Goal: Contribute content: Contribute content

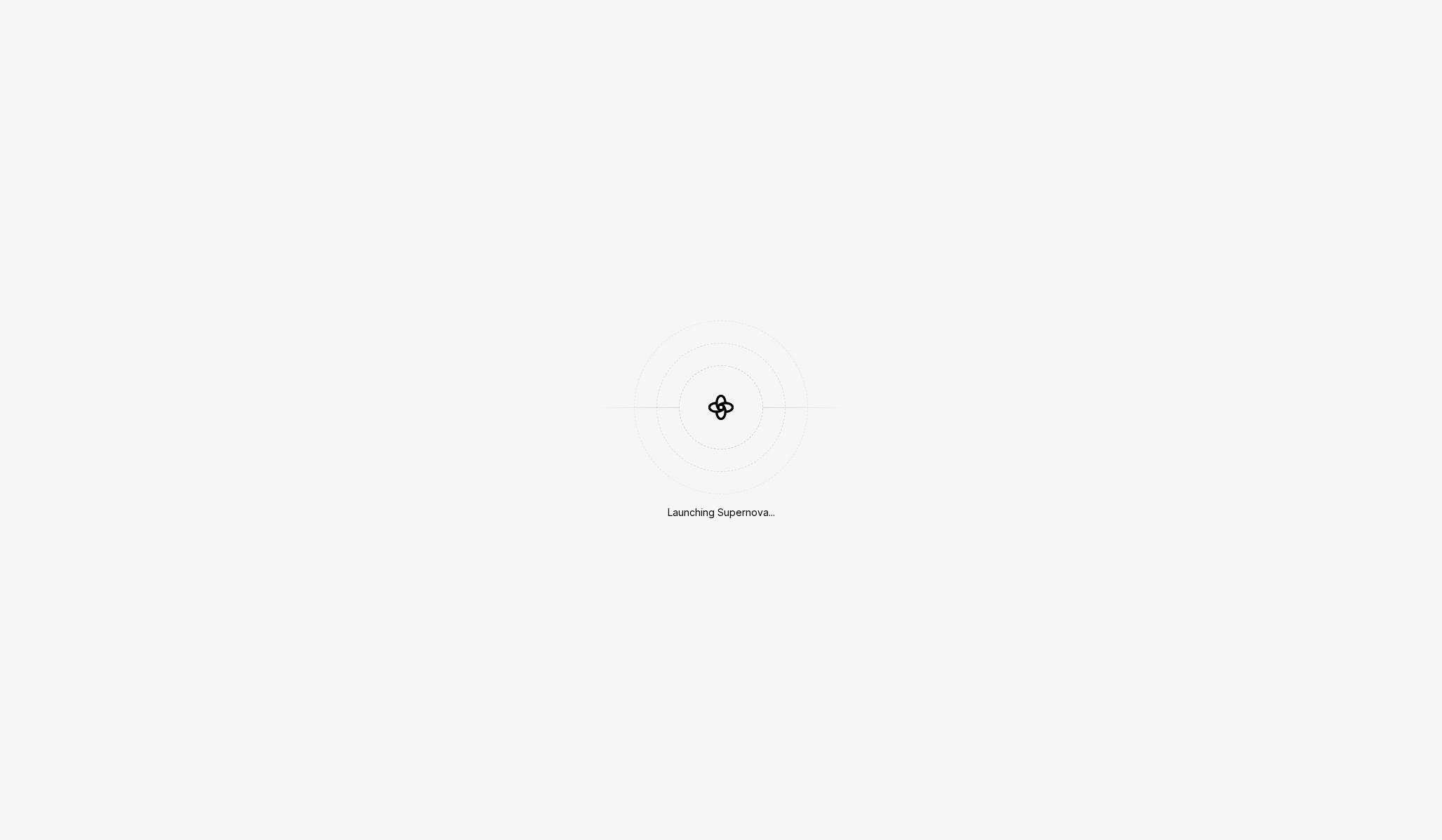
click at [447, 61] on div "Launching Supernova..." at bounding box center [721, 420] width 1442 height 840
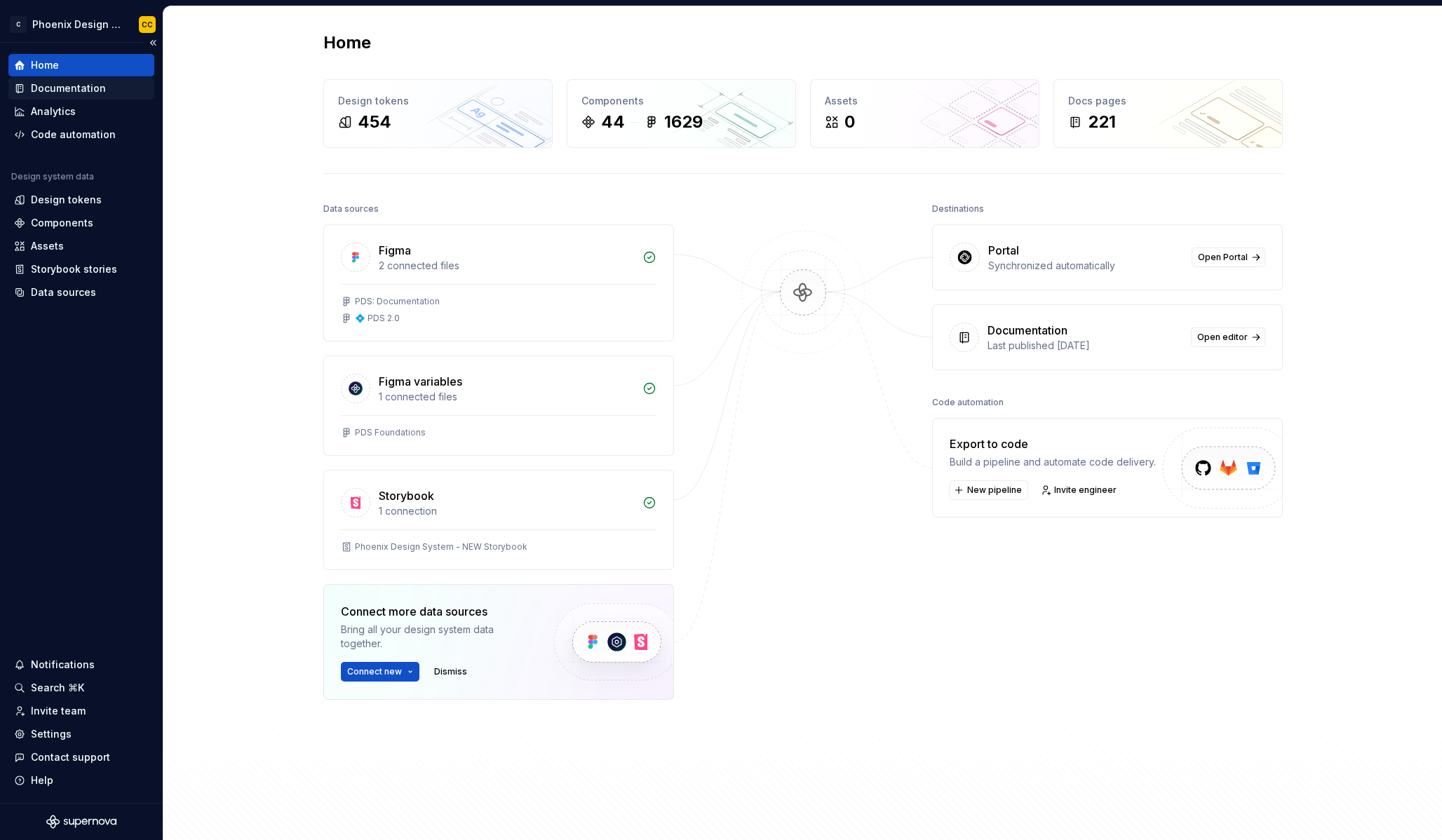
click at [98, 88] on div "Documentation" at bounding box center [68, 88] width 75 height 14
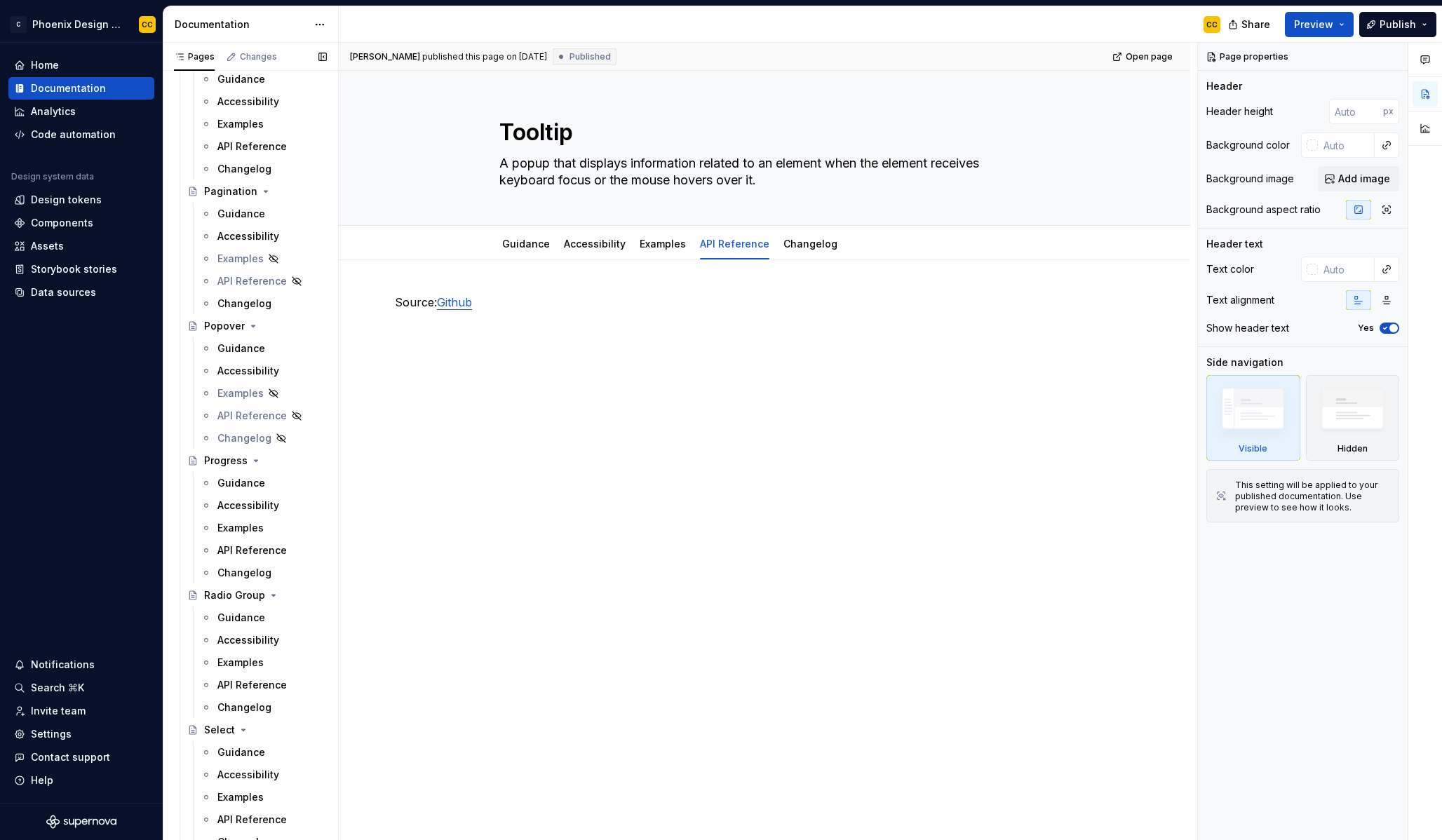
scroll to position [2701, 0]
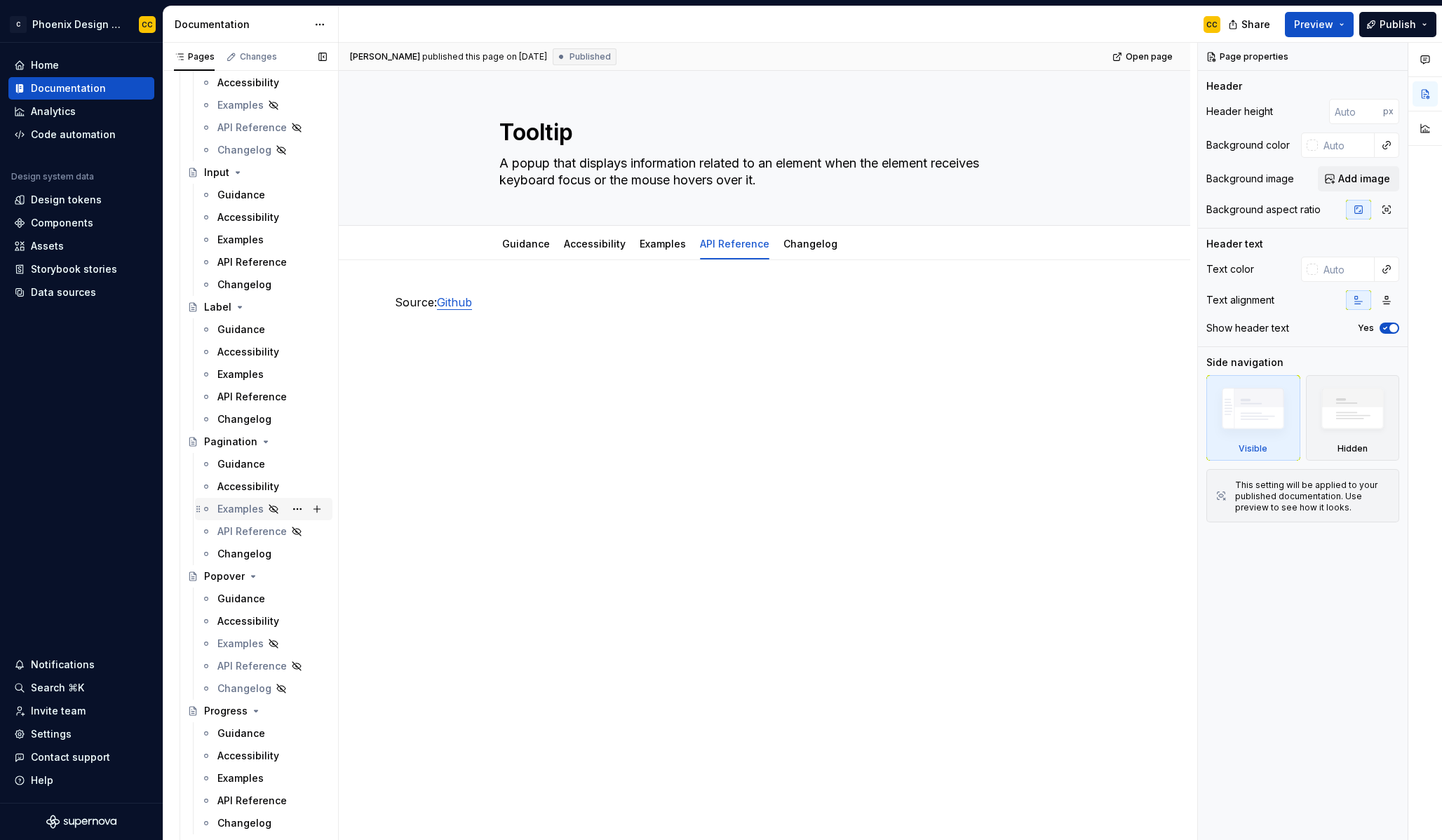
click at [247, 507] on div "Examples" at bounding box center [240, 509] width 46 height 14
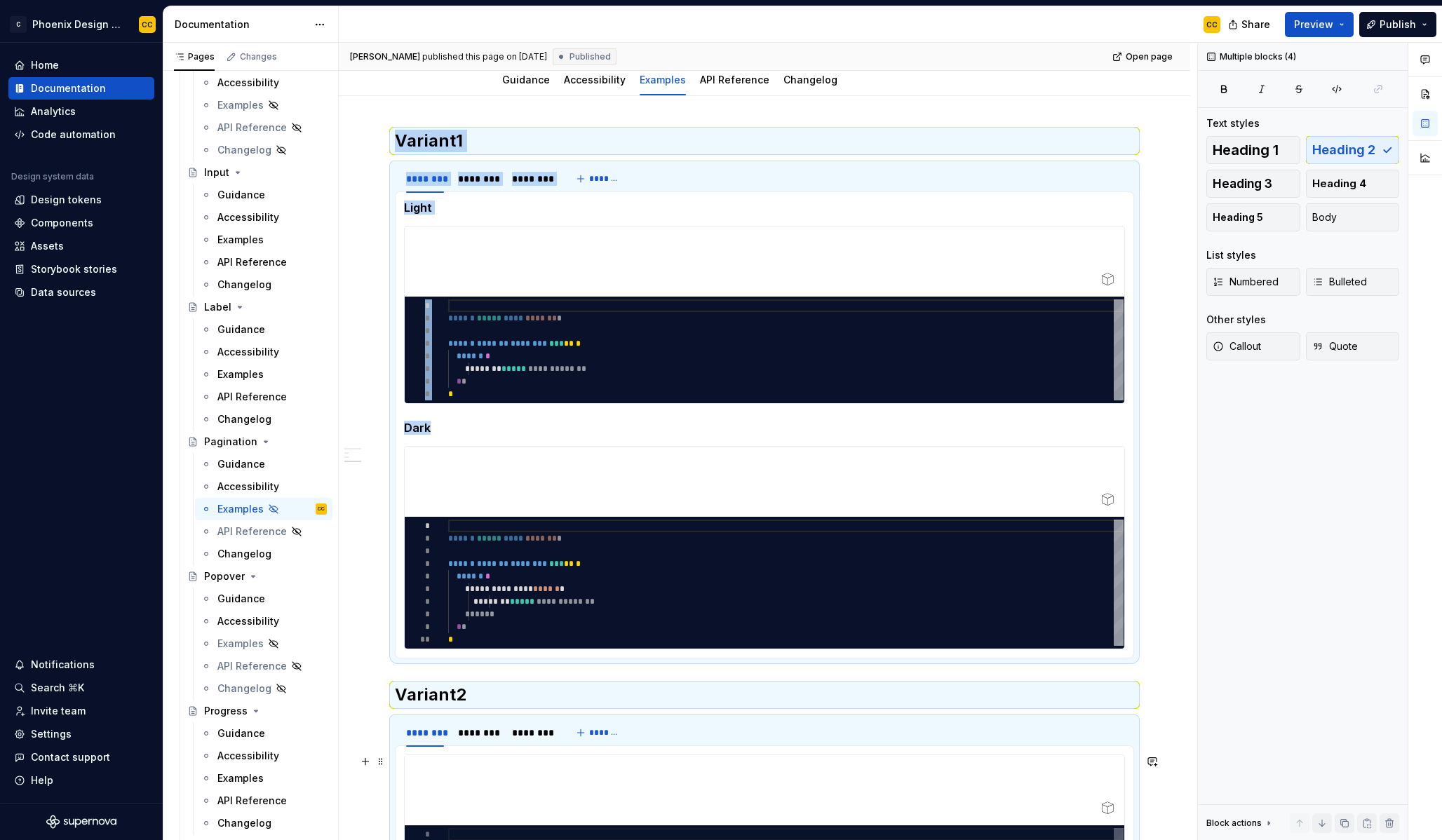
scroll to position [567, 0]
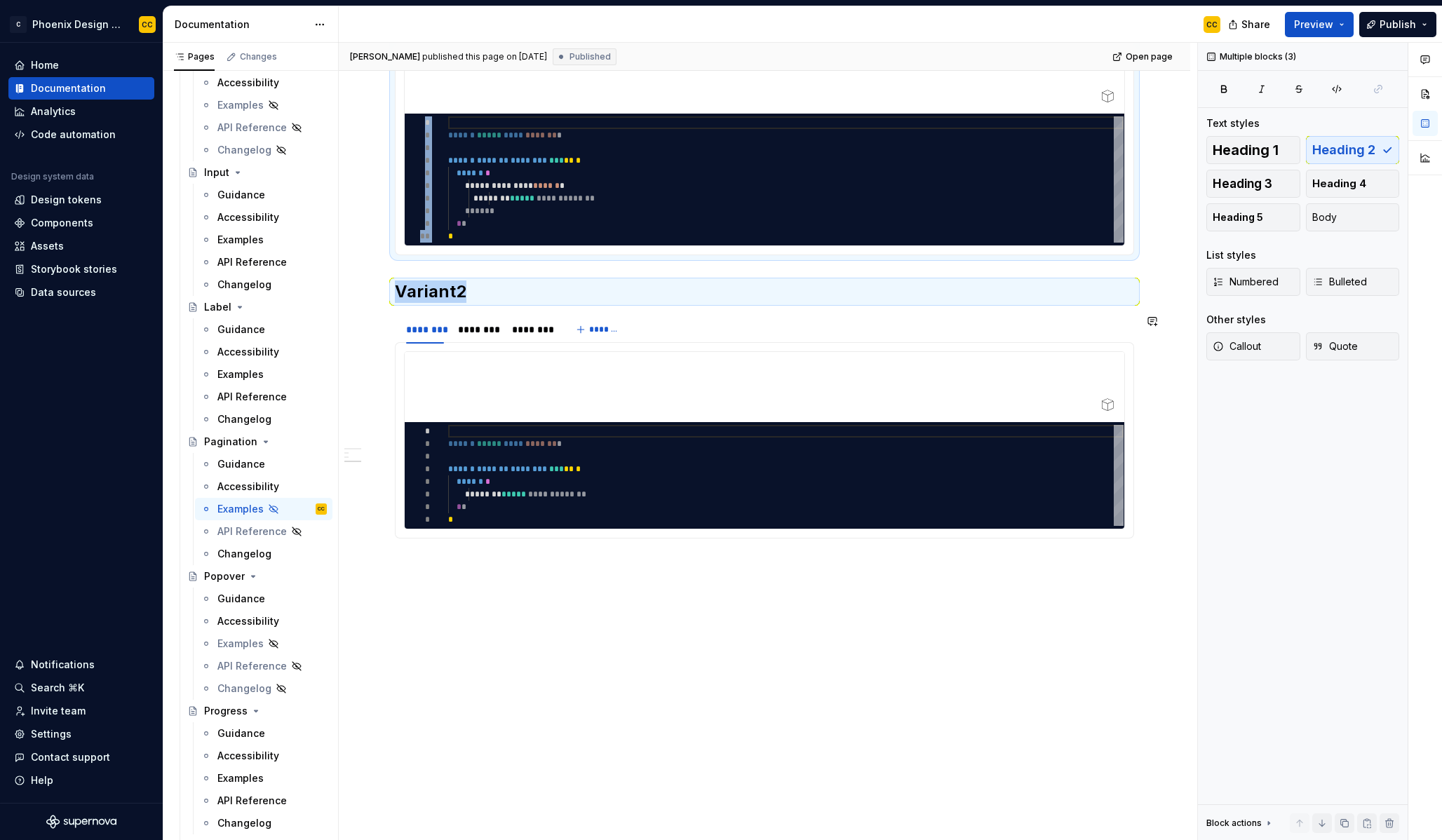
drag, startPoint x: 400, startPoint y: 300, endPoint x: 648, endPoint y: 541, distance: 345.8
click at [648, 541] on div "**********" at bounding box center [764, 149] width 739 height 846
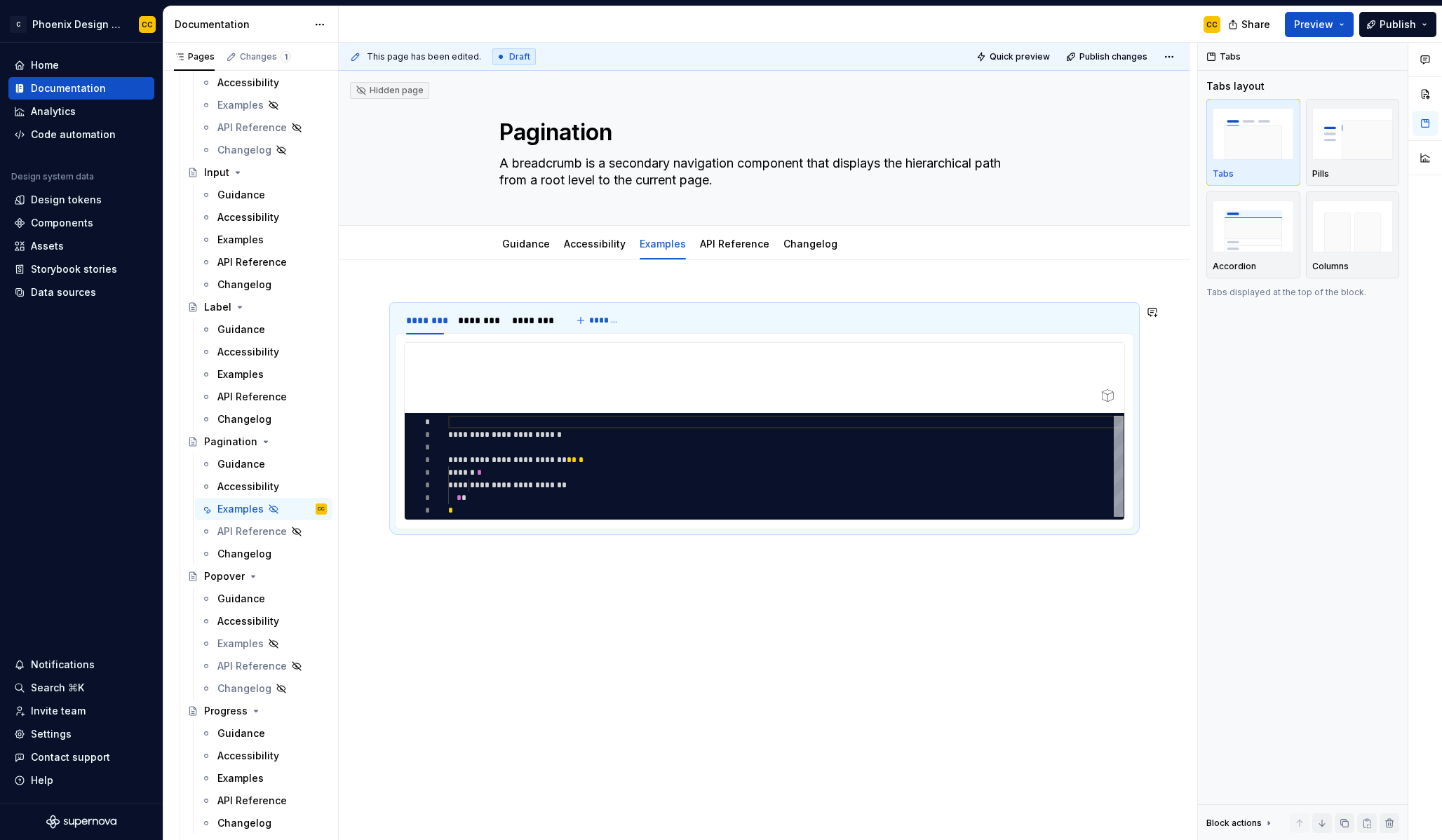
scroll to position [0, 0]
click at [460, 308] on div "********" at bounding box center [477, 320] width 51 height 27
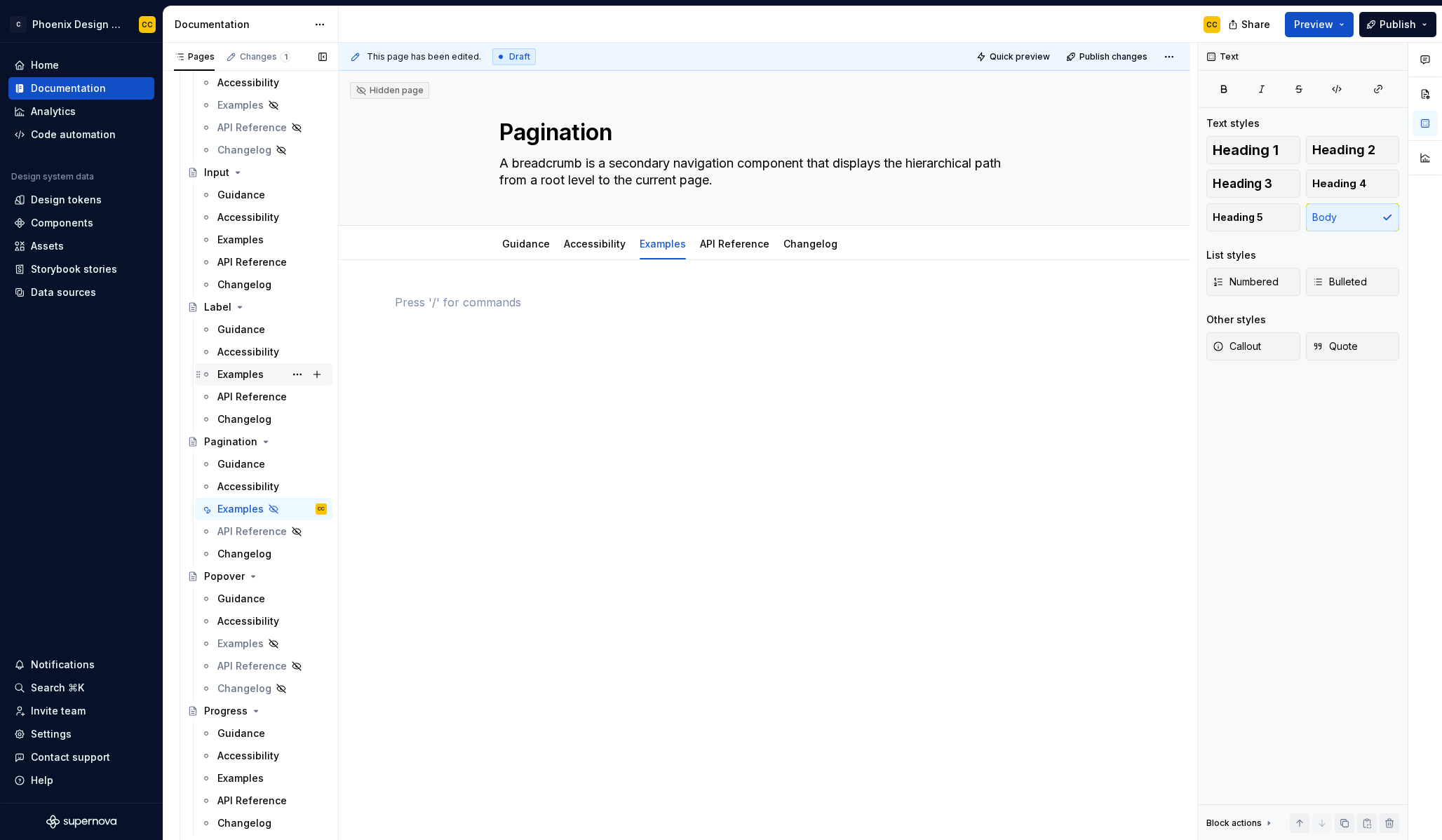
click at [237, 368] on div "Examples" at bounding box center [240, 375] width 46 height 14
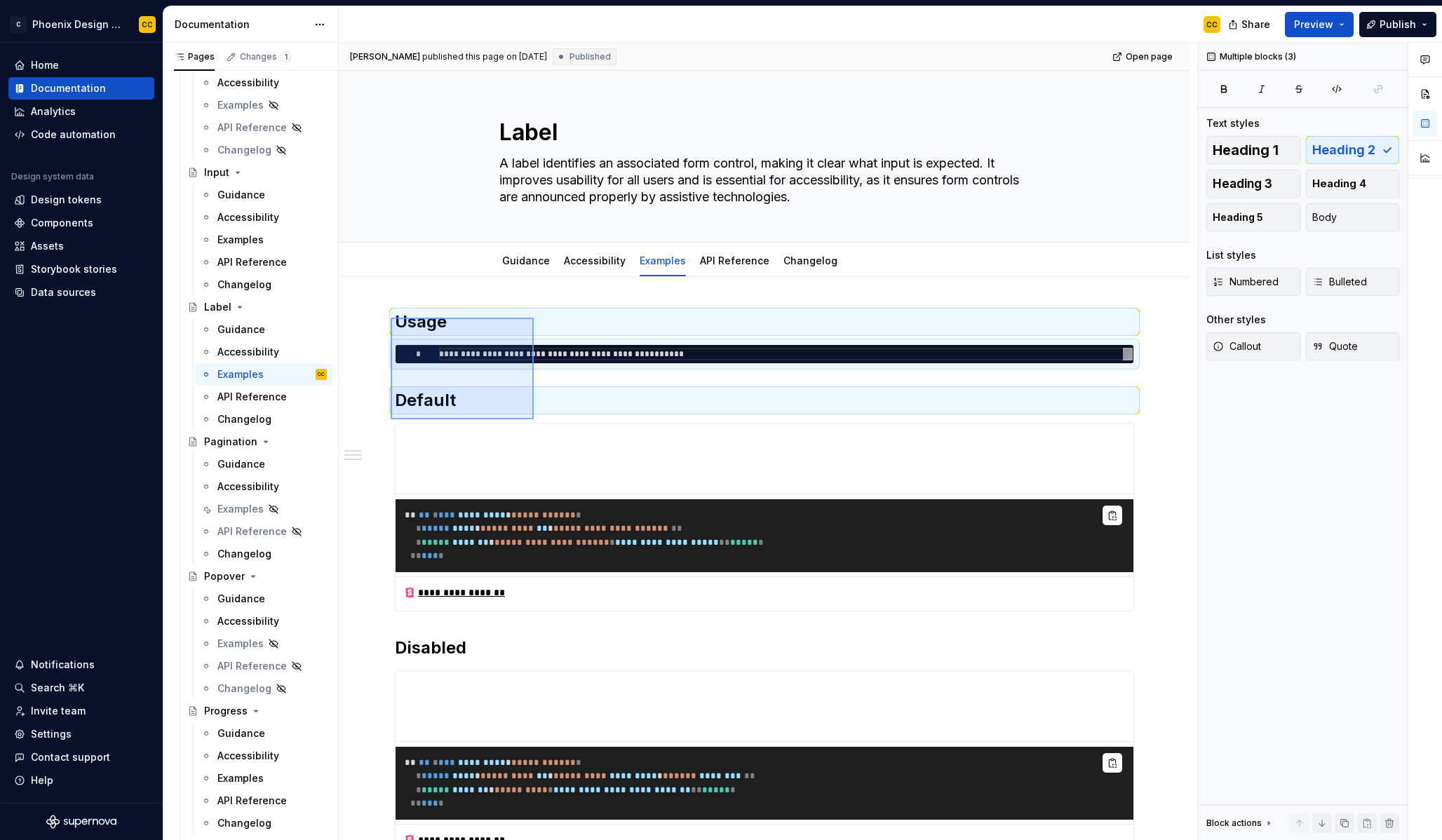
drag, startPoint x: 391, startPoint y: 317, endPoint x: 534, endPoint y: 419, distance: 175.7
click at [534, 419] on div "**********" at bounding box center [768, 442] width 859 height 798
copy div "**********"
click at [242, 503] on div "Examples" at bounding box center [240, 509] width 46 height 14
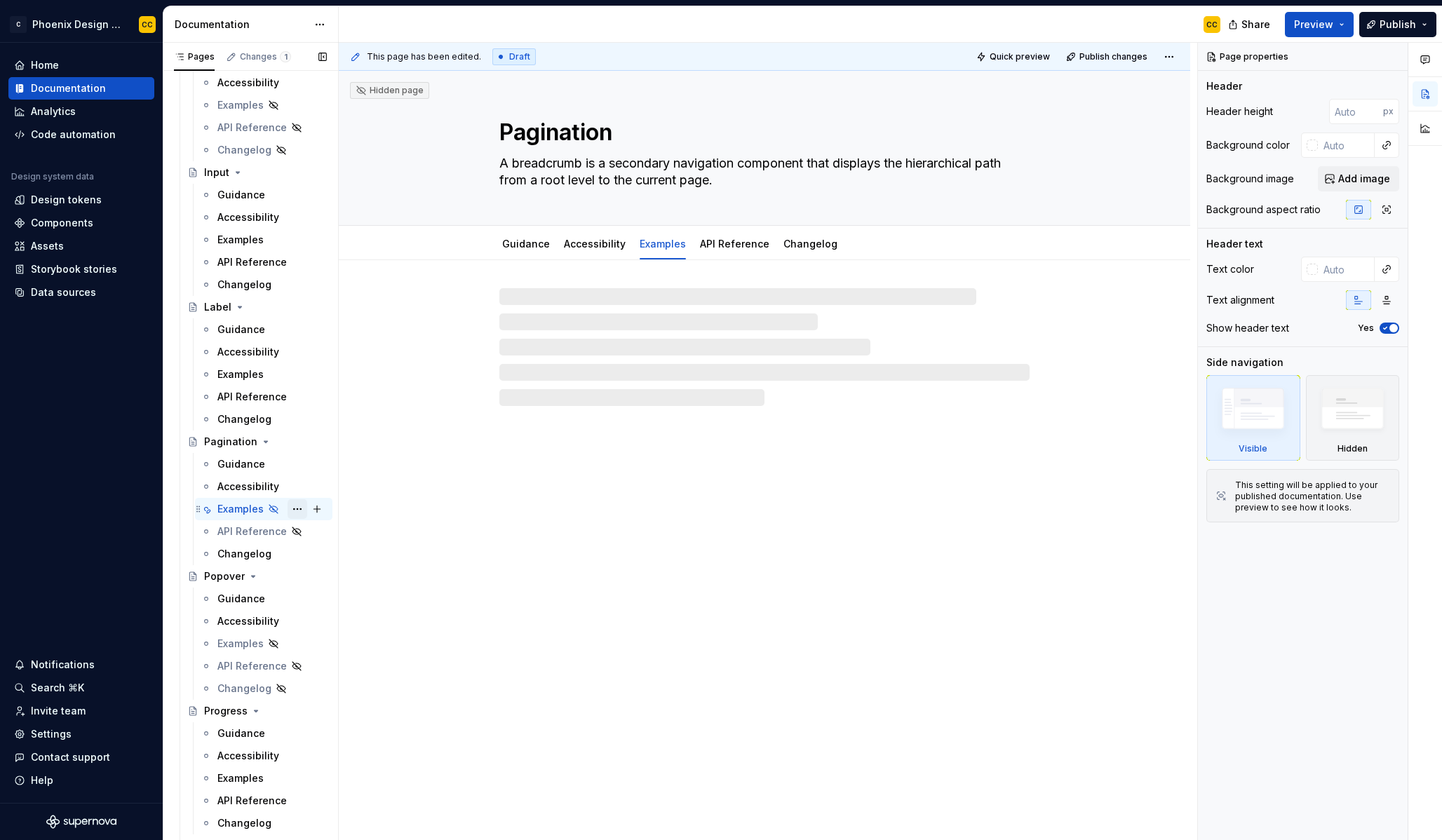
click at [293, 511] on button "Page tree" at bounding box center [297, 508] width 19 height 19
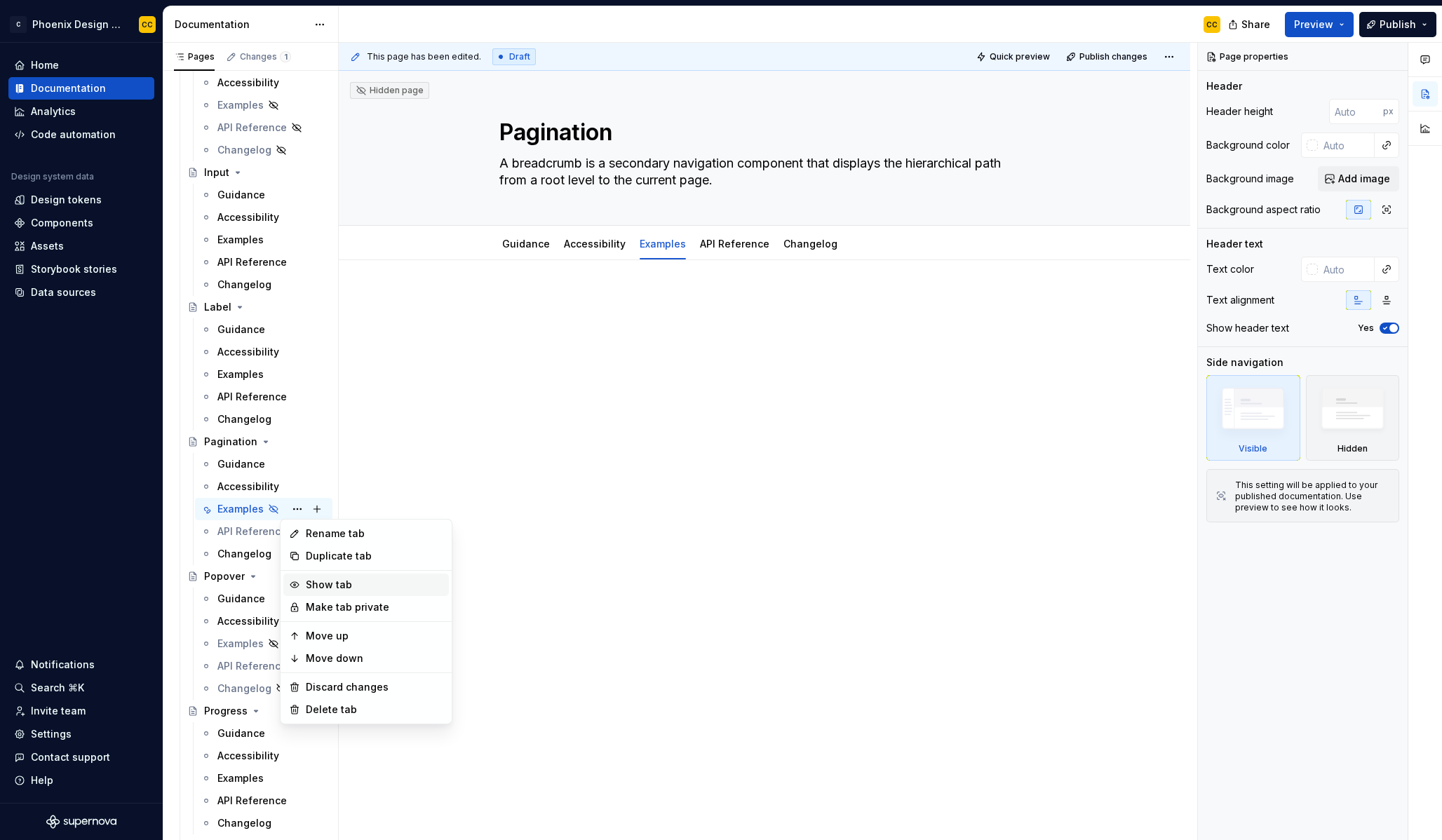
click at [334, 591] on div "Show tab" at bounding box center [374, 585] width 137 height 14
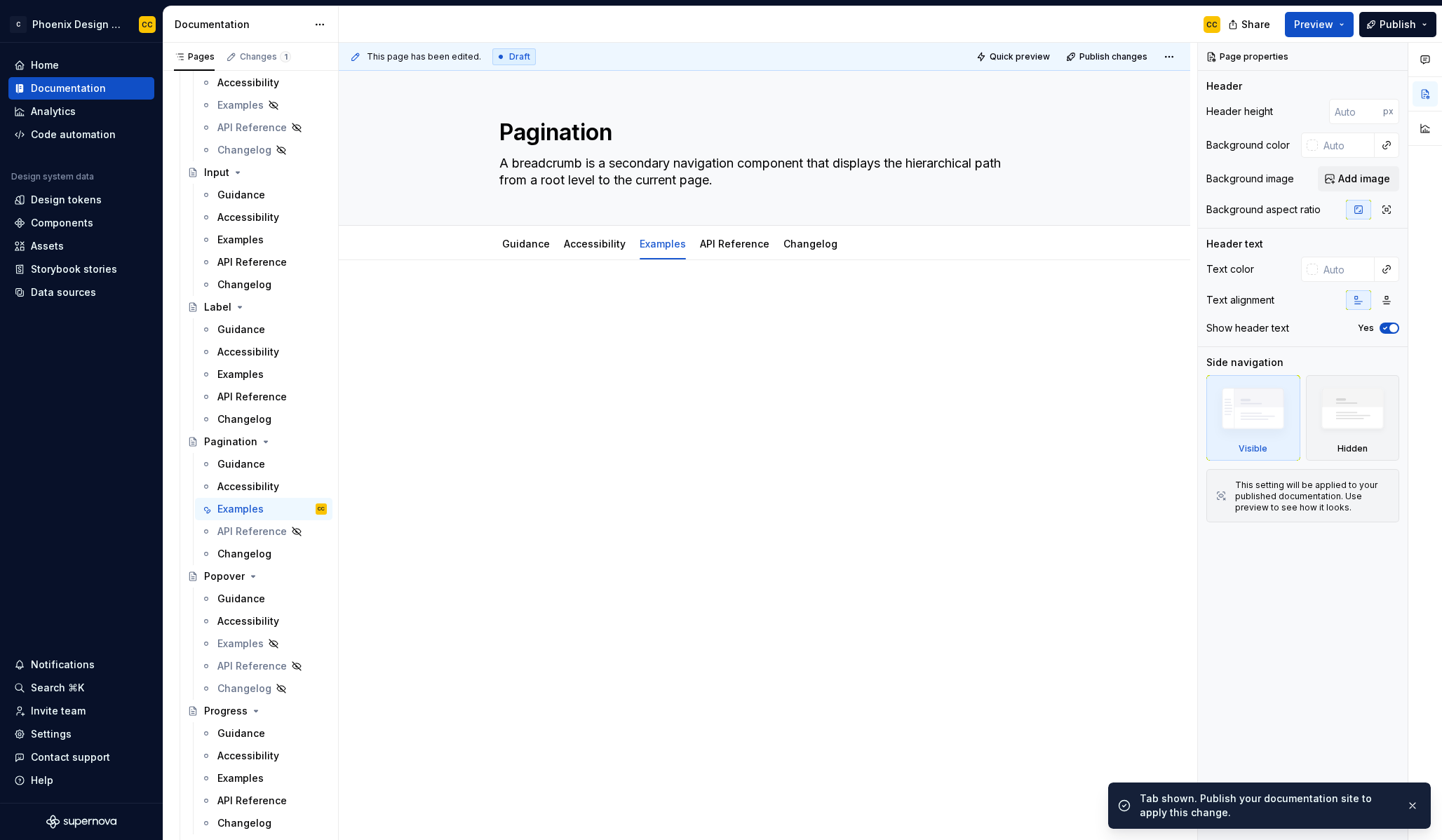
click at [526, 435] on div at bounding box center [764, 438] width 852 height 355
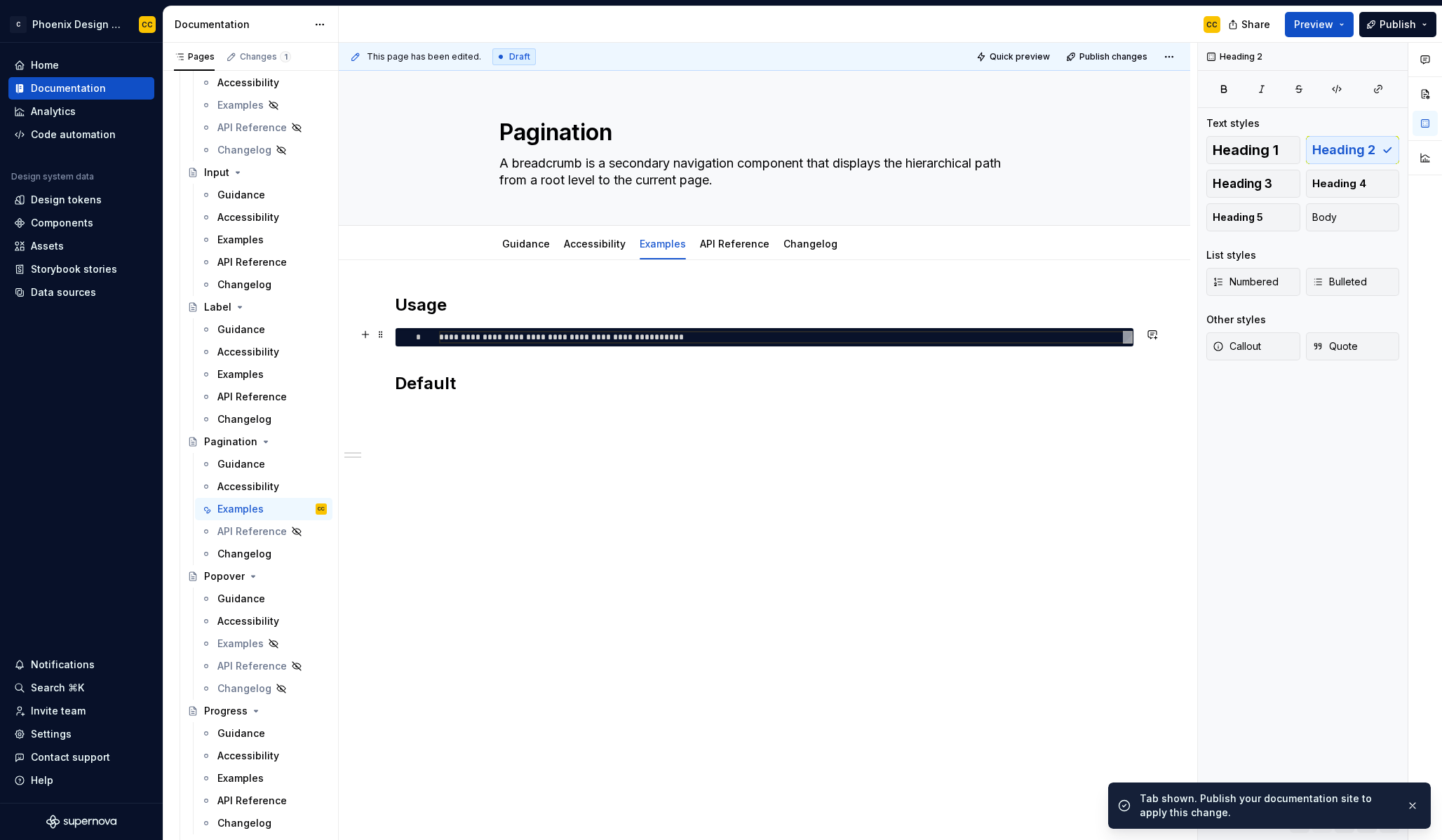
type textarea "*"
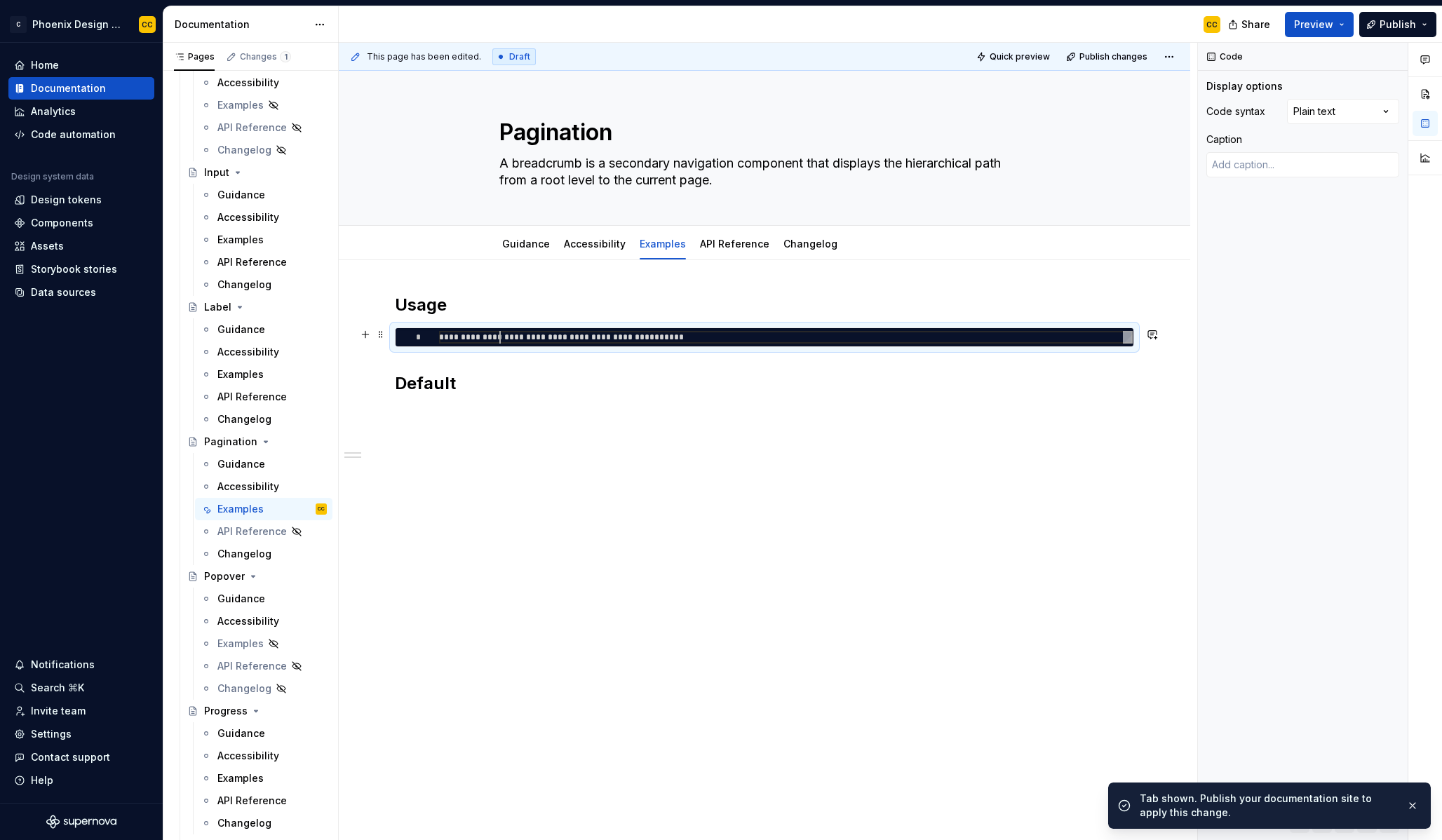
click at [498, 333] on div "**********" at bounding box center [786, 337] width 694 height 13
type textarea "**********"
type textarea "*"
type textarea "**********"
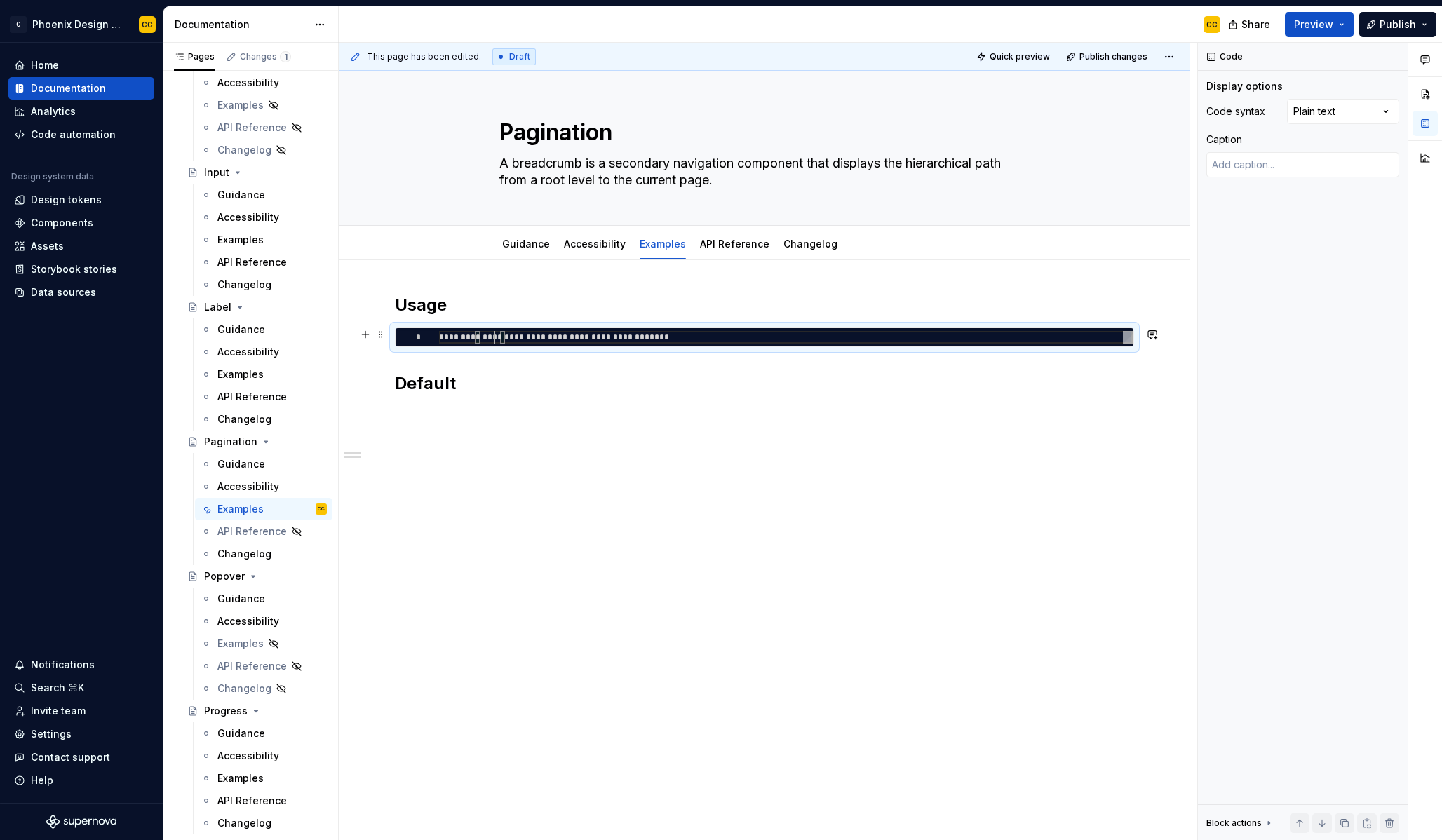
type textarea "*"
type textarea "**********"
type textarea "*"
type textarea "**********"
type textarea "*"
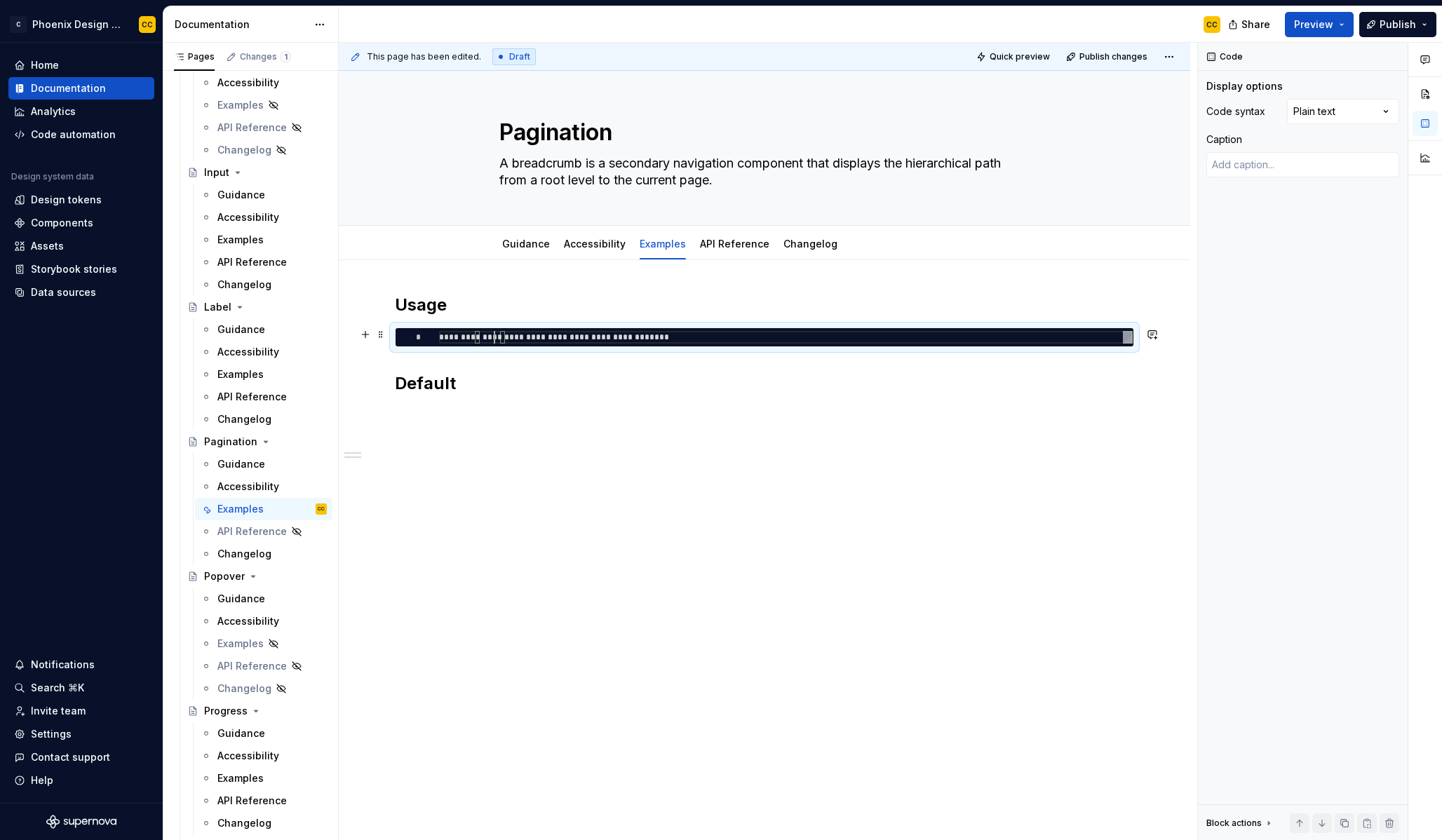
type textarea "**********"
type textarea "*"
type textarea "**********"
click at [741, 337] on div "**********" at bounding box center [786, 337] width 694 height 13
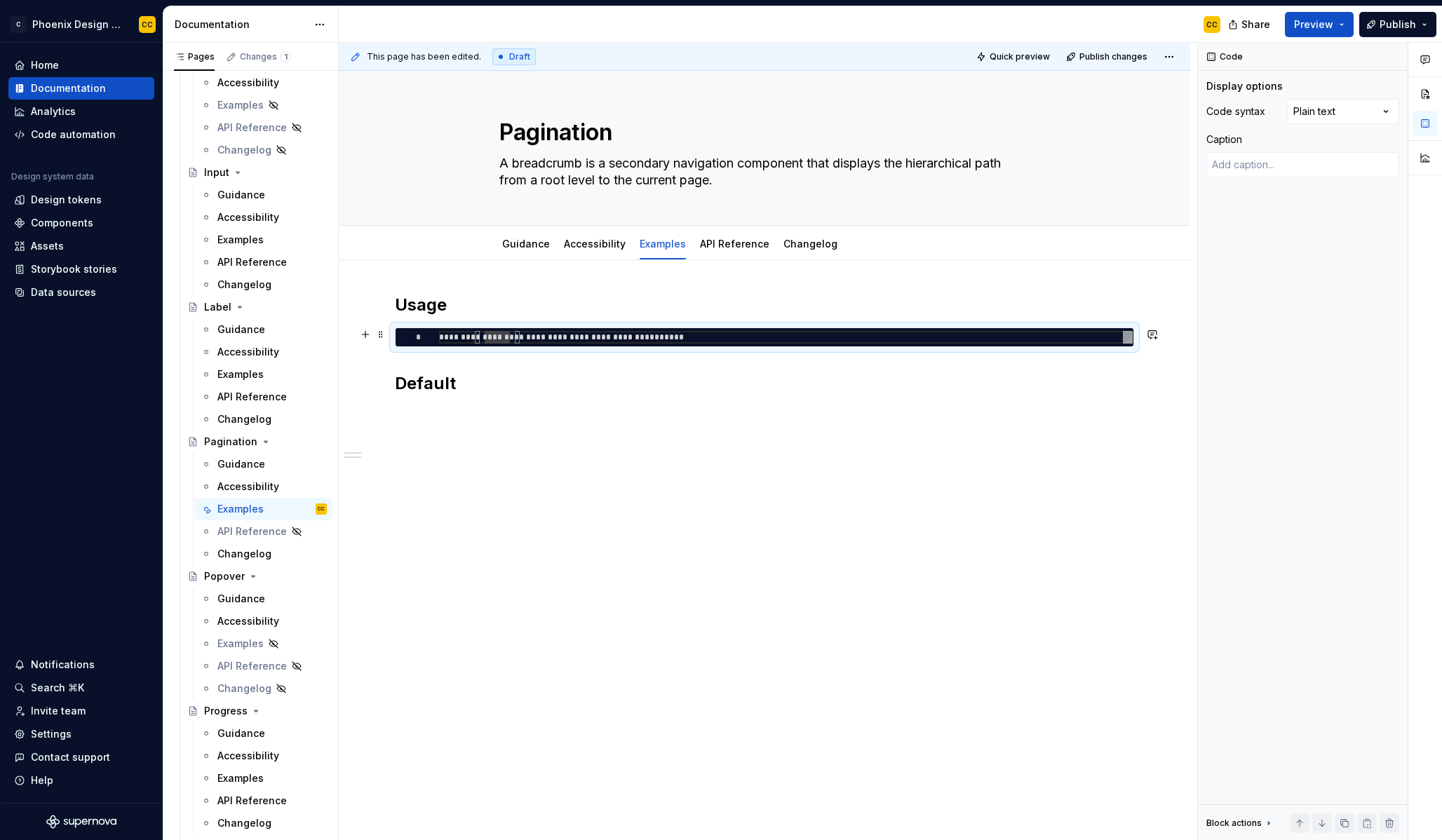
scroll to position [0, 278]
click at [741, 337] on div "**********" at bounding box center [786, 337] width 694 height 13
type textarea "*"
type textarea "**********"
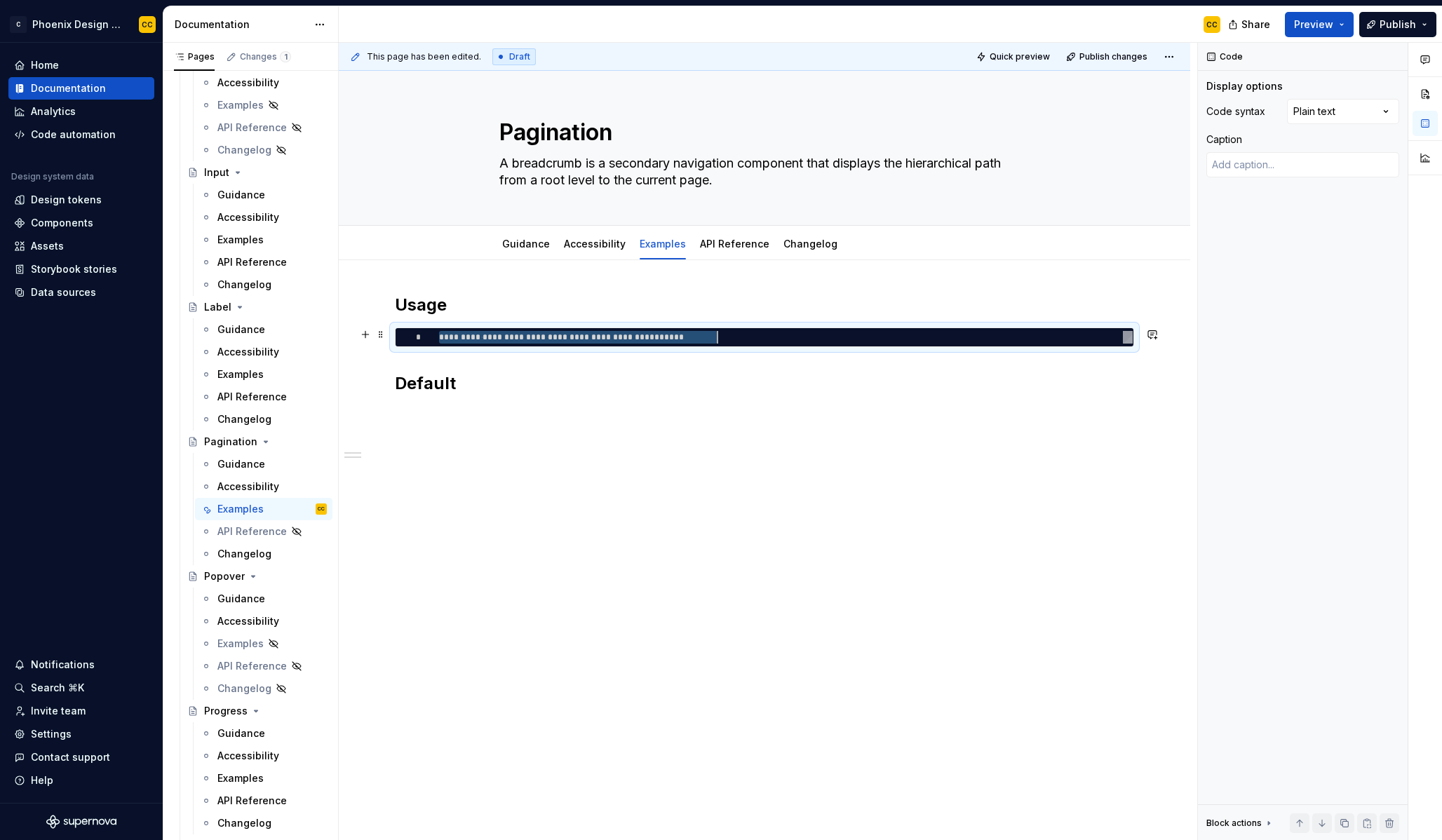
scroll to position [13, 227]
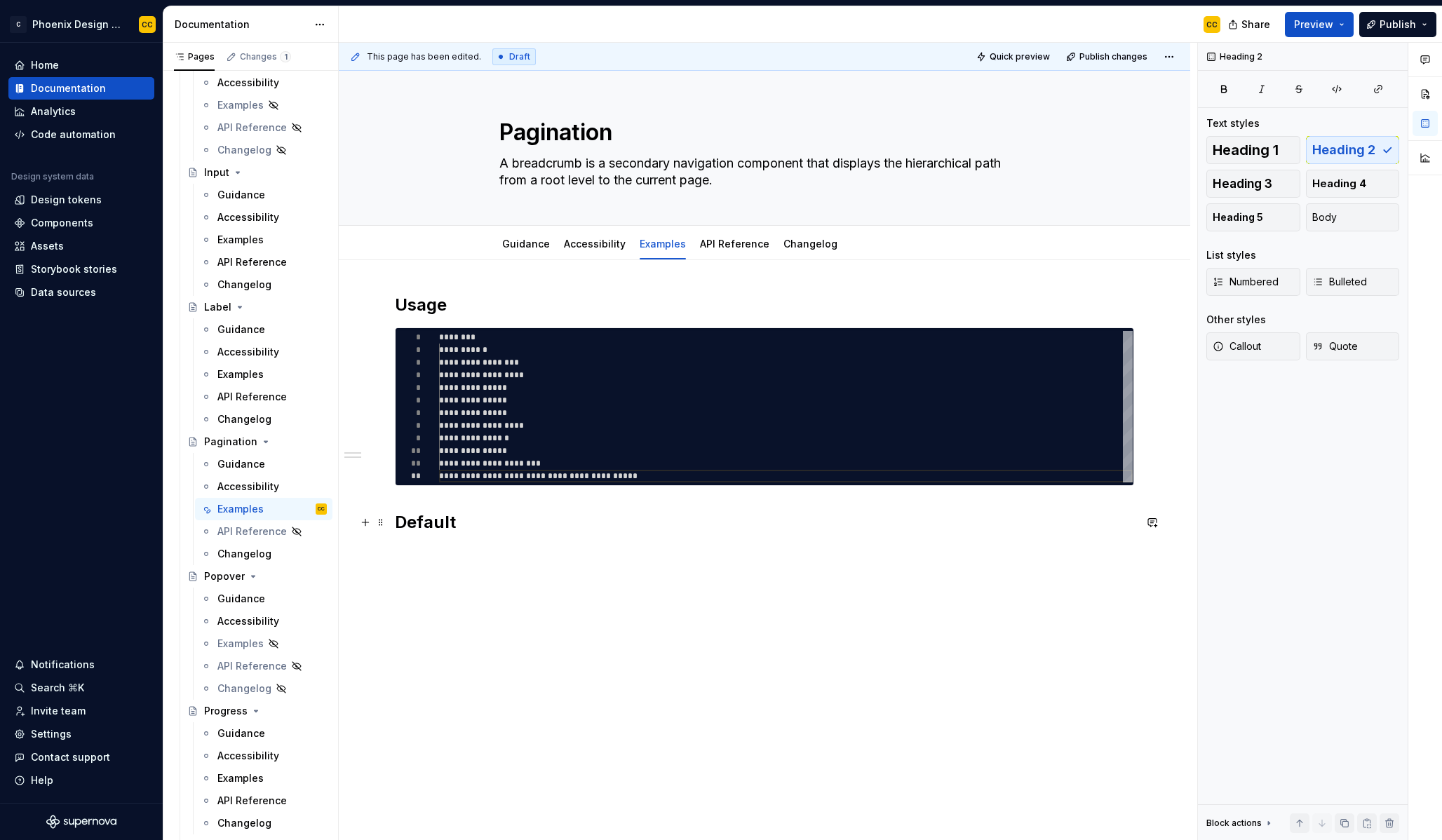
click at [662, 528] on h2 "Default" at bounding box center [764, 522] width 739 height 23
click at [713, 248] on link "API Reference" at bounding box center [735, 243] width 69 height 12
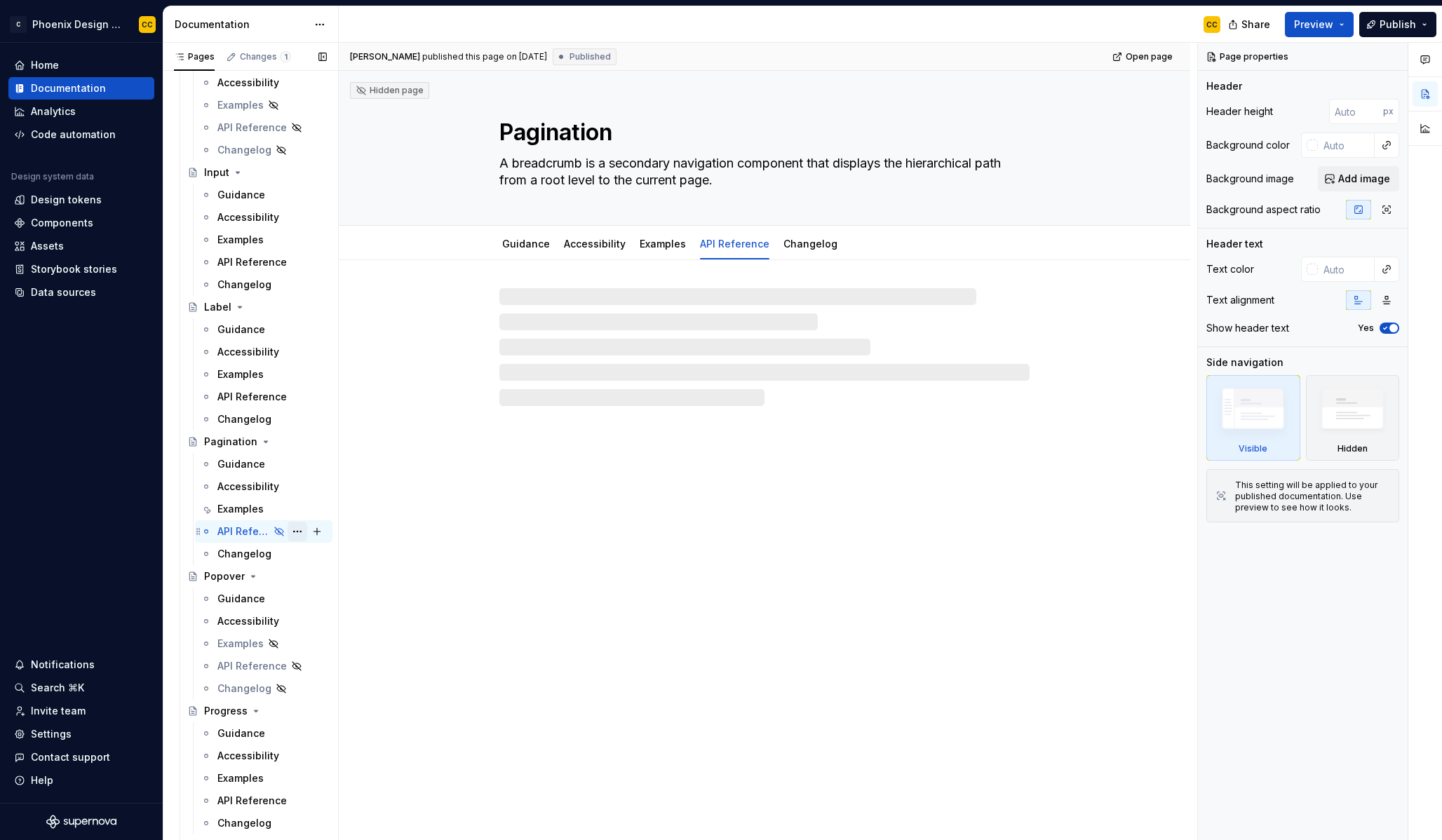
click at [295, 530] on button "Page tree" at bounding box center [297, 531] width 19 height 19
click at [359, 610] on div "Show tab" at bounding box center [374, 607] width 137 height 14
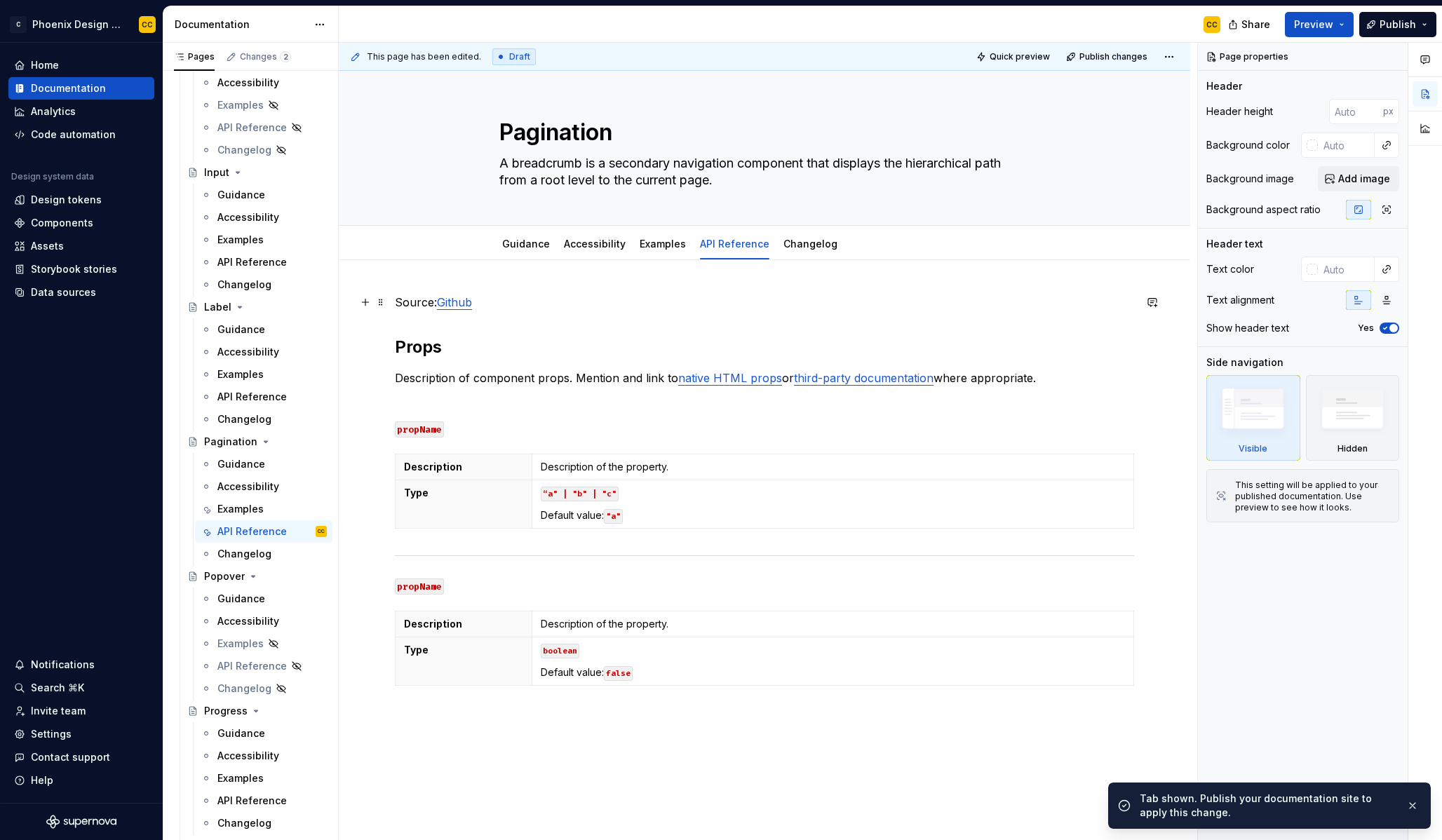
click at [469, 300] on link "Github" at bounding box center [455, 302] width 35 height 14
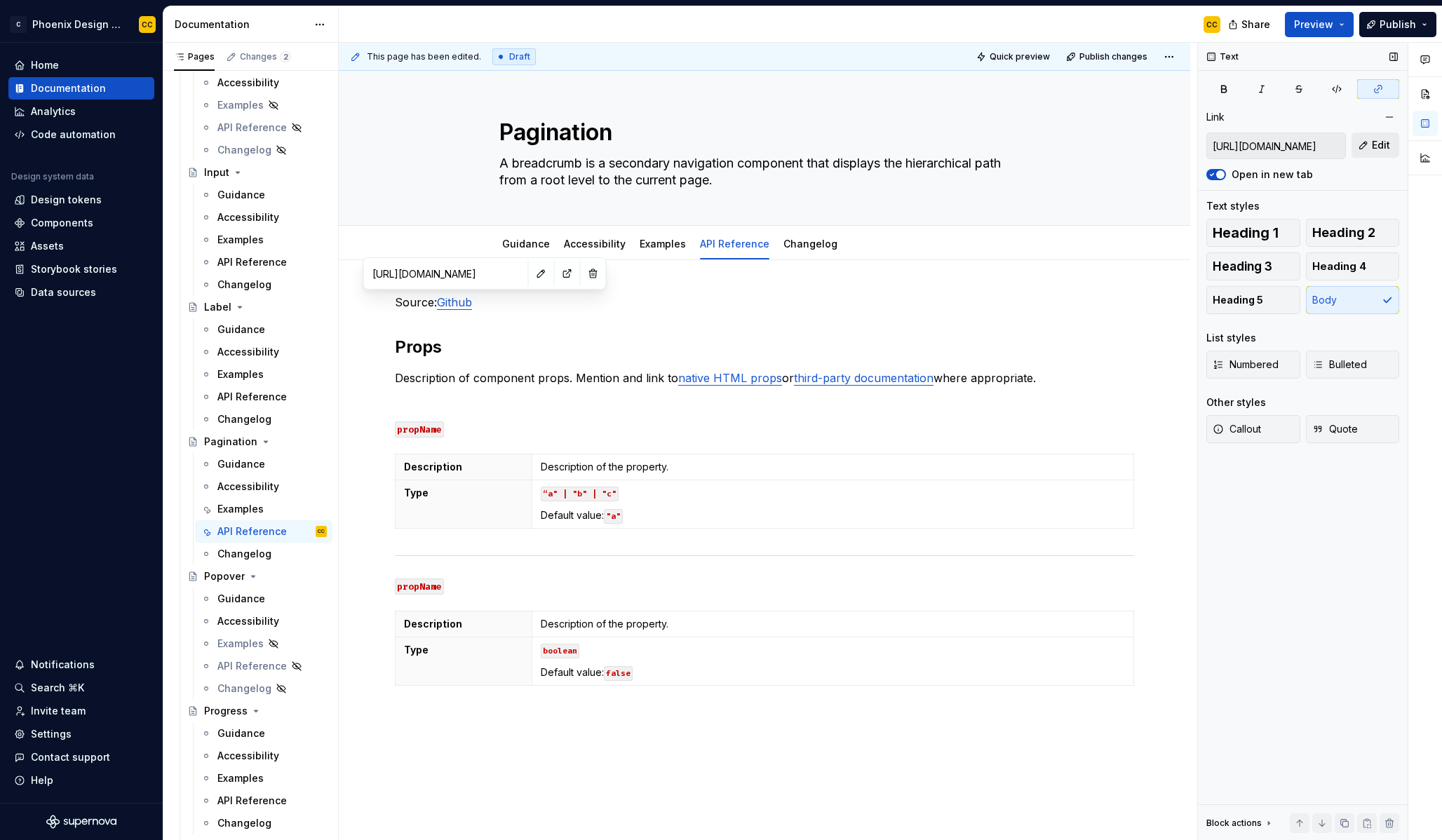
click at [1377, 141] on span "Edit" at bounding box center [1381, 145] width 19 height 14
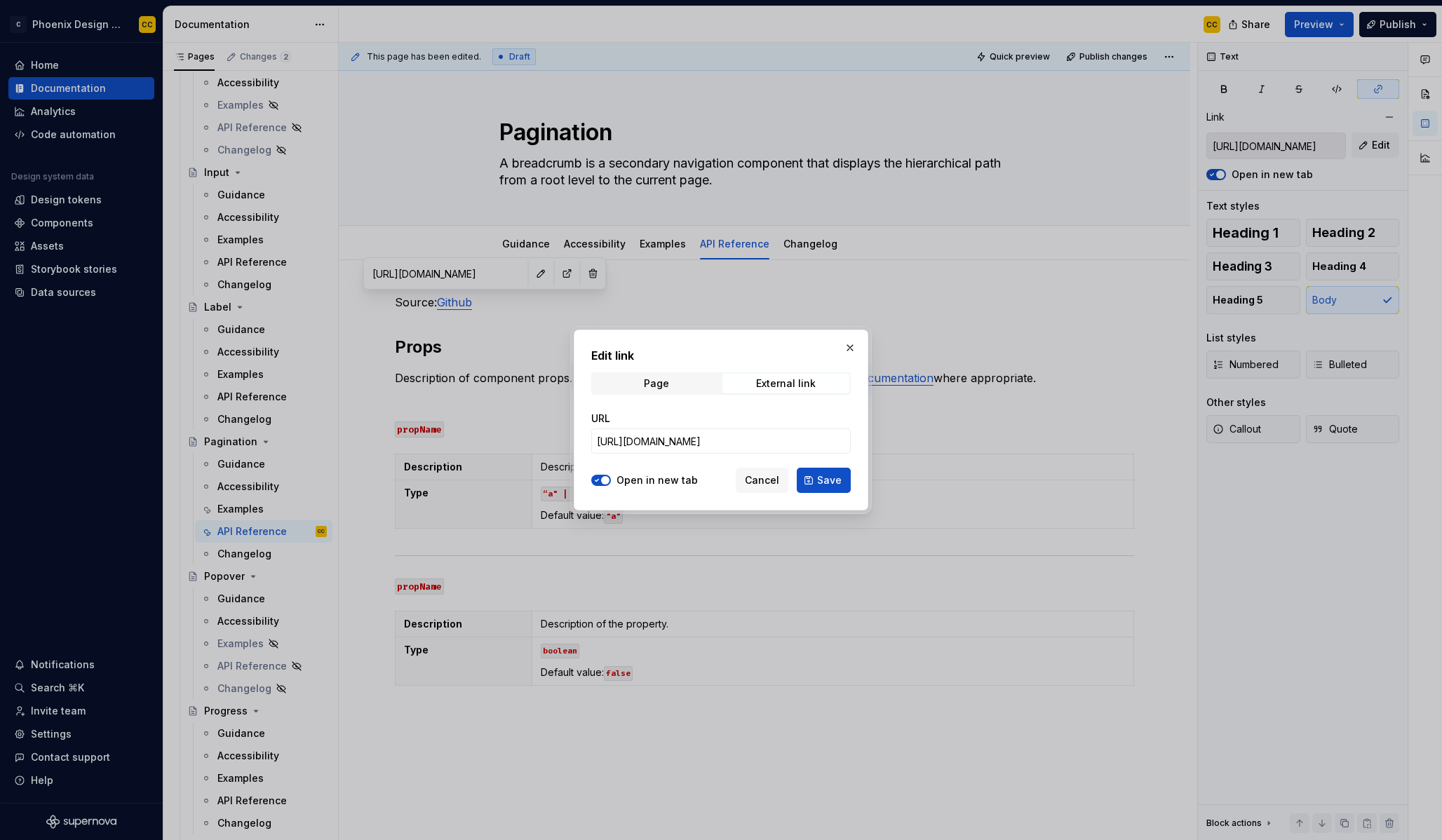
type textarea "*"
click at [804, 444] on input "[URL][DOMAIN_NAME]" at bounding box center [721, 441] width 259 height 25
paste input "/blob/preview/packages/ui/src/components/pagination.tsx"
type input "[URL][DOMAIN_NAME]"
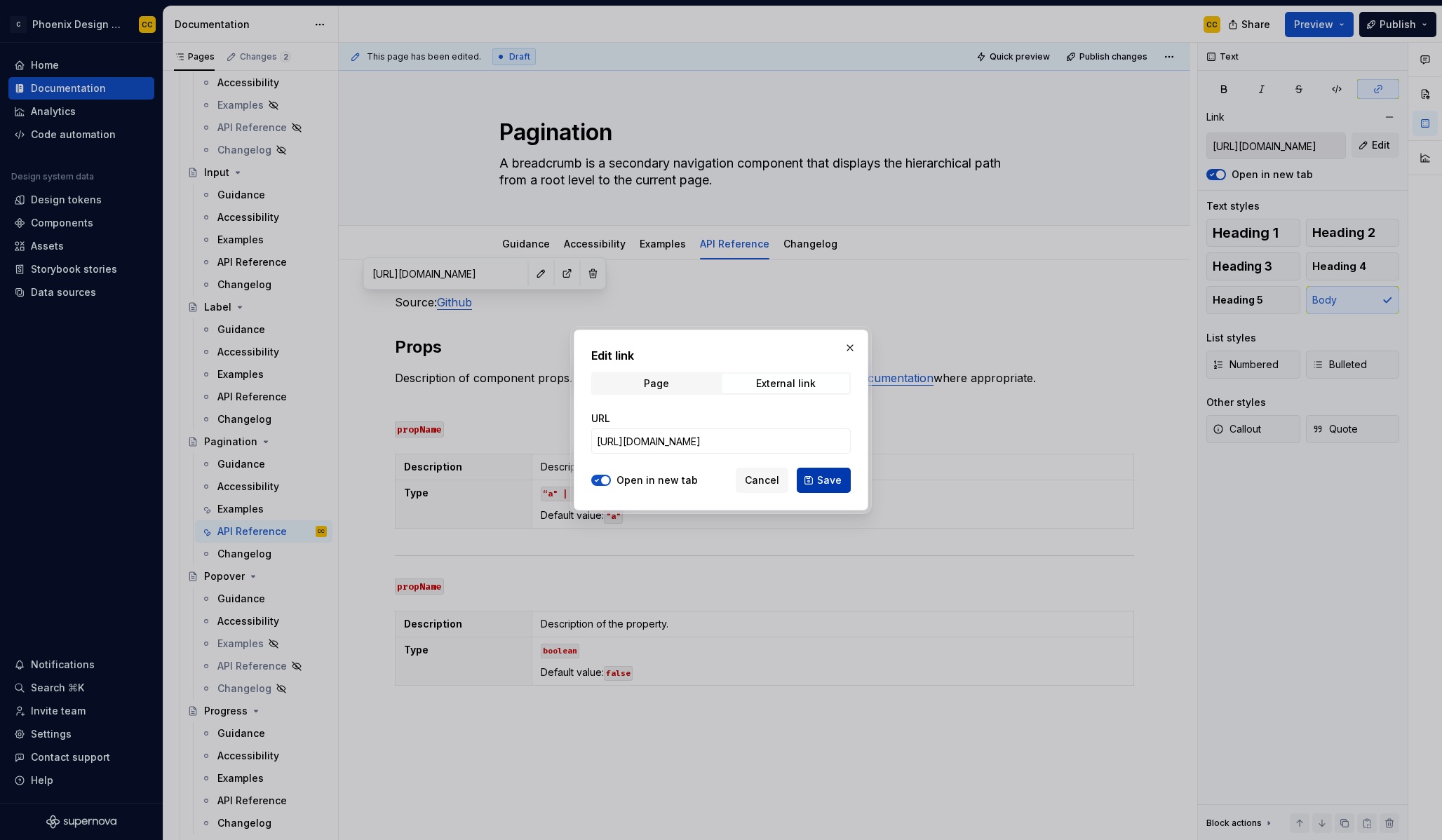
click at [826, 485] on span "Save" at bounding box center [829, 480] width 24 height 14
type input "[URL][DOMAIN_NAME]"
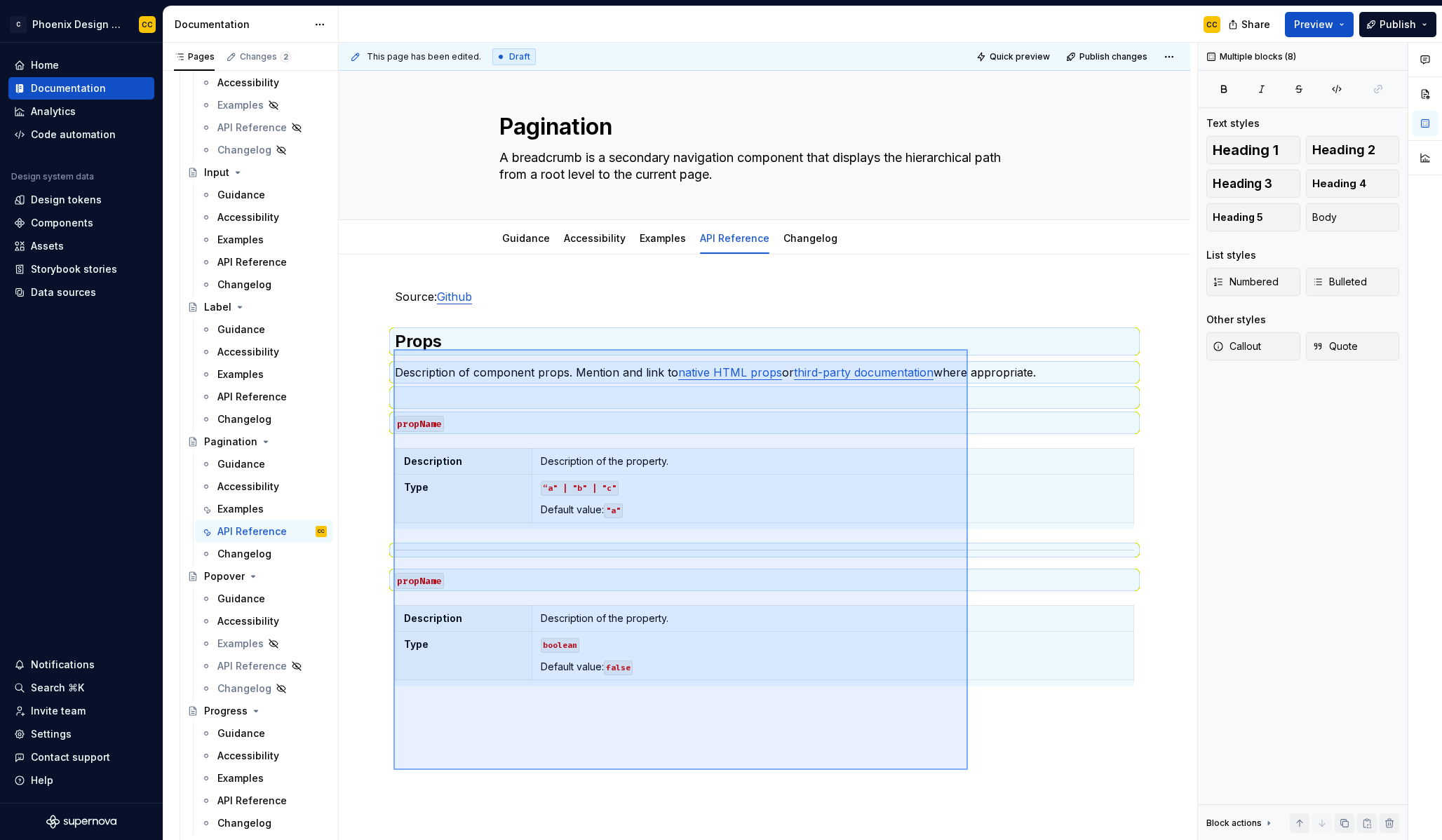
drag, startPoint x: 393, startPoint y: 349, endPoint x: 1000, endPoint y: 774, distance: 741.0
click at [1000, 774] on div "This page has been edited. Draft Quick preview Publish changes Pagination A bre…" at bounding box center [768, 442] width 859 height 798
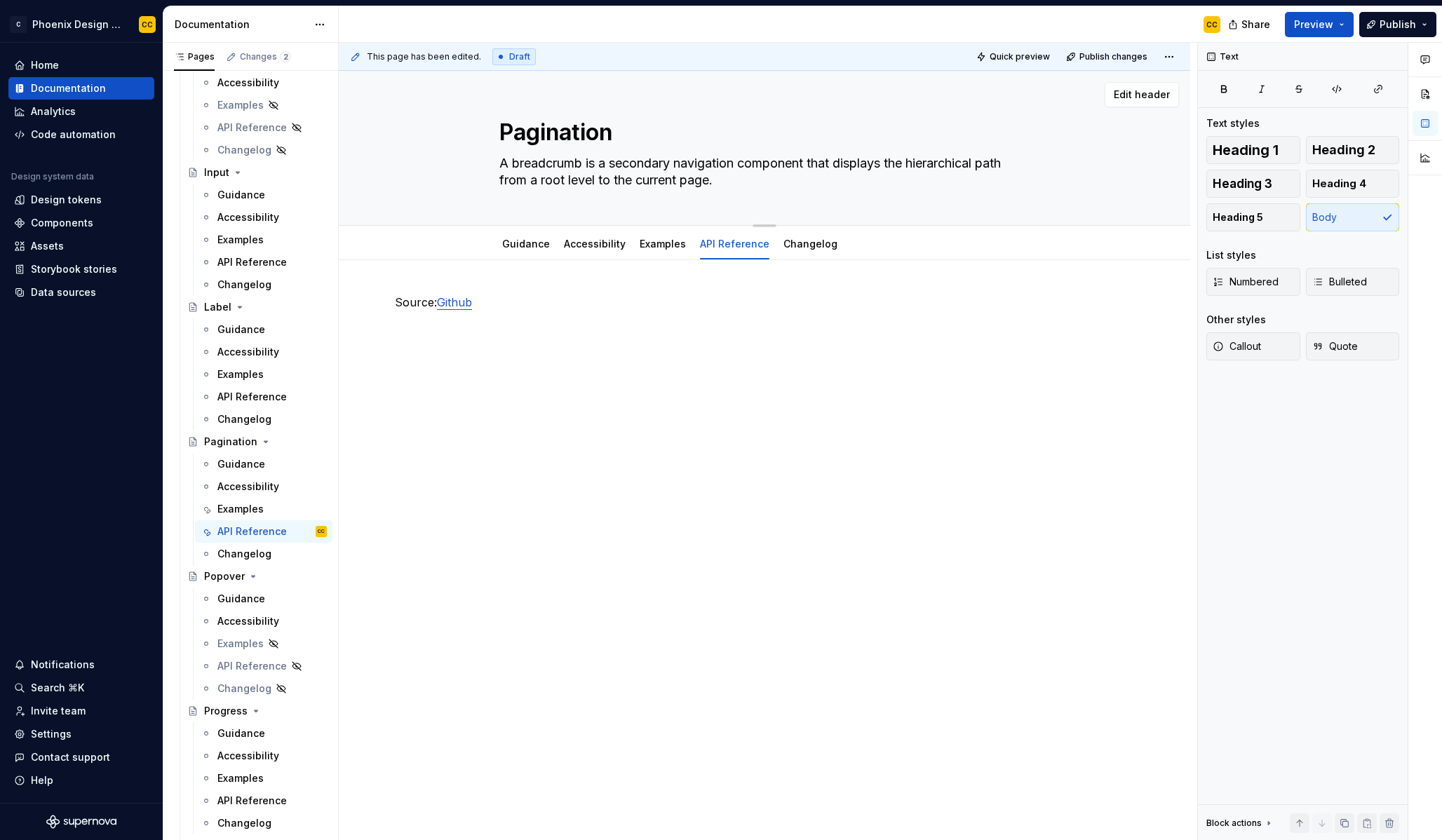
type textarea "*"
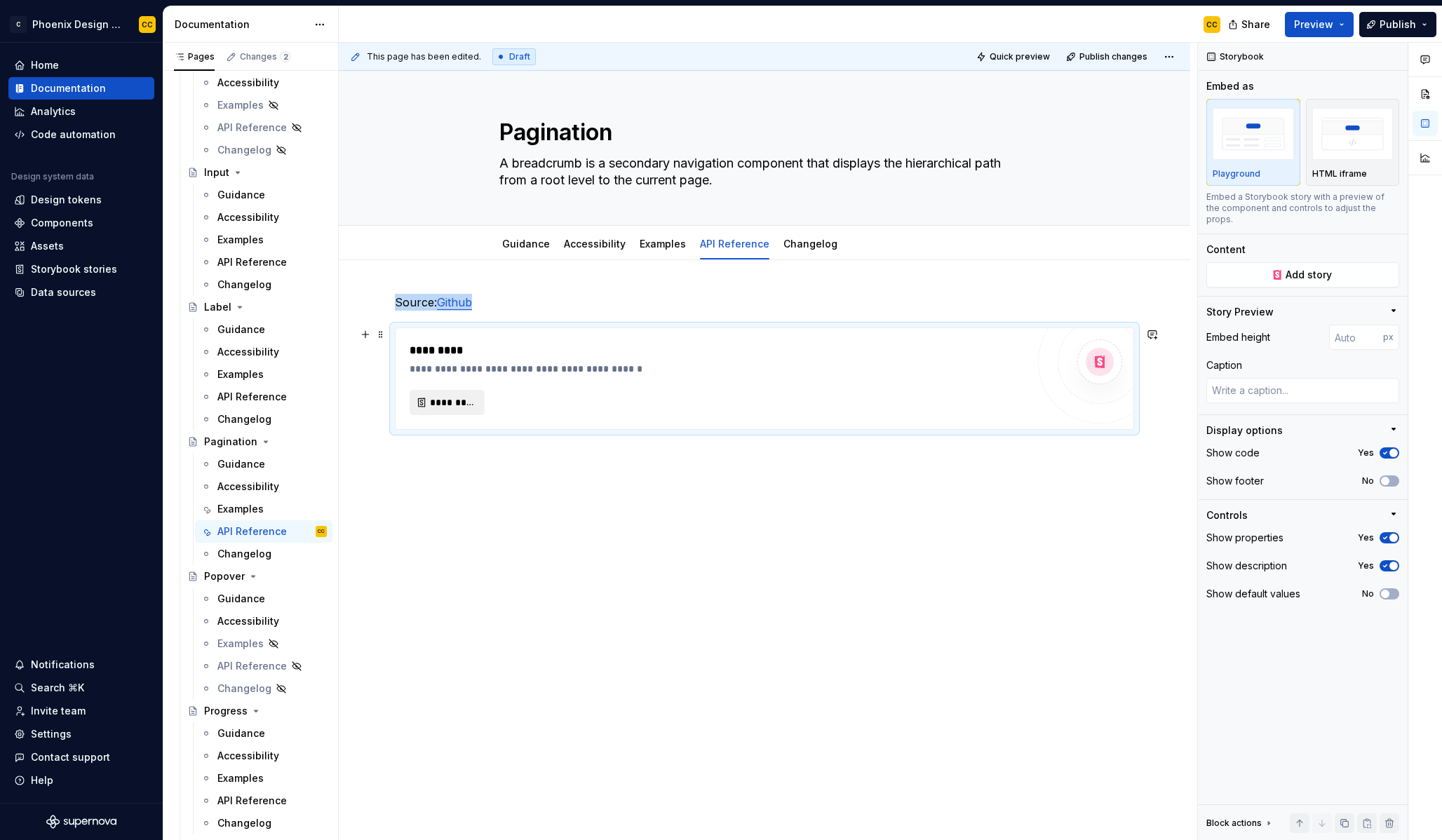
click at [466, 397] on span "*********" at bounding box center [453, 402] width 45 height 14
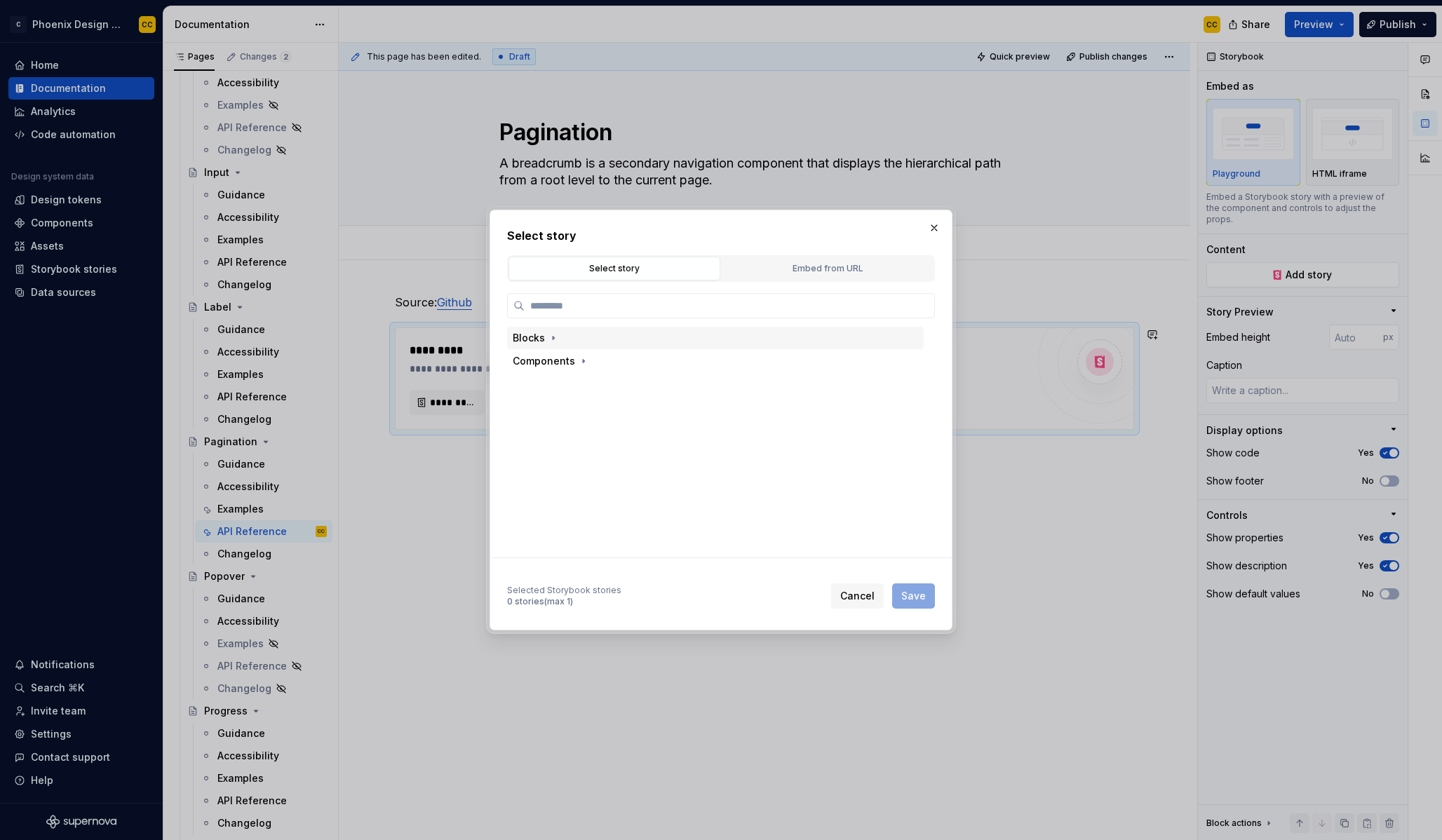
type textarea "*"
type input "**********"
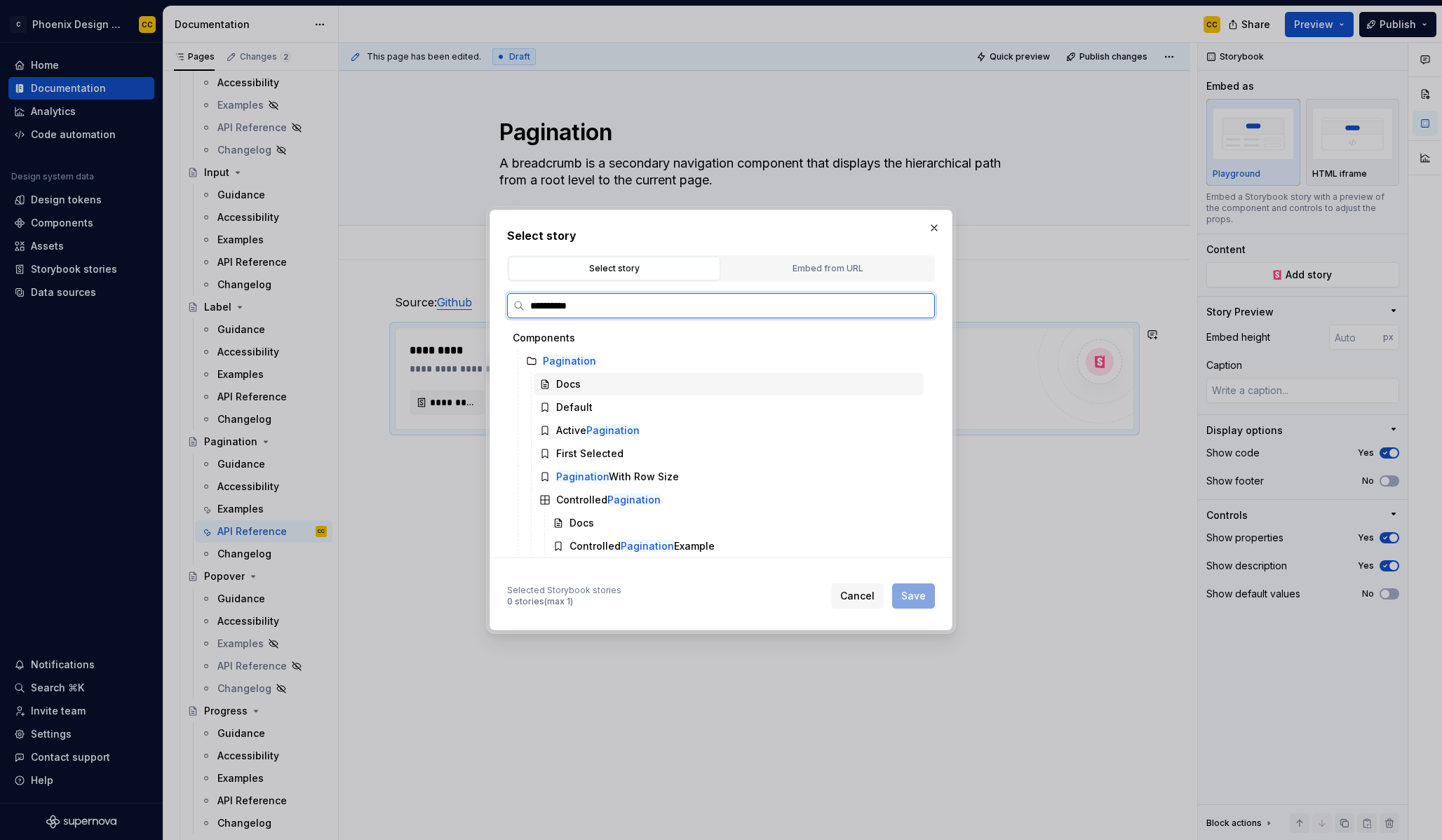
click at [660, 394] on div "Docs" at bounding box center [728, 384] width 390 height 23
click at [915, 603] on button "Save" at bounding box center [913, 596] width 43 height 25
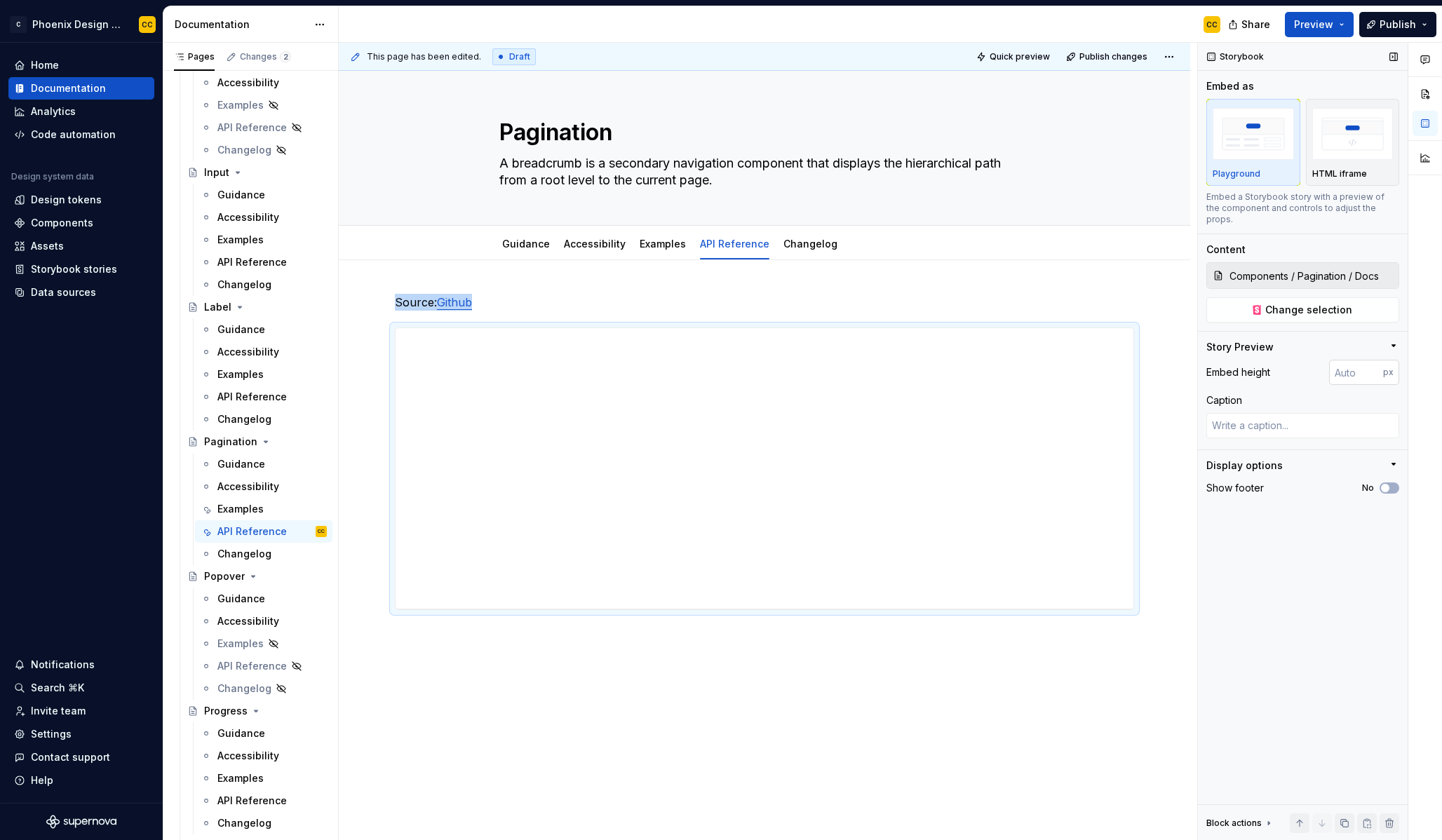
type textarea "*"
click at [1341, 368] on input "number" at bounding box center [1356, 372] width 54 height 25
type input "2000"
click at [1397, 482] on button "No" at bounding box center [1389, 487] width 19 height 11
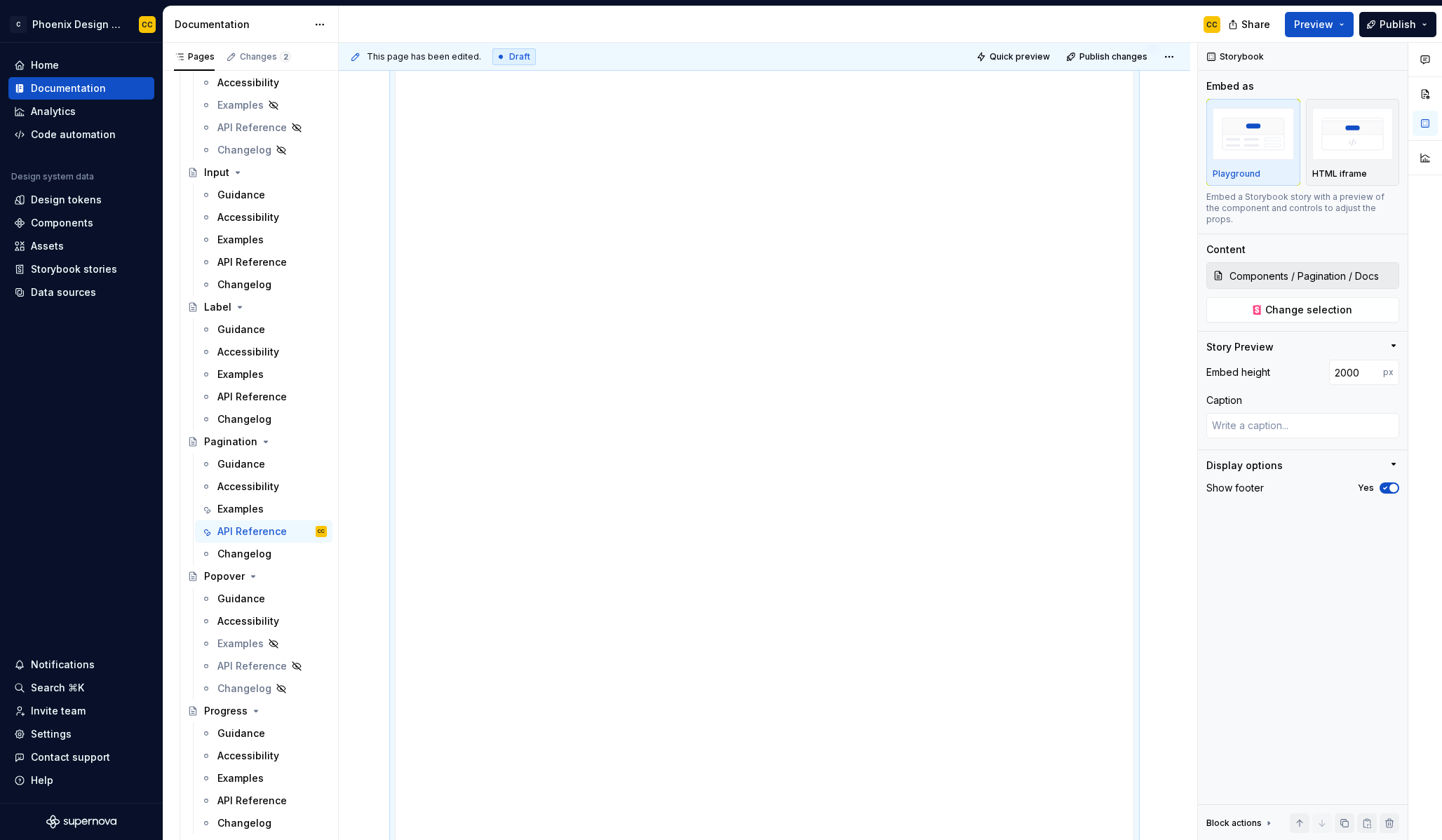
scroll to position [1194, 0]
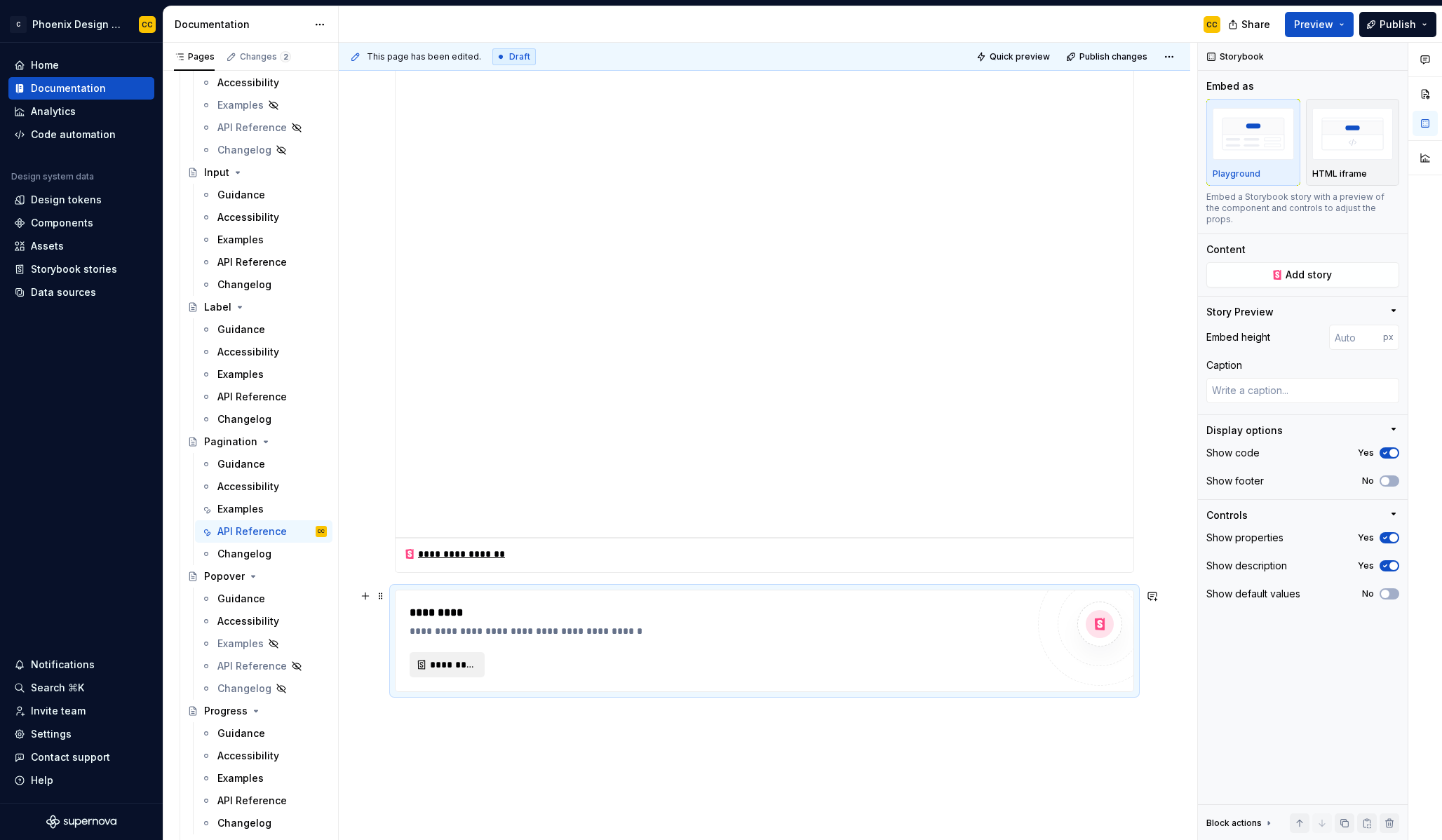
click at [445, 666] on span "*********" at bounding box center [453, 665] width 45 height 14
type textarea "*"
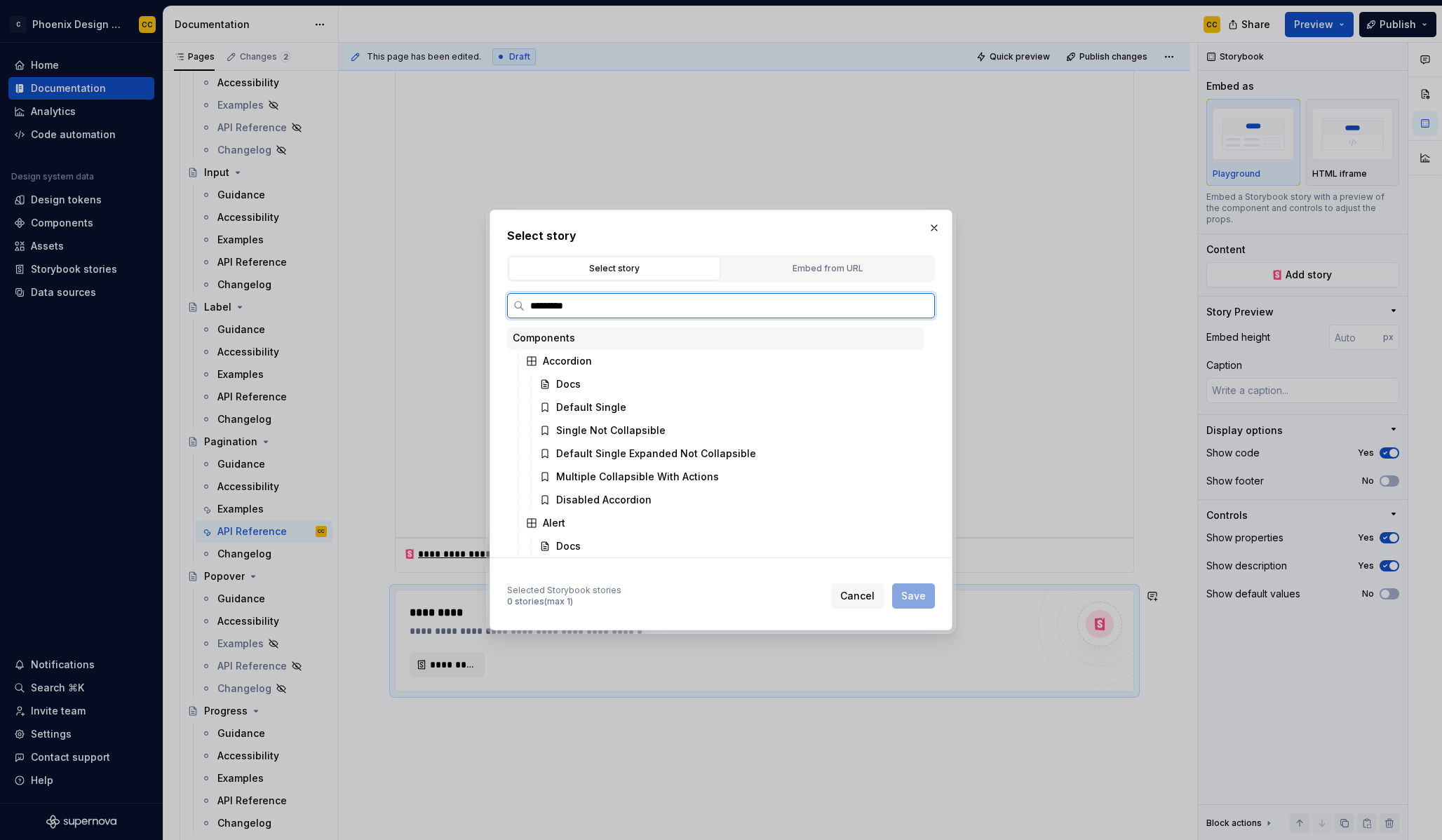
type input "**********"
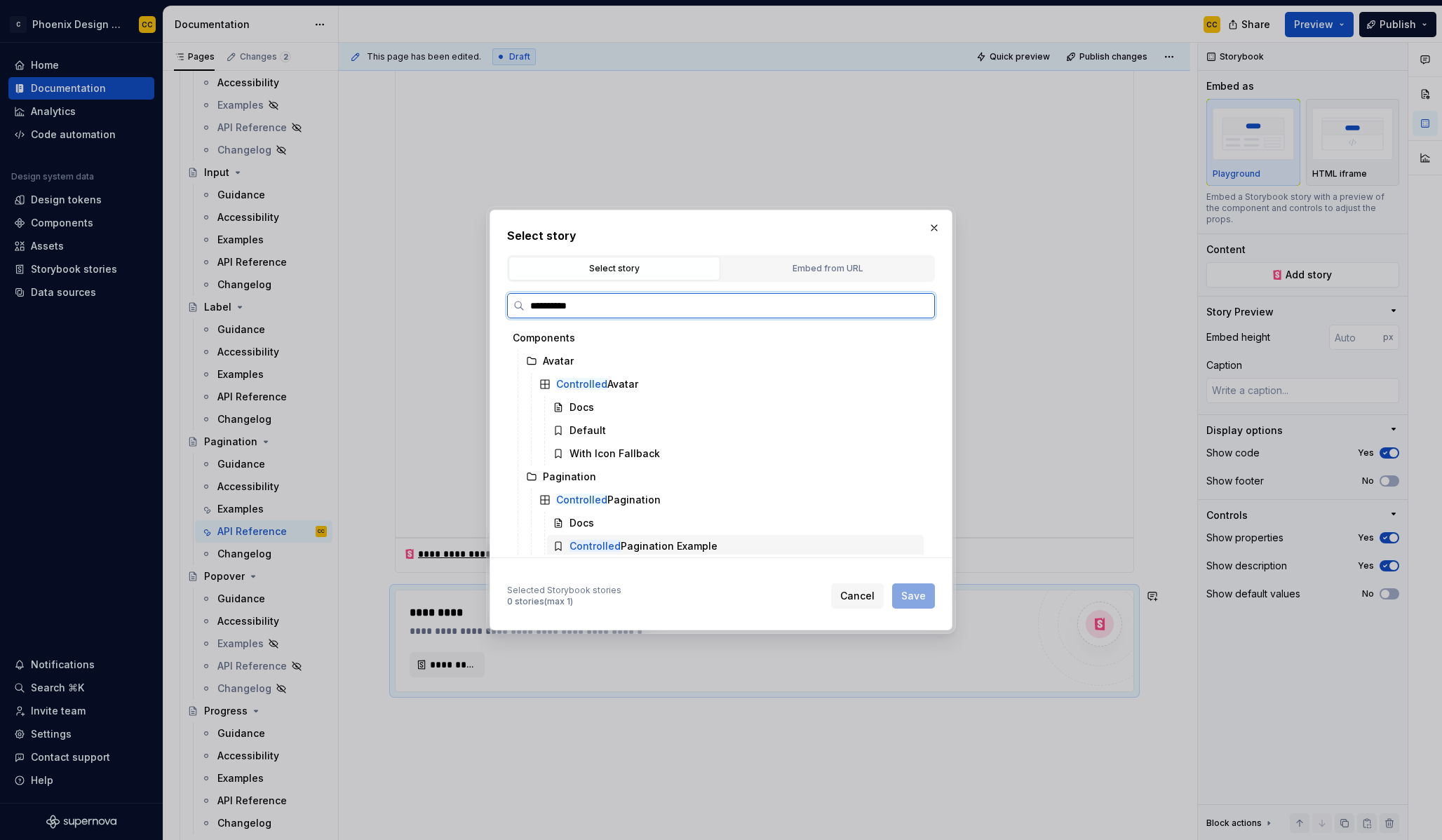
click at [641, 524] on div "Docs" at bounding box center [735, 523] width 376 height 23
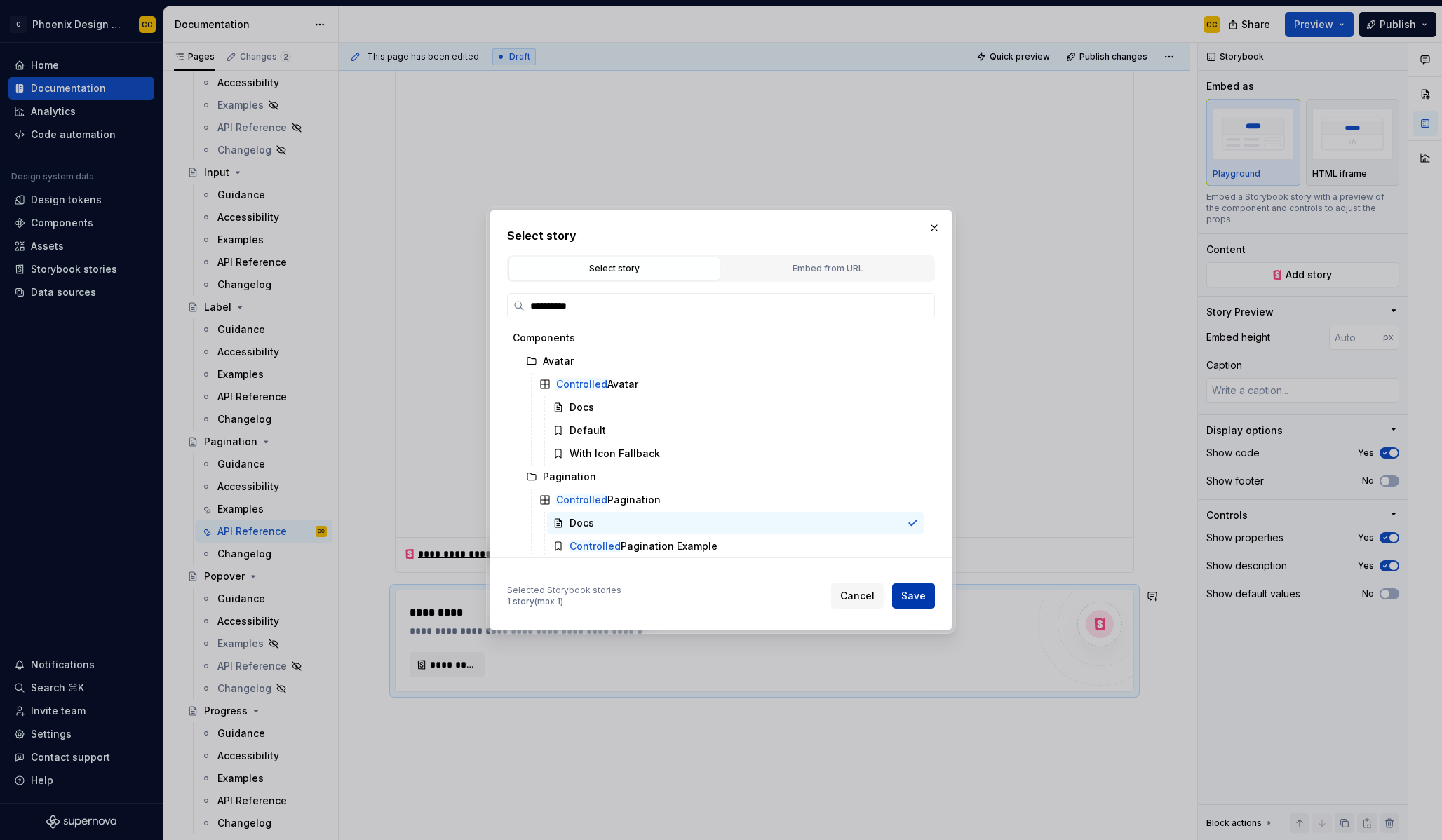
click at [913, 598] on span "Save" at bounding box center [913, 596] width 24 height 14
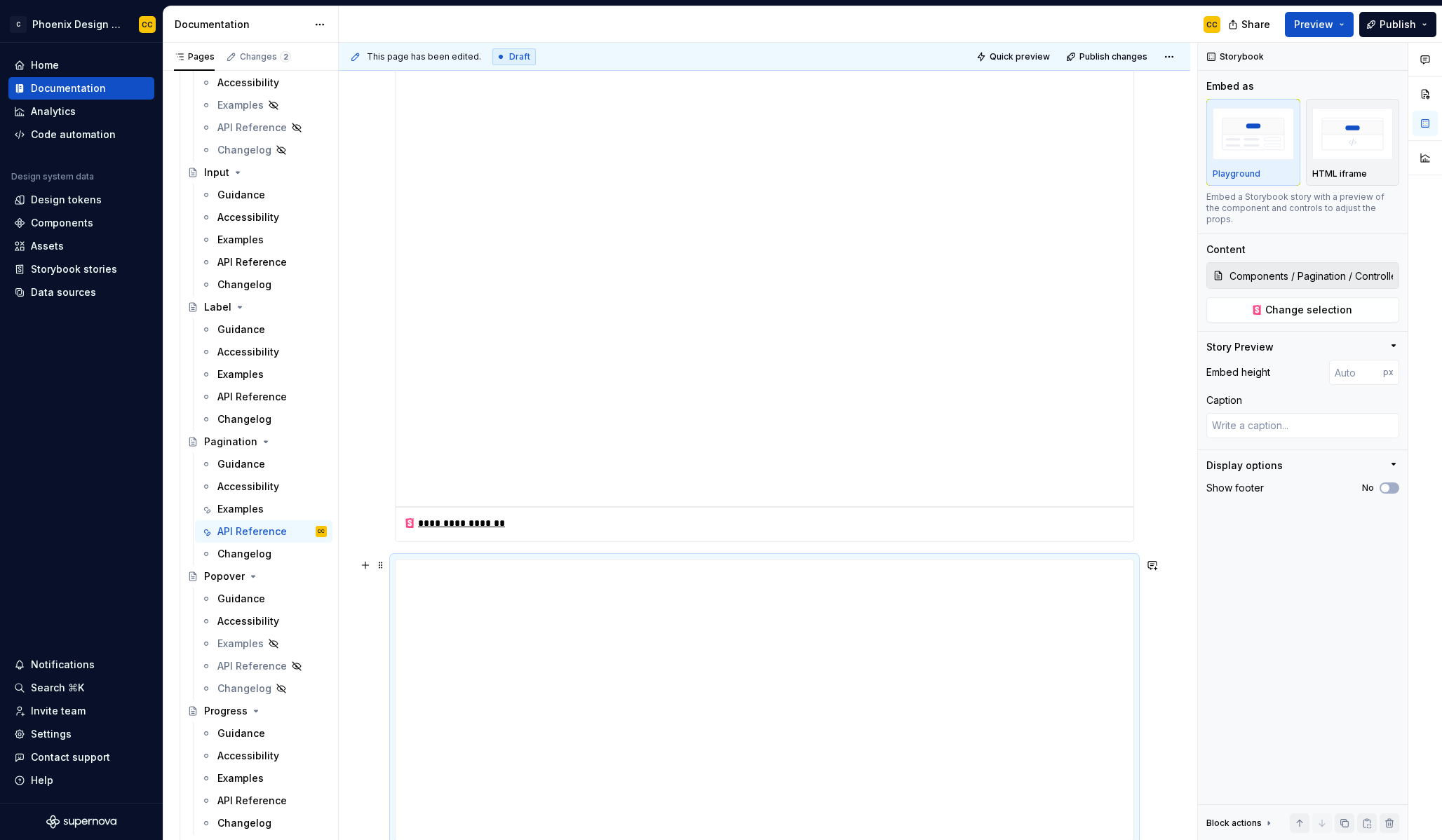
scroll to position [1493, 0]
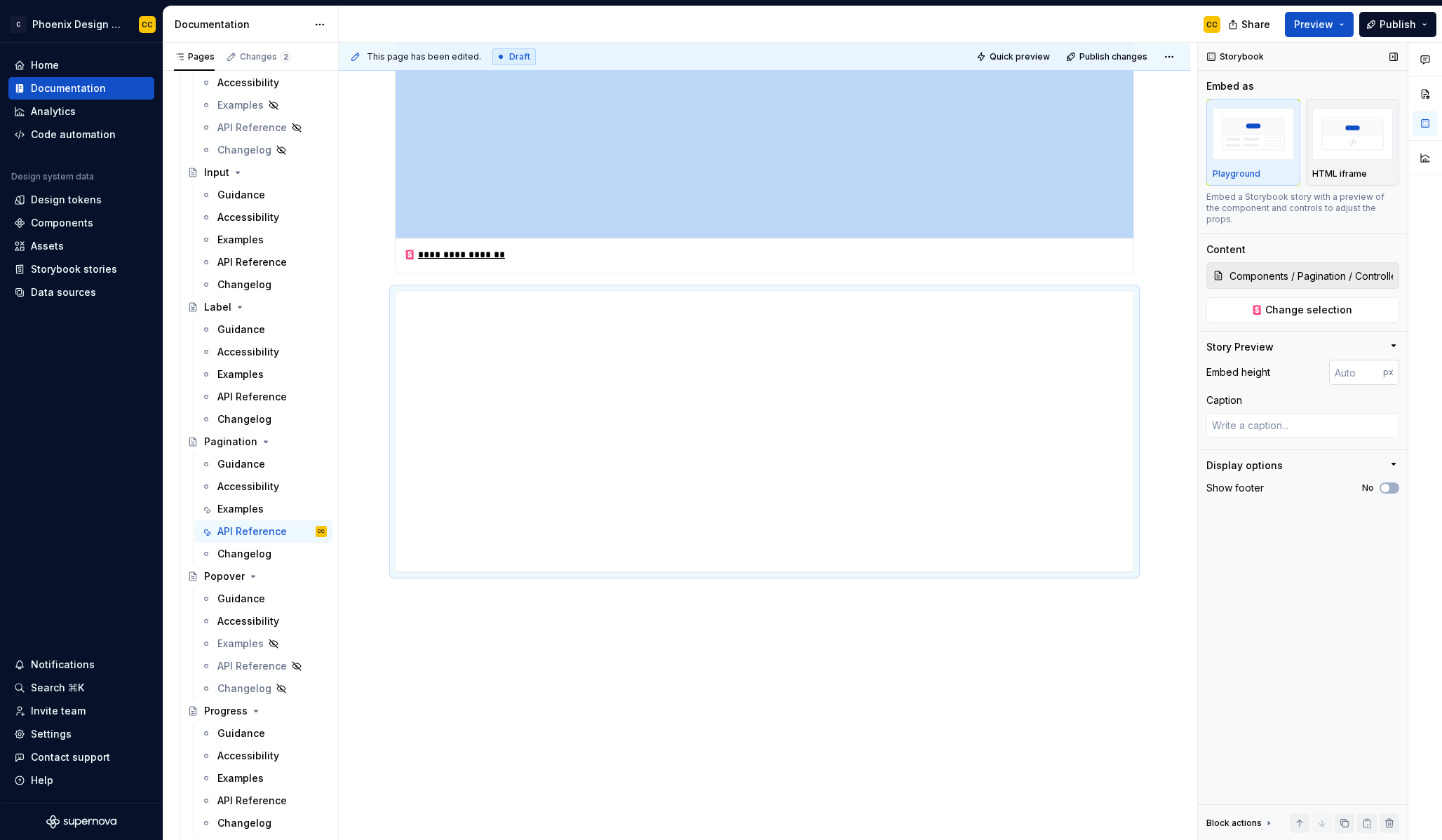
type textarea "*"
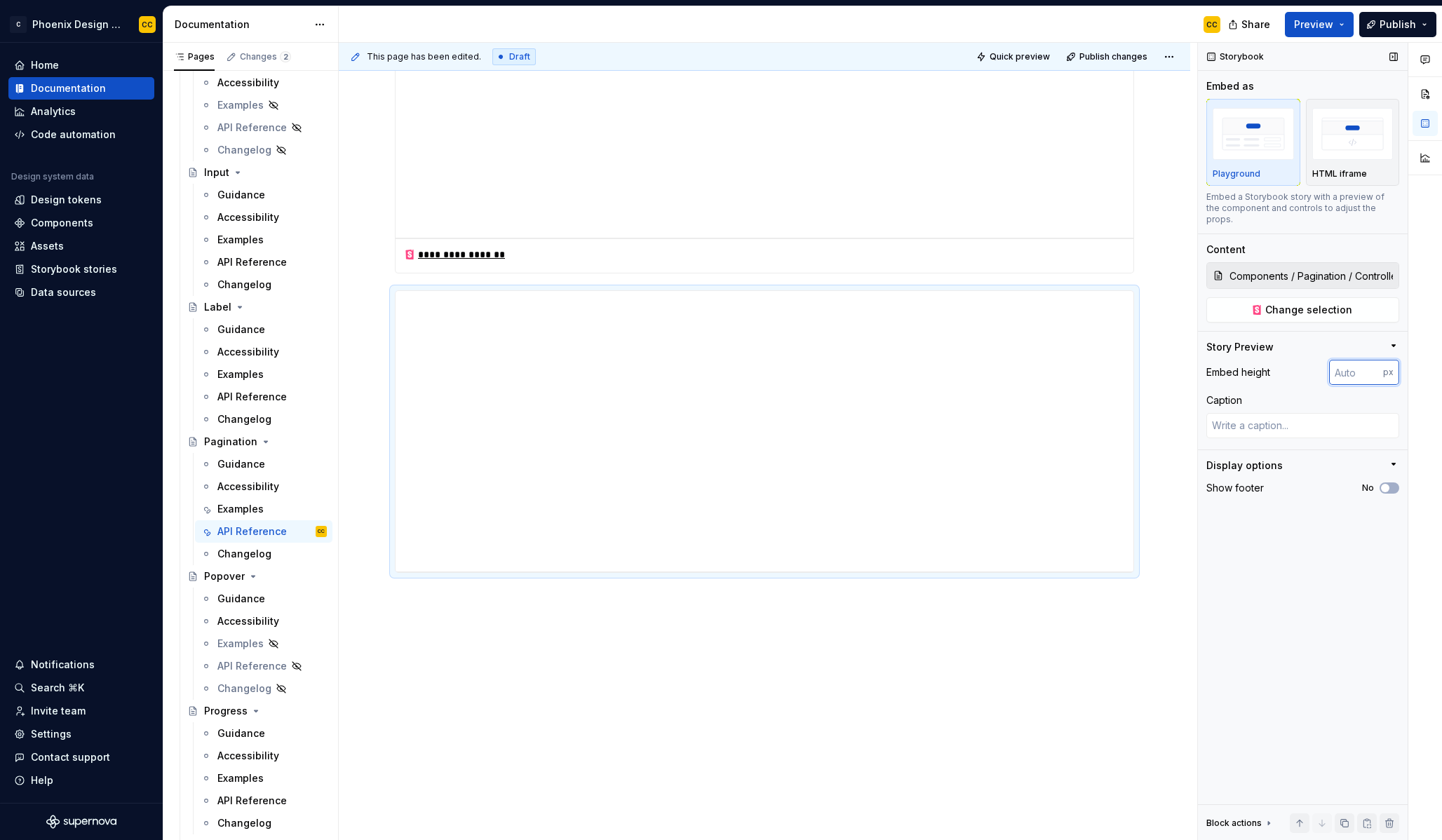
click at [1347, 364] on input "number" at bounding box center [1356, 372] width 54 height 25
type input "2000"
type textarea "*"
drag, startPoint x: 1339, startPoint y: 359, endPoint x: 1331, endPoint y: 357, distance: 8.2
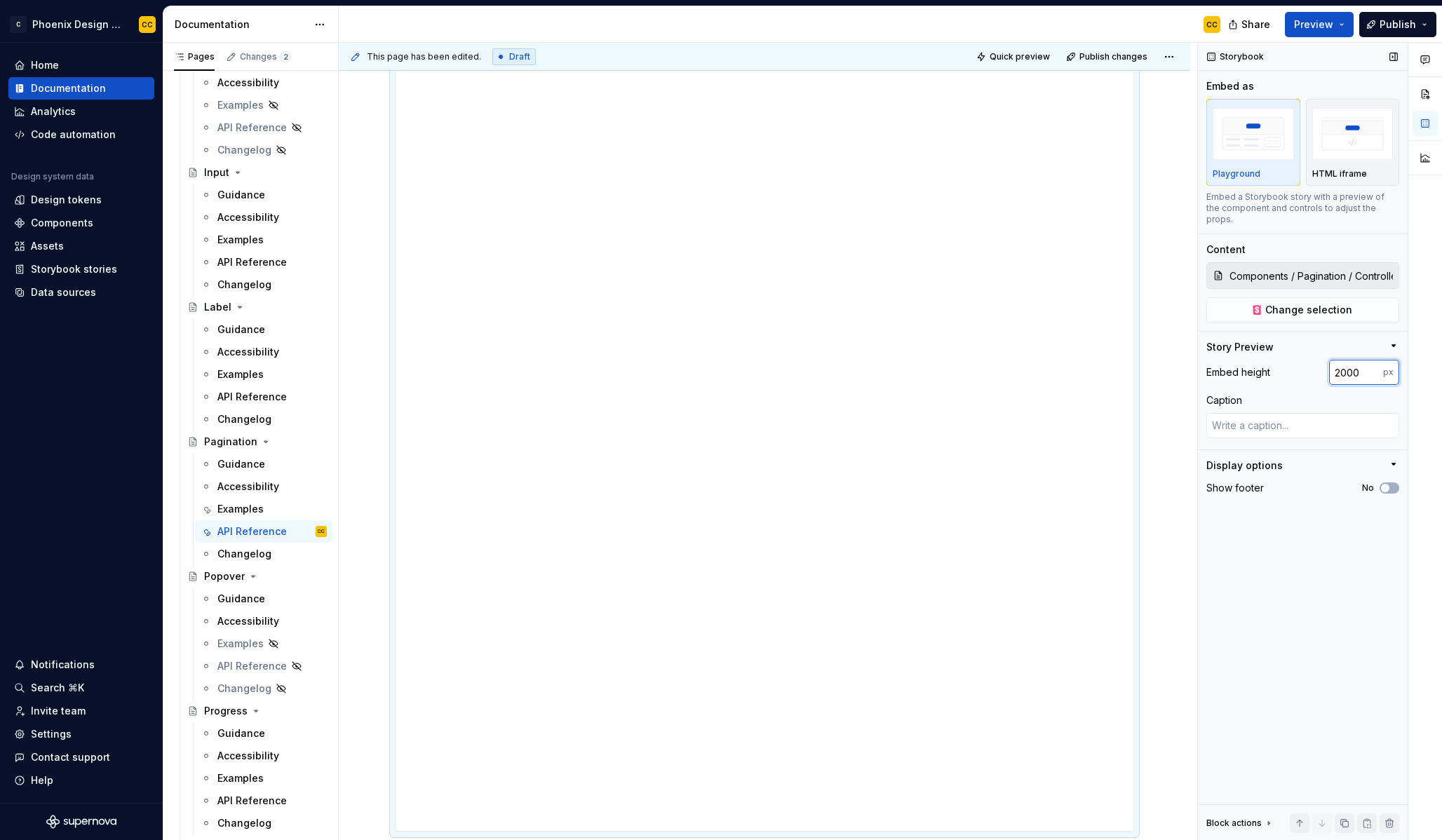
click at [1331, 359] on input "2000" at bounding box center [1356, 372] width 54 height 25
type input "1000"
type textarea "*"
click at [1344, 361] on input "1000" at bounding box center [1356, 372] width 54 height 25
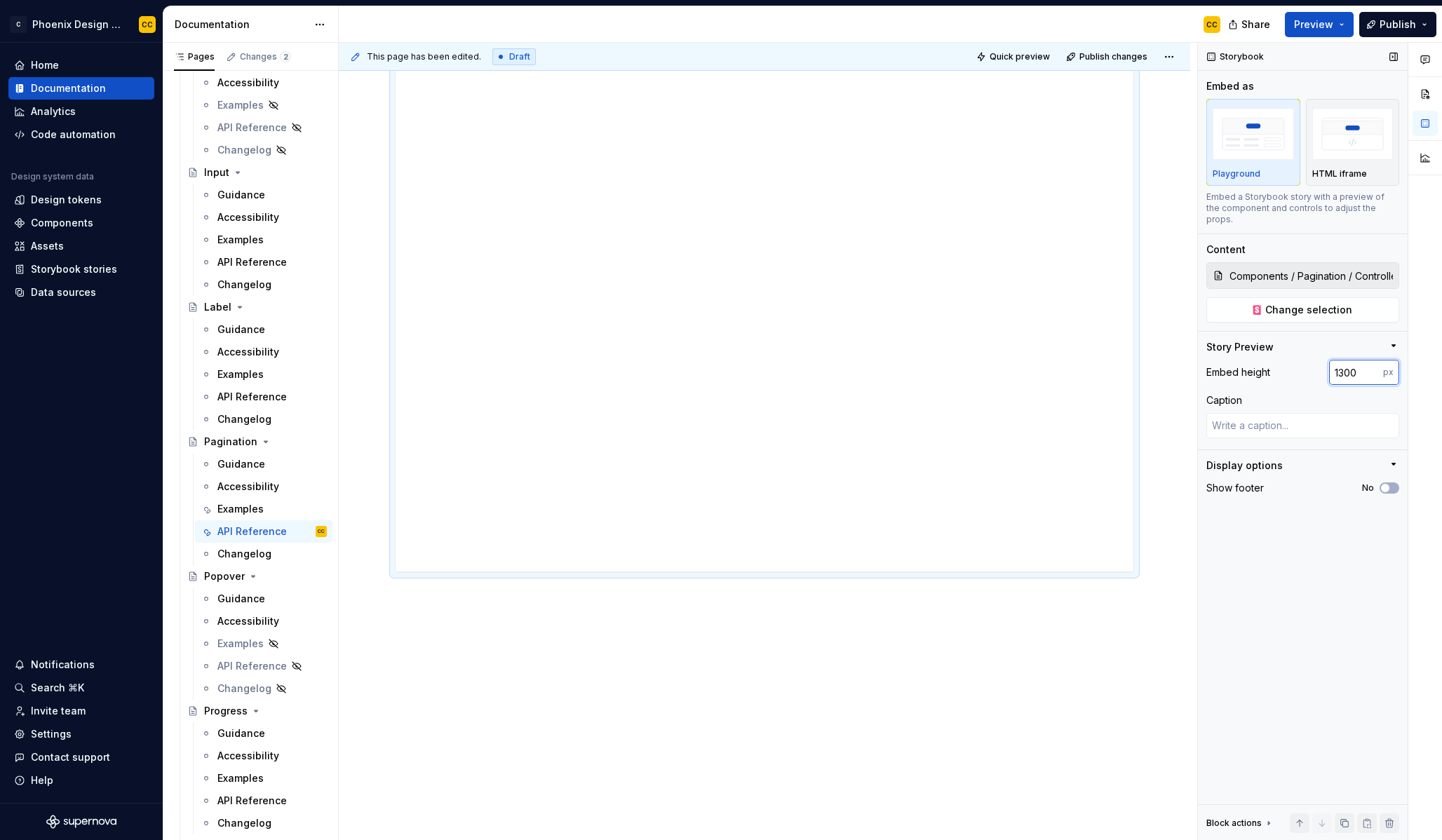
type input "1300"
type textarea "*"
click at [1349, 359] on input "1300" at bounding box center [1356, 372] width 54 height 25
type input "1350"
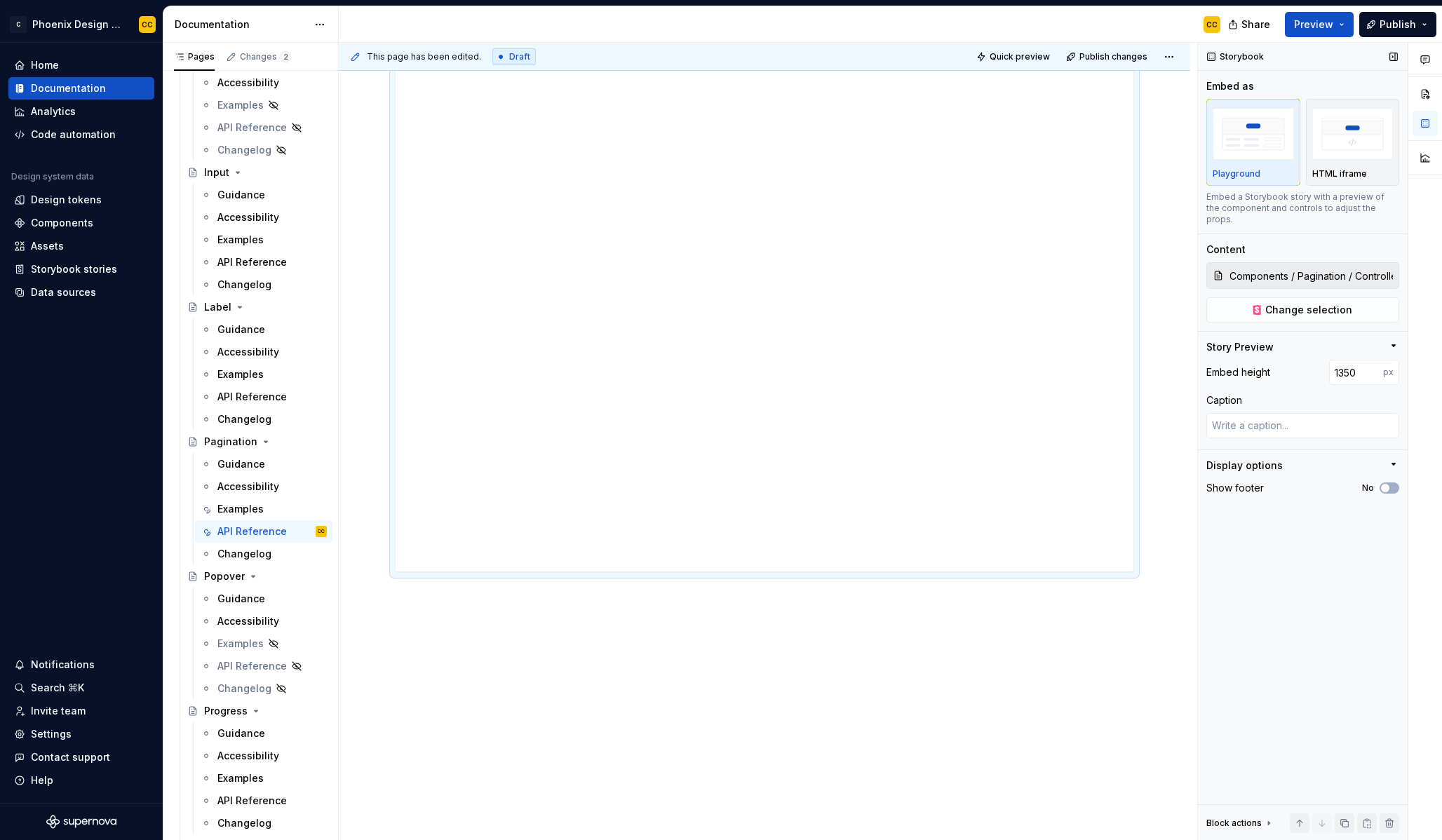
scroll to position [2159, 0]
type textarea "*"
click at [1350, 364] on input "1350" at bounding box center [1356, 372] width 54 height 25
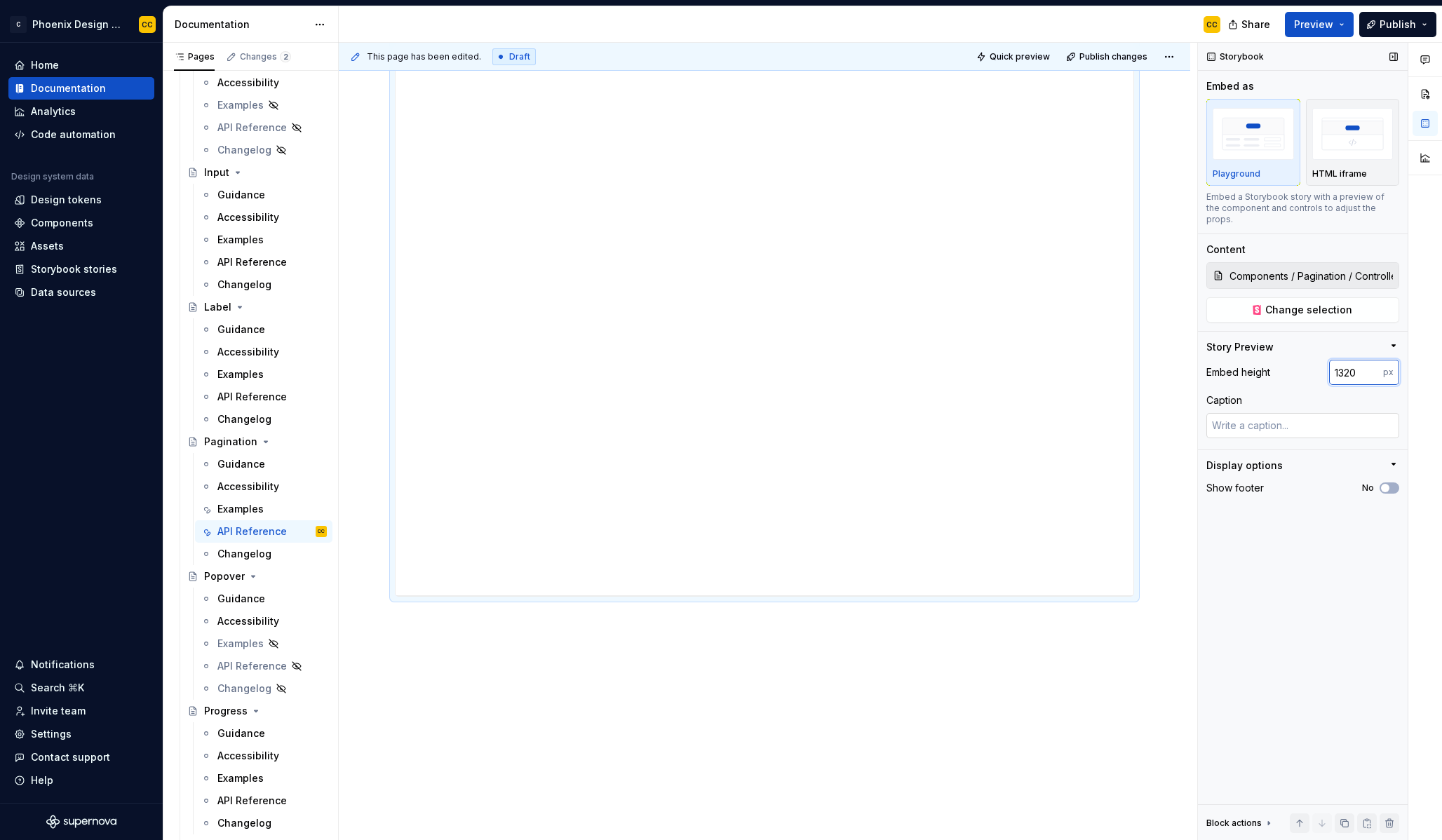
type input "1320"
click at [1386, 484] on span "button" at bounding box center [1386, 488] width 8 height 8
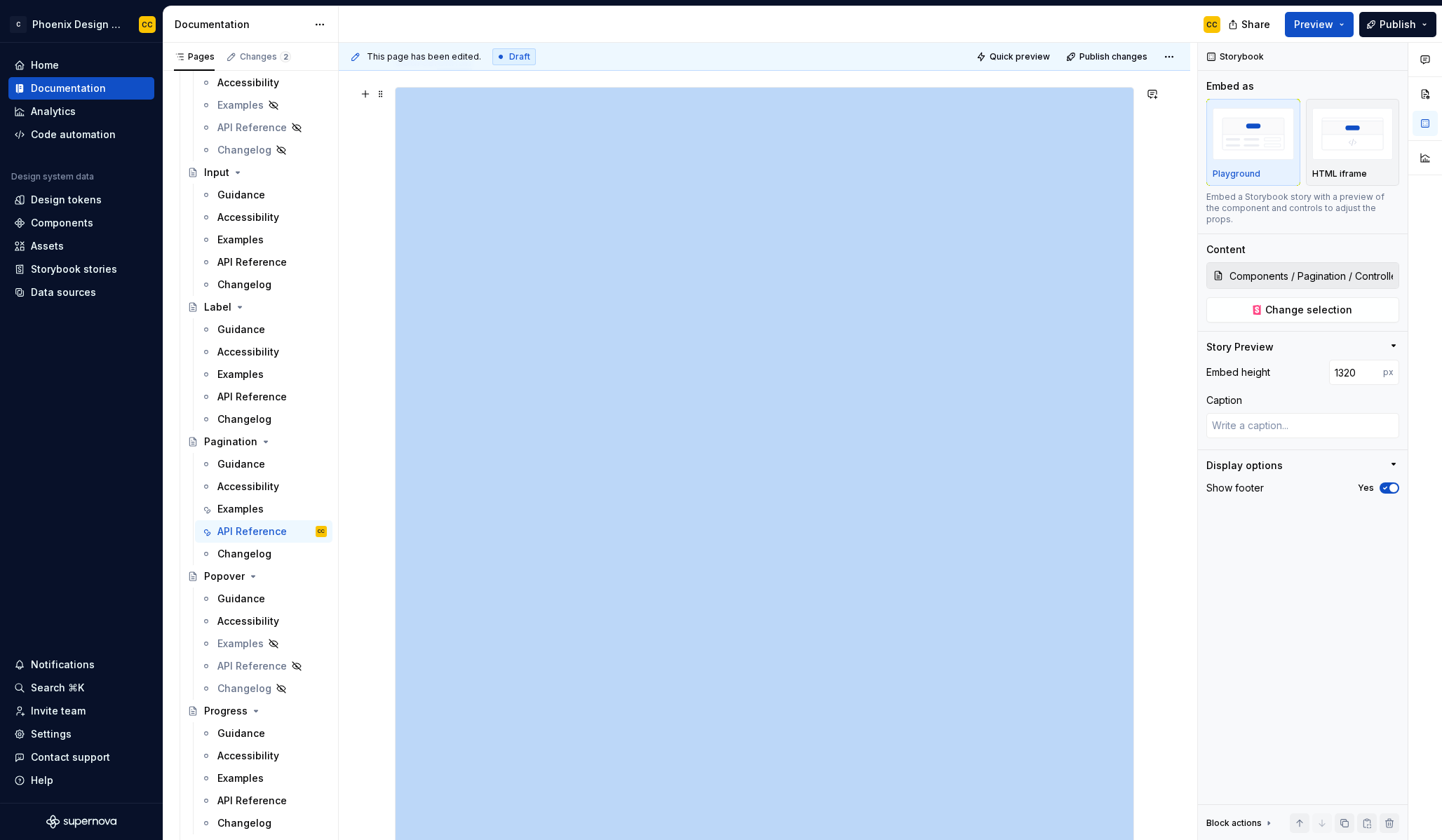
scroll to position [0, 0]
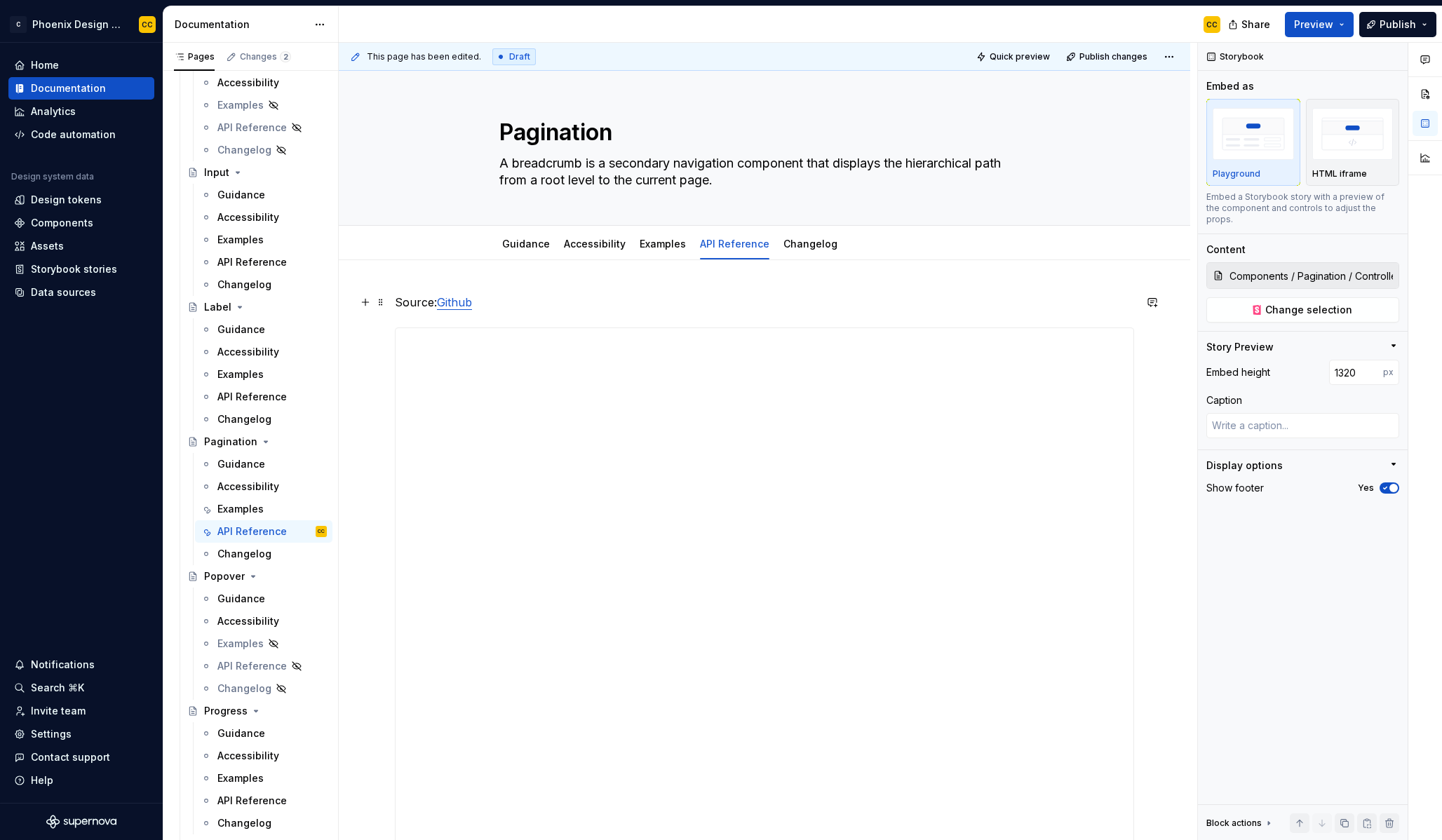
click at [631, 308] on p "Source: Github" at bounding box center [764, 302] width 739 height 17
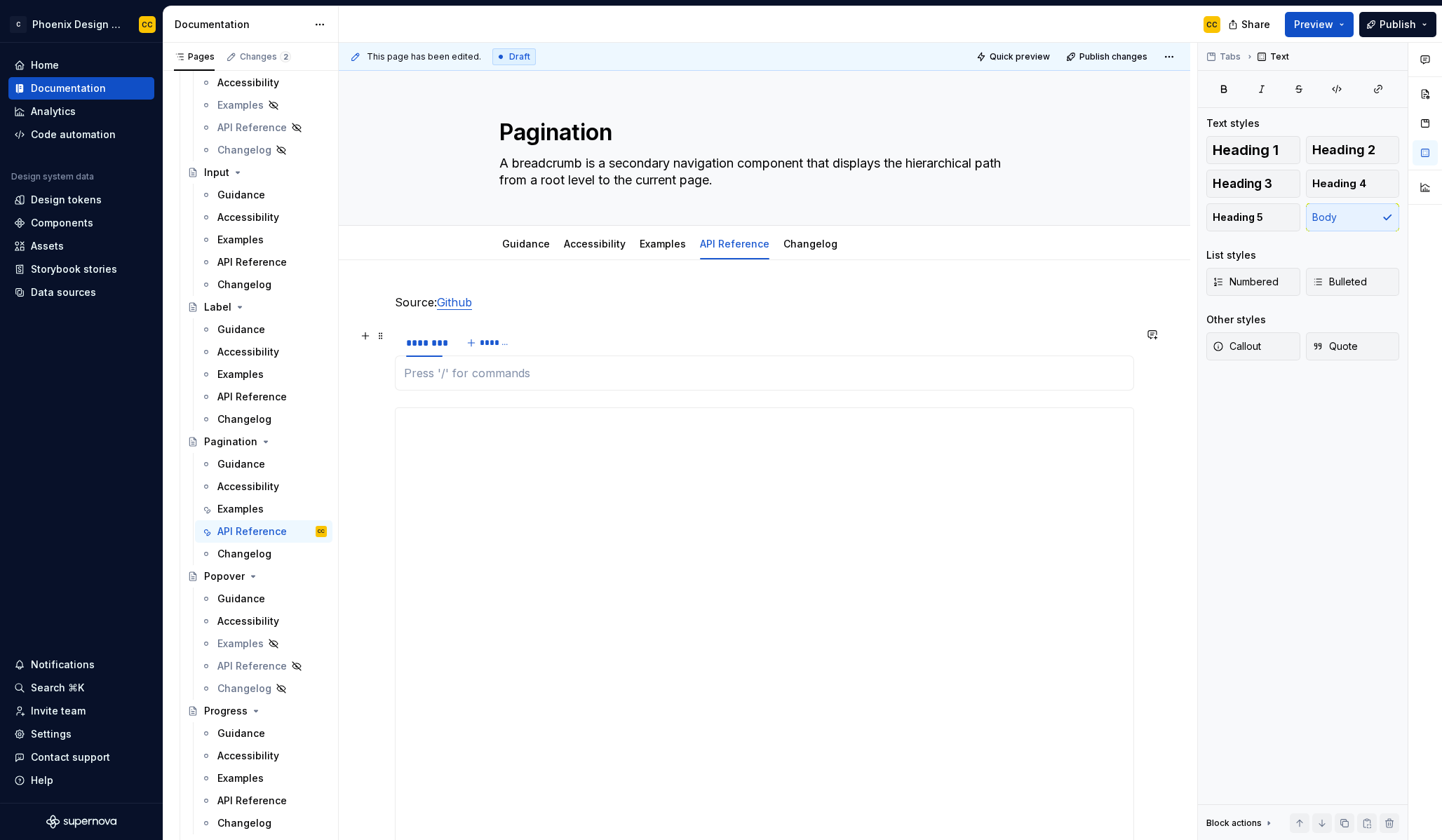
type textarea "*"
click at [435, 344] on div "********" at bounding box center [423, 343] width 36 height 14
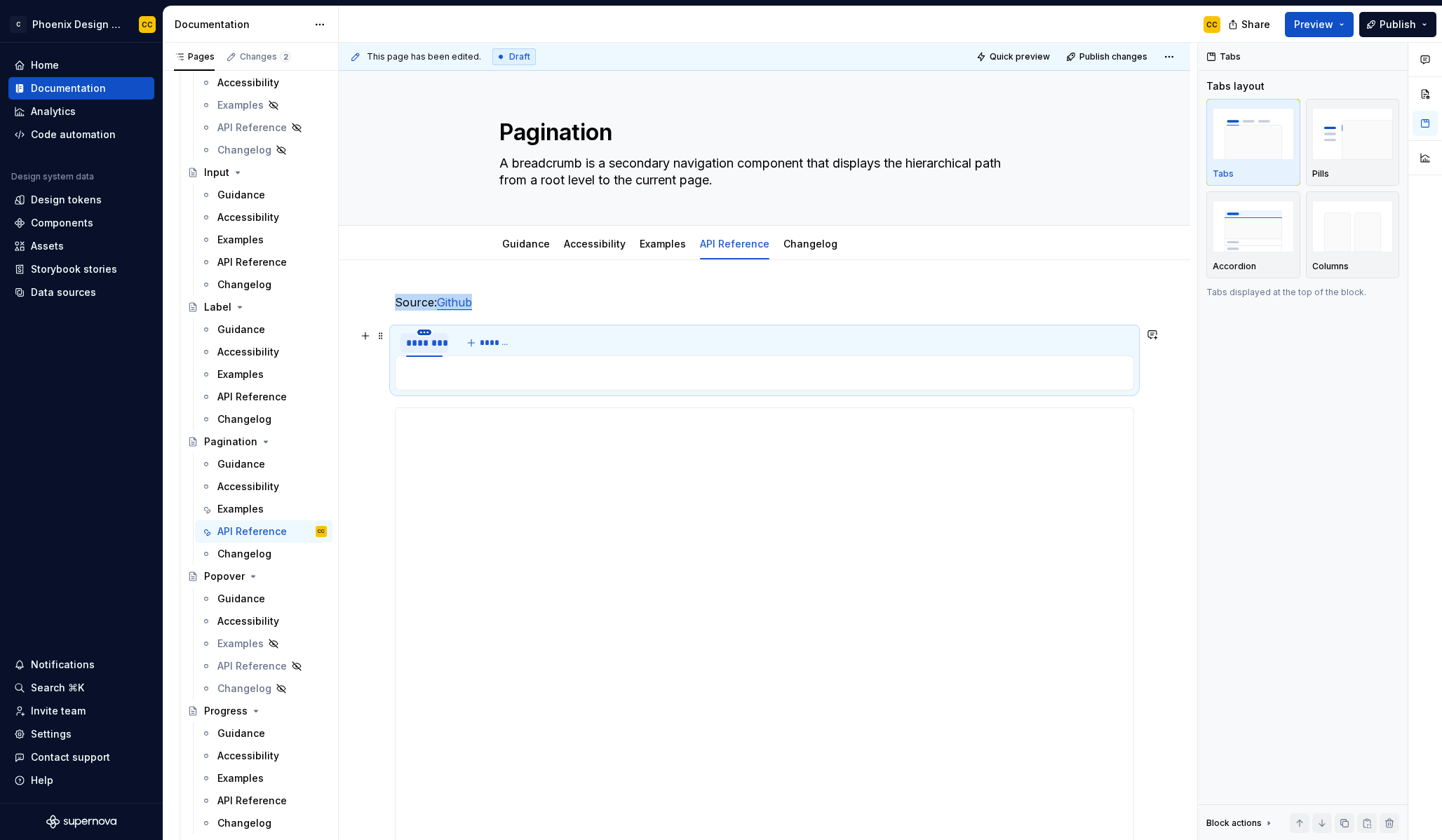
click at [425, 332] on html "C Phoenix Design System - NEW CC Home Documentation Analytics Code automation D…" at bounding box center [721, 420] width 1442 height 840
click at [448, 355] on div "Edit name" at bounding box center [489, 353] width 91 height 14
type input "********"
type textarea "*"
type input "**********"
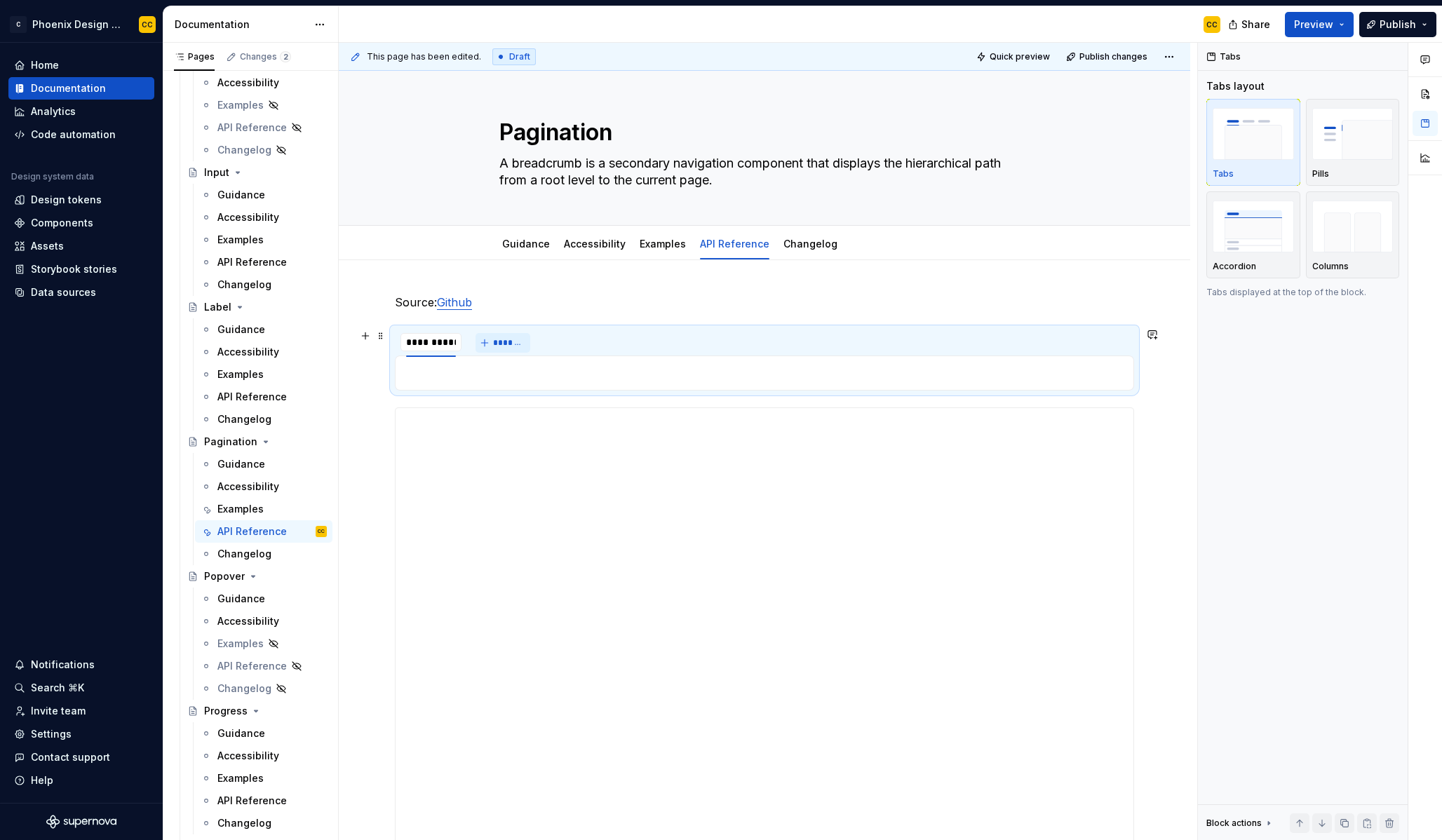
click at [496, 344] on span "*******" at bounding box center [508, 343] width 31 height 11
click at [521, 343] on input "**********" at bounding box center [520, 343] width 111 height 25
type input "**********"
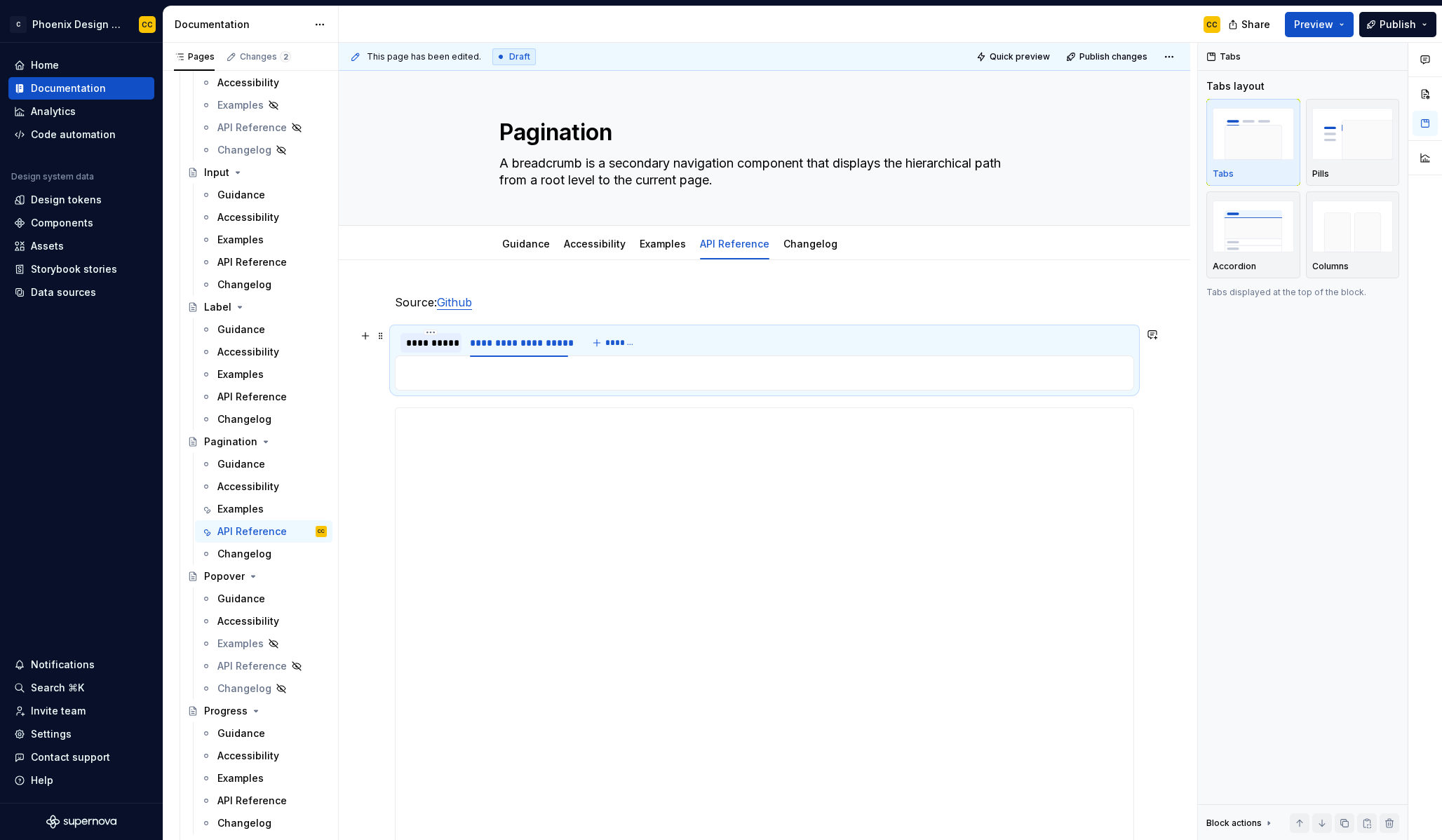
click at [436, 348] on div "**********" at bounding box center [430, 343] width 50 height 14
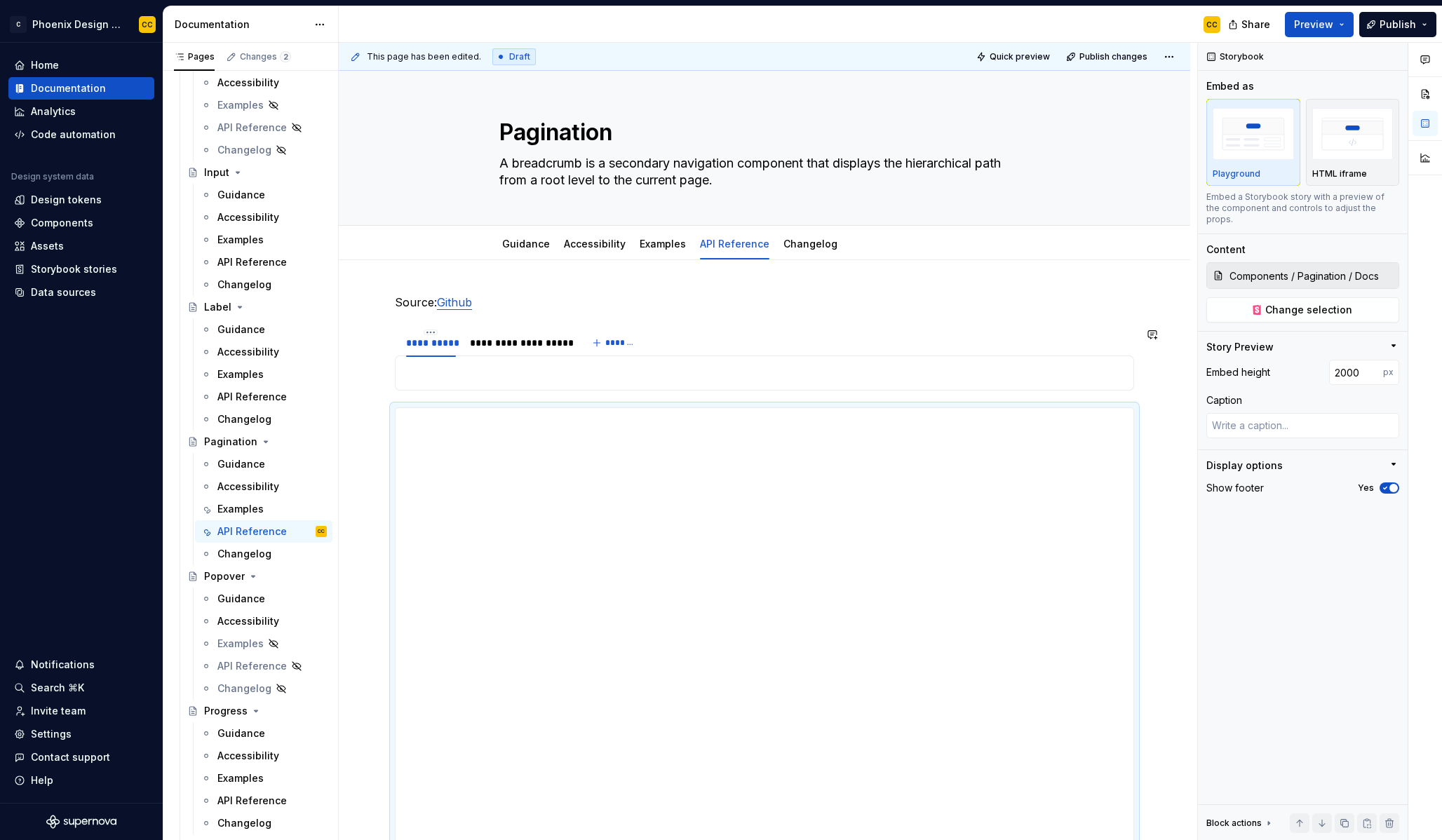
drag, startPoint x: 469, startPoint y: 418, endPoint x: 452, endPoint y: 369, distance: 51.9
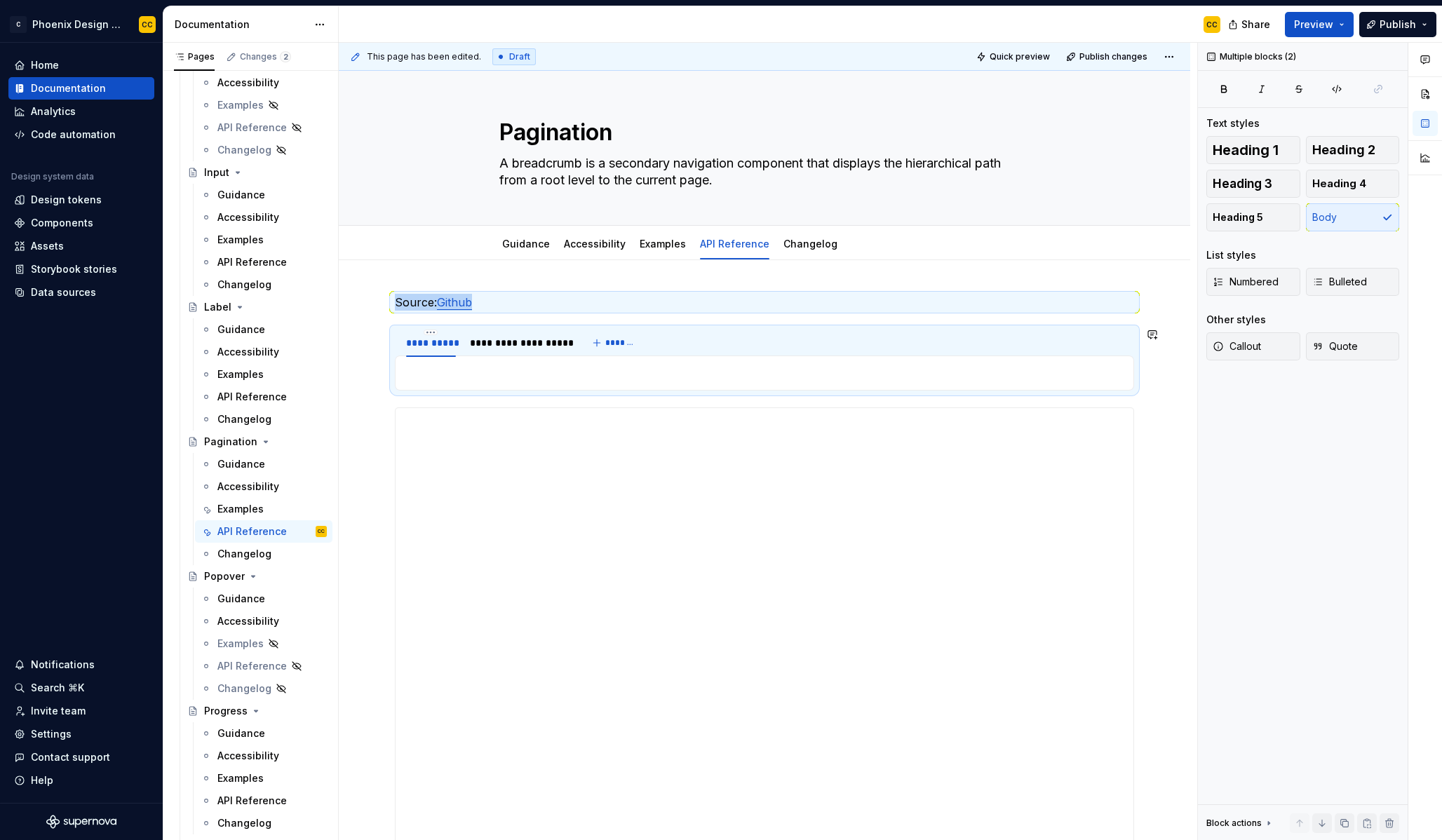
drag, startPoint x: 406, startPoint y: 403, endPoint x: 421, endPoint y: 384, distance: 24.2
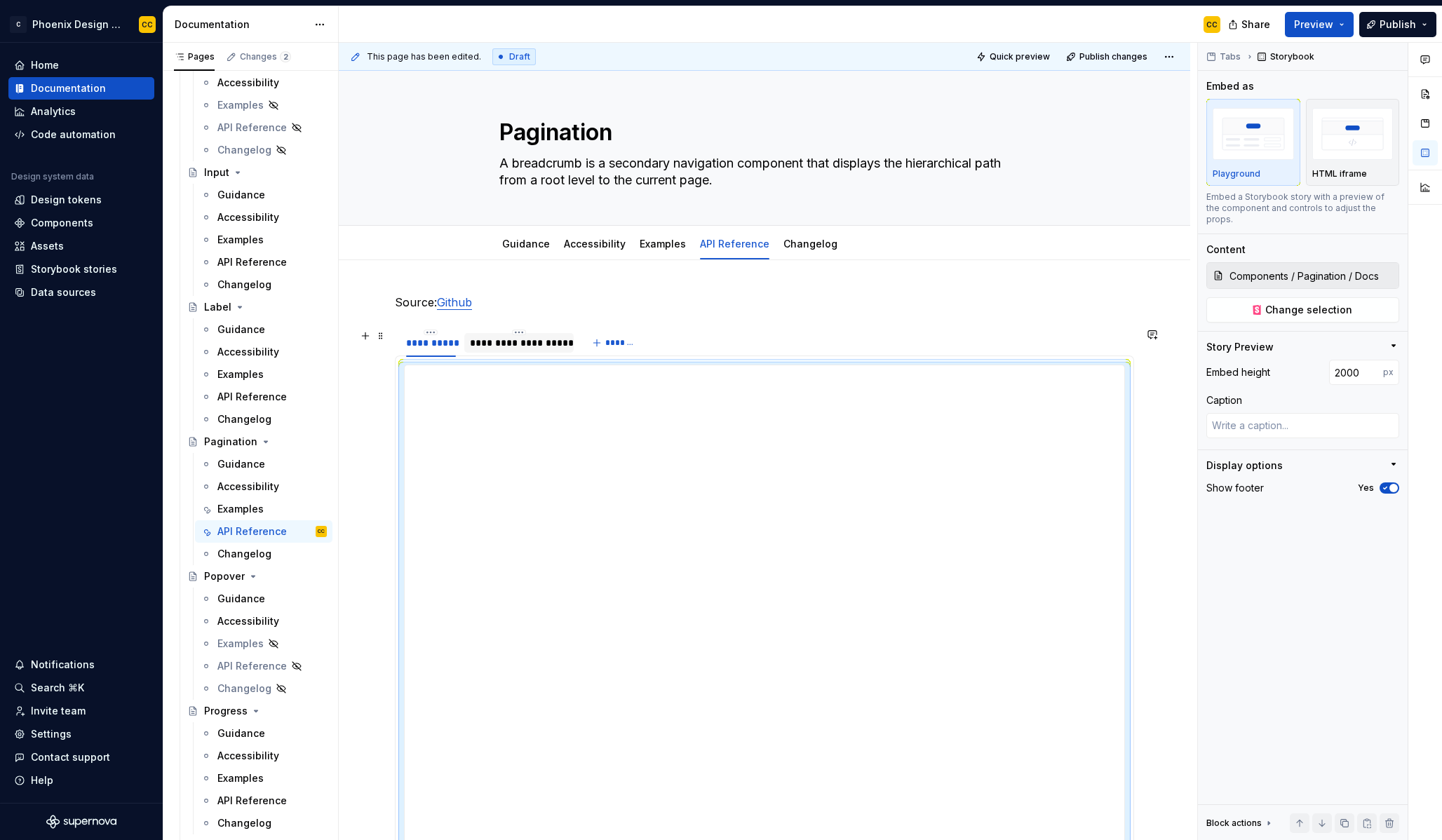
click at [503, 343] on div "**********" at bounding box center [519, 343] width 98 height 14
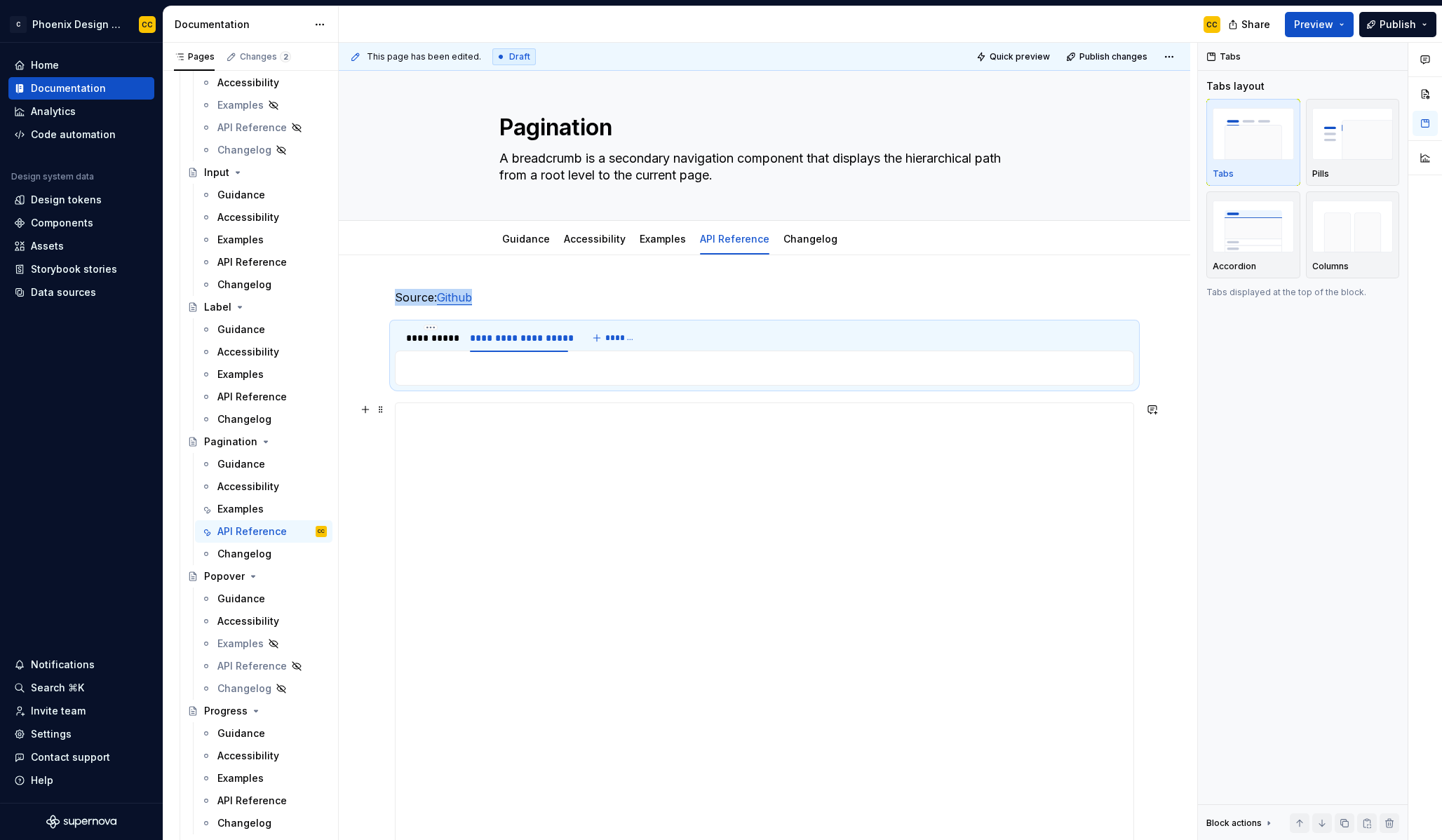
scroll to position [14, 0]
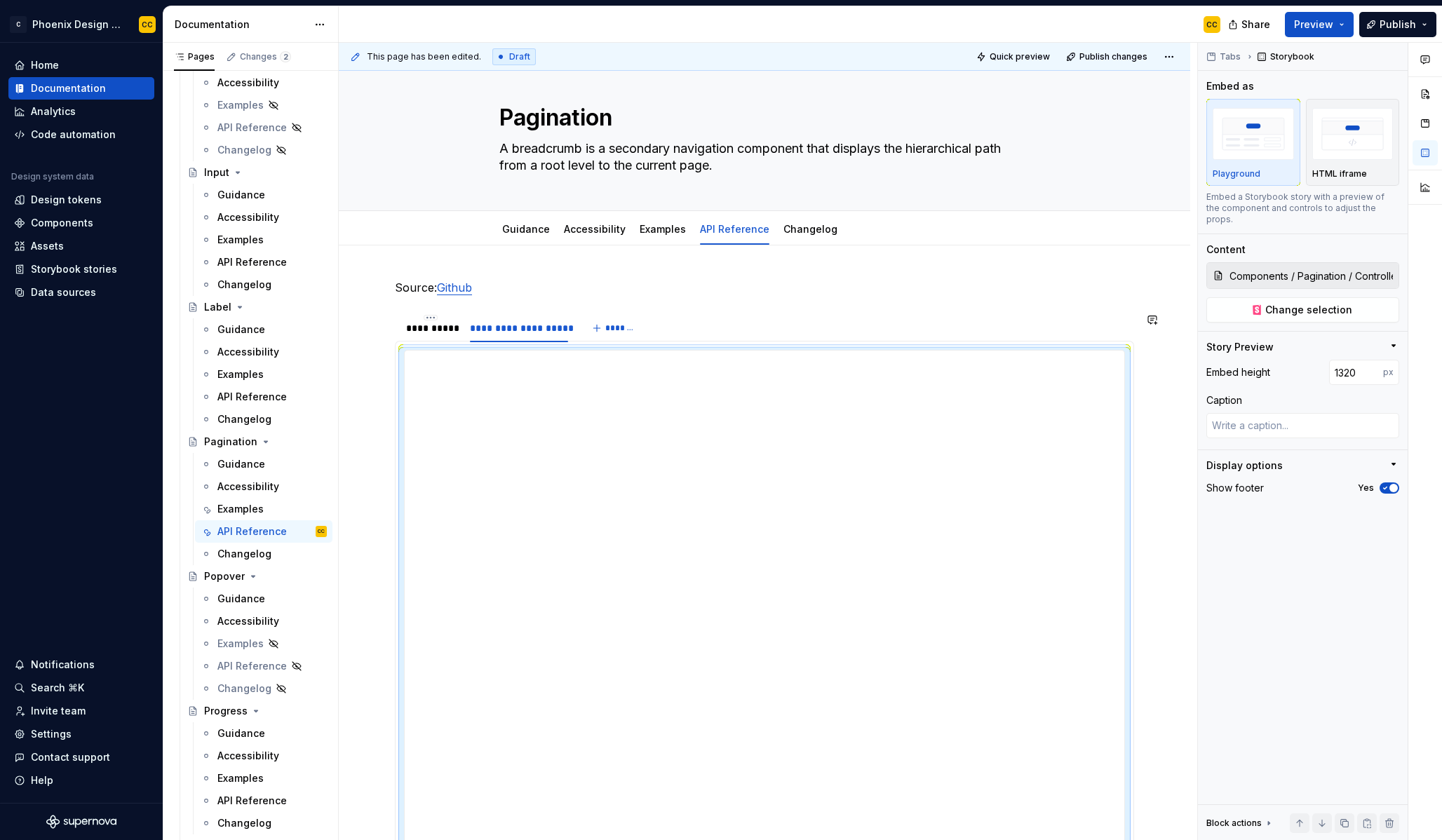
click at [565, 296] on div "**********" at bounding box center [764, 822] width 739 height 1087
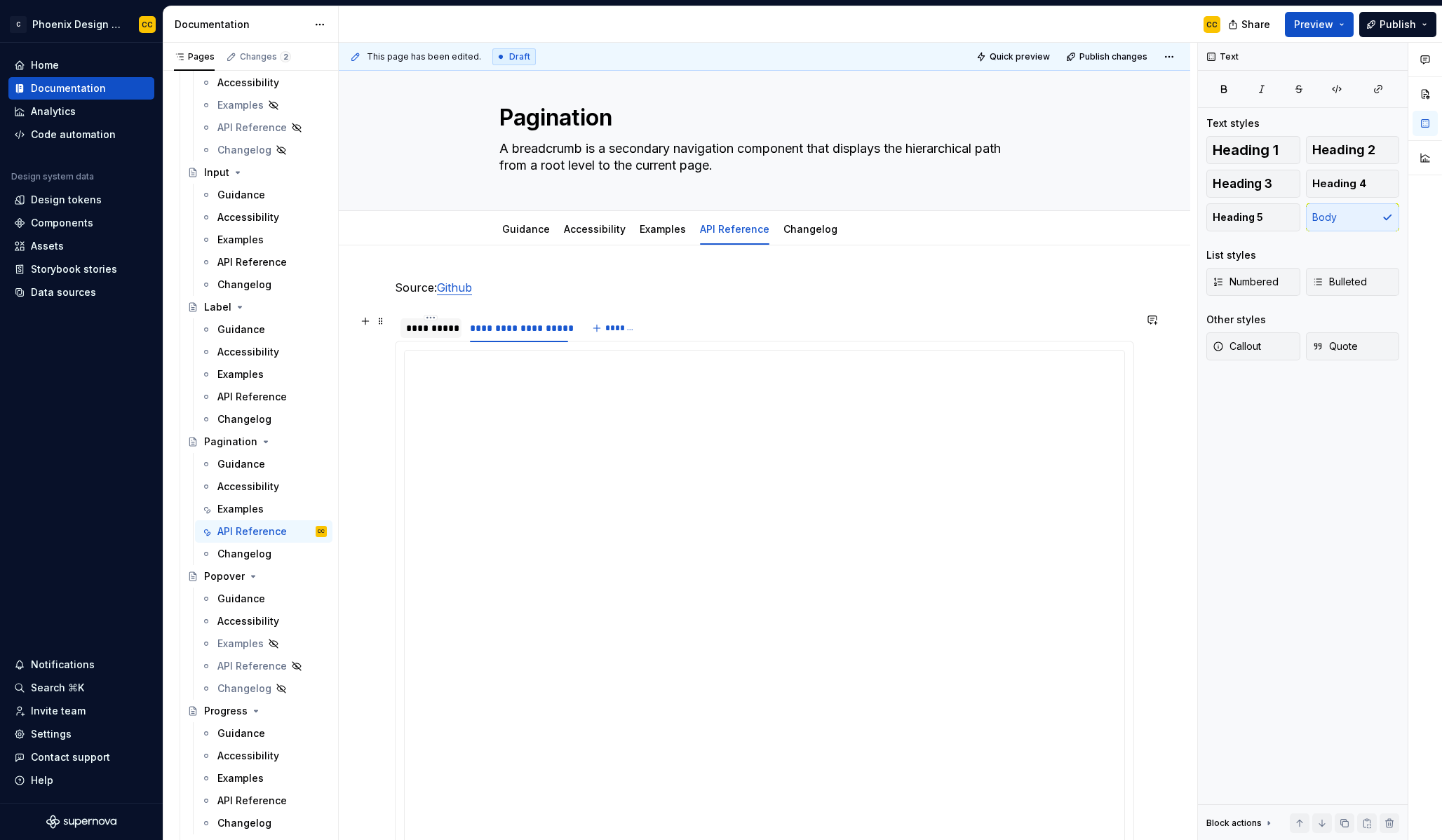
click at [435, 327] on div "**********" at bounding box center [430, 328] width 50 height 14
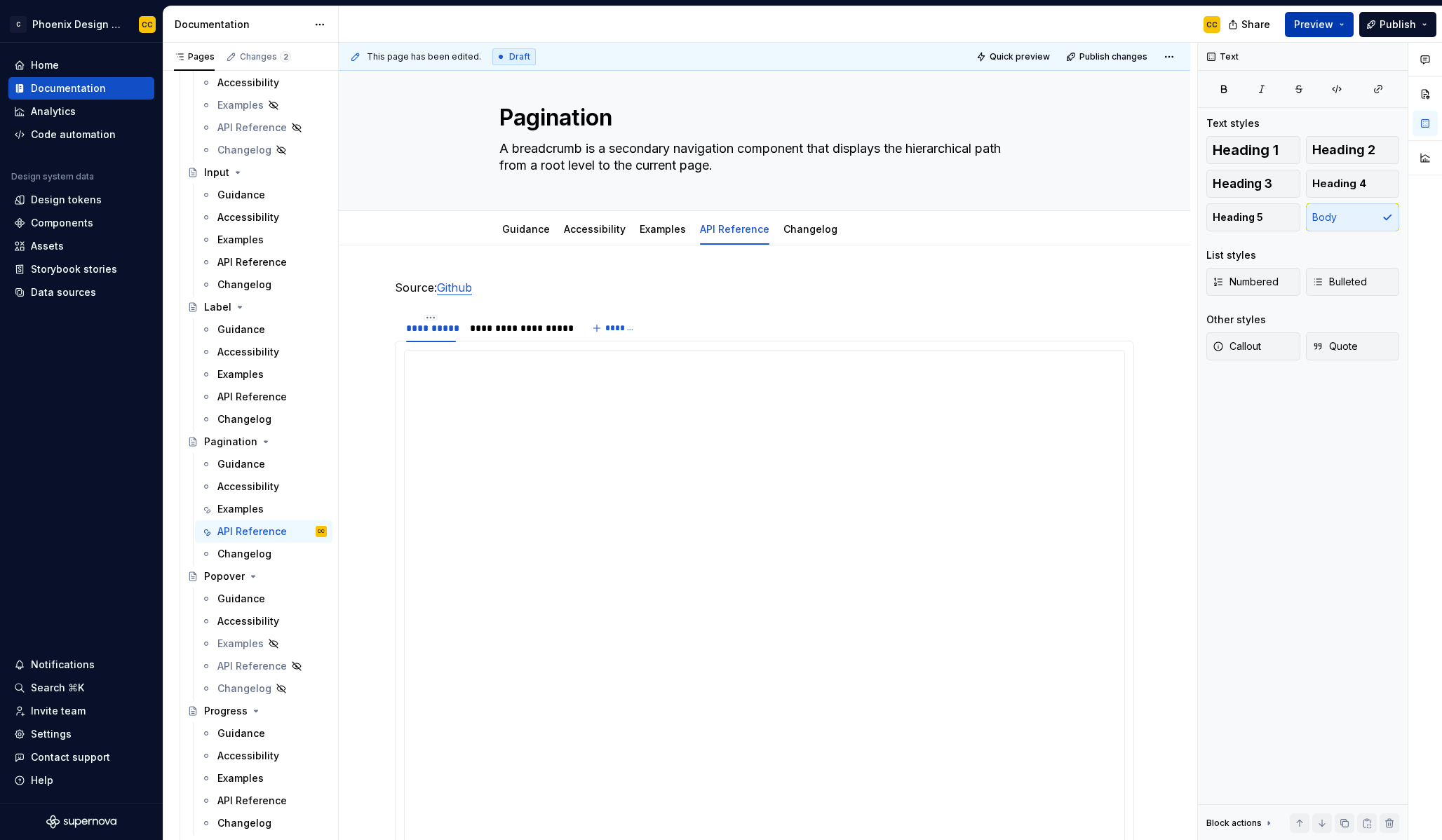
click at [1327, 29] on span "Preview" at bounding box center [1313, 24] width 40 height 14
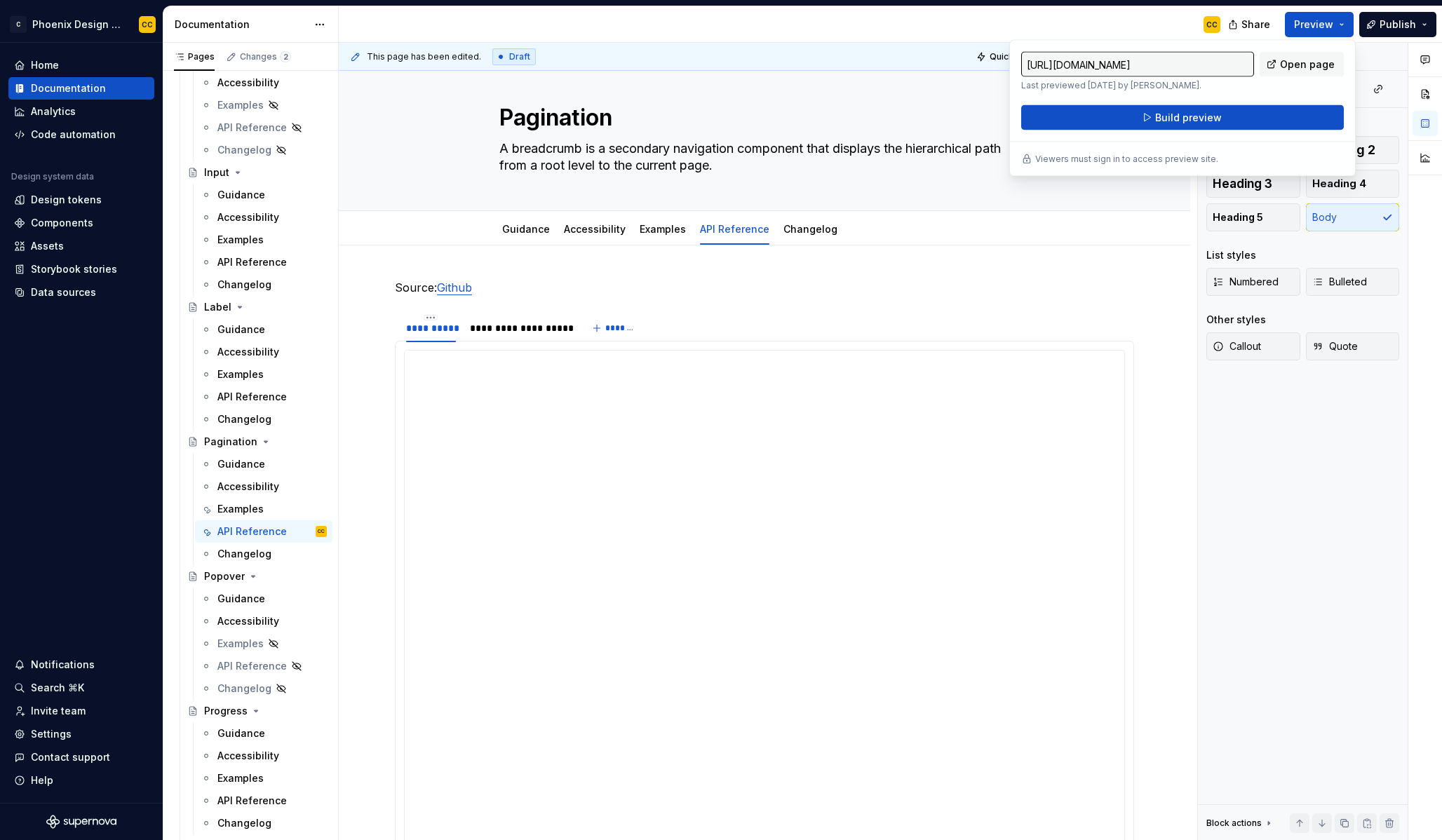
click at [1409, 43] on div at bounding box center [1425, 111] width 34 height 136
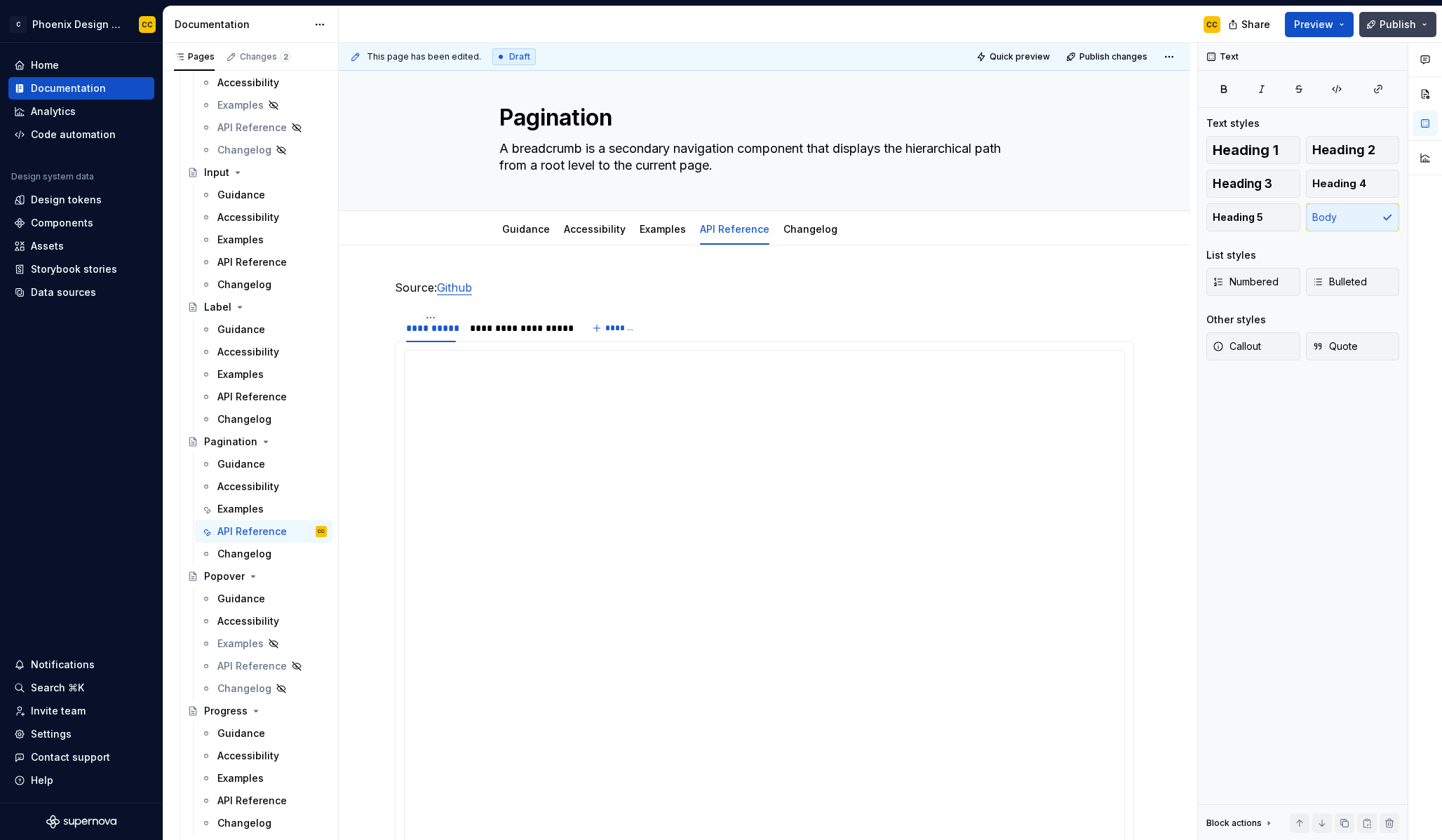
click at [1407, 29] on span "Publish" at bounding box center [1397, 24] width 36 height 14
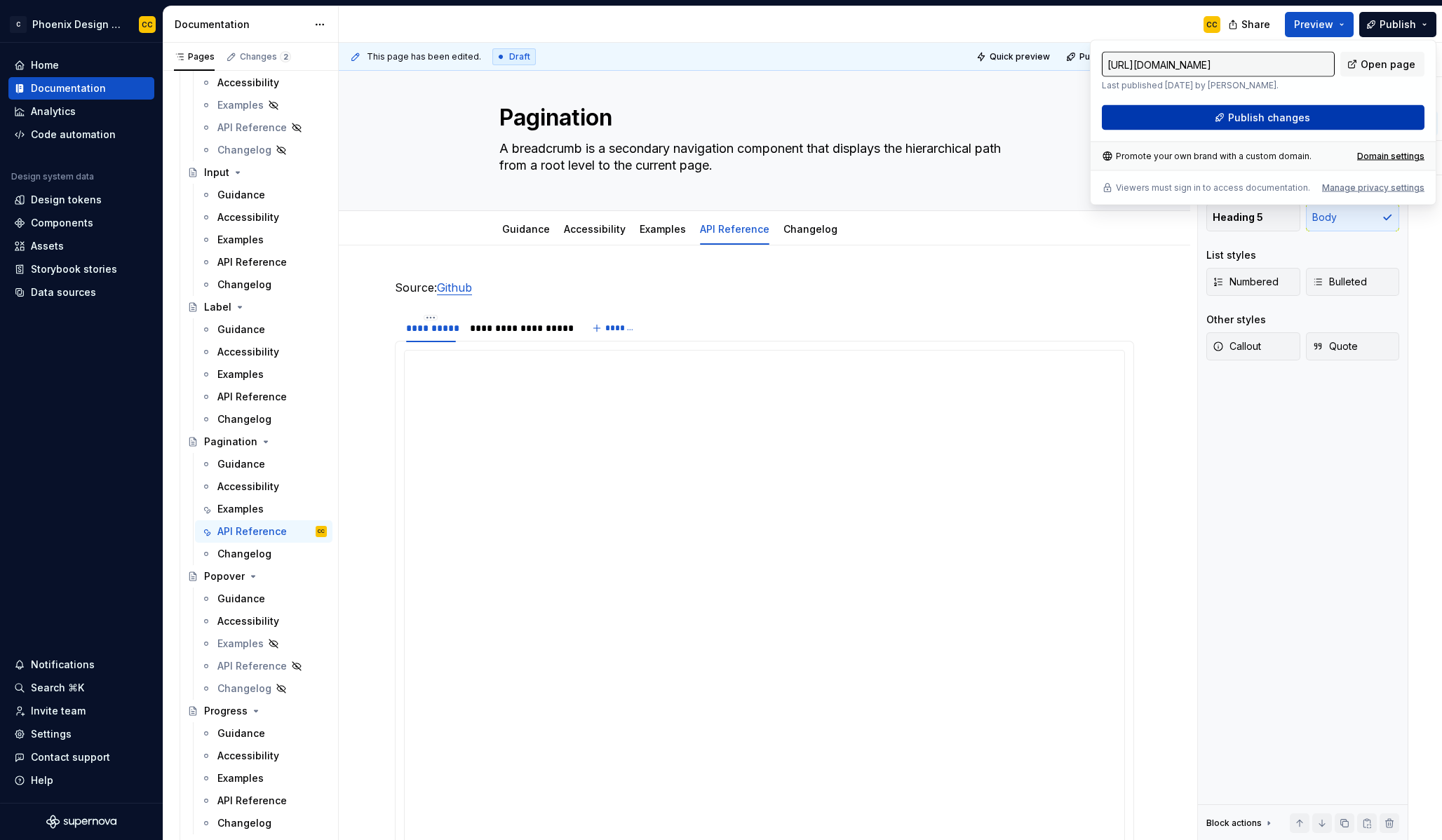
click at [1266, 114] on span "Publish changes" at bounding box center [1269, 118] width 82 height 14
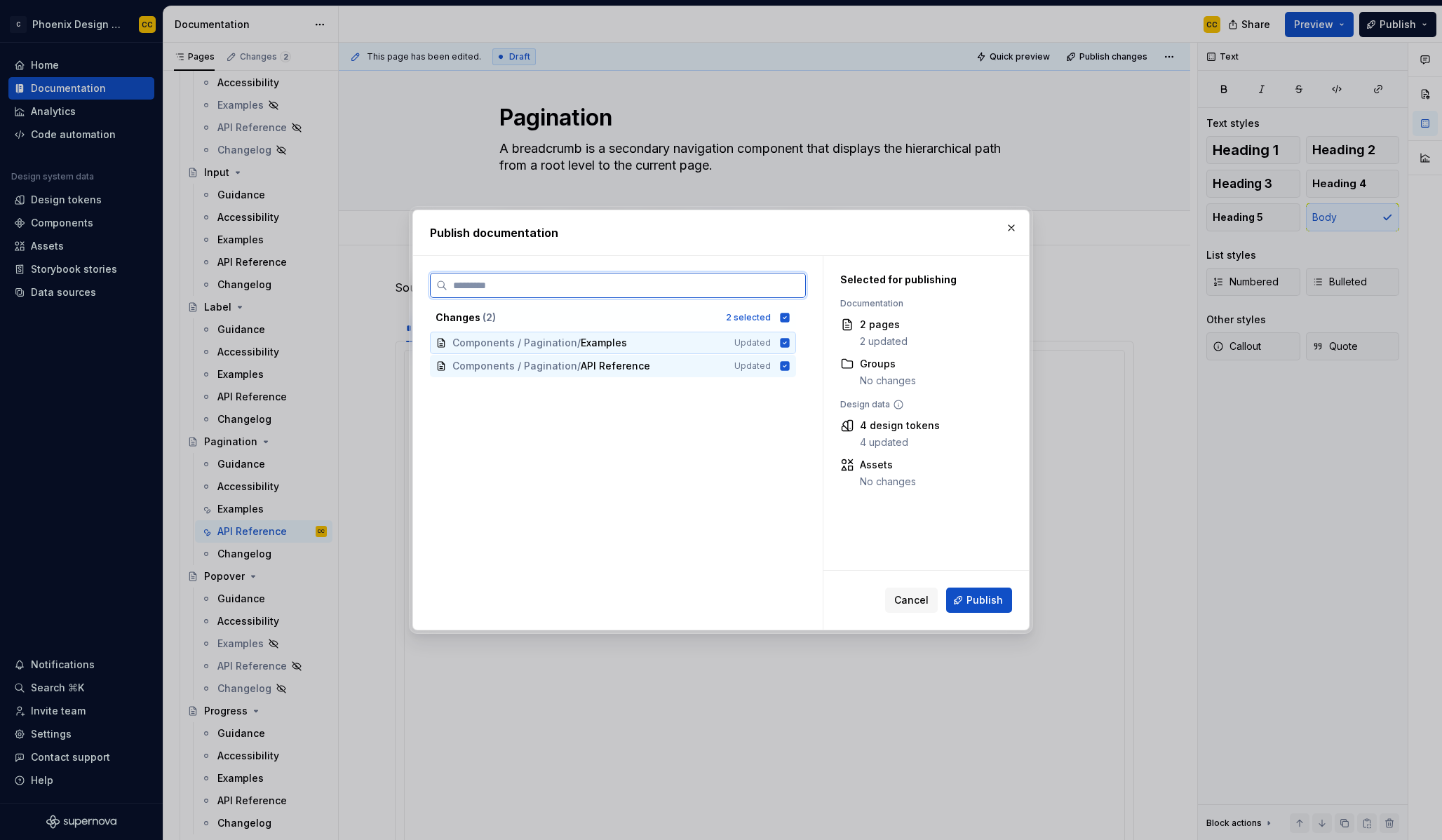
click at [784, 343] on icon at bounding box center [785, 343] width 11 height 11
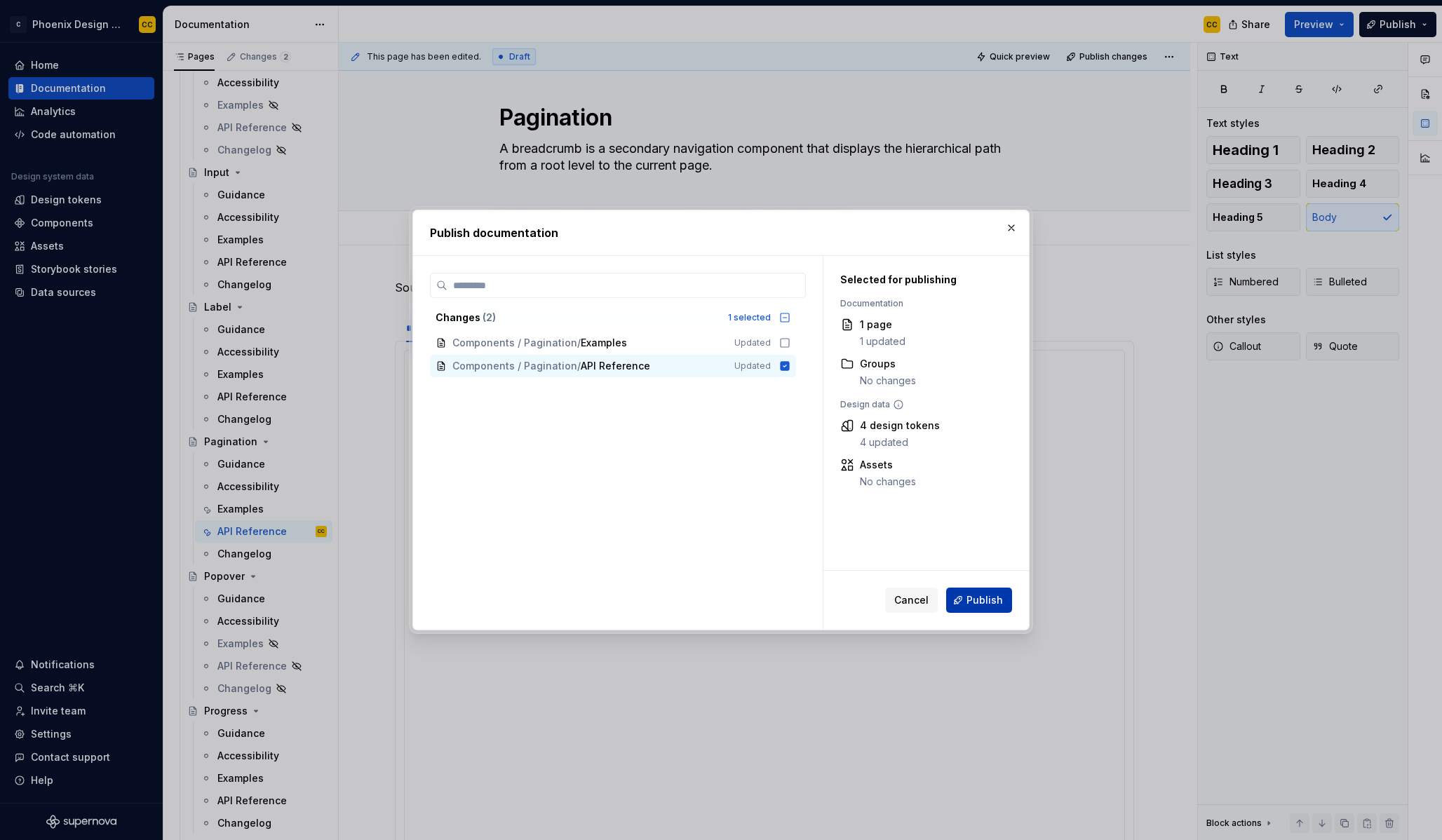
click at [1001, 608] on button "Publish" at bounding box center [979, 600] width 66 height 25
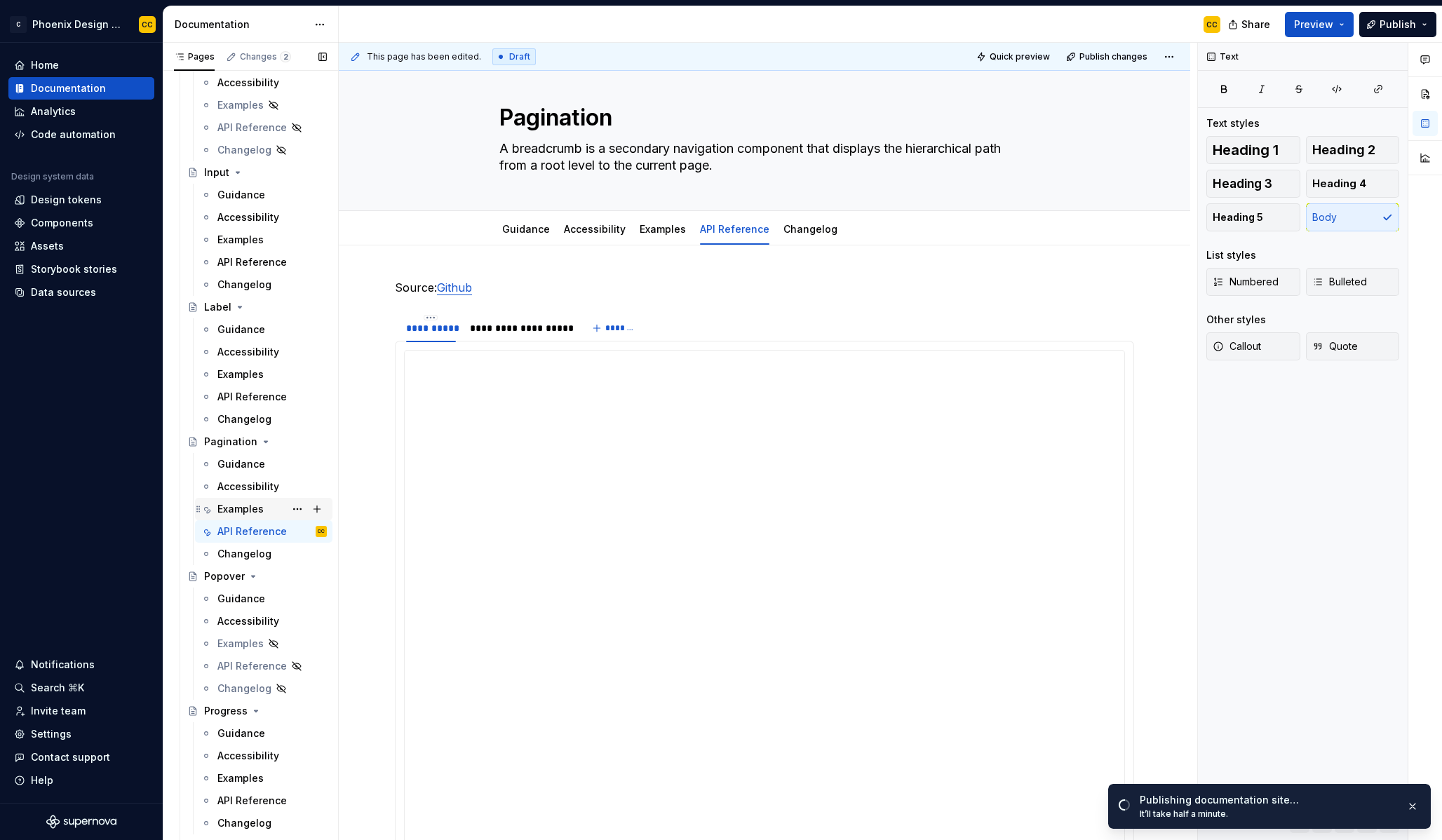
click at [244, 513] on div "Examples" at bounding box center [240, 509] width 46 height 14
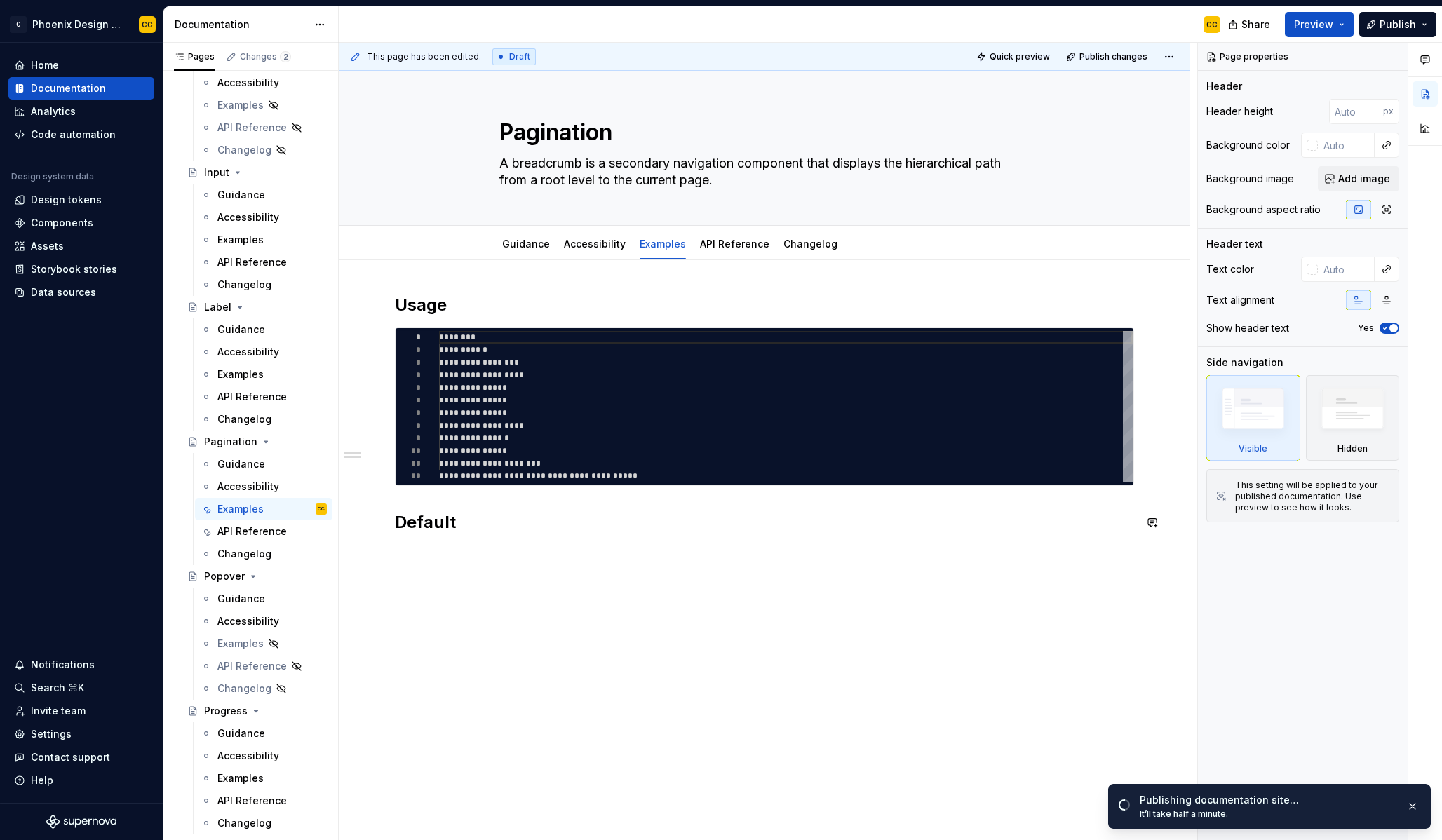
click at [488, 536] on div "**********" at bounding box center [764, 422] width 739 height 257
type textarea "*"
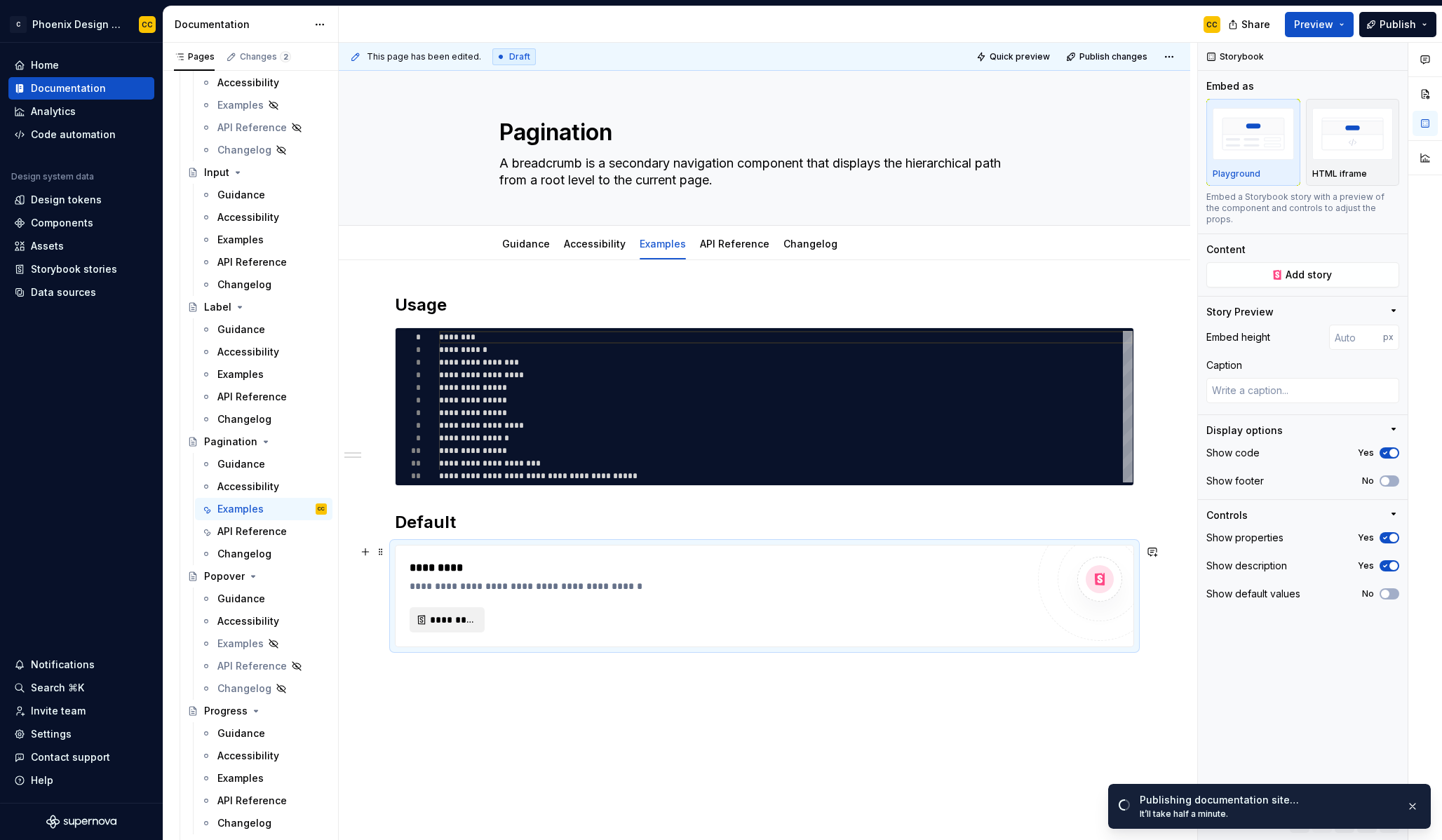
click at [454, 622] on span "*********" at bounding box center [453, 619] width 45 height 14
type textarea "*"
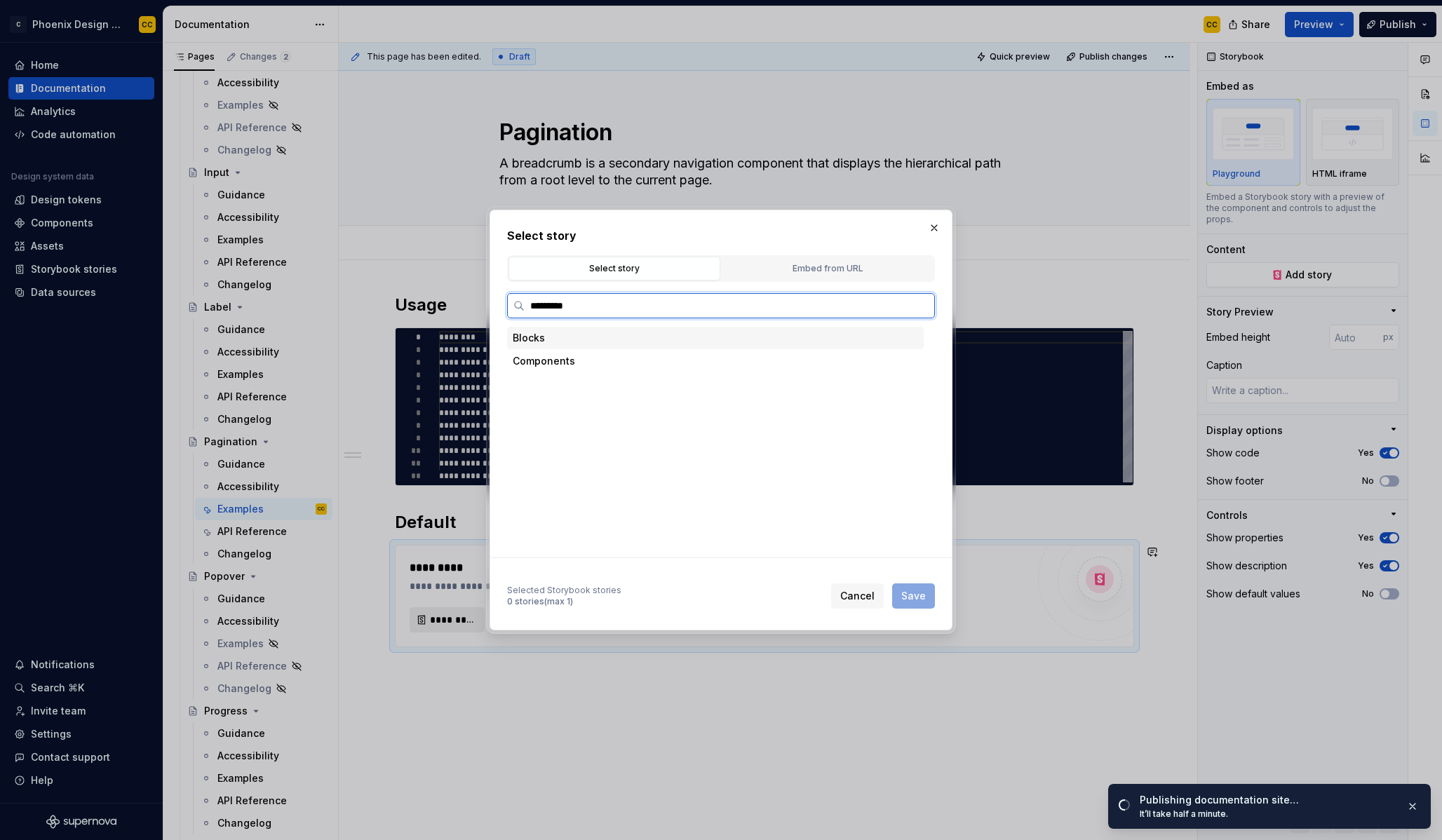
type input "**********"
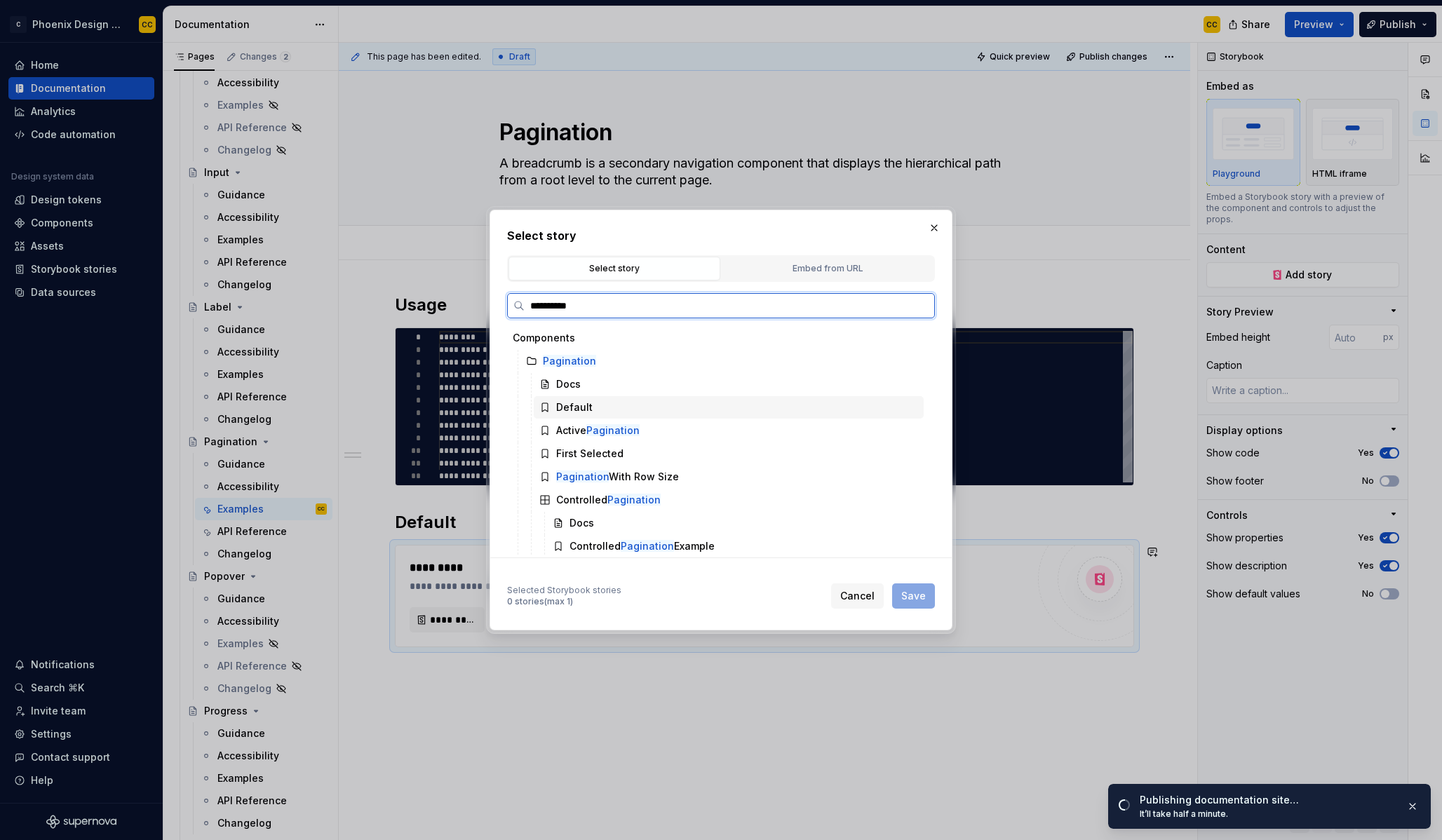
click at [621, 406] on div "Default" at bounding box center [728, 407] width 390 height 23
click at [914, 594] on span "Save" at bounding box center [913, 596] width 24 height 14
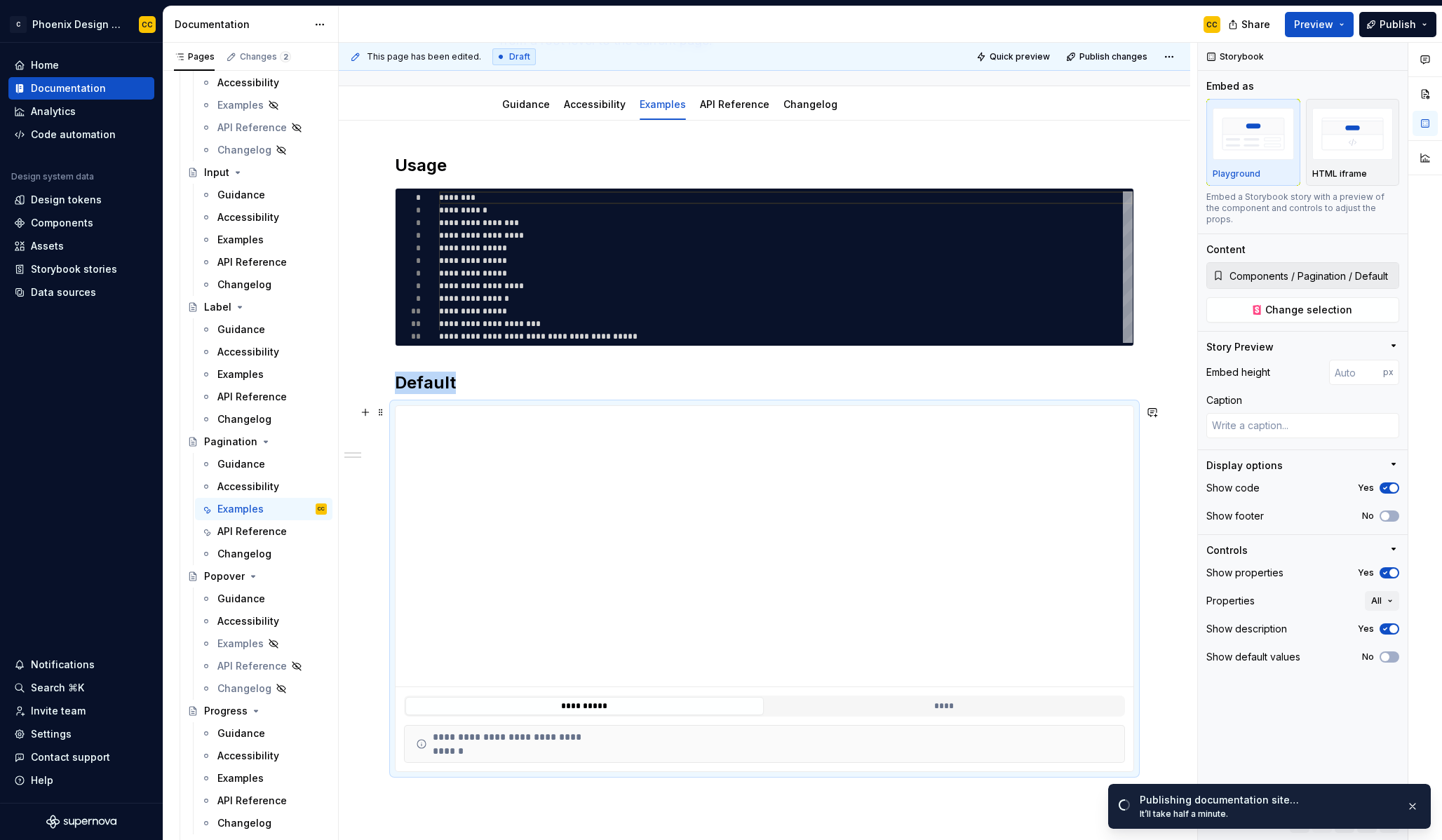
scroll to position [258, 0]
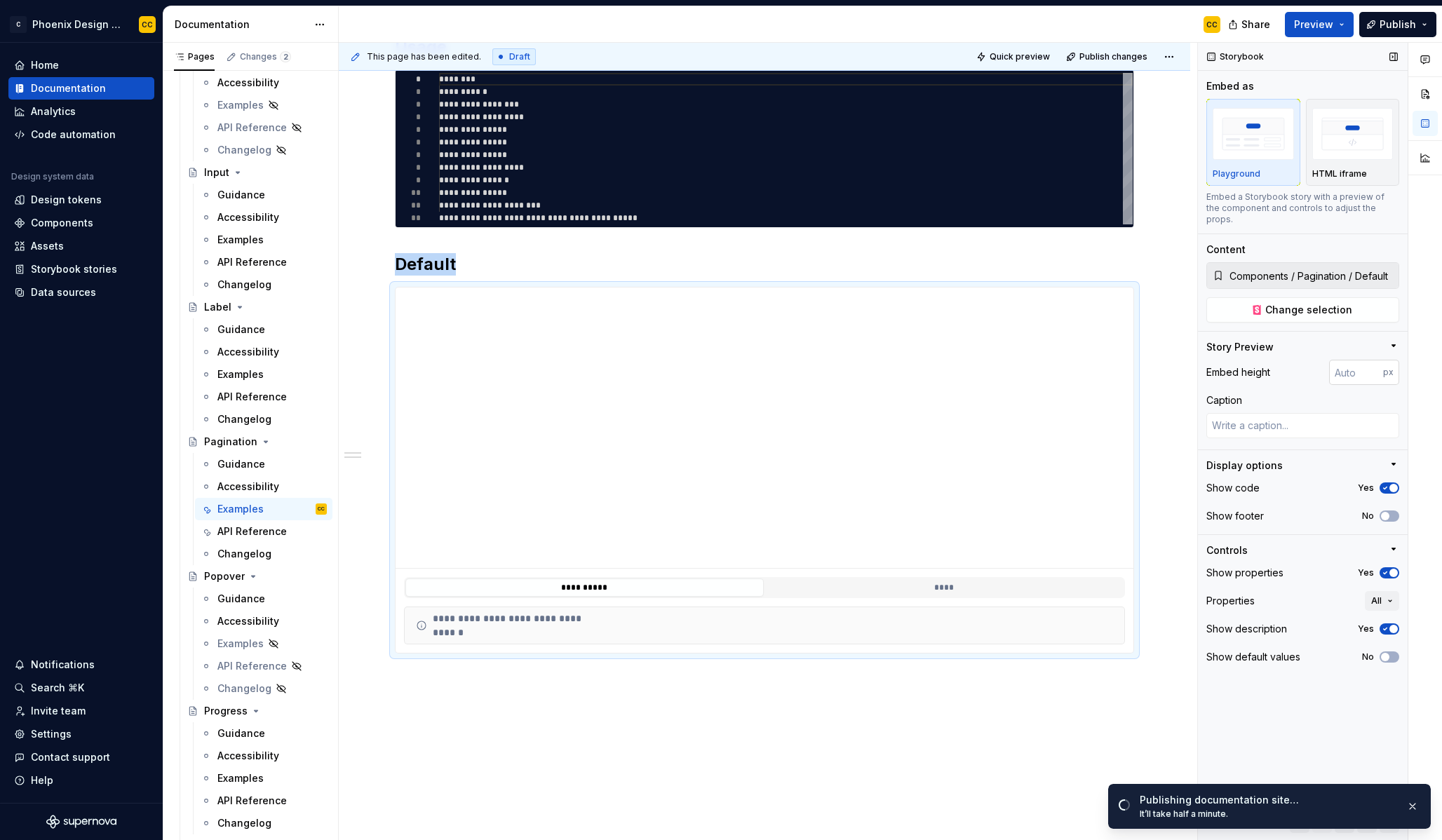
type textarea "*"
click at [1342, 365] on input "number" at bounding box center [1356, 372] width 54 height 25
type input "200"
type textarea "*"
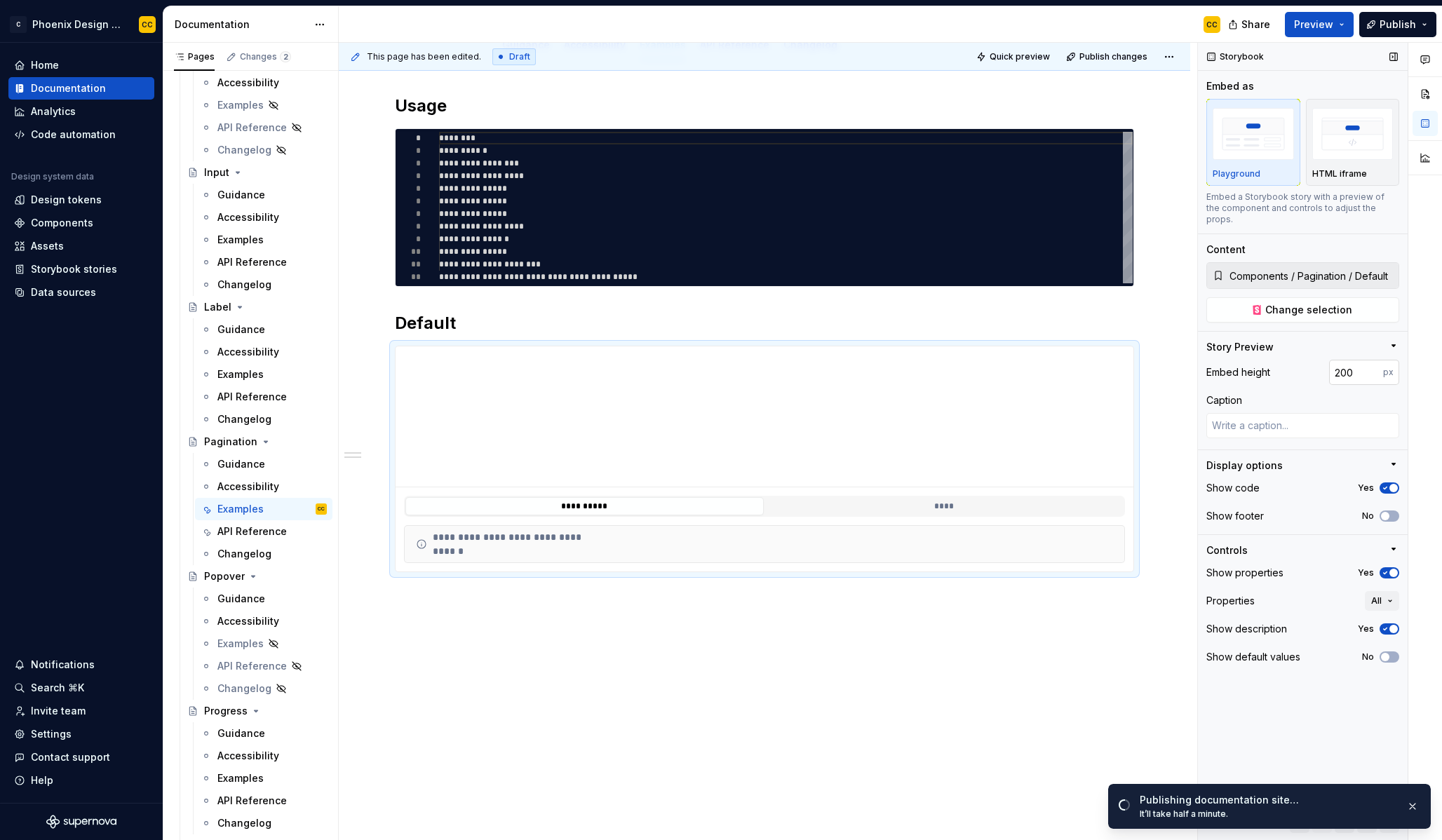
scroll to position [199, 0]
drag, startPoint x: 1343, startPoint y: 361, endPoint x: 1335, endPoint y: 359, distance: 8.2
click at [1335, 359] on input "200" at bounding box center [1356, 372] width 54 height 25
type input "100"
click at [1385, 512] on span "button" at bounding box center [1386, 516] width 8 height 8
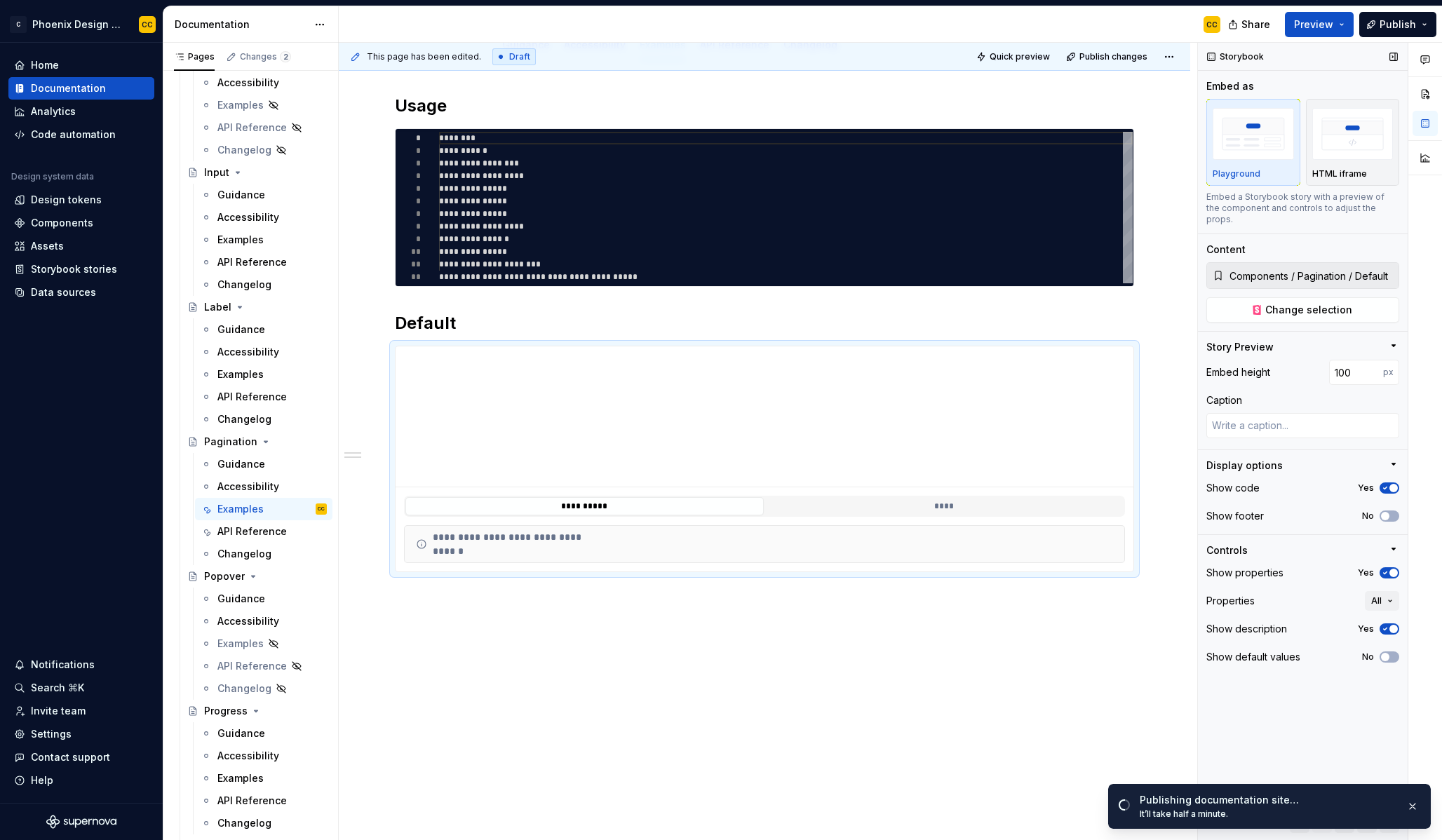
scroll to position [162, 0]
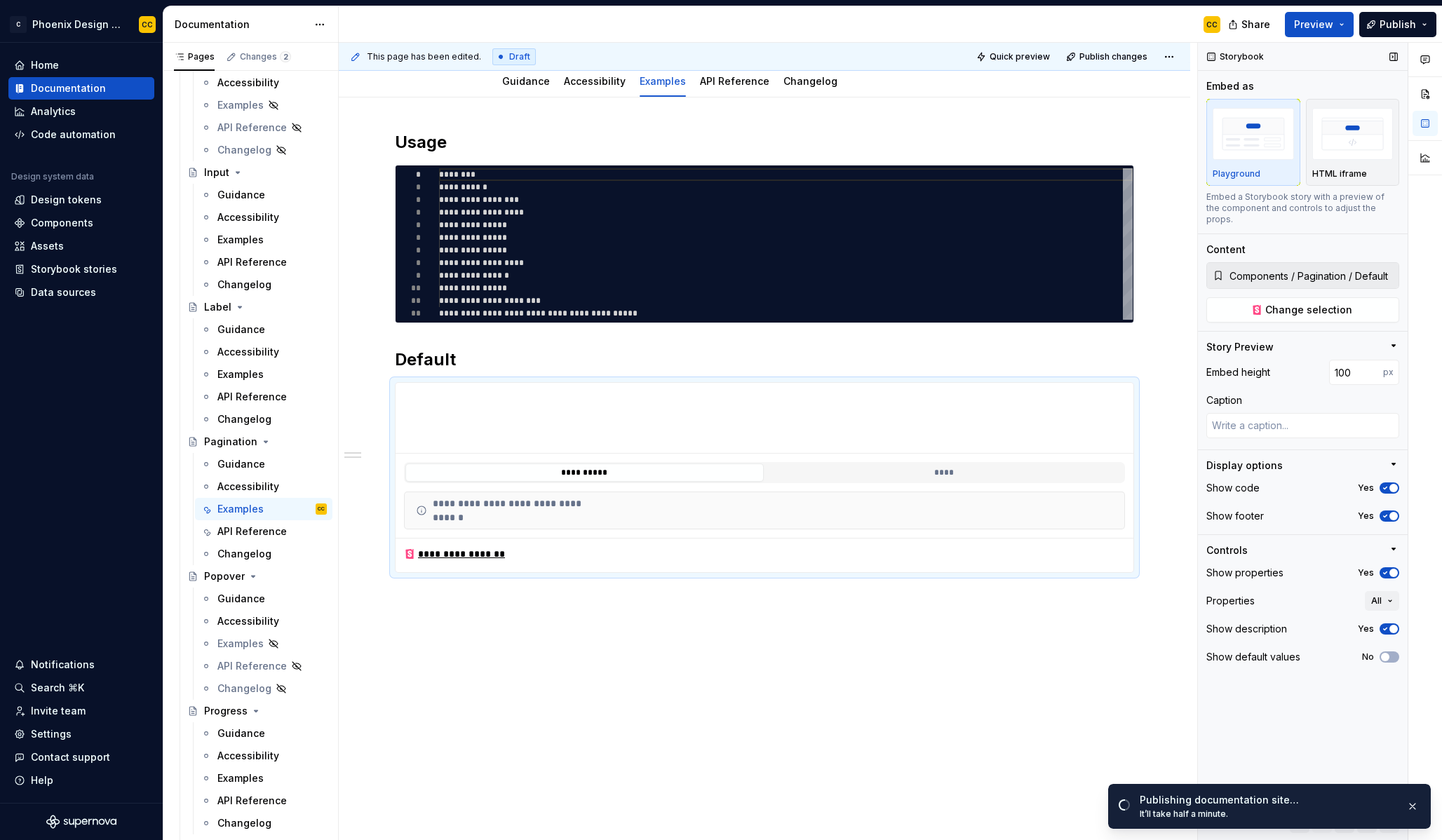
click at [1398, 563] on div "Storybook Embed as Playground HTML iframe Embed a Storybook story with a previe…" at bounding box center [1302, 442] width 210 height 798
click at [1393, 569] on span "button" at bounding box center [1394, 573] width 8 height 8
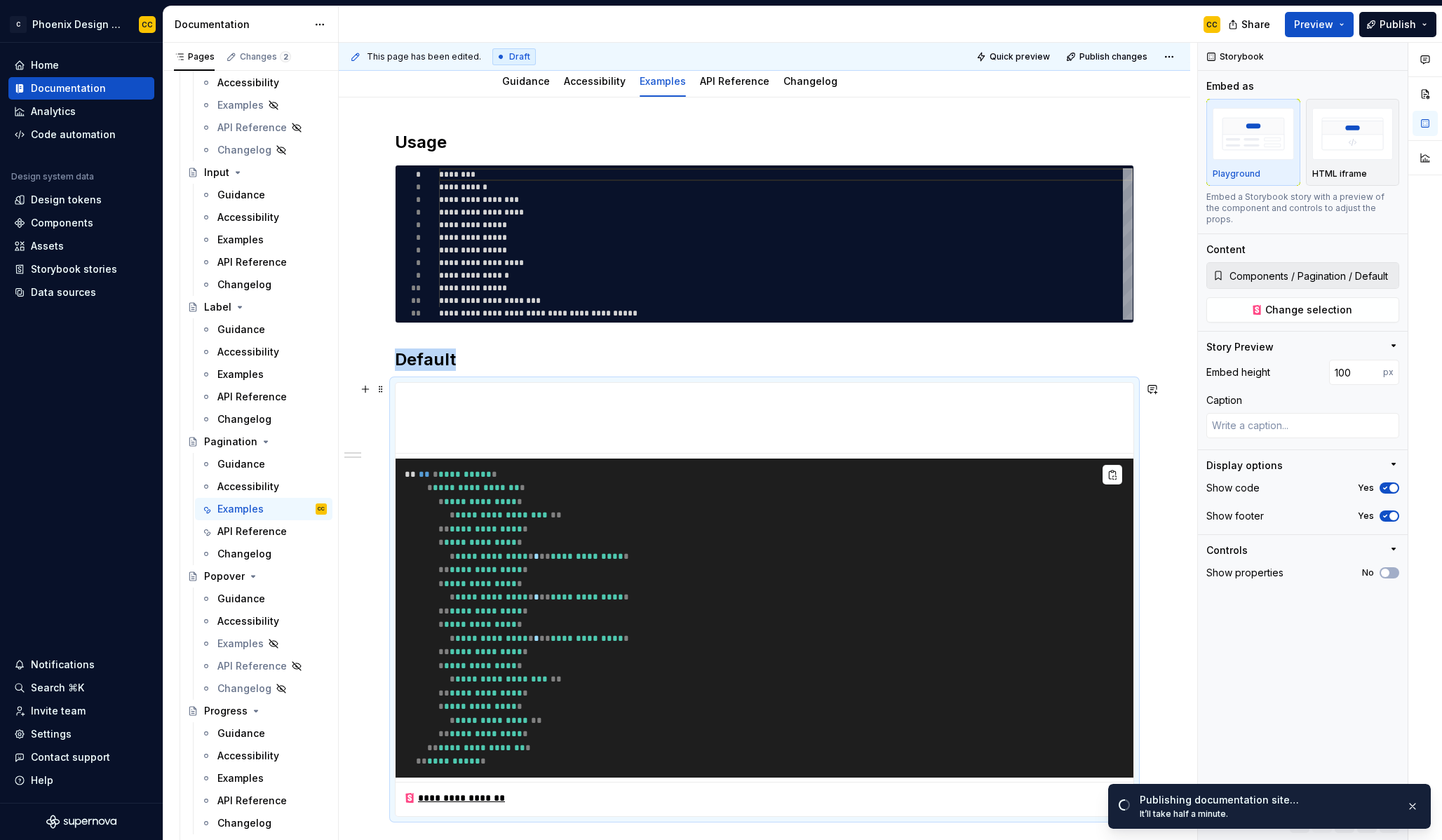
click at [1164, 510] on div "**********" at bounding box center [764, 592] width 852 height 988
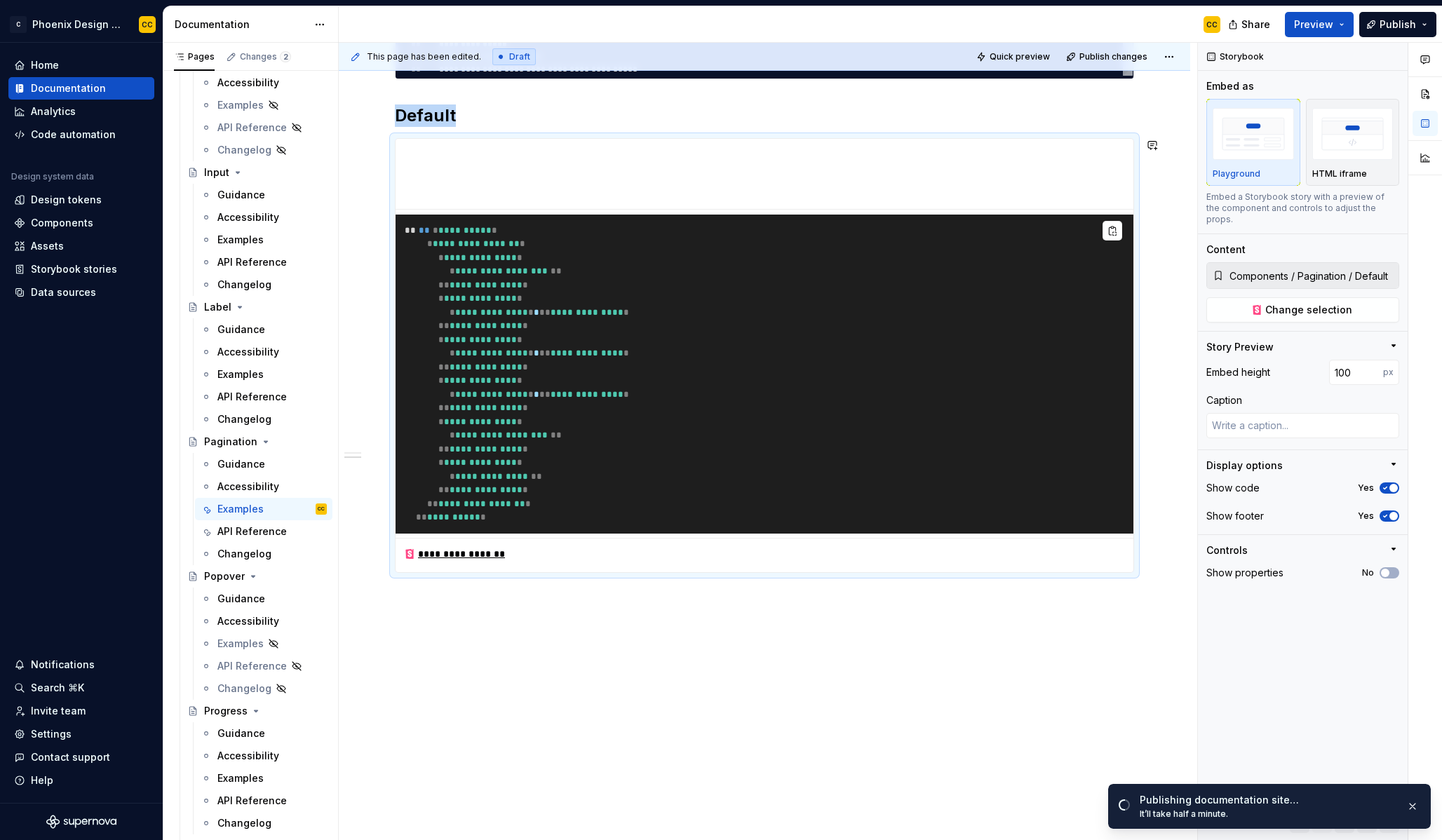
click at [843, 599] on div "**********" at bounding box center [764, 348] width 852 height 988
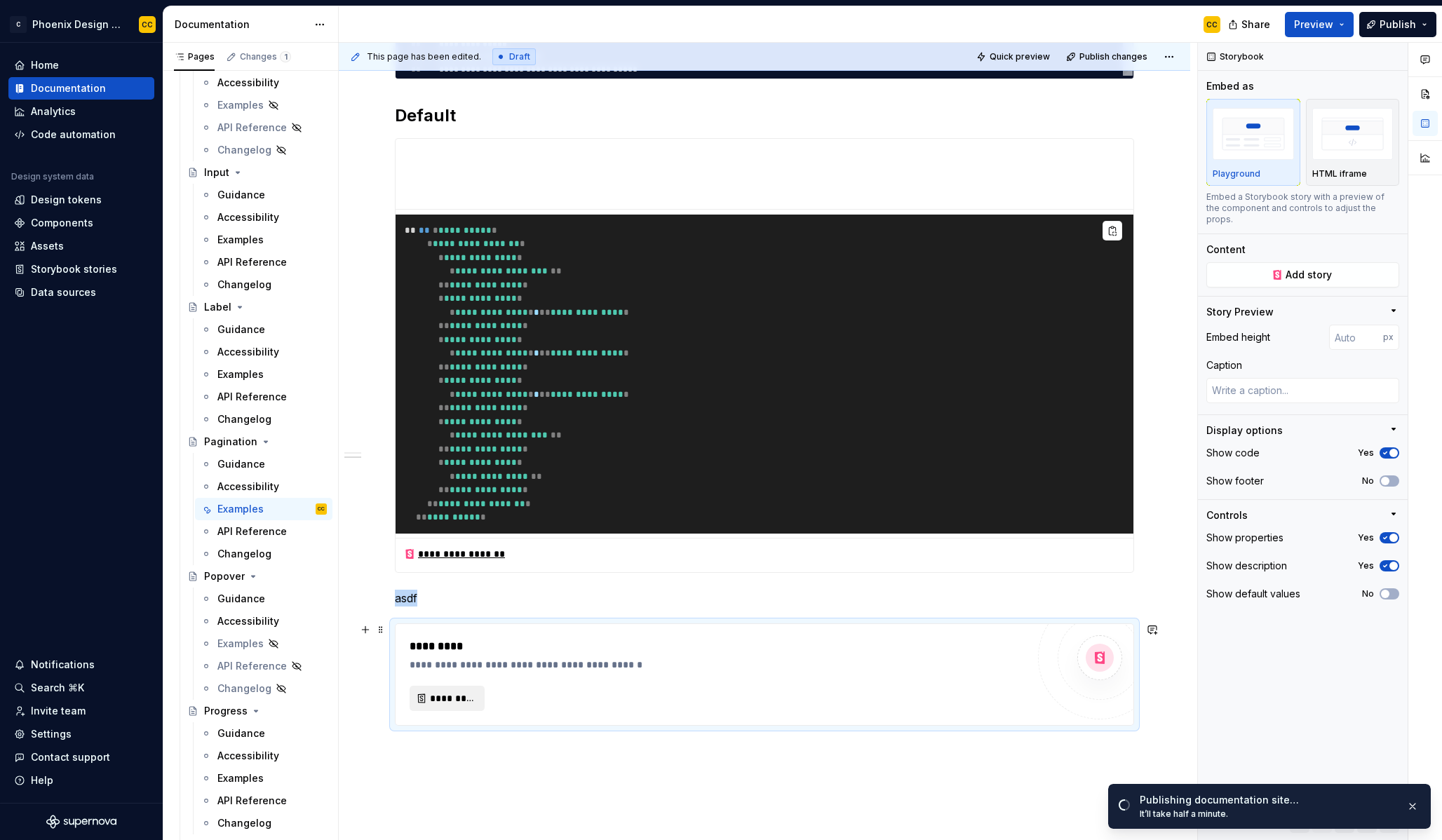
click at [463, 700] on span "*********" at bounding box center [453, 699] width 45 height 14
type textarea "*"
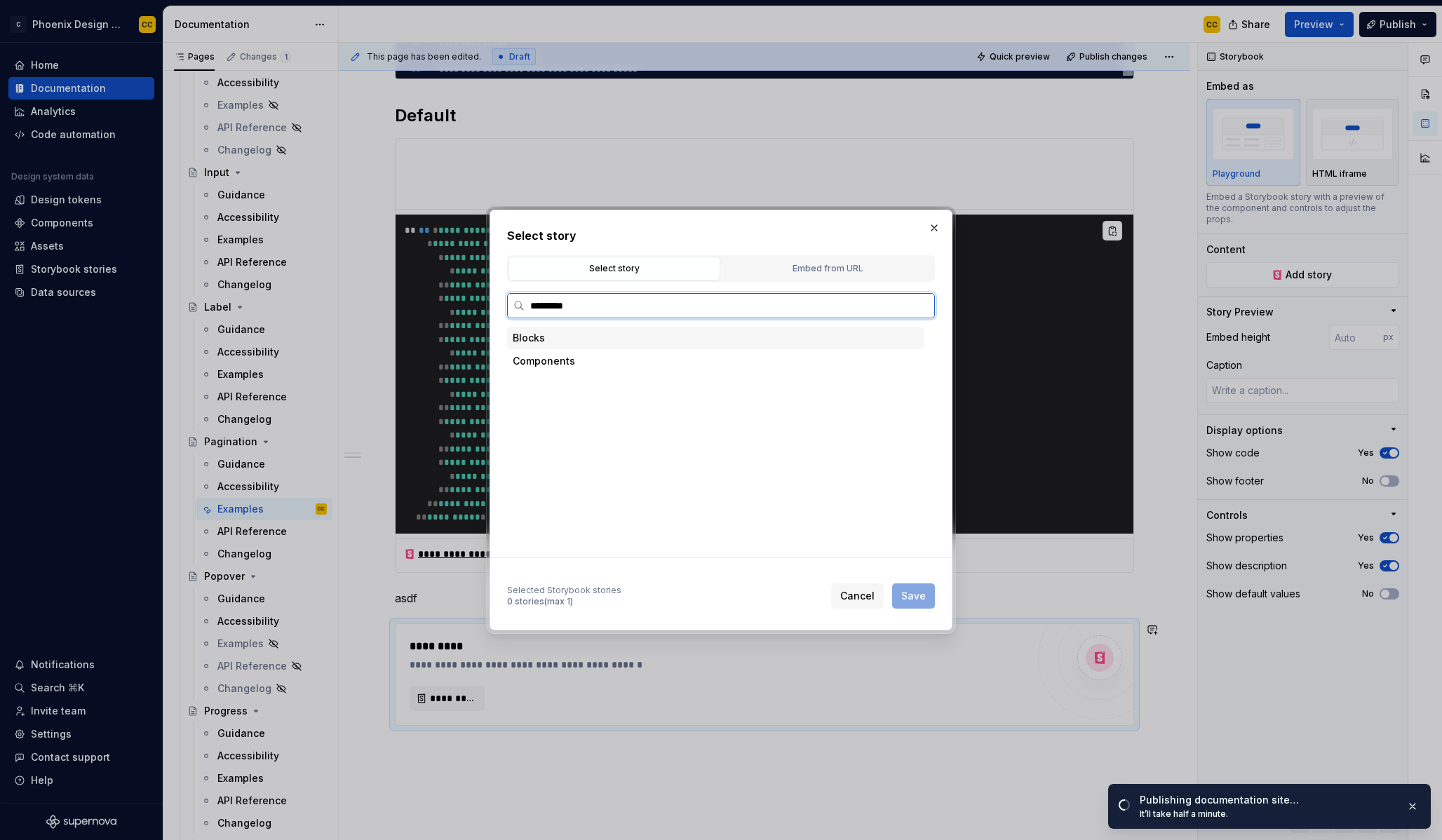
type input "**********"
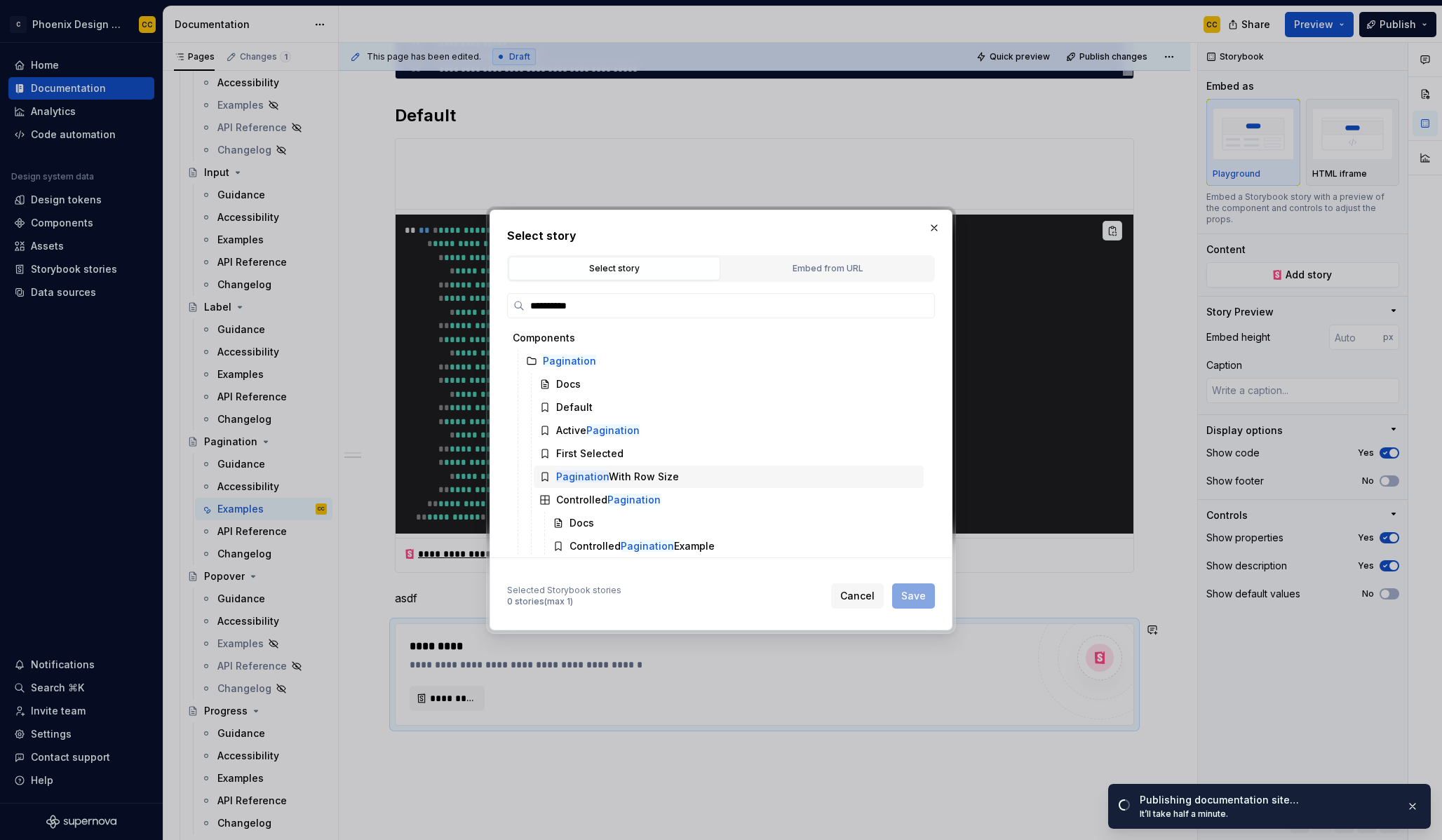
scroll to position [3, 0]
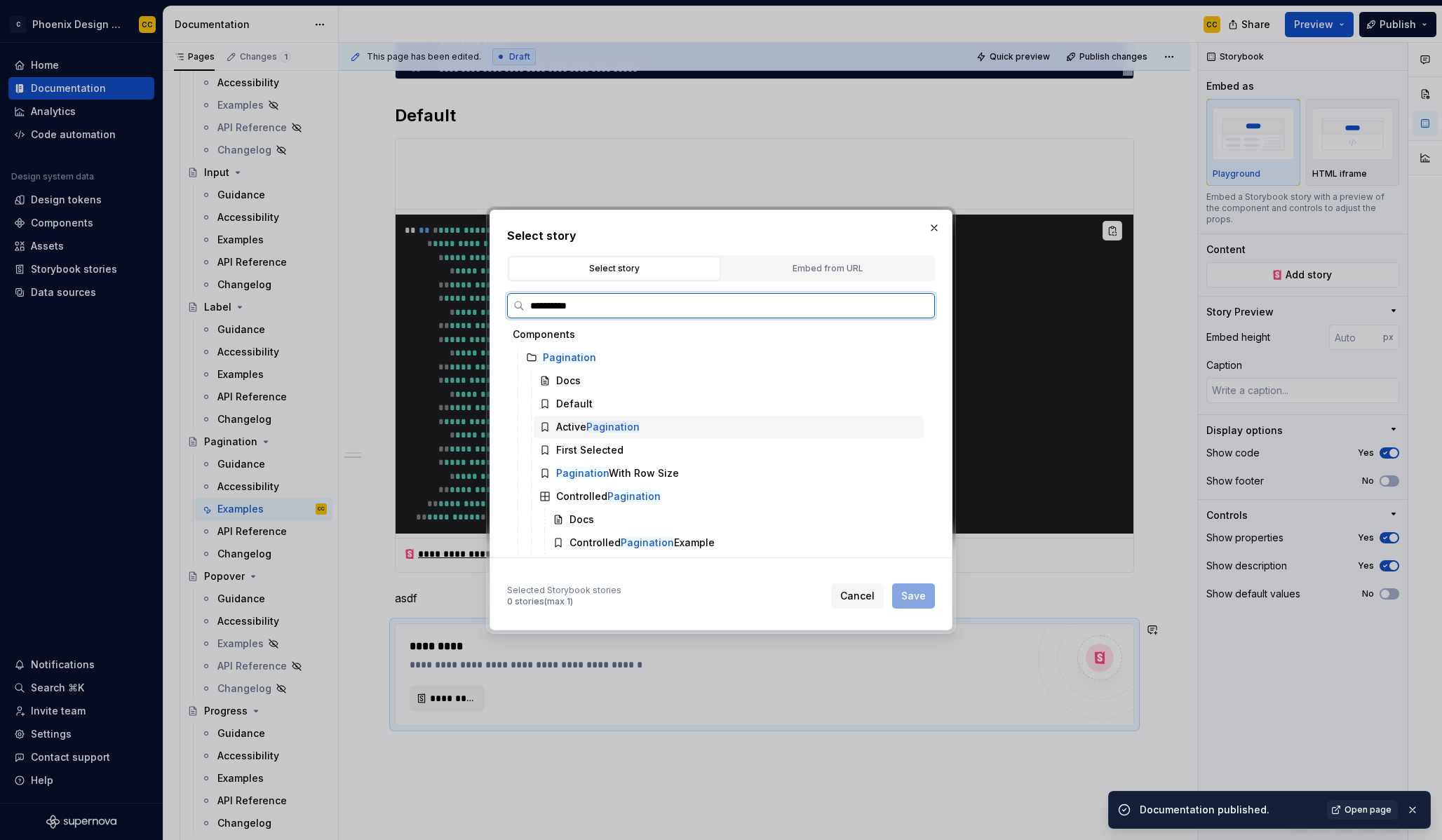
click at [646, 429] on div "Active Pagination" at bounding box center [728, 427] width 390 height 23
click at [907, 594] on span "Save" at bounding box center [913, 596] width 24 height 14
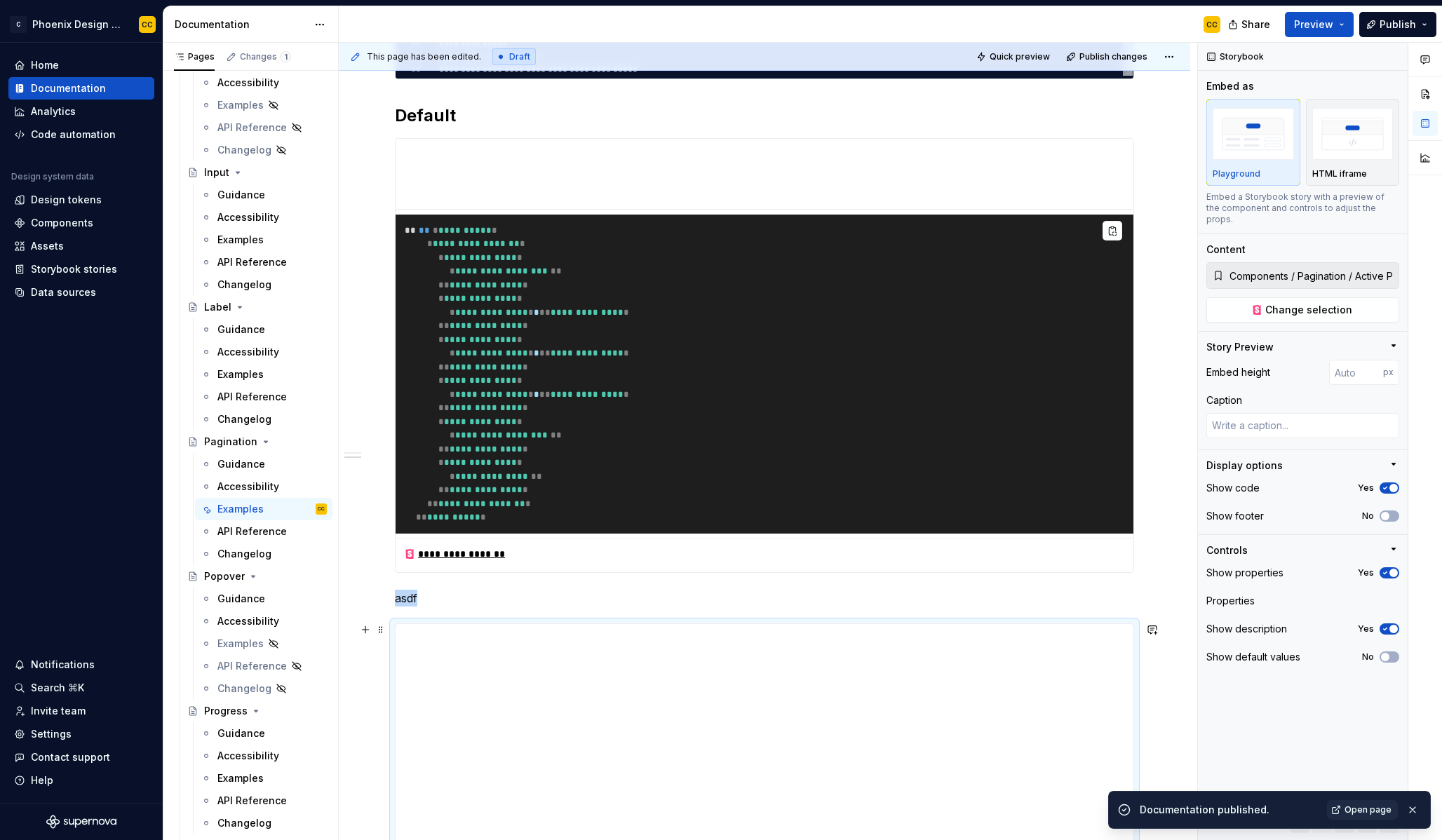
scroll to position [471, 0]
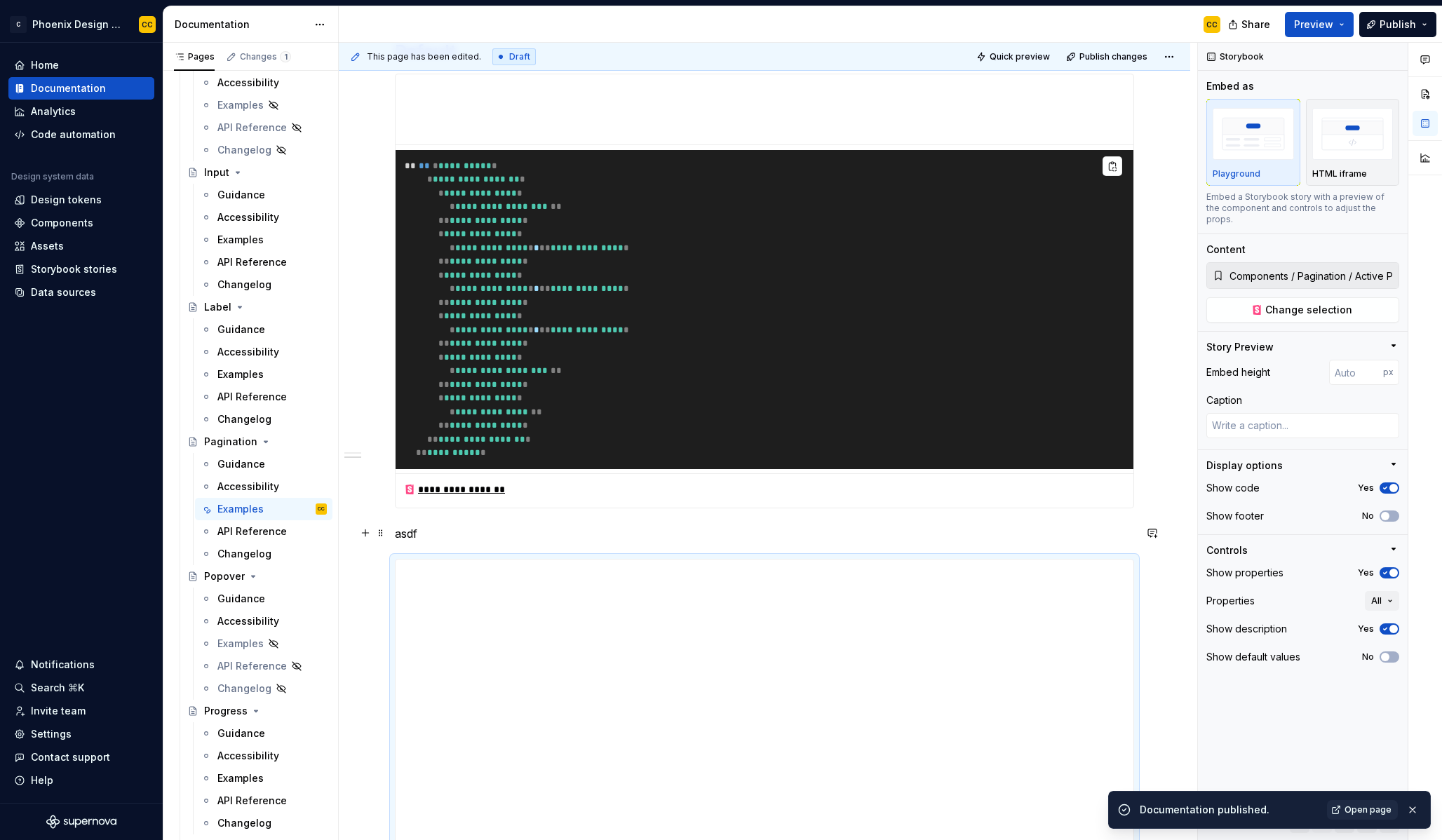
click at [412, 532] on p "asdf" at bounding box center [764, 534] width 739 height 17
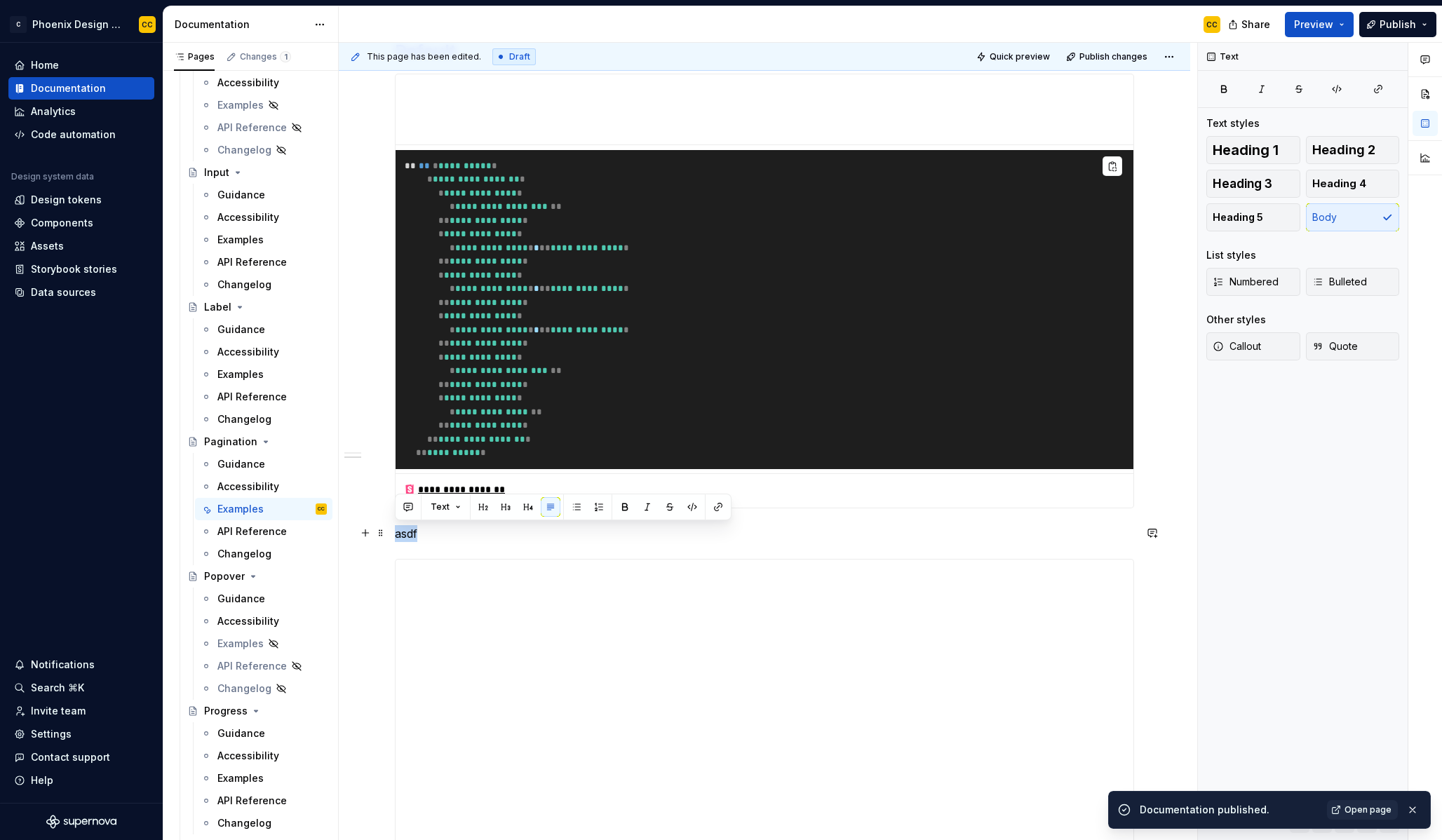
click at [412, 532] on p "asdf" at bounding box center [764, 534] width 739 height 17
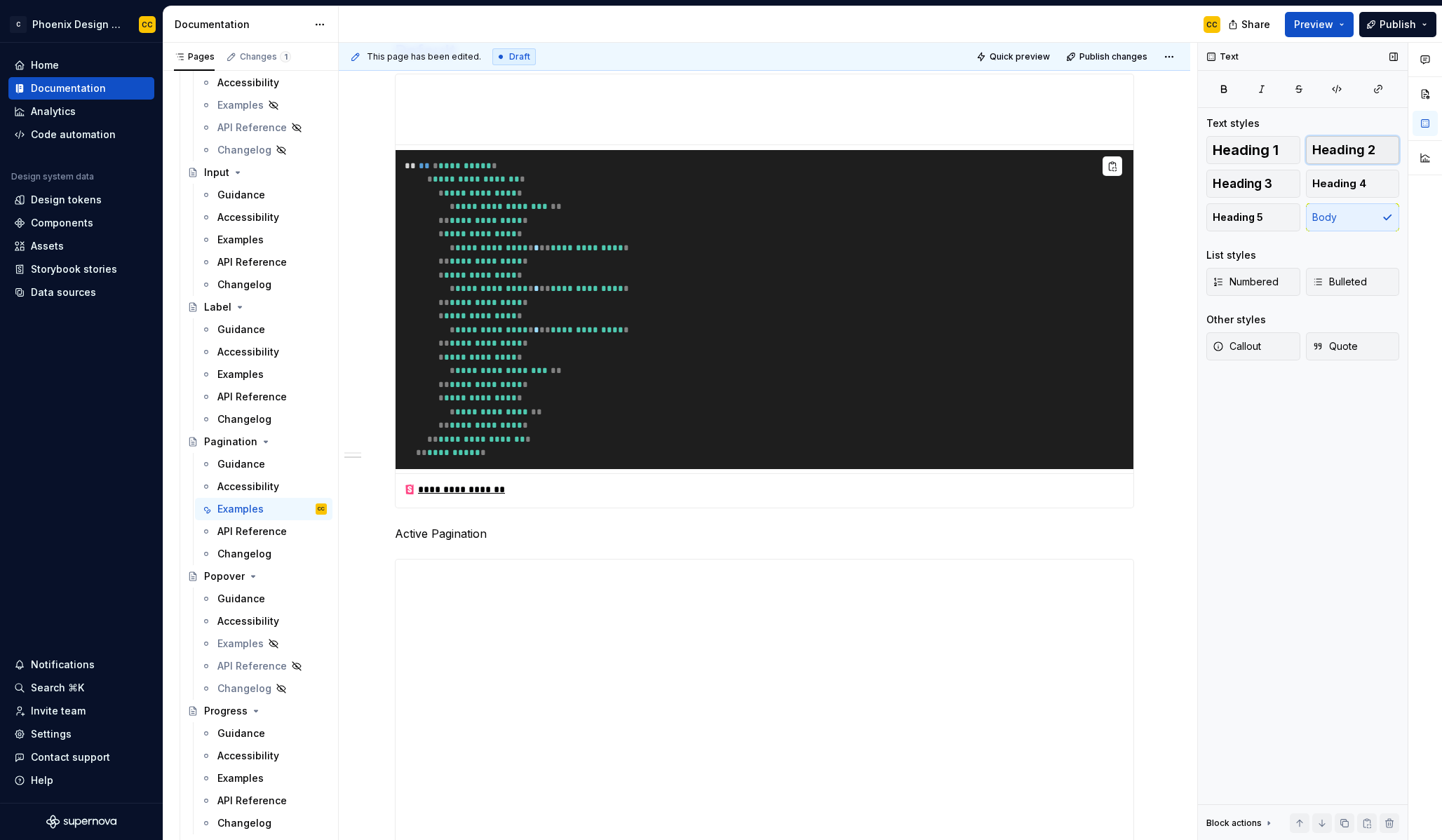
click at [1377, 157] on button "Heading 2" at bounding box center [1353, 150] width 94 height 28
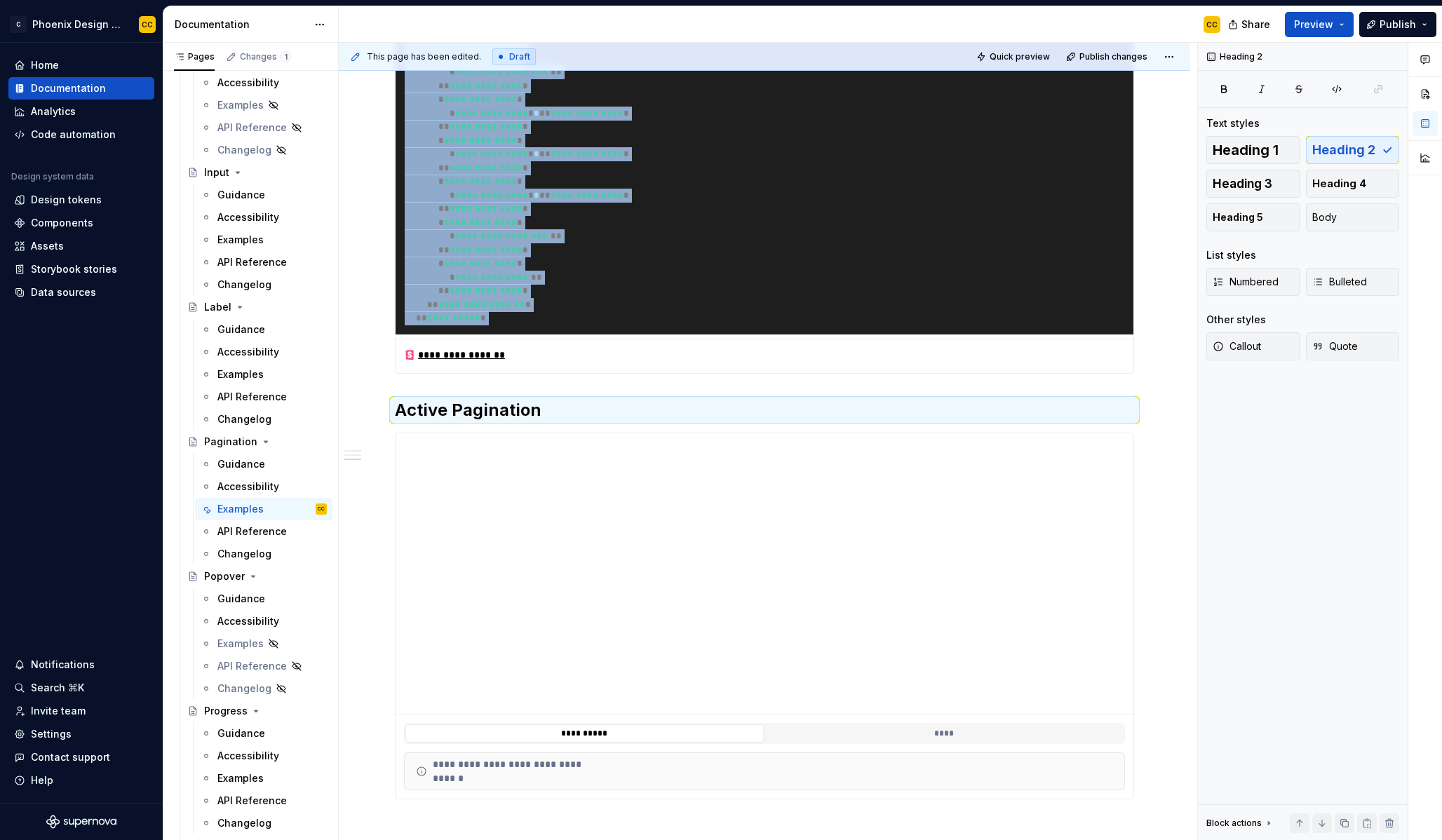
scroll to position [704, 0]
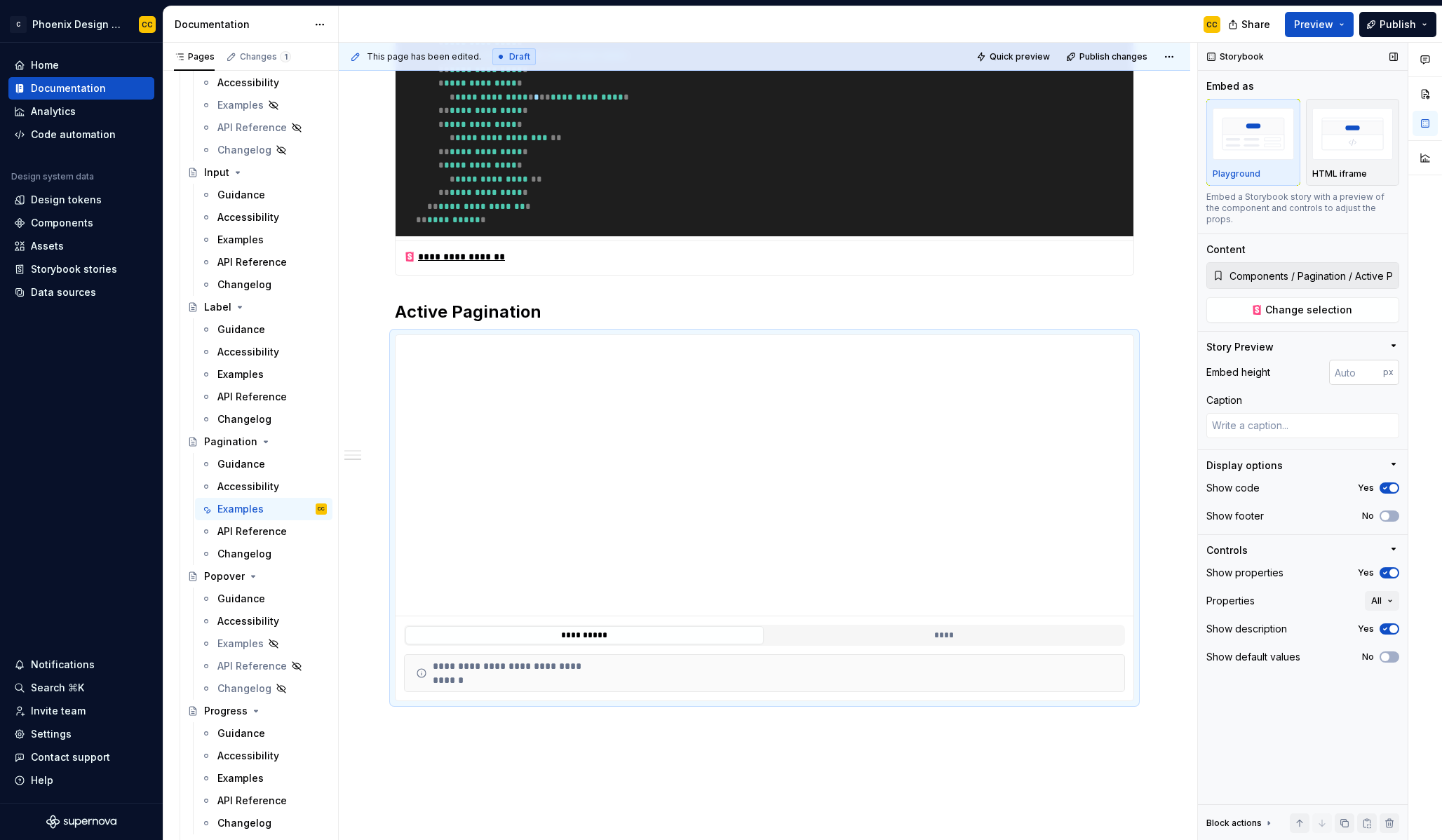
type textarea "*"
click at [1346, 369] on input "number" at bounding box center [1356, 372] width 54 height 25
type input "100"
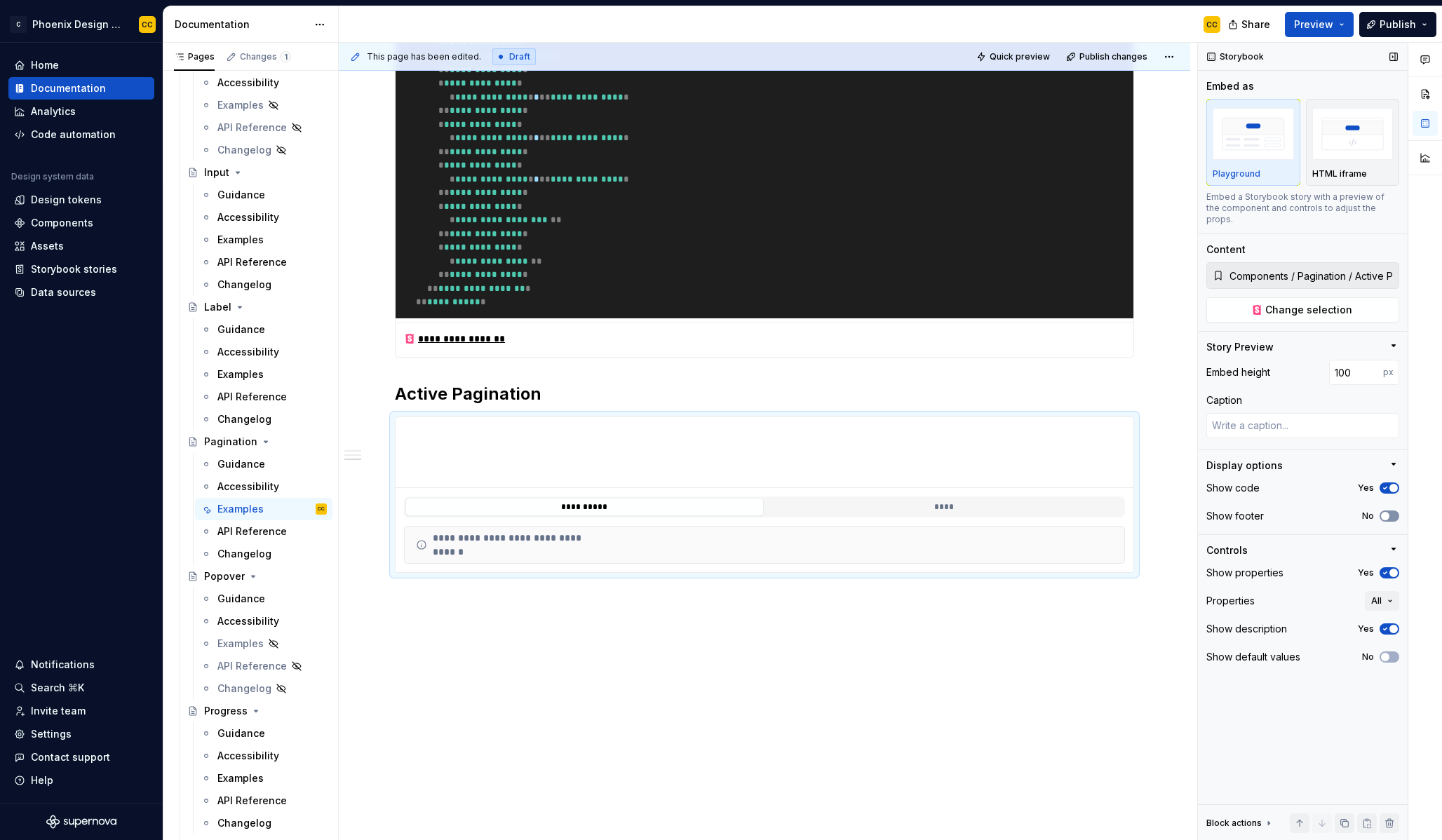
click at [1389, 512] on span "button" at bounding box center [1386, 516] width 8 height 8
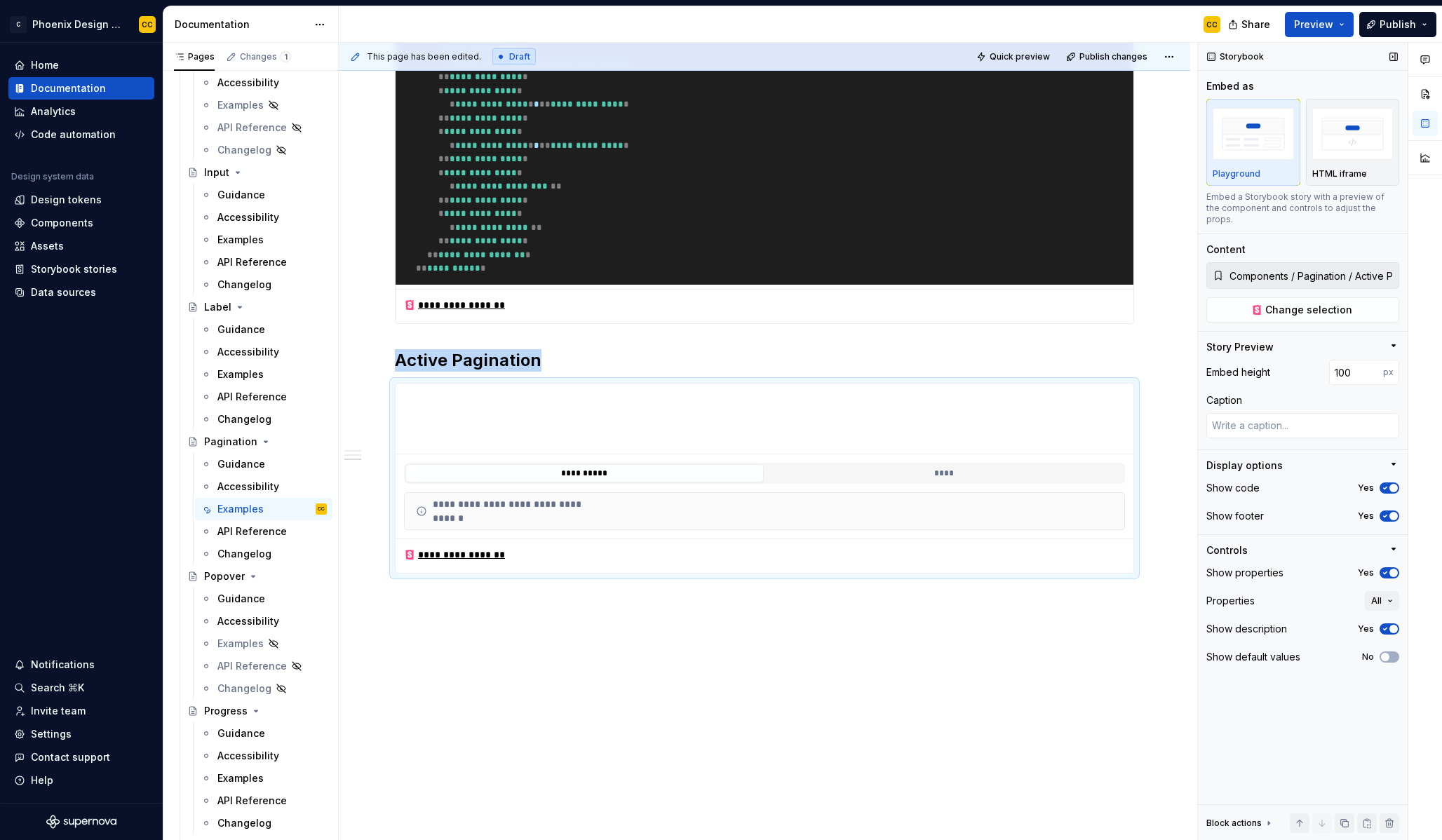
click at [1392, 569] on span "button" at bounding box center [1394, 573] width 8 height 8
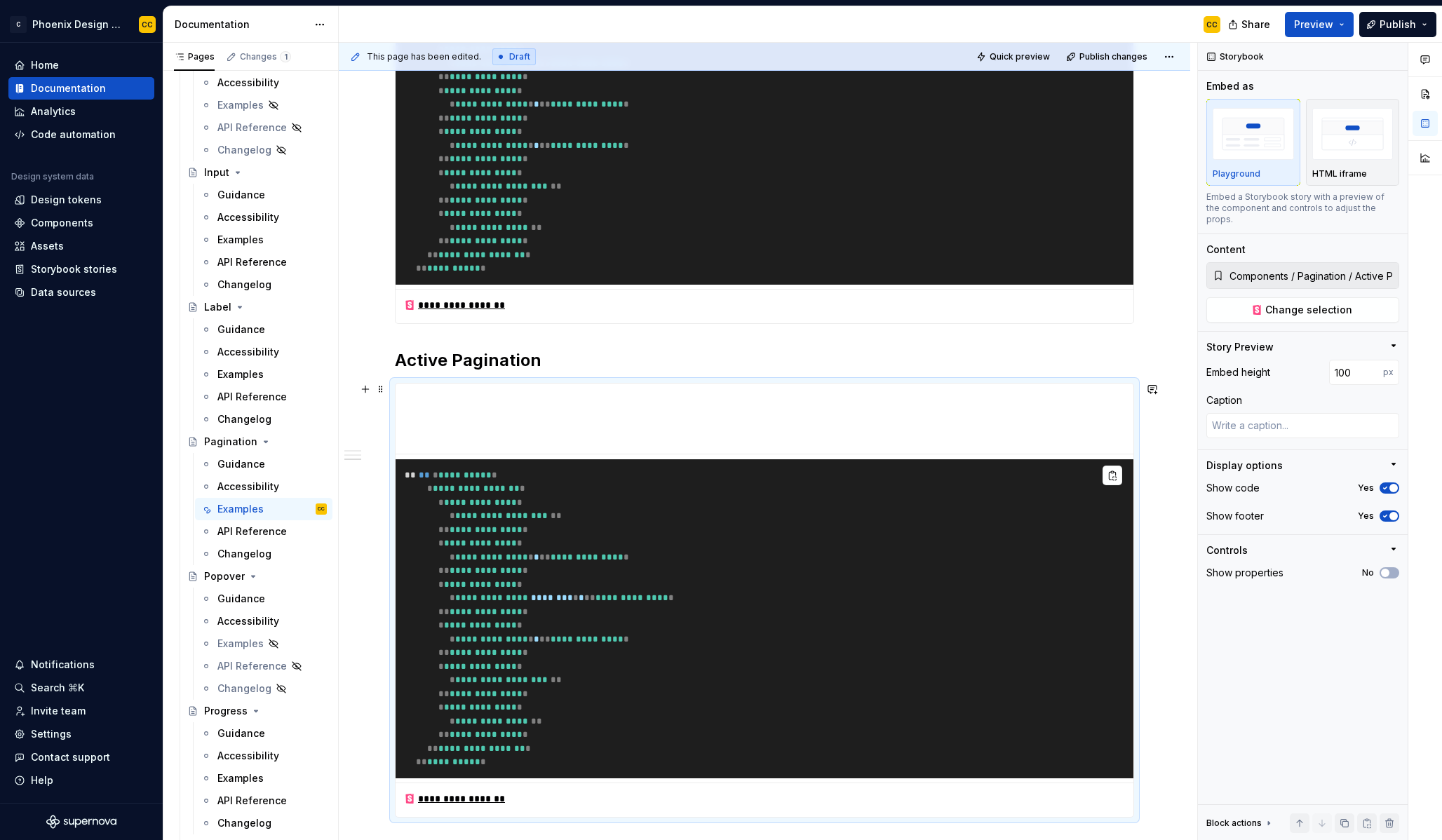
click at [1062, 701] on pre "**********" at bounding box center [764, 619] width 738 height 319
click at [1169, 699] on div "**********" at bounding box center [764, 345] width 852 height 1482
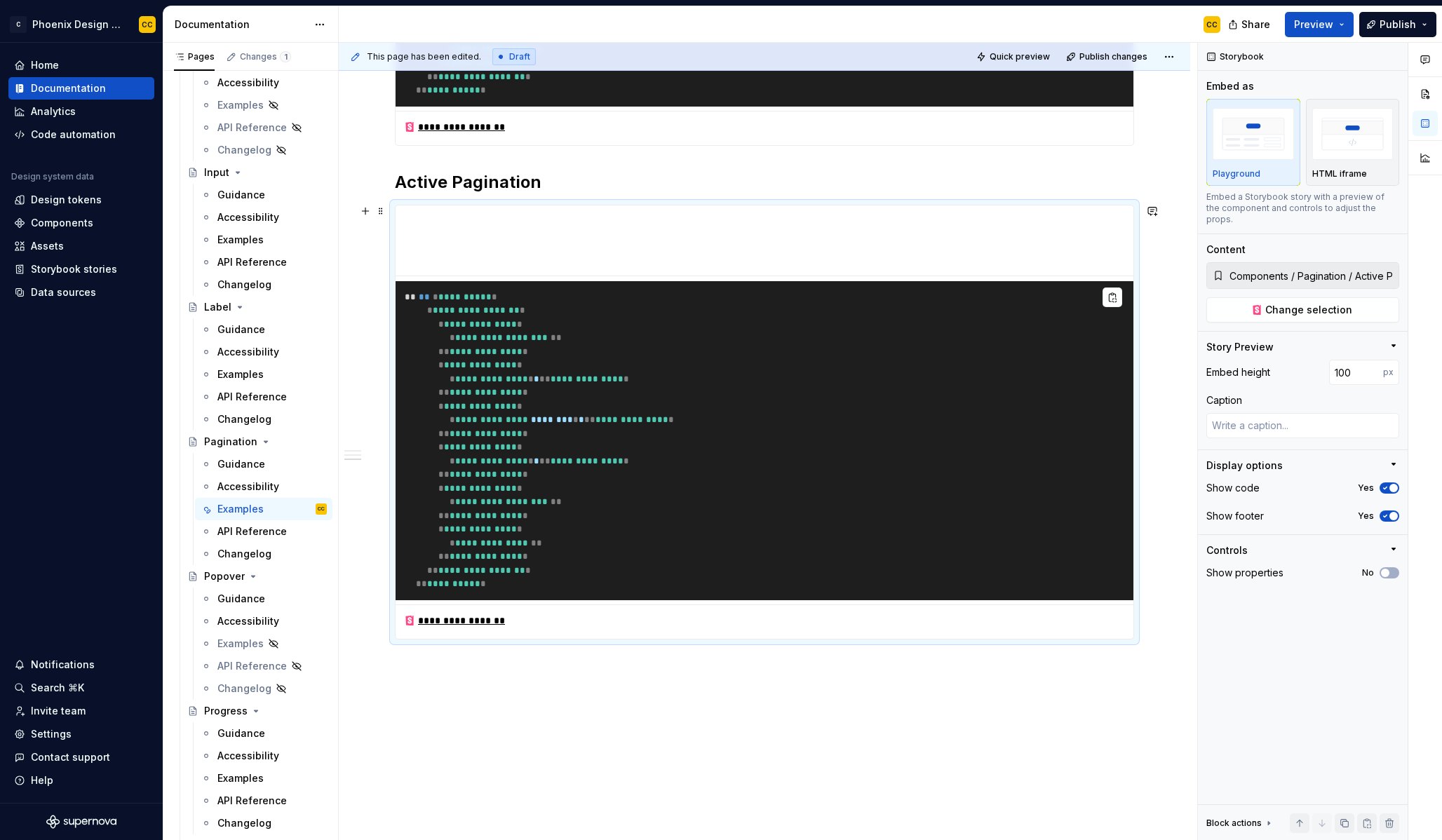
scroll to position [900, 0]
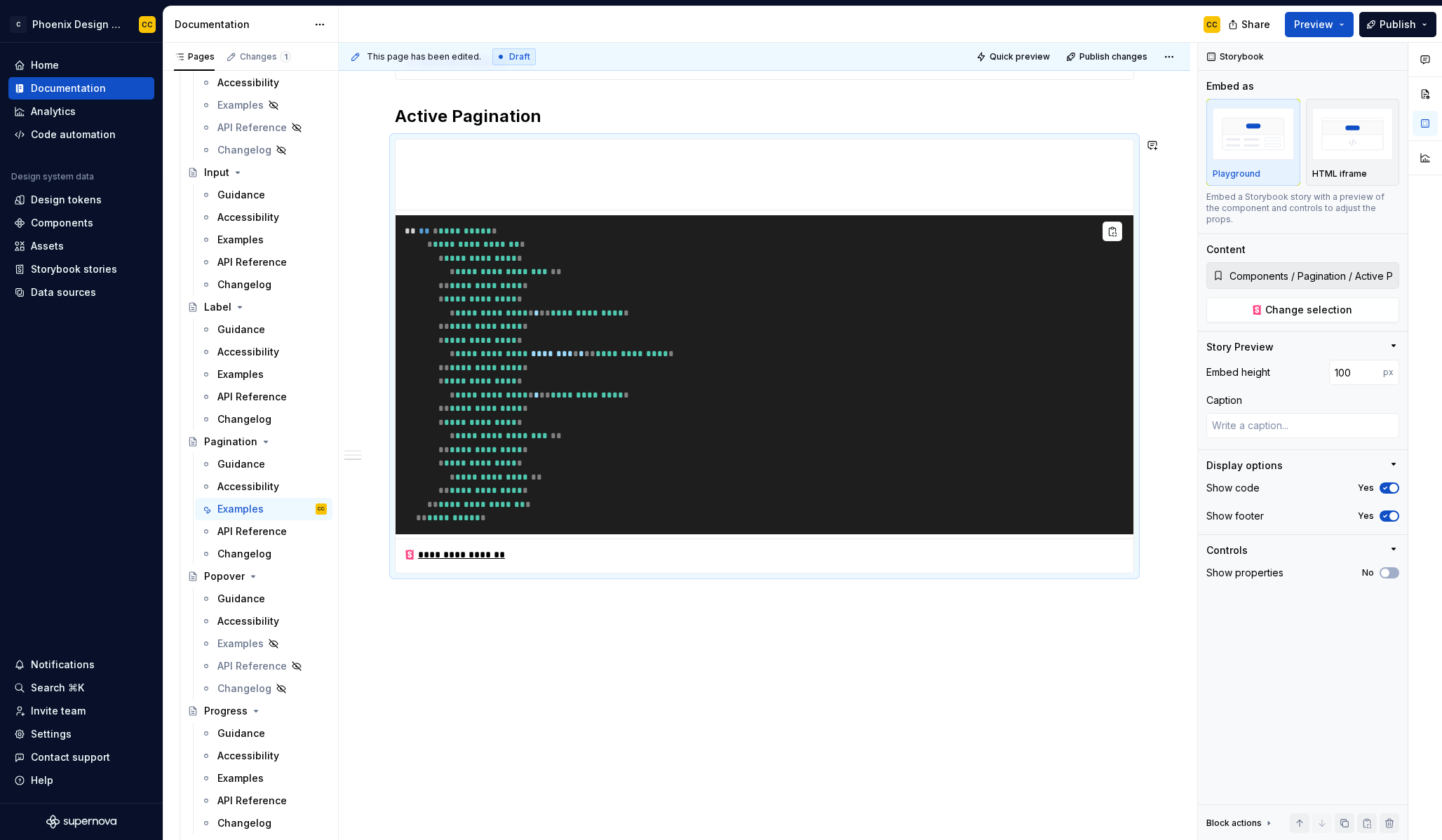
click at [1005, 628] on div "**********" at bounding box center [764, 101] width 852 height 1482
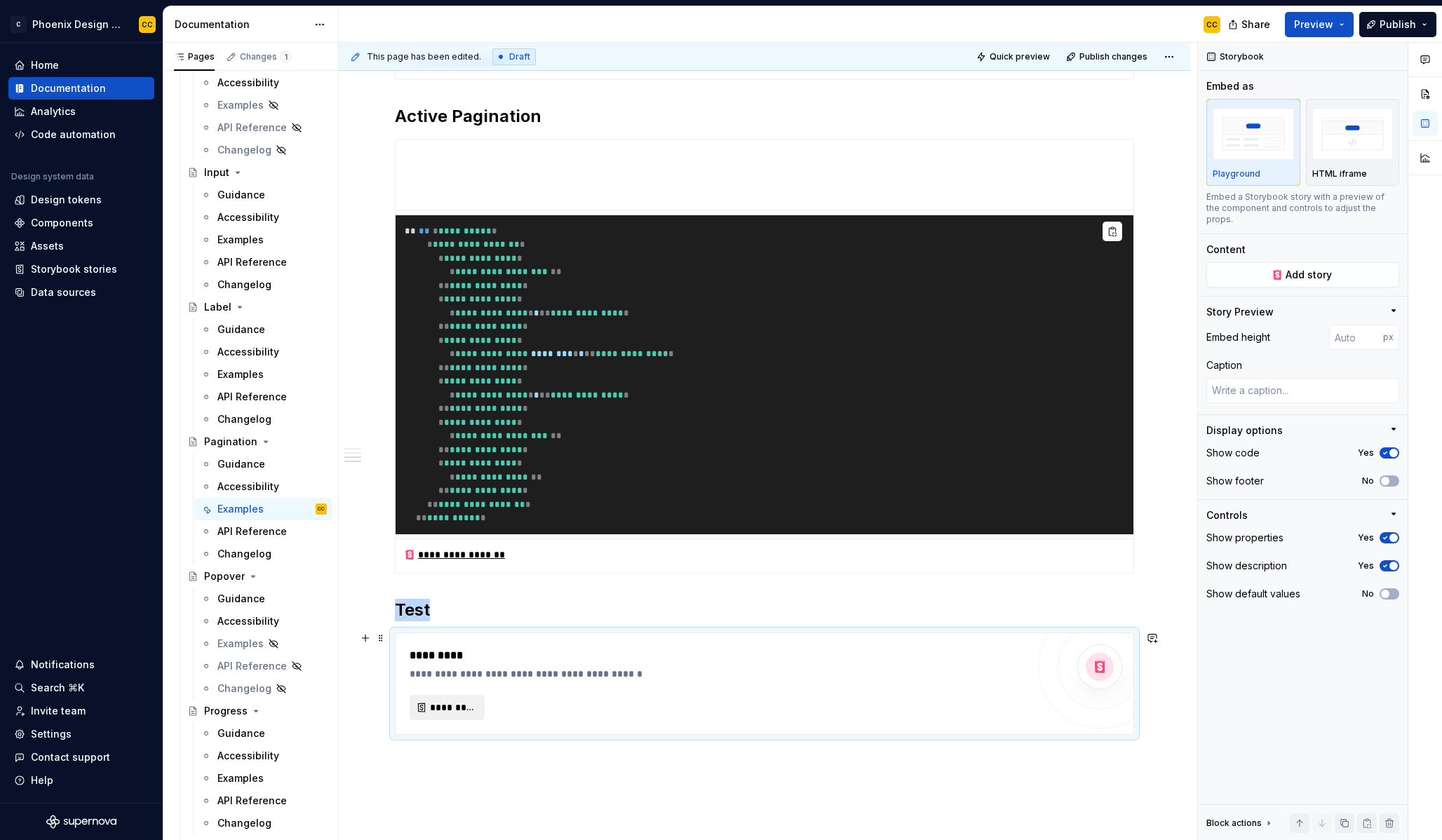
click at [447, 704] on span "*********" at bounding box center [453, 707] width 45 height 14
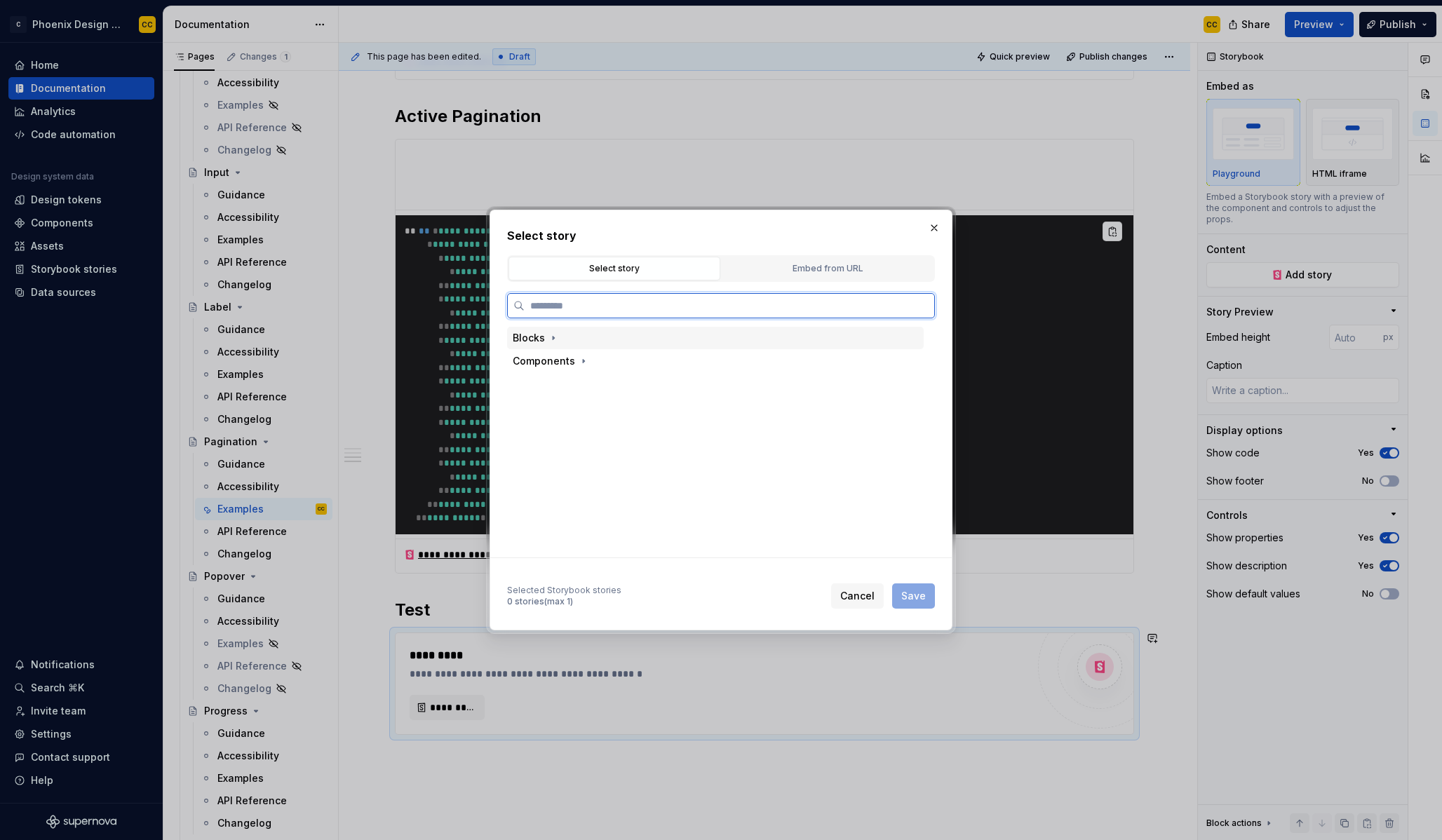
type textarea "*"
type input "**********"
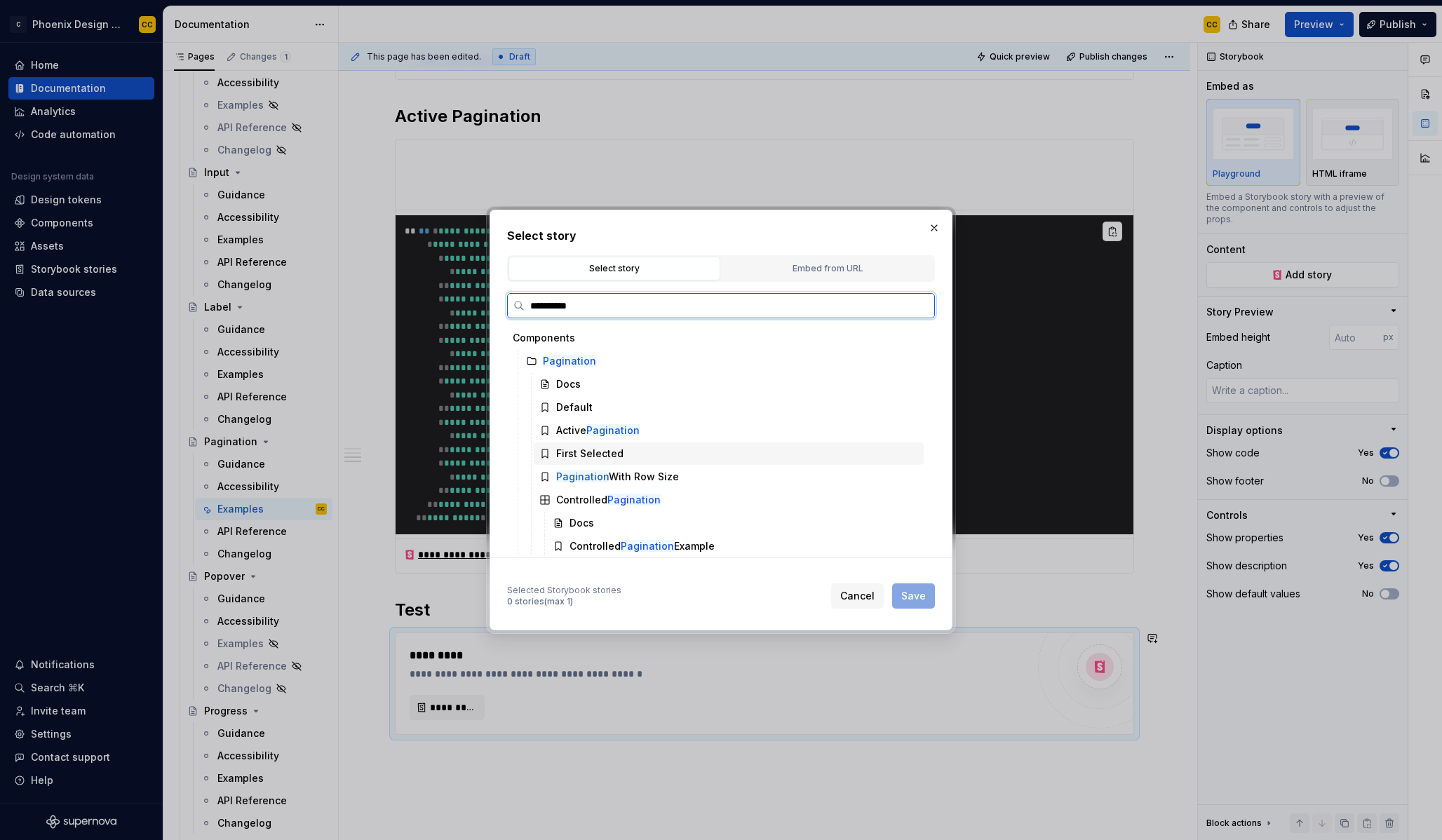
click at [629, 448] on div "First Selected" at bounding box center [728, 454] width 390 height 23
click at [911, 596] on span "Save" at bounding box center [913, 596] width 24 height 14
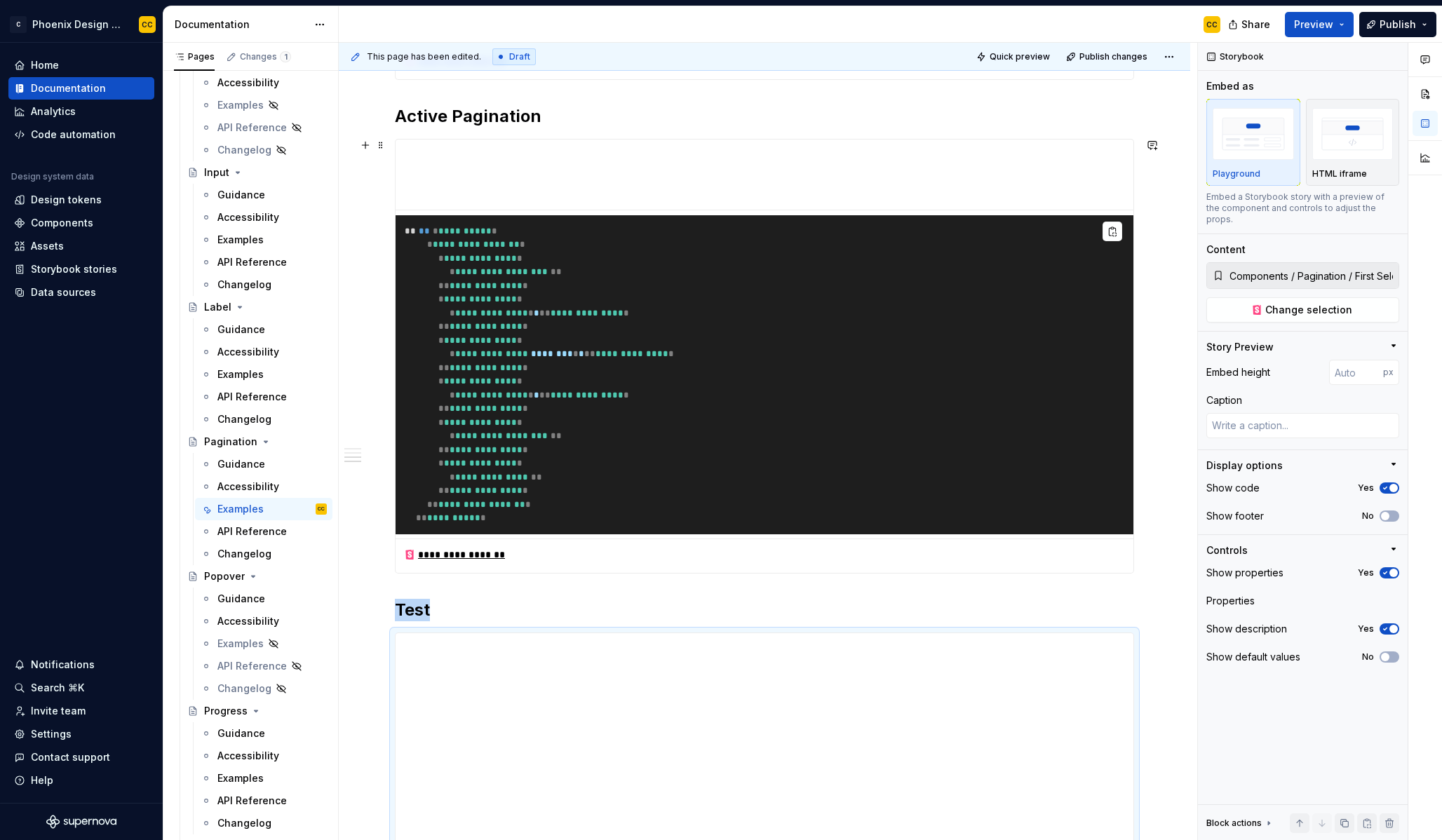
scroll to position [973, 0]
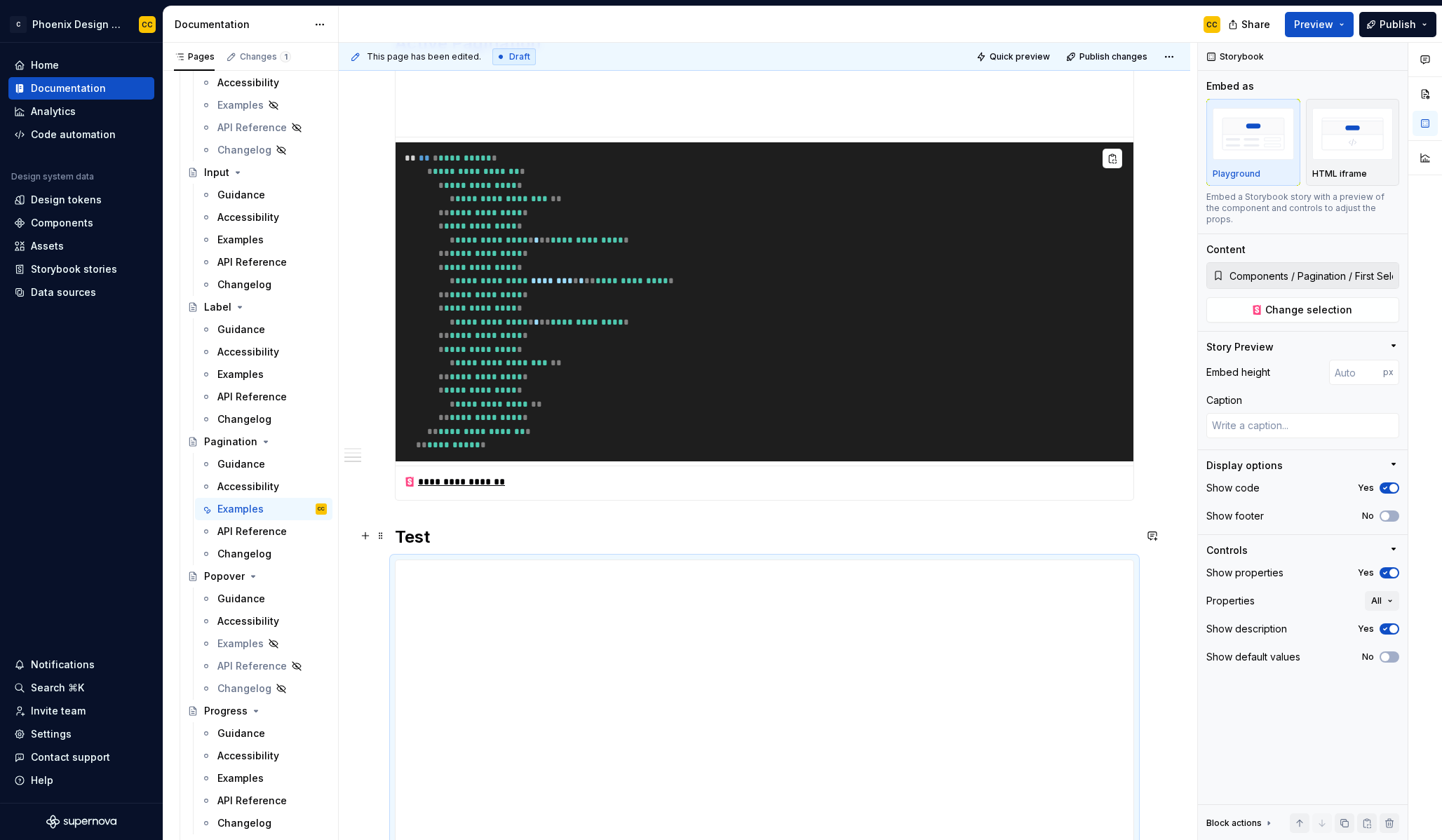
click at [415, 535] on h2 "Test" at bounding box center [764, 537] width 739 height 23
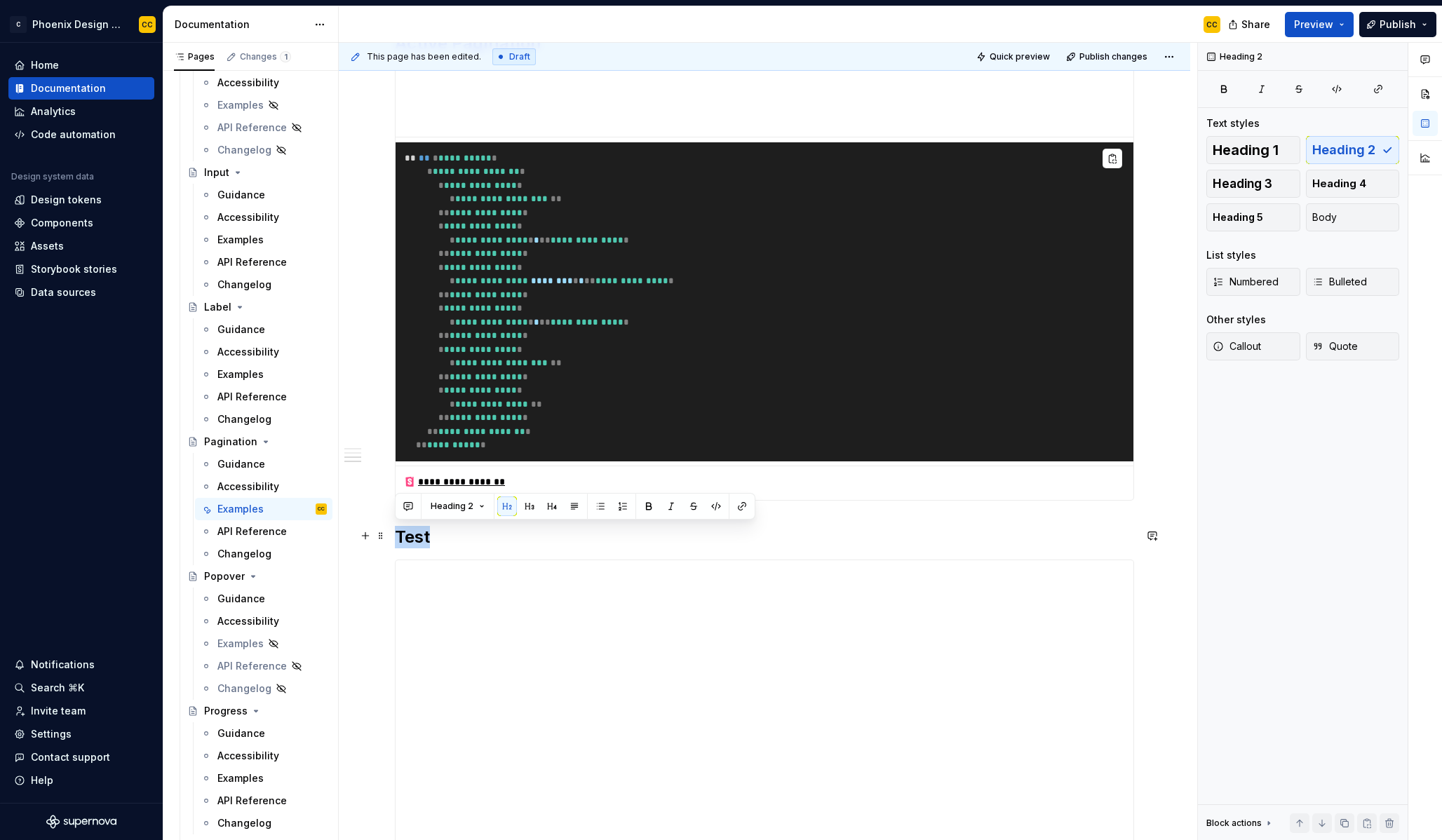
click at [415, 535] on h2 "Test" at bounding box center [764, 537] width 739 height 23
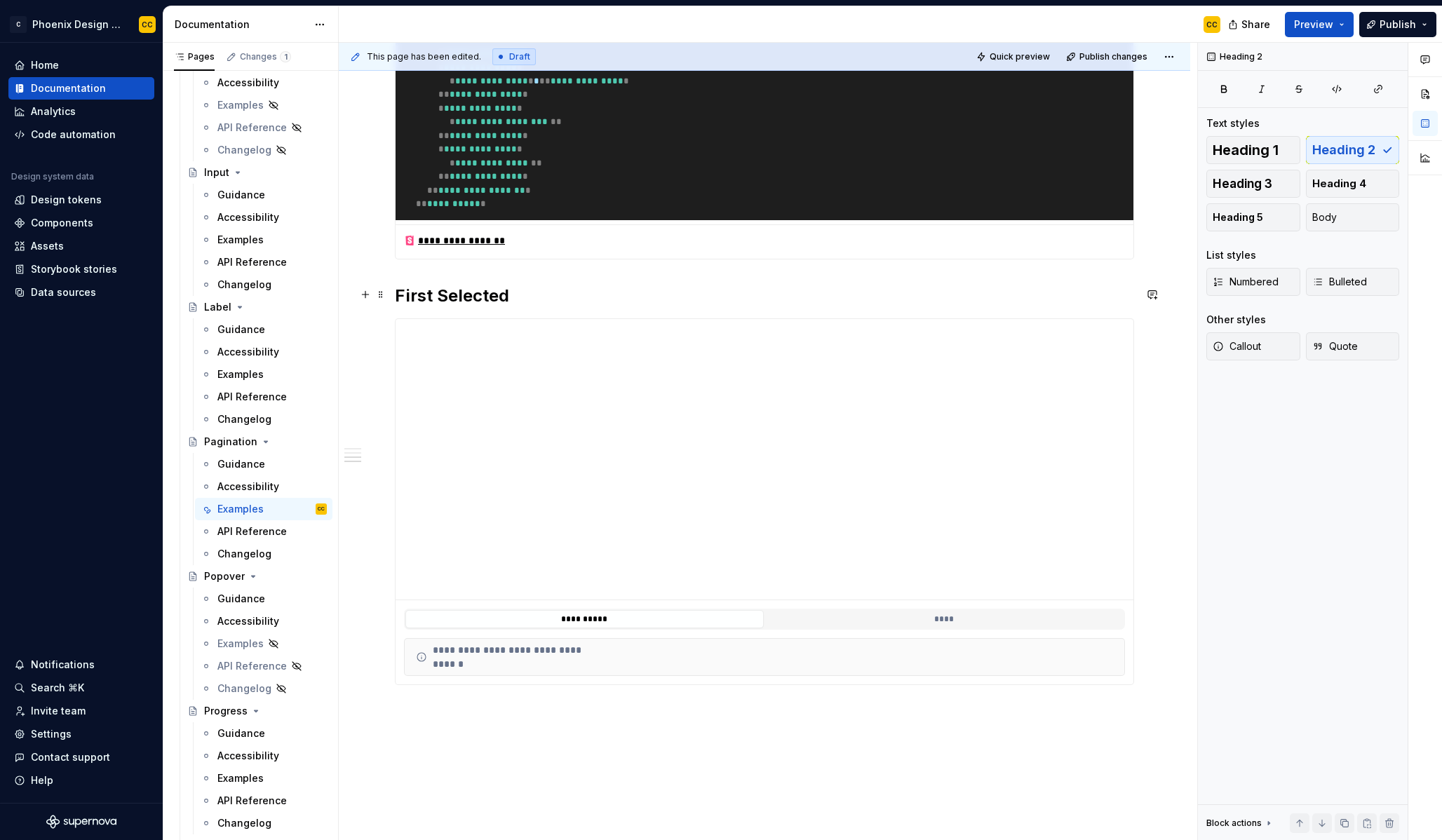
scroll to position [1326, 0]
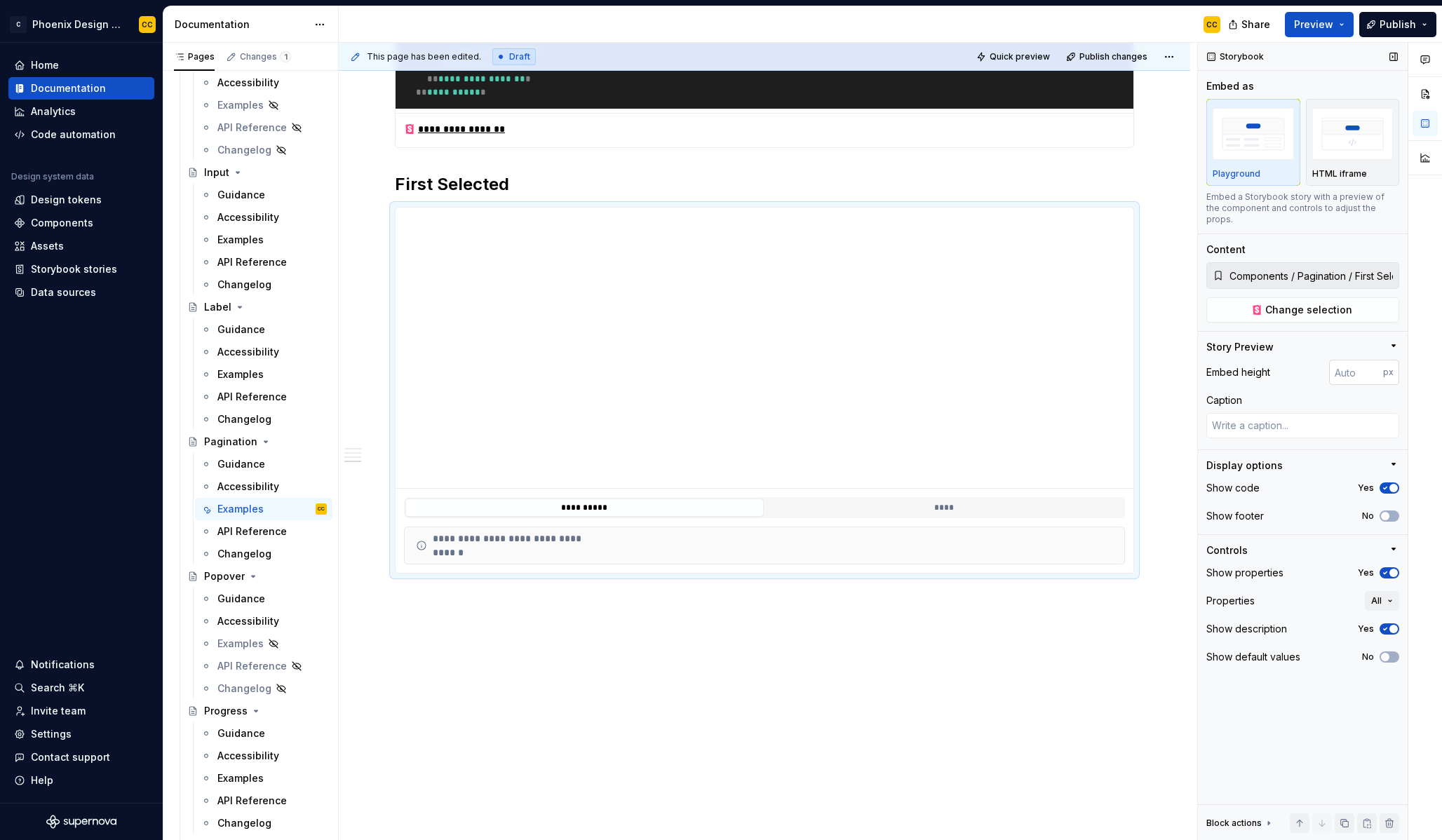
type textarea "*"
click at [1346, 359] on input "number" at bounding box center [1356, 372] width 54 height 25
type input "100"
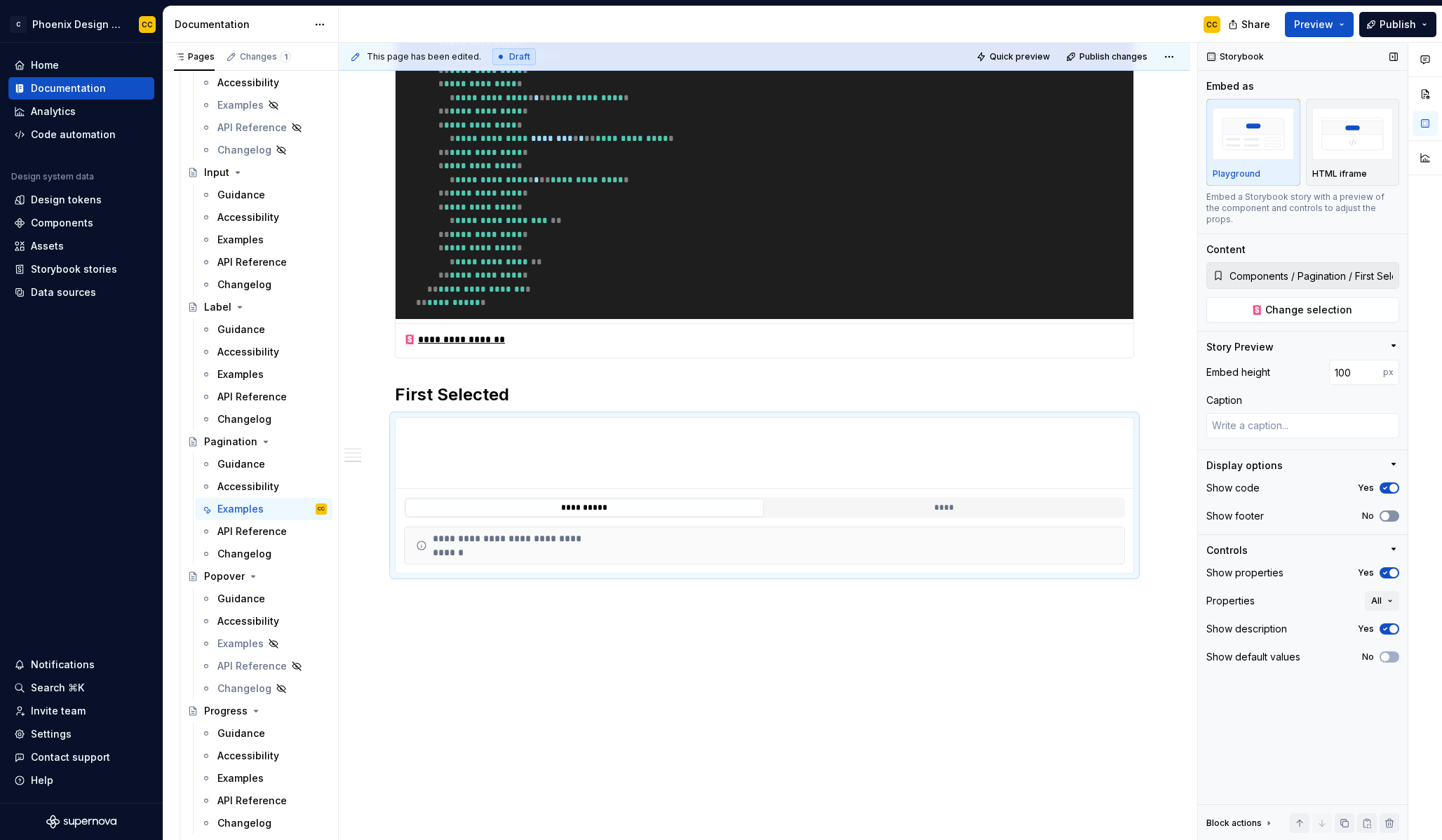
click at [1397, 511] on button "No" at bounding box center [1389, 516] width 19 height 11
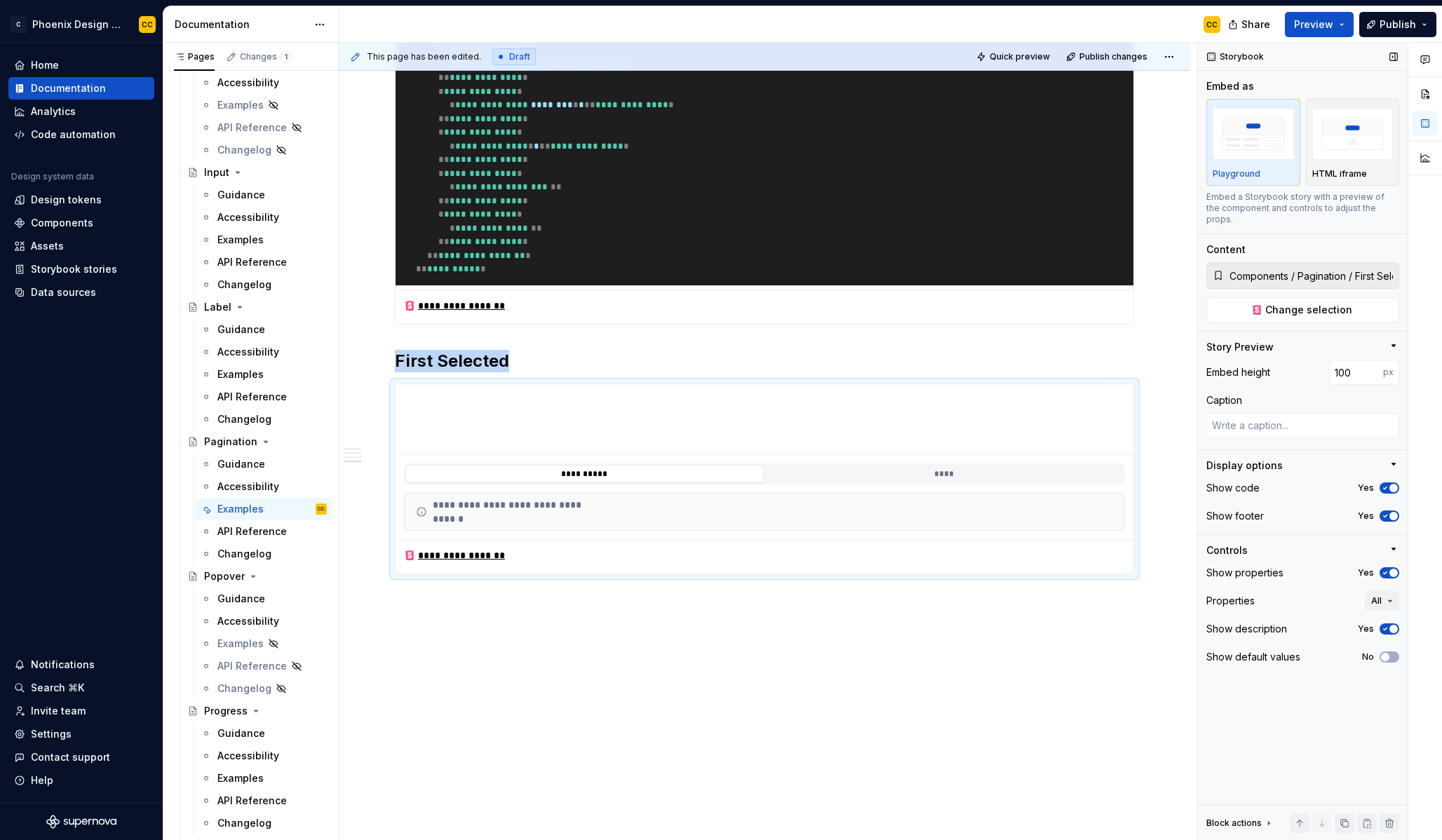
click at [1391, 569] on span "button" at bounding box center [1394, 573] width 8 height 8
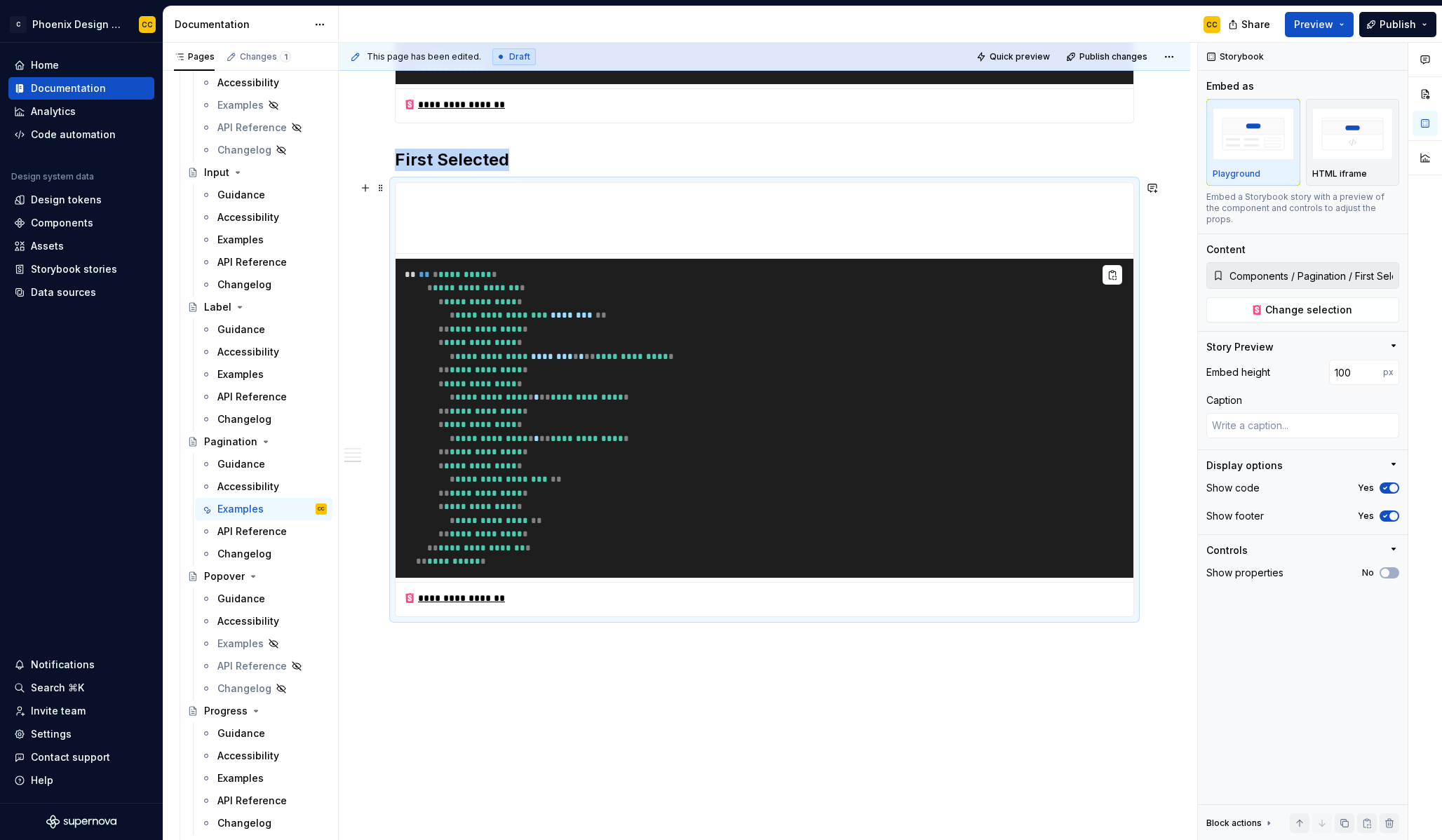
scroll to position [1393, 0]
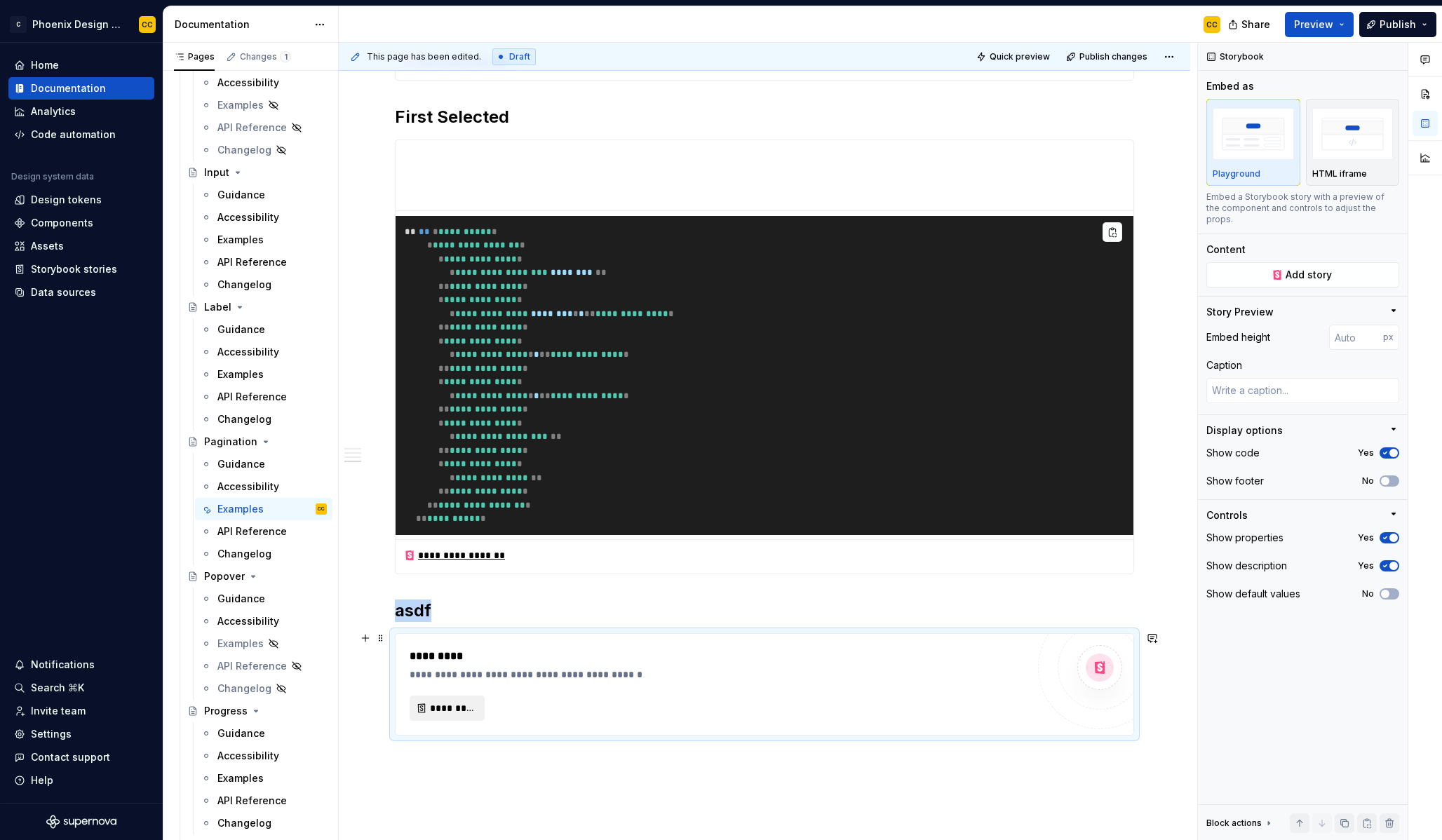
click at [470, 708] on span "*********" at bounding box center [453, 708] width 45 height 14
type textarea "*"
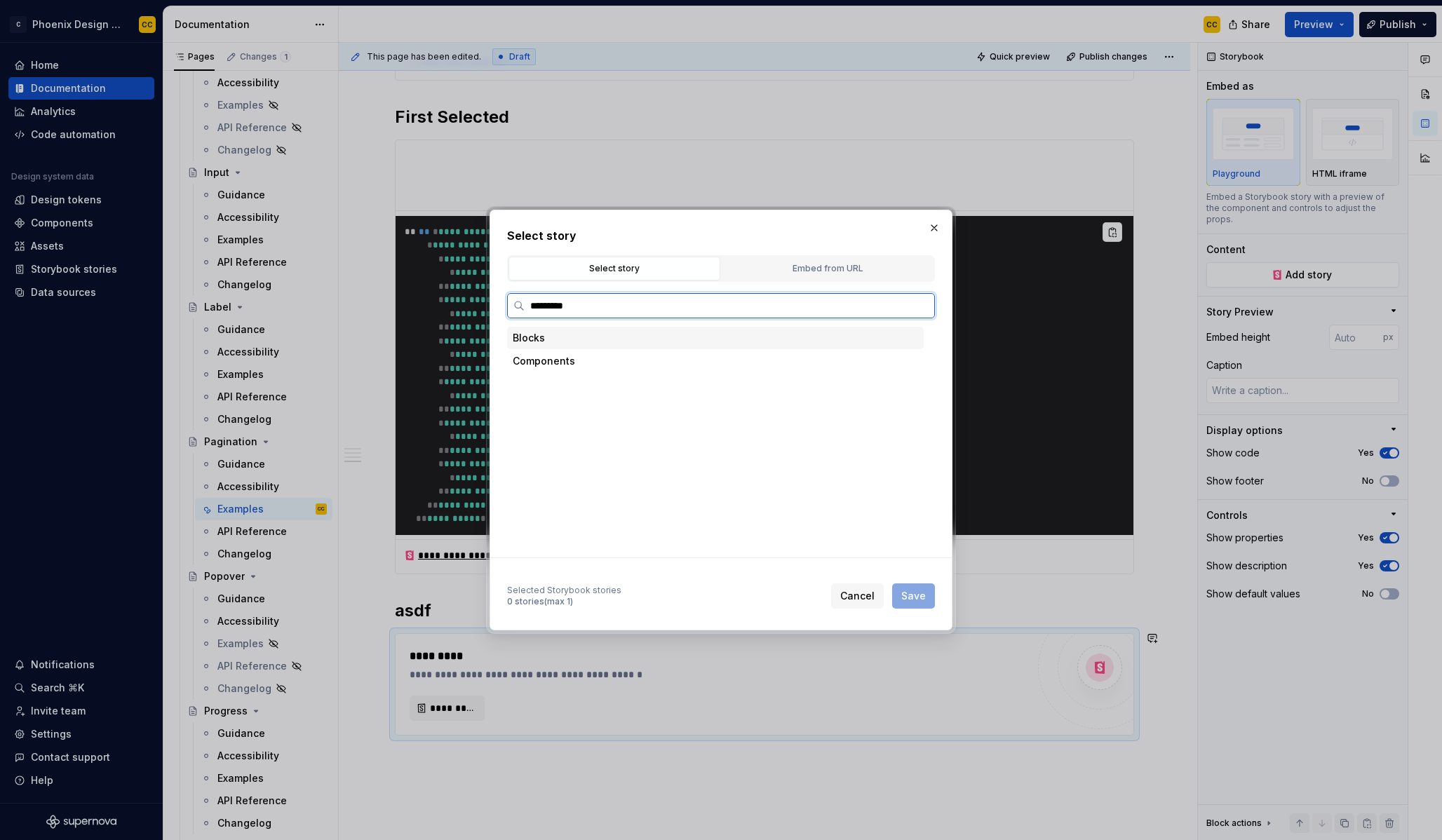
type input "**********"
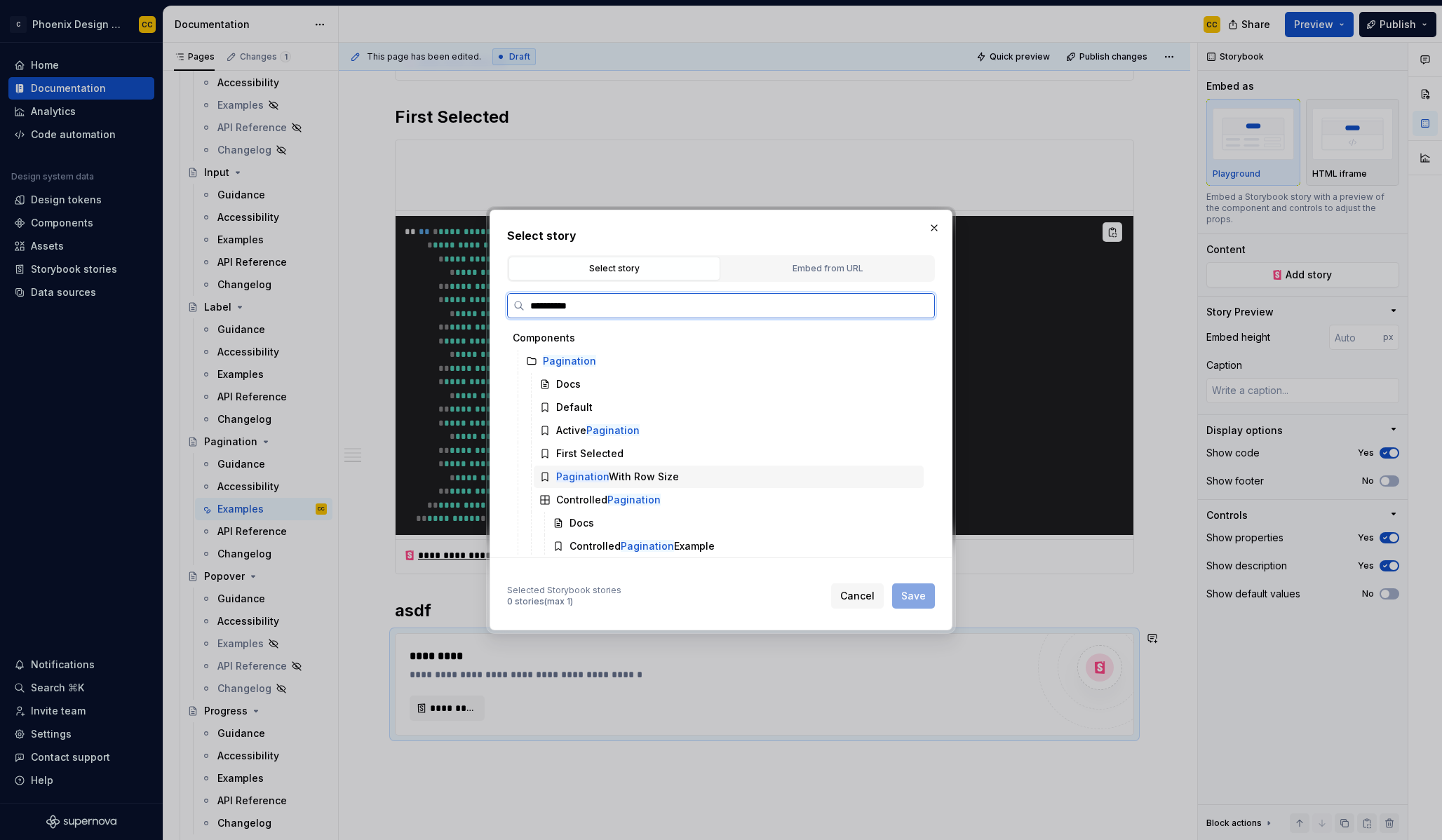
click at [666, 485] on div "Pagination With Row Size" at bounding box center [728, 476] width 390 height 23
click at [919, 595] on span "Save" at bounding box center [913, 596] width 24 height 14
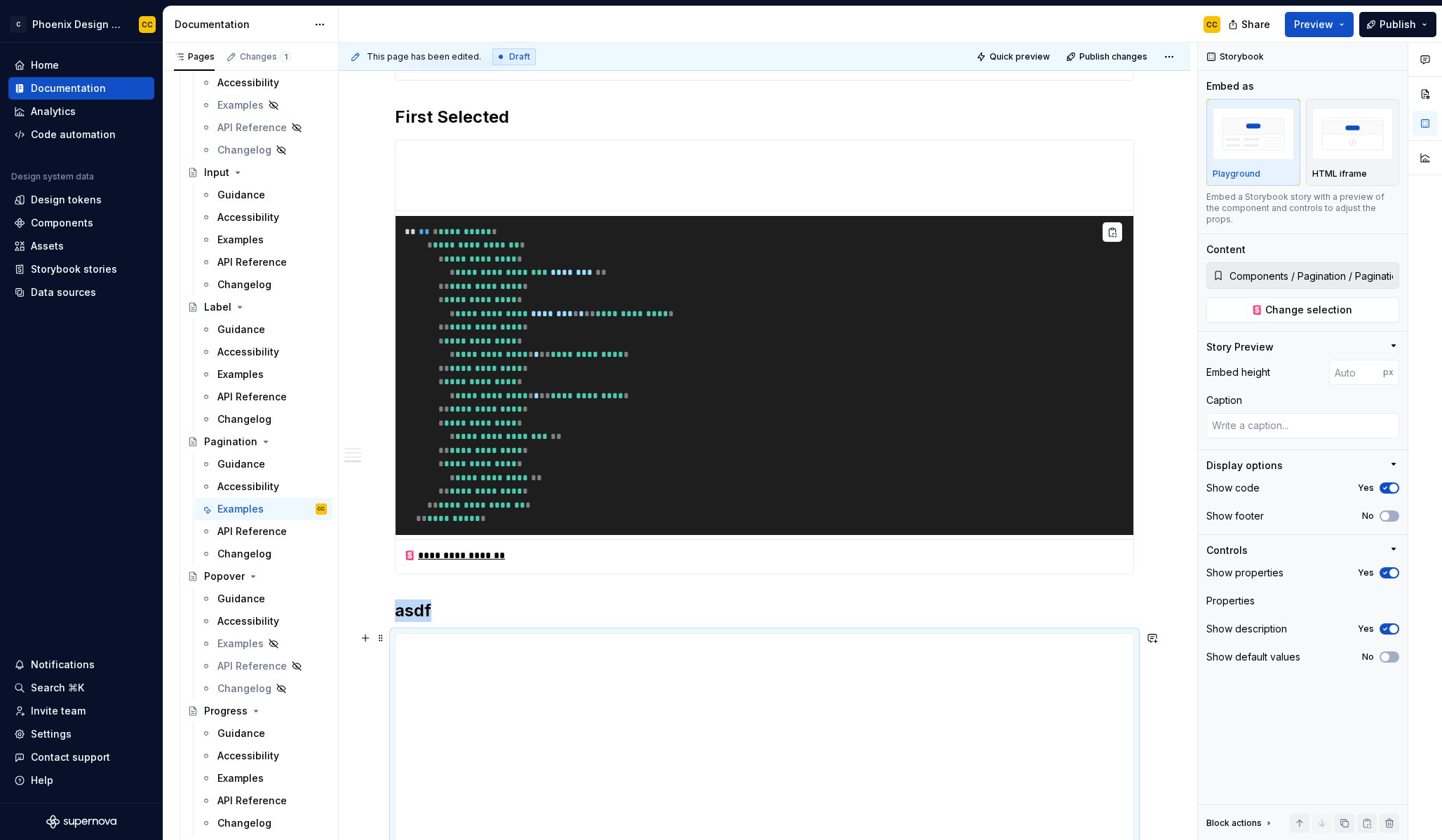
scroll to position [1465, 0]
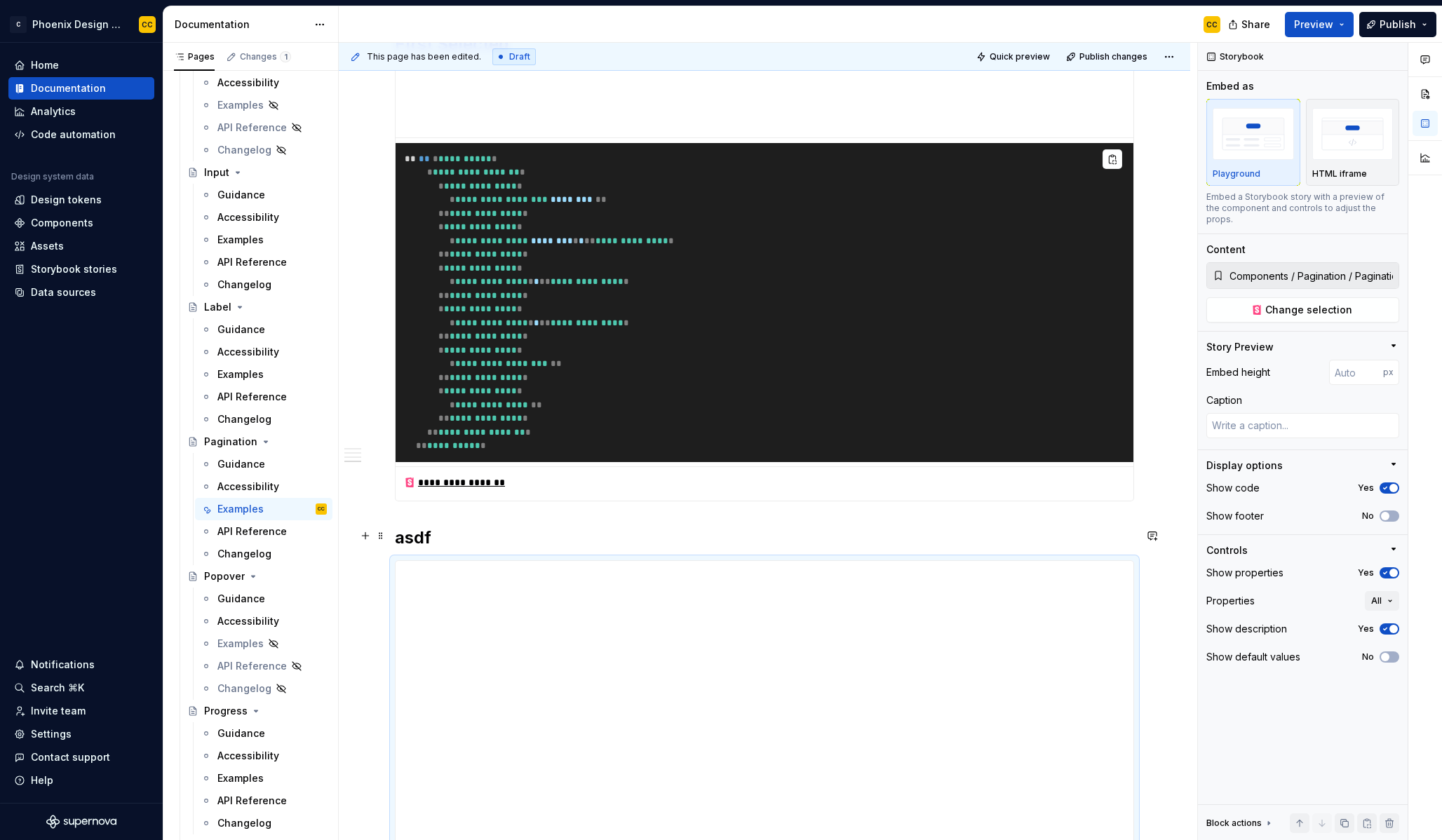
click at [418, 528] on h2 "asdf" at bounding box center [764, 538] width 739 height 23
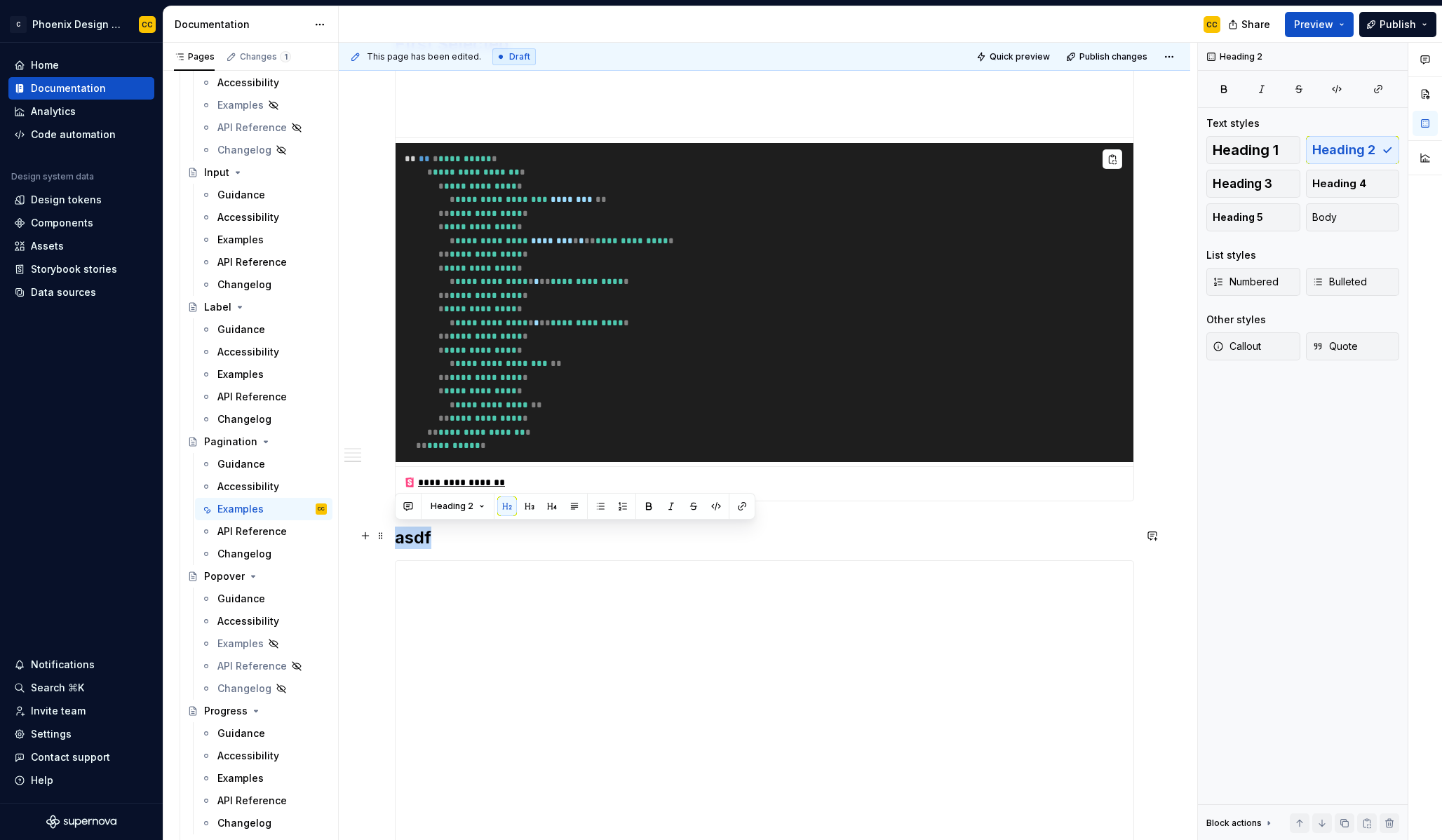
click at [418, 528] on h2 "asdf" at bounding box center [764, 538] width 739 height 23
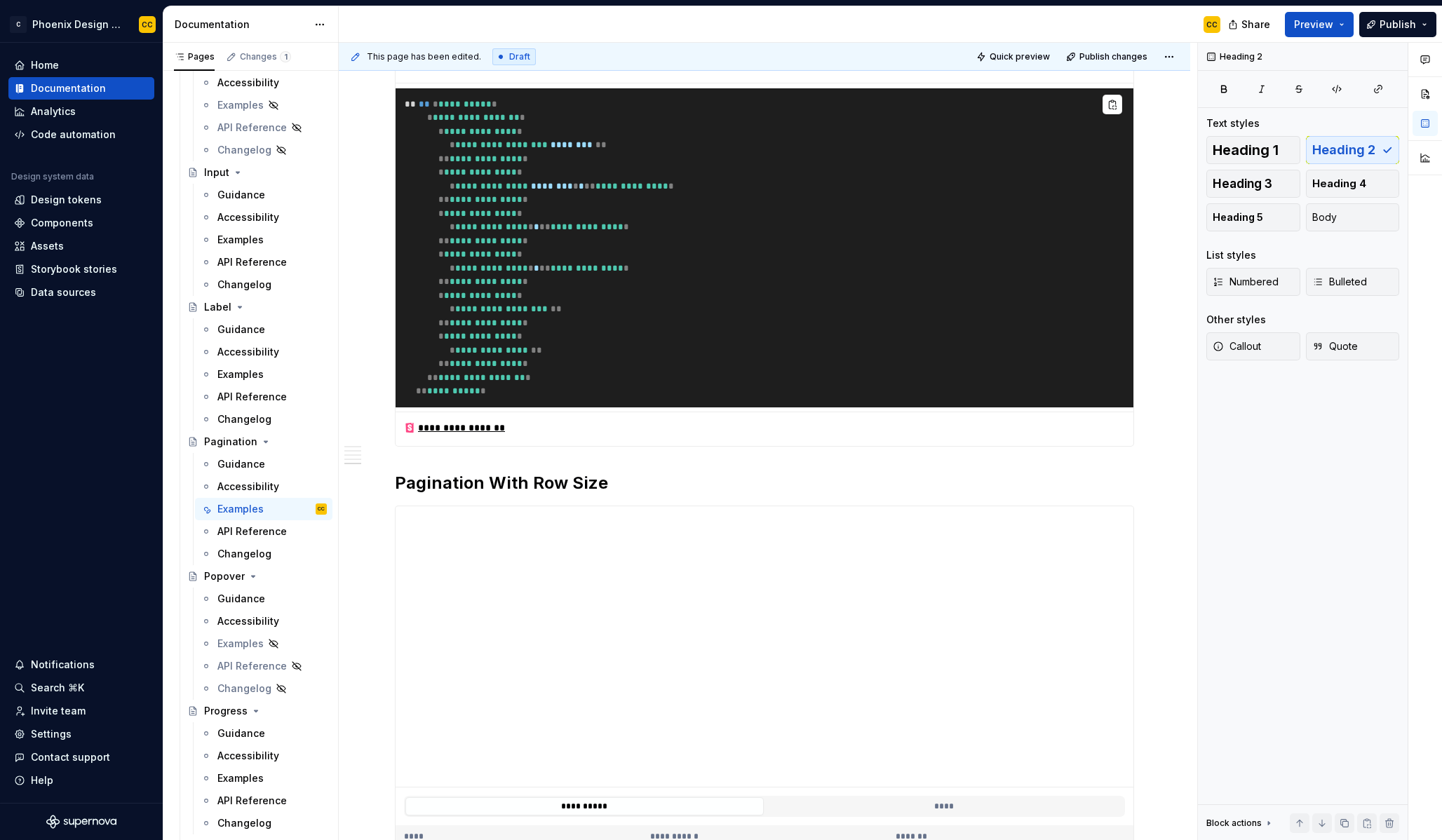
scroll to position [1582, 0]
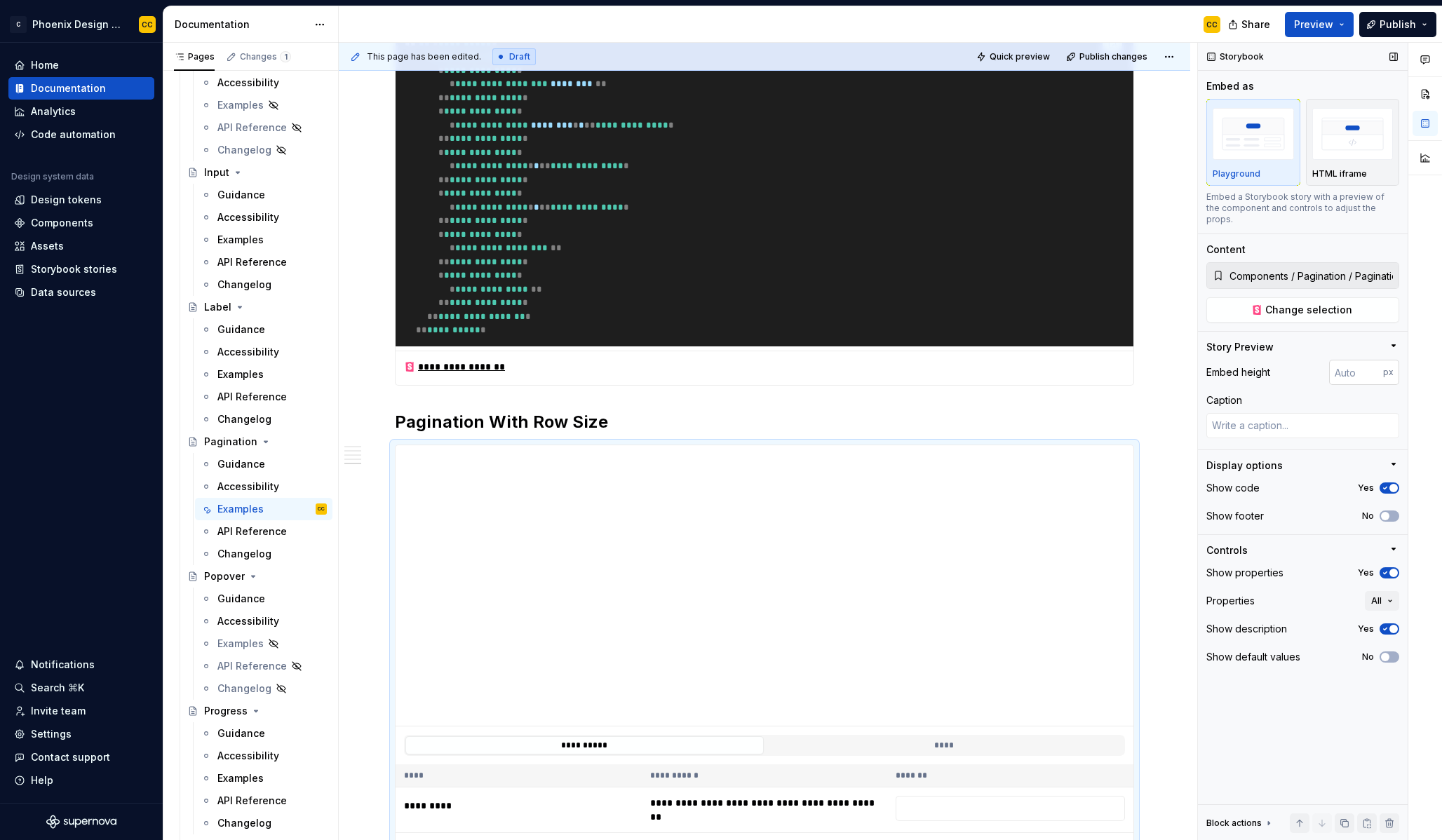
type textarea "*"
click at [1362, 368] on input "number" at bounding box center [1356, 372] width 54 height 25
type input "100"
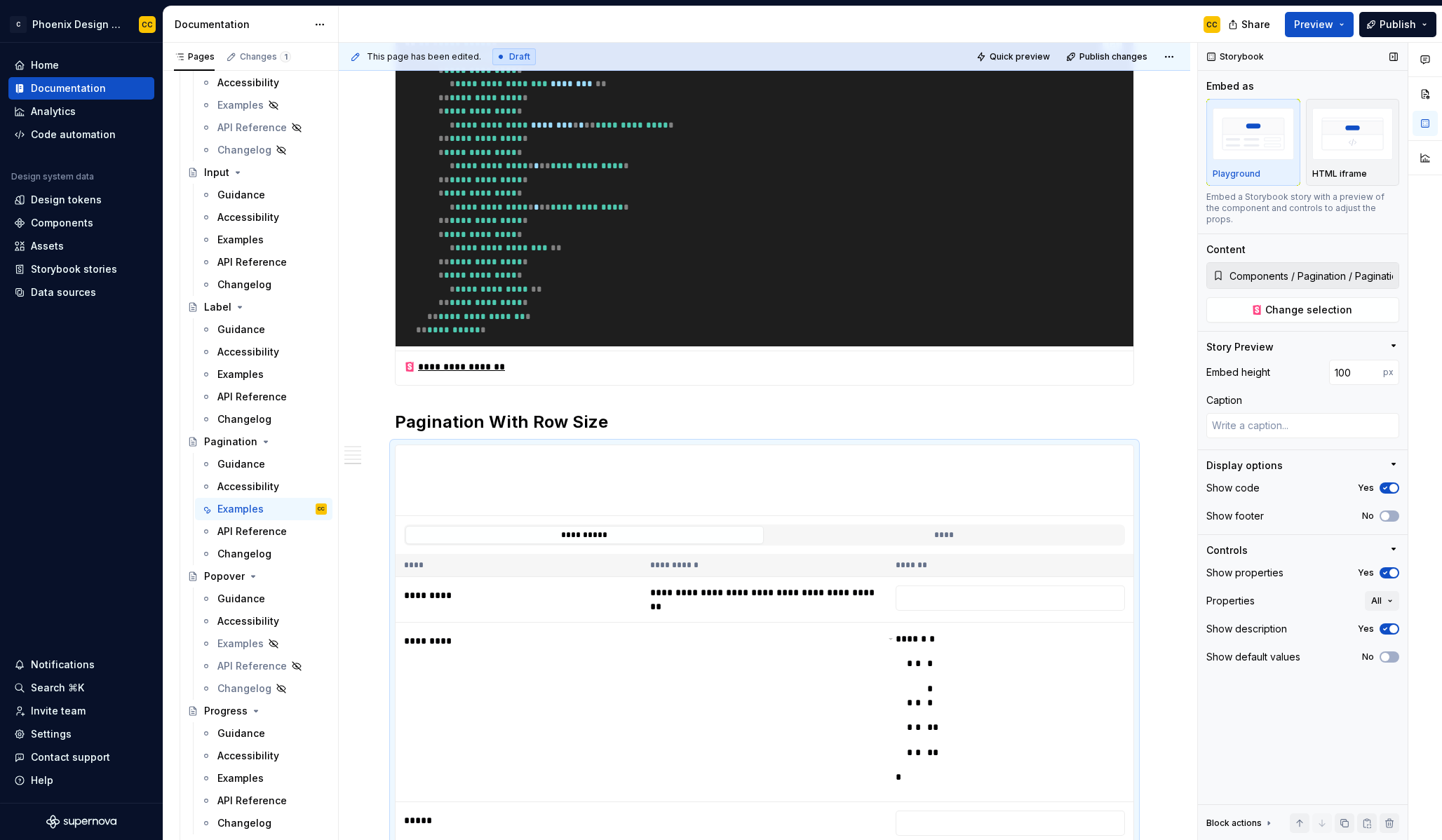
click at [1387, 512] on div "Show footer No" at bounding box center [1302, 516] width 193 height 19
click at [1390, 511] on button "No" at bounding box center [1389, 516] width 19 height 11
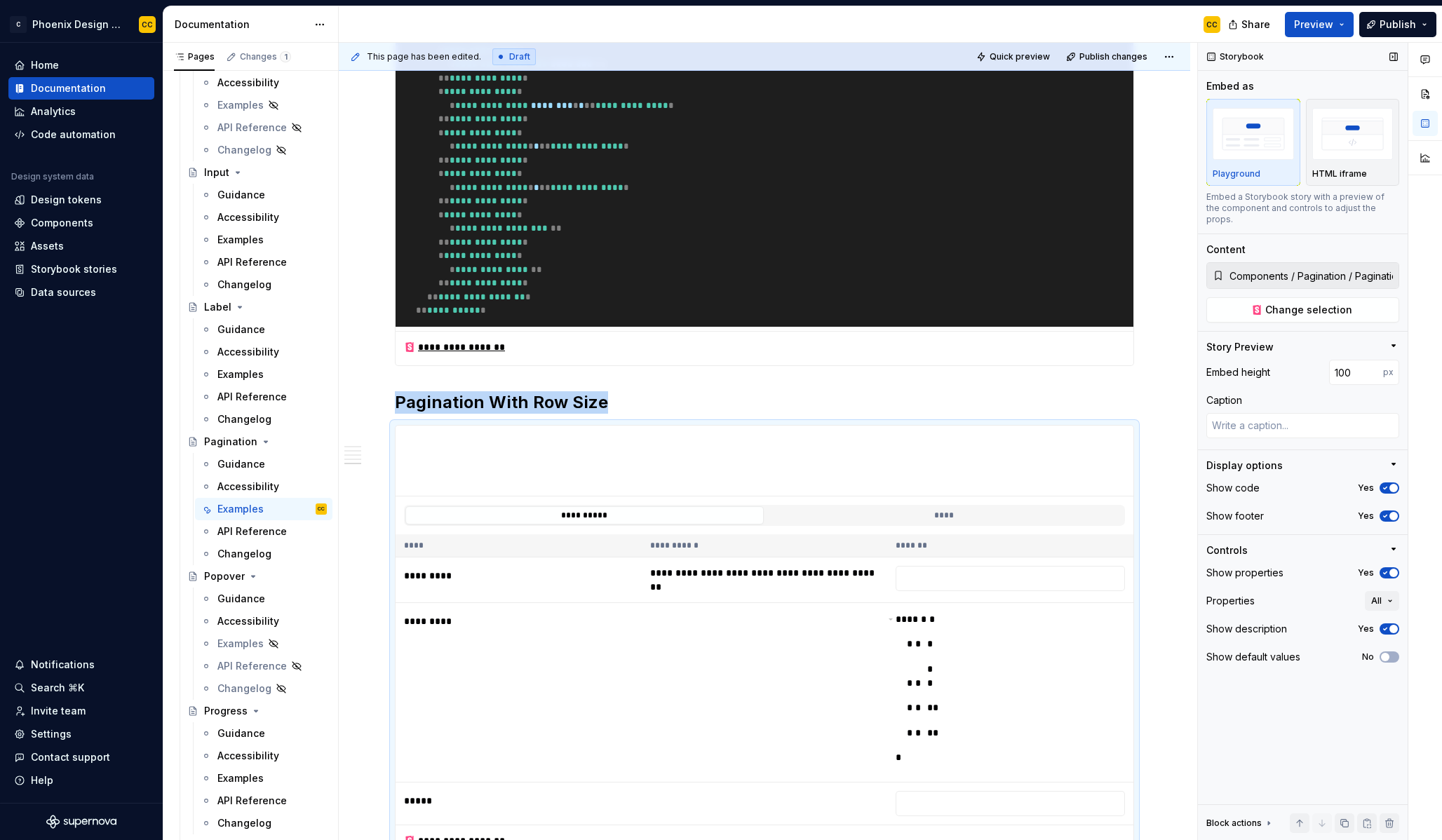
click at [1387, 569] on icon "button" at bounding box center [1385, 573] width 11 height 8
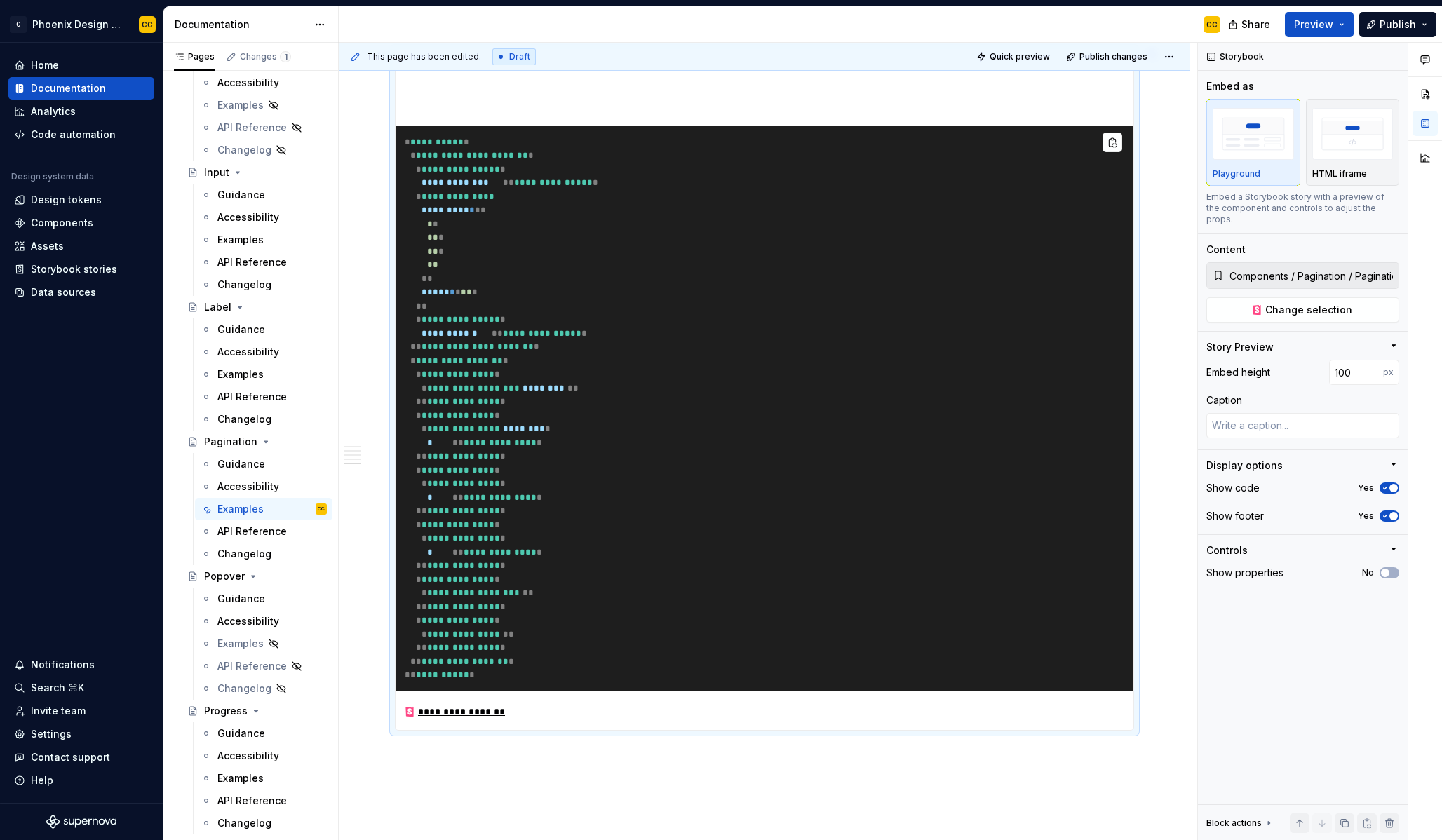
scroll to position [2201, 0]
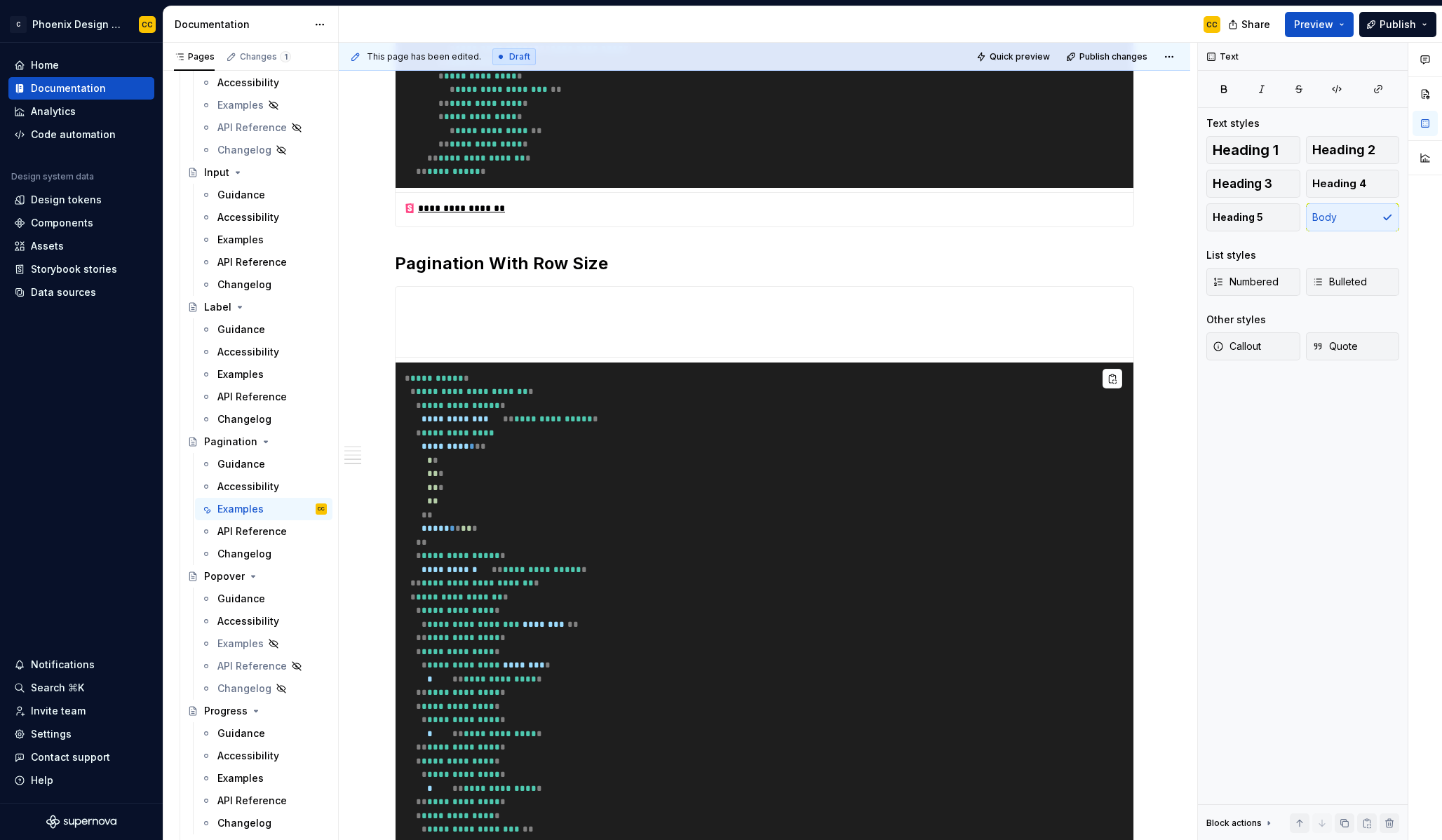
scroll to position [1743, 0]
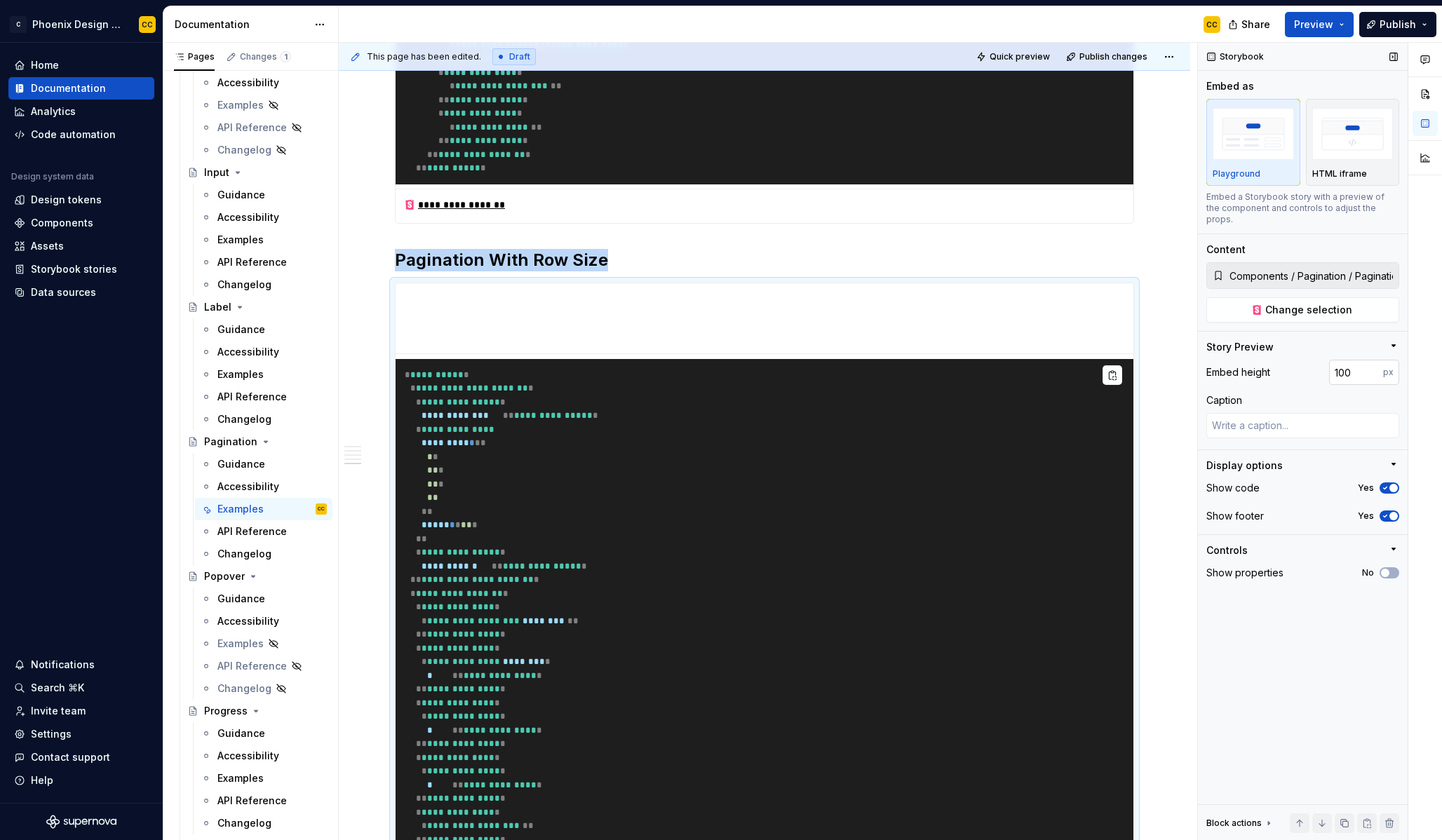
type textarea "*"
drag, startPoint x: 1340, startPoint y: 364, endPoint x: 1331, endPoint y: 364, distance: 9.0
click at [1331, 364] on input "100" at bounding box center [1356, 372] width 54 height 25
type input "300"
type textarea "*"
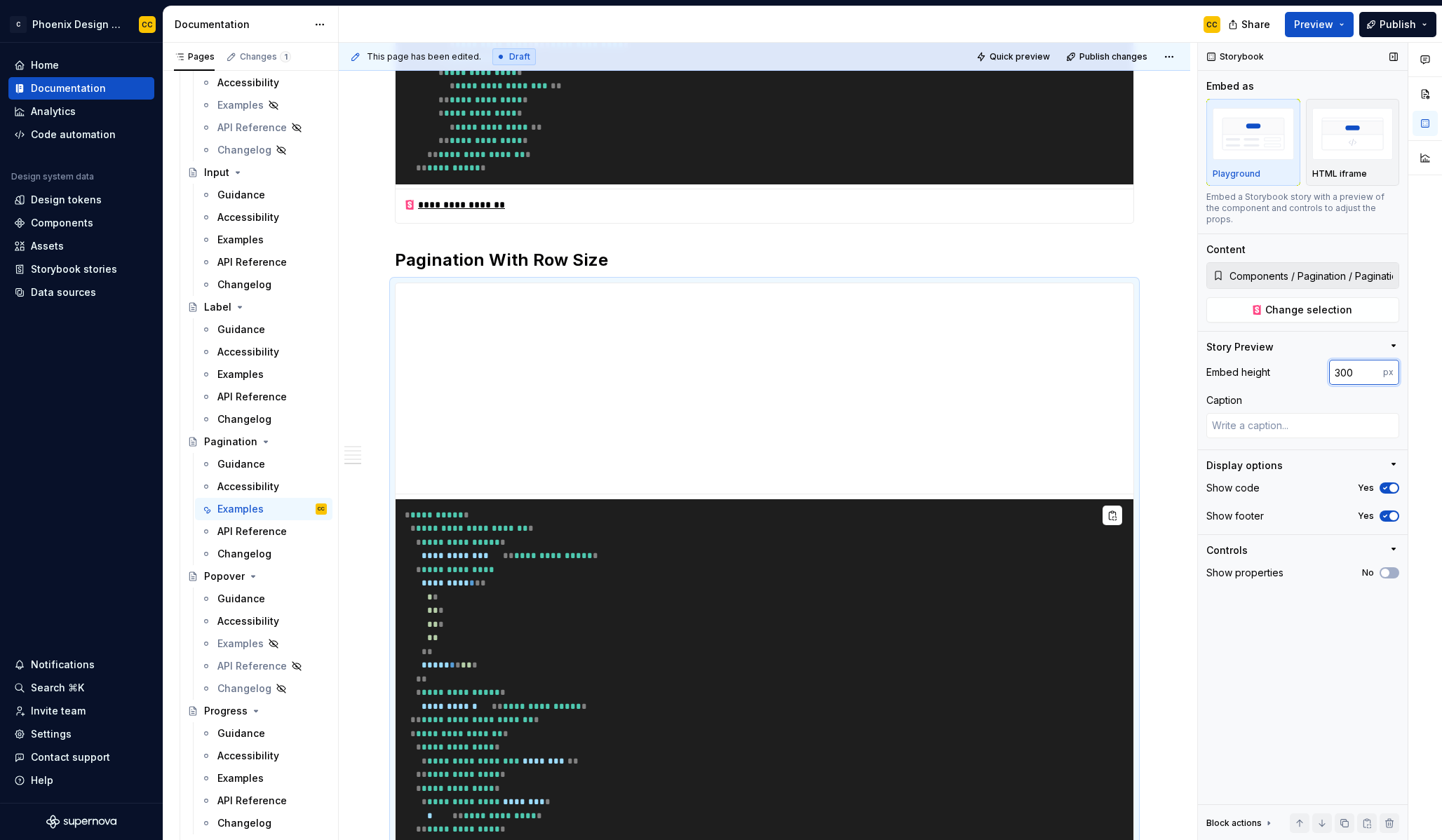
click at [1341, 364] on input "300" at bounding box center [1356, 372] width 54 height 25
type input "400"
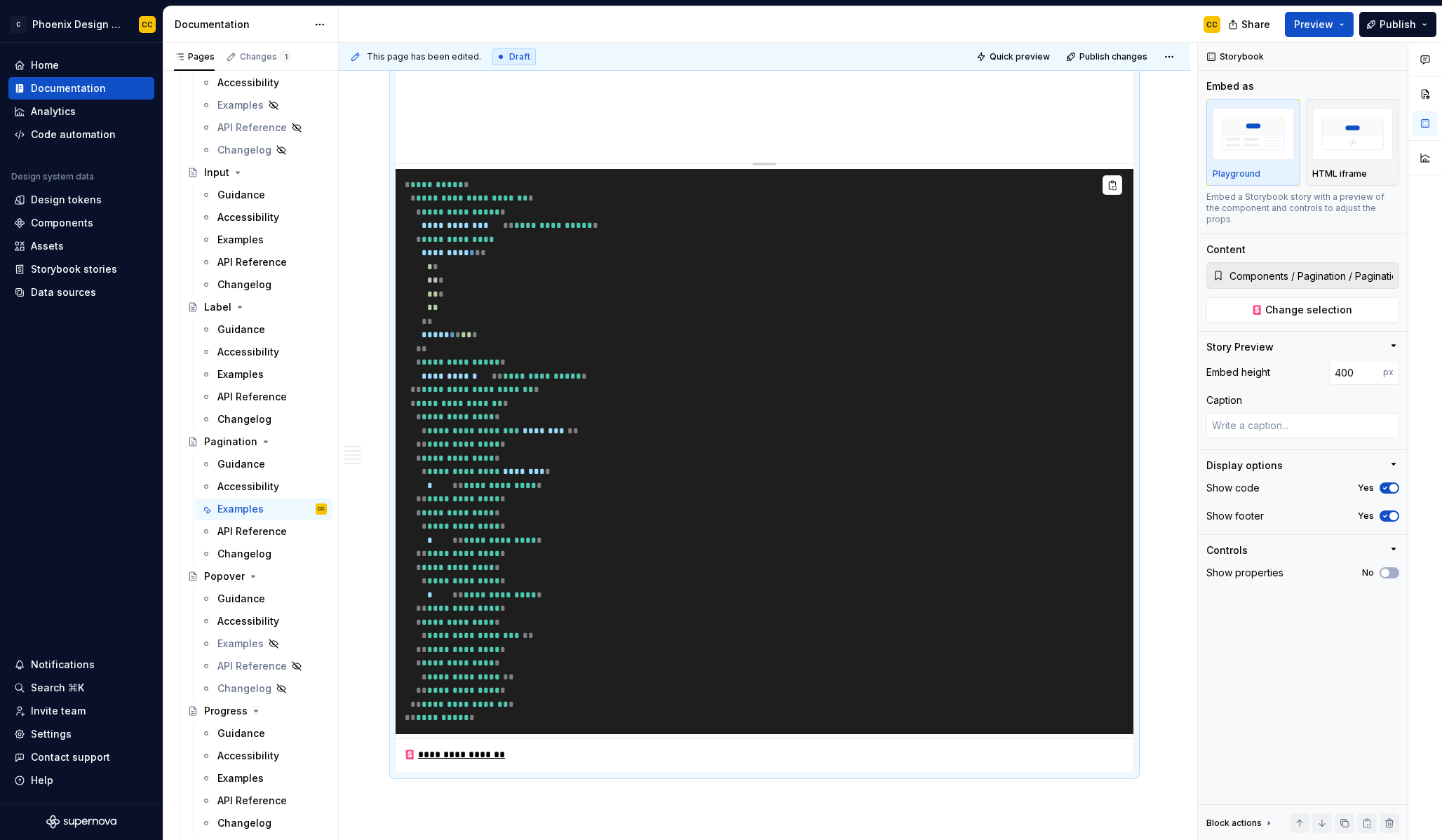
scroll to position [2445, 0]
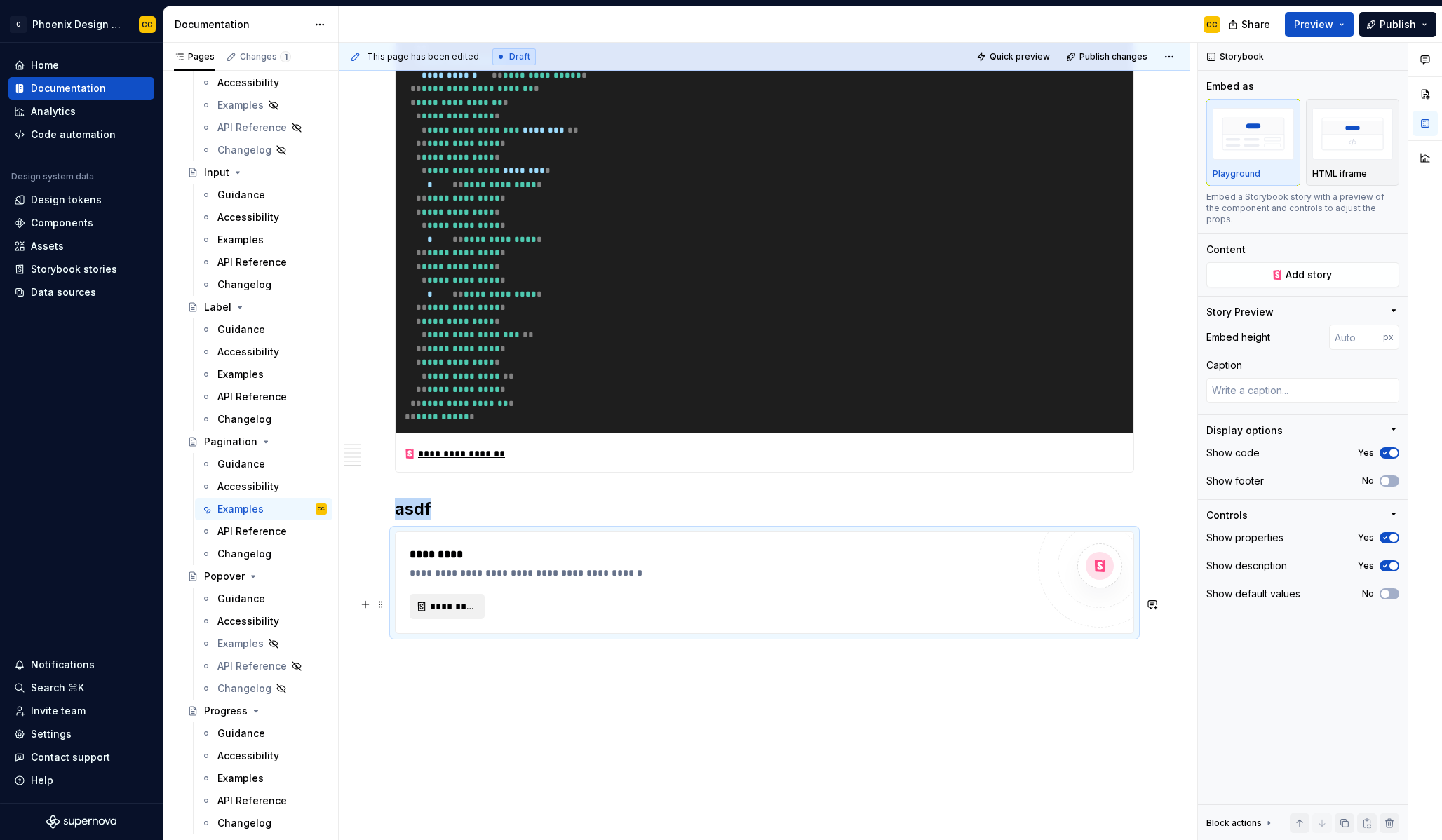
click at [463, 619] on button "*********" at bounding box center [447, 607] width 75 height 25
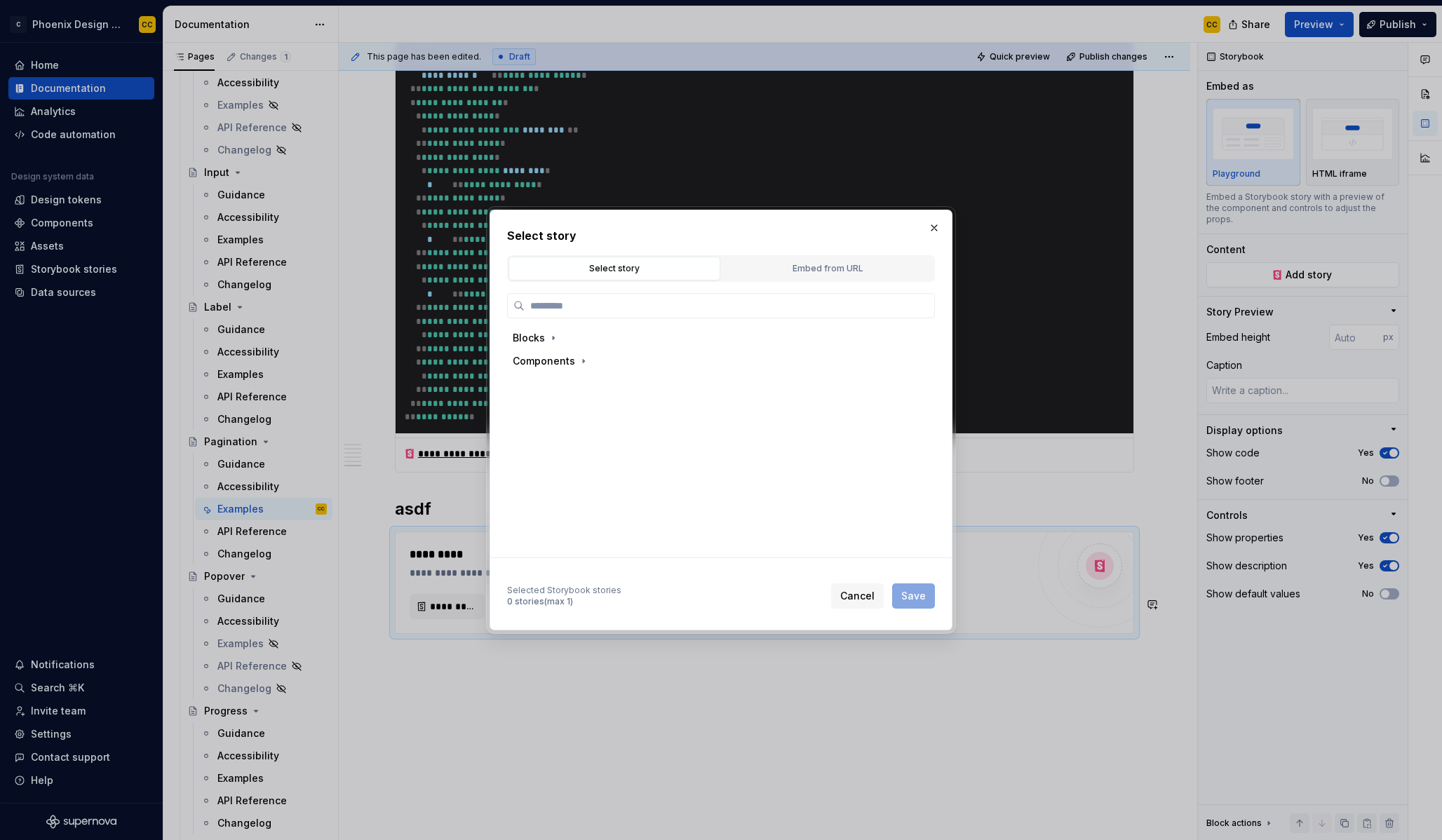
type textarea "*"
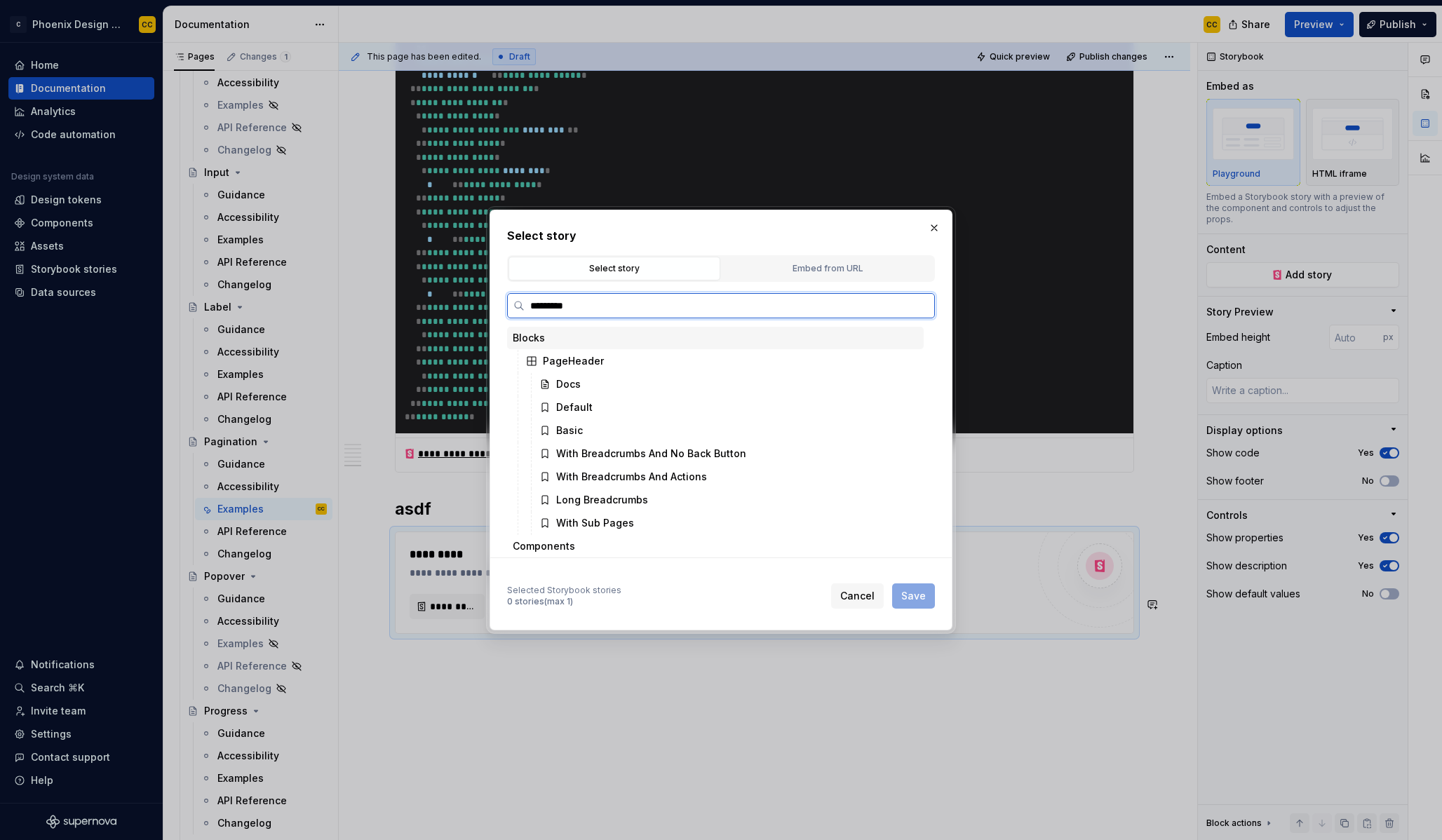
type input "**********"
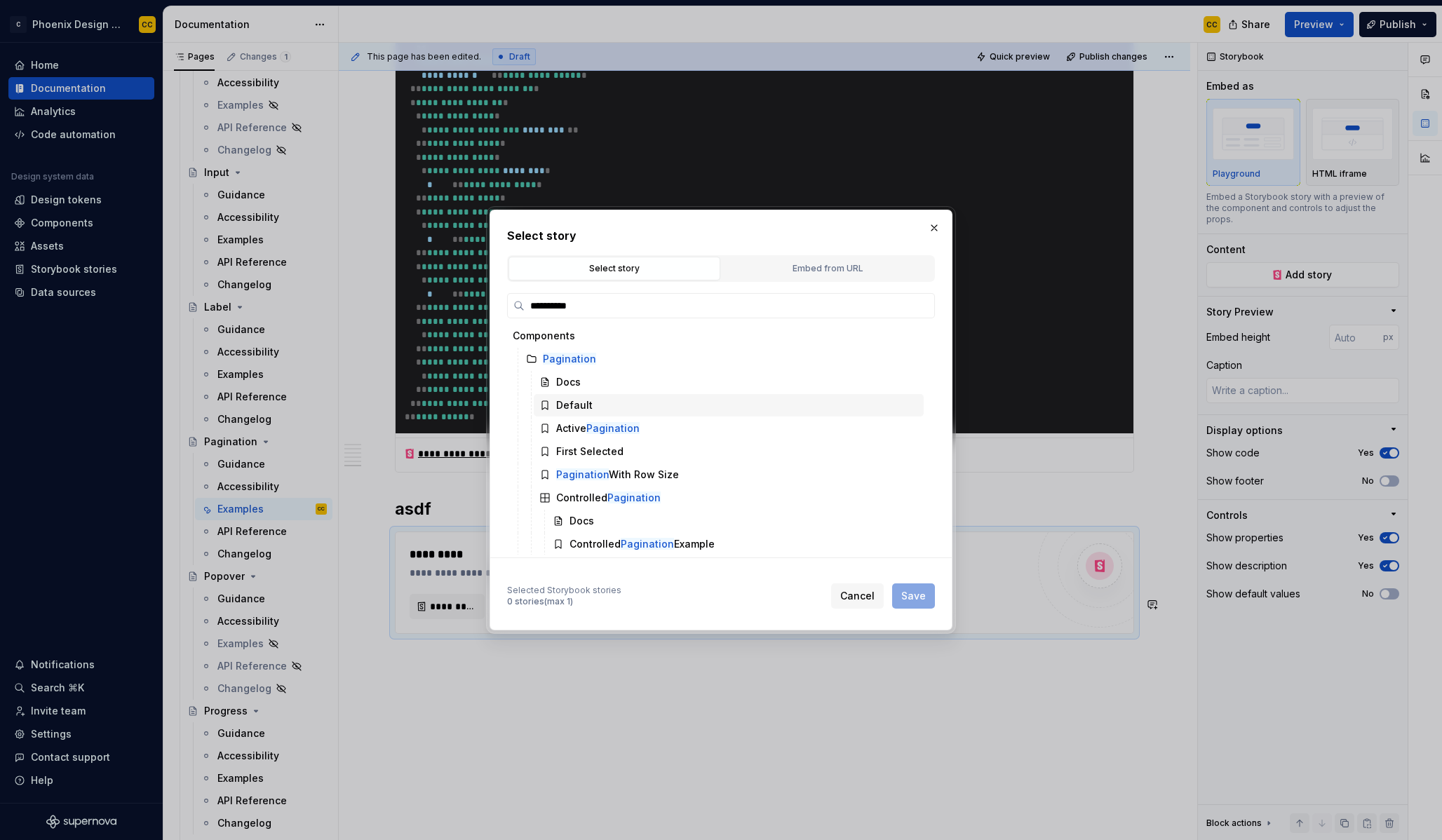
scroll to position [3, 0]
click at [684, 534] on div "Controlled Pagination Example" at bounding box center [735, 543] width 376 height 23
click at [899, 591] on button "Save" at bounding box center [913, 596] width 43 height 25
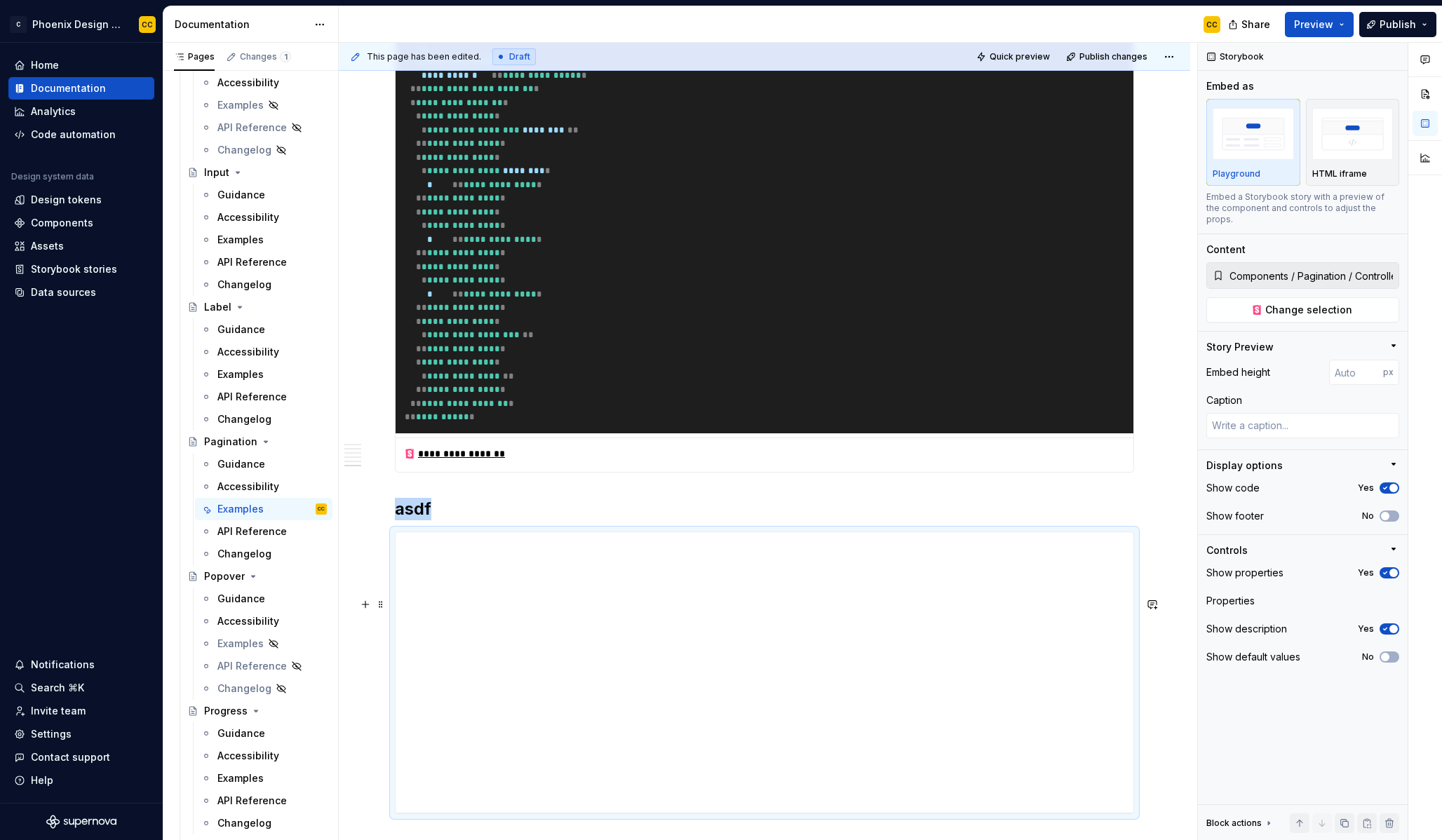
scroll to position [2483, 0]
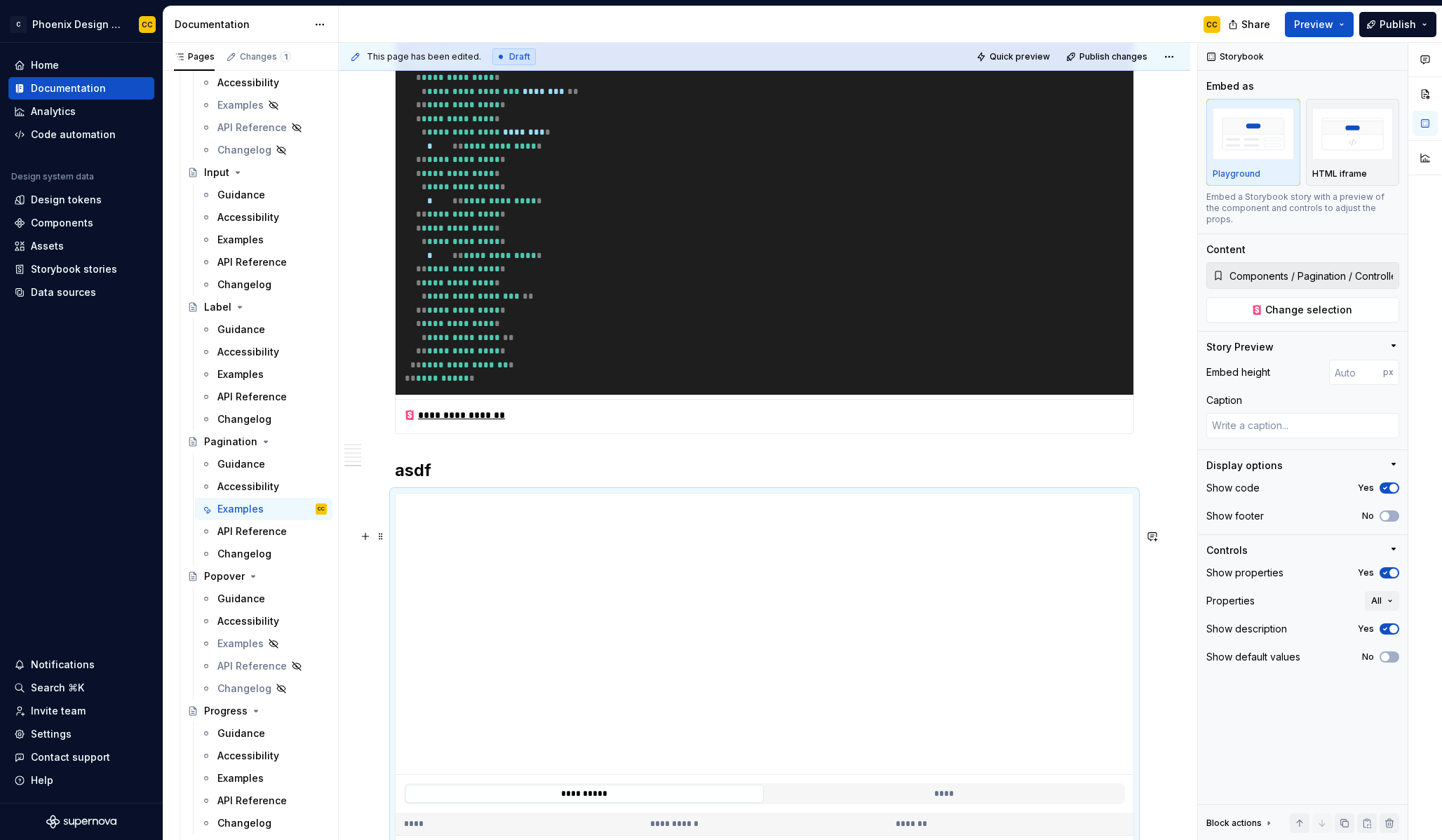
click at [417, 481] on h2 "asdf" at bounding box center [764, 471] width 739 height 23
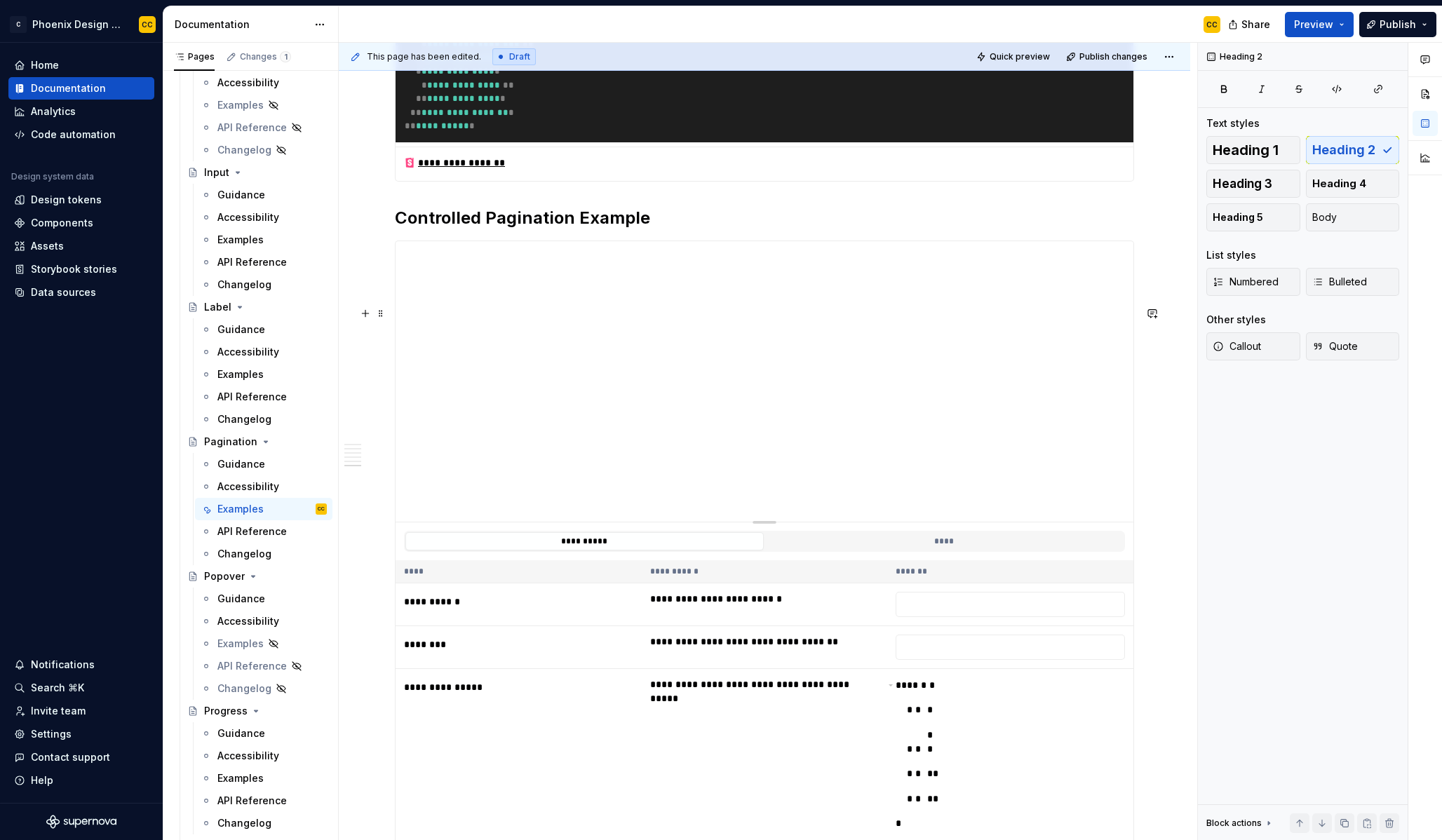
scroll to position [2739, 0]
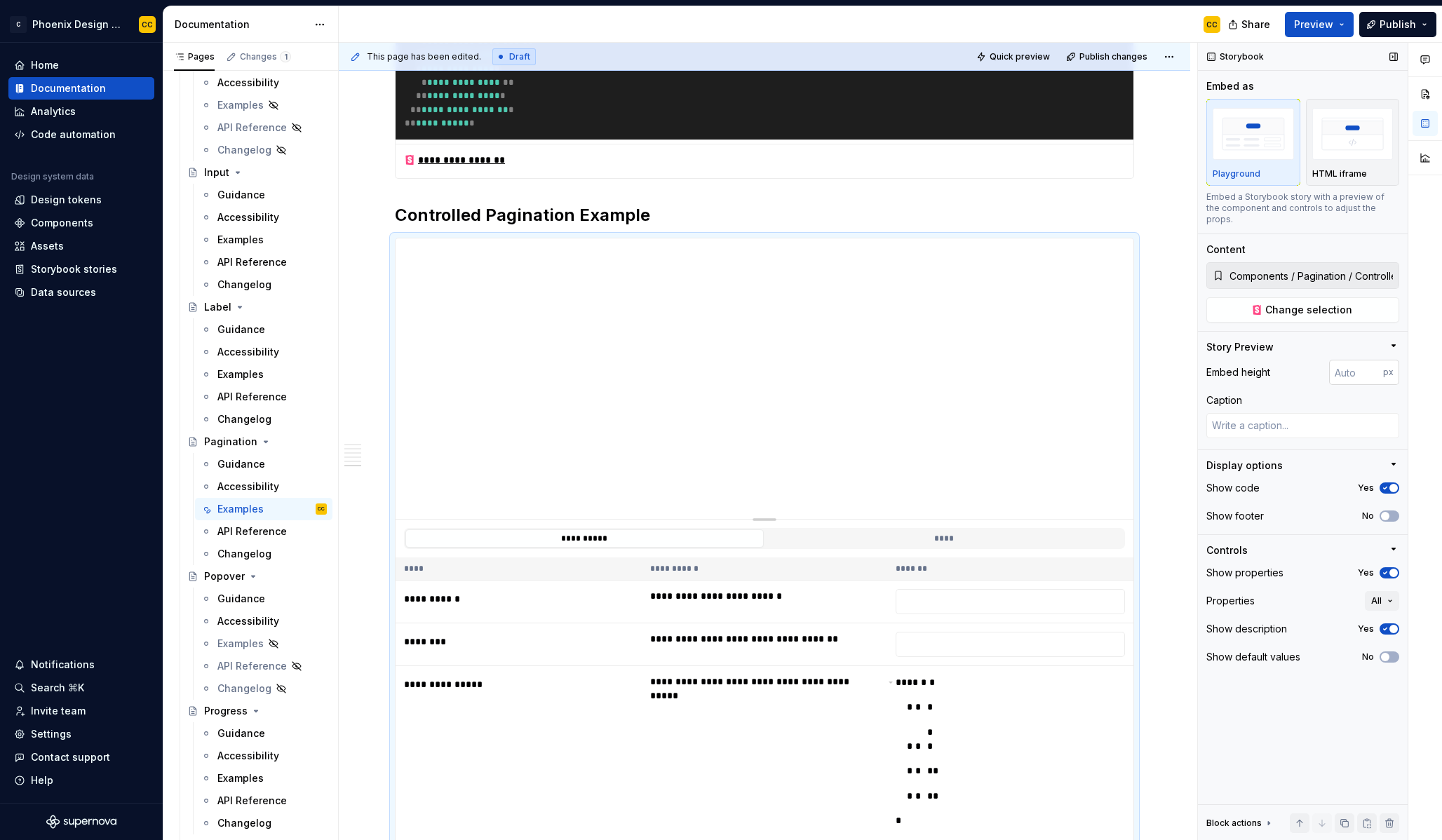
type textarea "*"
click at [1352, 364] on input "number" at bounding box center [1356, 372] width 54 height 25
type input "3"
type input "400"
click at [1386, 512] on span "button" at bounding box center [1386, 516] width 8 height 8
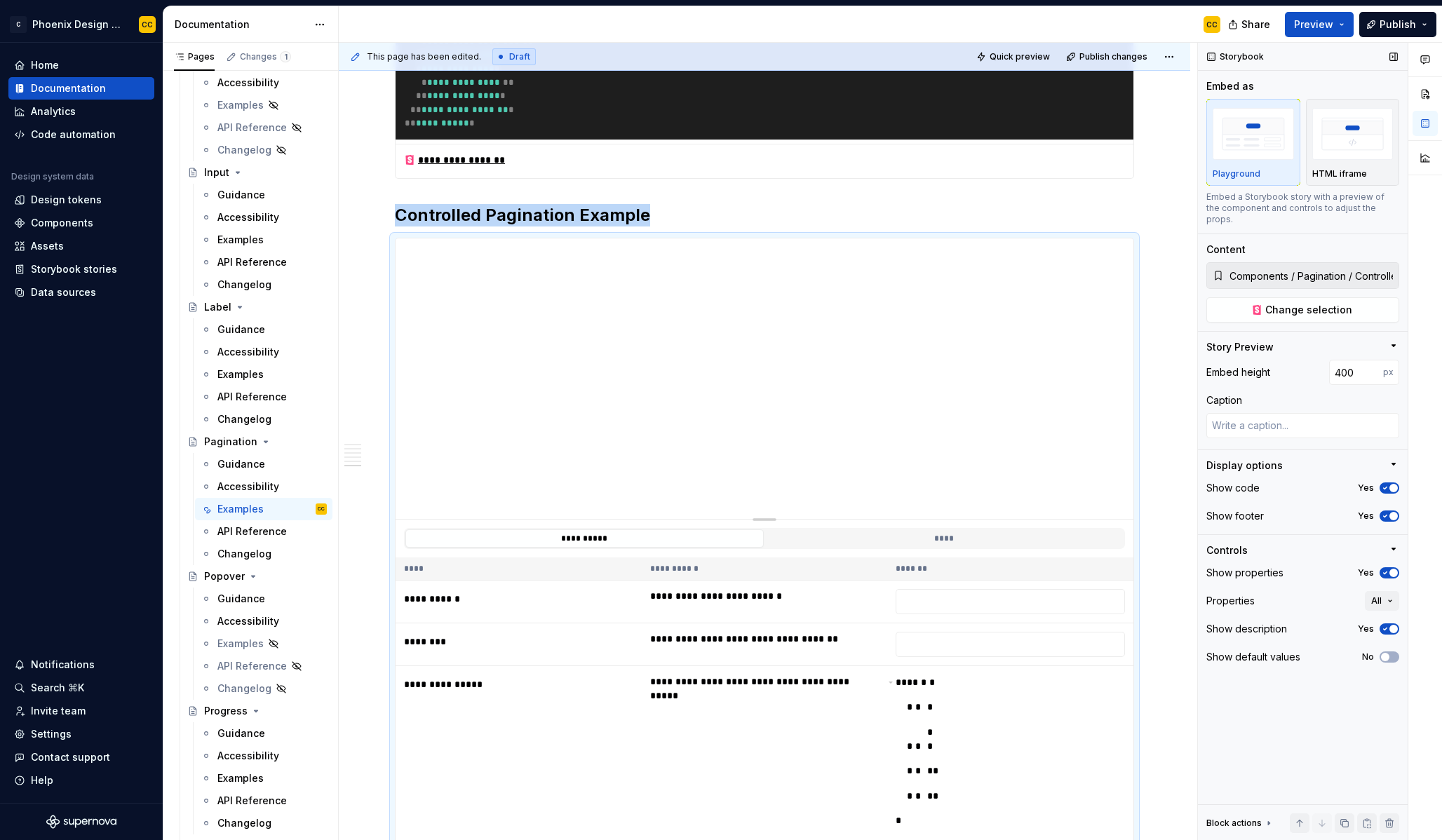
scroll to position [2872, 0]
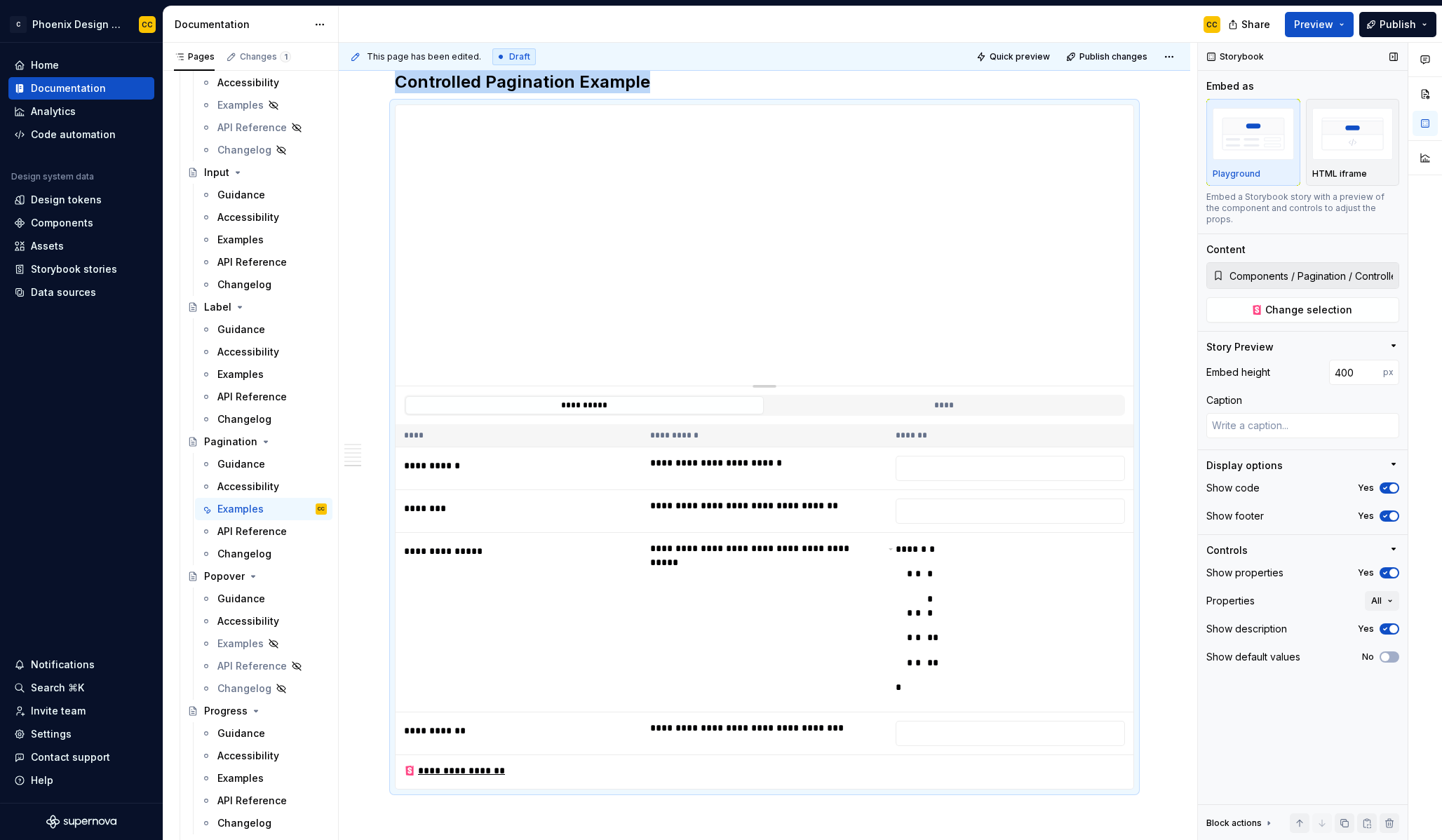
click at [1391, 569] on span "button" at bounding box center [1394, 573] width 8 height 8
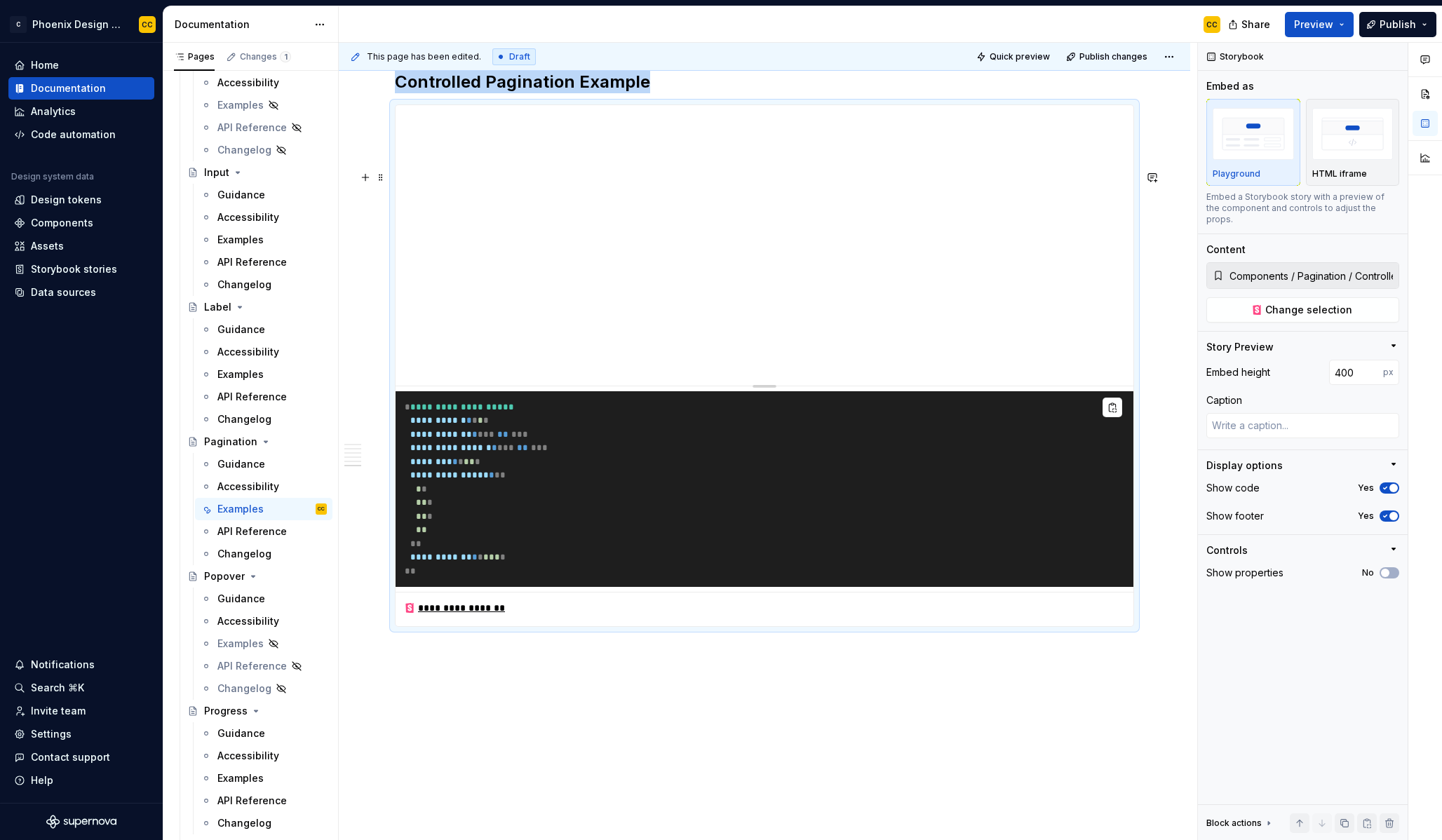
click at [1395, 19] on span "Publish" at bounding box center [1397, 24] width 36 height 14
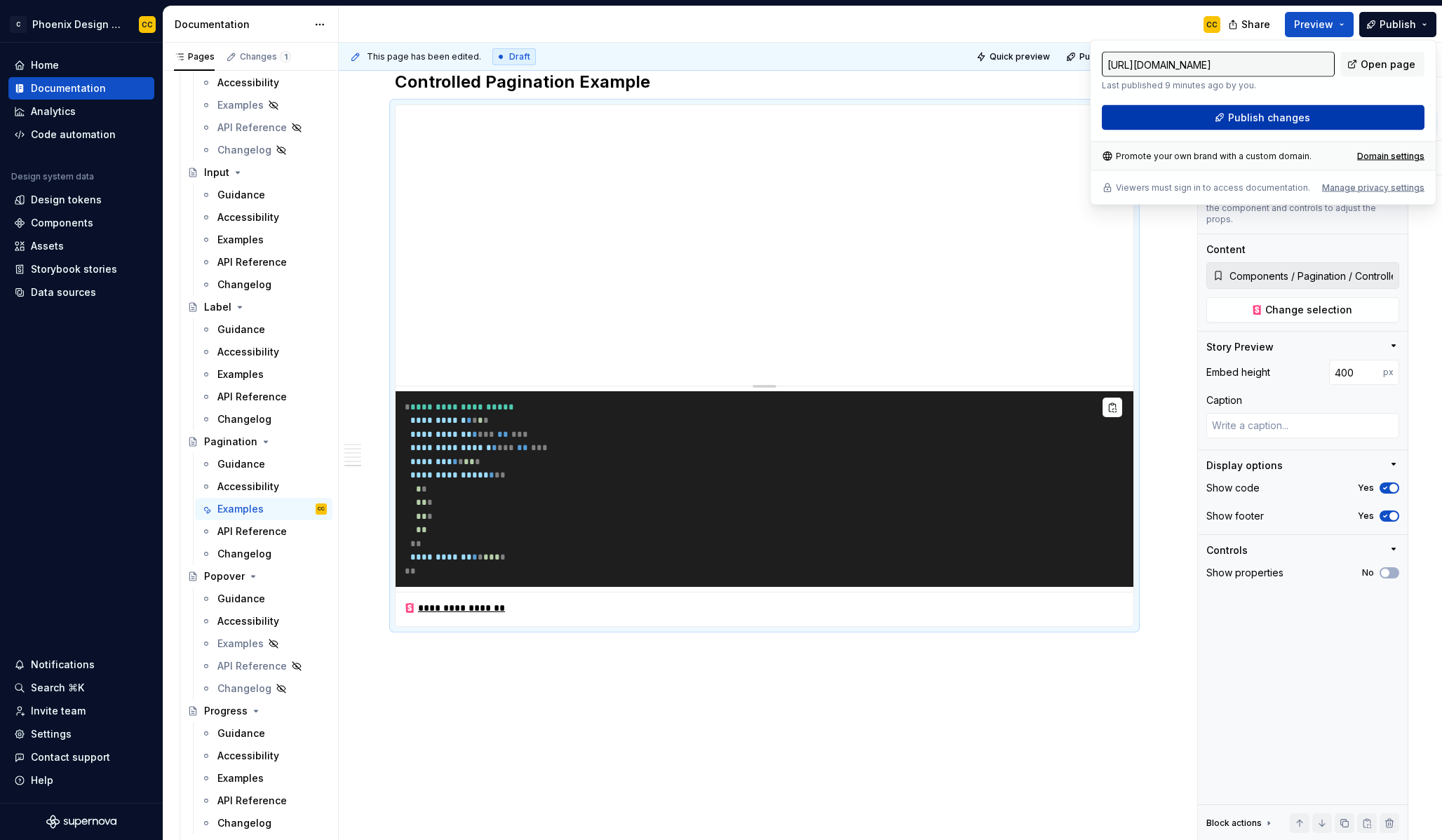
click at [1310, 114] on button "Publish changes" at bounding box center [1263, 118] width 322 height 25
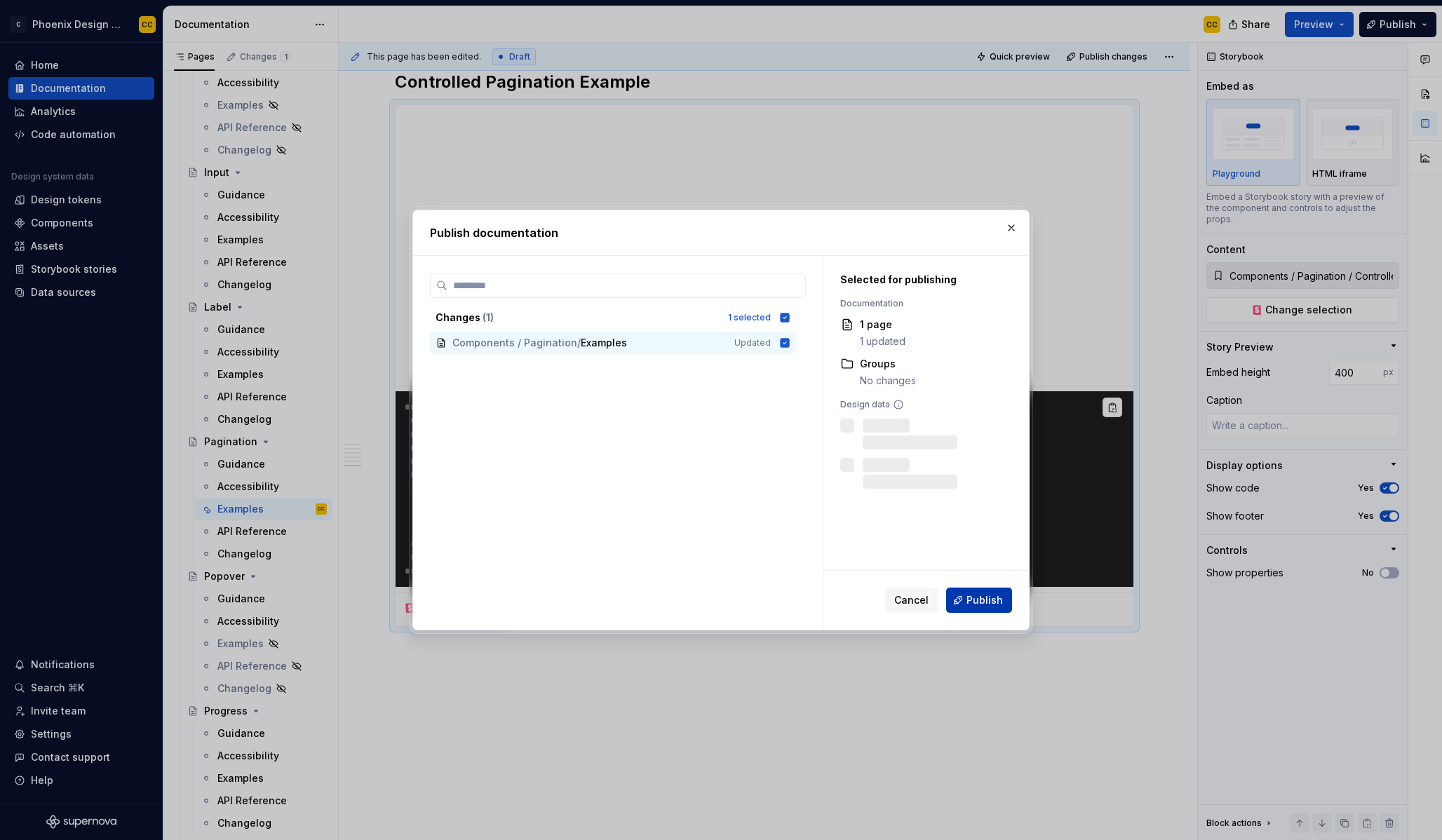
click at [979, 604] on span "Publish" at bounding box center [984, 600] width 36 height 14
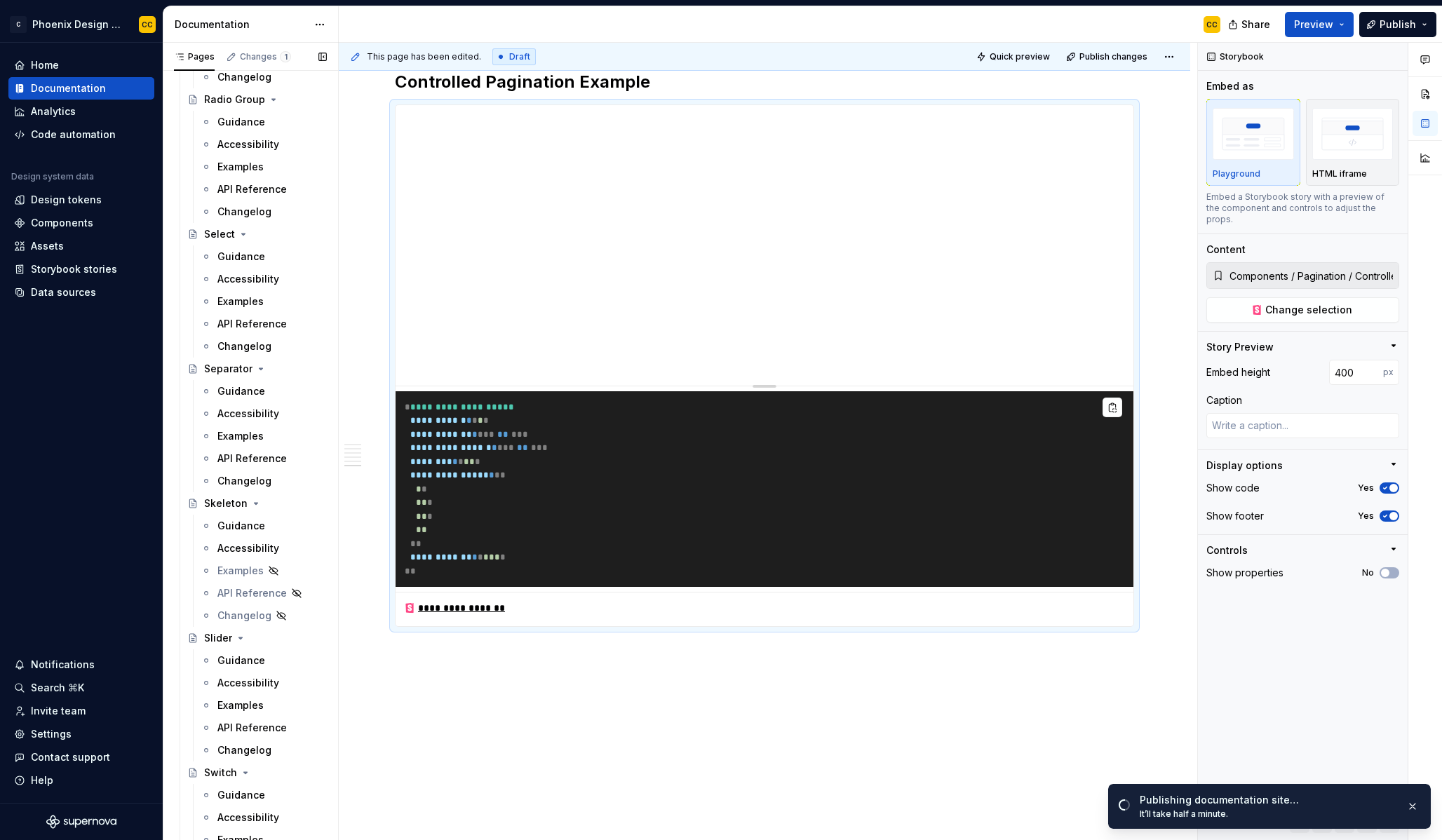
scroll to position [2956, 0]
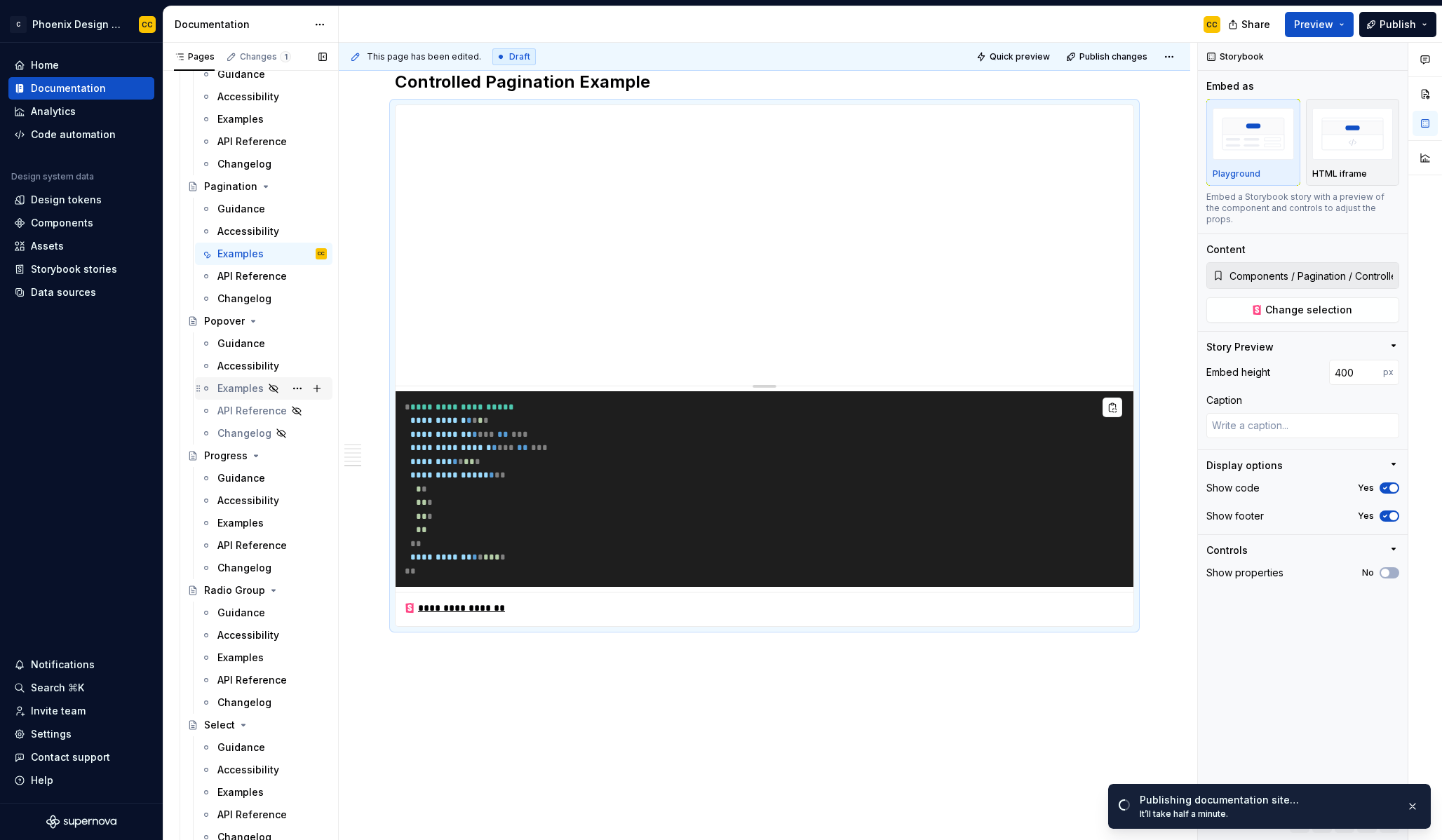
click at [244, 391] on div "Examples" at bounding box center [240, 388] width 46 height 14
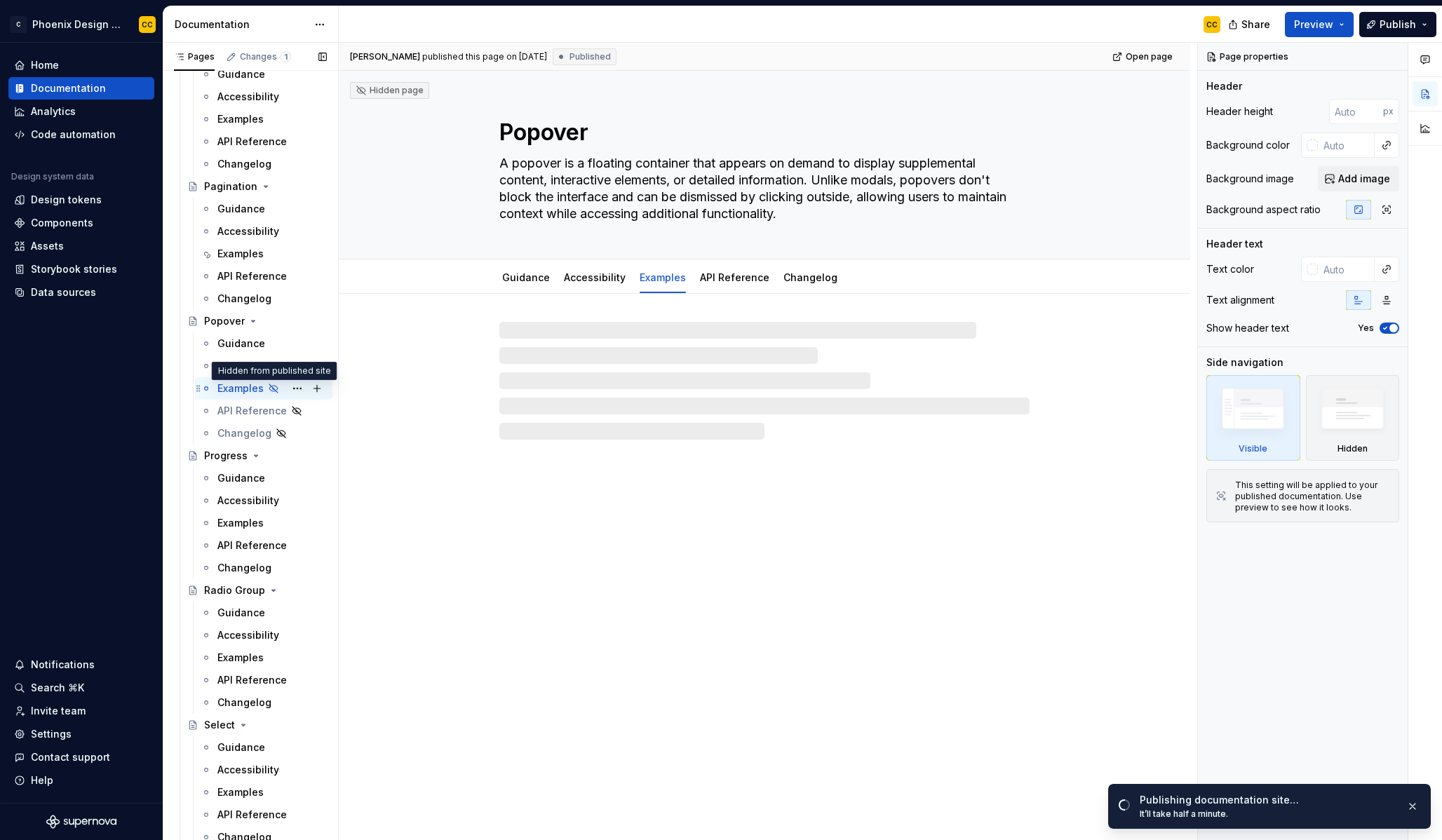
click at [272, 388] on icon "Page tree" at bounding box center [273, 388] width 11 height 11
click at [0, 0] on button "Page tree" at bounding box center [0, 0] width 0 height 0
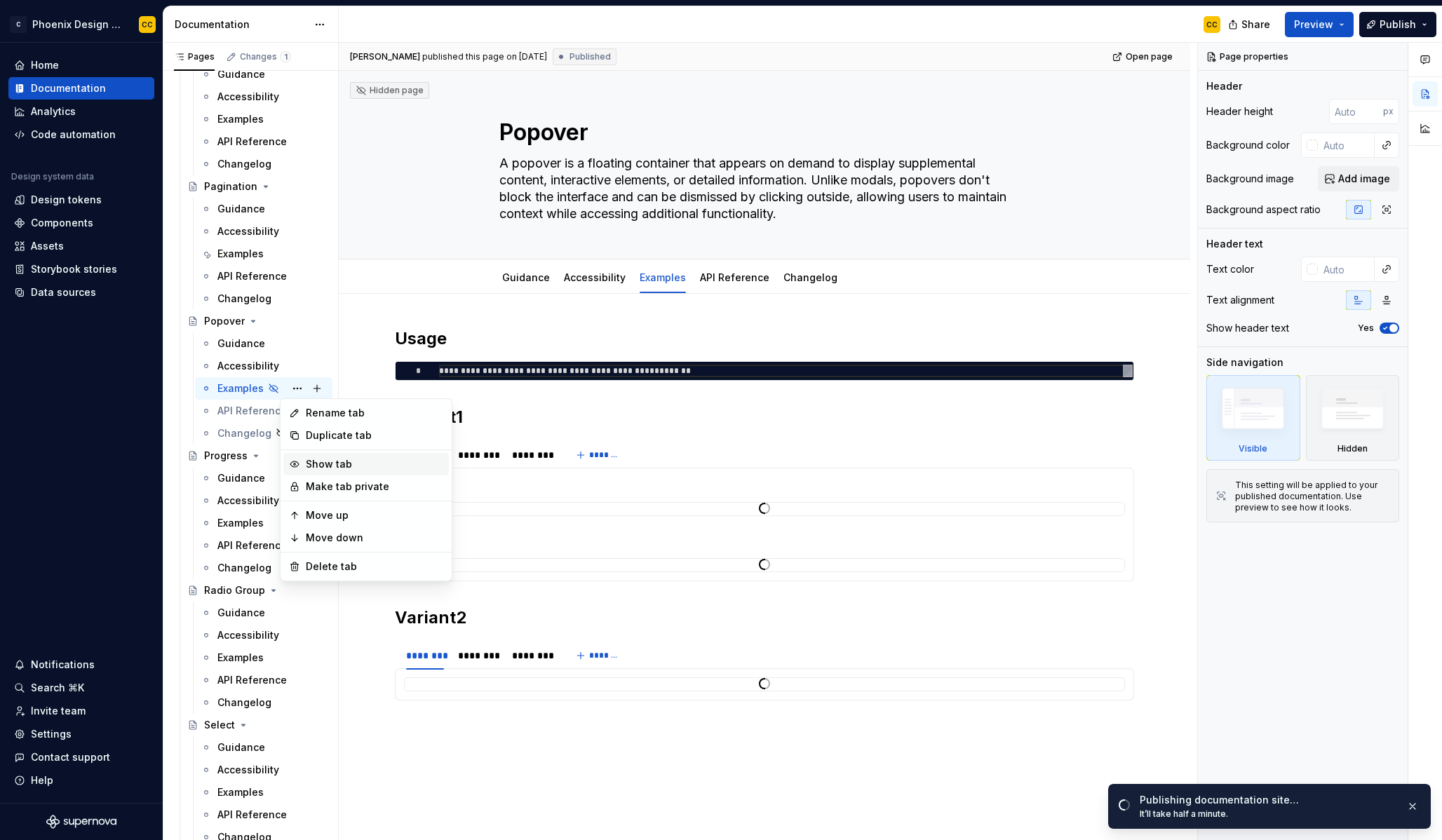
click at [337, 465] on div "Show tab" at bounding box center [374, 464] width 137 height 14
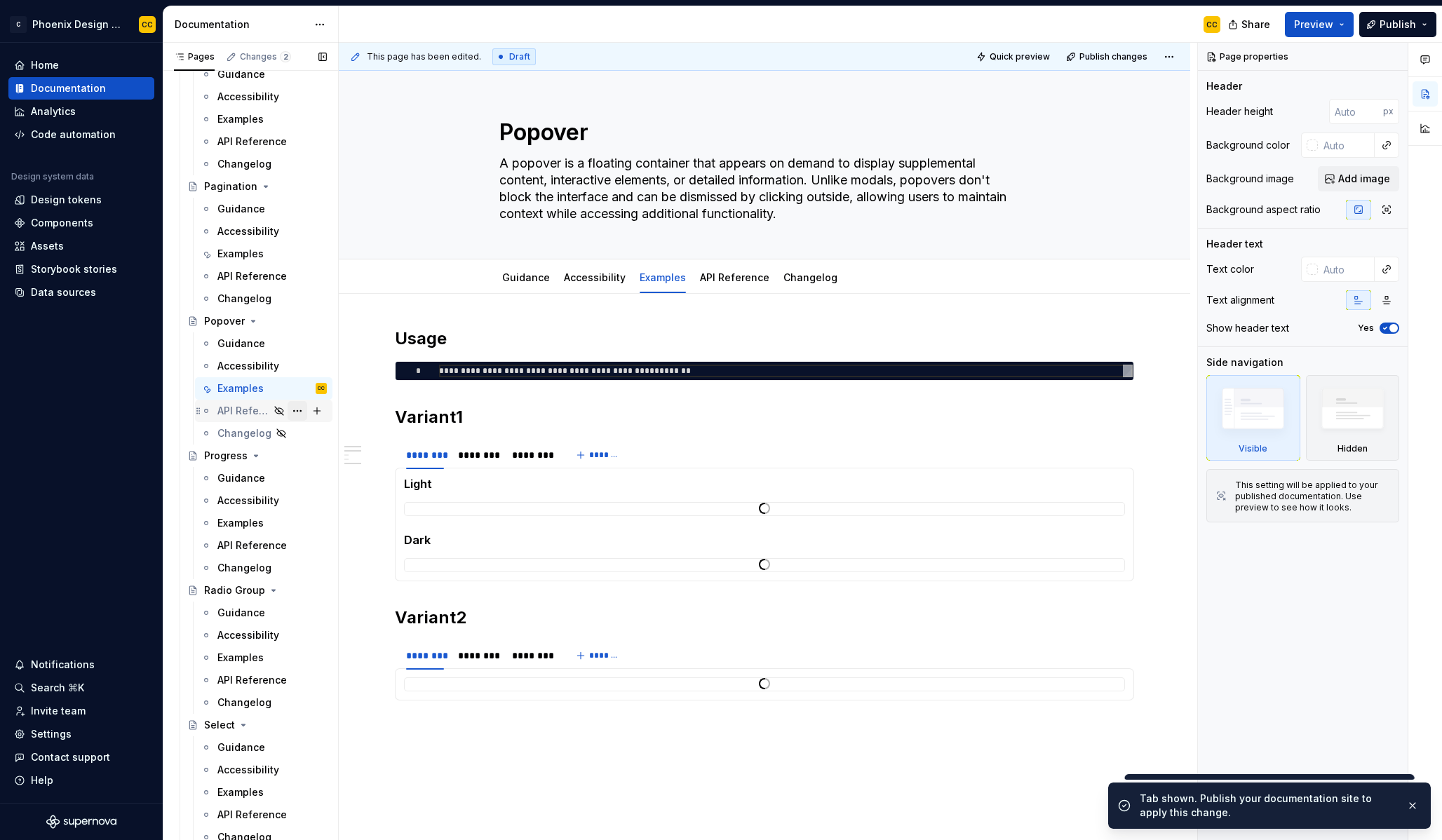
click at [292, 410] on button "Page tree" at bounding box center [297, 411] width 19 height 19
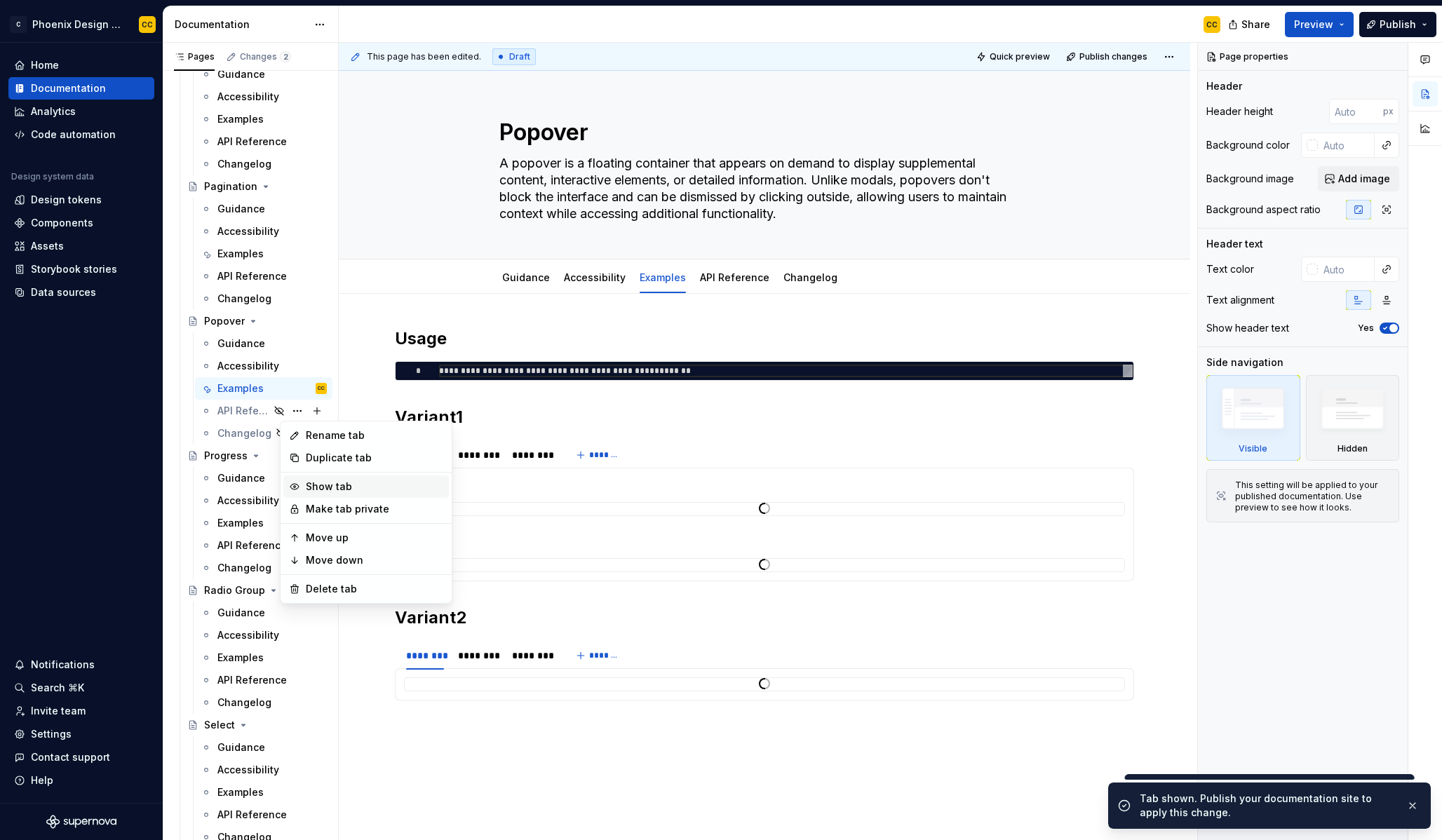
click at [328, 489] on div "Show tab" at bounding box center [374, 486] width 137 height 14
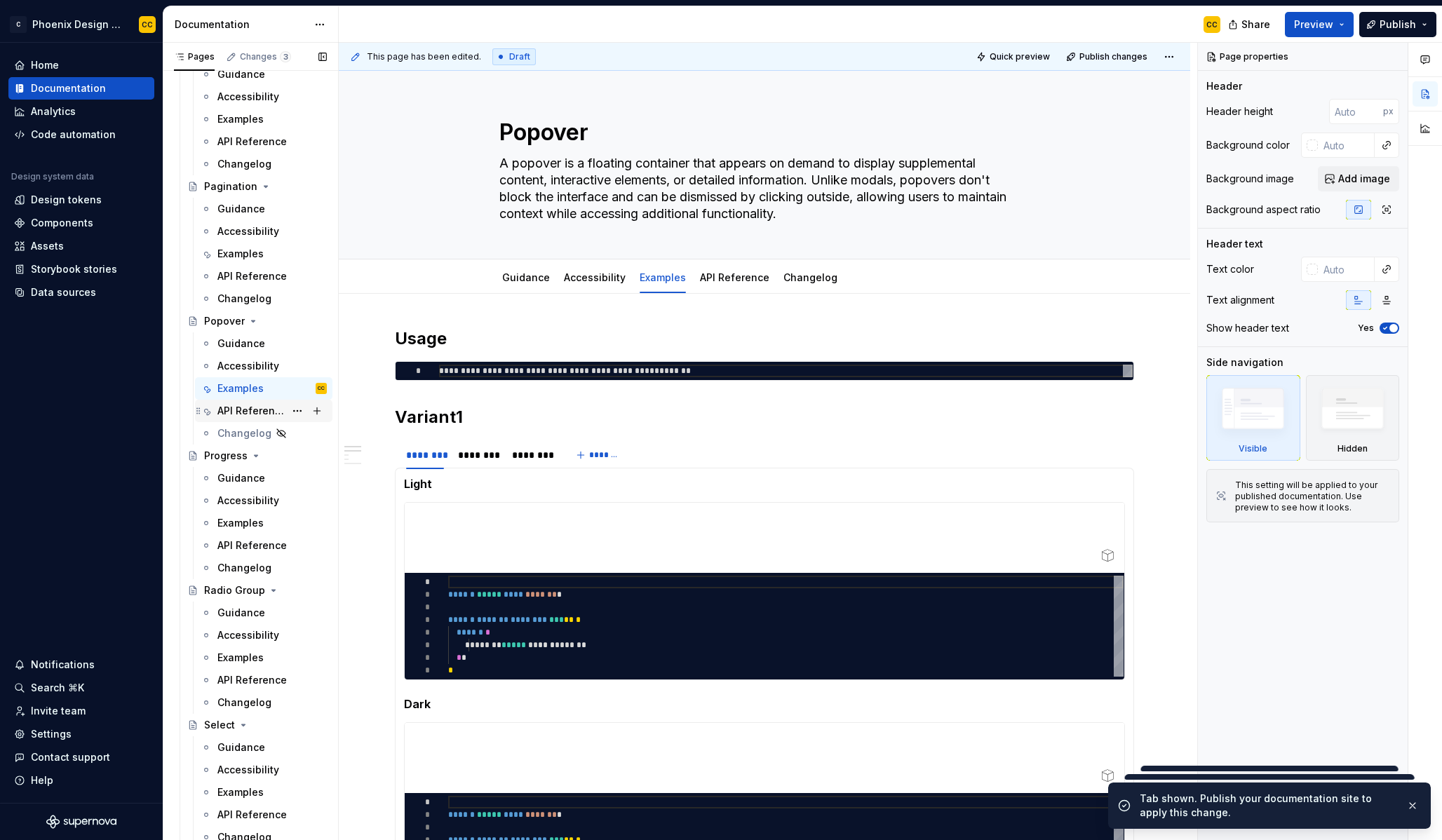
click at [252, 414] on div "API Reference" at bounding box center [251, 411] width 67 height 14
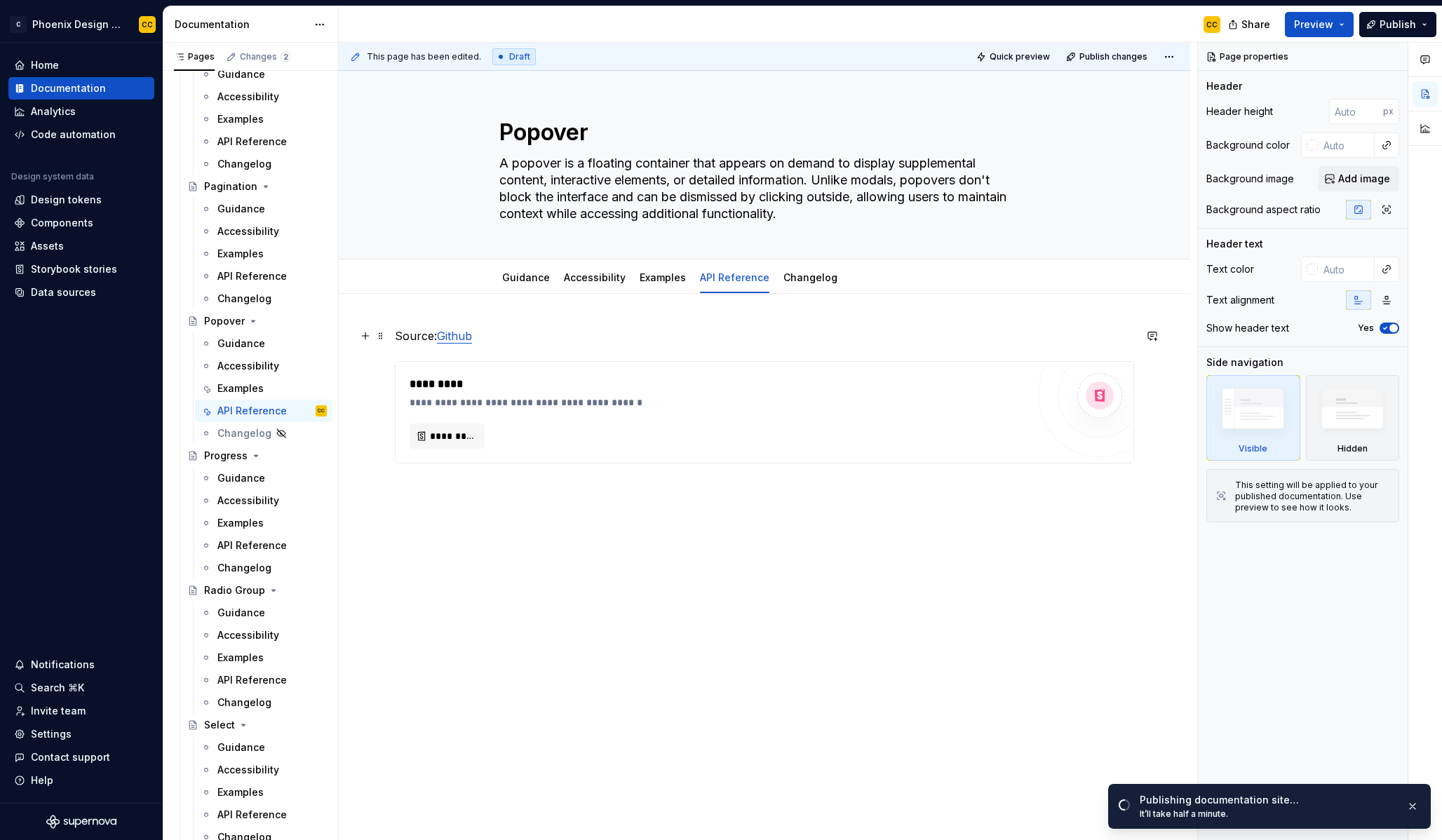
click at [455, 334] on link "Github" at bounding box center [455, 336] width 35 height 14
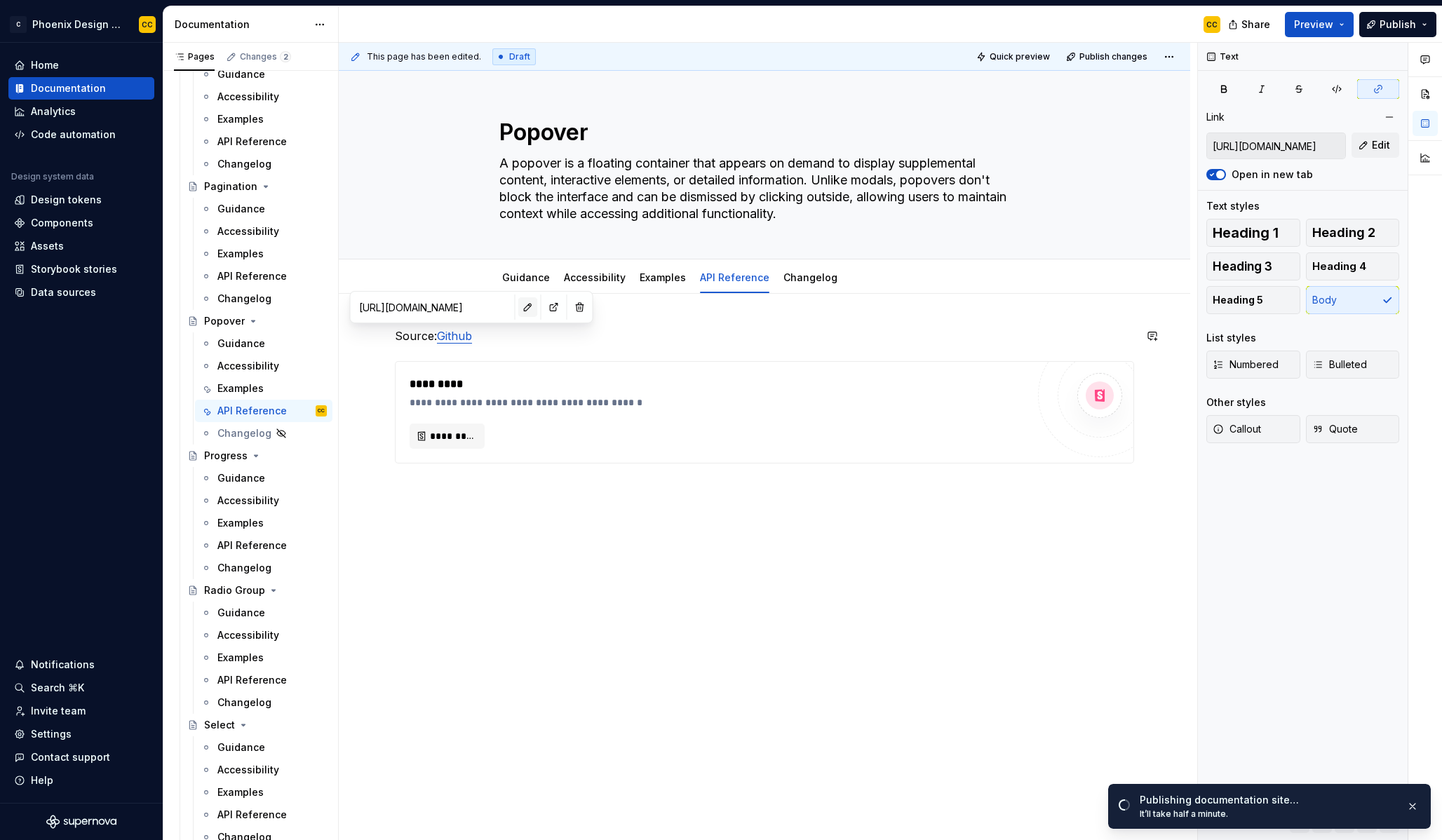
click at [519, 314] on button "button" at bounding box center [528, 306] width 19 height 19
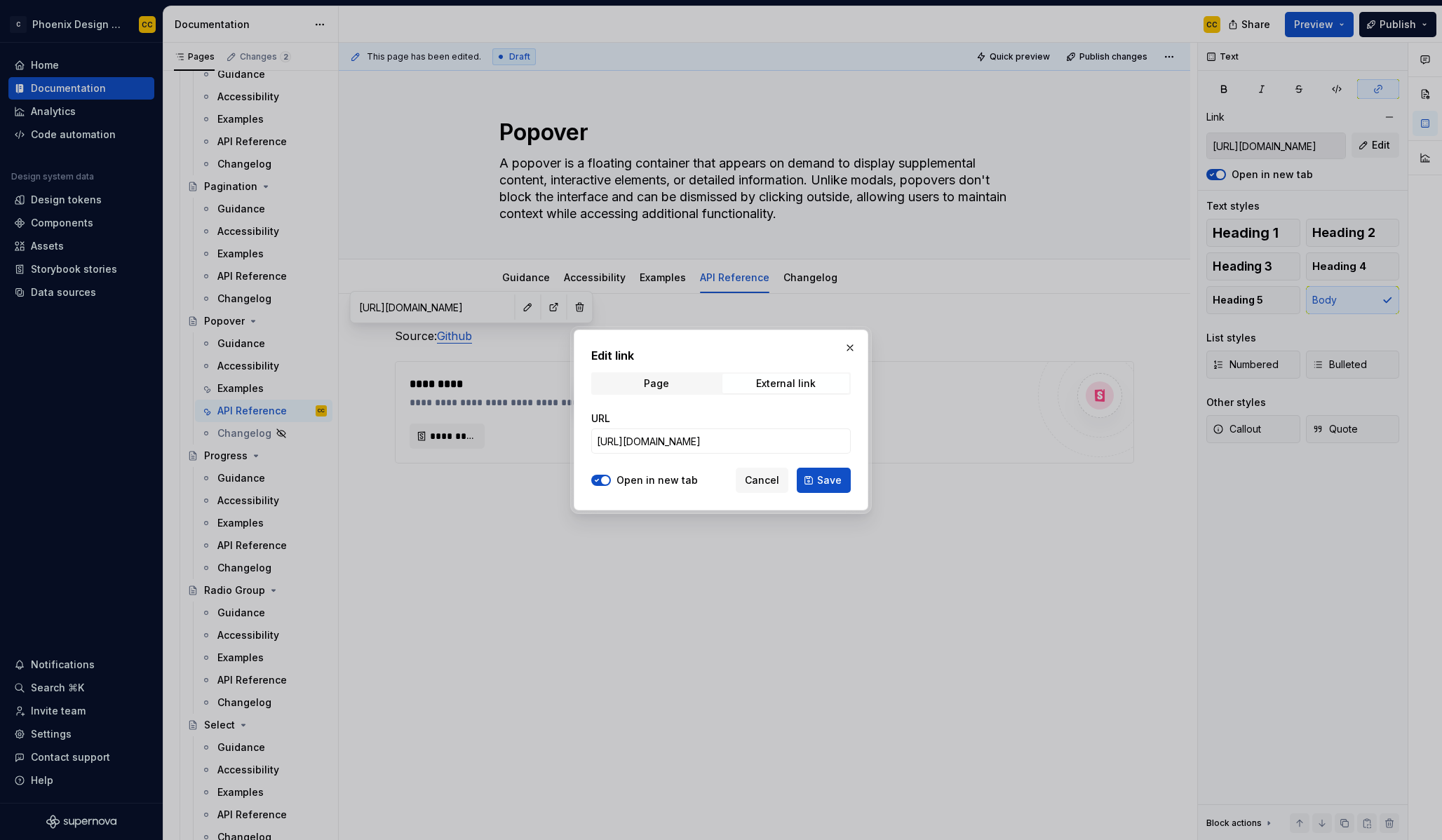
type textarea "*"
click at [761, 438] on input "[URL][DOMAIN_NAME]" at bounding box center [721, 441] width 259 height 25
paste input "/blob/preview/packages/ui/src/components/popover.tsx"
type input "[URL][DOMAIN_NAME]"
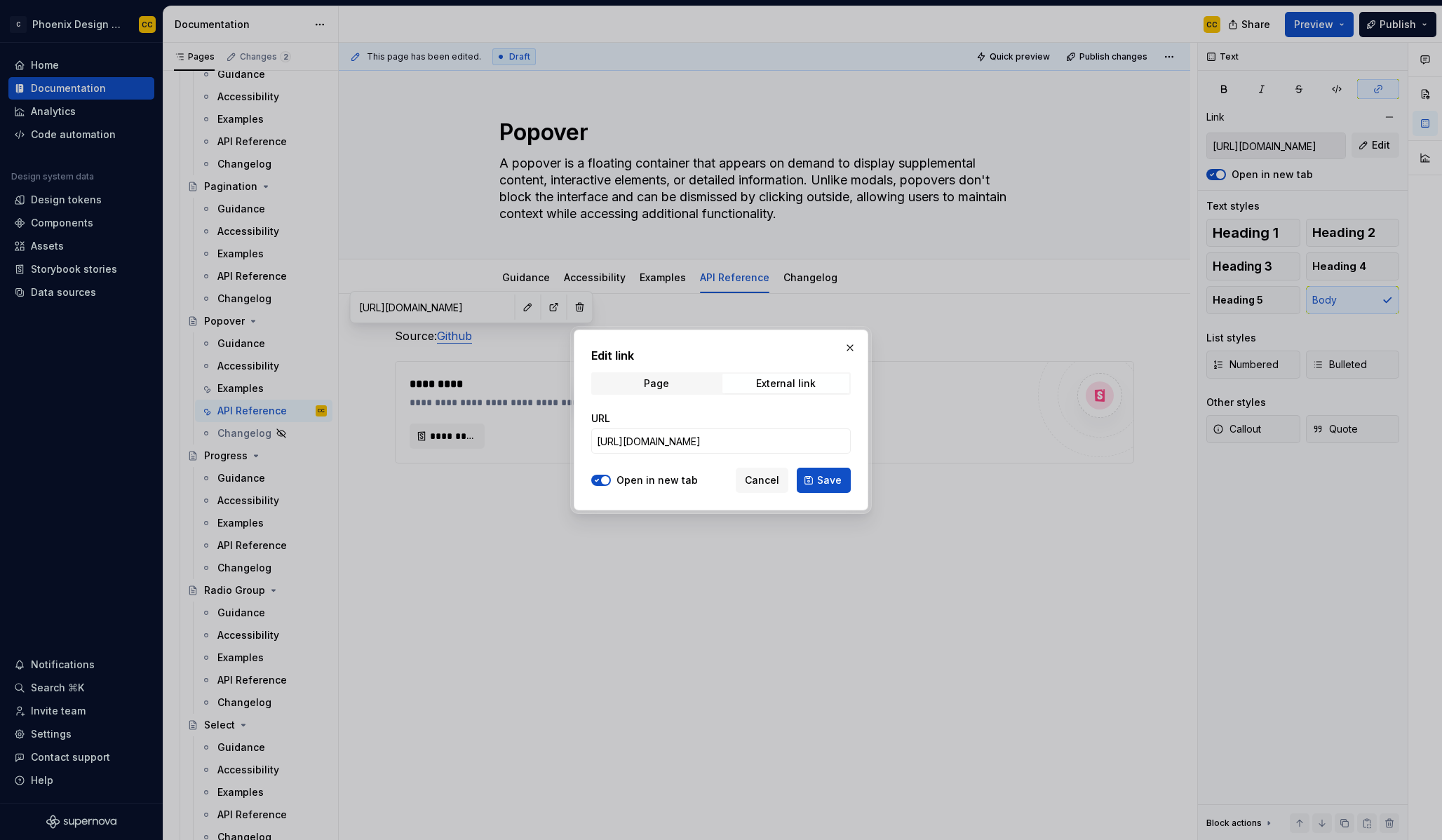
drag, startPoint x: 816, startPoint y: 483, endPoint x: 808, endPoint y: 481, distance: 8.2
click at [816, 484] on button "Save" at bounding box center [824, 481] width 54 height 25
type input "[URL][DOMAIN_NAME]"
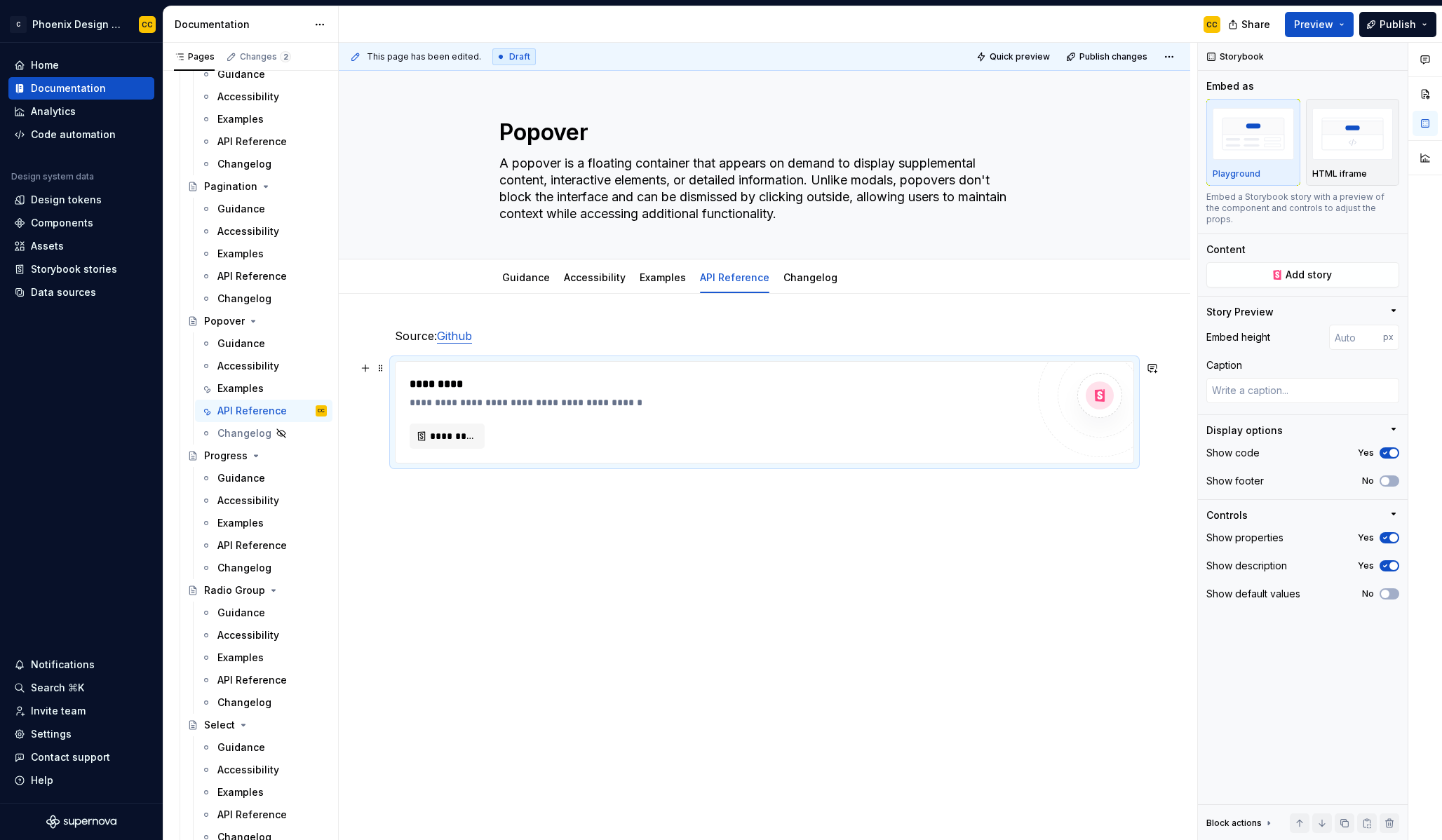
click at [461, 423] on div "**********" at bounding box center [718, 412] width 617 height 73
click at [464, 433] on span "*********" at bounding box center [453, 436] width 45 height 14
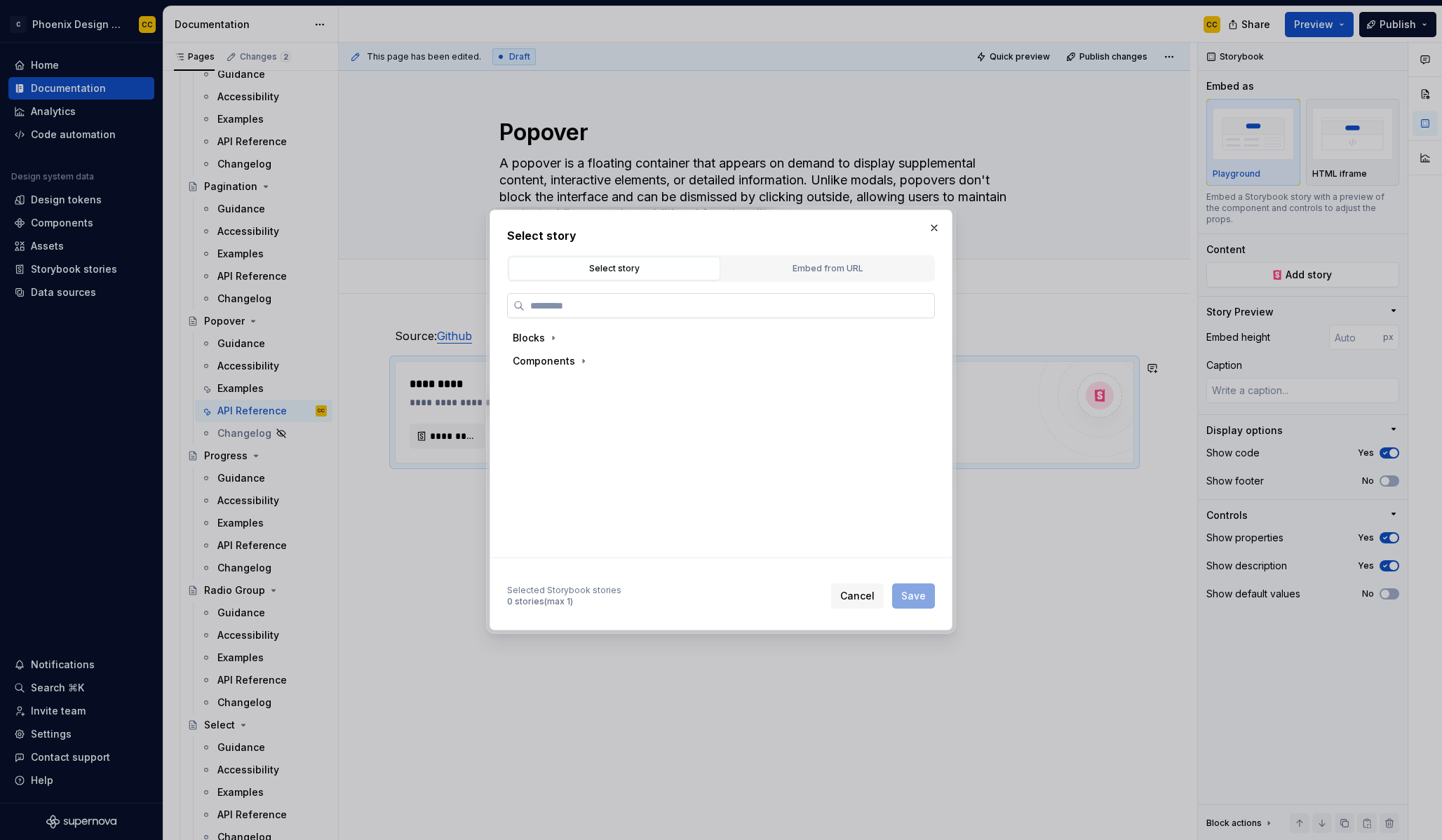
type textarea "*"
type input "*******"
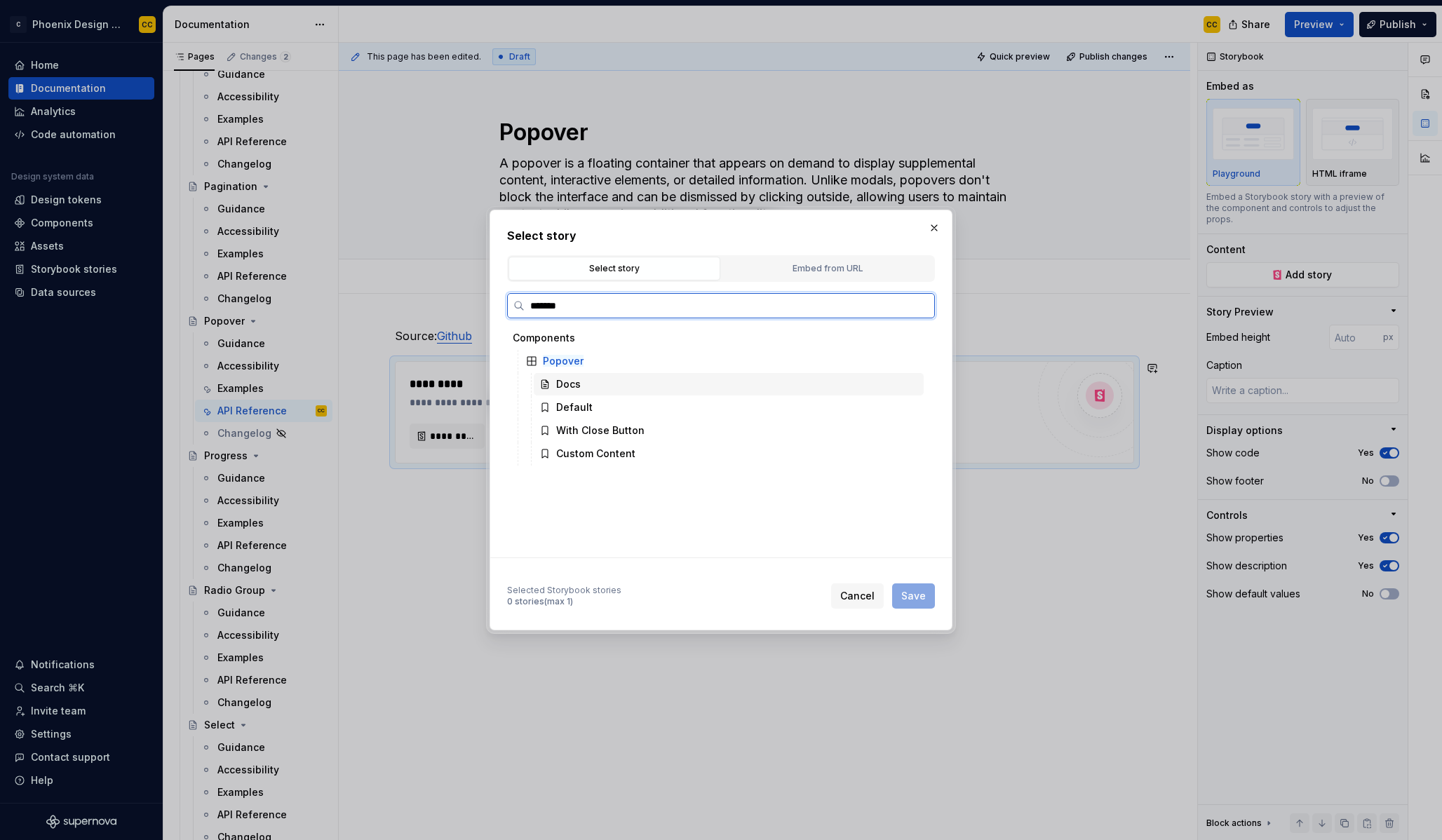
click at [620, 389] on div "Docs" at bounding box center [728, 384] width 390 height 23
click at [917, 600] on span "Save" at bounding box center [913, 596] width 24 height 14
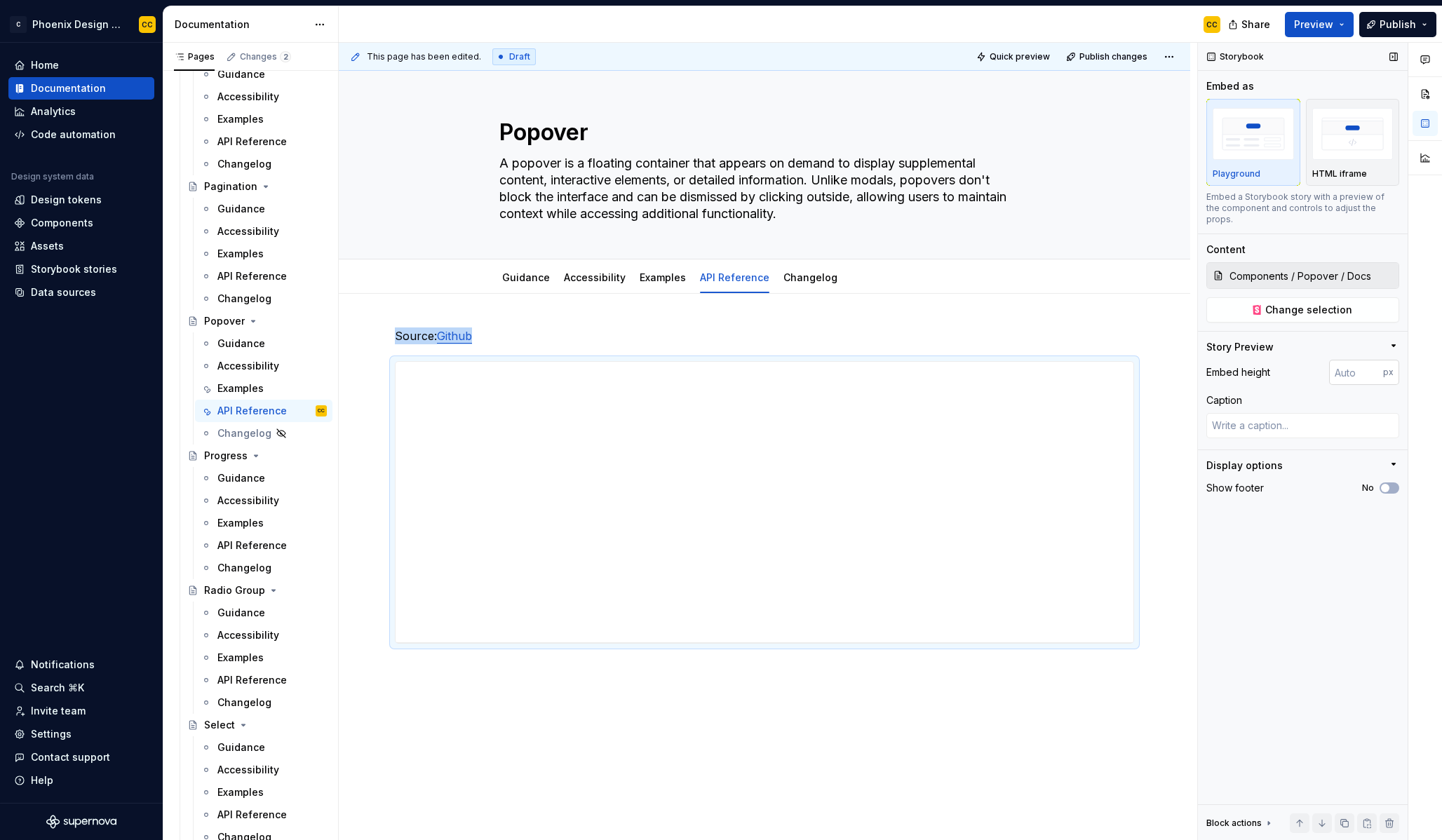
type textarea "*"
click at [1340, 359] on input "number" at bounding box center [1356, 372] width 54 height 25
type input "2000"
click at [1390, 484] on icon "button" at bounding box center [1385, 488] width 11 height 8
type textarea "*"
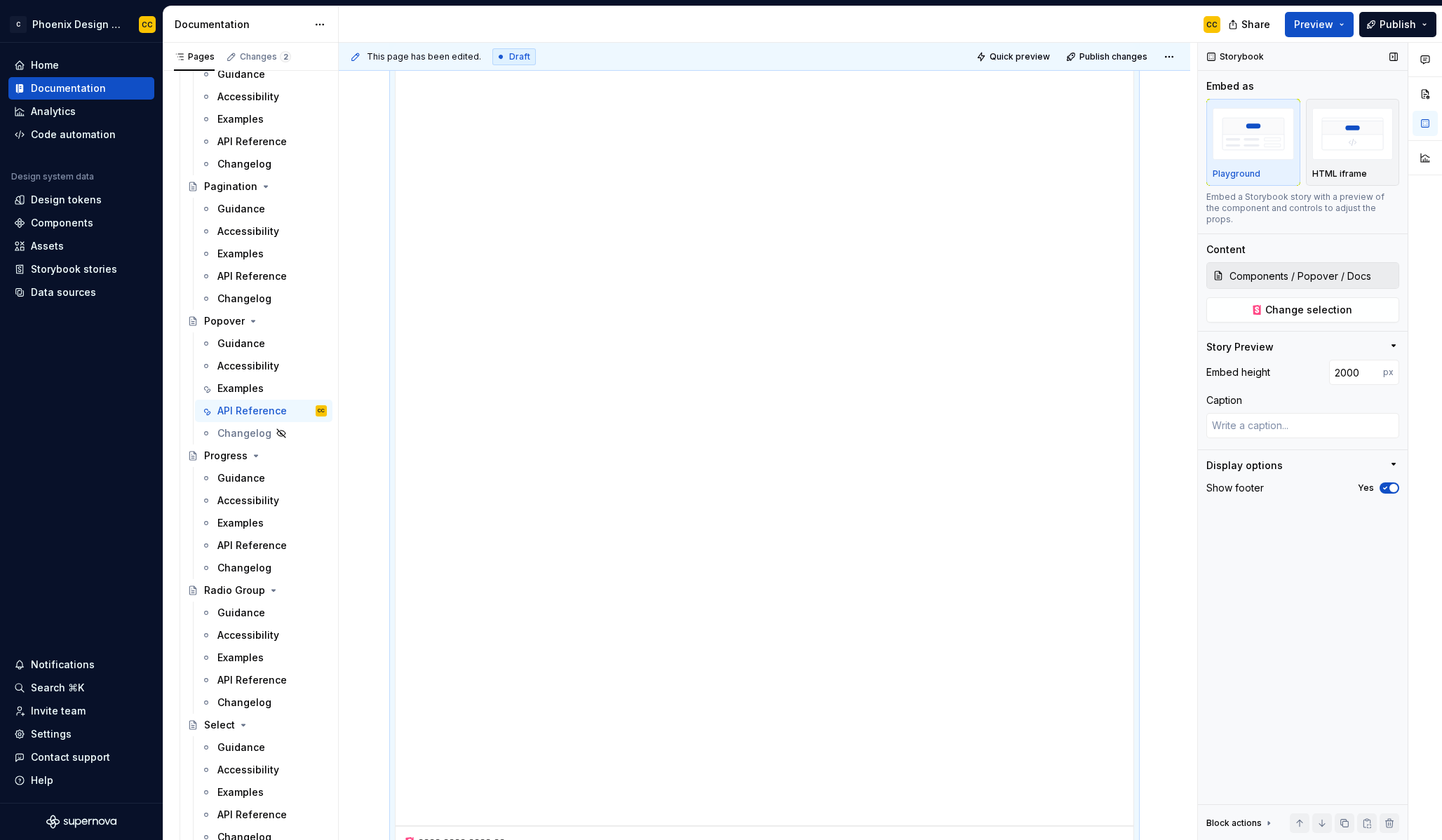
scroll to position [1066, 0]
drag, startPoint x: 1338, startPoint y: 360, endPoint x: 1326, endPoint y: 359, distance: 12.0
click at [1327, 359] on div "Embed height 2000 px" at bounding box center [1302, 372] width 193 height 25
type input "1000"
type textarea "*"
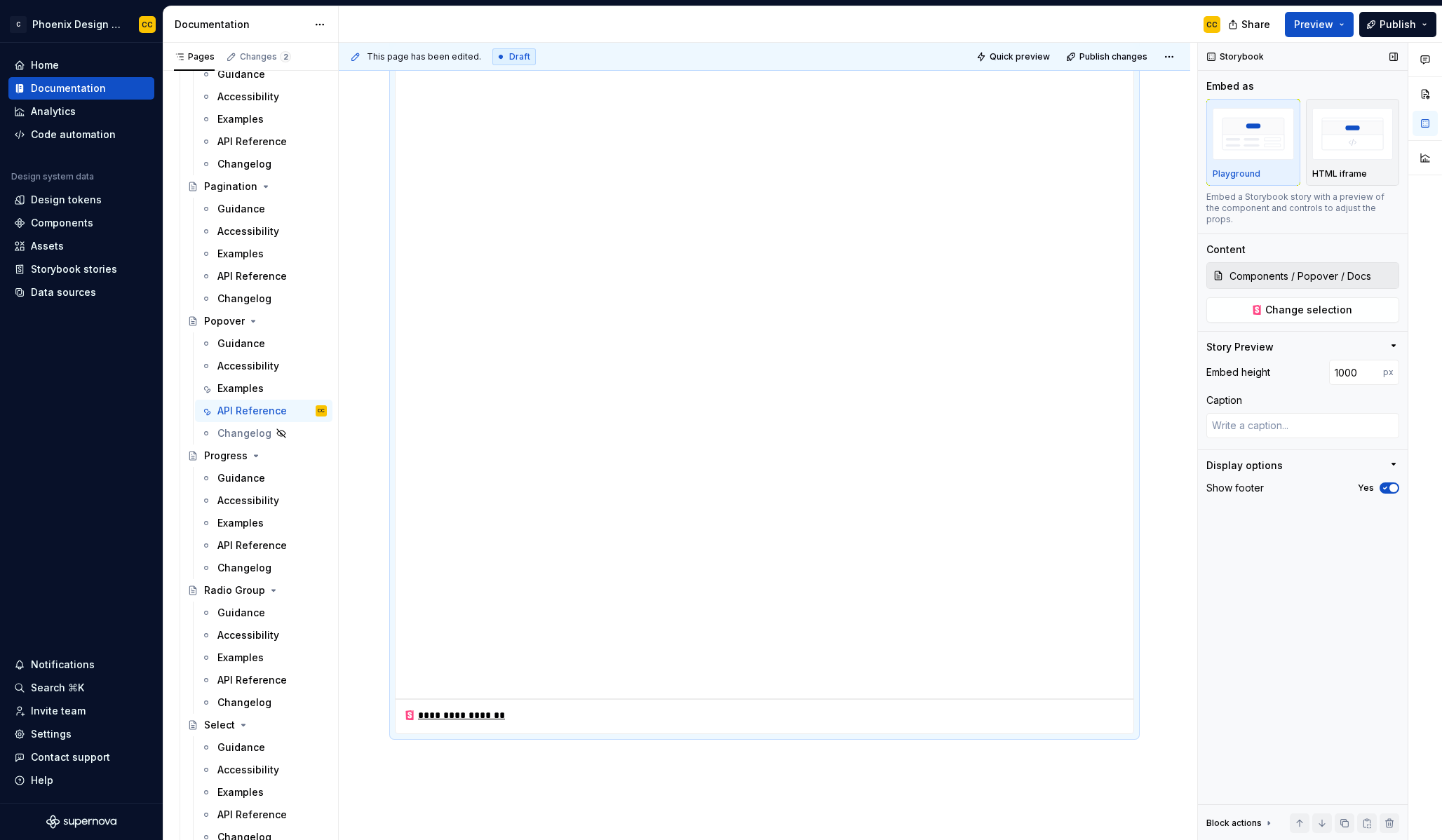
scroll to position [560, 0]
click at [1339, 361] on input "1000" at bounding box center [1356, 372] width 54 height 25
type input "1500"
type textarea "*"
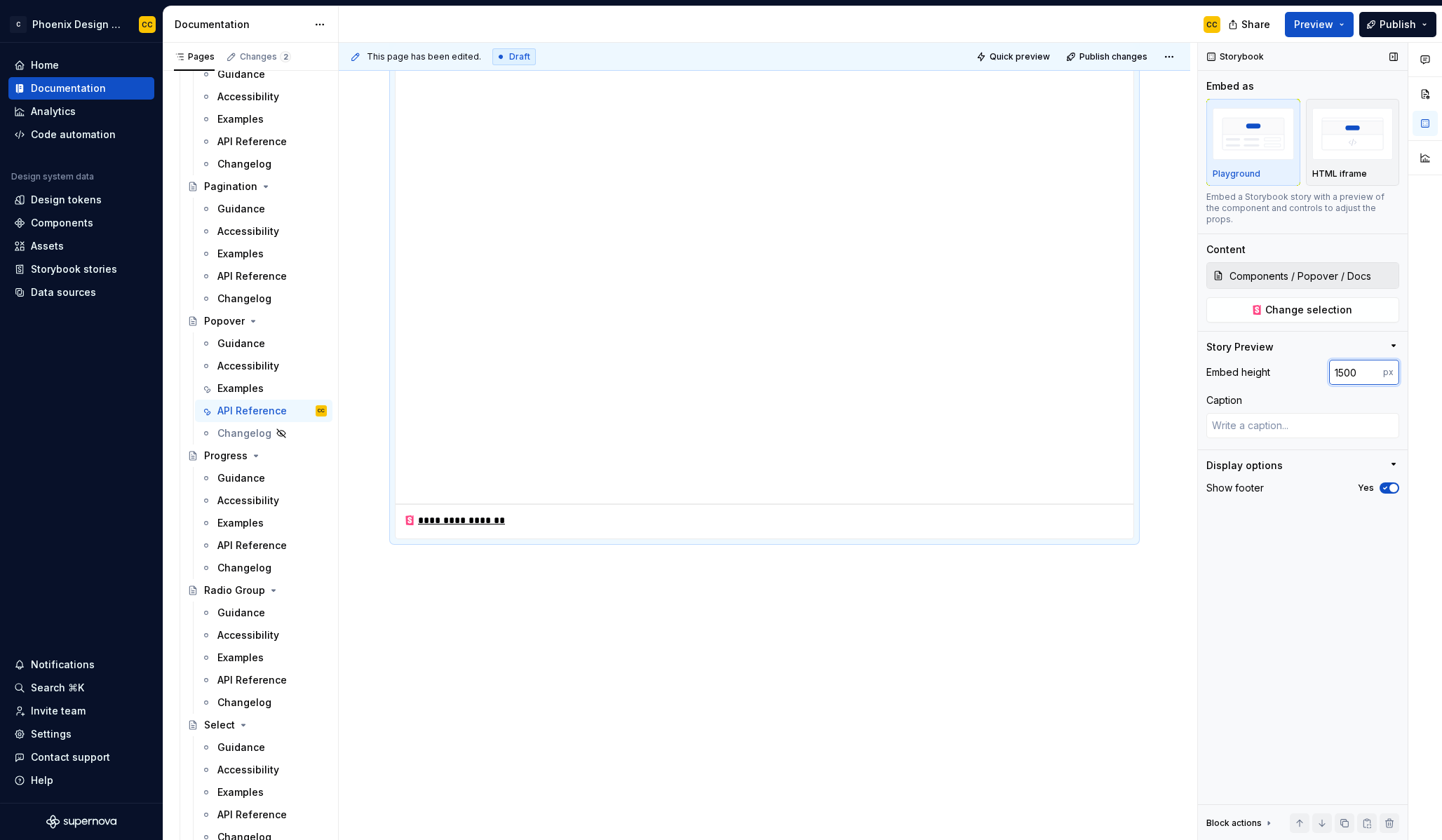
click at [1344, 362] on input "1500" at bounding box center [1356, 372] width 54 height 25
type input "1300"
type textarea "*"
click at [1342, 367] on input "1300" at bounding box center [1356, 372] width 54 height 25
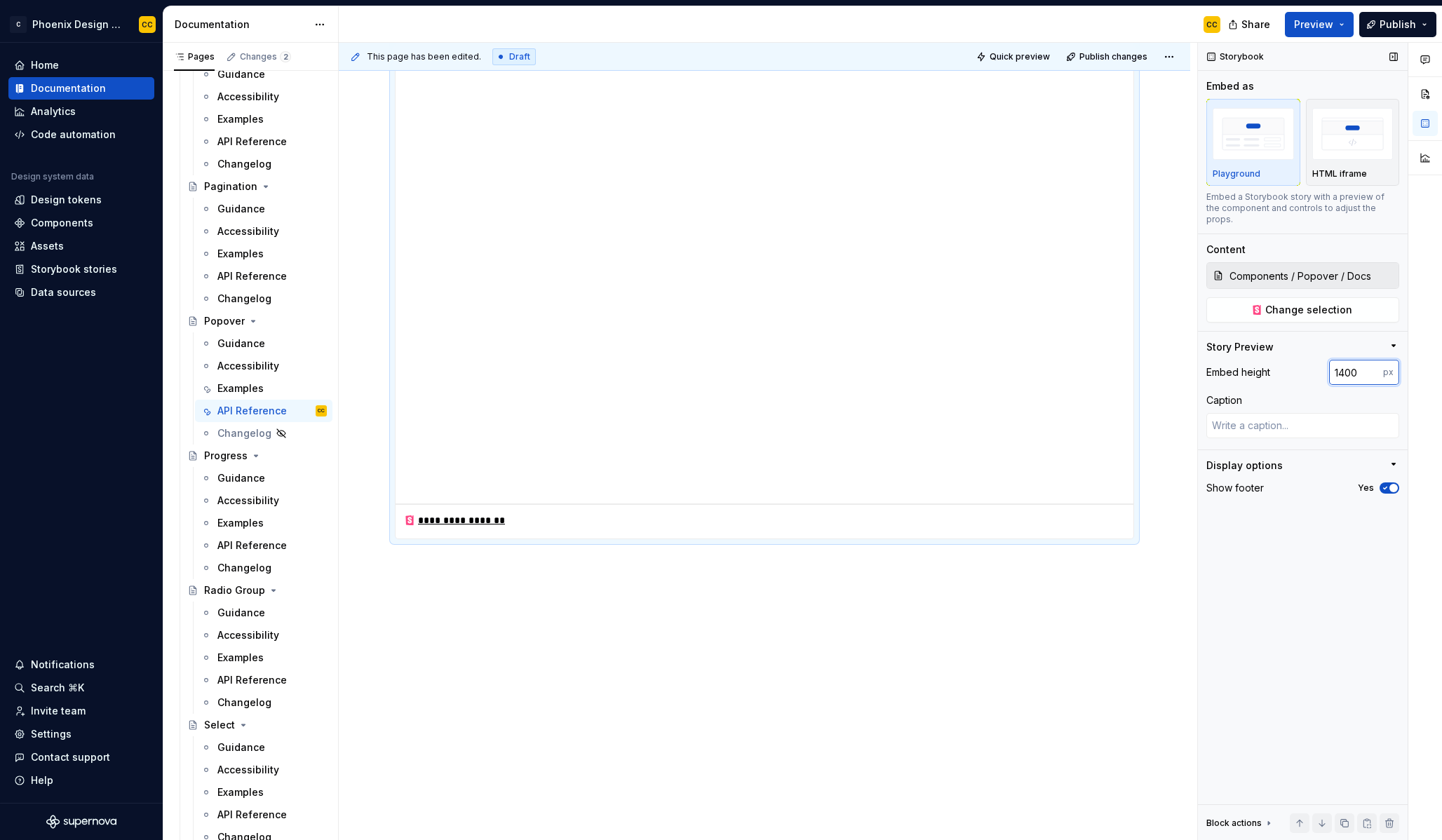
type input "1400"
type textarea "*"
click at [1345, 359] on input "1400" at bounding box center [1356, 372] width 54 height 25
type input "1350"
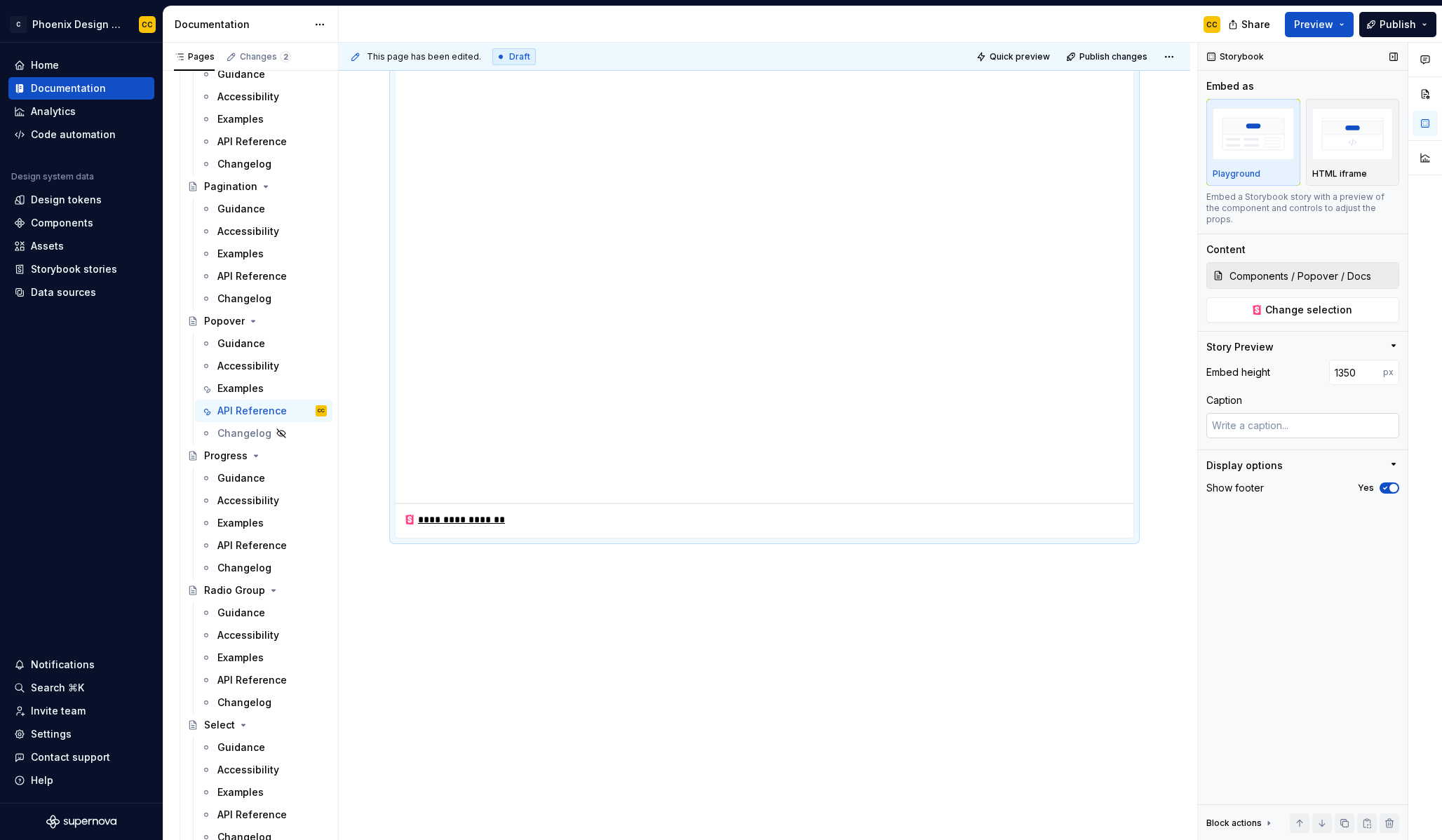
scroll to position [805, 0]
type textarea "*"
click at [1345, 359] on input "1350" at bounding box center [1356, 372] width 54 height 25
type input "1320"
type textarea "*"
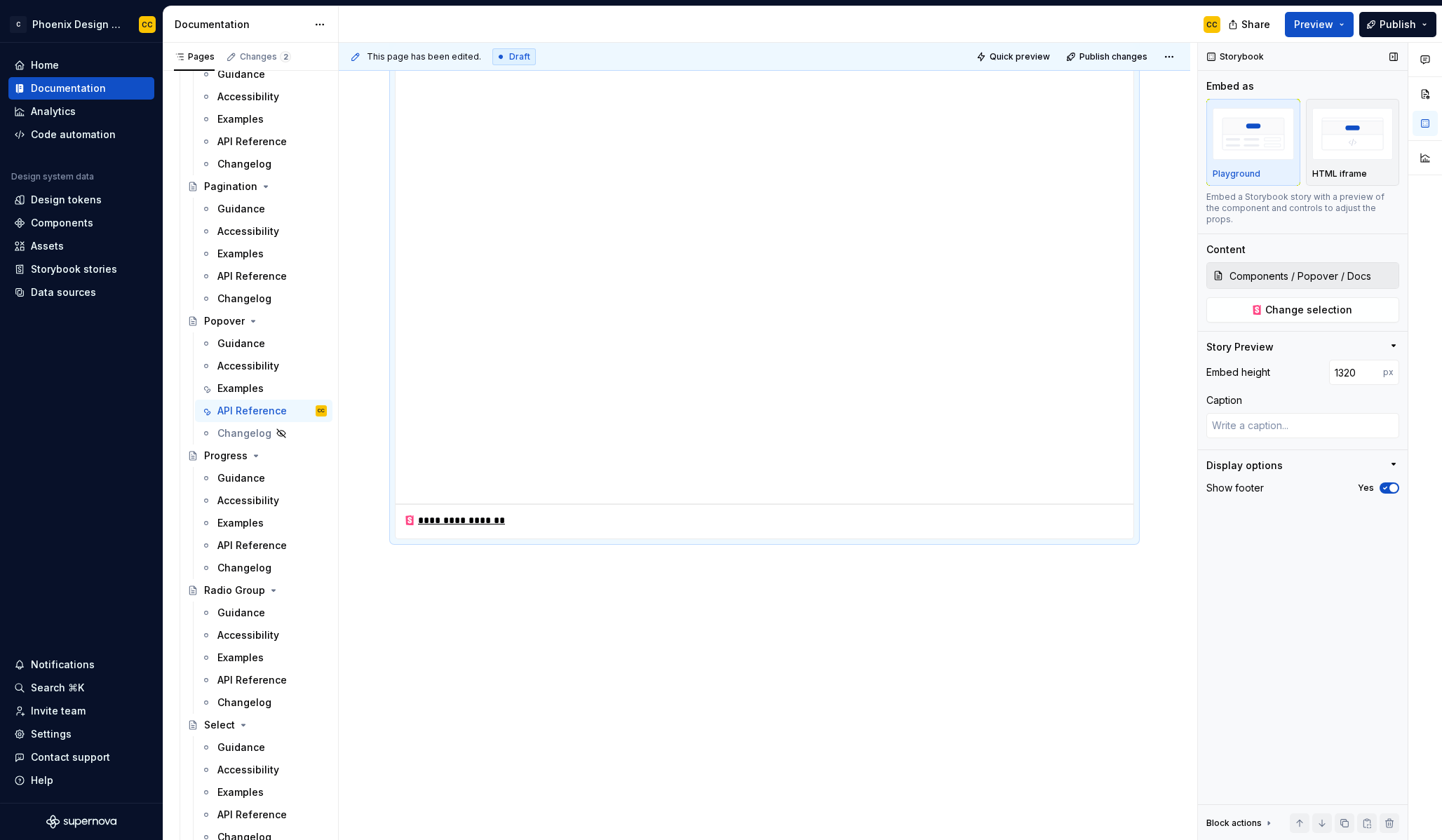
scroll to position [784, 0]
click at [1352, 363] on input "1320" at bounding box center [1356, 372] width 54 height 25
type input "1350"
click at [1166, 634] on div "**********" at bounding box center [764, 176] width 852 height 1332
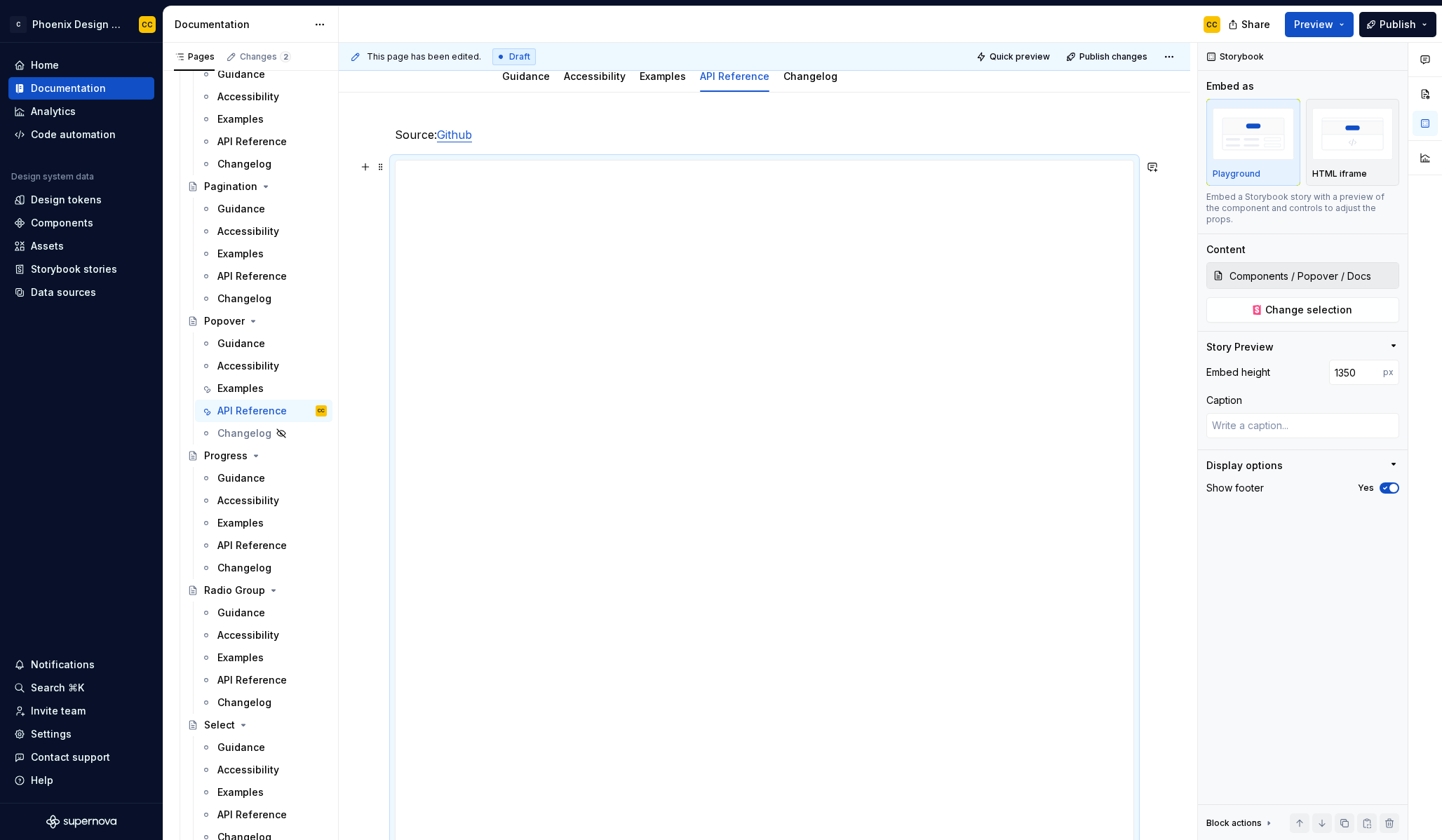
scroll to position [0, 0]
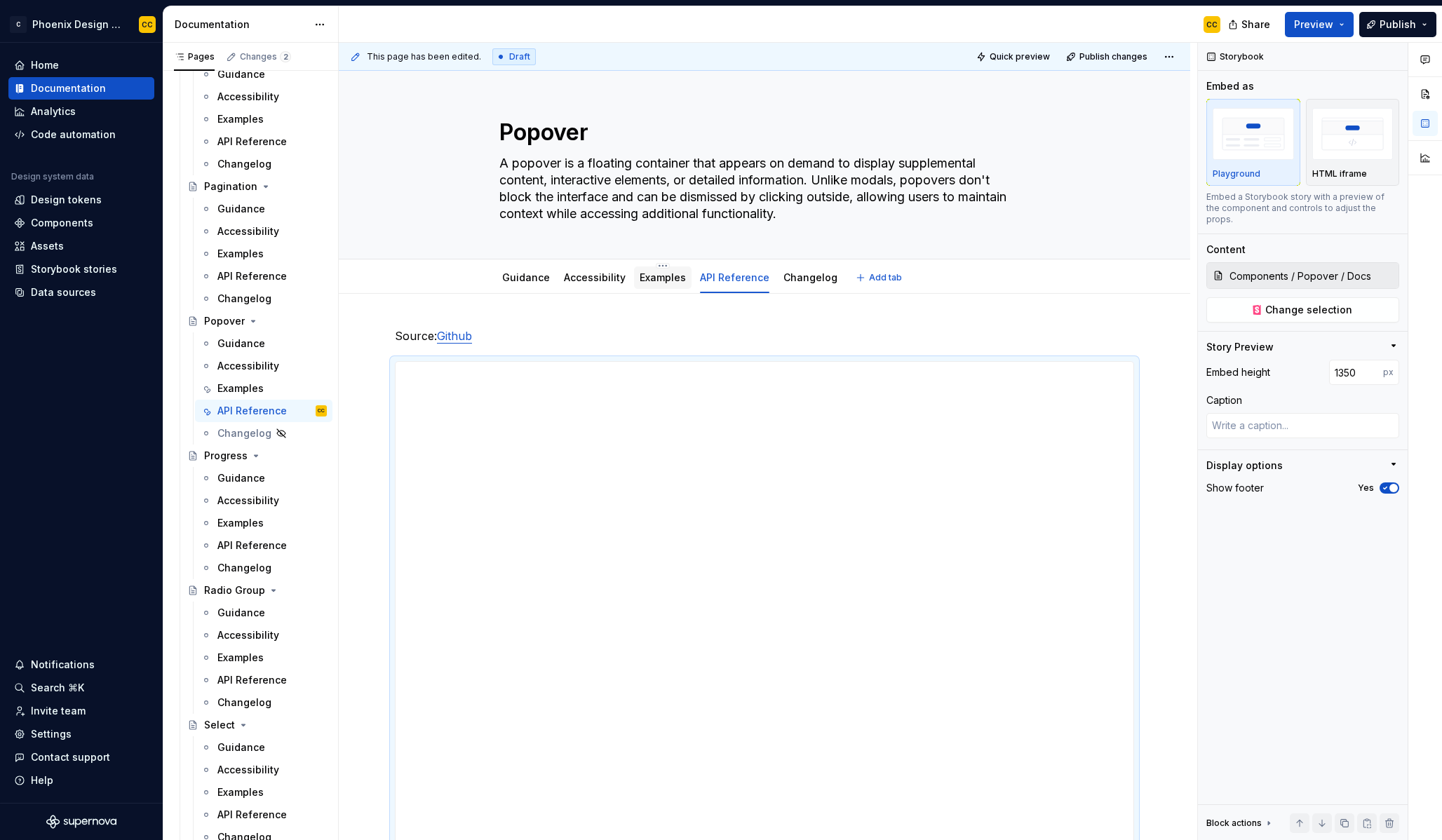
click at [652, 276] on link "Examples" at bounding box center [662, 277] width 46 height 12
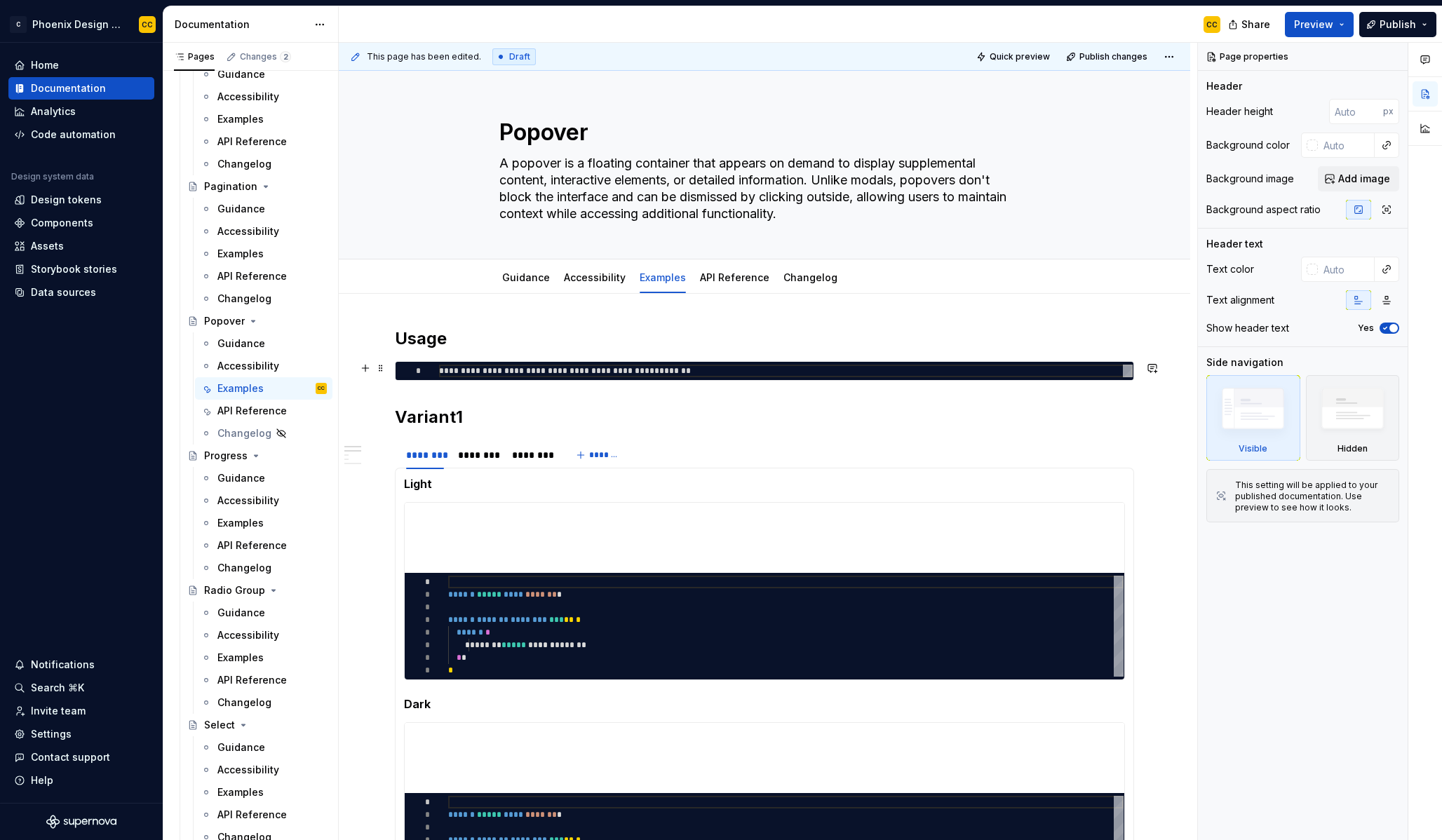
type textarea "*"
click at [721, 364] on div "**********" at bounding box center [764, 371] width 738 height 19
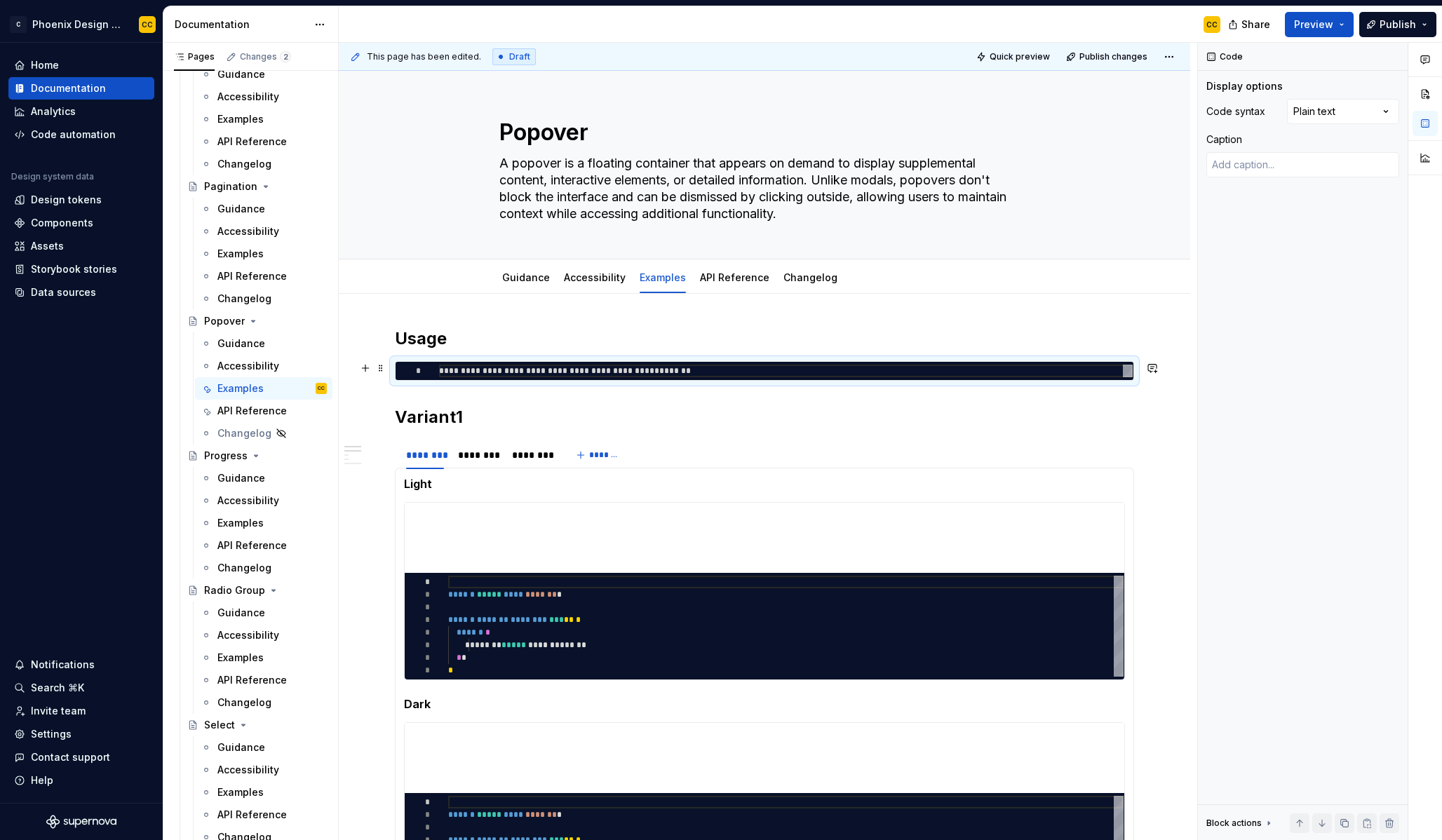
click at [721, 364] on div "**********" at bounding box center [764, 371] width 738 height 19
click at [724, 372] on div "**********" at bounding box center [786, 370] width 694 height 13
click at [725, 372] on div "**********" at bounding box center [786, 370] width 694 height 13
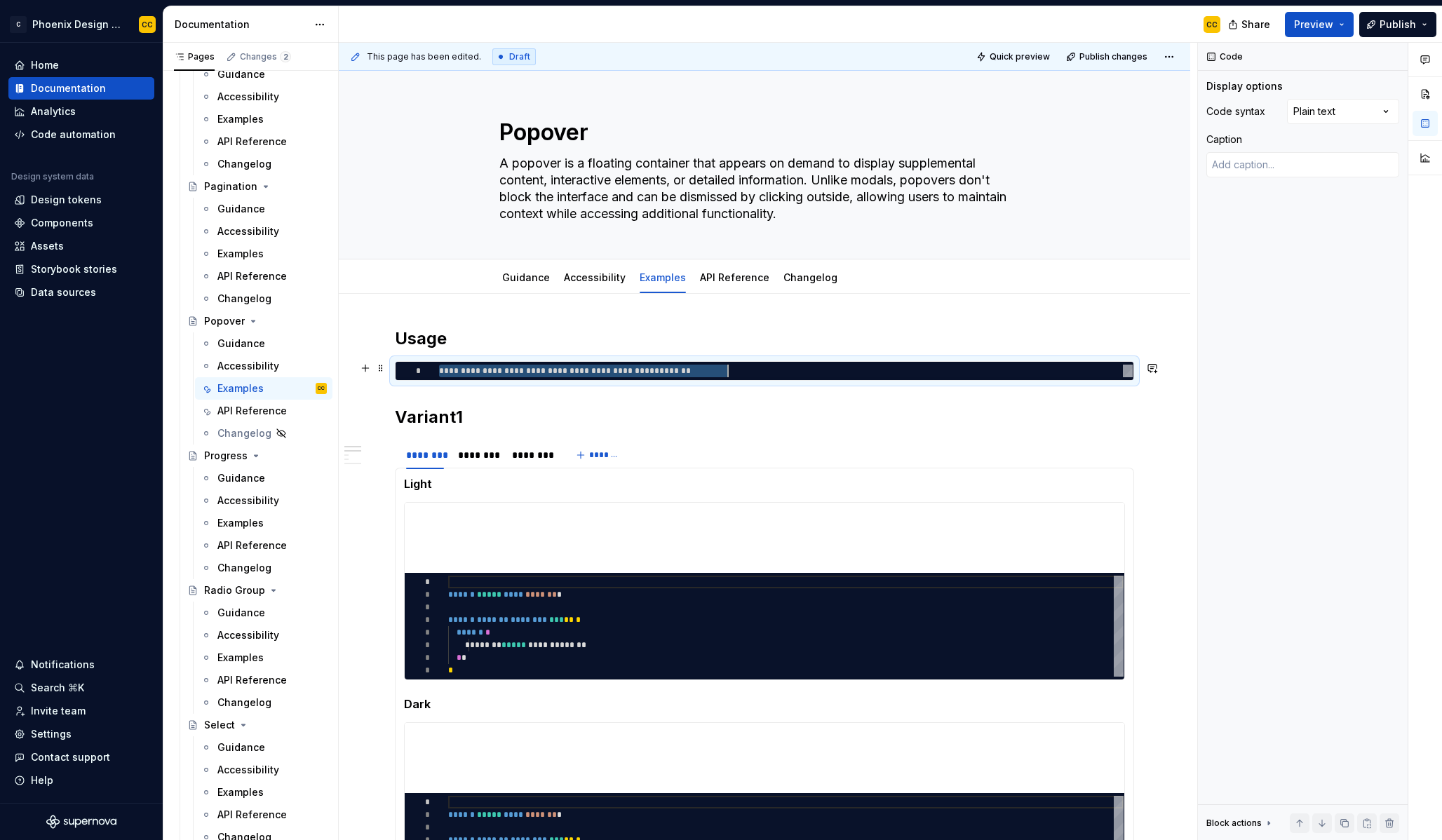
type textarea "**********"
type textarea "*"
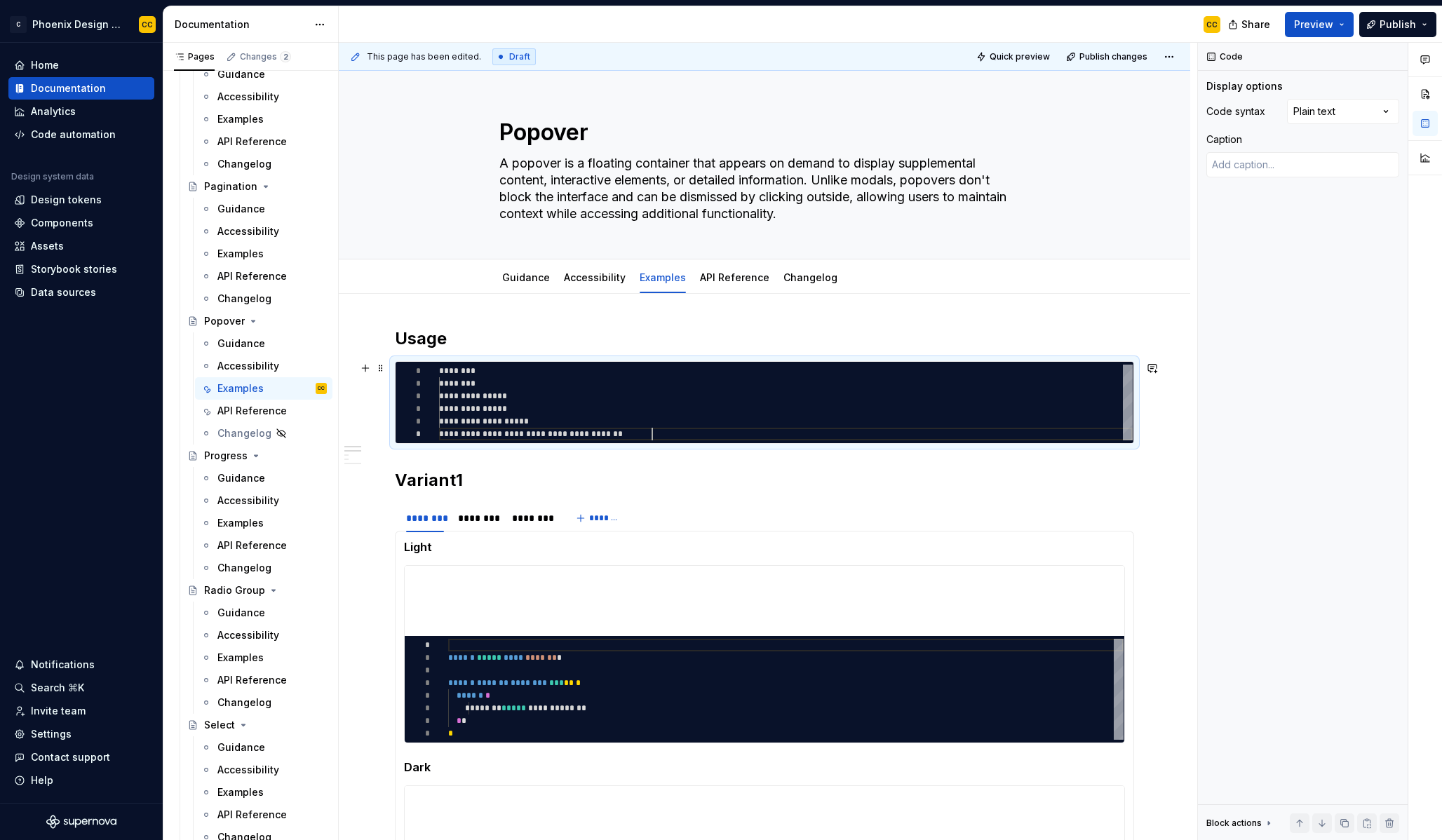
scroll to position [63, 212]
click at [381, 513] on span at bounding box center [380, 511] width 11 height 19
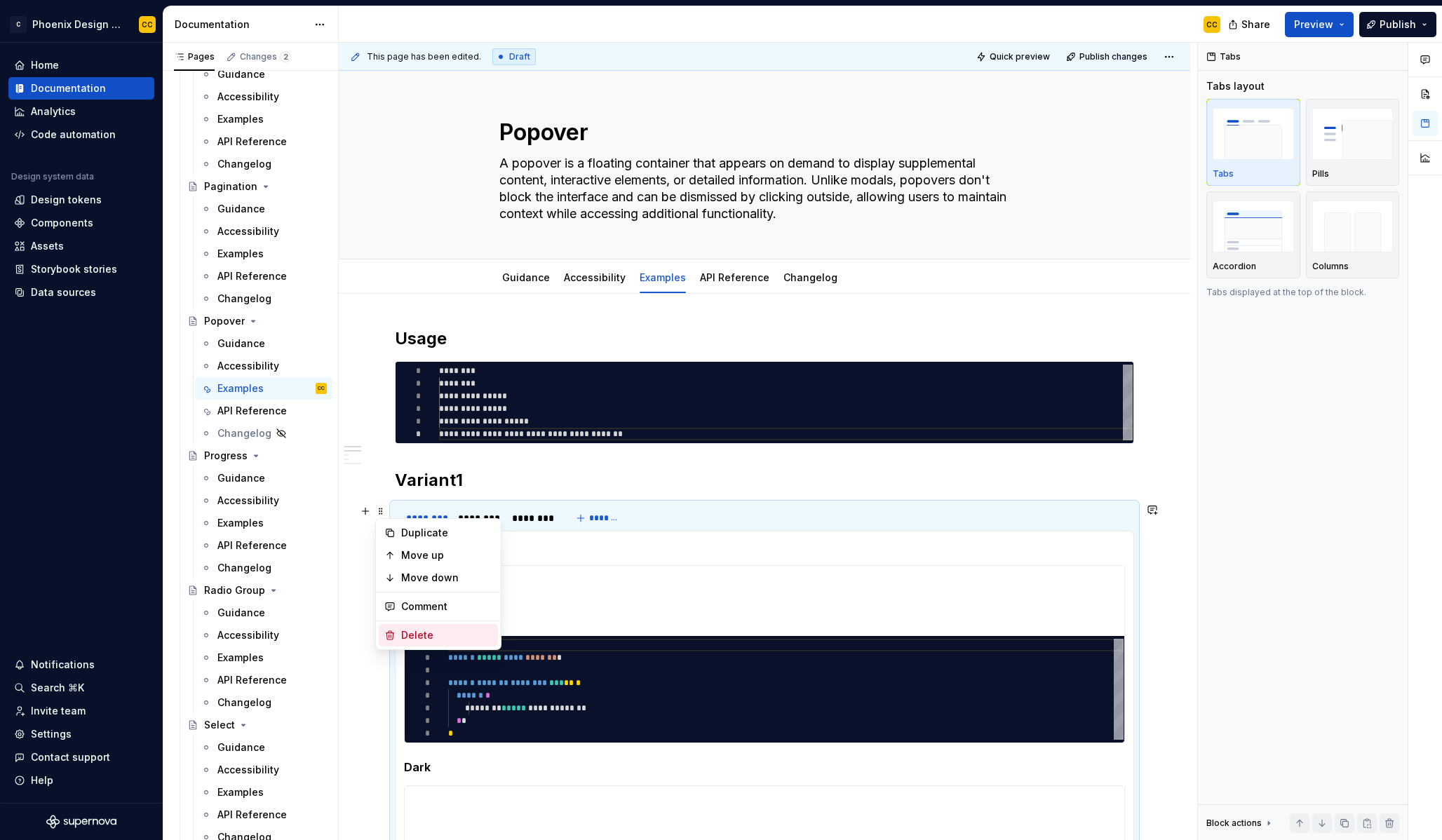
click at [429, 630] on div "Delete" at bounding box center [447, 635] width 91 height 14
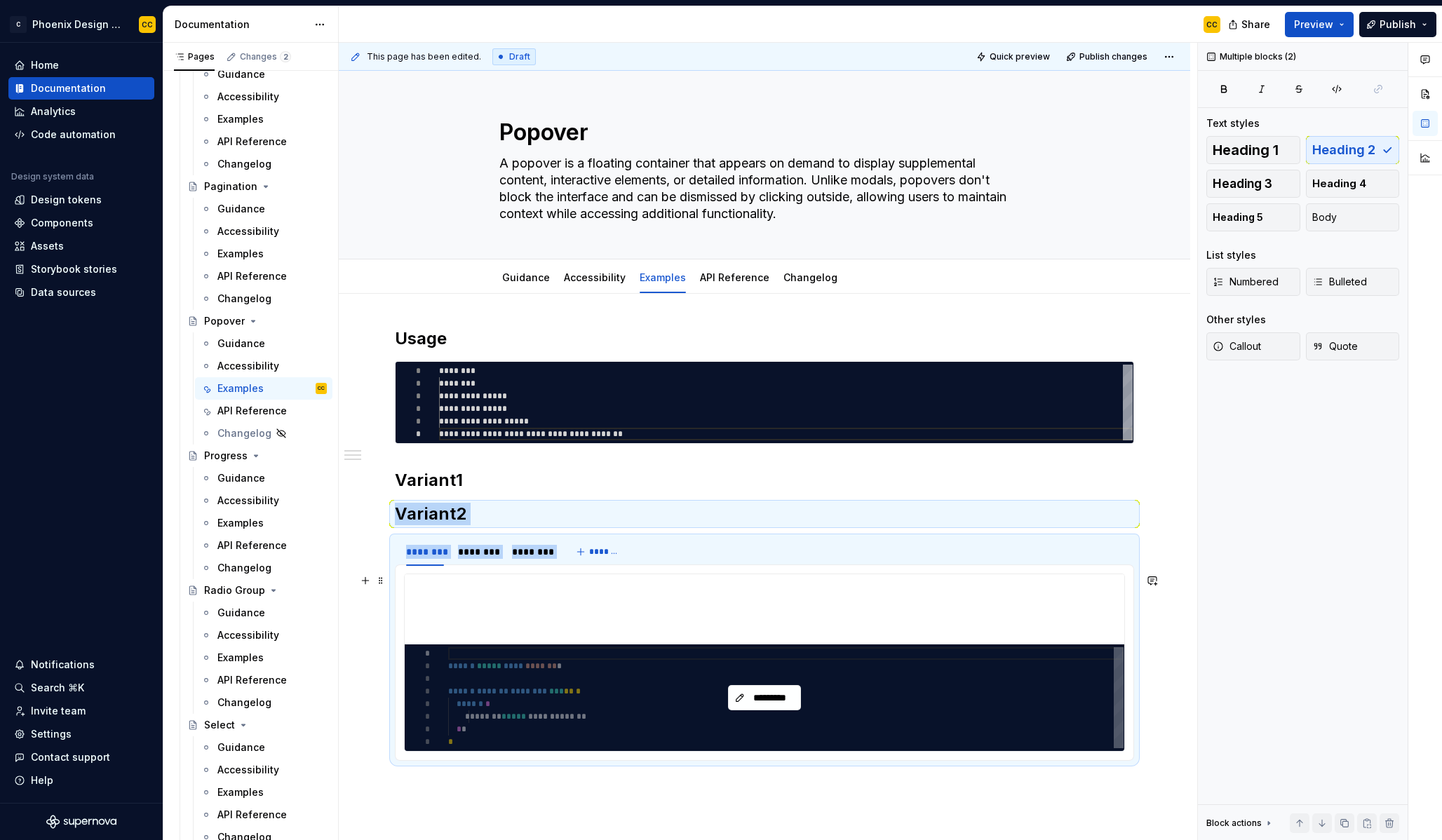
drag, startPoint x: 397, startPoint y: 515, endPoint x: 724, endPoint y: 713, distance: 382.3
click at [724, 713] on div "**********" at bounding box center [764, 561] width 739 height 467
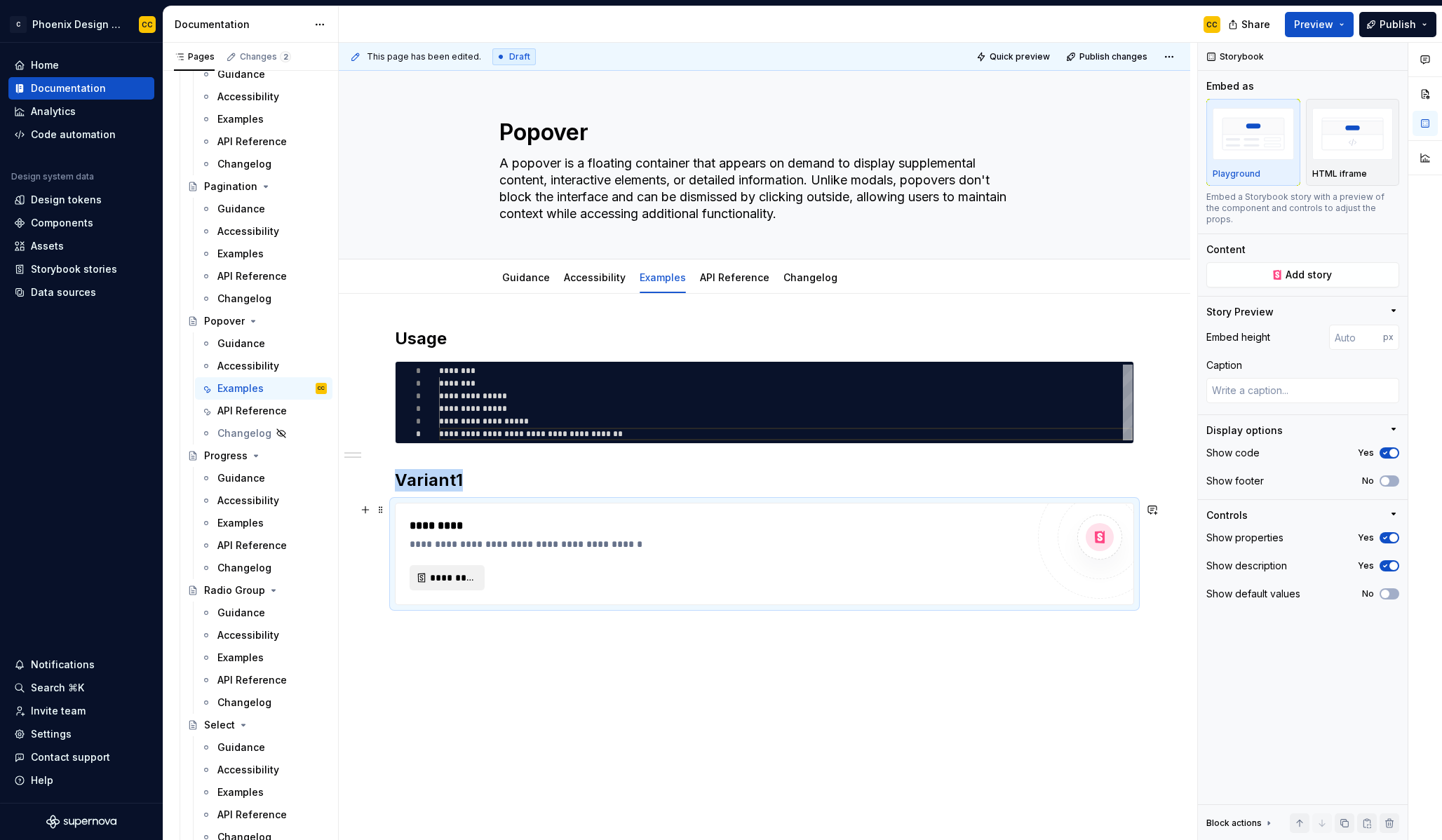
click at [437, 574] on span "*********" at bounding box center [453, 577] width 45 height 14
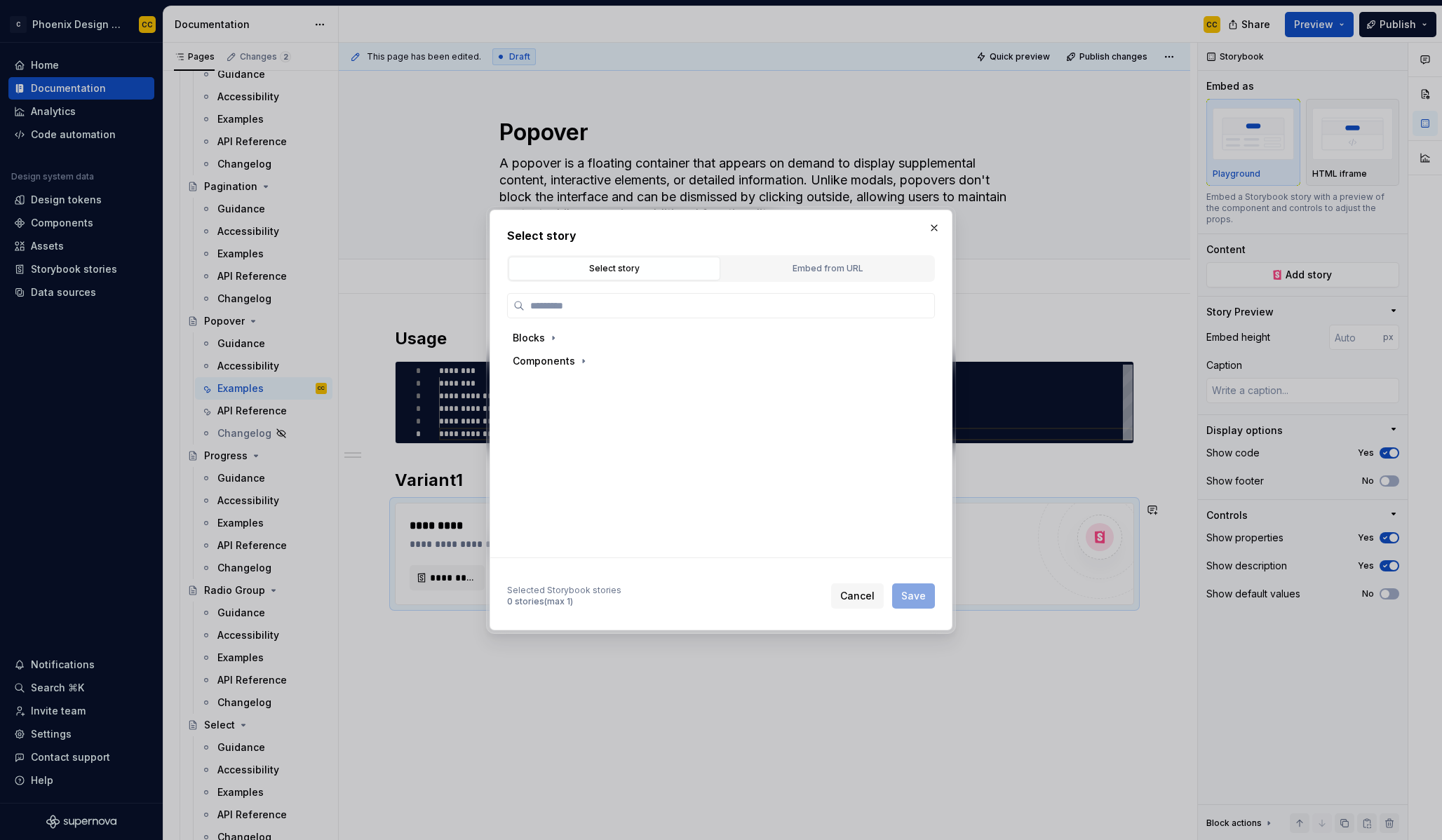
type textarea "*"
type input "*******"
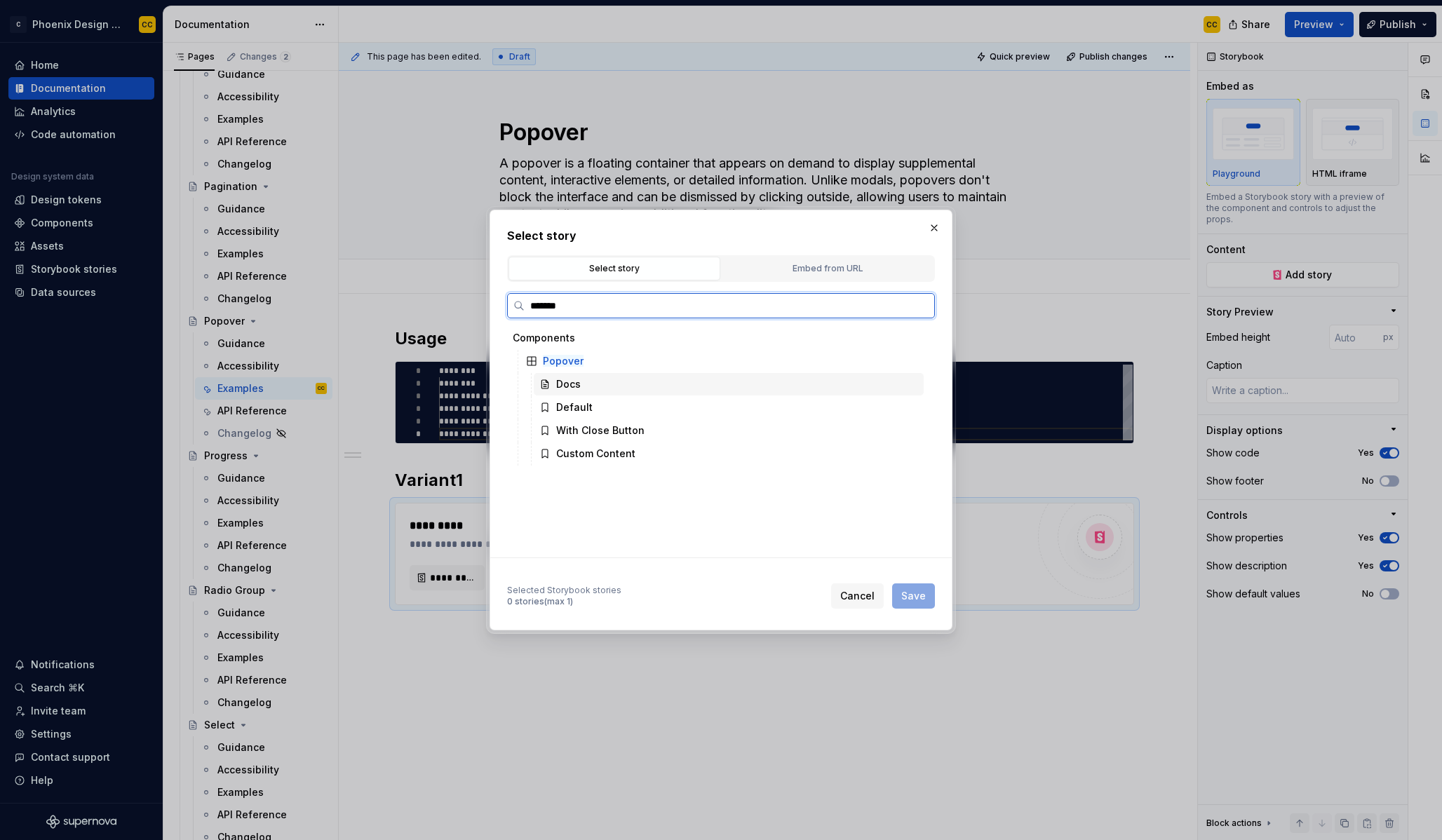
click at [598, 392] on div "Docs" at bounding box center [728, 384] width 390 height 23
click at [597, 404] on div "Default" at bounding box center [728, 407] width 390 height 23
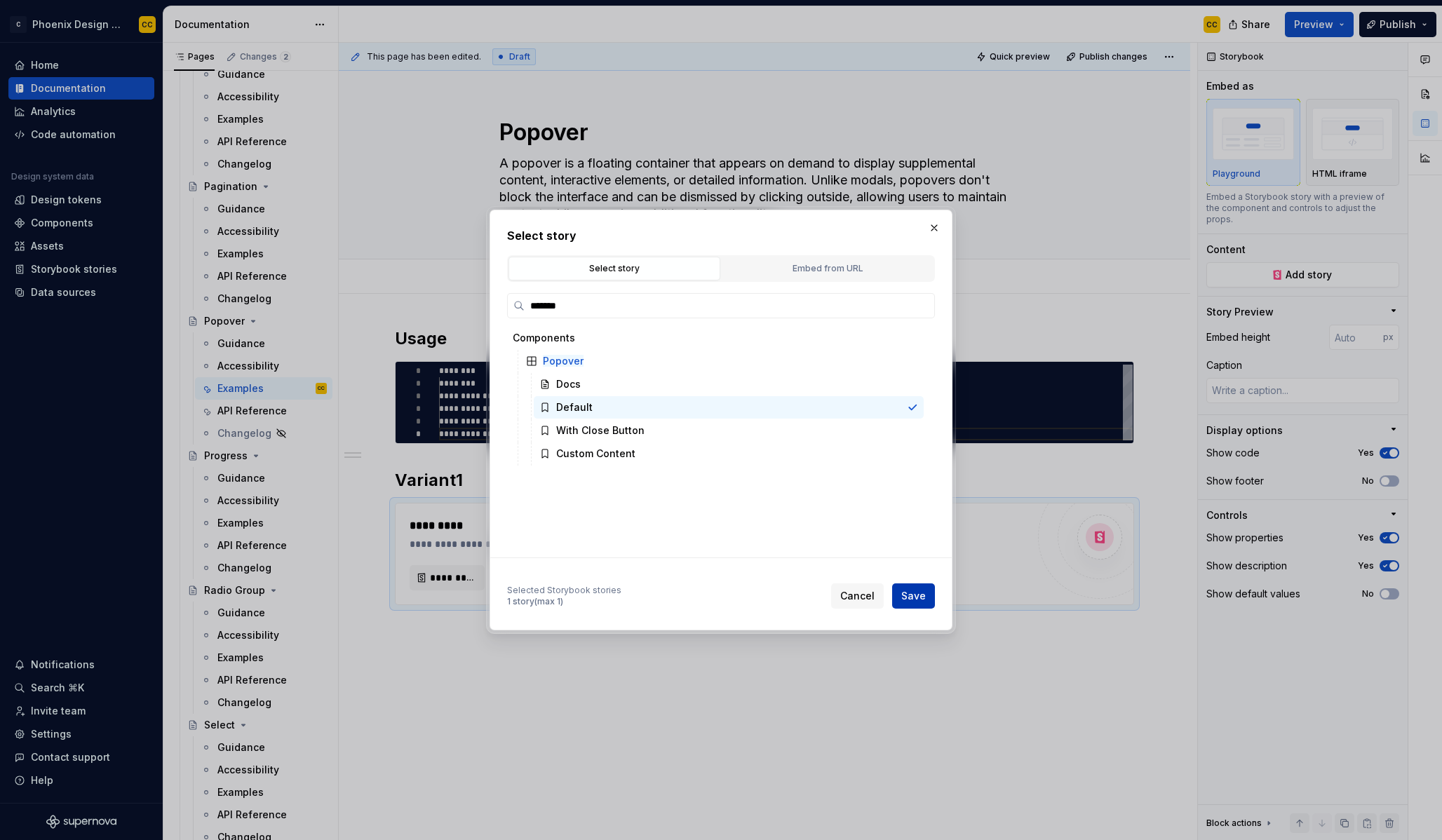
click at [903, 591] on span "Save" at bounding box center [913, 596] width 24 height 14
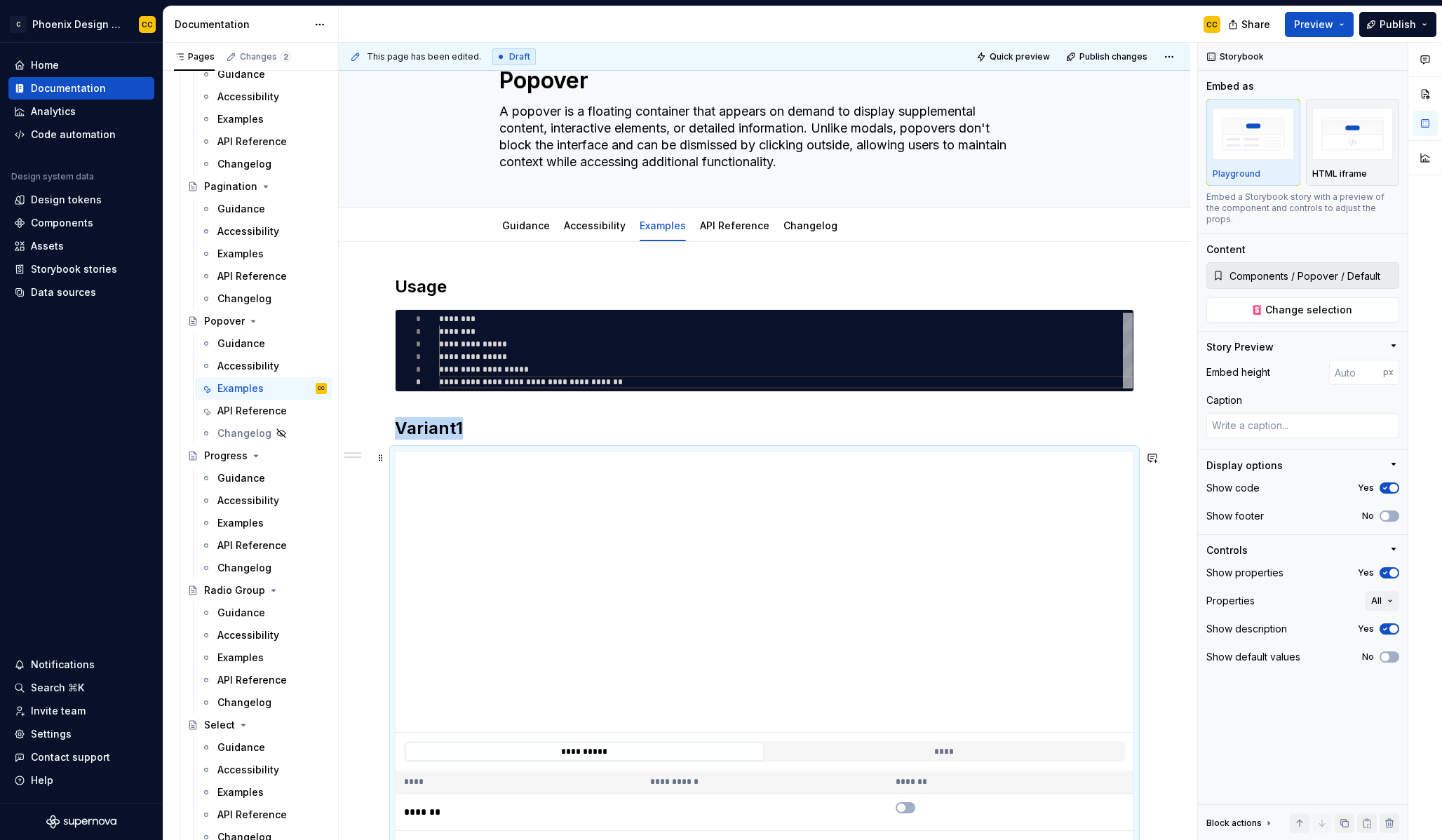
scroll to position [253, 0]
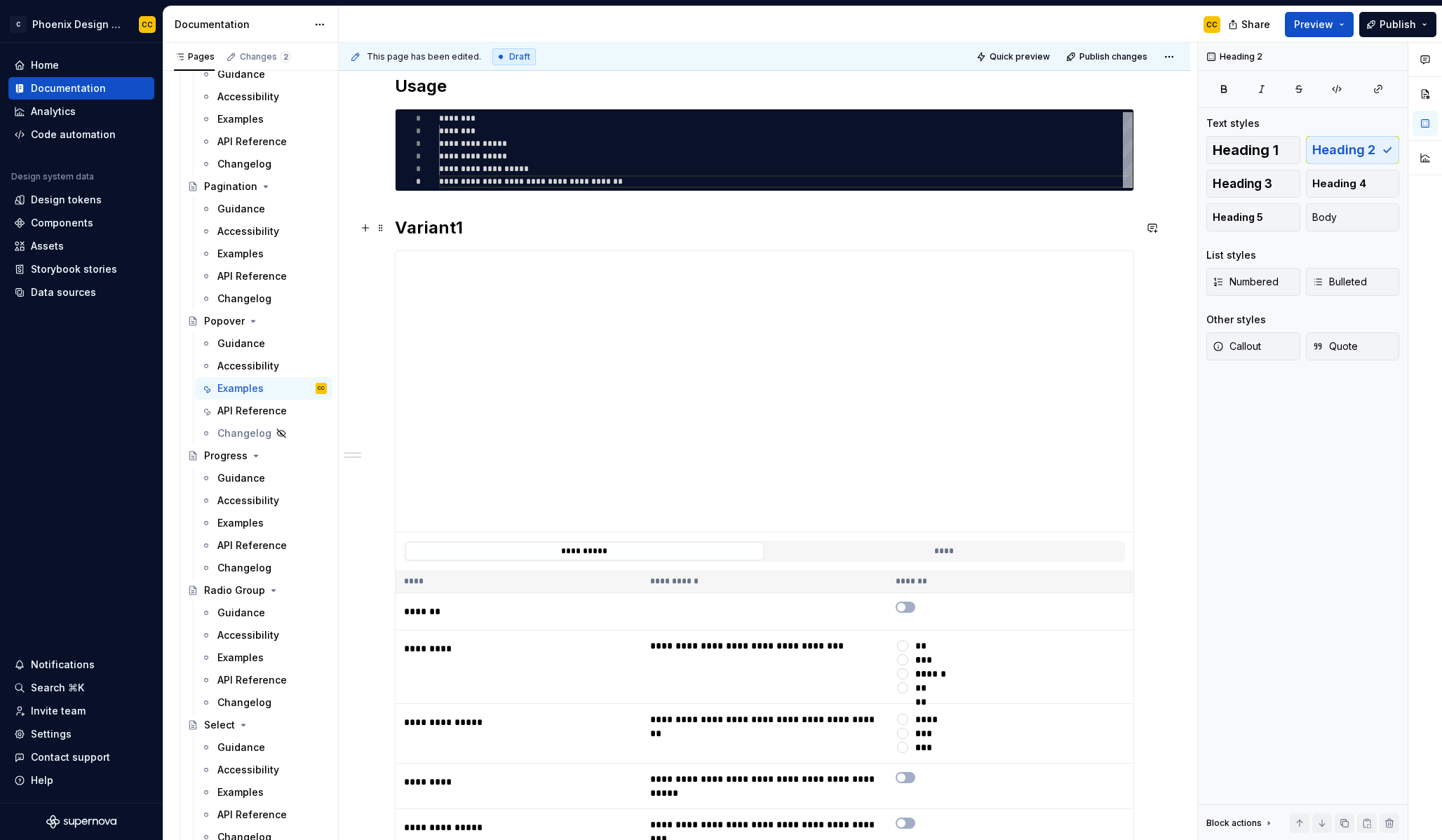
click at [445, 234] on h2 "Variant1" at bounding box center [764, 227] width 739 height 23
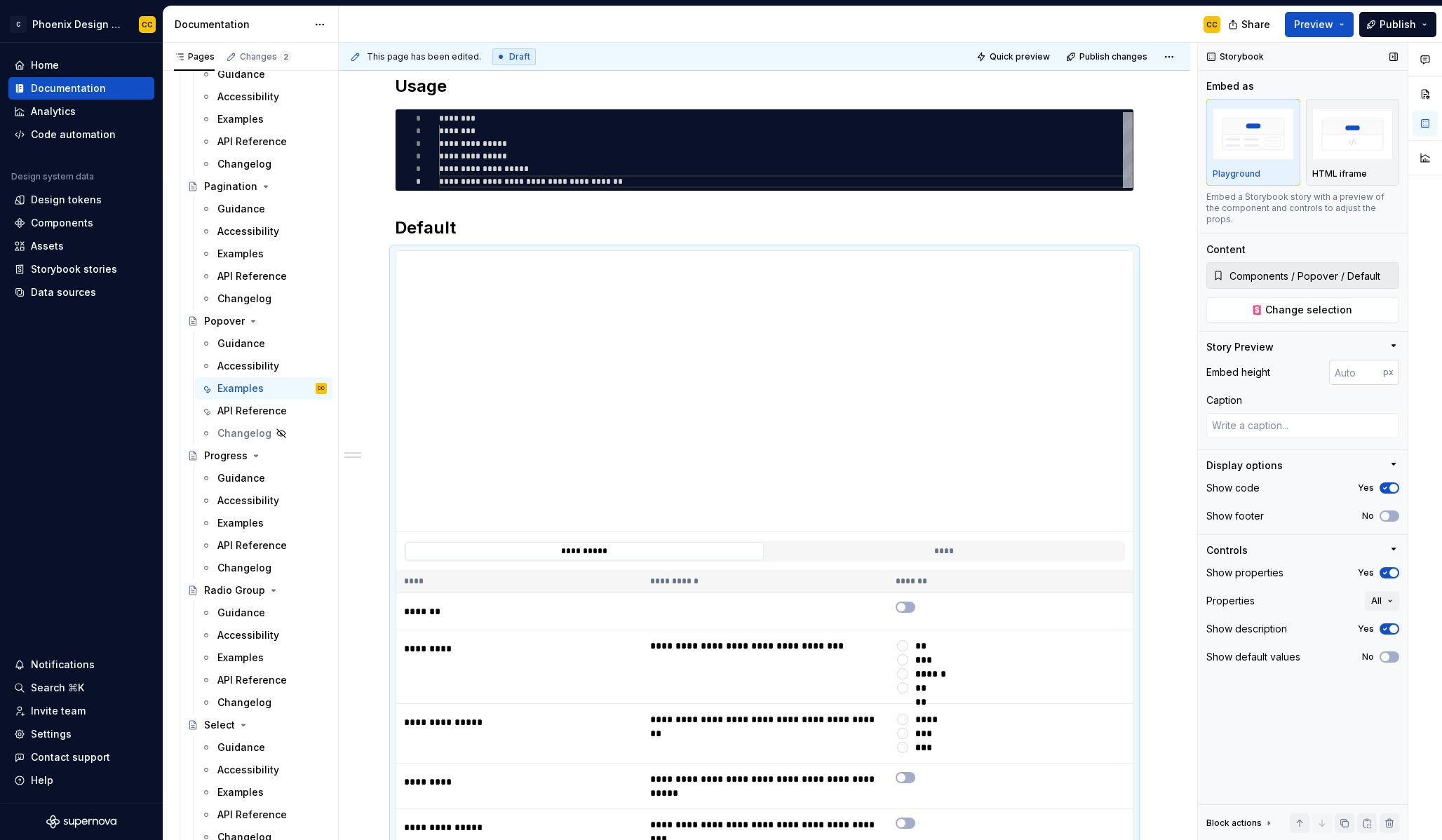
type textarea "*"
click at [1349, 362] on input "number" at bounding box center [1356, 372] width 54 height 25
type input "500"
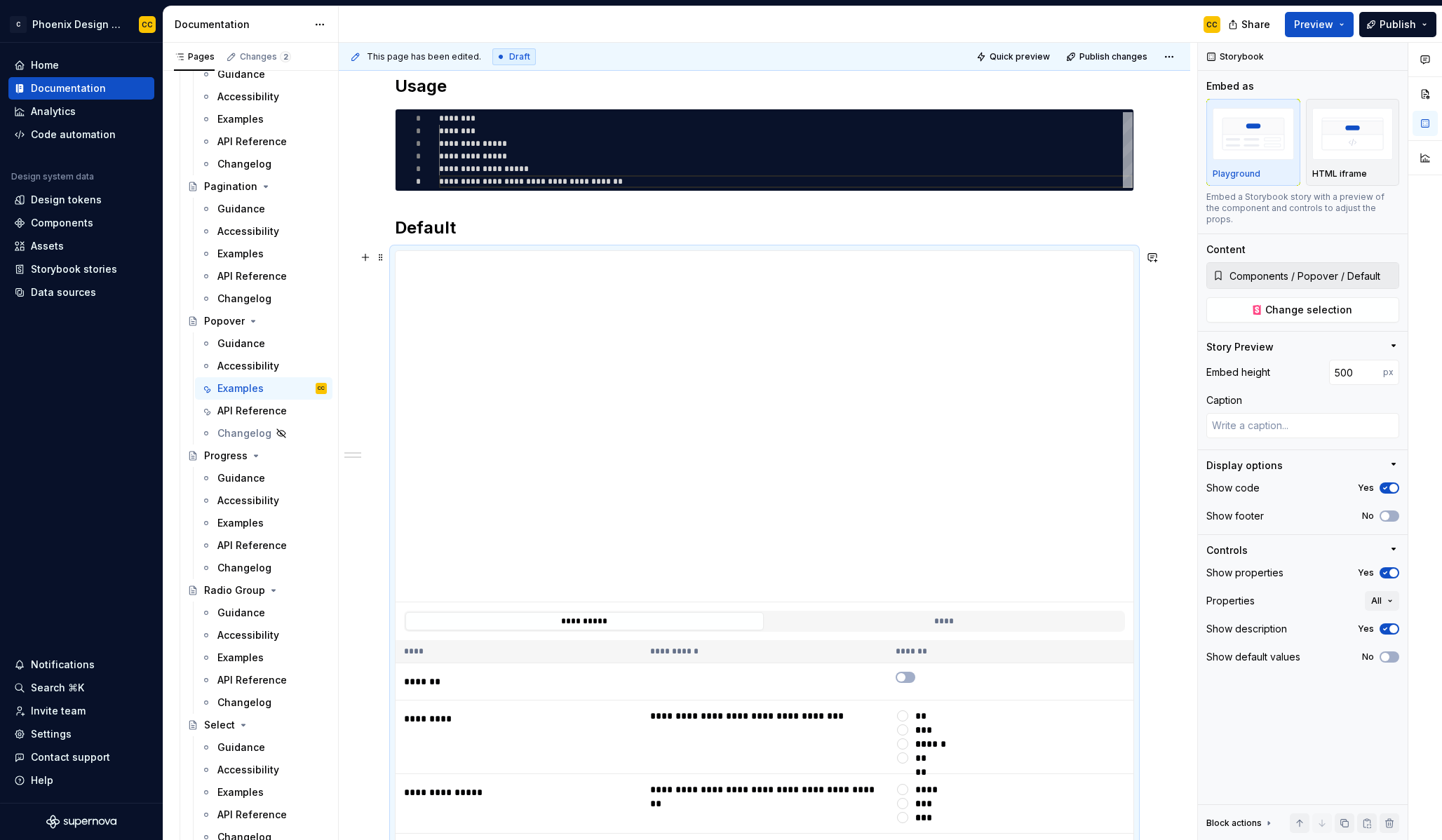
click at [1167, 494] on div "**********" at bounding box center [764, 639] width 852 height 1195
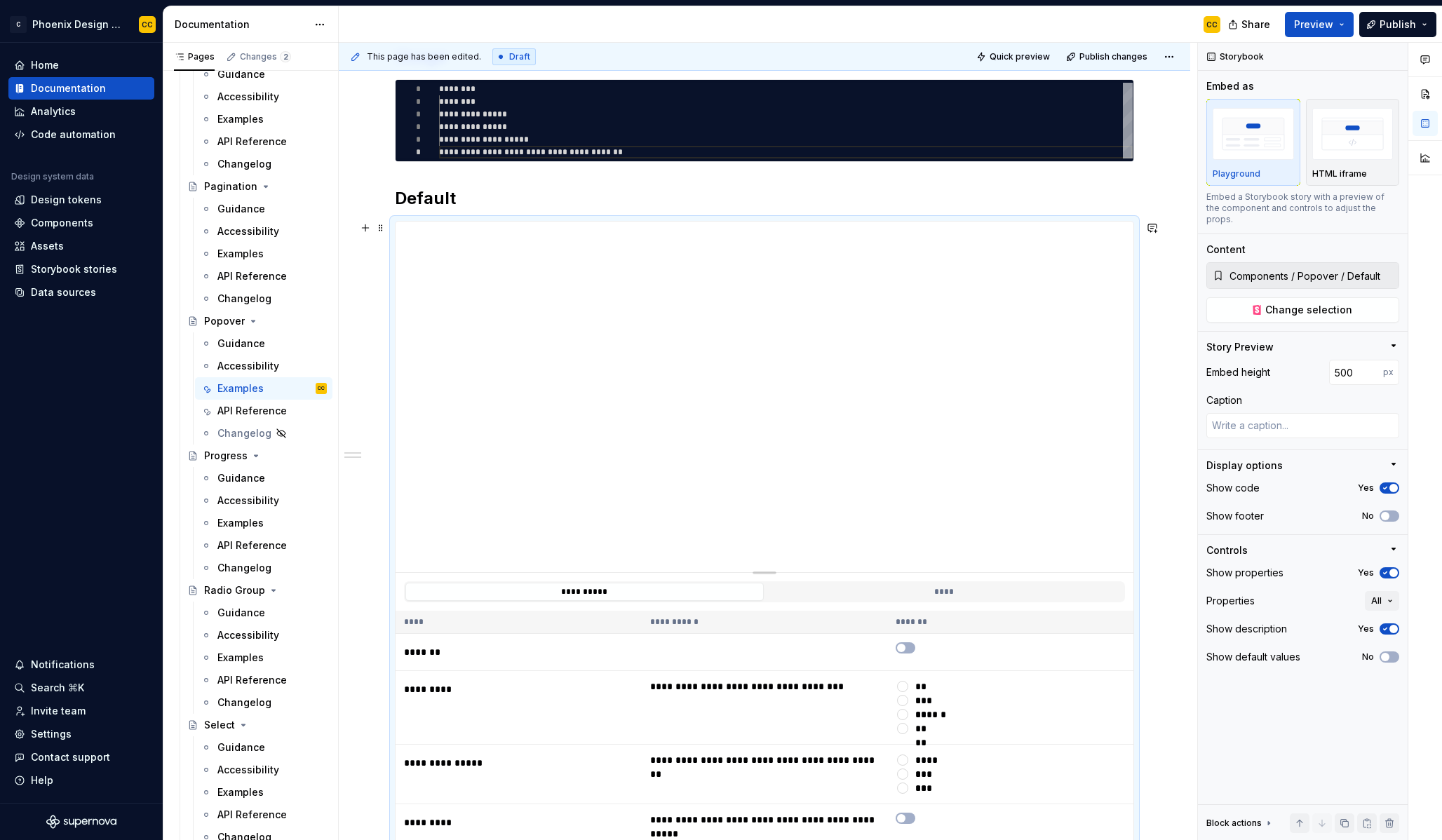
scroll to position [304, 0]
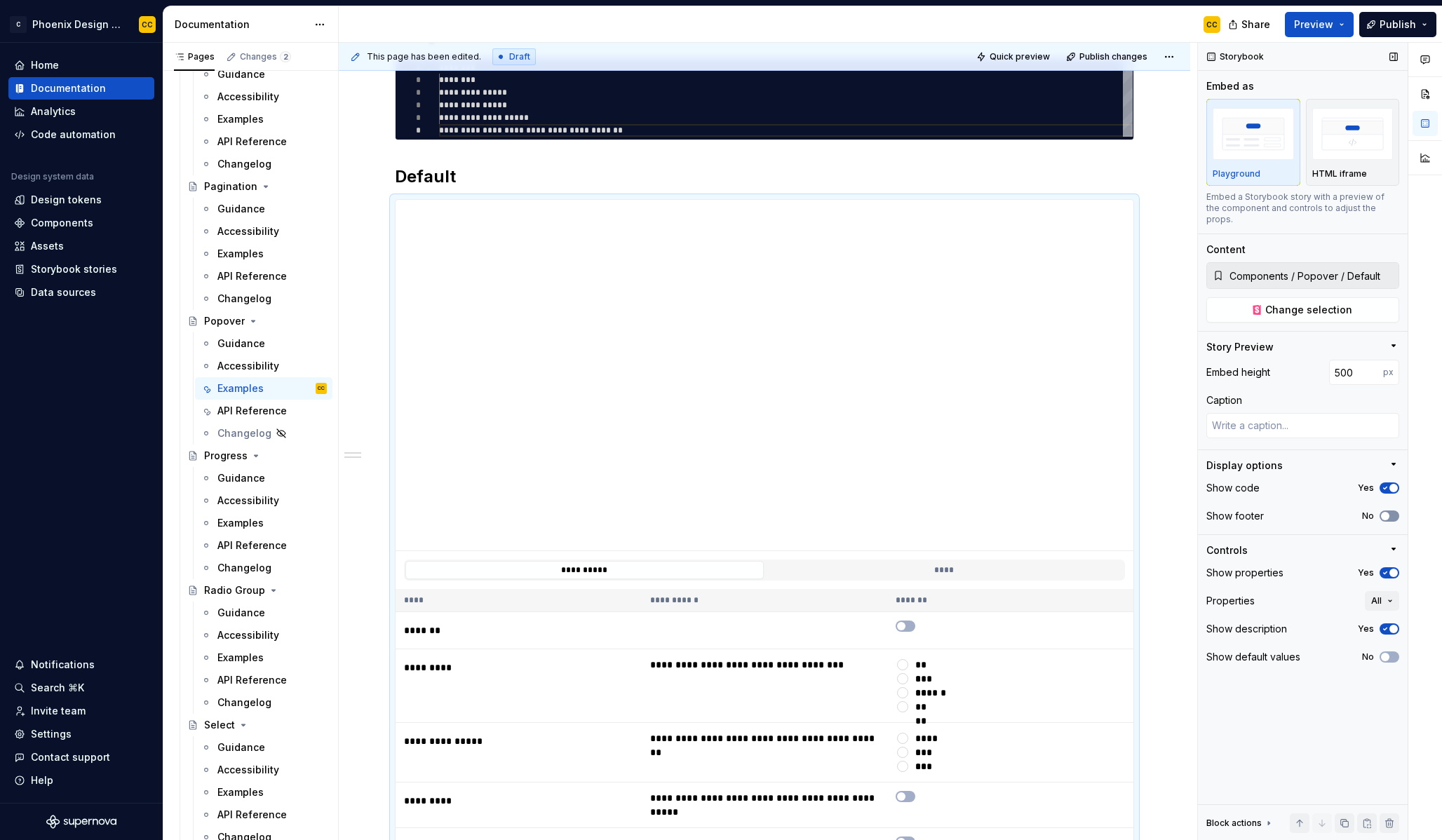
click at [1392, 511] on button "No" at bounding box center [1389, 516] width 19 height 11
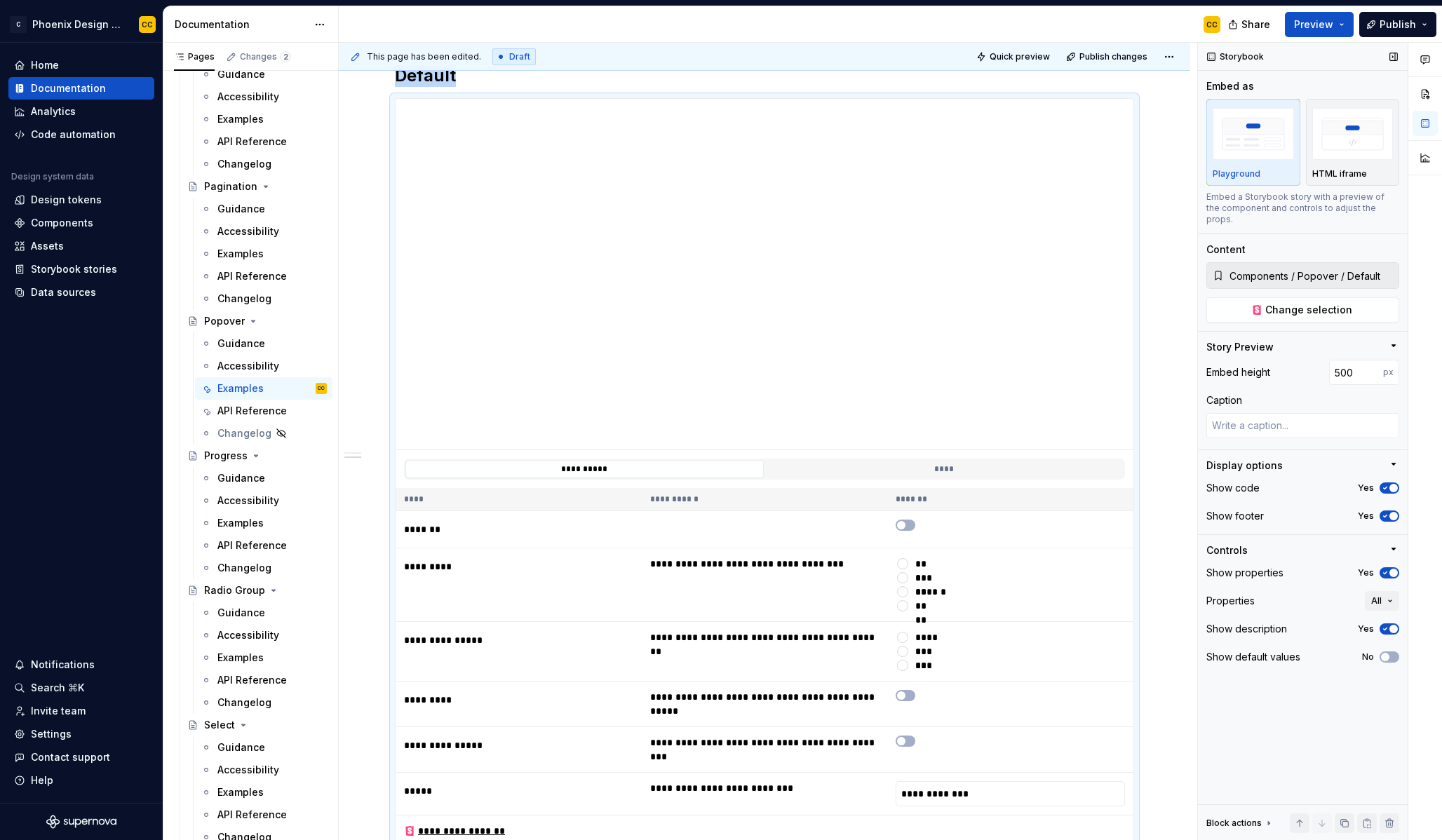
click at [1389, 569] on icon "button" at bounding box center [1385, 573] width 11 height 8
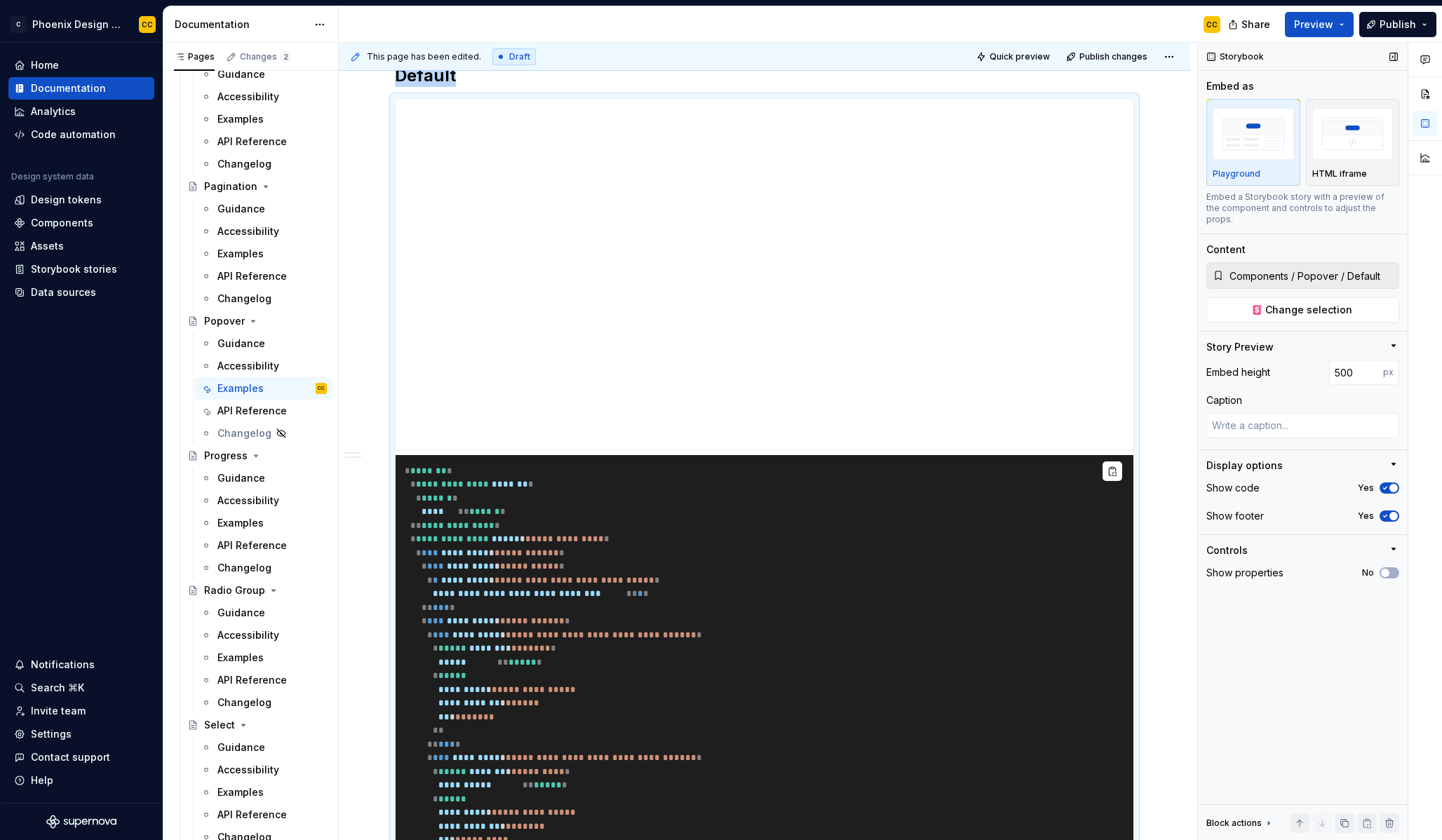
scroll to position [460, 0]
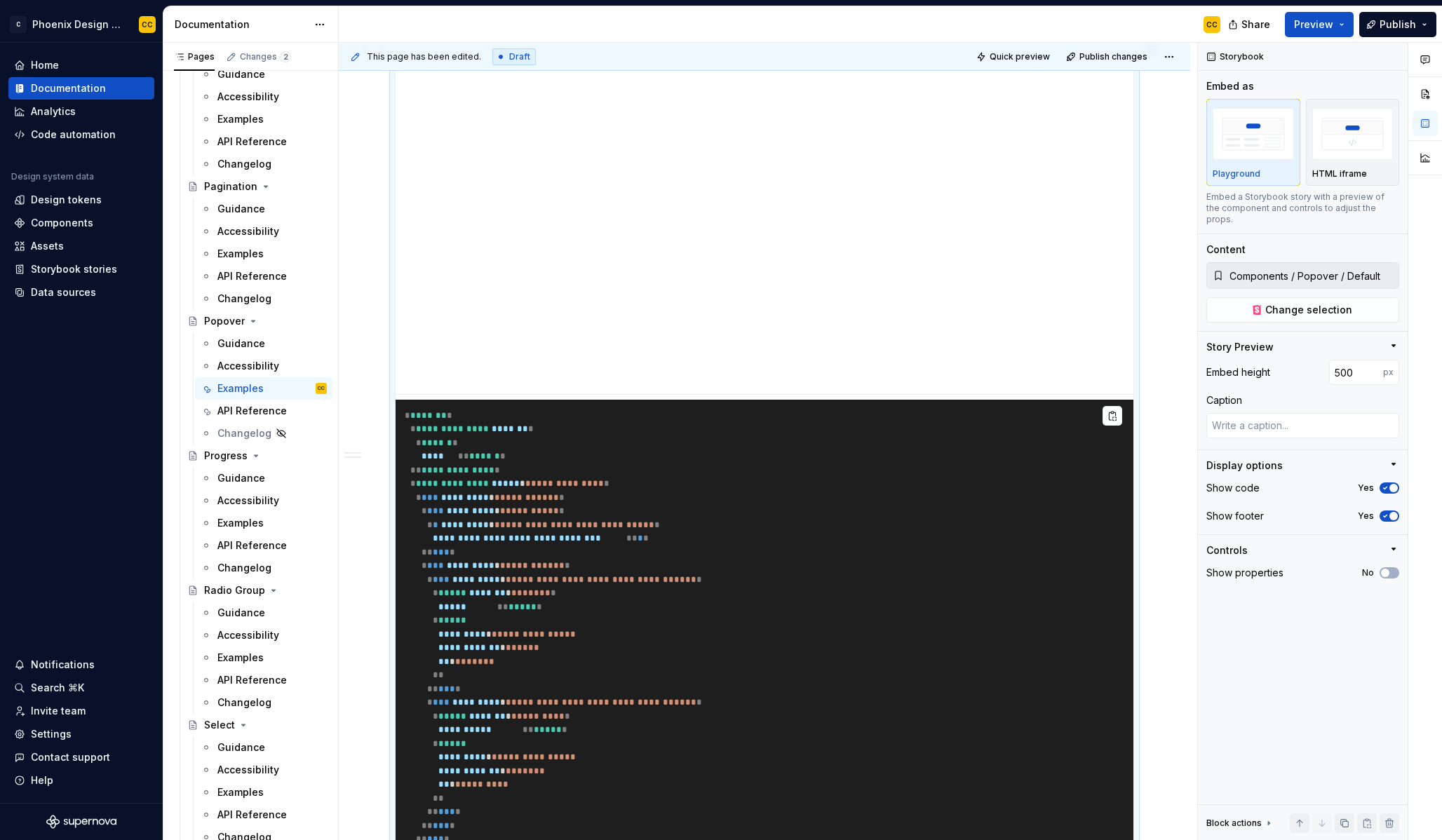
click at [1166, 475] on div "**********" at bounding box center [764, 513] width 852 height 1357
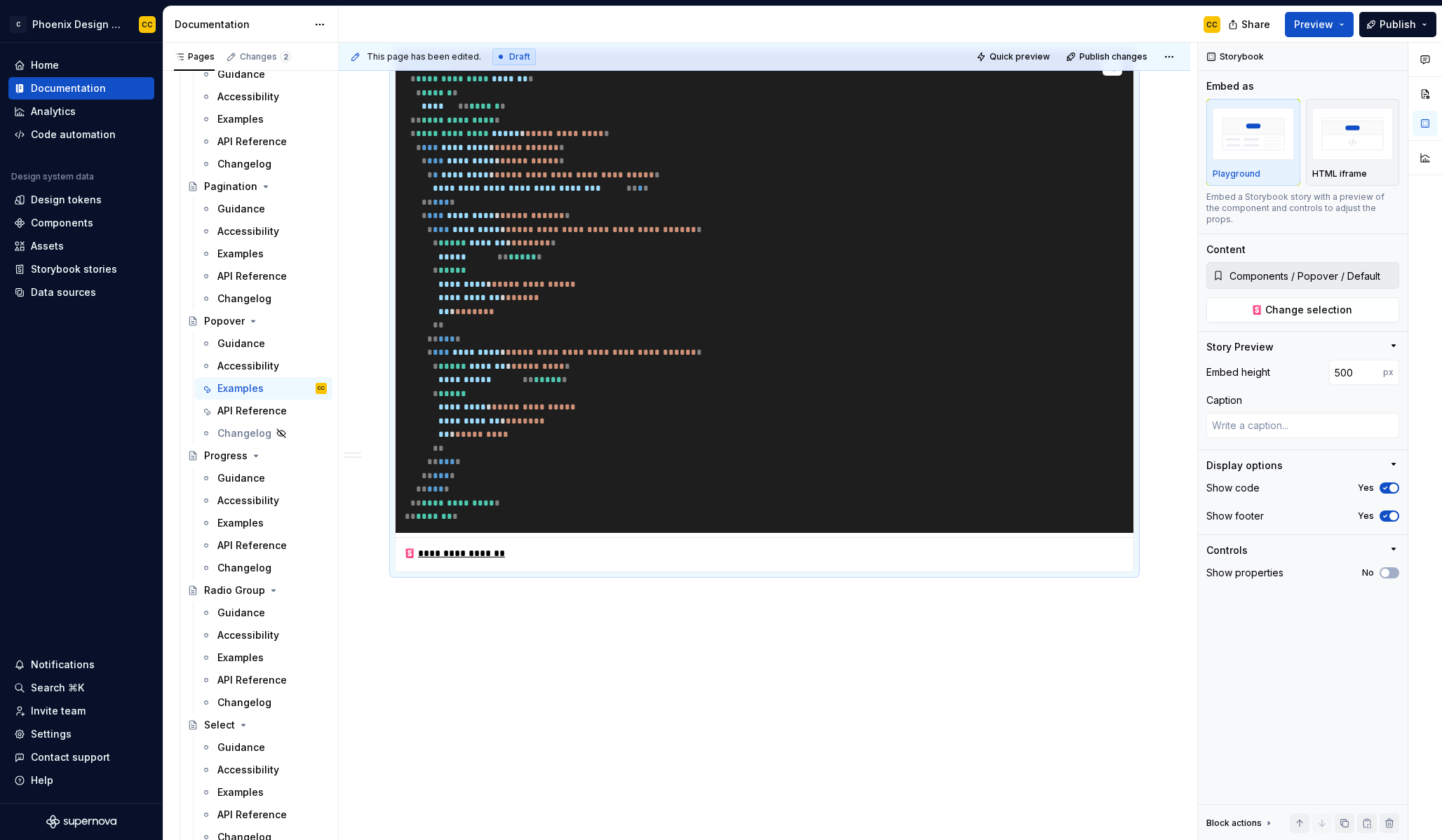
scroll to position [864, 0]
click at [1083, 617] on div "**********" at bounding box center [764, 162] width 852 height 1357
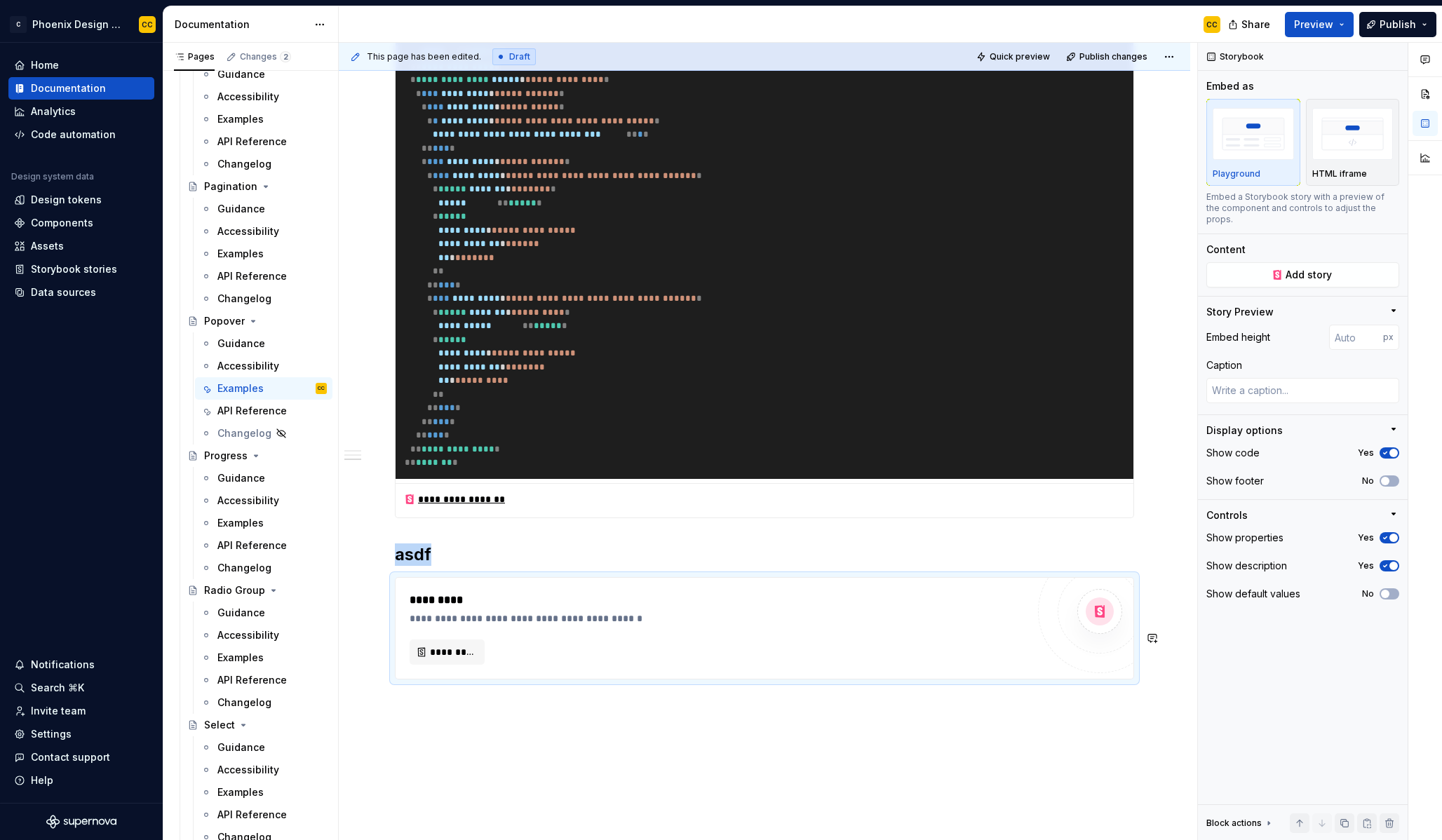
click at [811, 752] on div "**********" at bounding box center [764, 189] width 852 height 1518
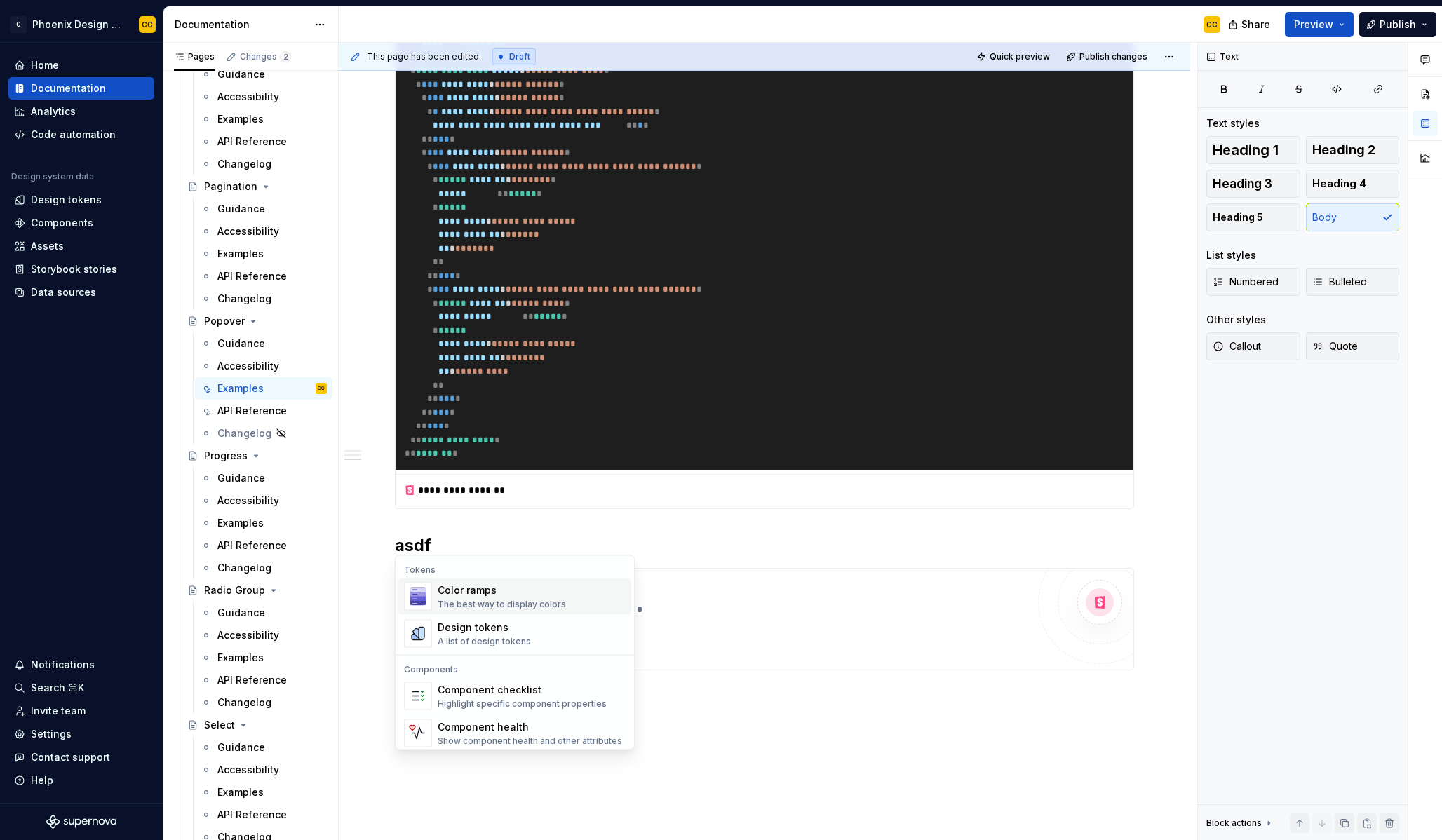
scroll to position [901, 0]
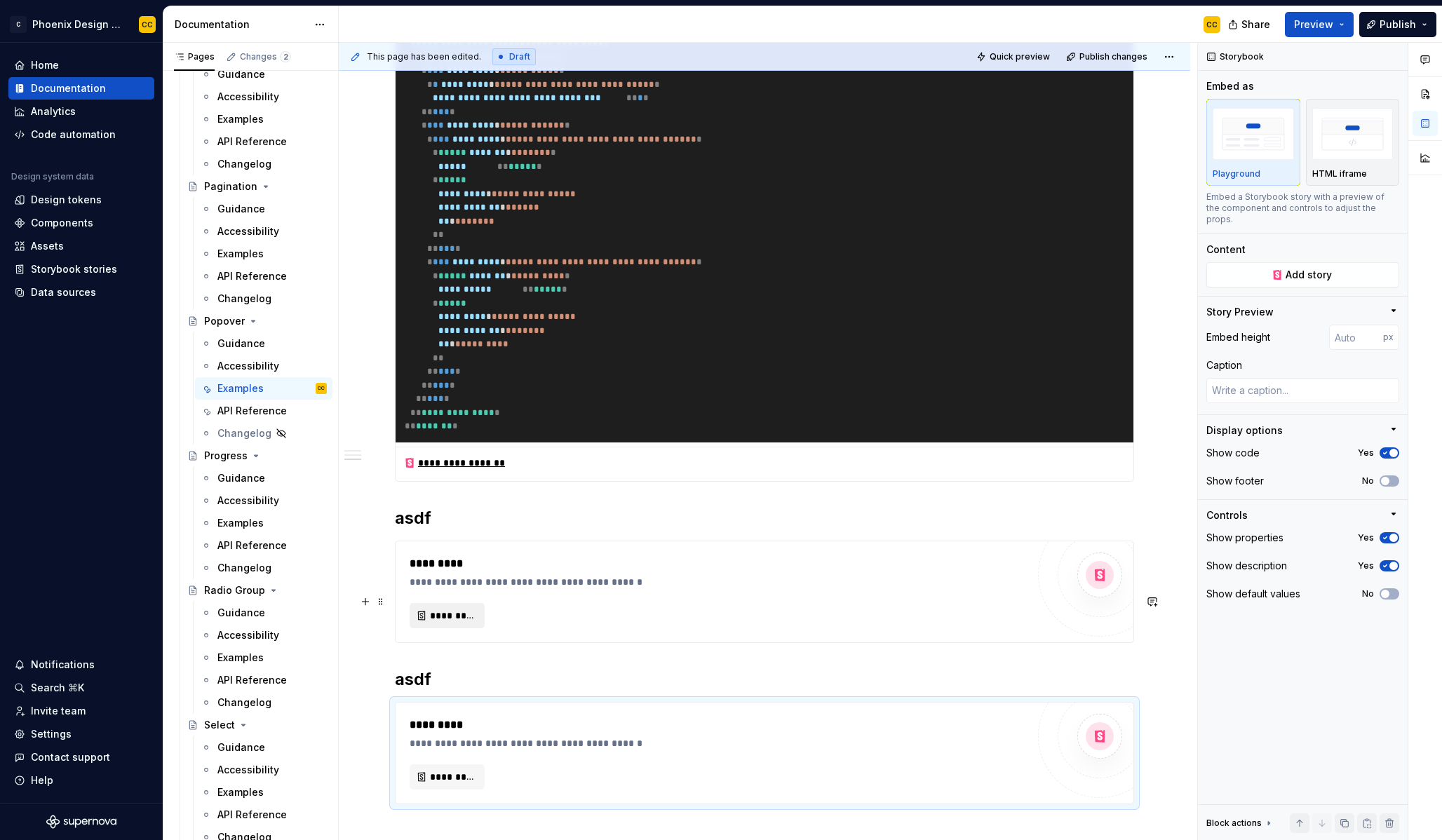
click at [437, 629] on button "*********" at bounding box center [447, 616] width 75 height 25
type textarea "*"
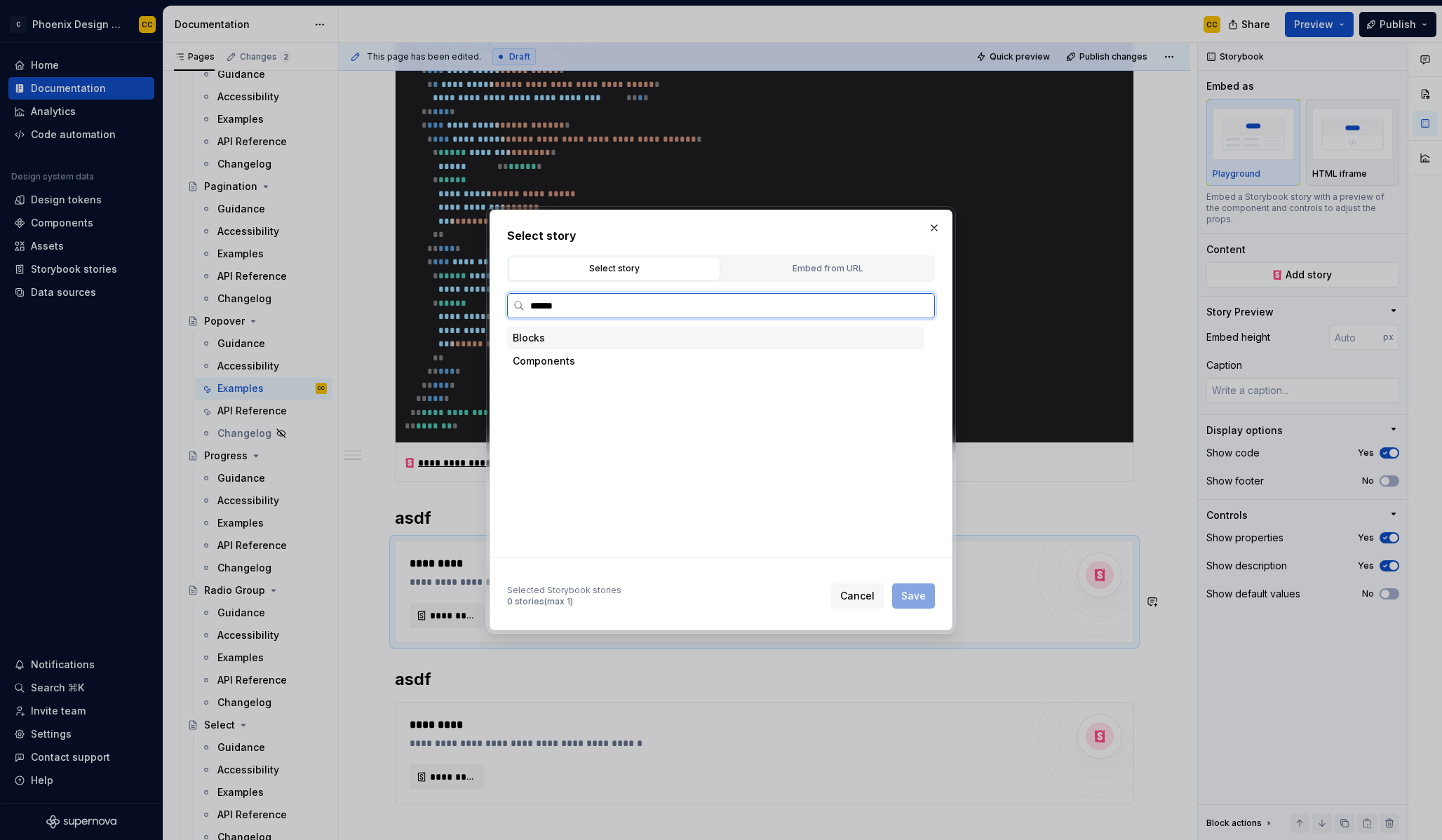
type input "*******"
click at [632, 432] on div "With Close Button" at bounding box center [600, 430] width 88 height 14
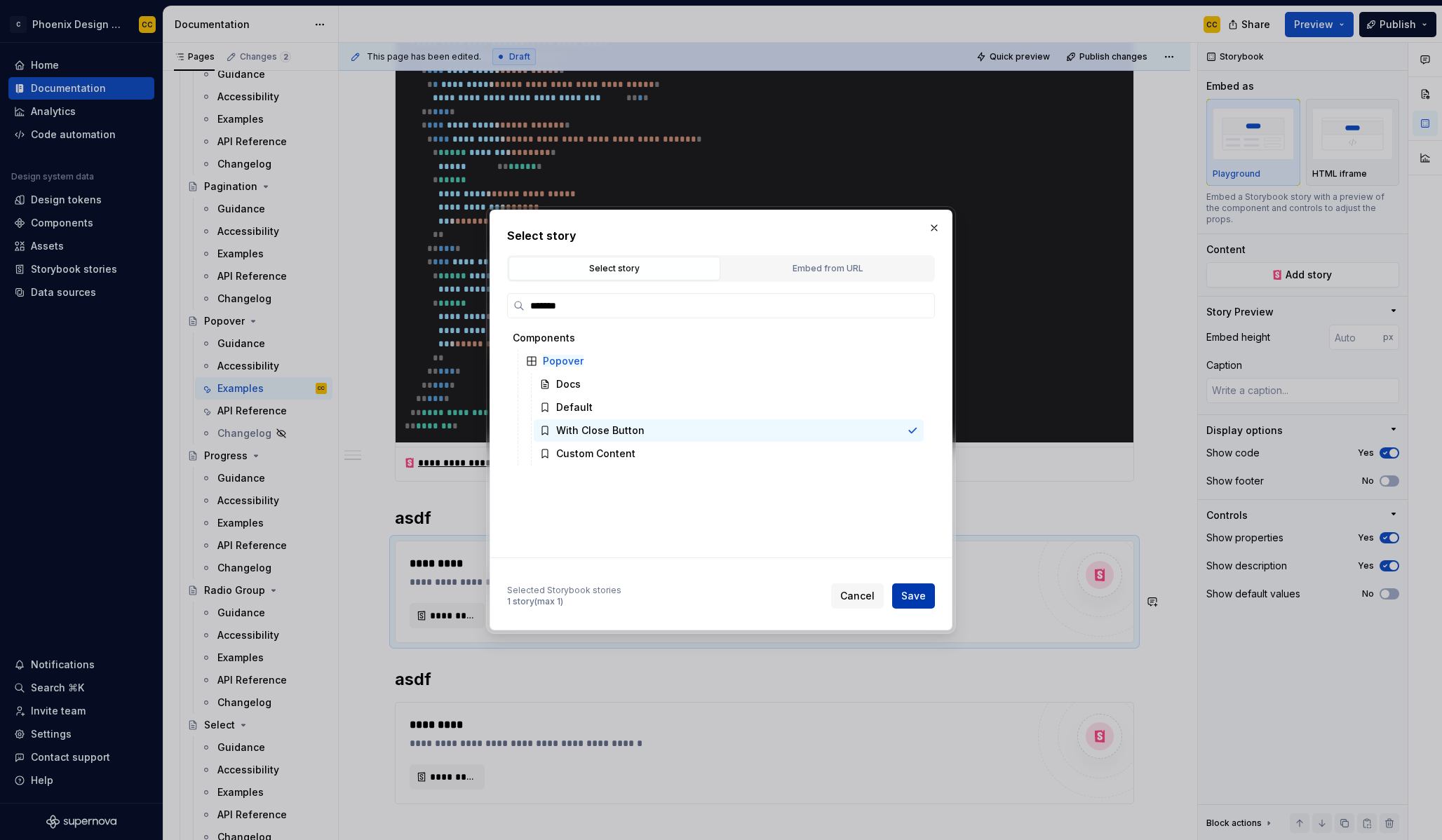
click at [916, 591] on span "Save" at bounding box center [913, 596] width 24 height 14
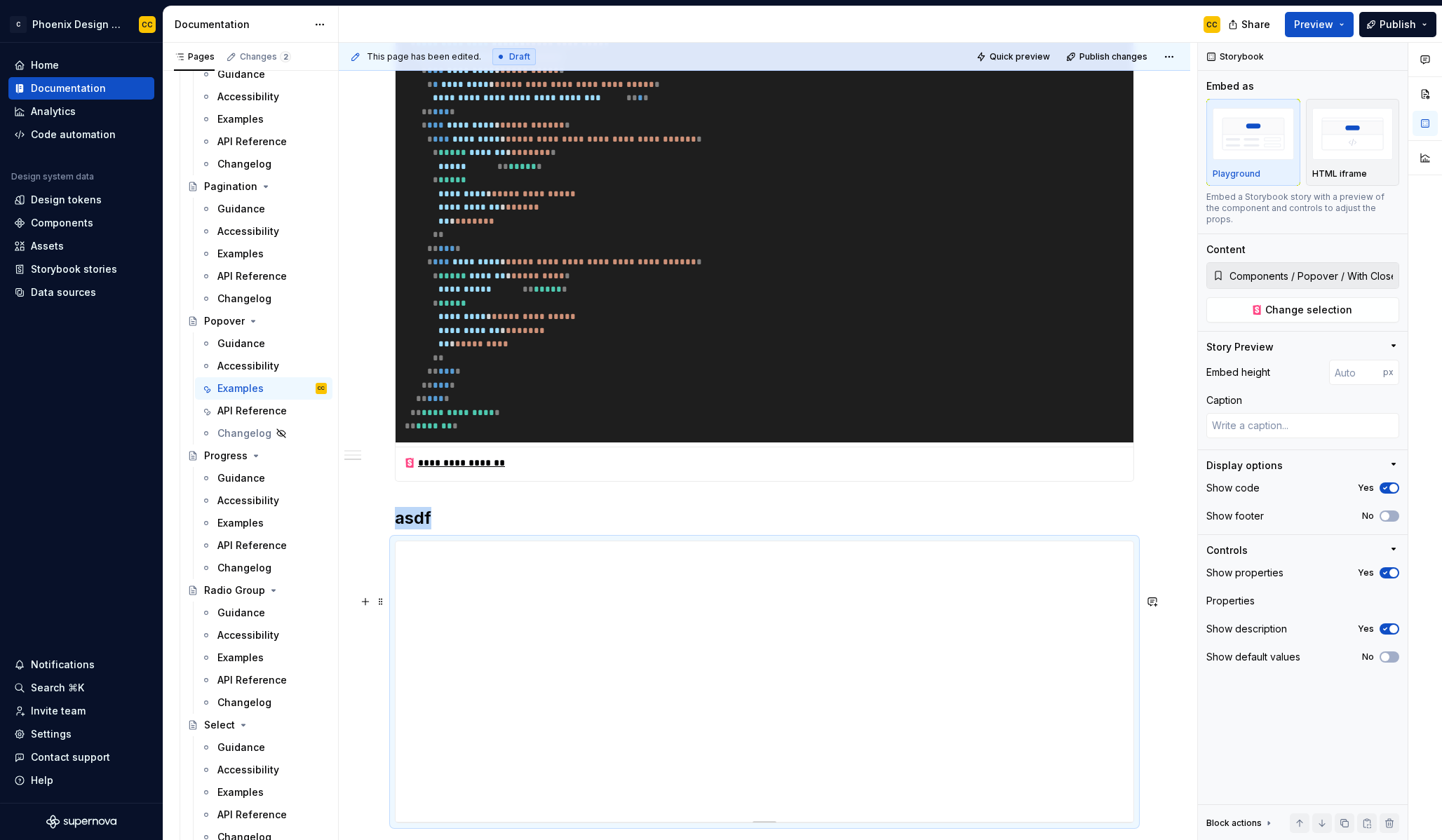
scroll to position [937, 0]
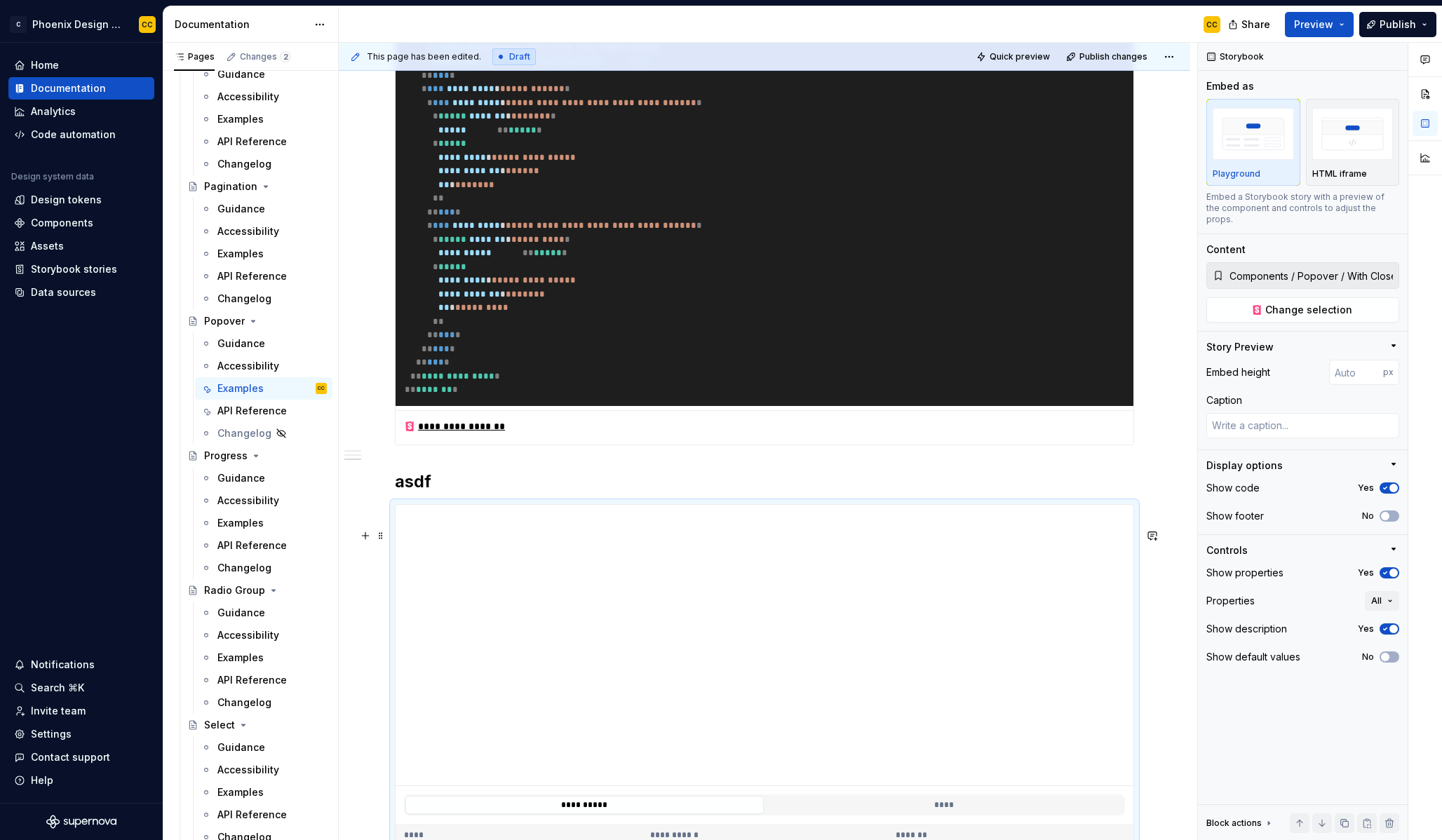
click at [412, 493] on h2 "asdf" at bounding box center [764, 481] width 739 height 23
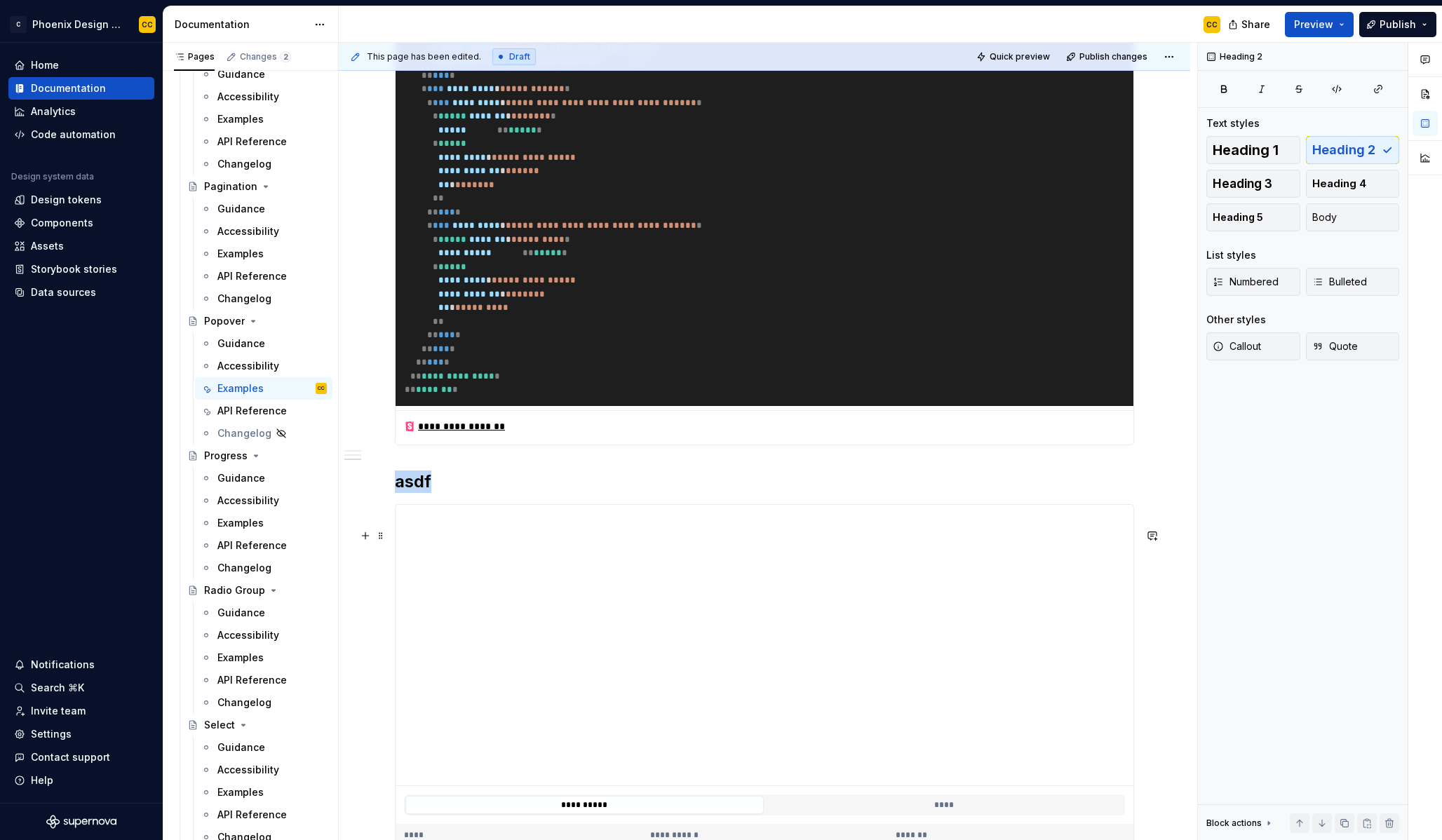
click at [412, 493] on h2 "asdf" at bounding box center [764, 481] width 739 height 23
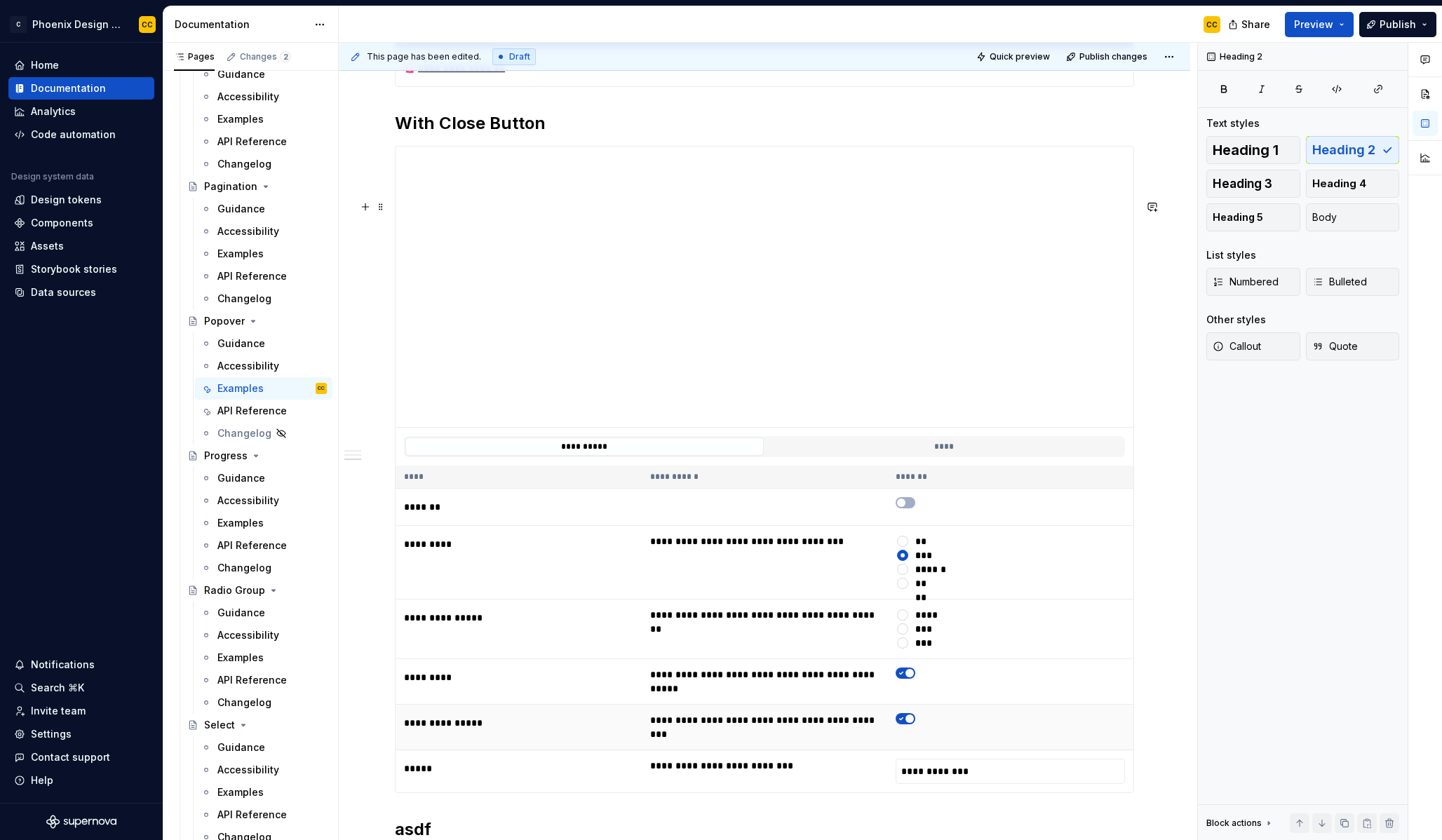
scroll to position [1555, 0]
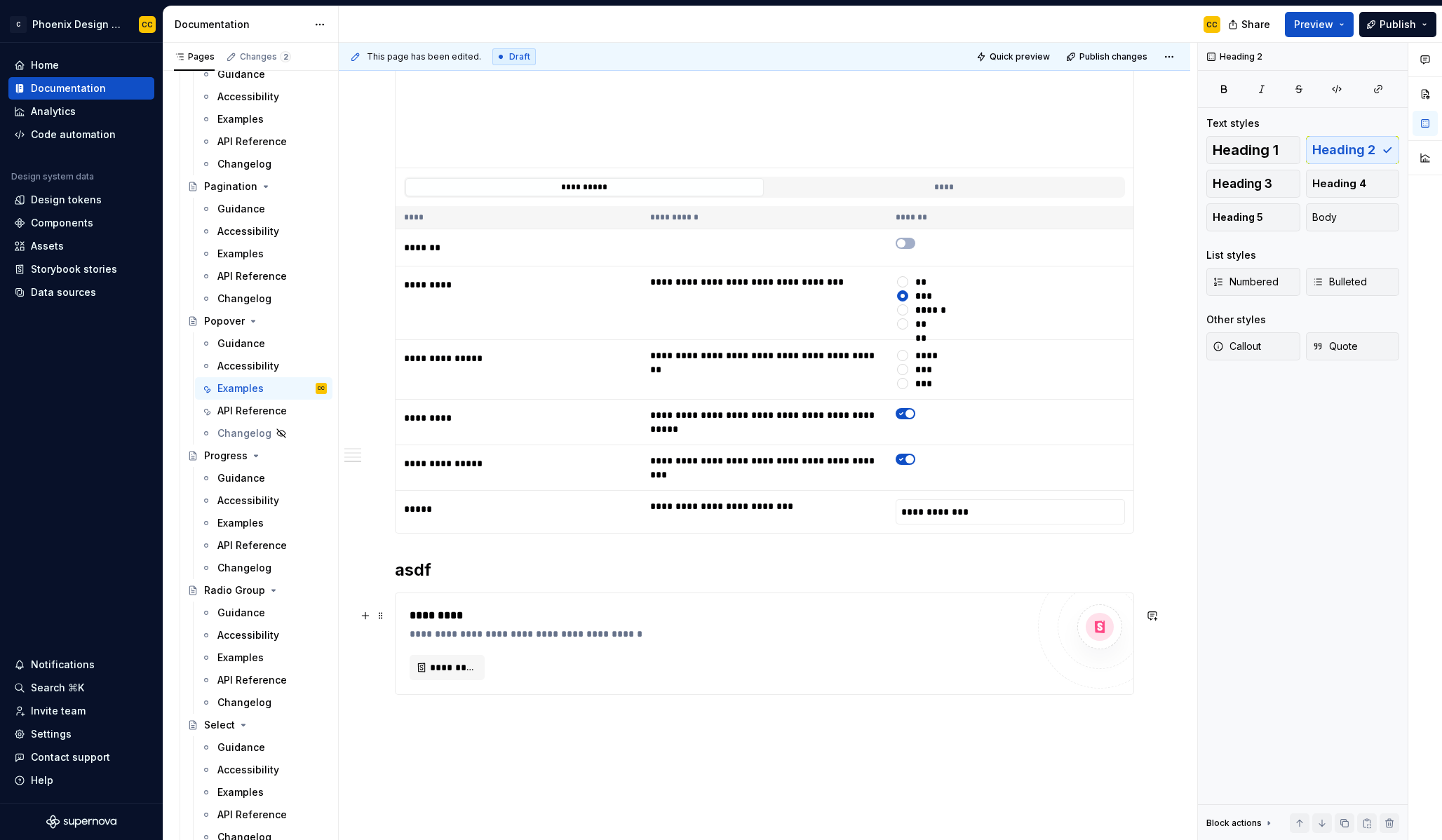
click at [414, 582] on h2 "asdf" at bounding box center [764, 570] width 739 height 23
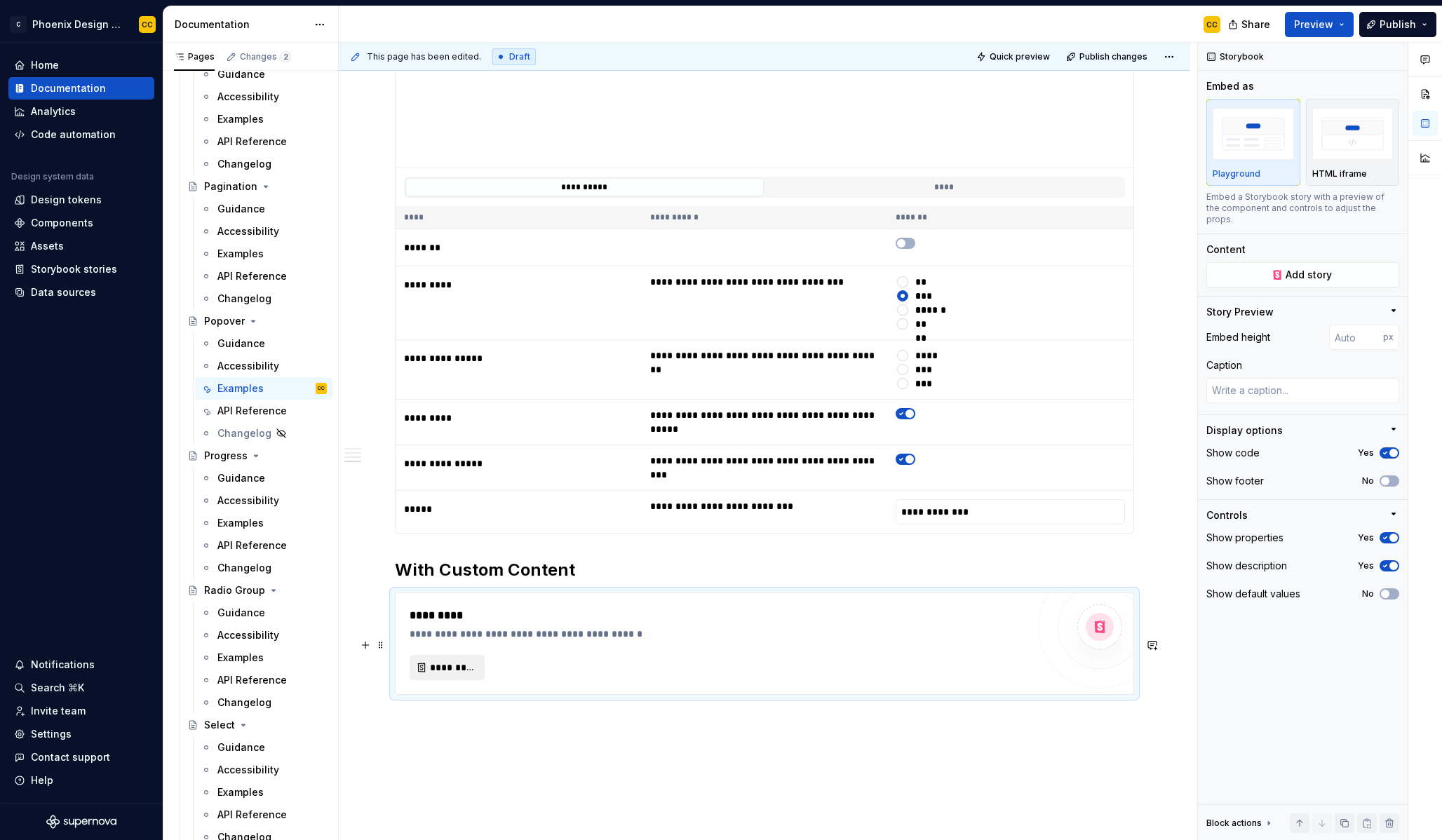
click at [460, 675] on span "*********" at bounding box center [453, 667] width 45 height 14
type textarea "*"
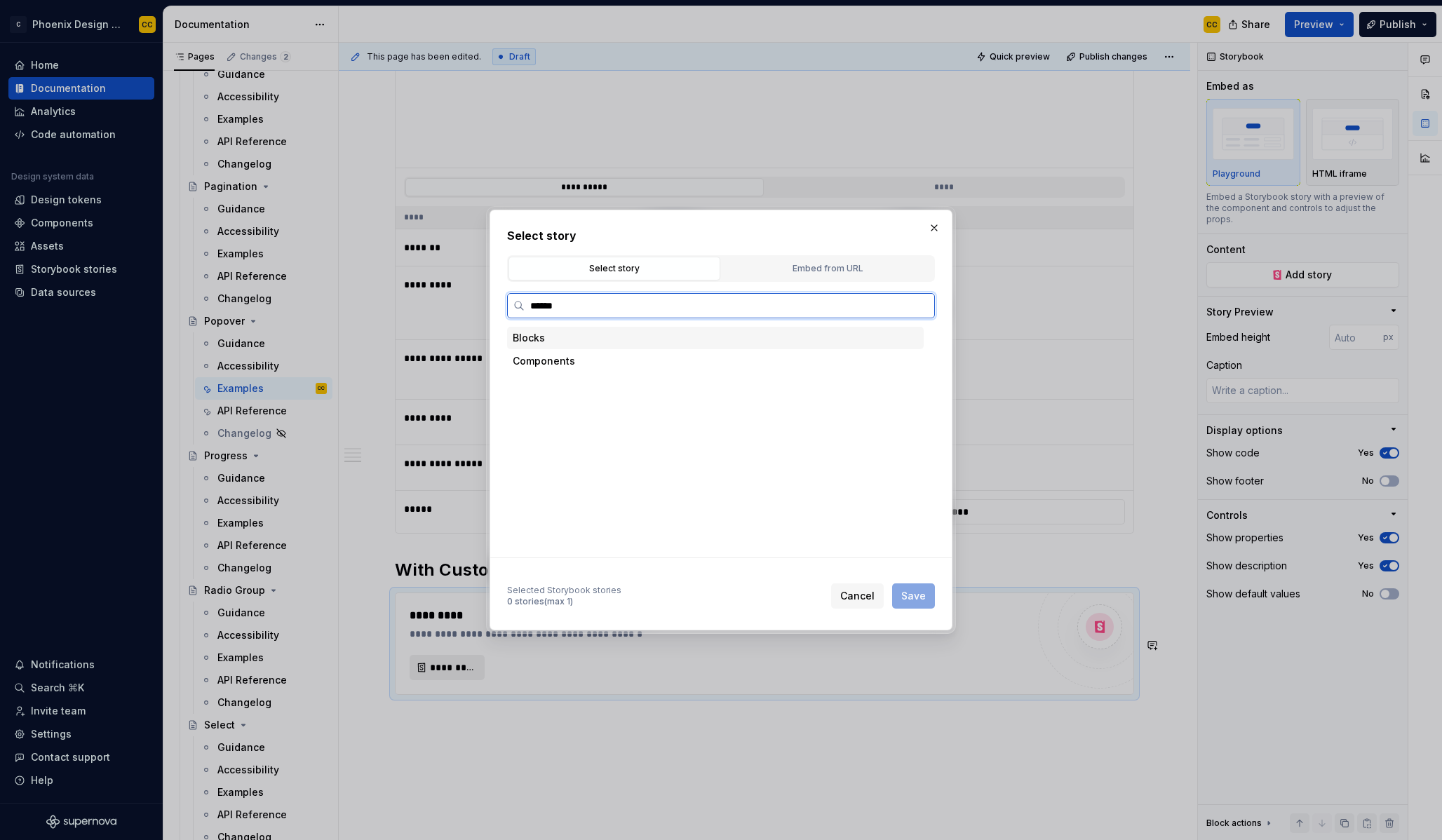
type input "*******"
click at [608, 457] on div "Custom Content" at bounding box center [596, 454] width 79 height 14
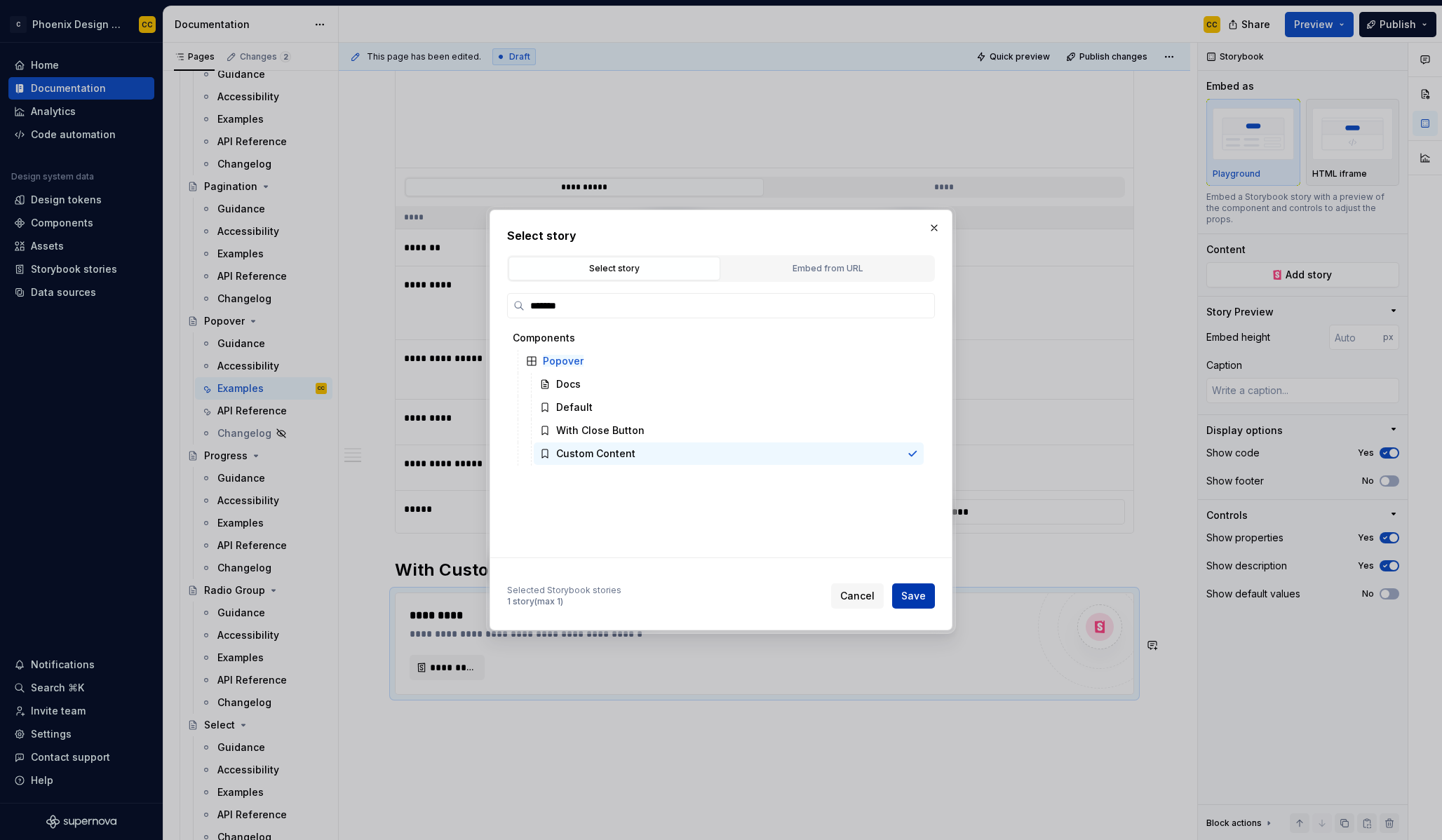
click at [915, 594] on span "Save" at bounding box center [913, 596] width 24 height 14
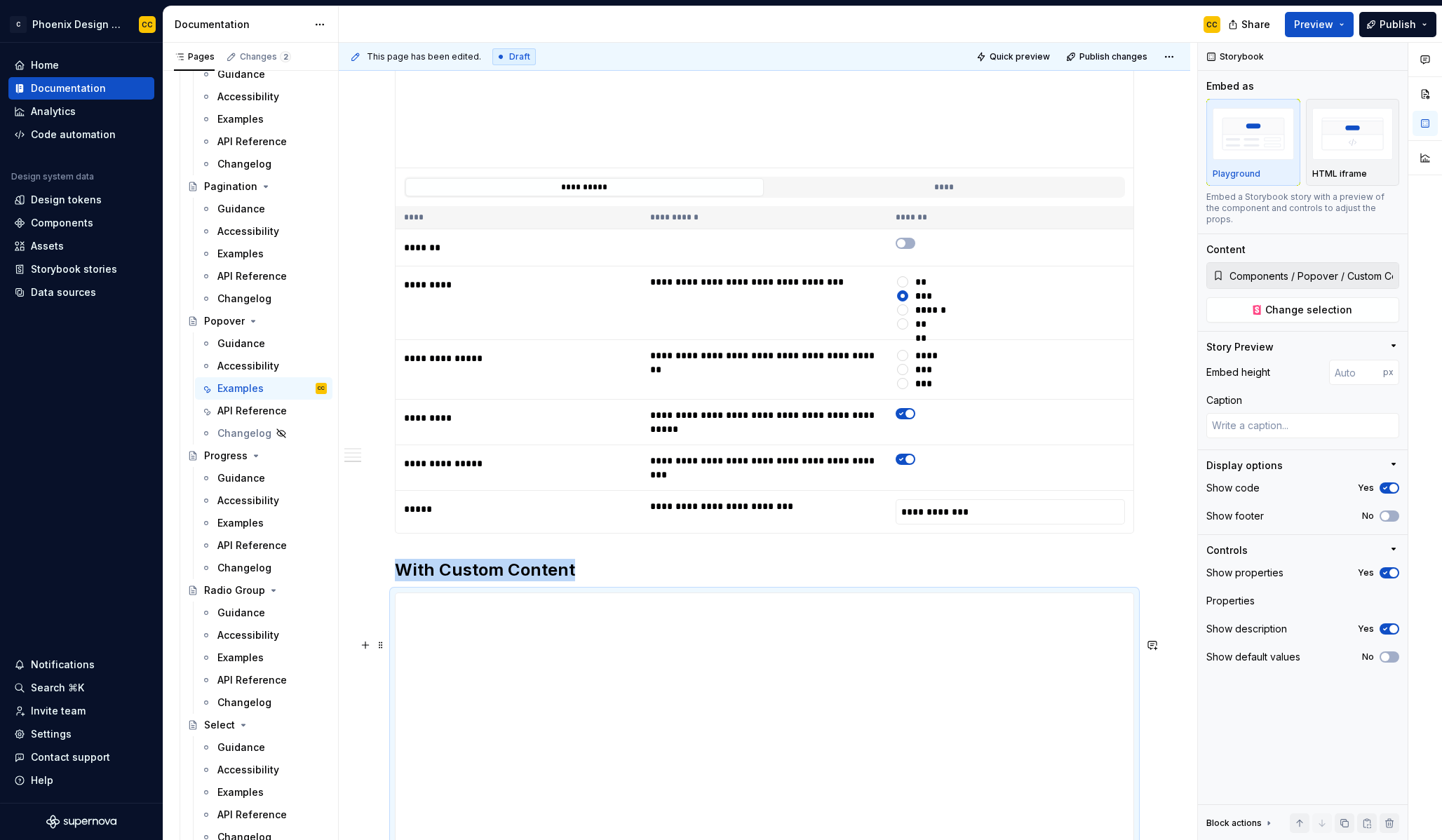
scroll to position [1635, 0]
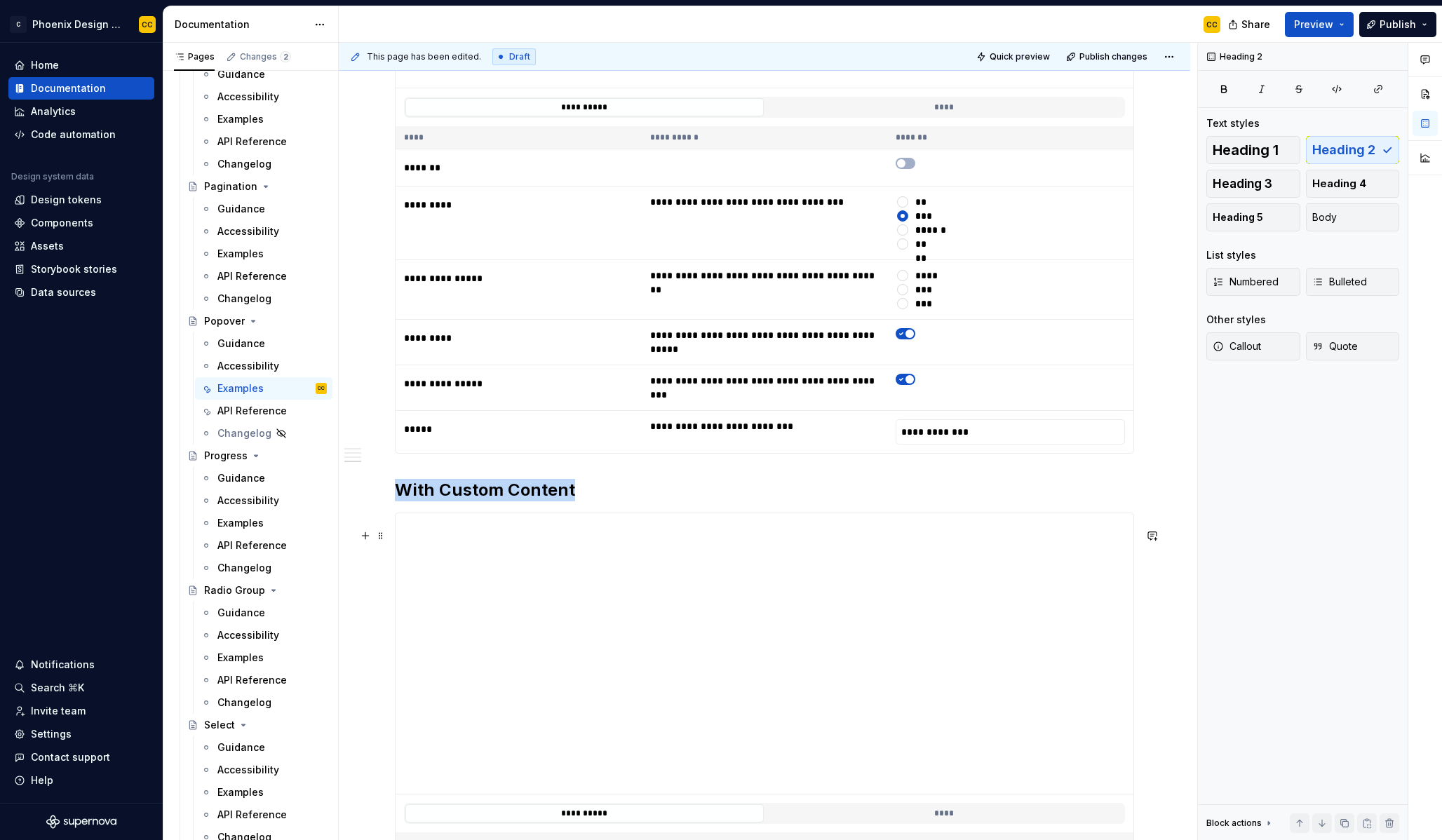
click at [430, 502] on h2 "With Custom Content" at bounding box center [764, 490] width 739 height 23
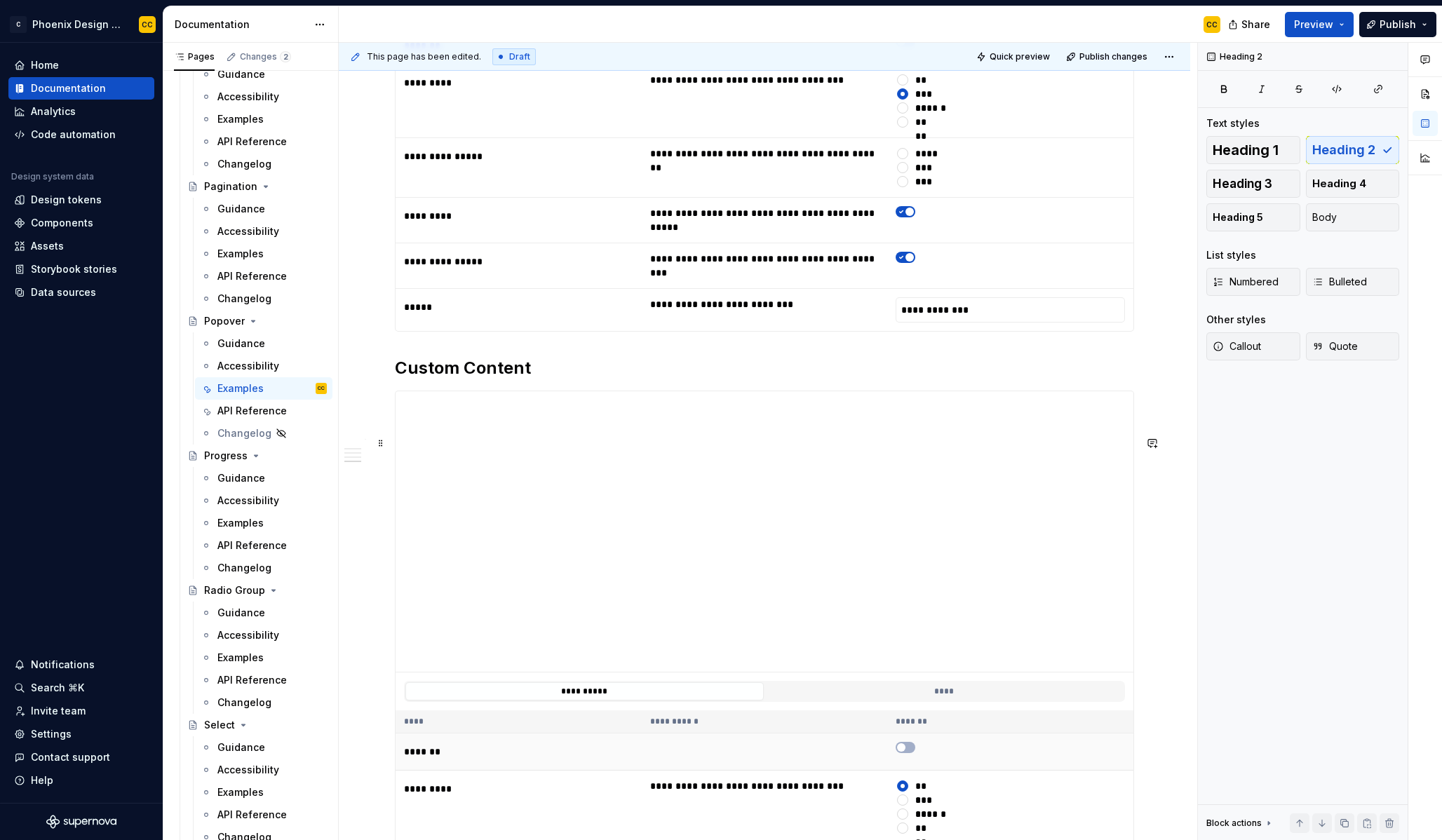
scroll to position [1925, 0]
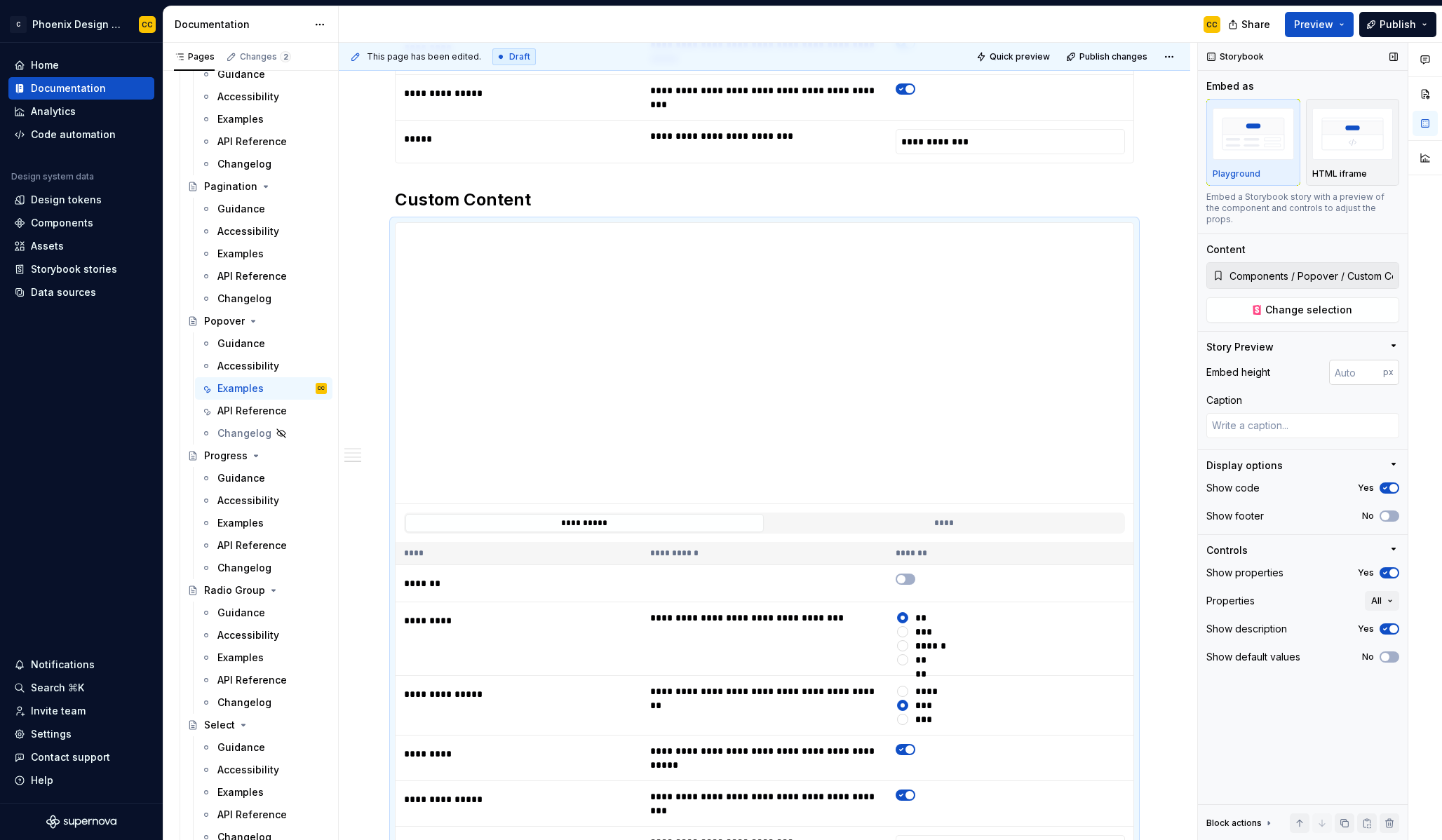
type textarea "*"
click at [1351, 366] on input "number" at bounding box center [1356, 372] width 54 height 25
type input "500"
type textarea "*"
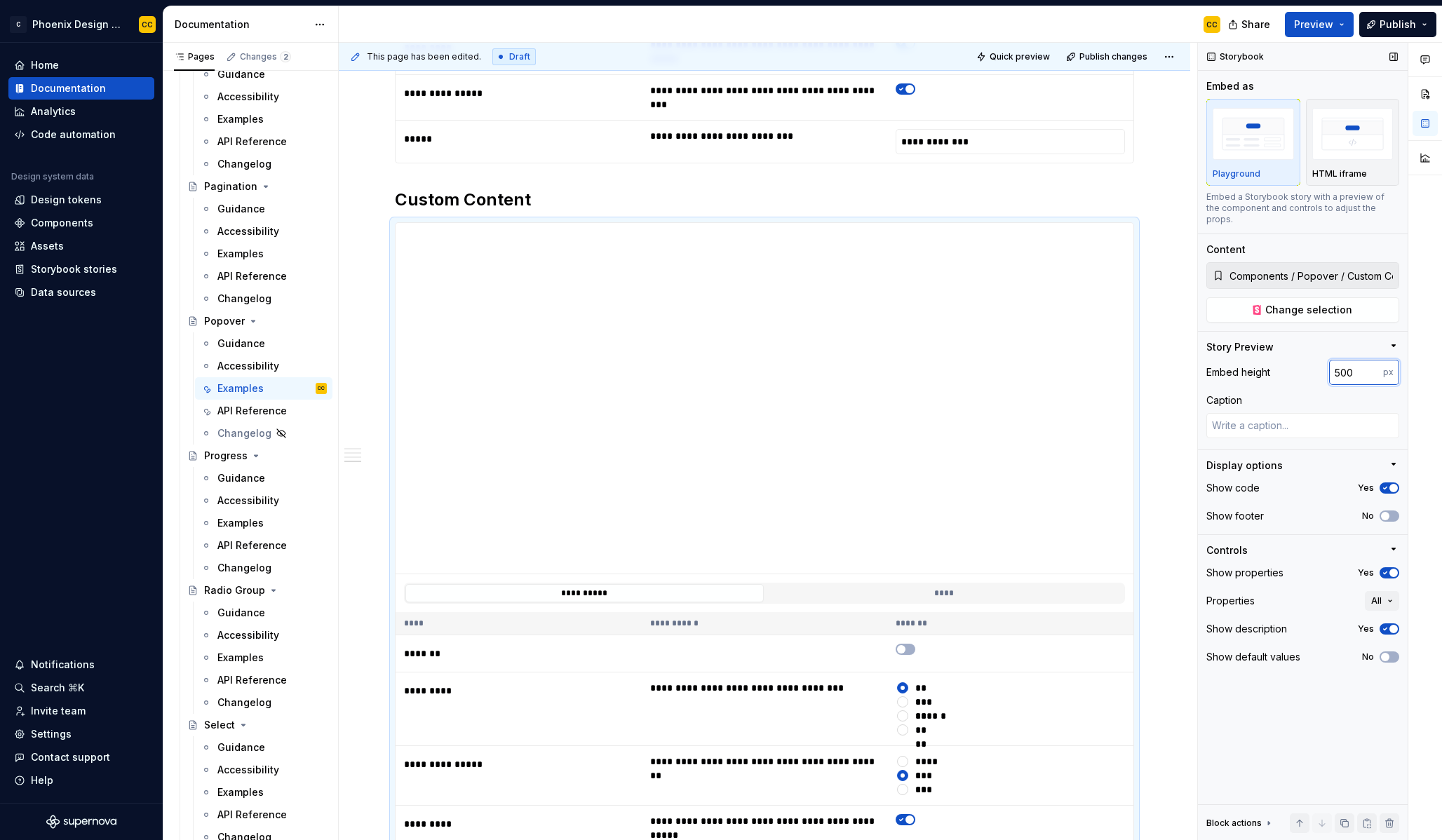
drag, startPoint x: 1342, startPoint y: 360, endPoint x: 1331, endPoint y: 359, distance: 11.0
click at [1332, 359] on input "500" at bounding box center [1356, 372] width 54 height 25
type input "300"
type textarea "*"
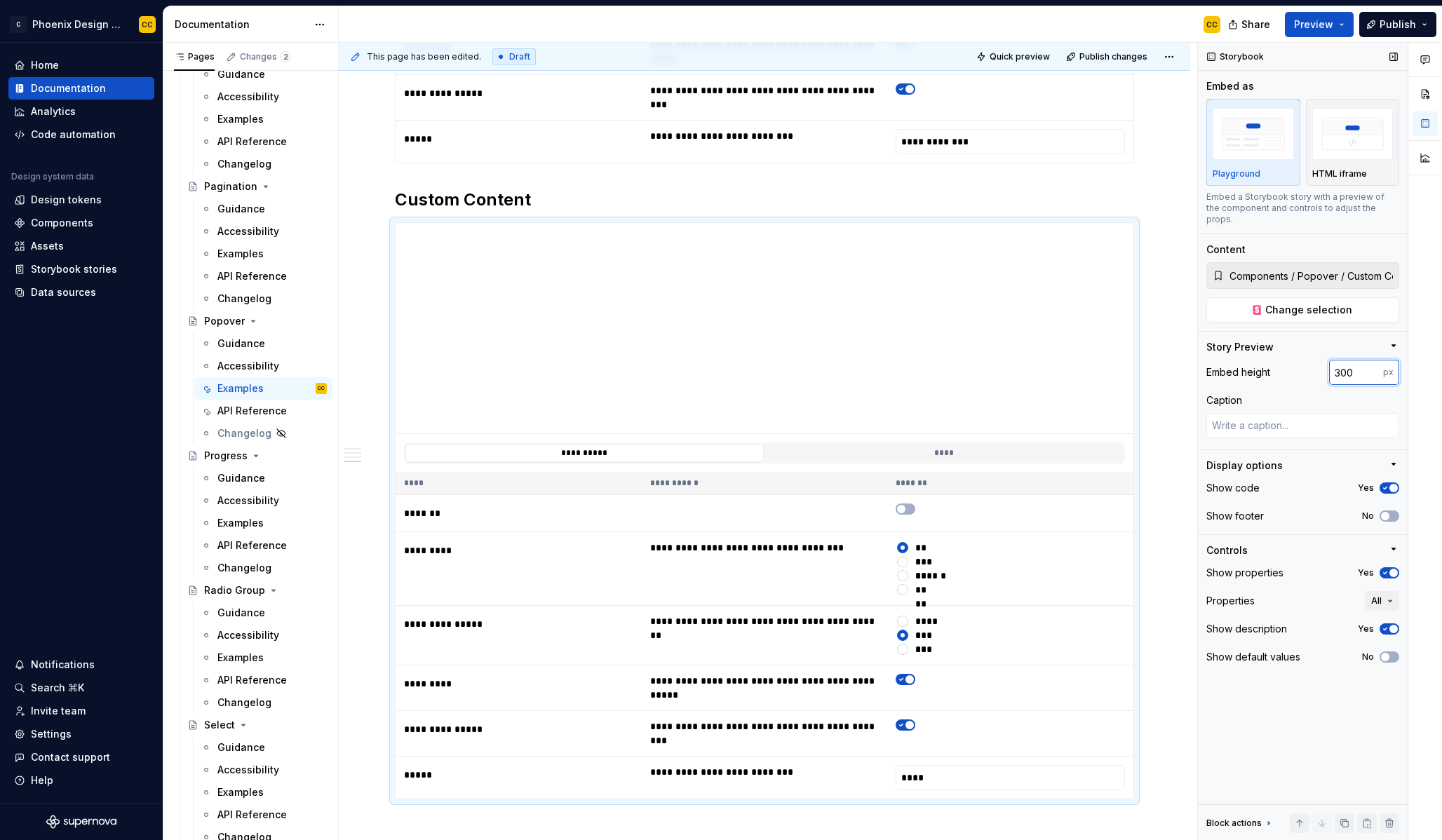
click at [1335, 364] on input "300" at bounding box center [1356, 372] width 54 height 25
drag, startPoint x: 1357, startPoint y: 361, endPoint x: 1310, endPoint y: 355, distance: 47.4
click at [1310, 359] on div "Embed height 300 px" at bounding box center [1302, 372] width 193 height 25
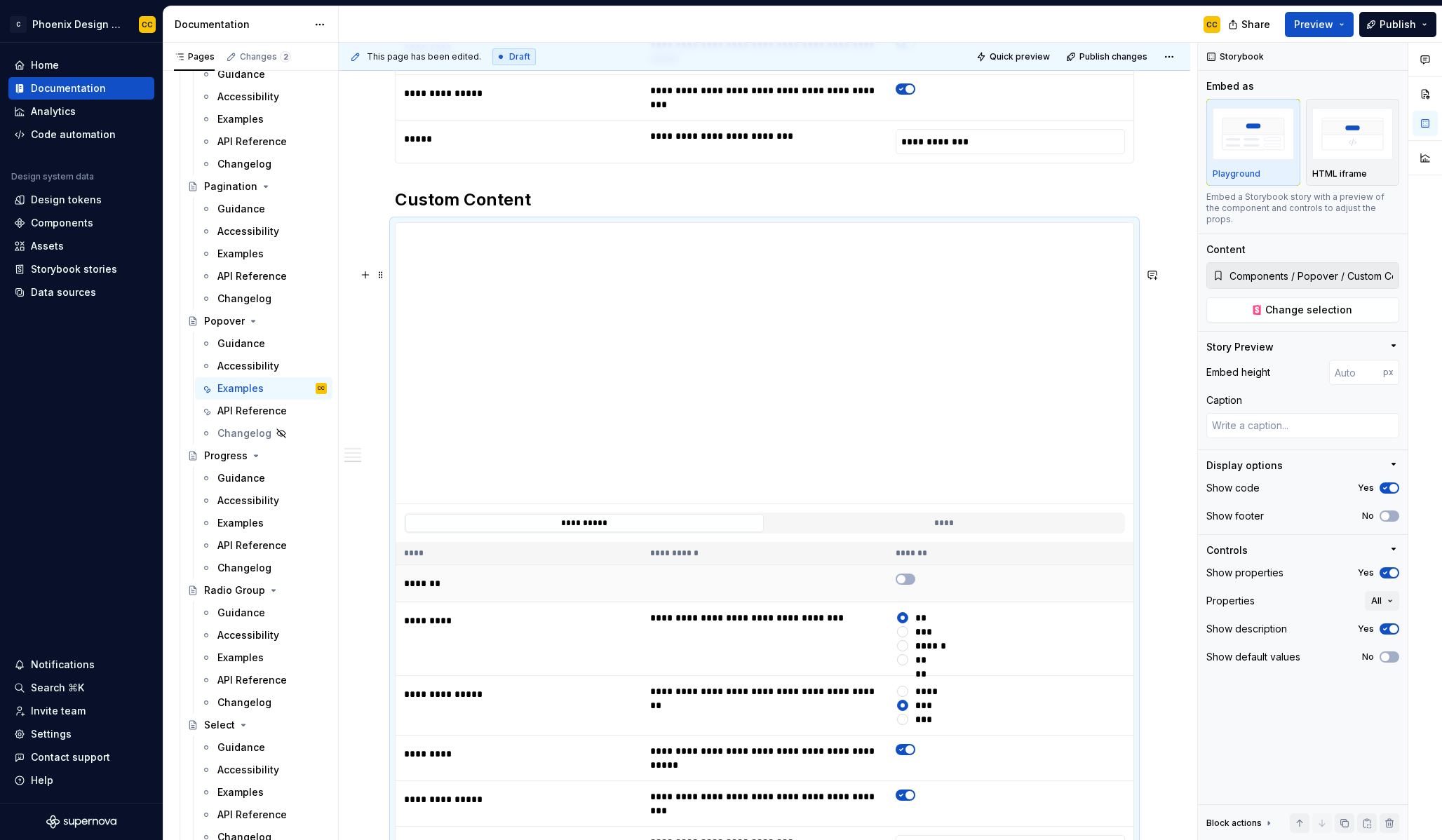
click at [1008, 603] on td at bounding box center [1010, 584] width 246 height 37
click at [1391, 511] on button "No" at bounding box center [1389, 516] width 19 height 11
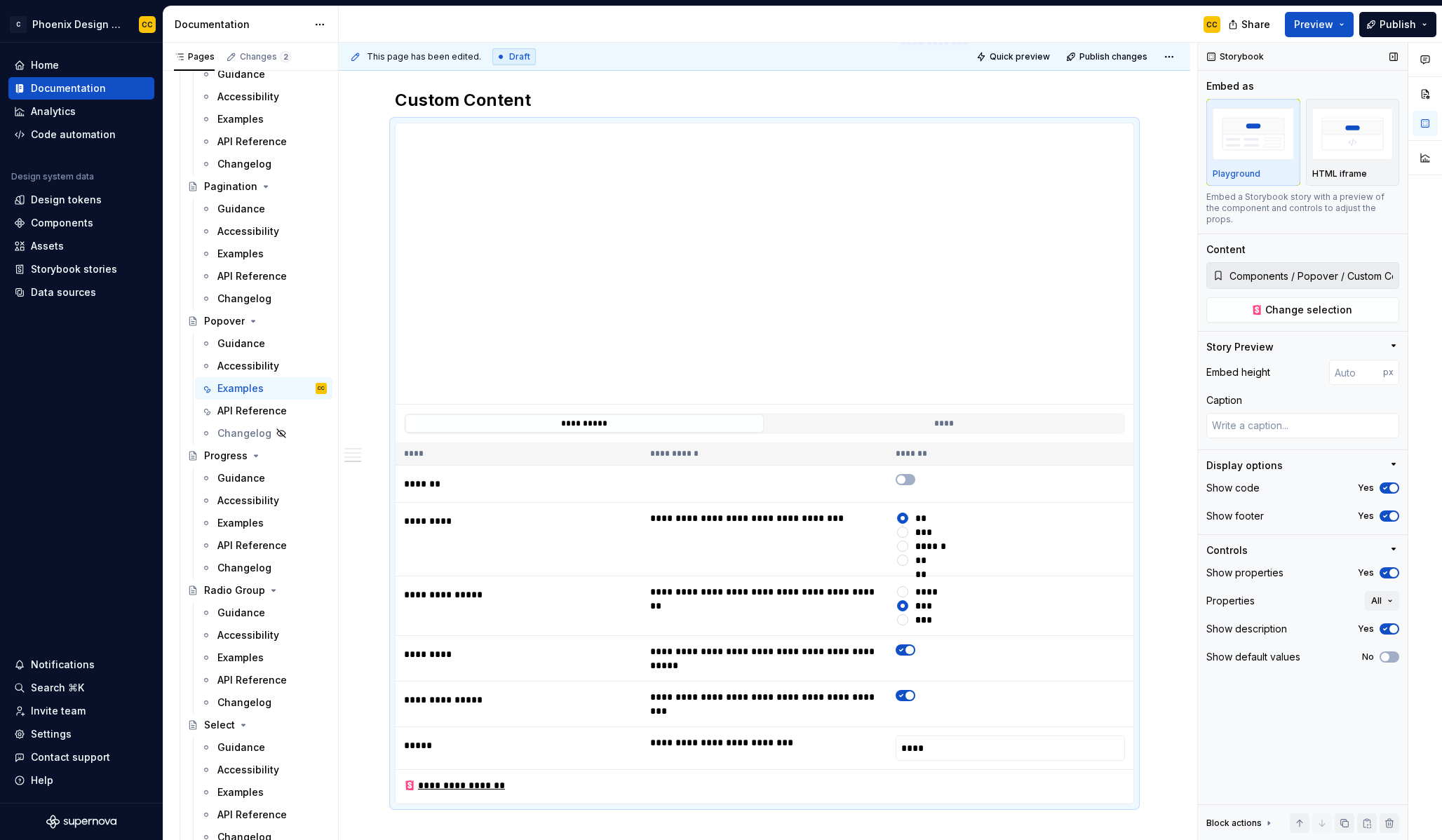
click at [1390, 570] on div "Show properties Yes" at bounding box center [1302, 572] width 193 height 19
click at [1390, 569] on span "button" at bounding box center [1394, 573] width 8 height 8
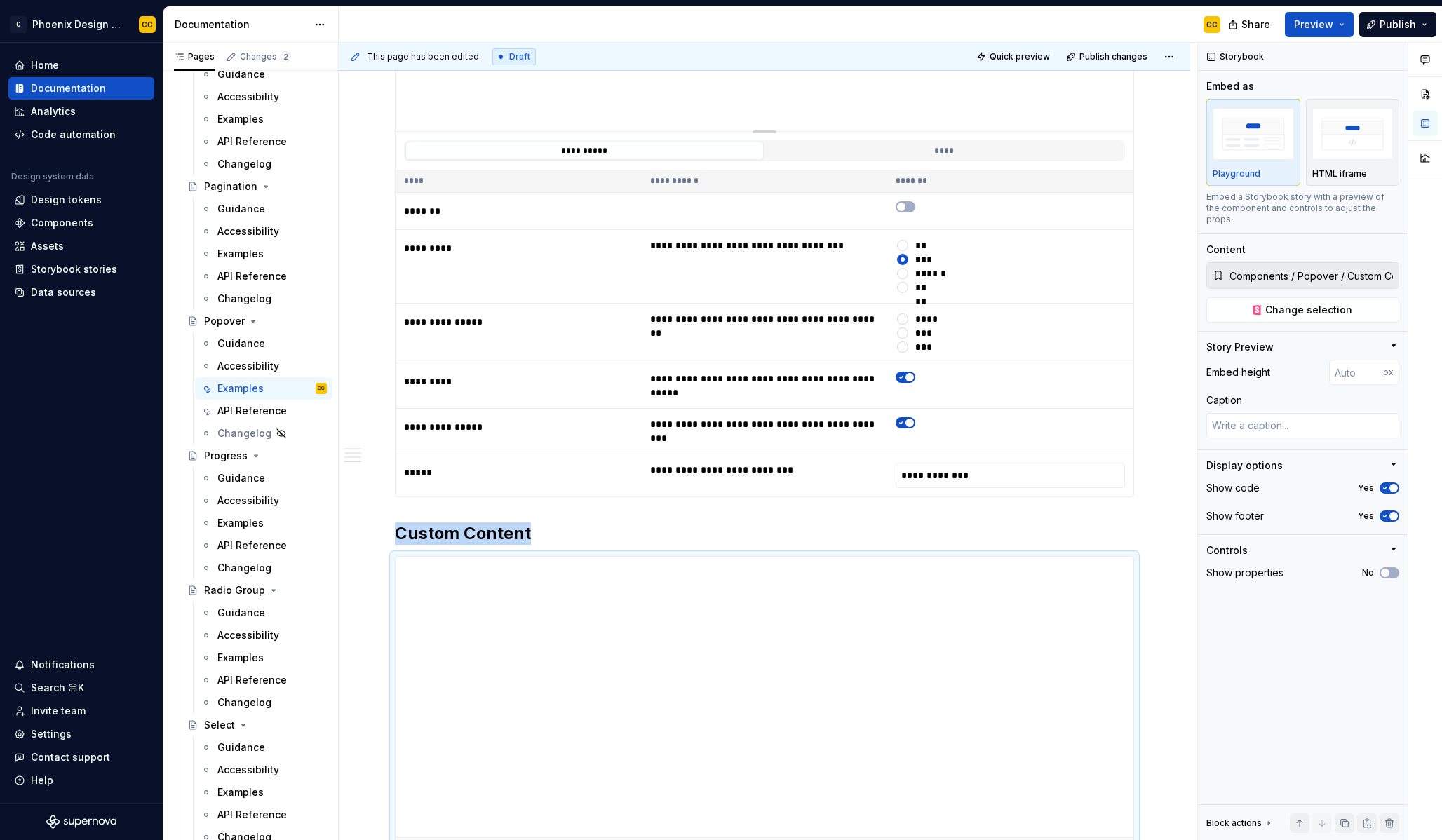
type textarea "*"
type input "Components / Popover / With Close Button"
click at [1383, 512] on span "button" at bounding box center [1386, 516] width 8 height 8
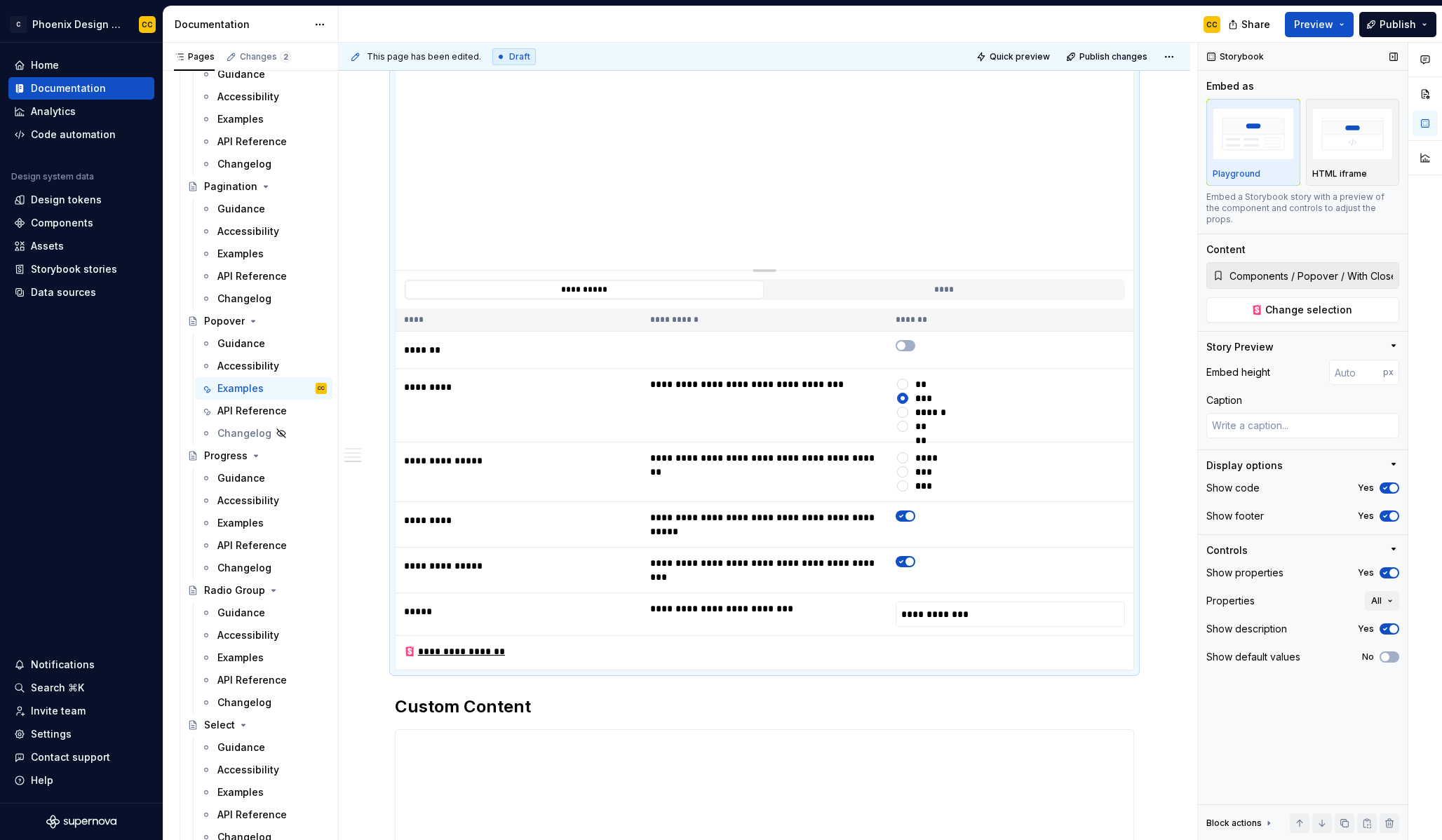
click at [1391, 569] on span "button" at bounding box center [1394, 573] width 8 height 8
type textarea "*"
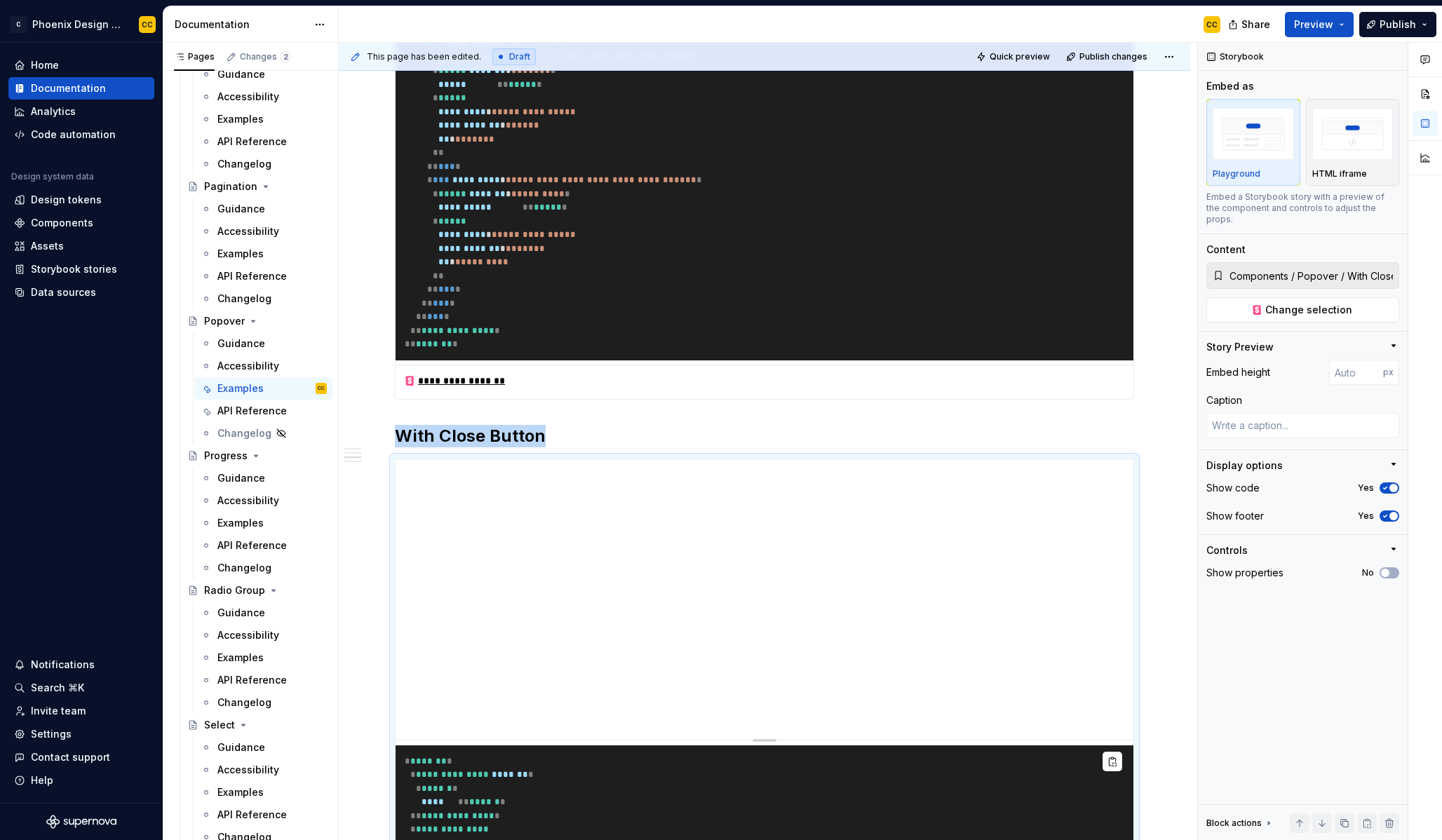
scroll to position [1263, 0]
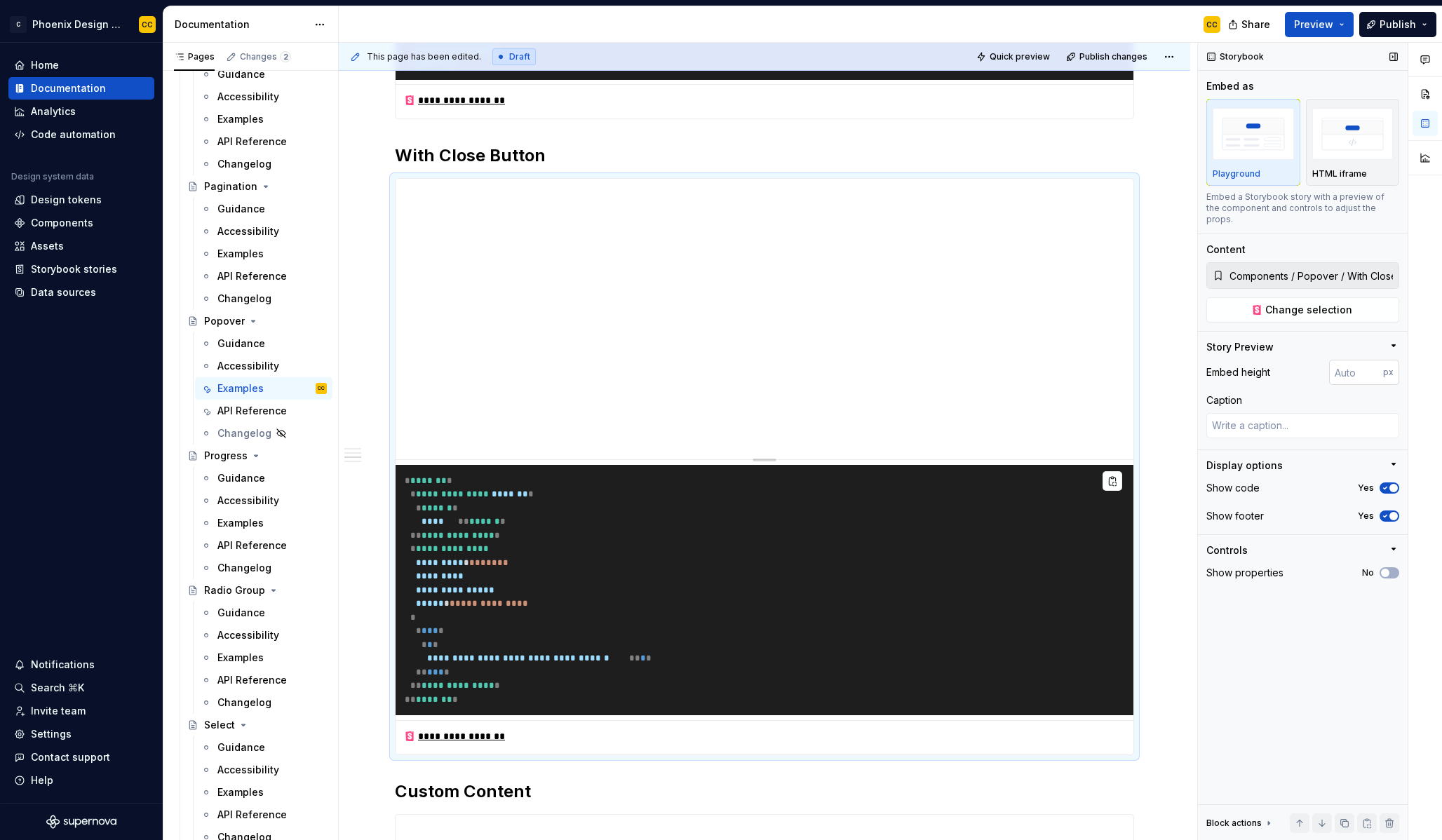
click at [1347, 362] on input "number" at bounding box center [1356, 372] width 54 height 25
type input "200"
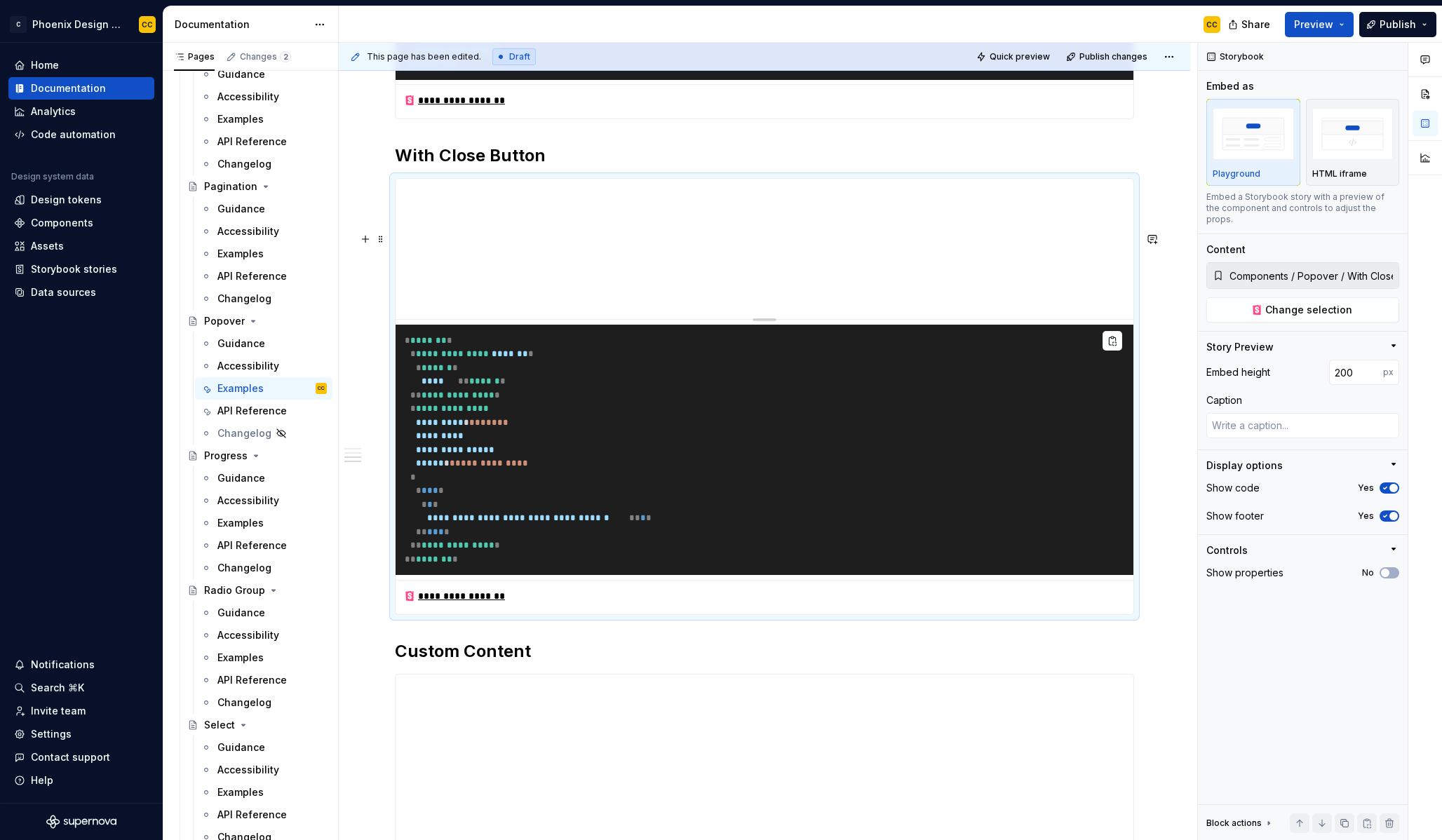
click at [1163, 354] on div "**********" at bounding box center [764, 316] width 852 height 2571
click at [288, 433] on button "Page tree" at bounding box center [297, 433] width 19 height 19
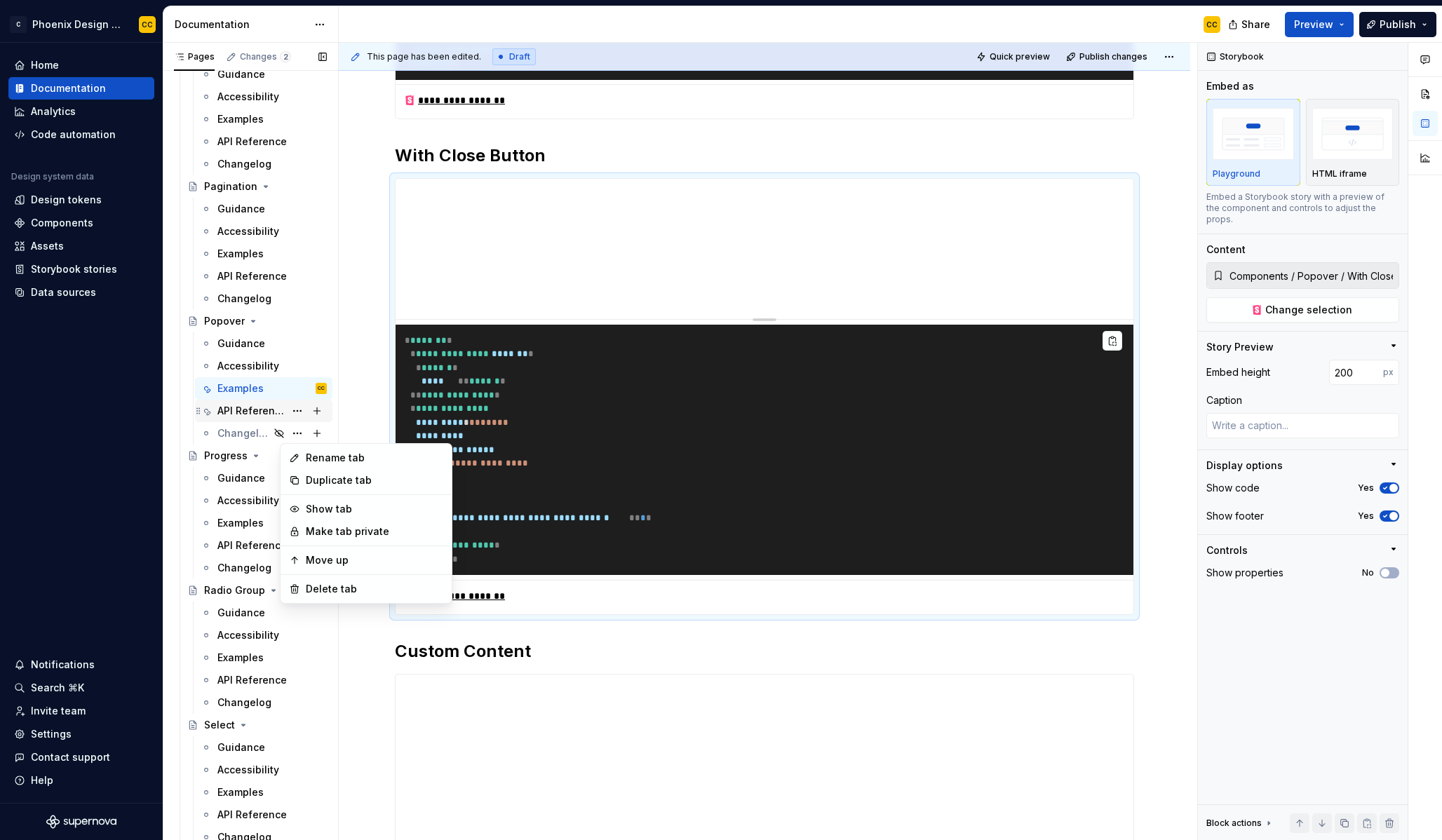
click at [257, 414] on div "Pages Changes 2 Add Accessibility guide for tree Page tree. Navigate the tree w…" at bounding box center [250, 444] width 175 height 804
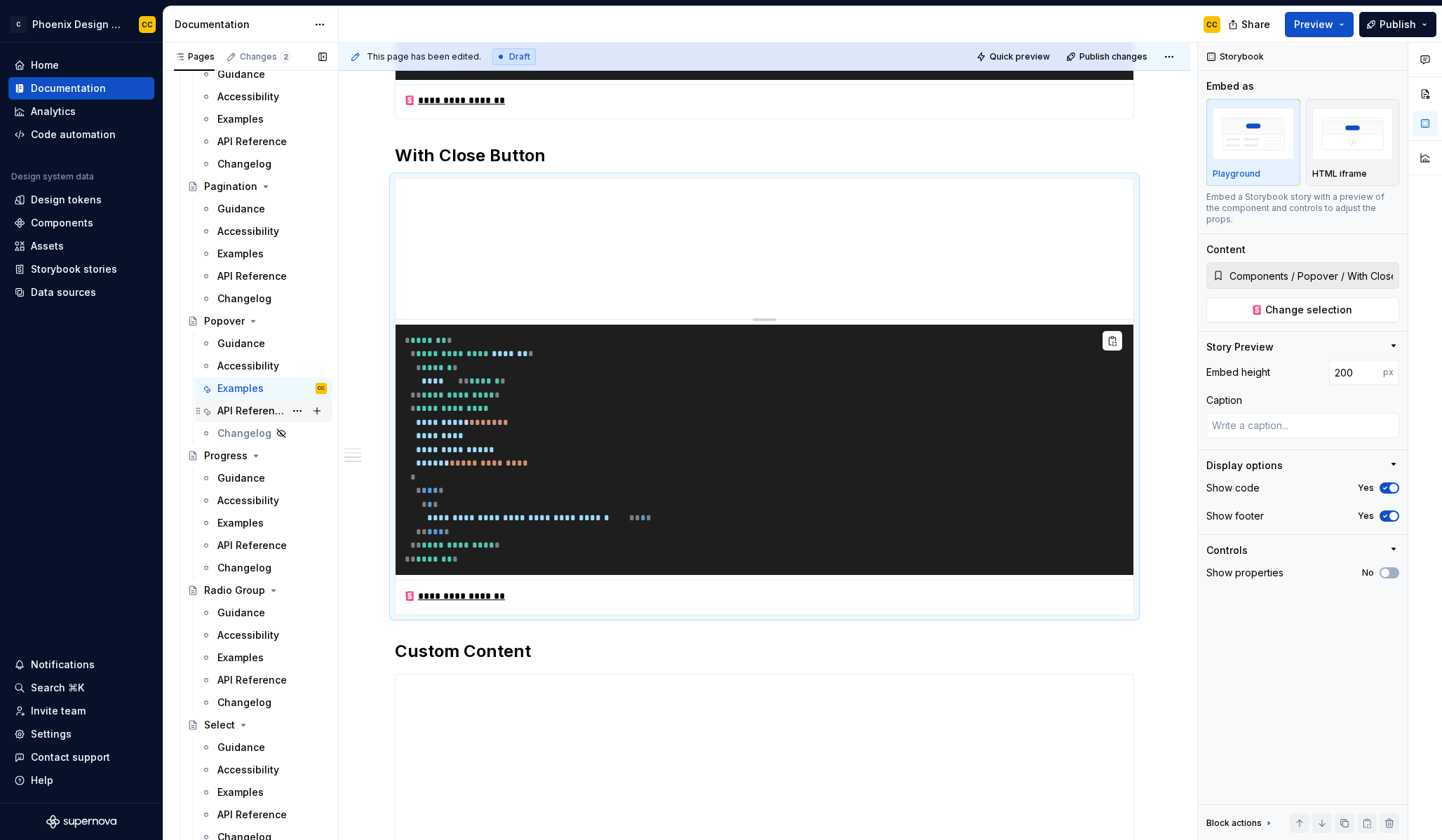
click at [245, 414] on div "API Reference" at bounding box center [251, 411] width 67 height 14
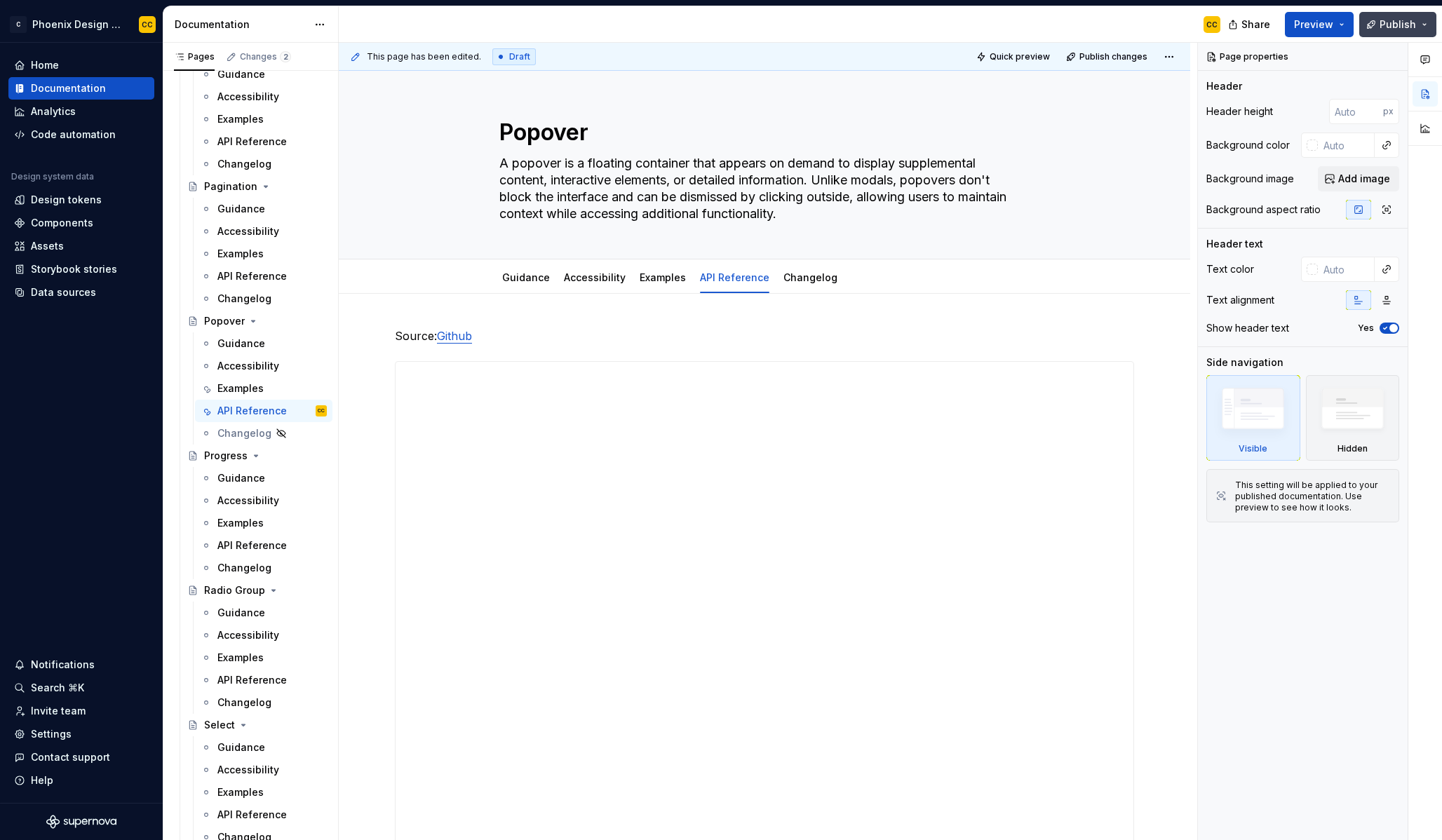
click at [1392, 23] on span "Publish" at bounding box center [1397, 24] width 36 height 14
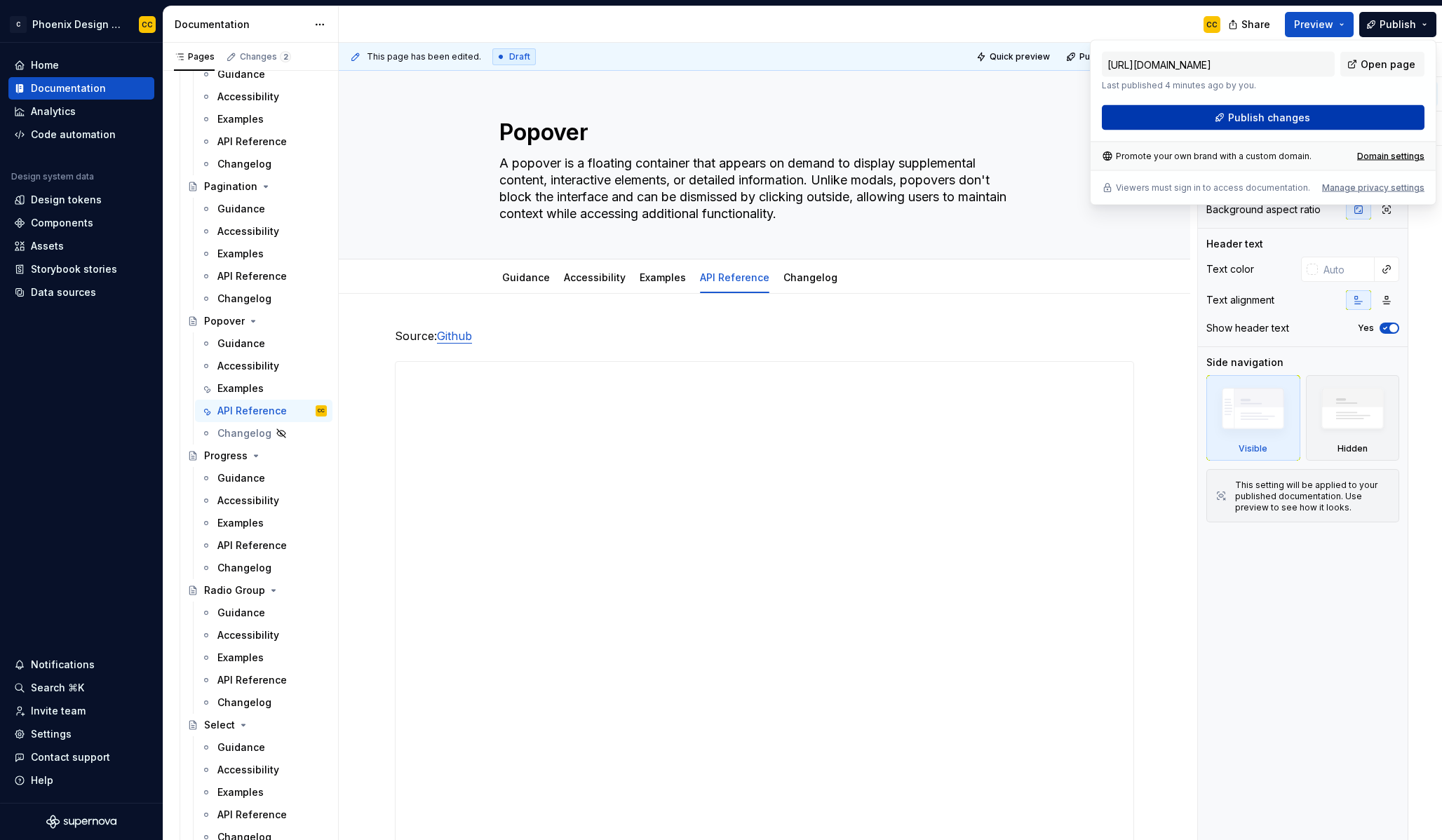
click at [1242, 120] on span "Publish changes" at bounding box center [1269, 118] width 82 height 14
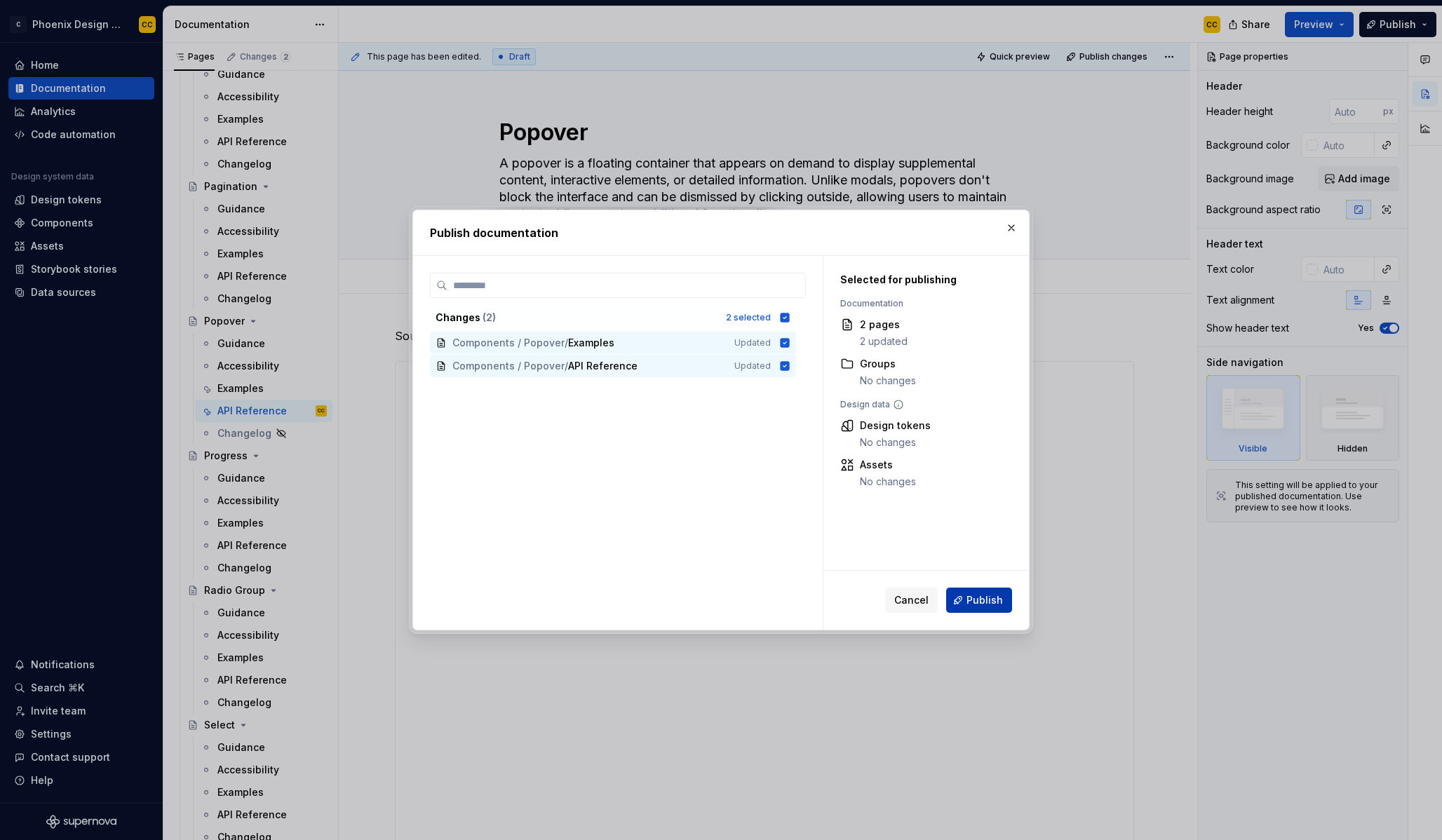
click at [993, 601] on span "Publish" at bounding box center [984, 600] width 36 height 14
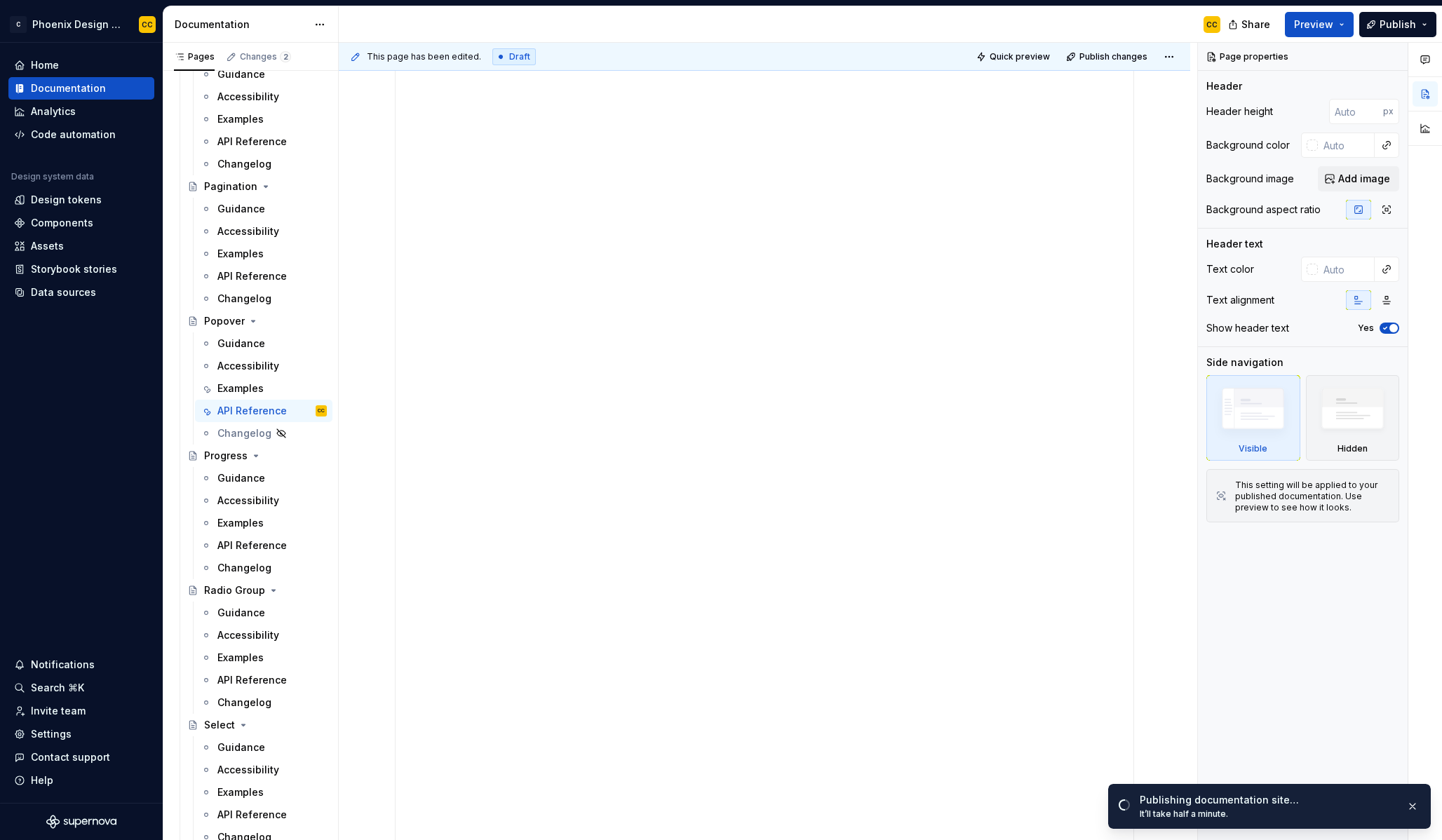
scroll to position [432, 0]
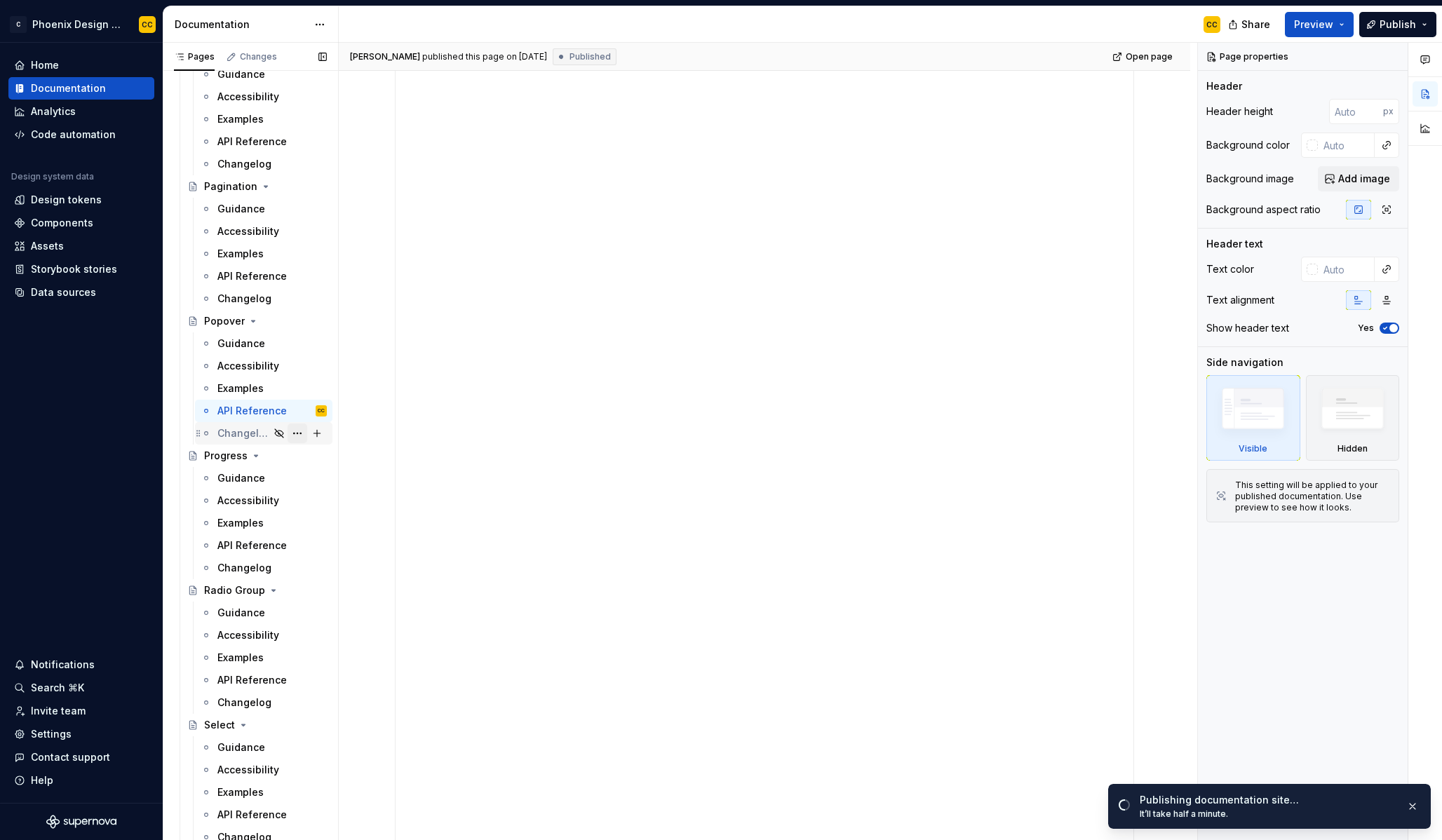
click at [291, 432] on button "Page tree" at bounding box center [297, 433] width 19 height 19
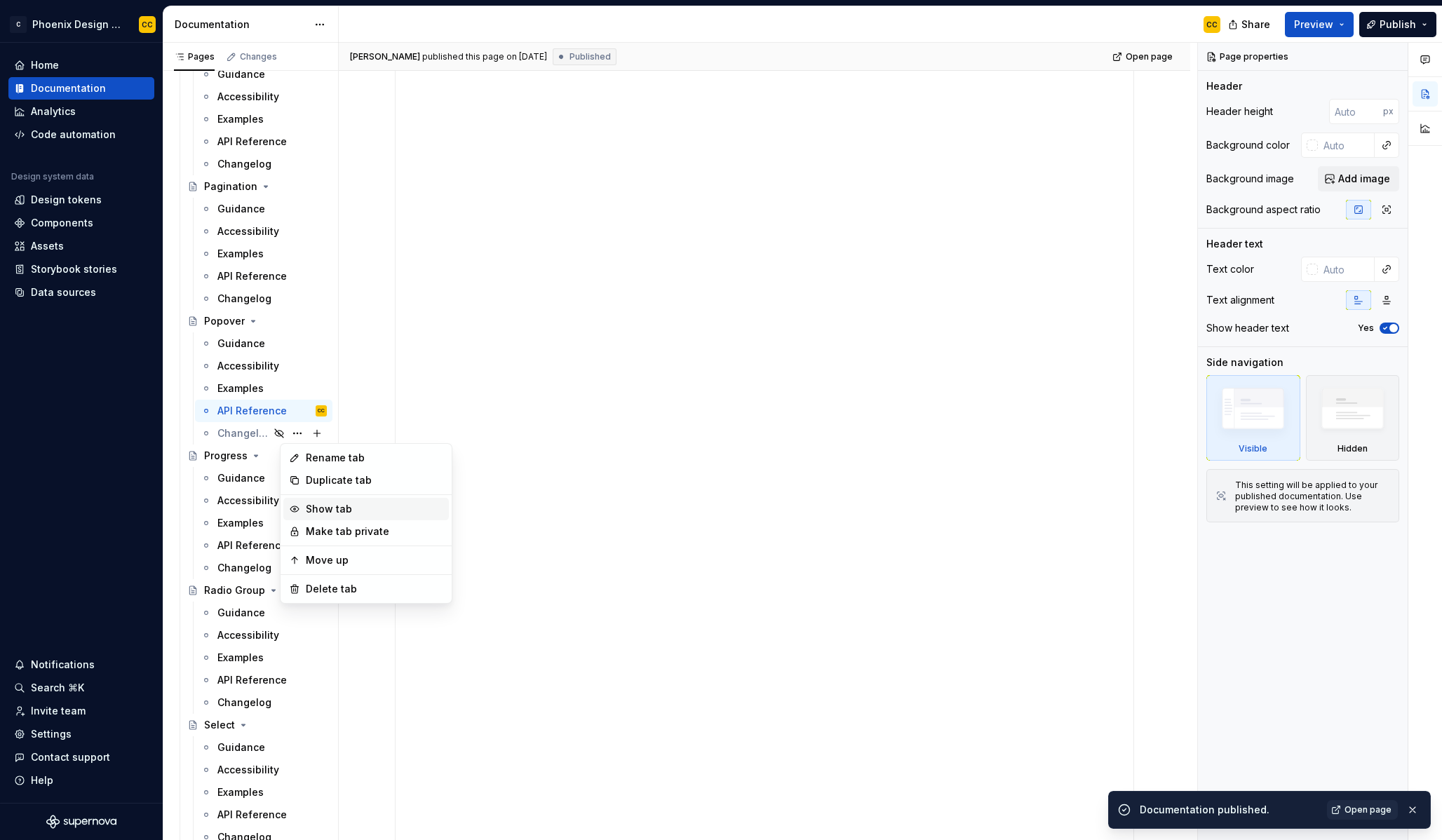
click at [339, 509] on div "Show tab" at bounding box center [374, 509] width 137 height 14
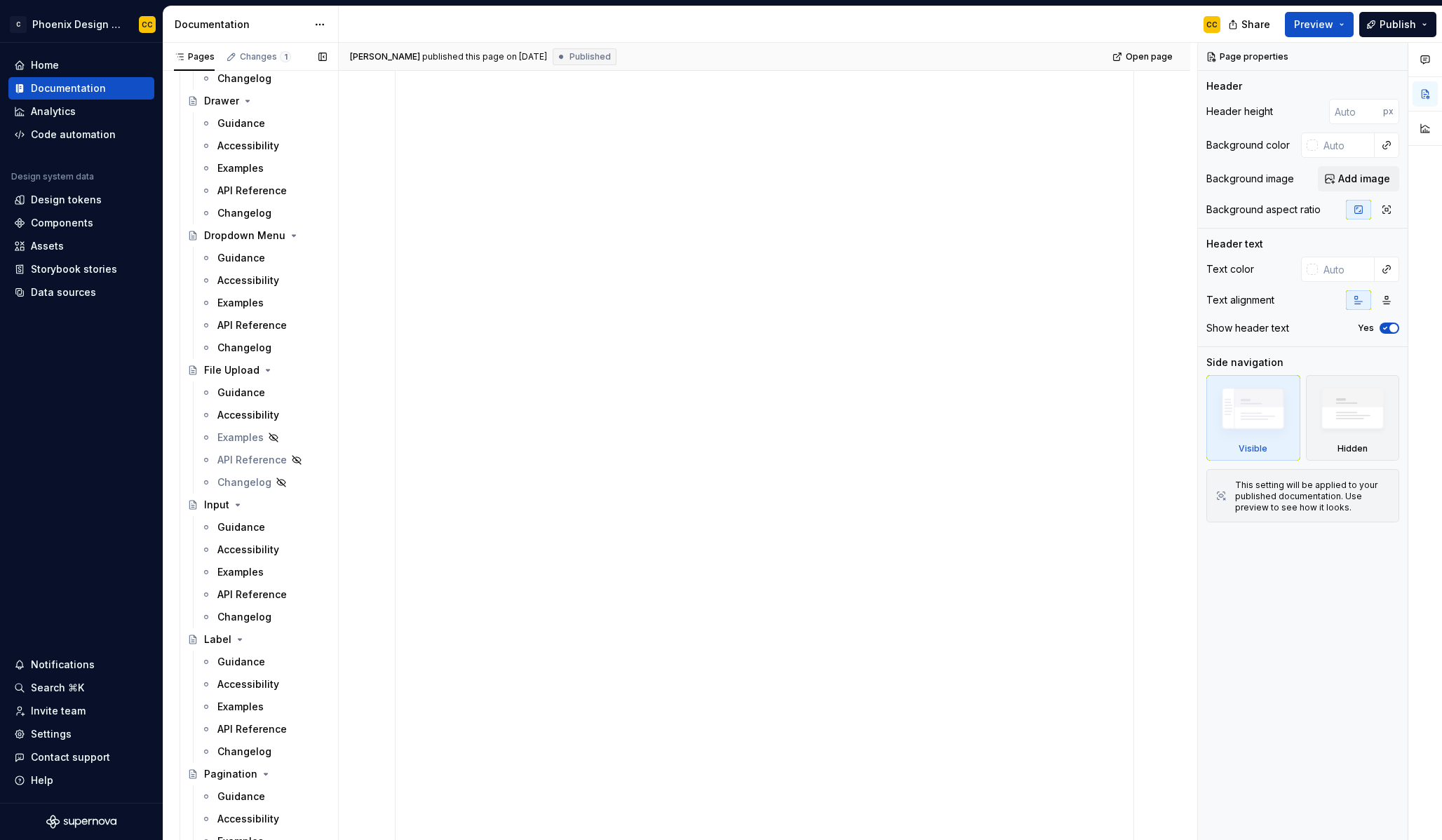
scroll to position [2382, 0]
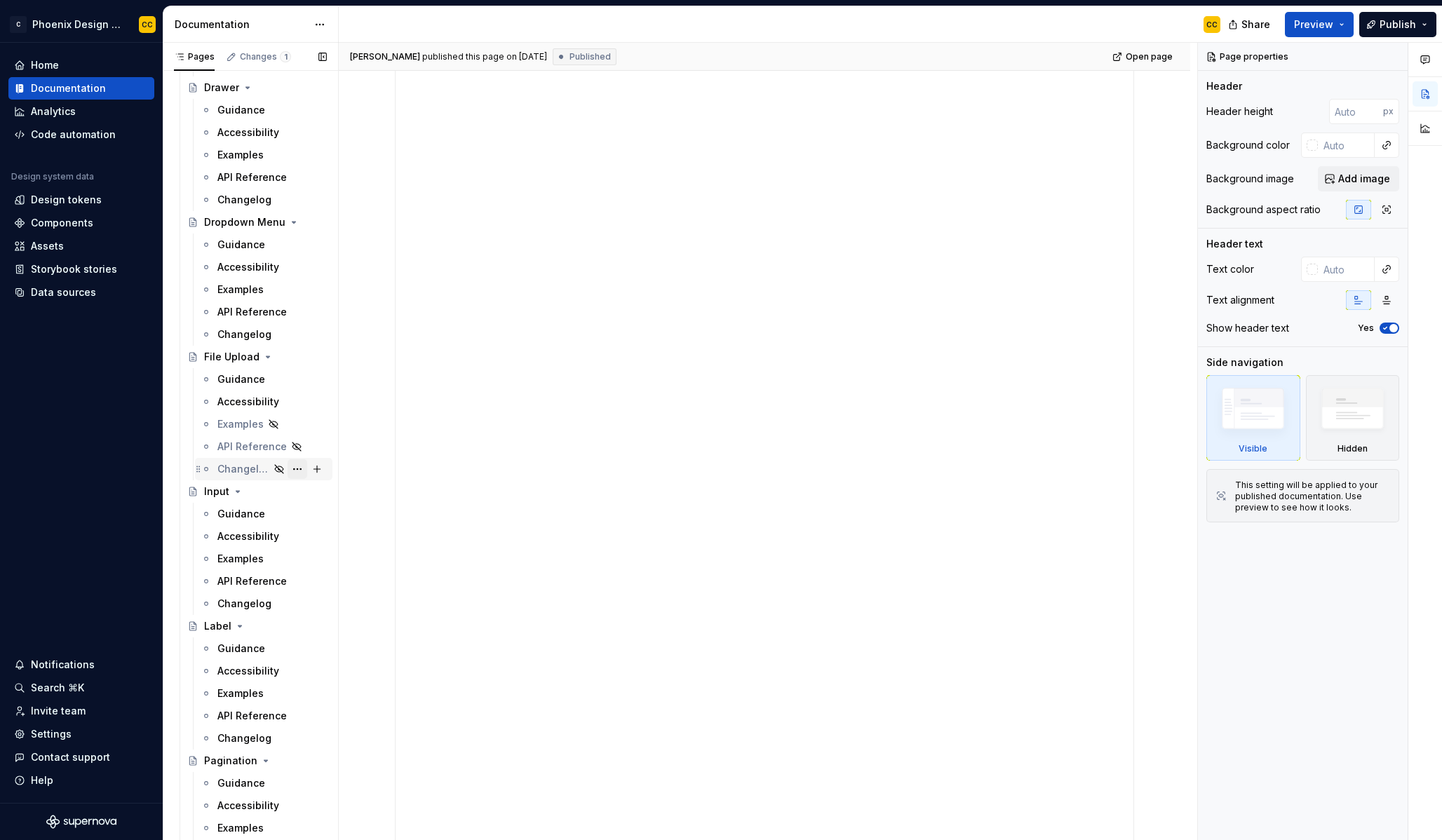
click at [291, 470] on button "Page tree" at bounding box center [297, 469] width 19 height 19
click at [329, 542] on div "Show tab" at bounding box center [374, 545] width 137 height 14
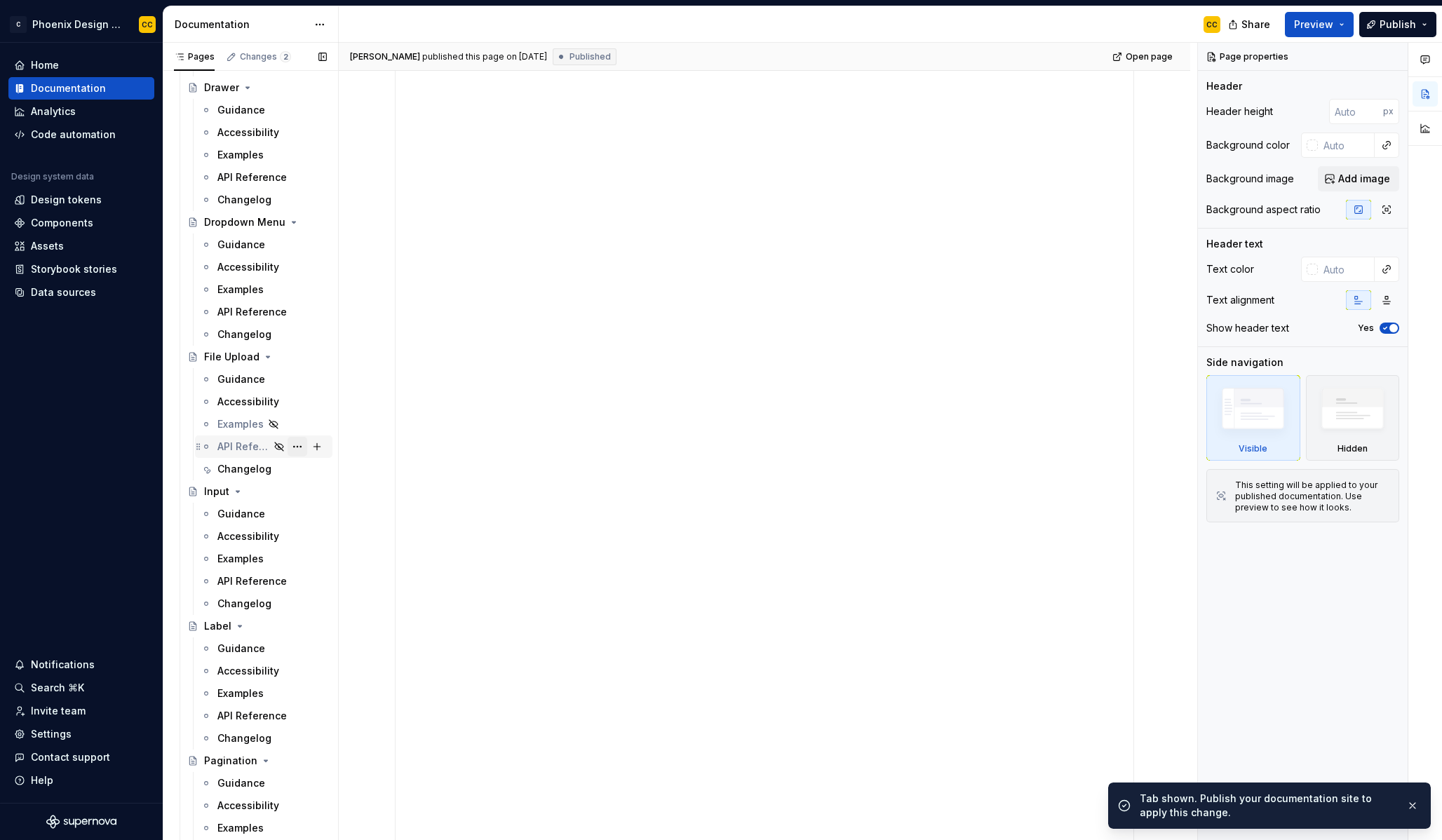
click at [294, 446] on button "Page tree" at bounding box center [297, 446] width 19 height 19
click at [317, 518] on div "Show tab" at bounding box center [374, 522] width 137 height 14
click at [289, 427] on button "Page tree" at bounding box center [297, 423] width 19 height 19
click at [317, 498] on div "Show tab" at bounding box center [374, 500] width 137 height 14
click at [242, 423] on div "Examples" at bounding box center [240, 424] width 46 height 14
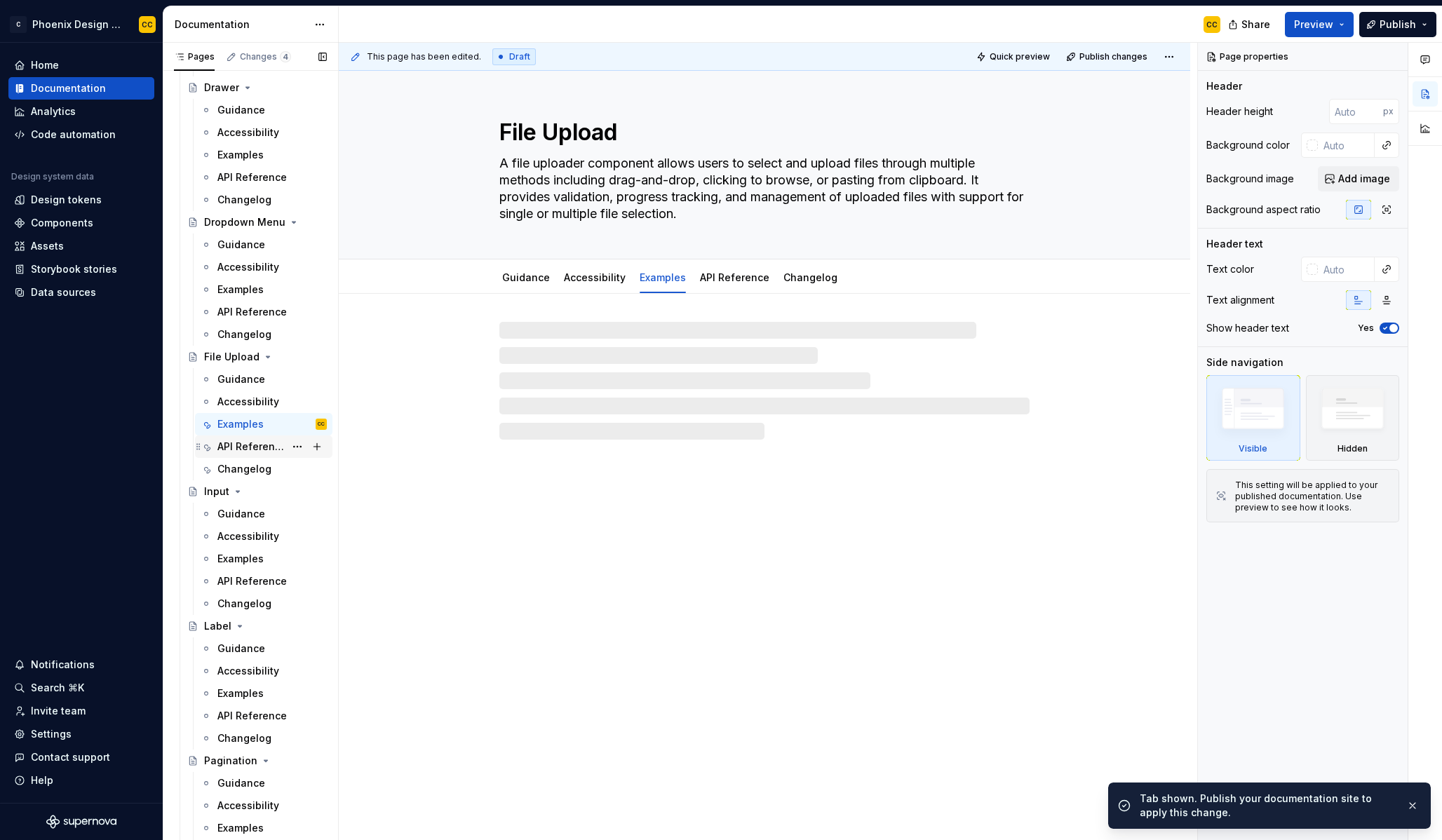
click at [262, 449] on div "API Reference" at bounding box center [251, 446] width 67 height 14
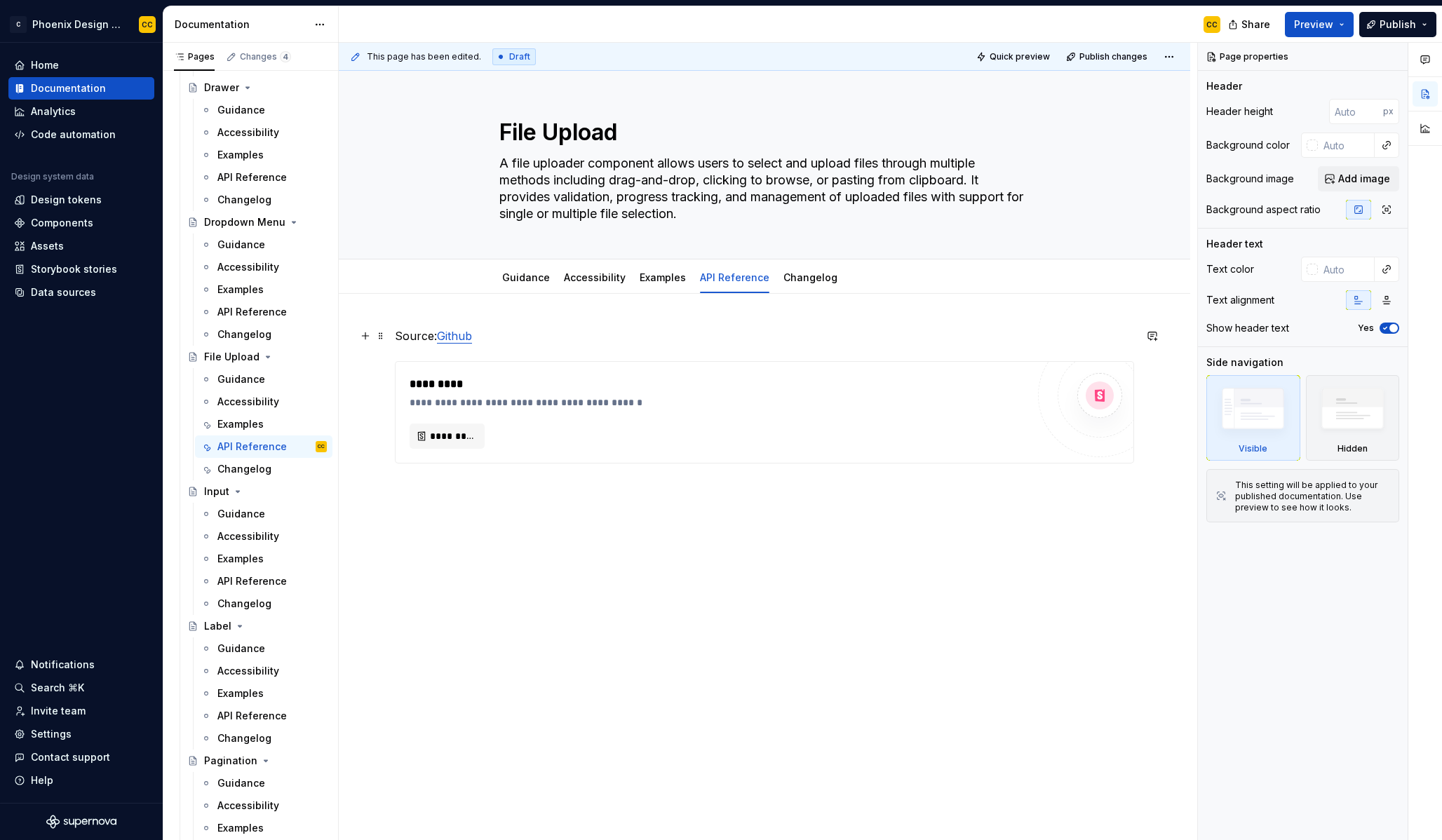
click at [466, 339] on link "Github" at bounding box center [455, 336] width 35 height 14
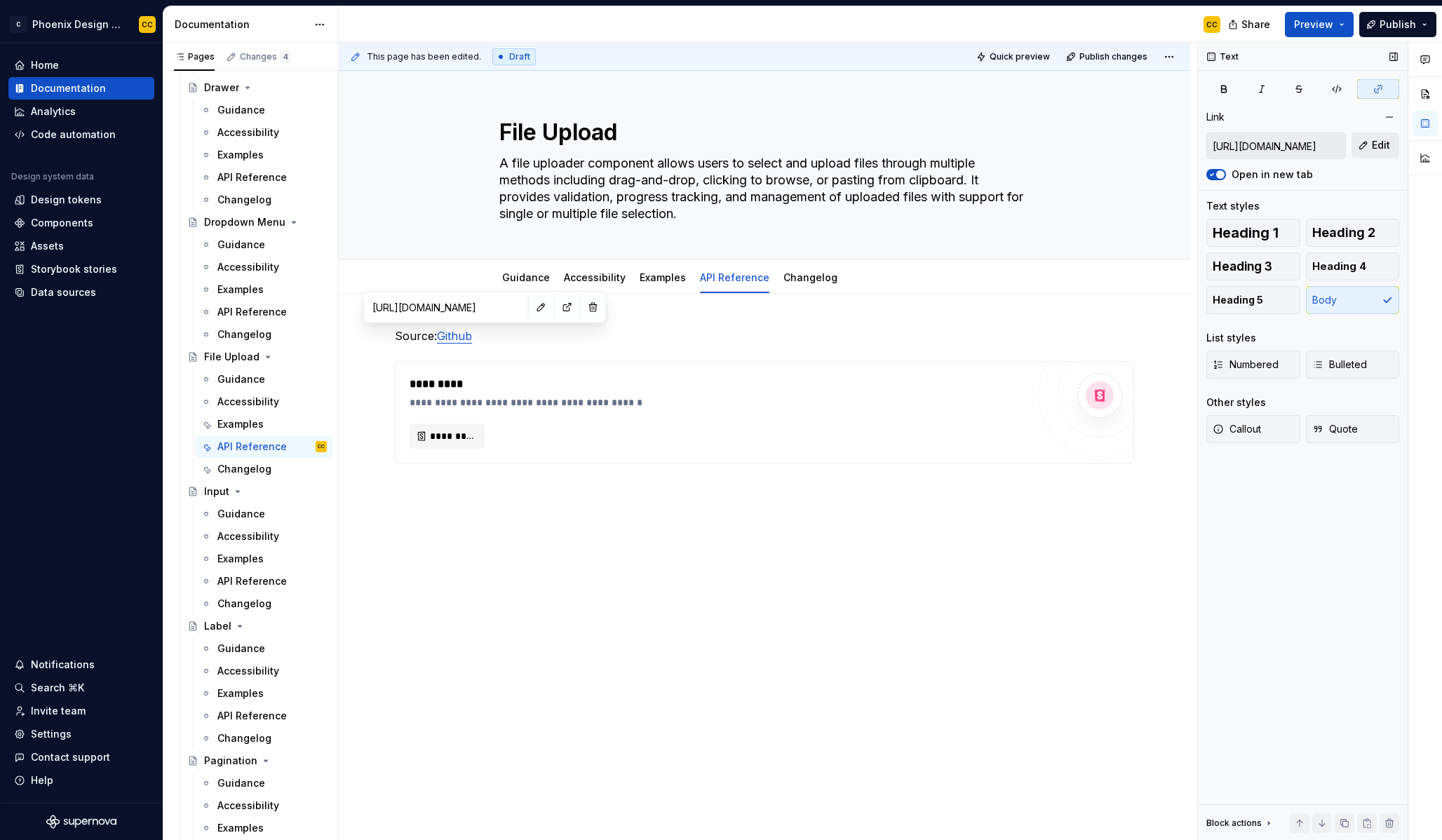
click at [1380, 152] on span "Edit" at bounding box center [1381, 145] width 19 height 14
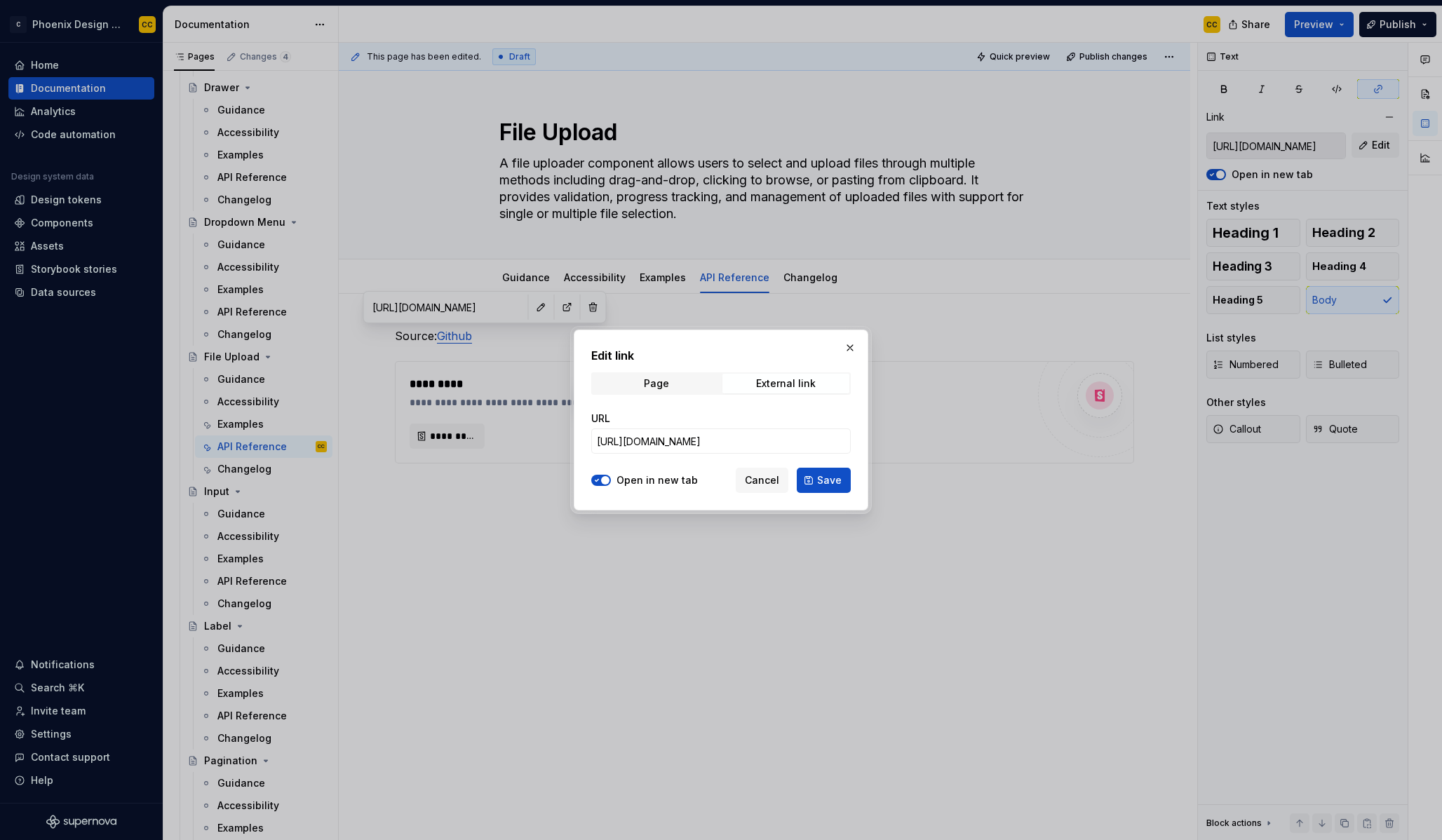
type textarea "*"
click at [735, 441] on input "[URL][DOMAIN_NAME]" at bounding box center [721, 441] width 259 height 25
paste input "/blob/preview/packages/ui/src/components/file-uploader.tsx"
type input "[URL][DOMAIN_NAME]"
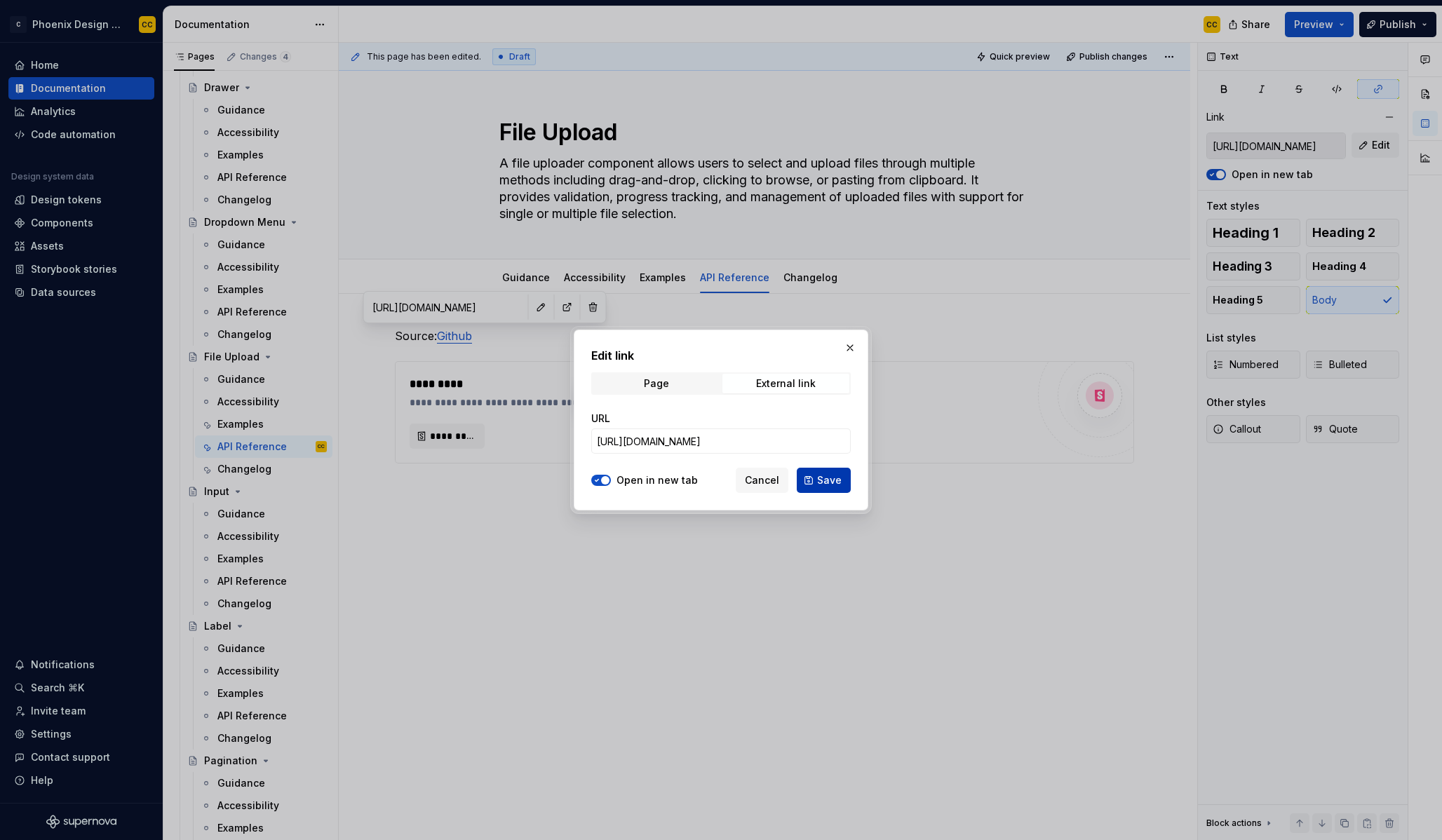
click at [821, 480] on span "Save" at bounding box center [829, 480] width 24 height 14
type input "[URL][DOMAIN_NAME]"
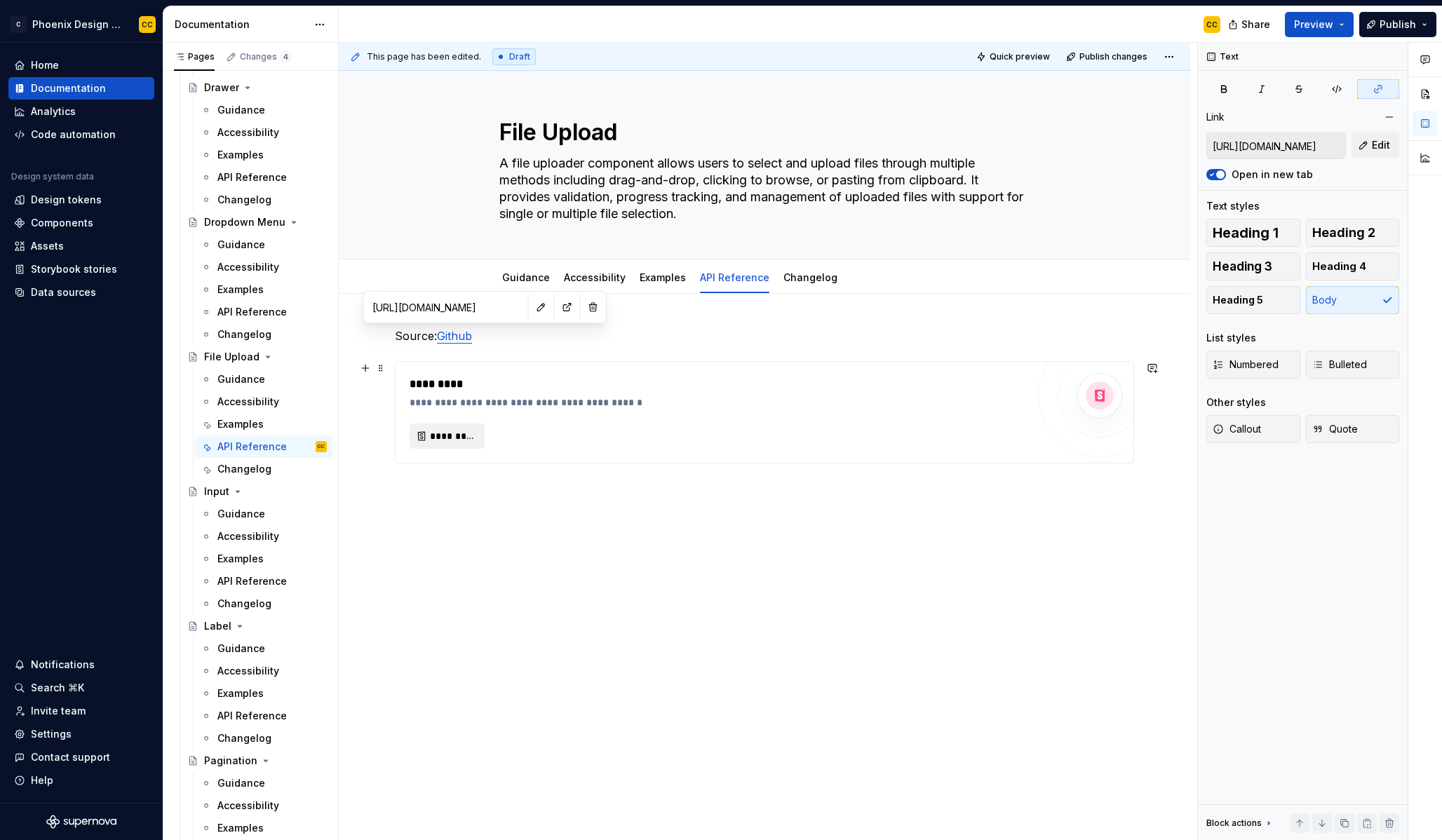
click at [471, 431] on span "*********" at bounding box center [453, 436] width 45 height 14
type textarea "*"
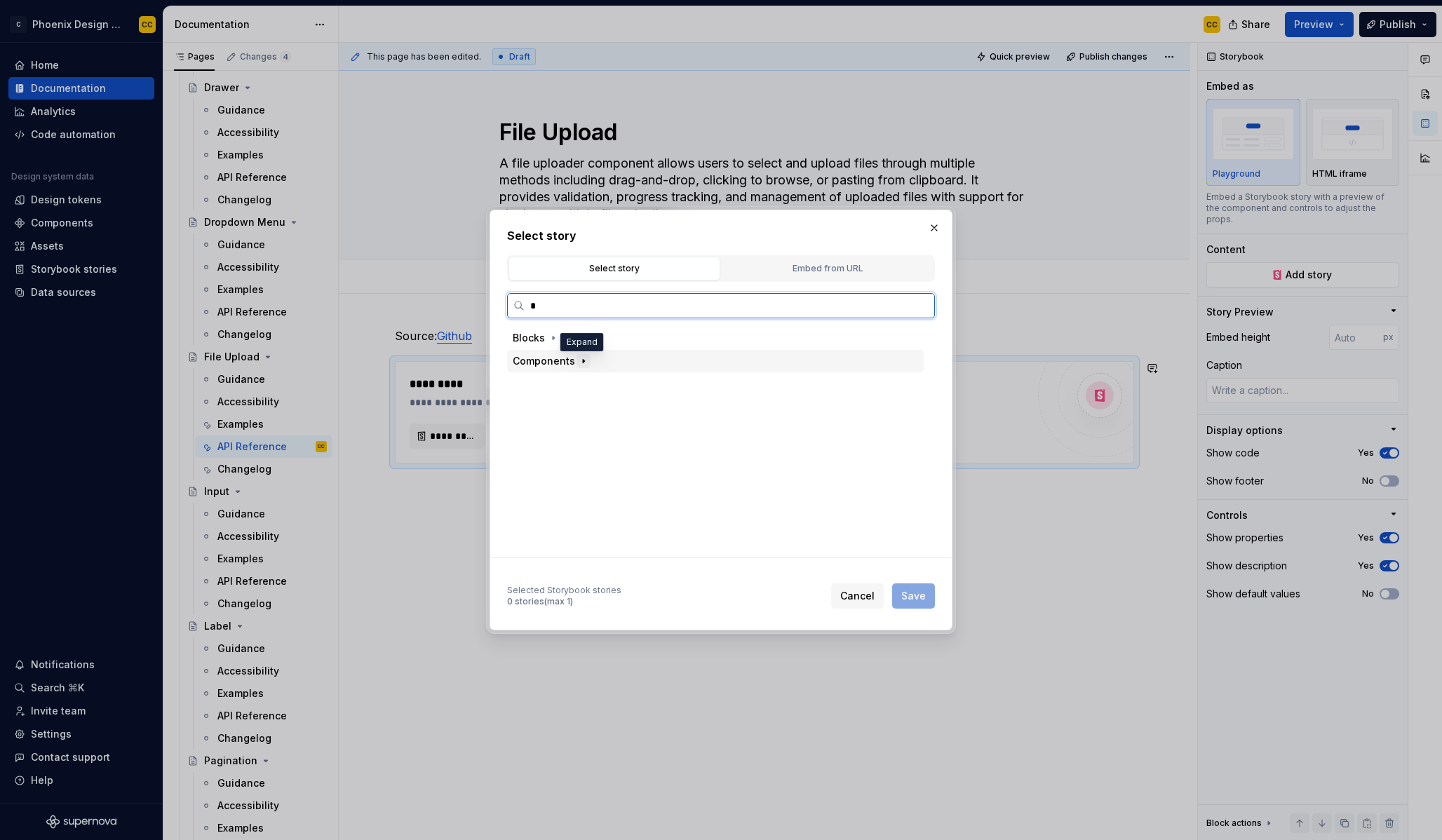
type input "**"
type textarea "*"
type input "********"
click at [601, 391] on div "Docs" at bounding box center [728, 384] width 390 height 23
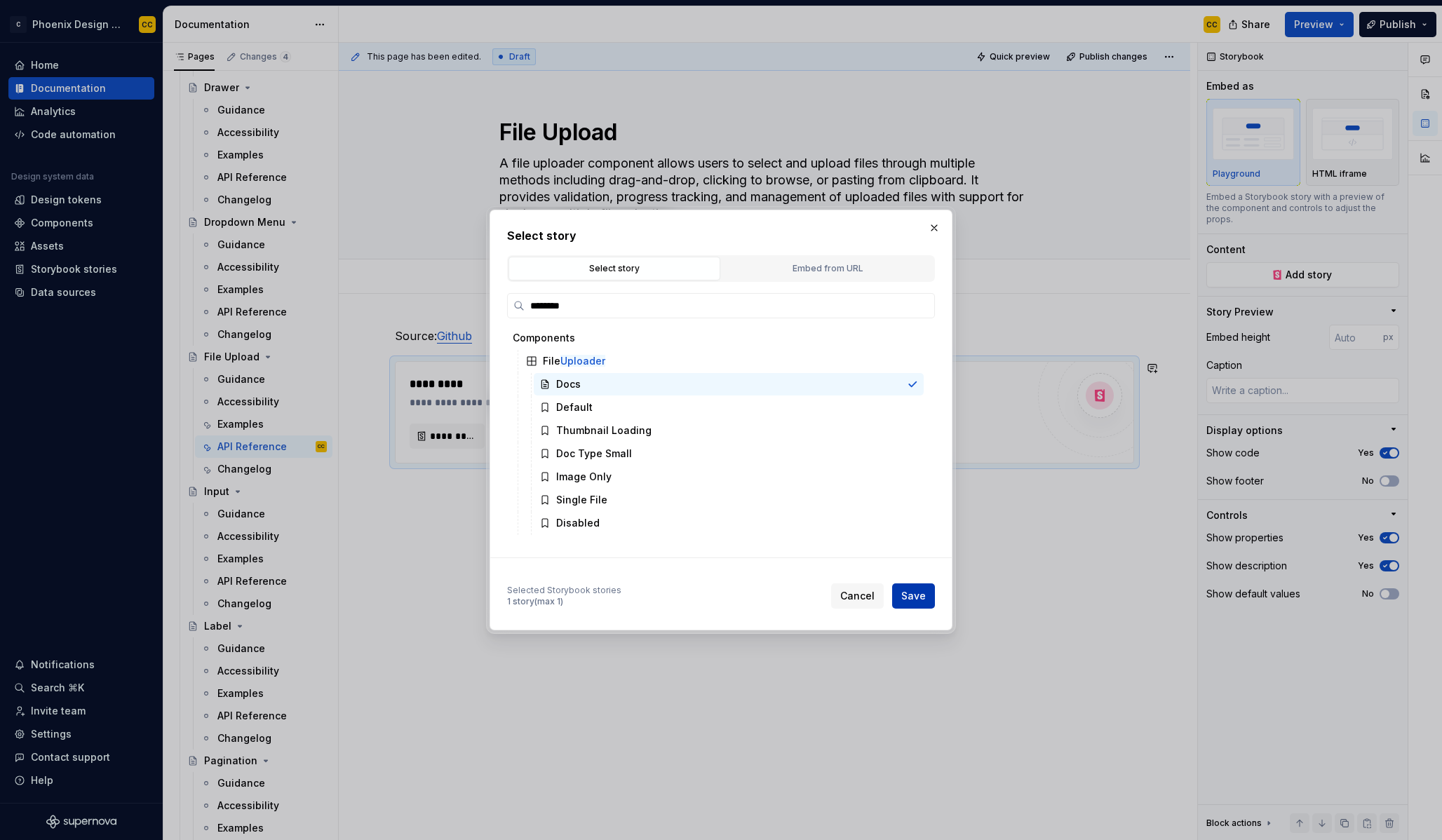
click at [906, 593] on span "Save" at bounding box center [913, 596] width 24 height 14
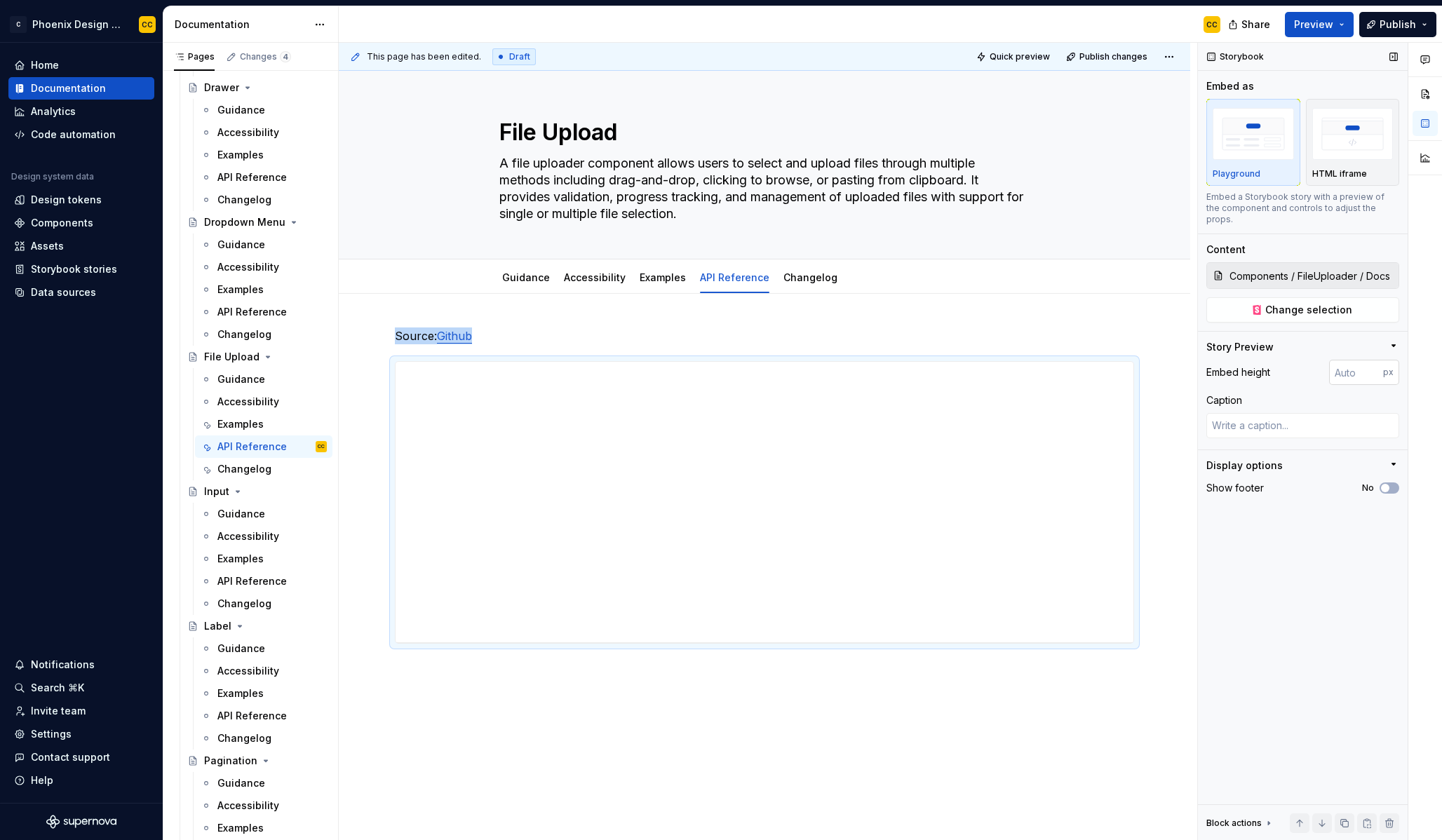
type textarea "*"
click at [1335, 364] on input "number" at bounding box center [1356, 372] width 54 height 25
type input "2000"
click at [1392, 482] on button "No" at bounding box center [1389, 487] width 19 height 11
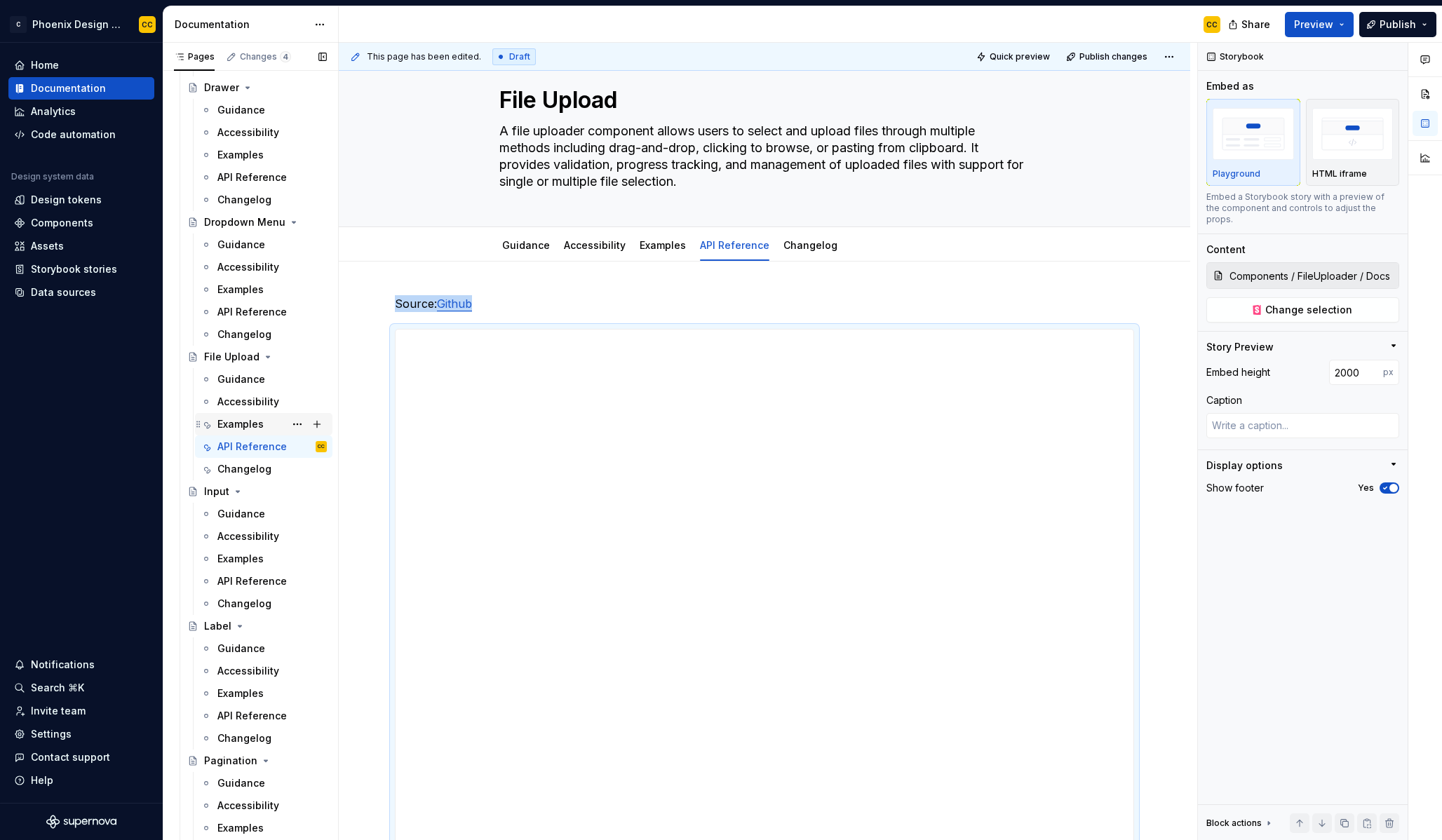
click at [242, 435] on div "Guidance Accessibility Examples API Reference CC Changelog" at bounding box center [257, 423] width 151 height 112
click at [246, 426] on div "Examples" at bounding box center [240, 424] width 46 height 14
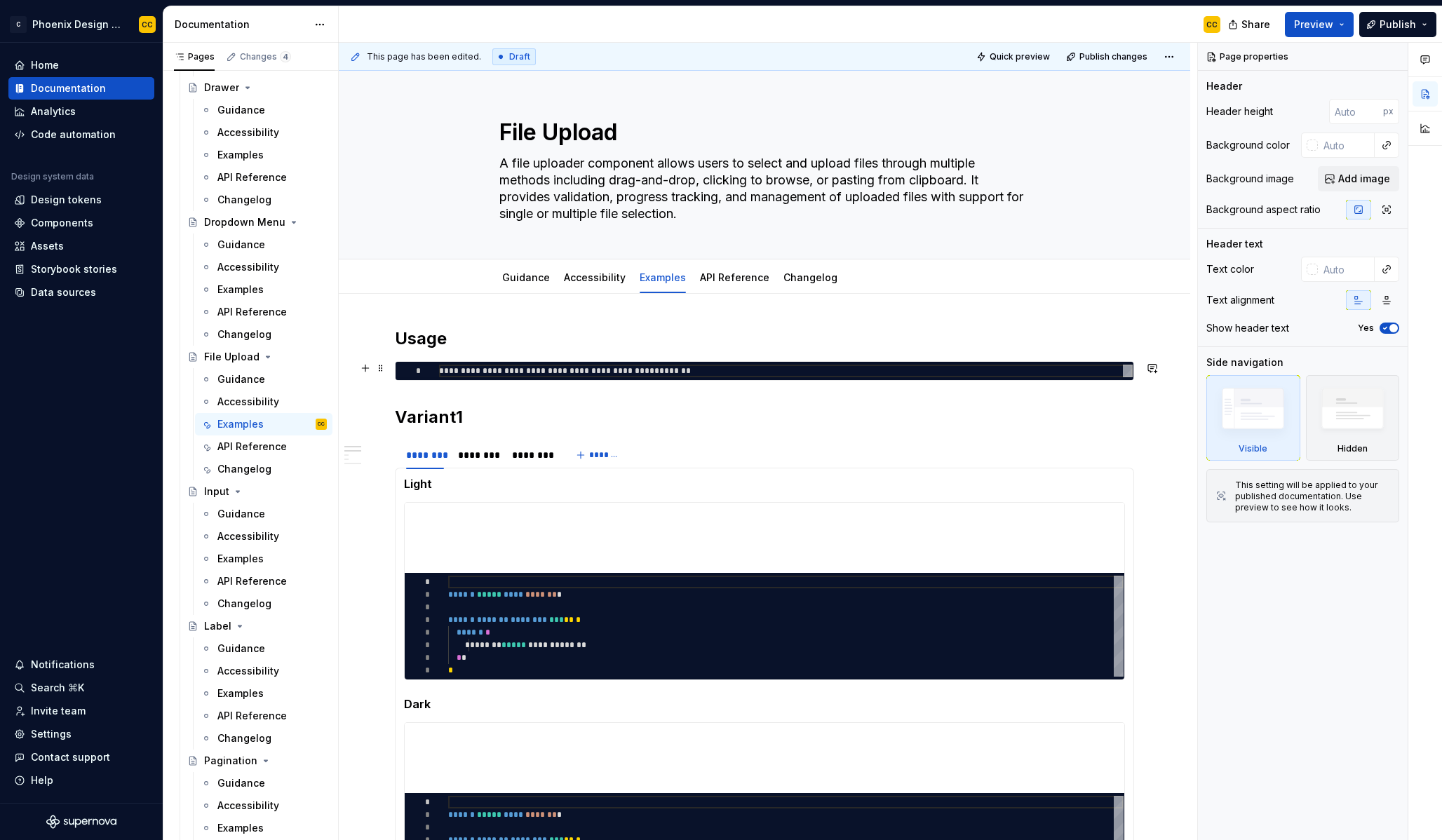
click at [625, 372] on div "**********" at bounding box center [786, 370] width 694 height 13
type textarea "*"
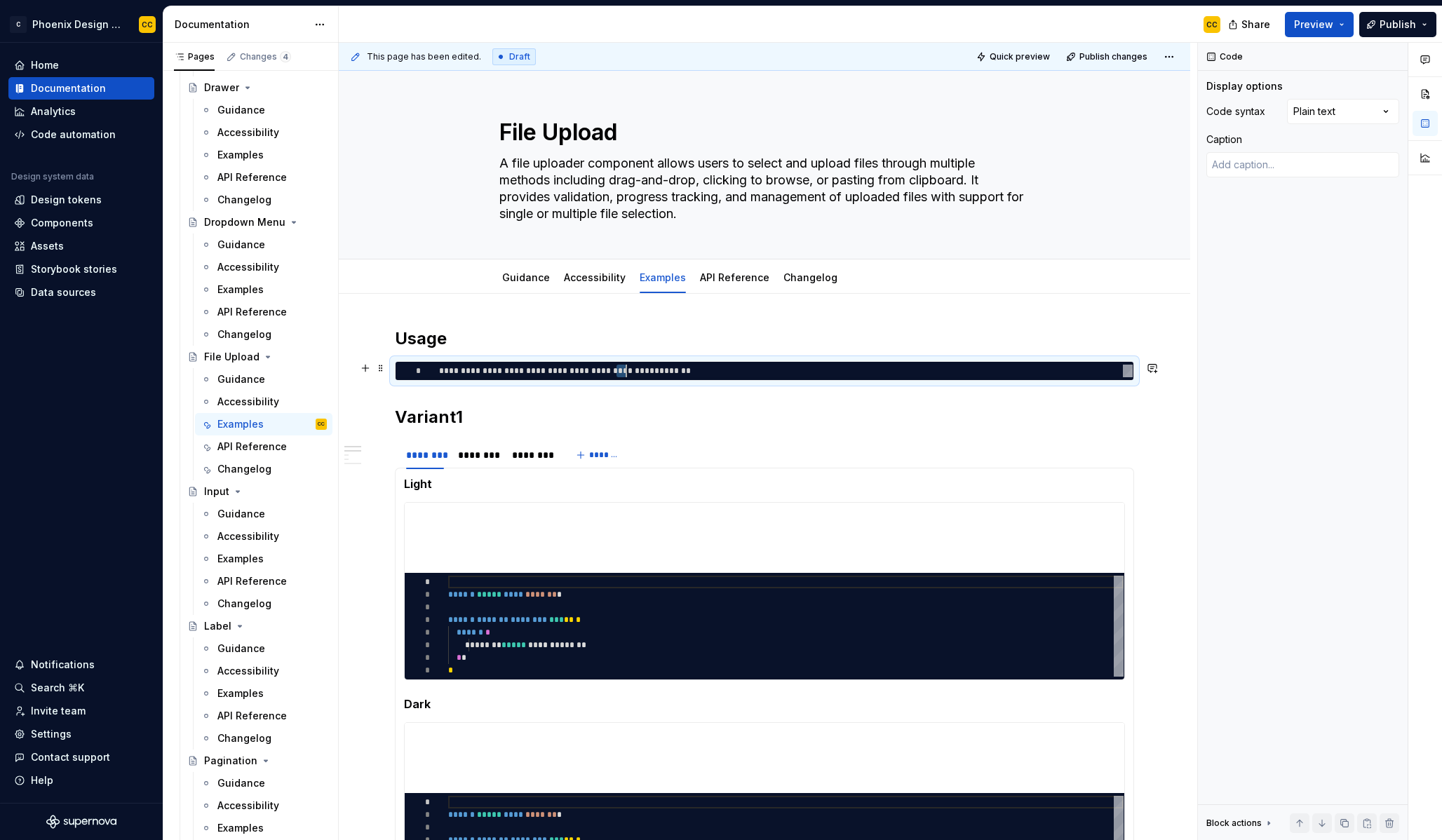
click at [625, 372] on div "**********" at bounding box center [786, 370] width 694 height 13
type textarea "**********"
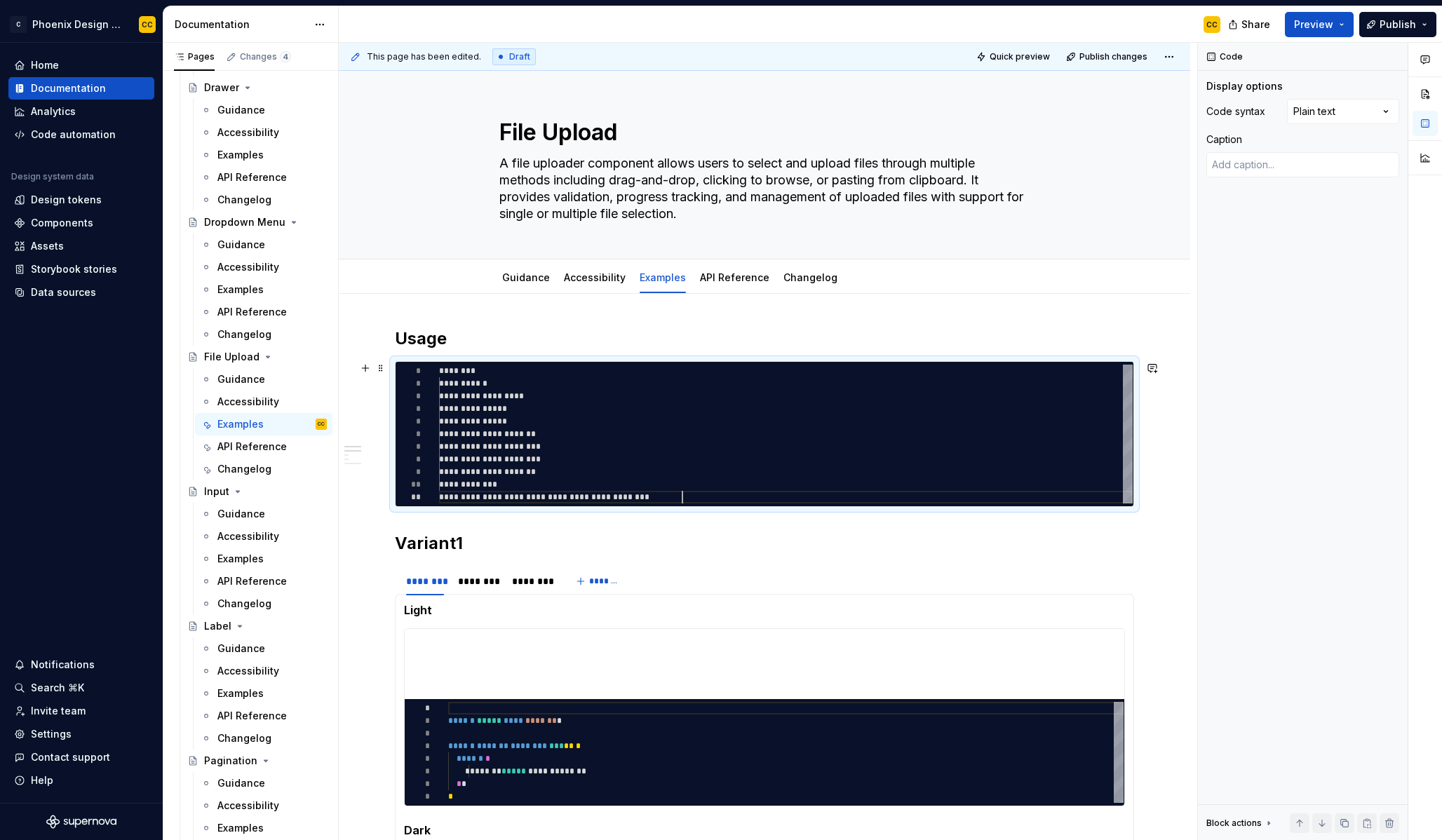
scroll to position [0, 242]
click at [416, 547] on h2 "Variant1" at bounding box center [764, 543] width 739 height 23
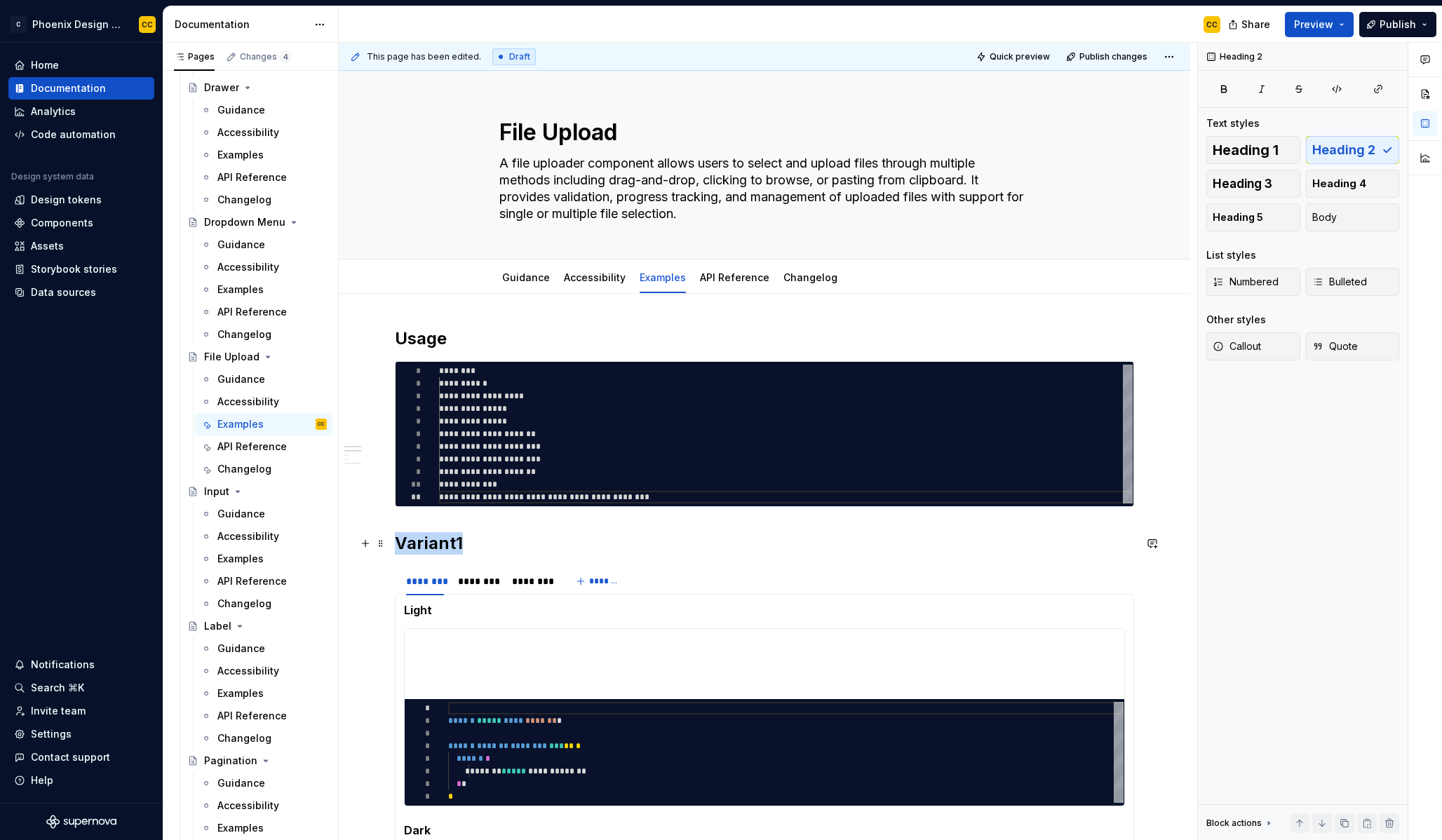
click at [416, 547] on h2 "Variant1" at bounding box center [764, 543] width 739 height 23
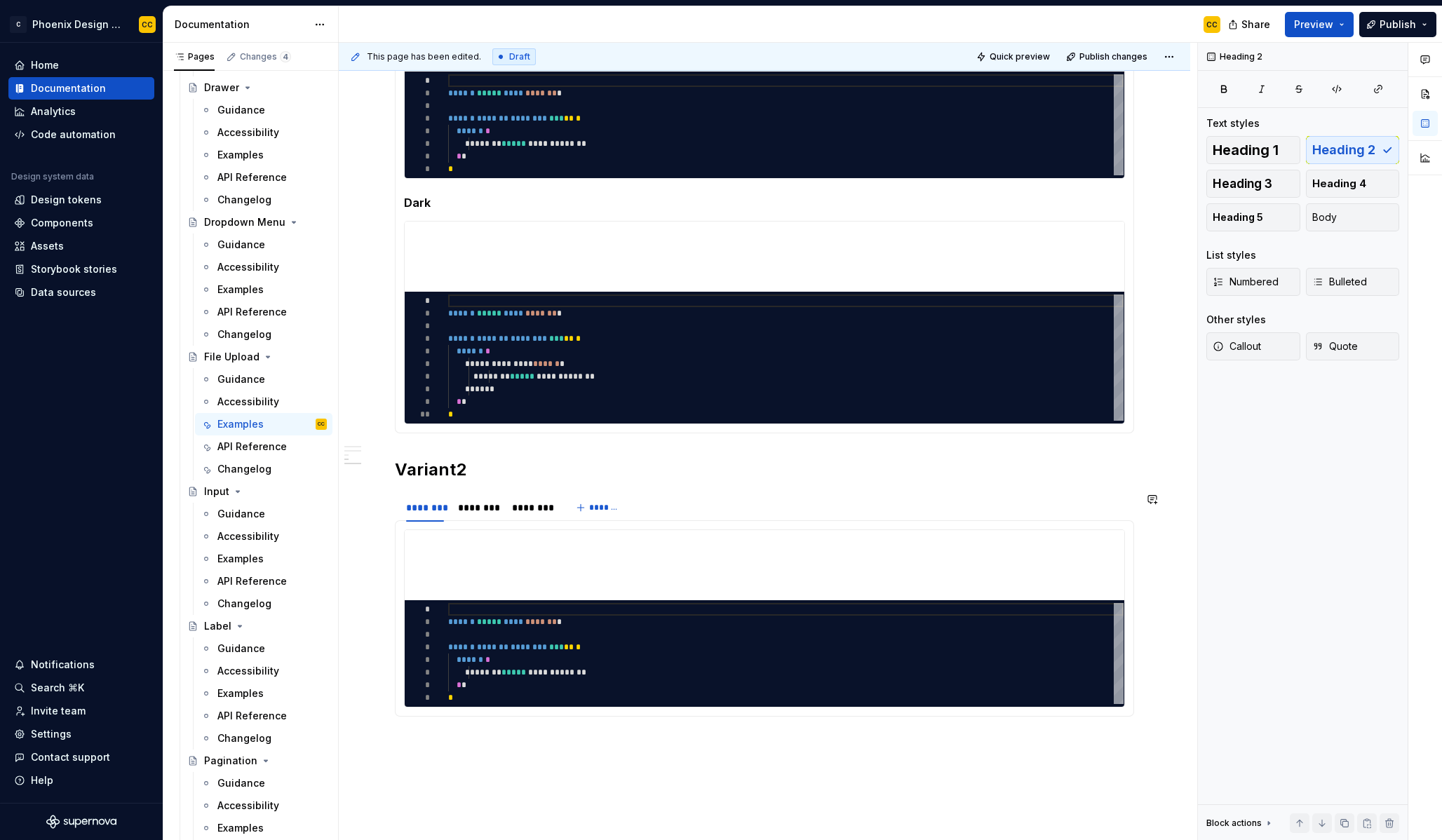
click at [570, 726] on div "**********" at bounding box center [764, 225] width 739 height 1050
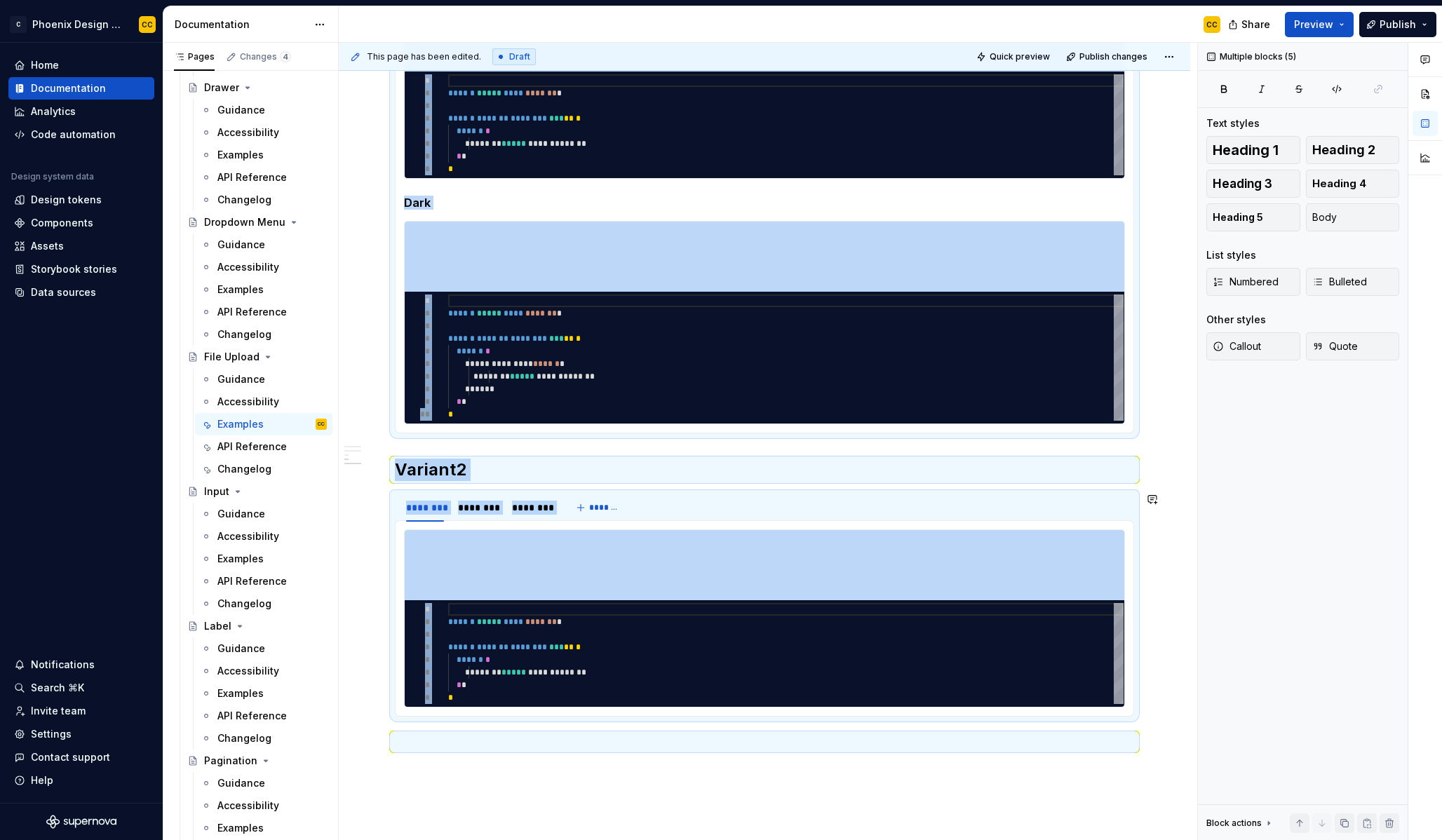
type textarea "*"
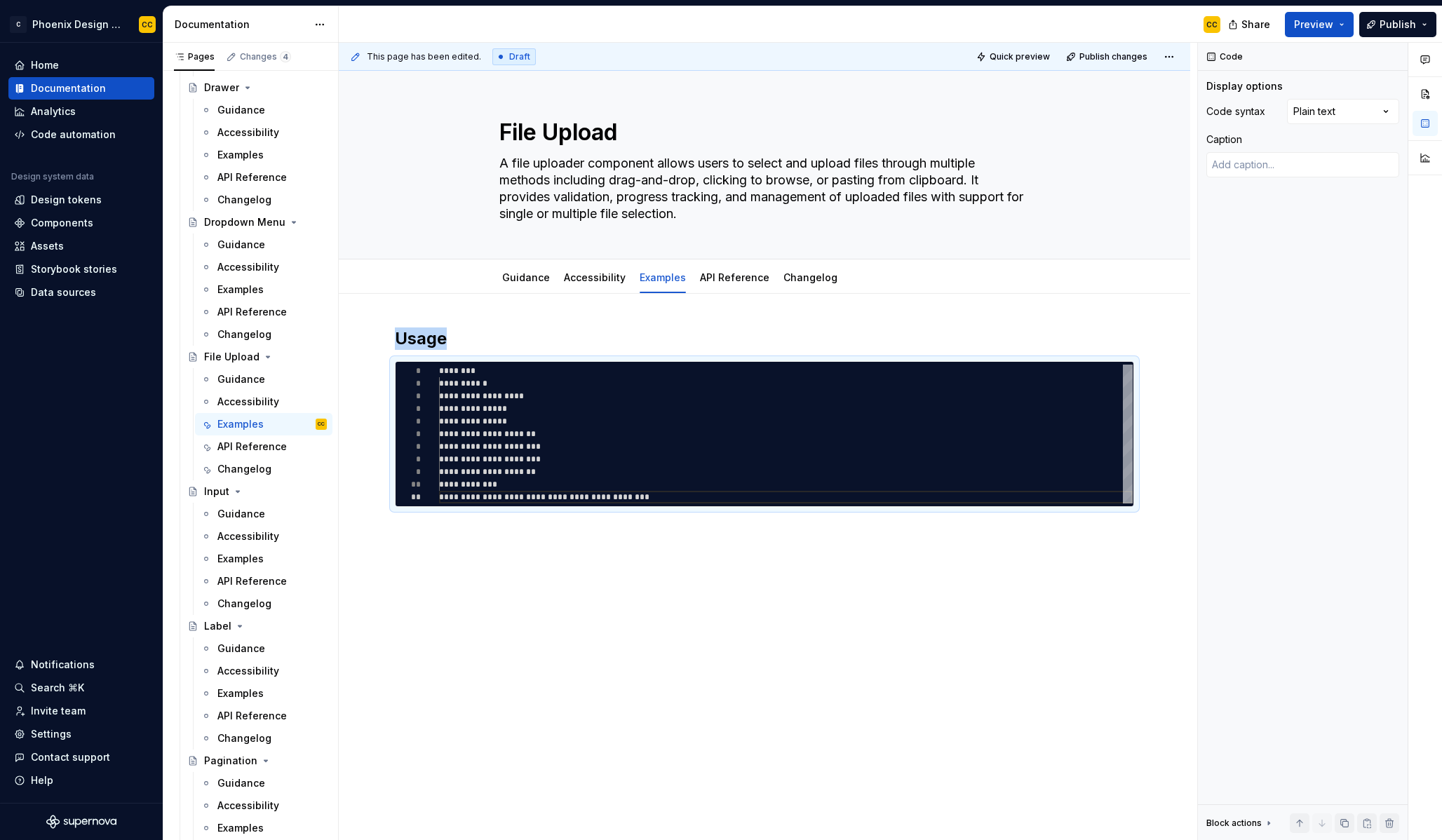
scroll to position [0, 0]
click at [523, 558] on div "**********" at bounding box center [764, 534] width 852 height 481
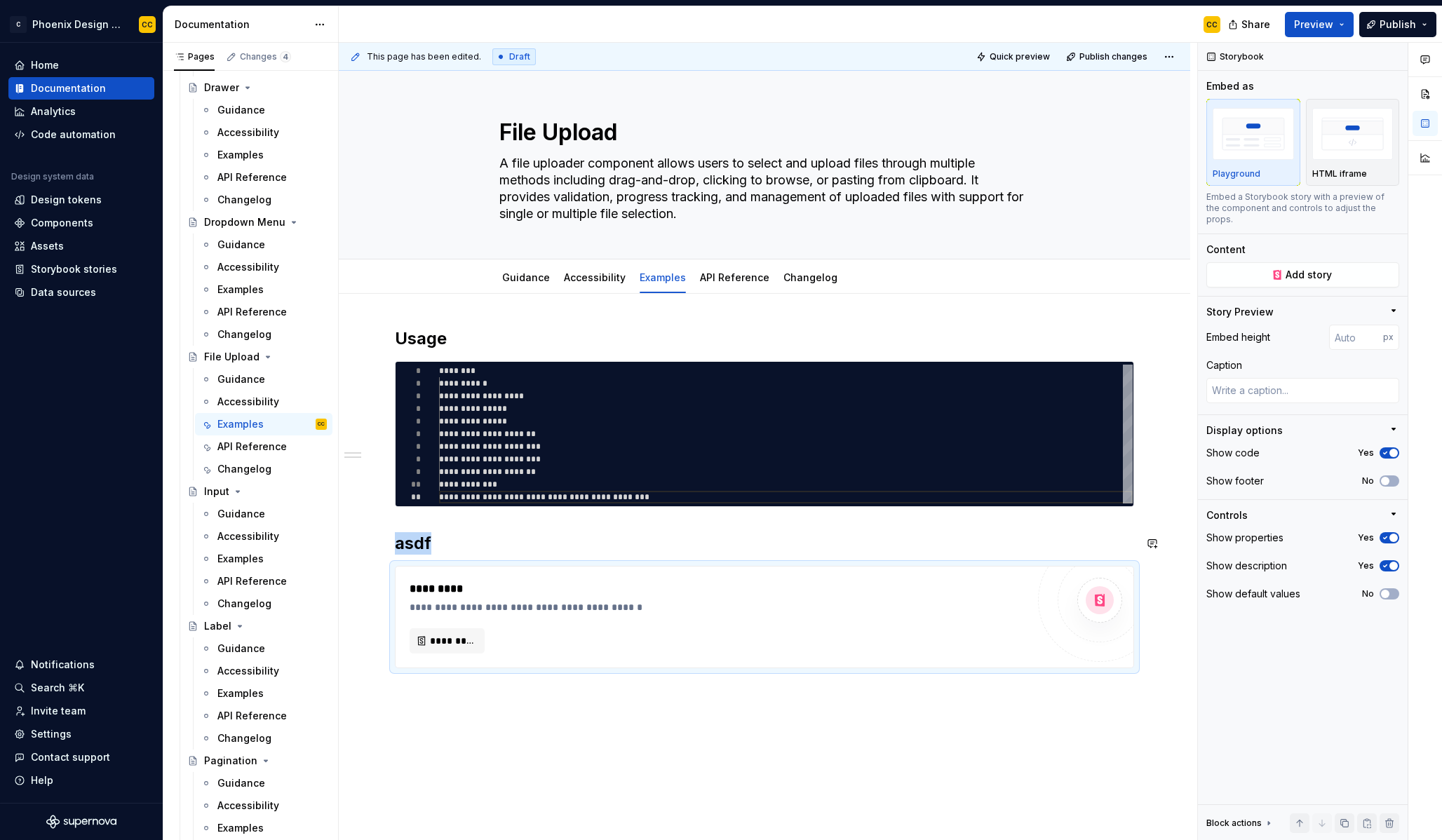
click at [532, 545] on h2 "asdf" at bounding box center [764, 543] width 739 height 23
click at [450, 637] on span "*********" at bounding box center [453, 641] width 45 height 14
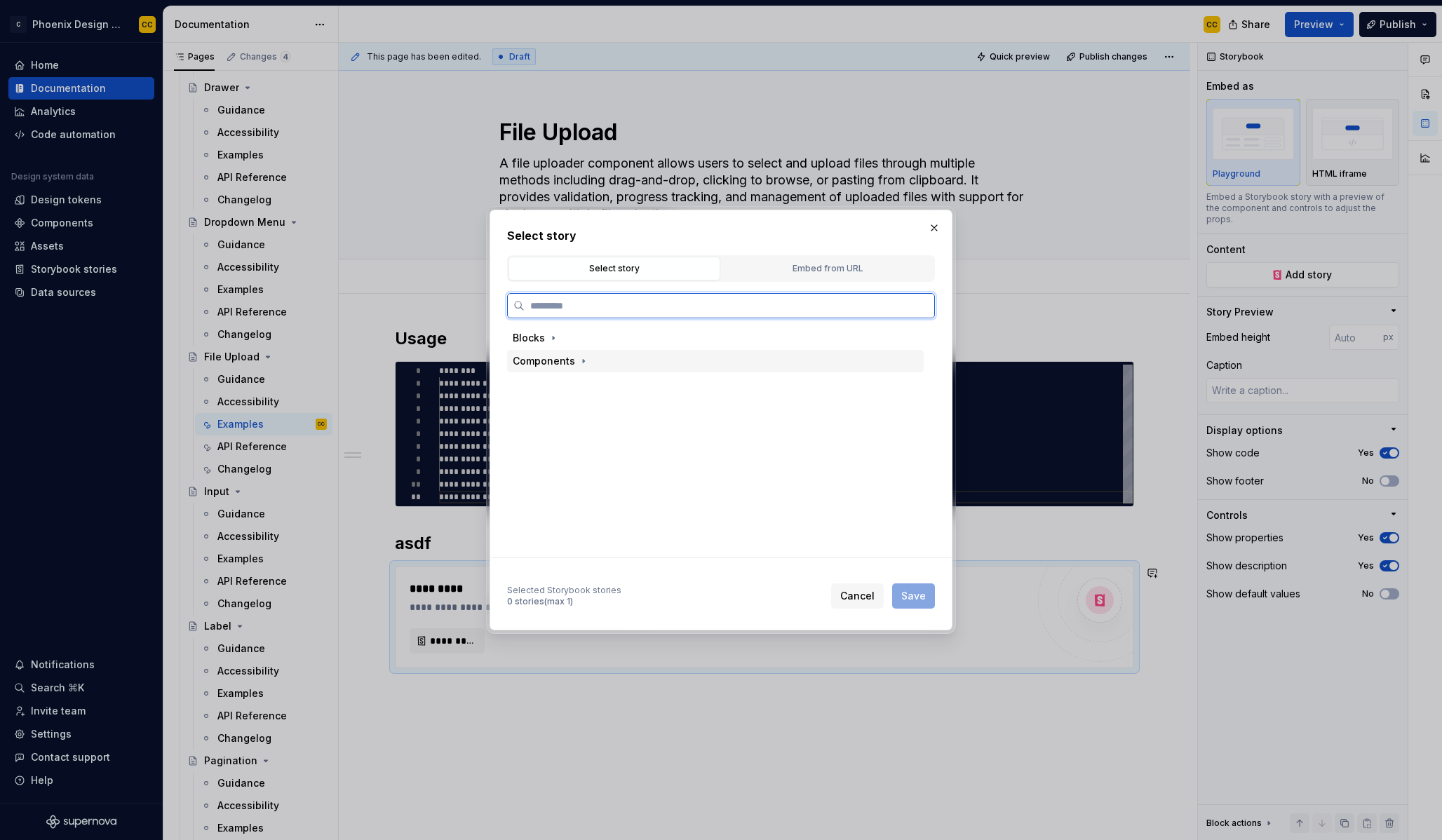
type textarea "*"
type input "********"
click at [616, 403] on div "Default" at bounding box center [728, 407] width 390 height 23
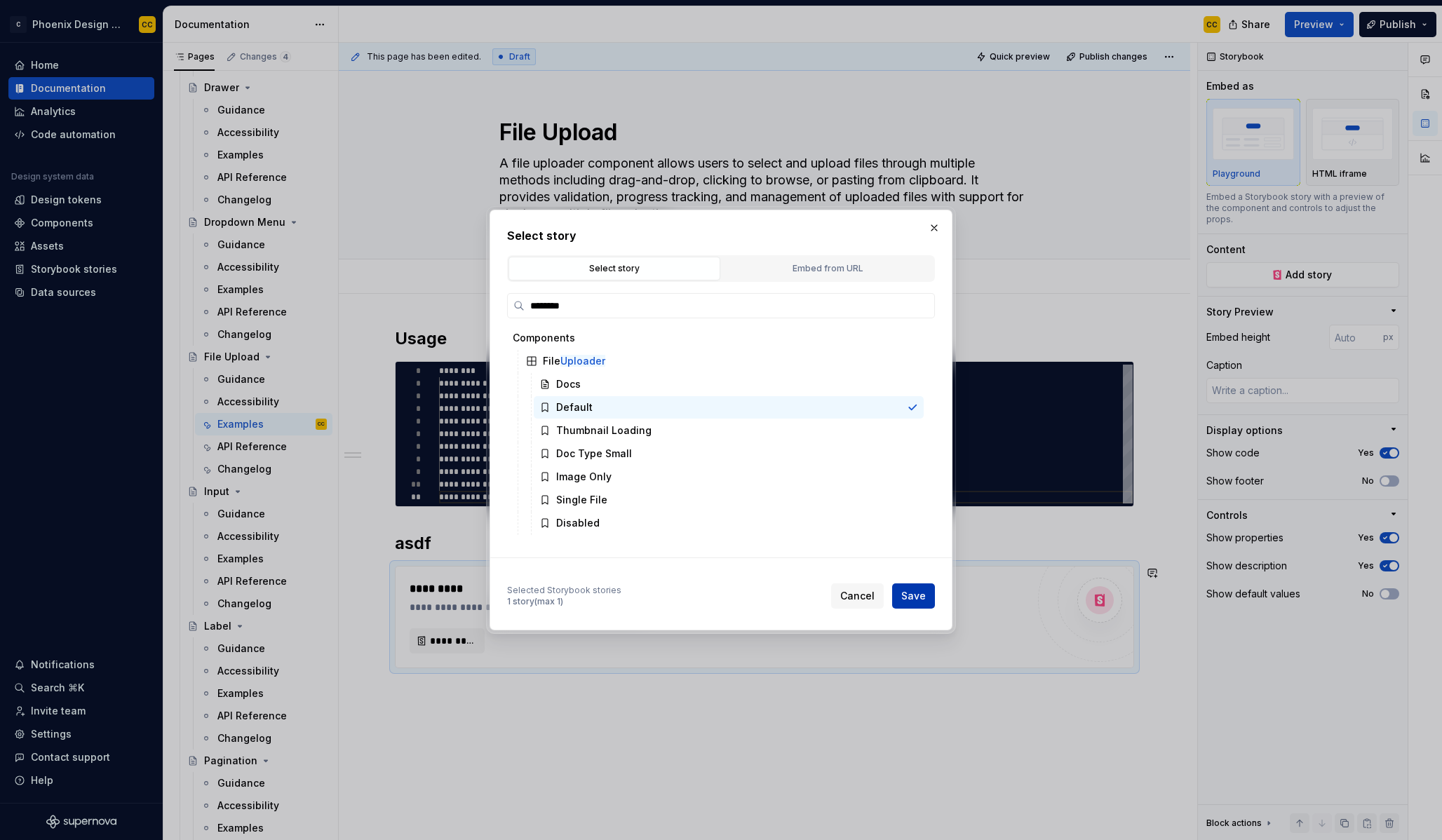
click at [907, 589] on span "Save" at bounding box center [913, 596] width 24 height 14
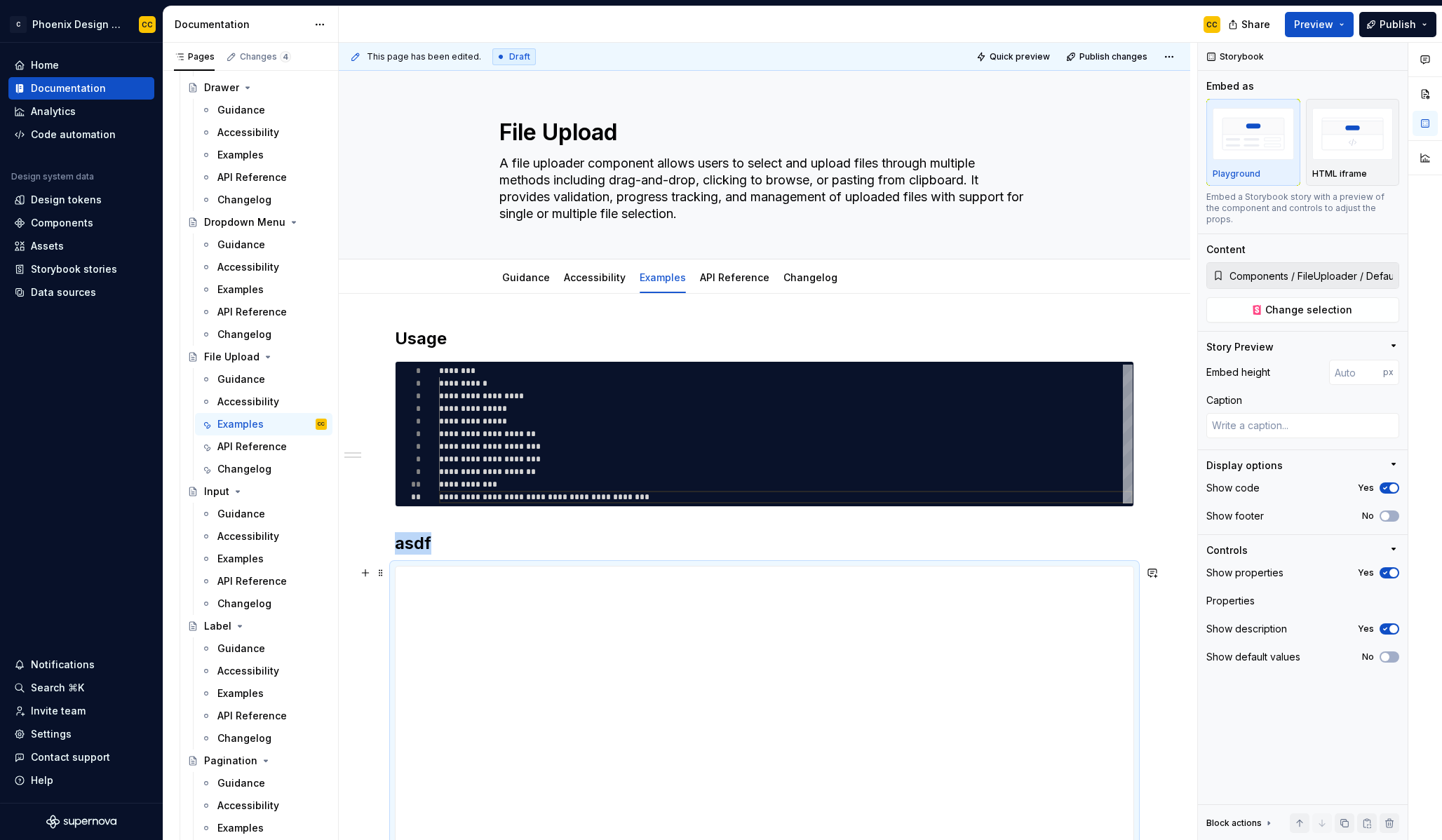
scroll to position [8, 0]
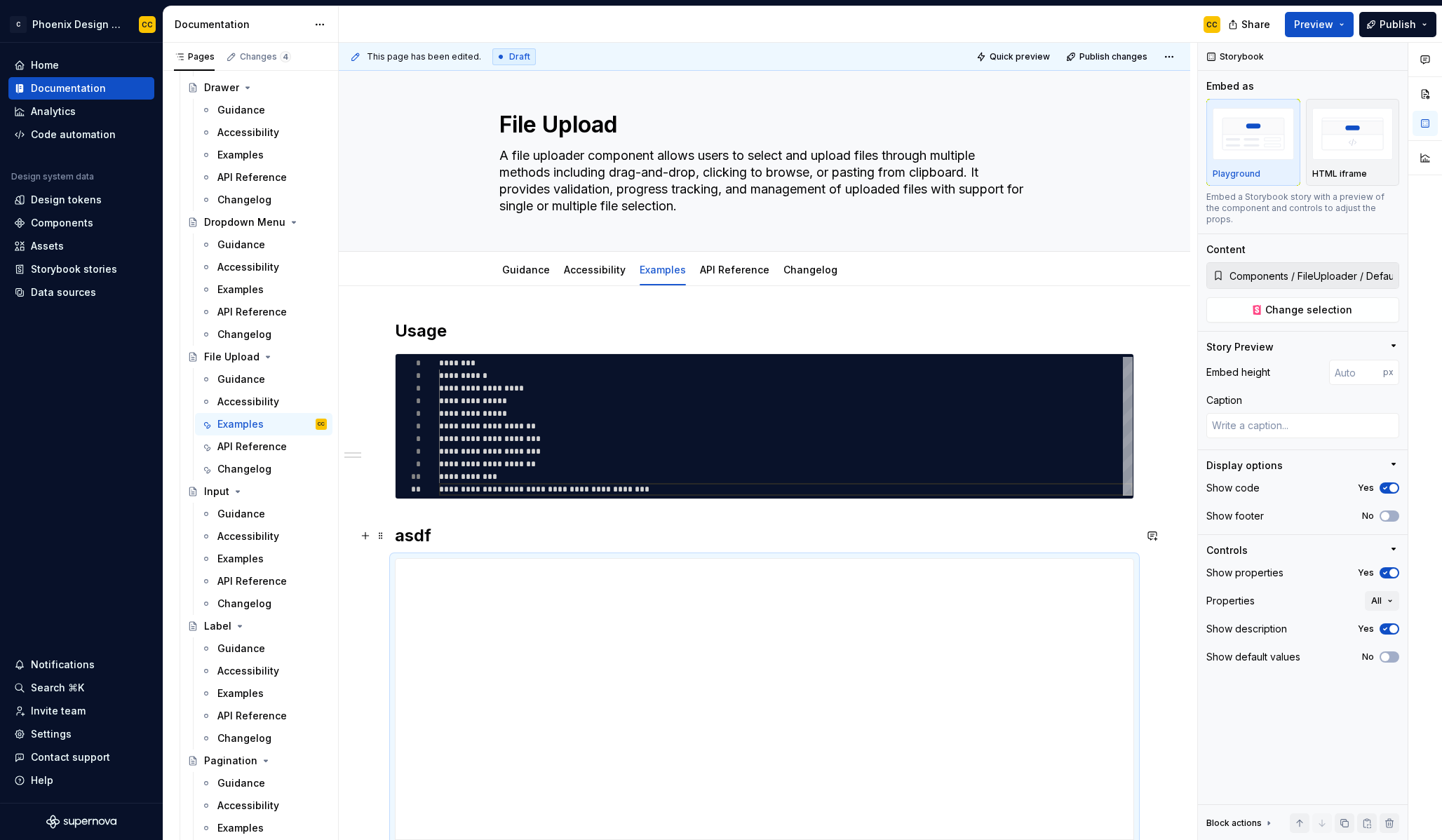
click at [419, 534] on h2 "asdf" at bounding box center [764, 535] width 739 height 23
type textarea "*"
click at [1348, 376] on div "Embed height px Caption" at bounding box center [1302, 404] width 193 height 90
click at [1350, 371] on input "number" at bounding box center [1356, 372] width 54 height 25
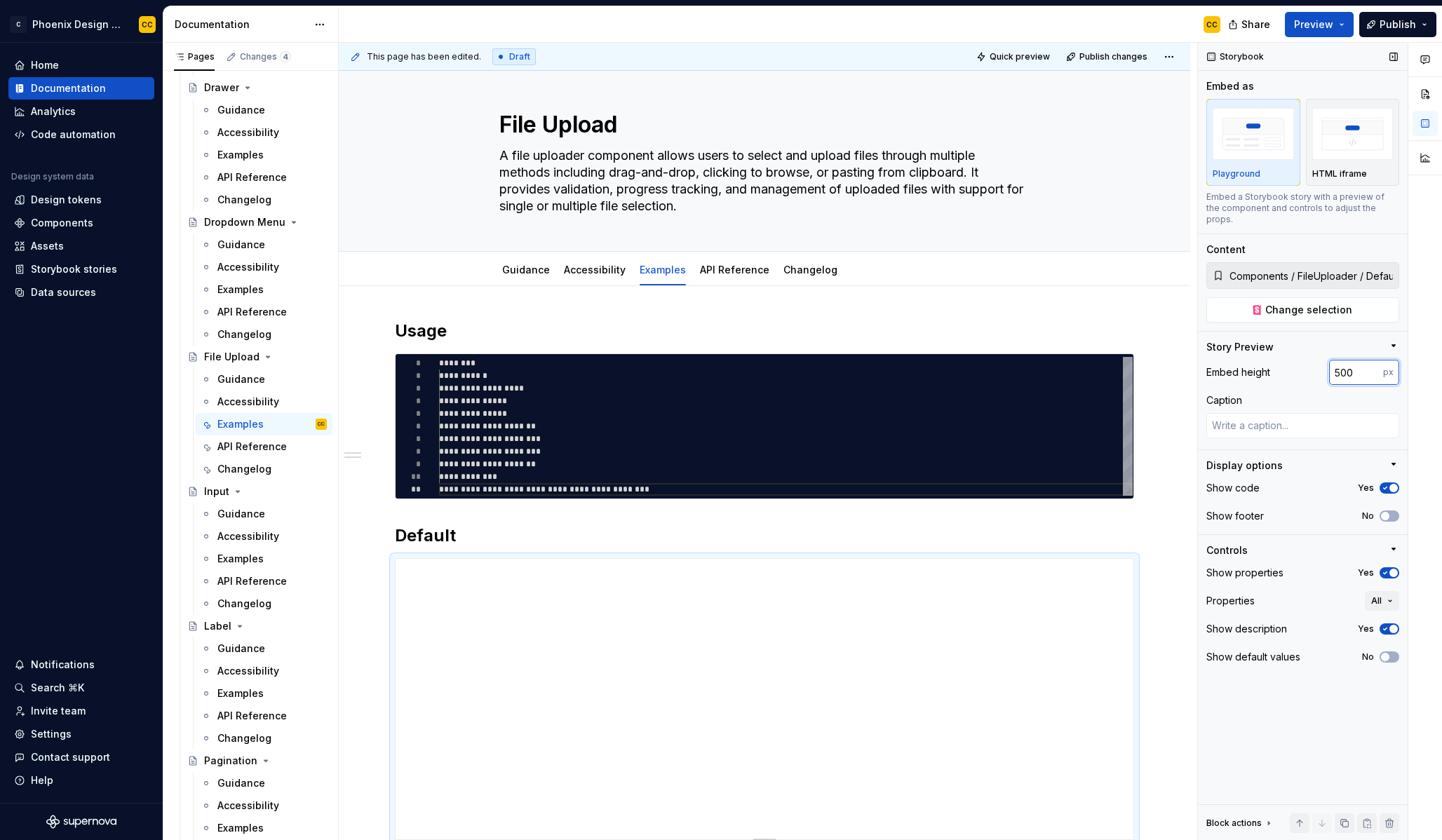
type input "500"
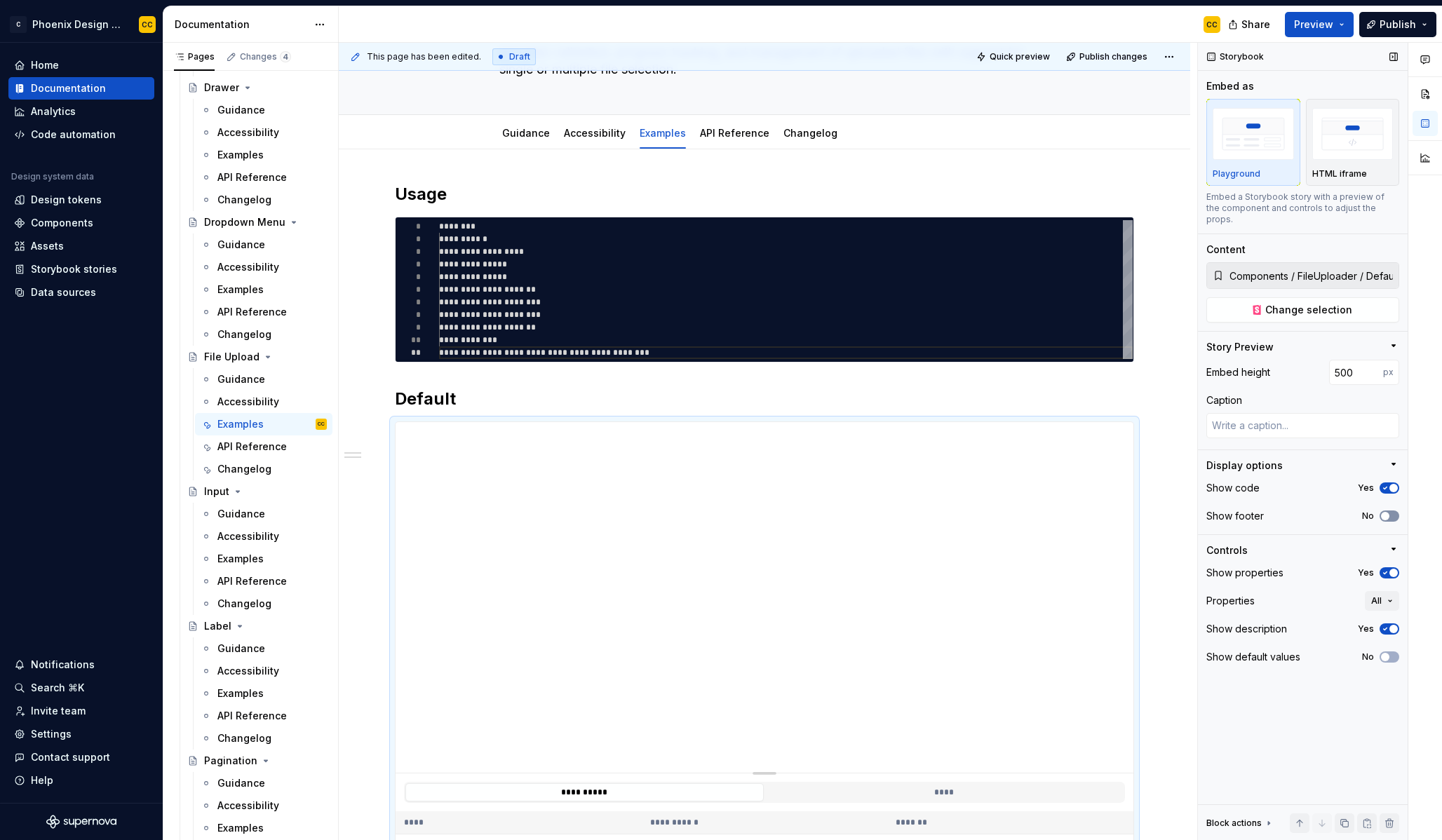
click at [1396, 511] on button "No" at bounding box center [1389, 516] width 19 height 11
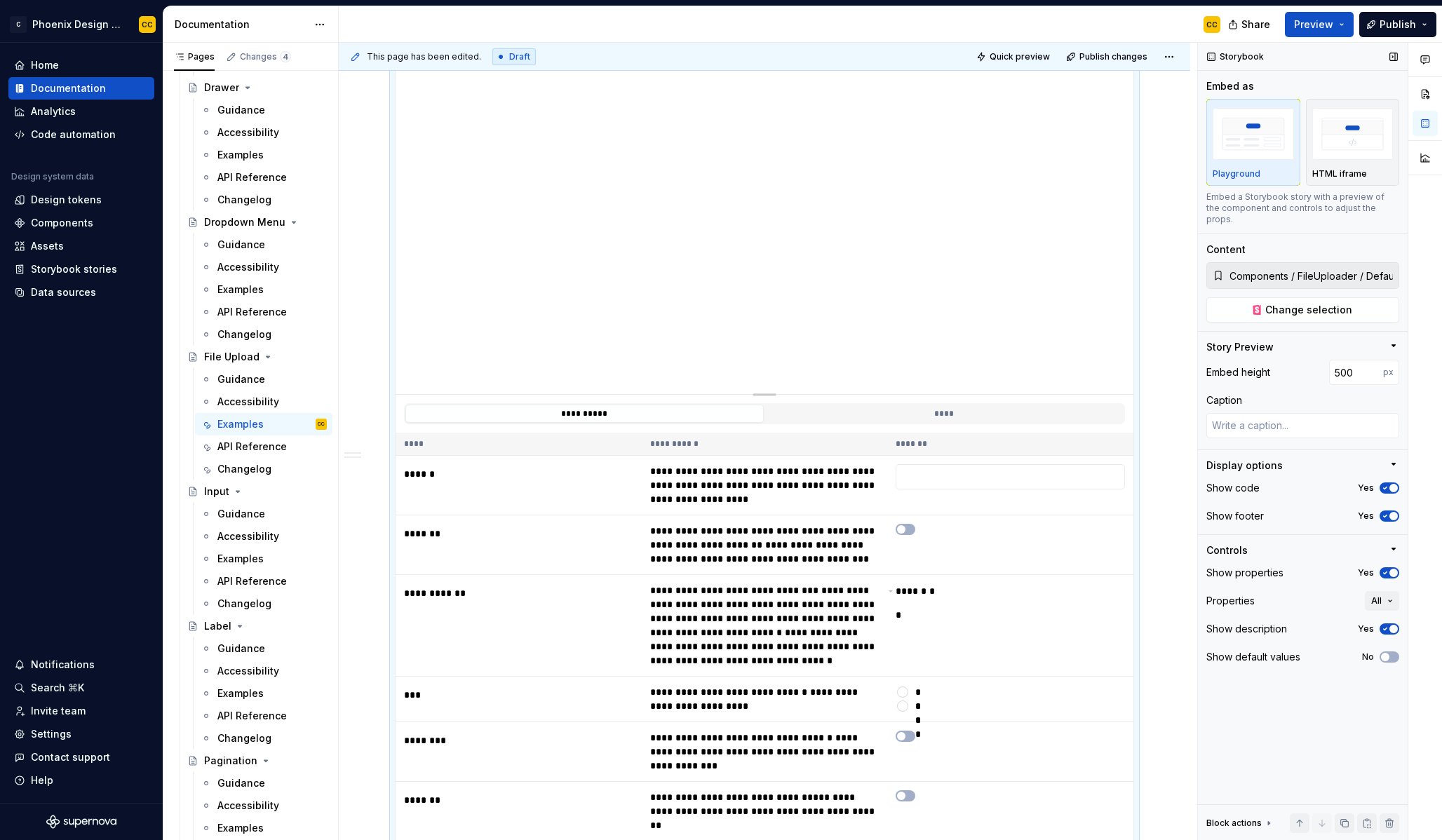
click at [1390, 569] on span "button" at bounding box center [1394, 573] width 8 height 8
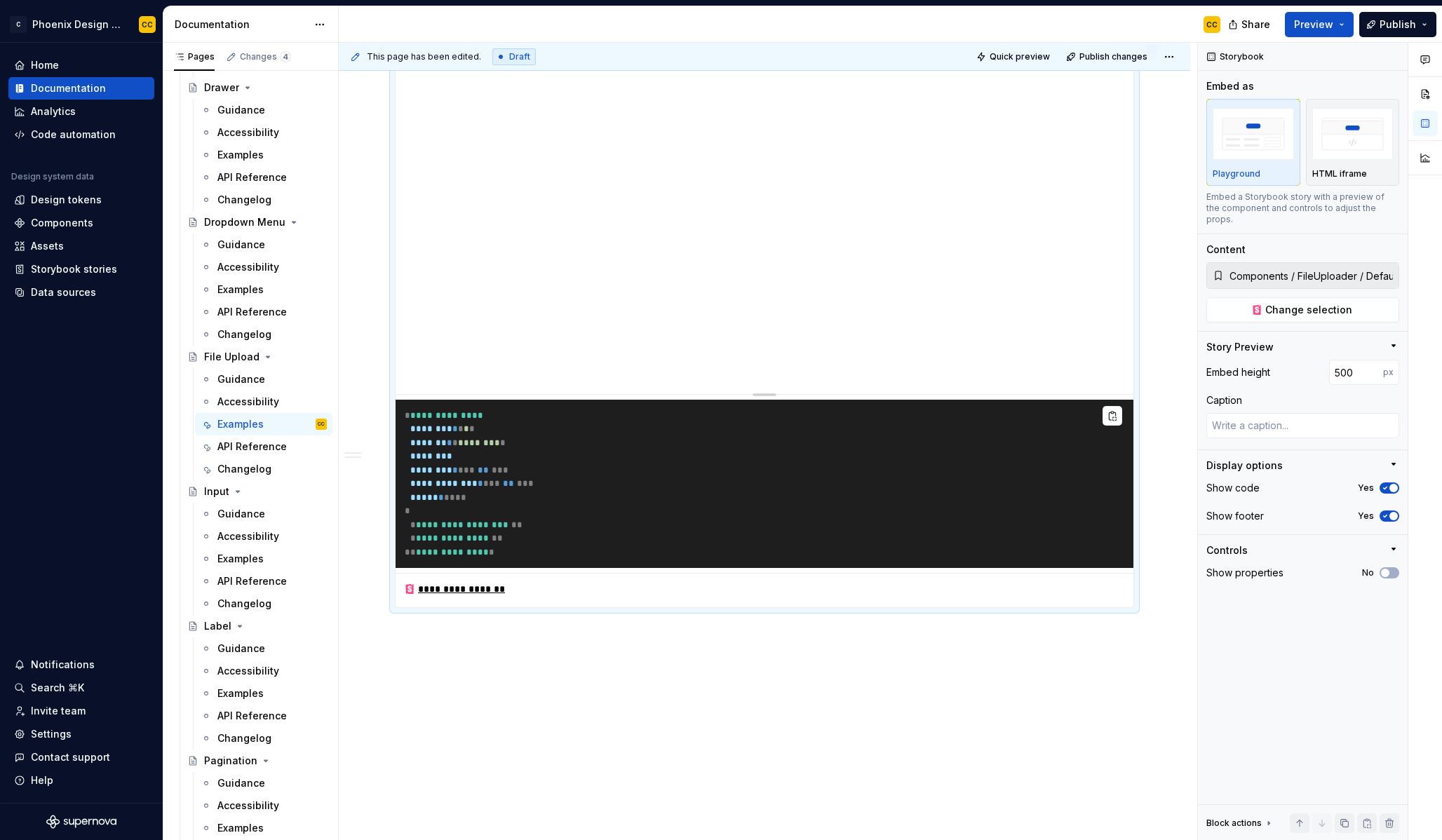
click at [1175, 474] on div "**********" at bounding box center [764, 324] width 852 height 1106
click at [915, 644] on div "**********" at bounding box center [764, 324] width 852 height 1106
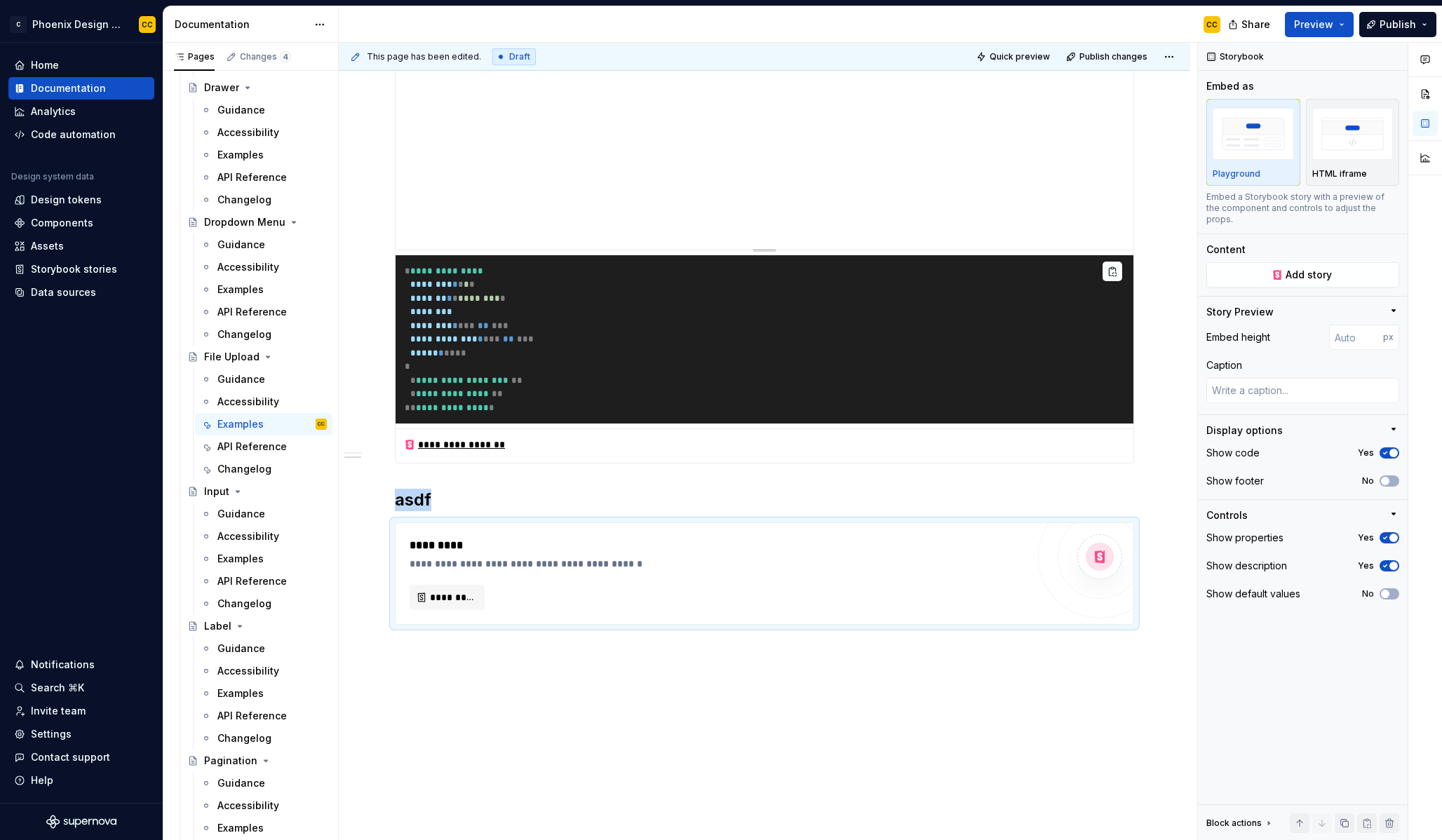
scroll to position [720, 0]
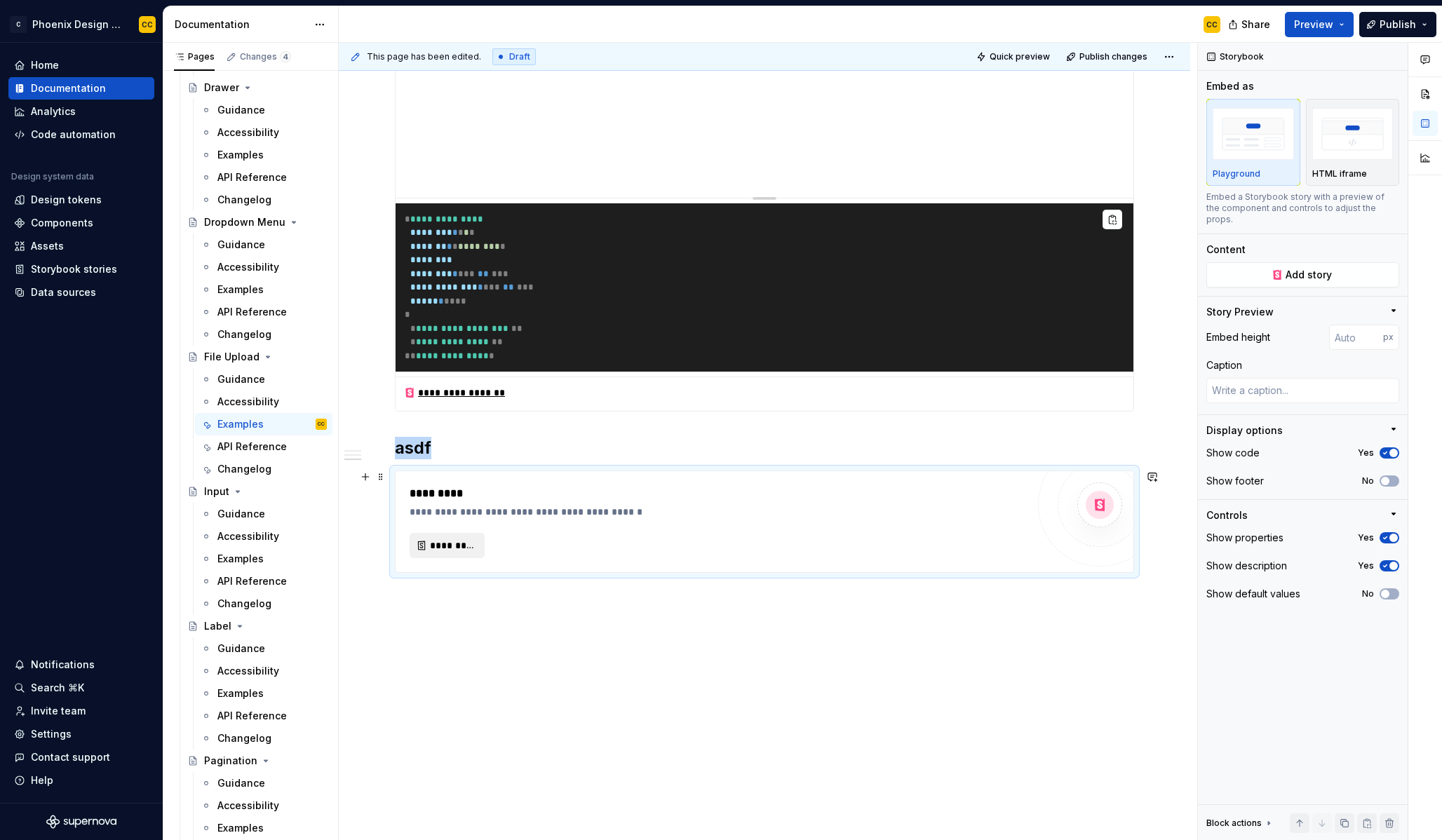
click at [444, 545] on span "*********" at bounding box center [453, 545] width 45 height 14
type textarea "*"
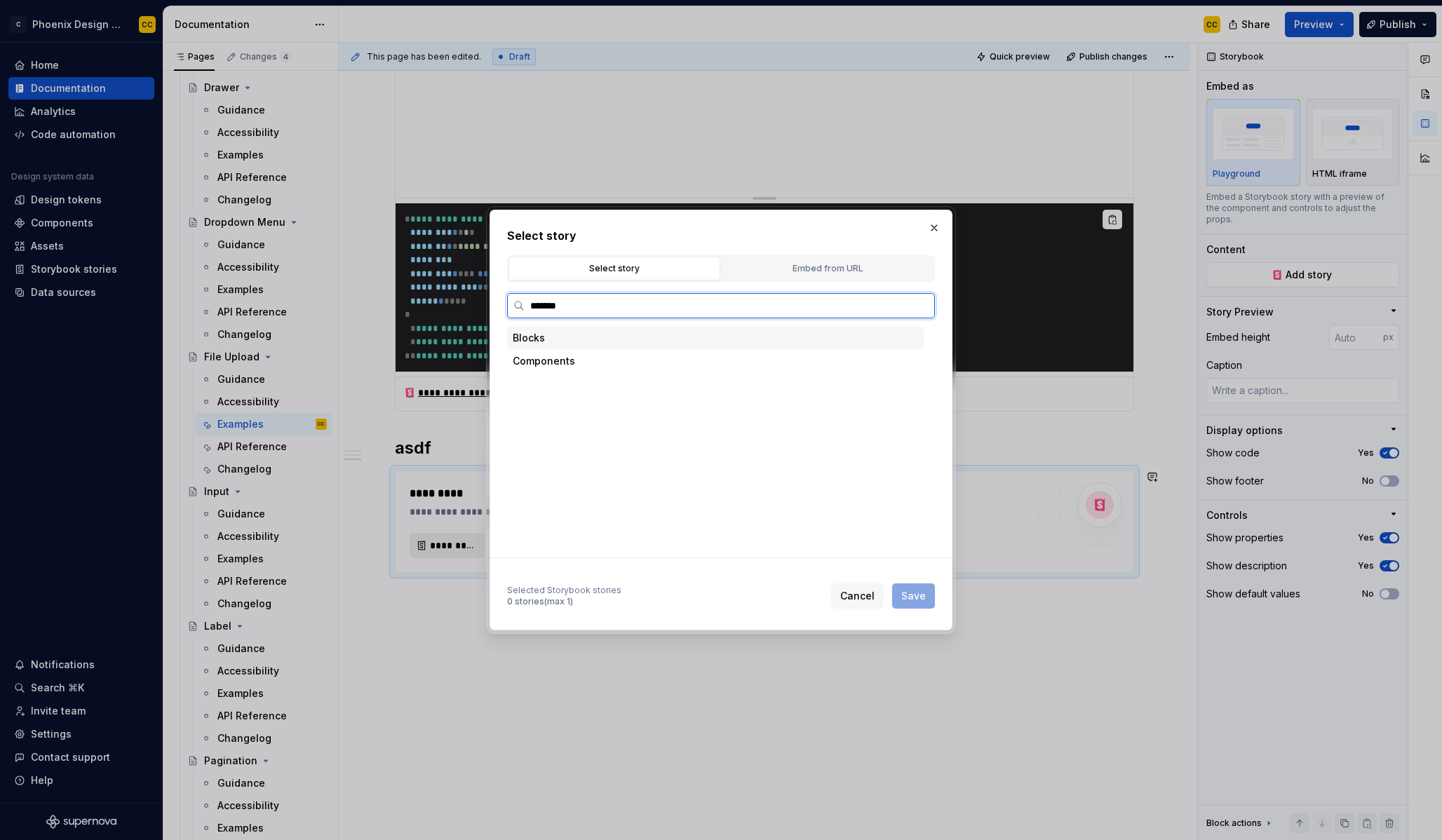
type input "********"
click at [677, 426] on div "Thumbnail Loading" at bounding box center [728, 430] width 390 height 23
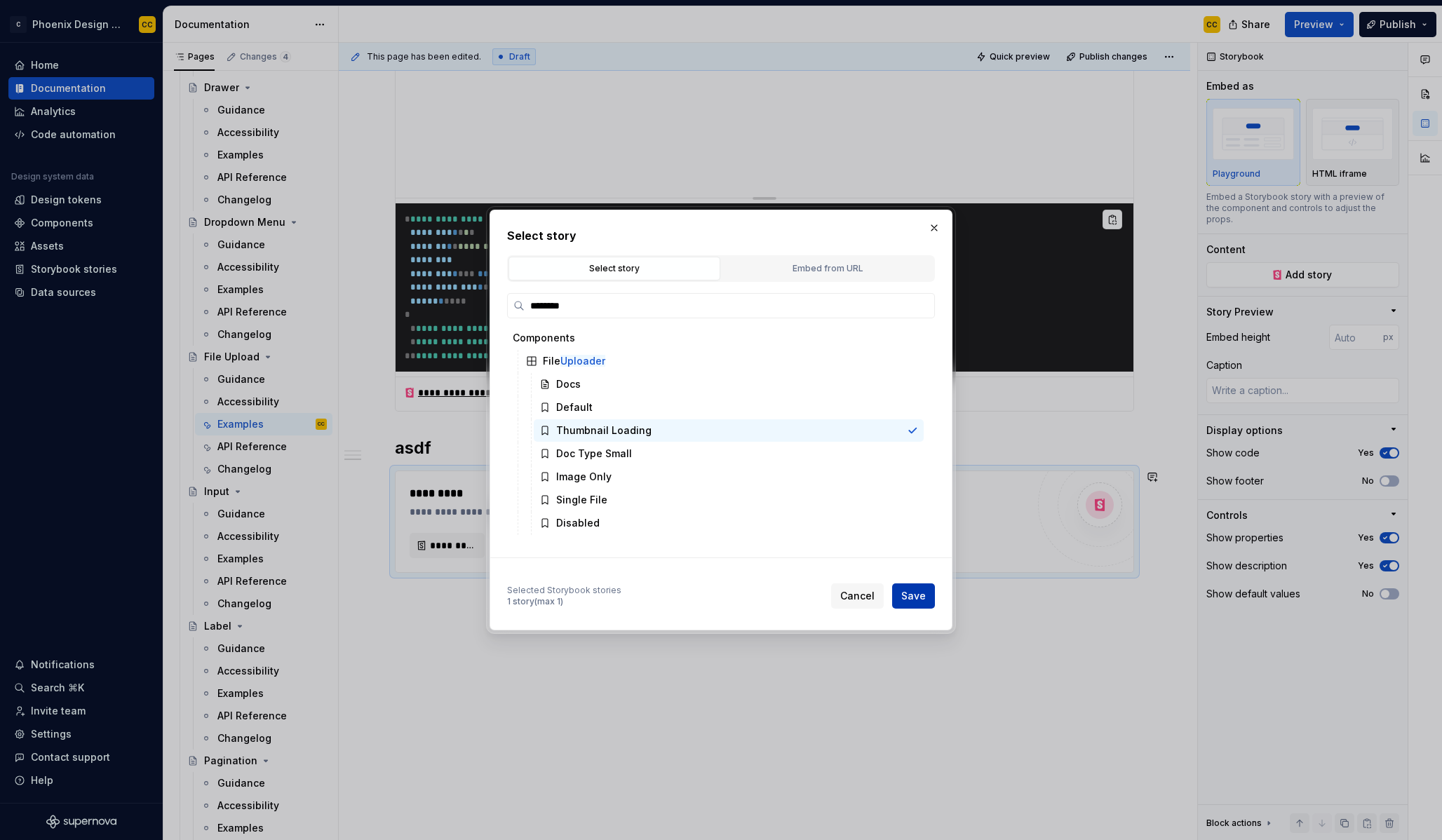
click at [912, 594] on span "Save" at bounding box center [913, 596] width 24 height 14
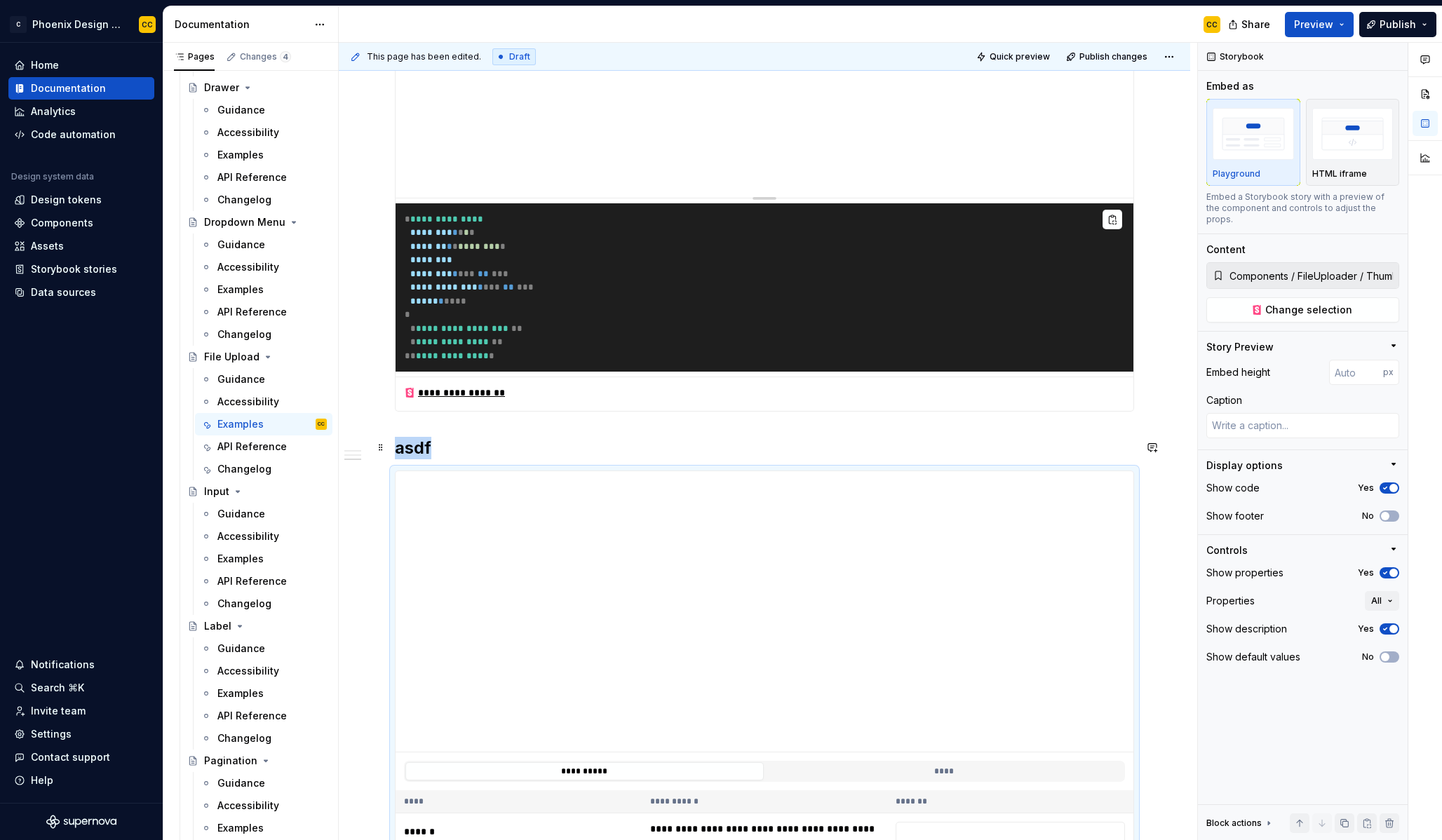
click at [426, 448] on h2 "asdf" at bounding box center [764, 448] width 739 height 23
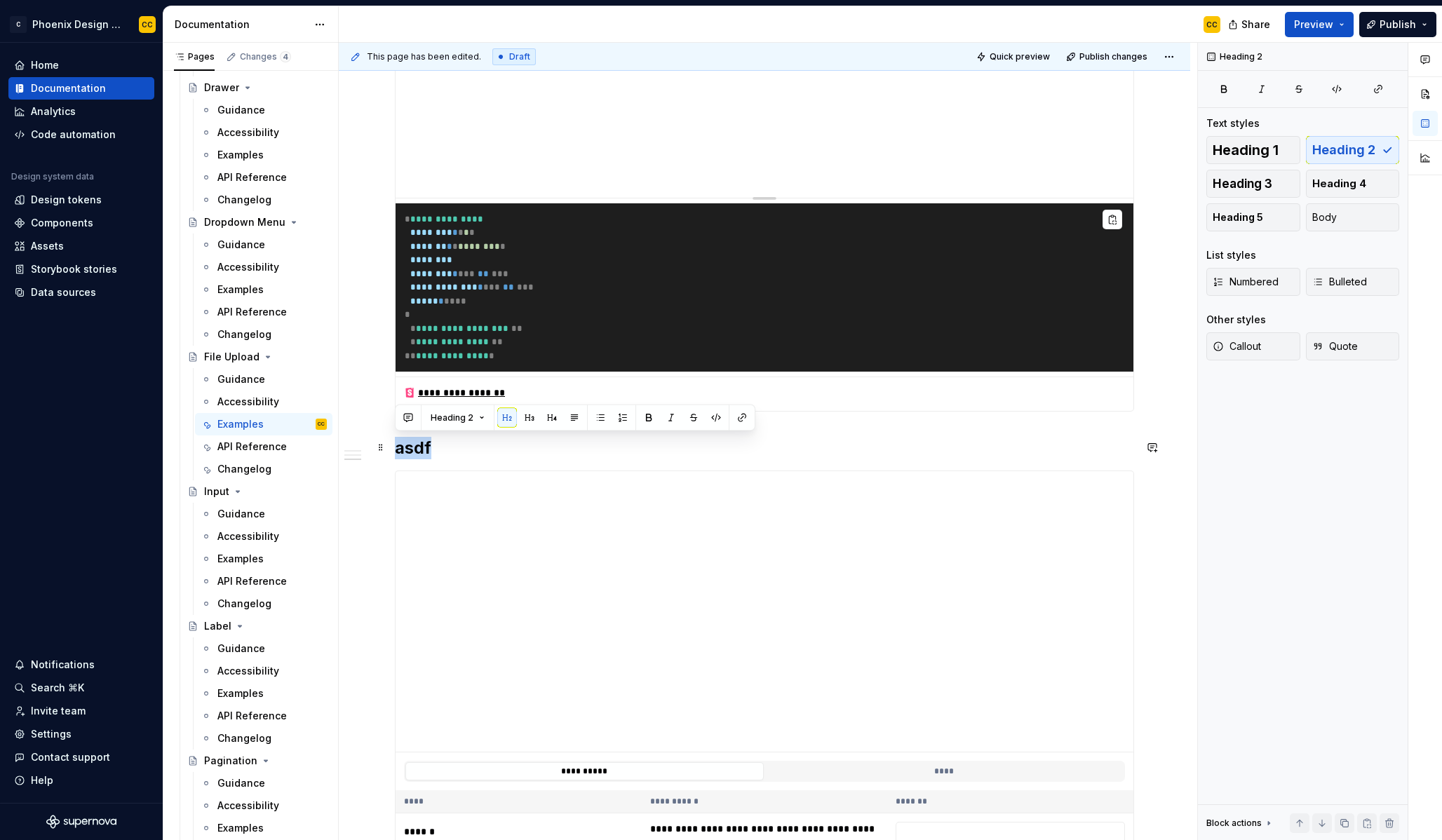
click at [426, 448] on h2 "asdf" at bounding box center [764, 448] width 739 height 23
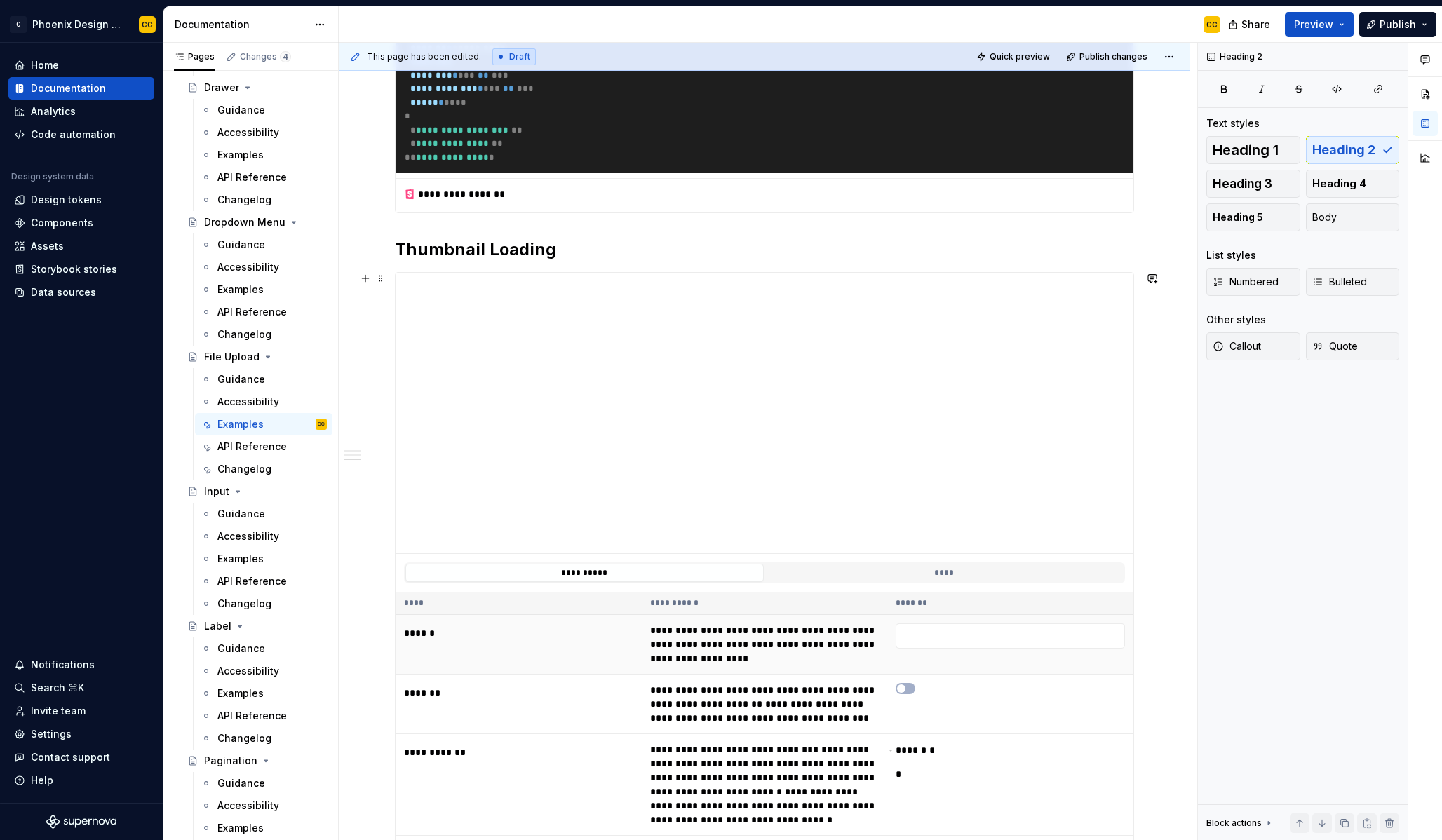
scroll to position [997, 0]
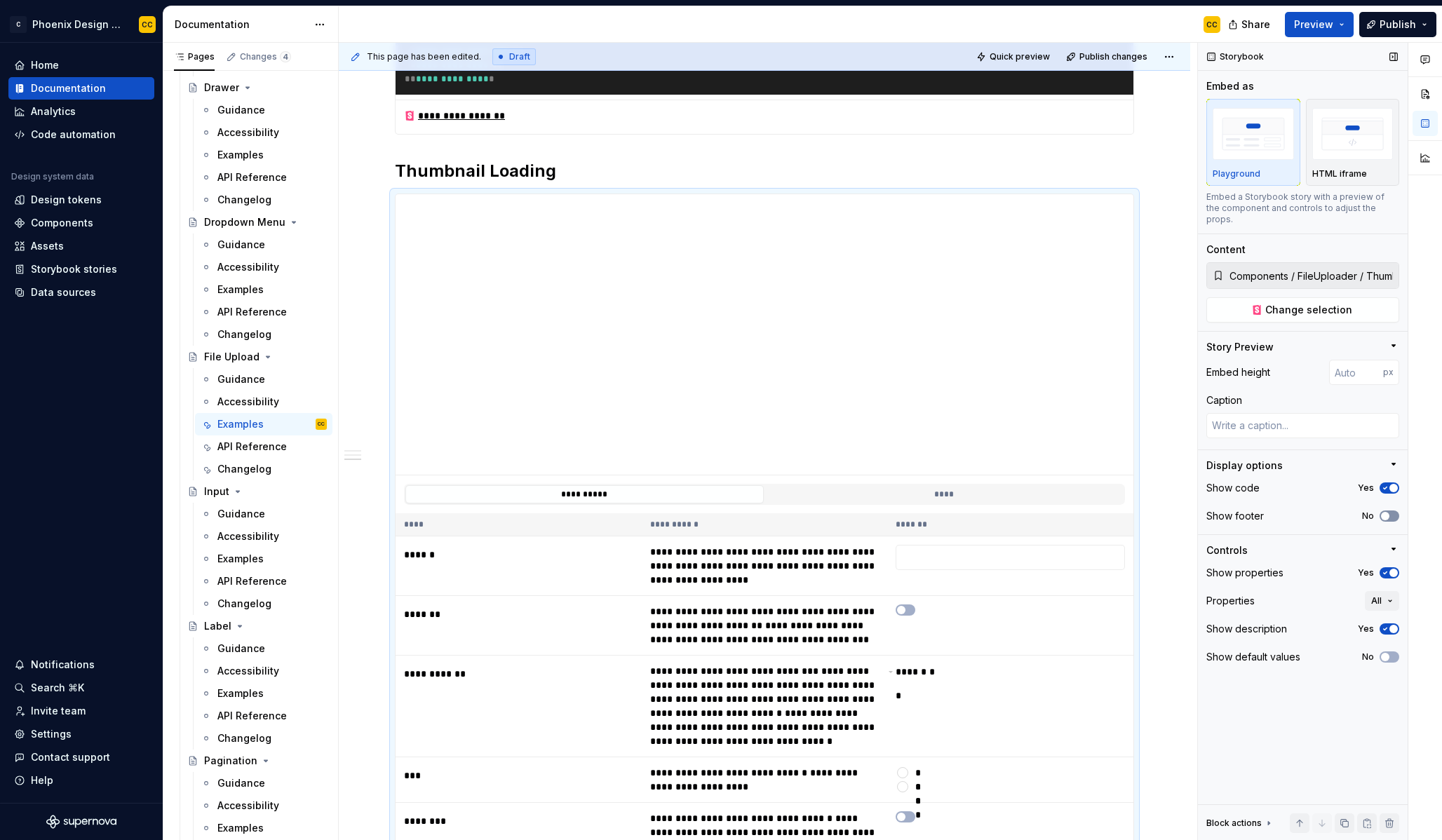
click at [1390, 512] on icon "button" at bounding box center [1385, 516] width 11 height 8
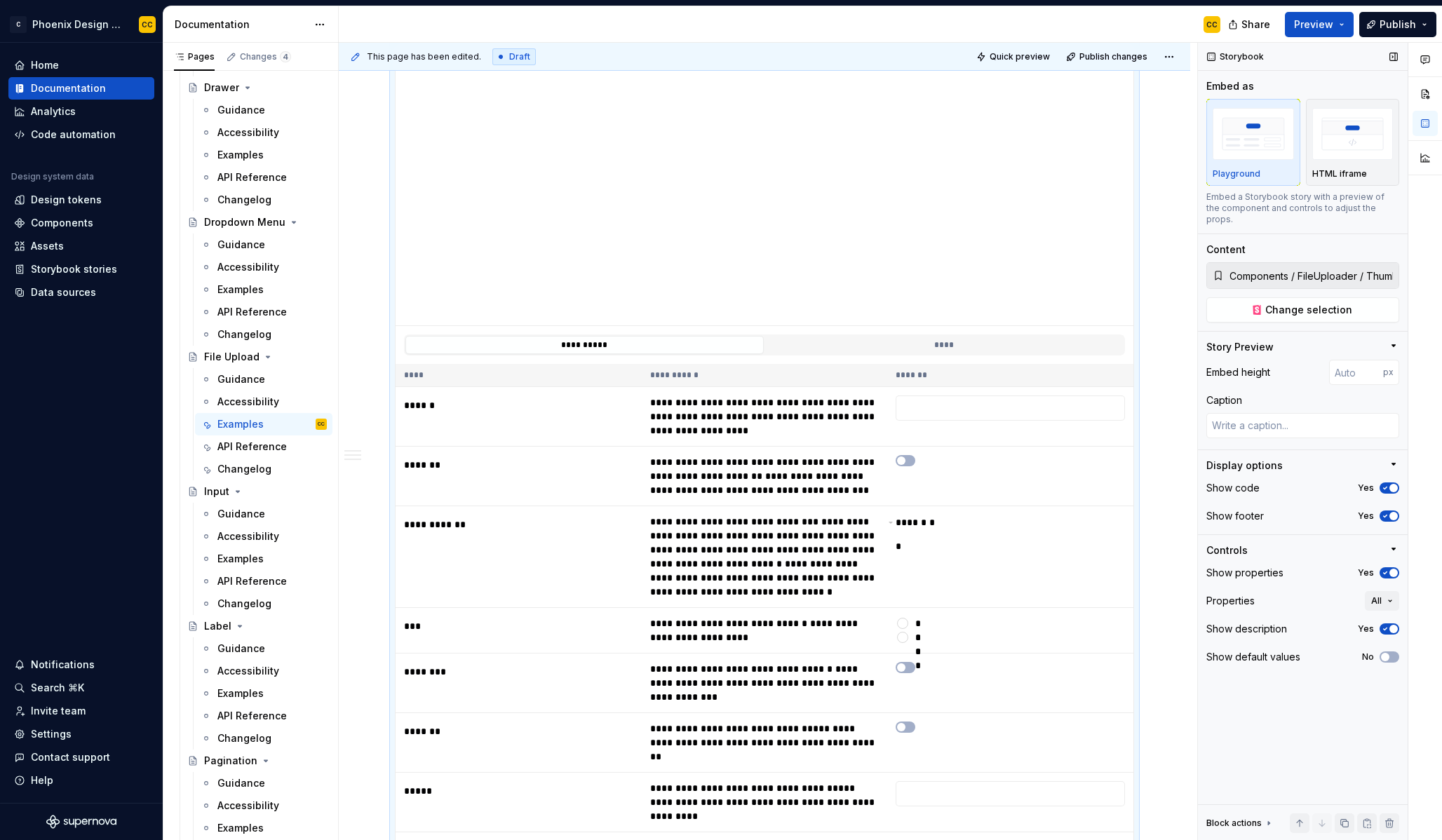
click at [1387, 569] on icon "button" at bounding box center [1385, 573] width 11 height 8
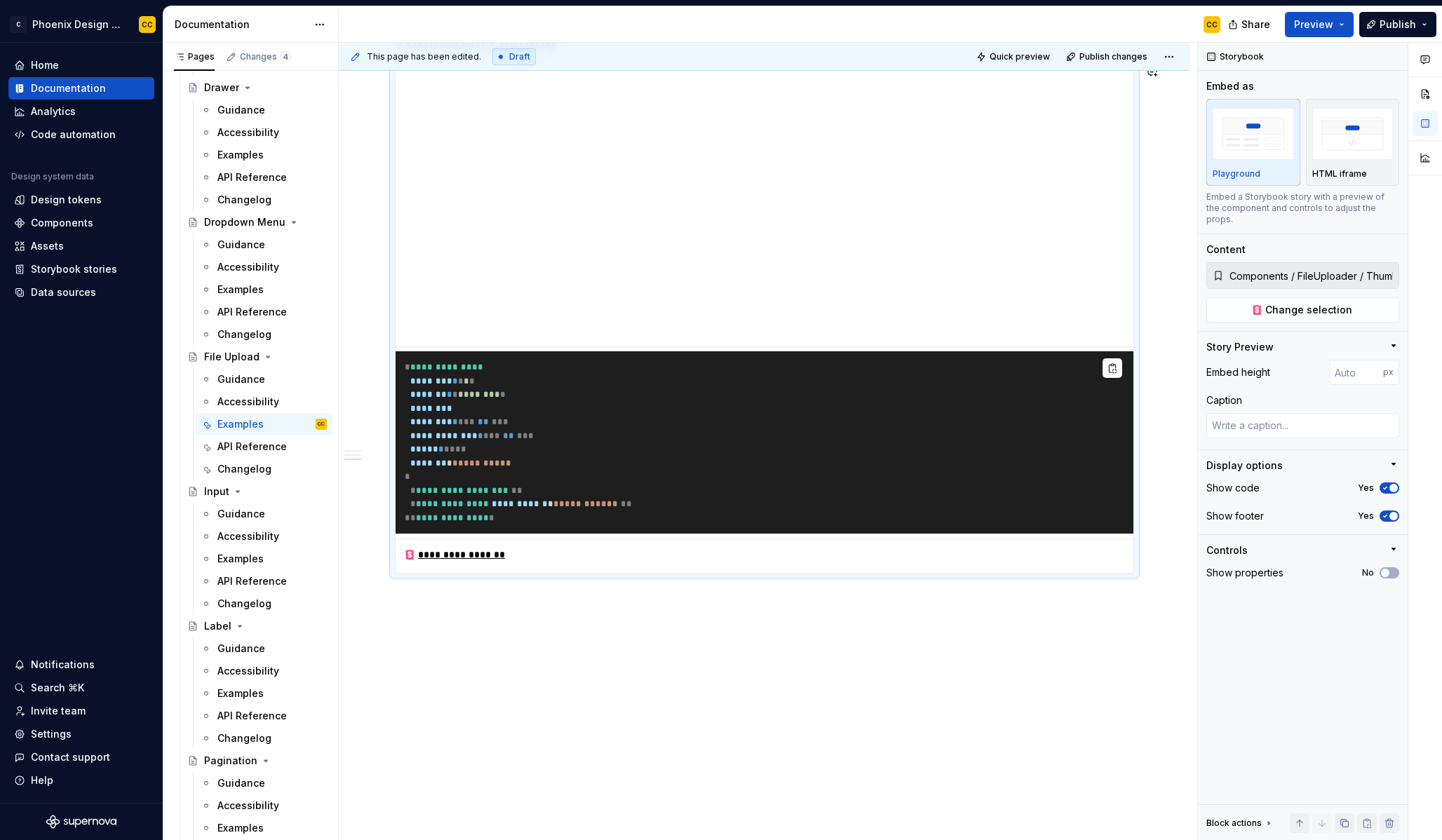
click at [1021, 686] on div "**********" at bounding box center [768, 442] width 859 height 798
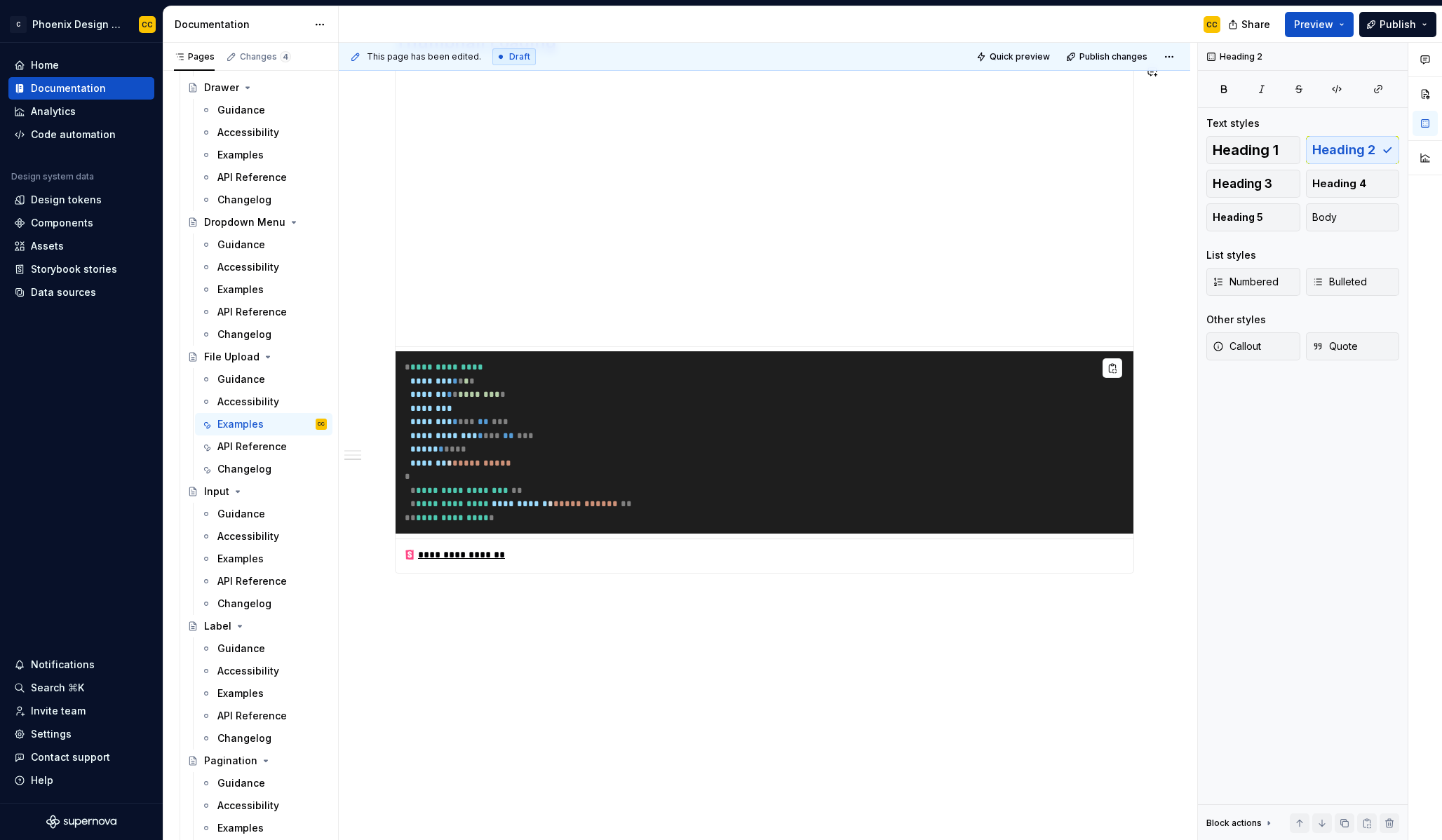
click at [1005, 636] on div "**********" at bounding box center [764, 6] width 852 height 1673
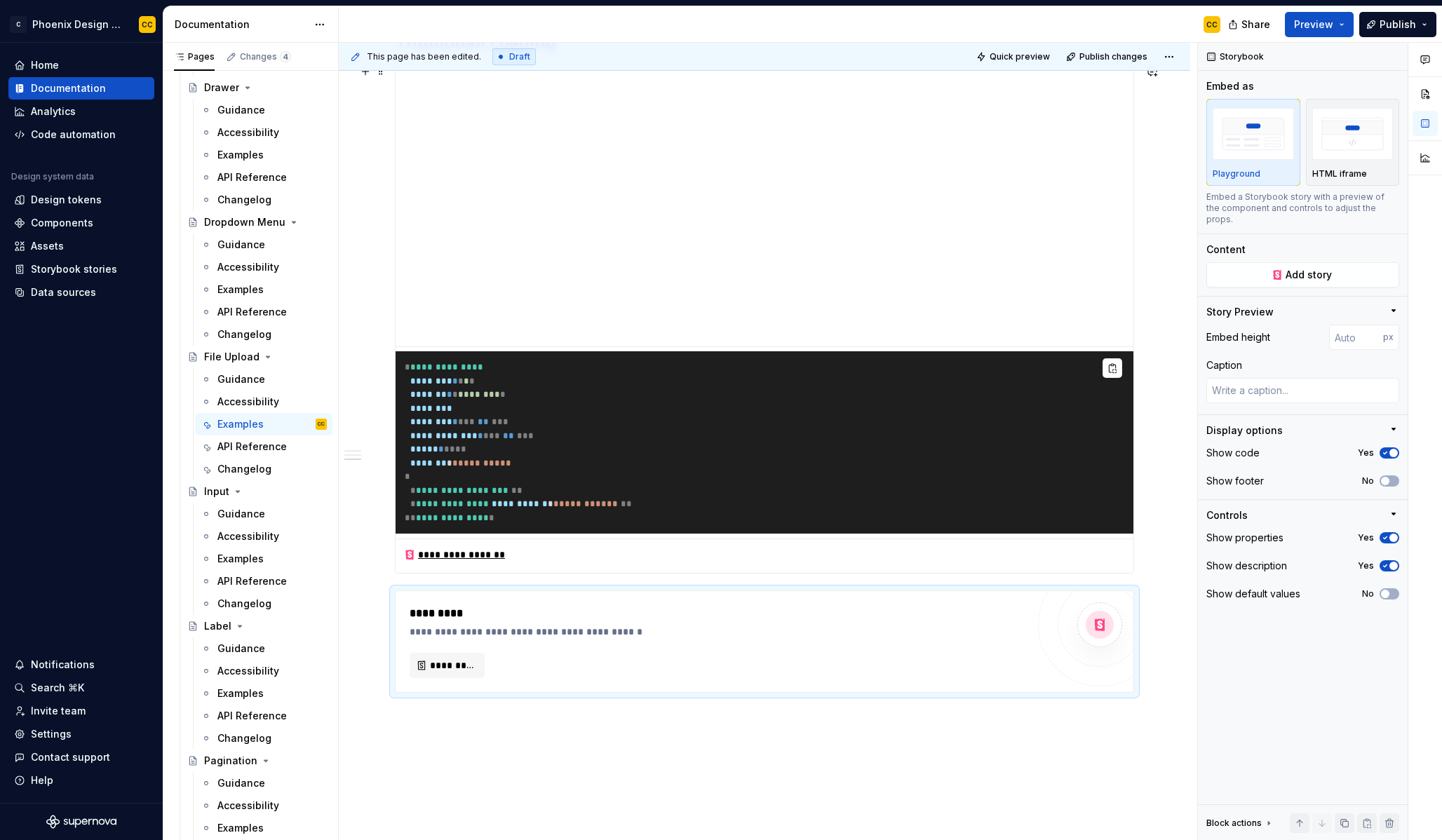
click at [1126, 557] on div "**********" at bounding box center [764, 556] width 738 height 35
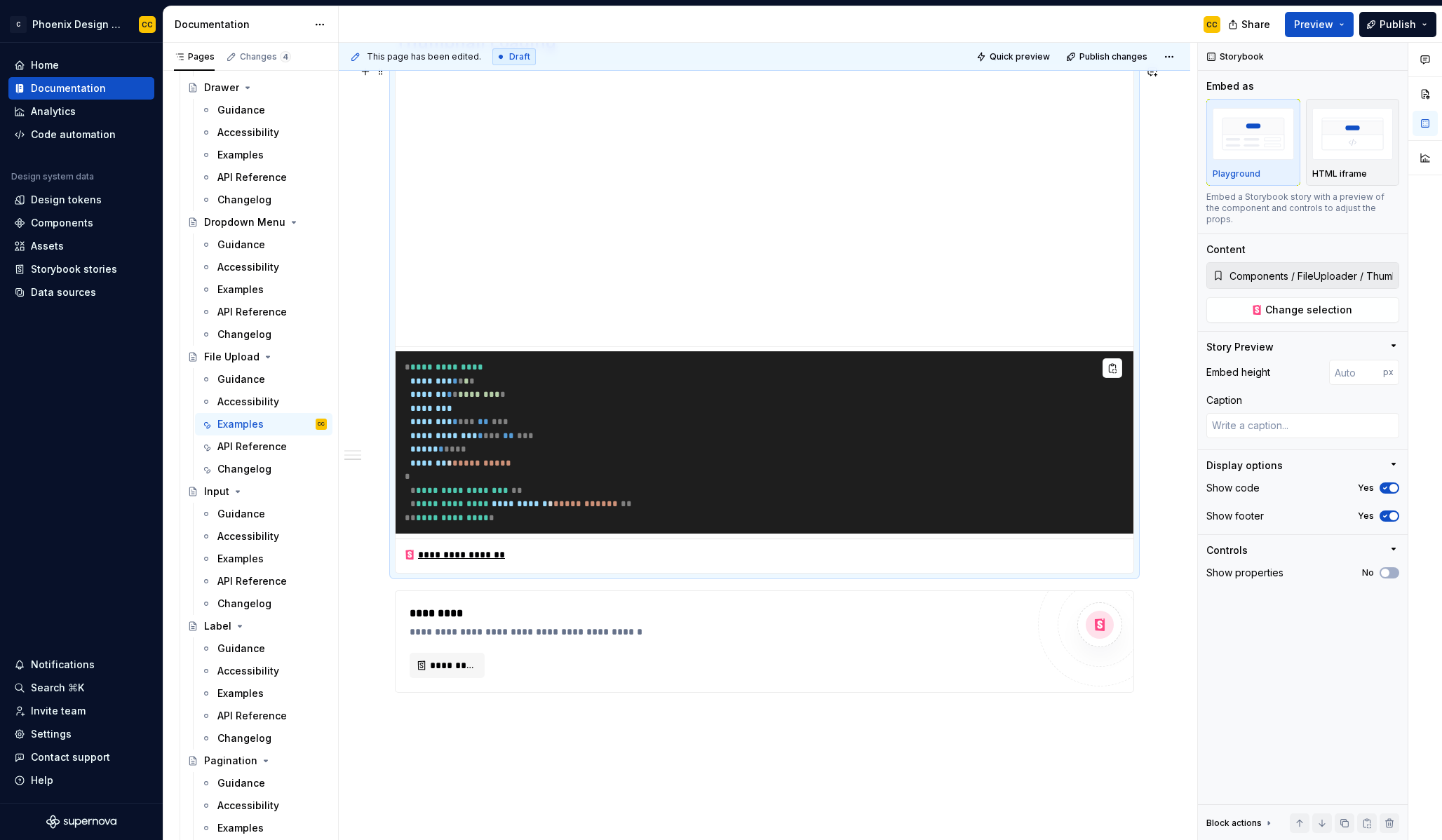
click at [1147, 562] on div "**********" at bounding box center [764, 66] width 852 height 1793
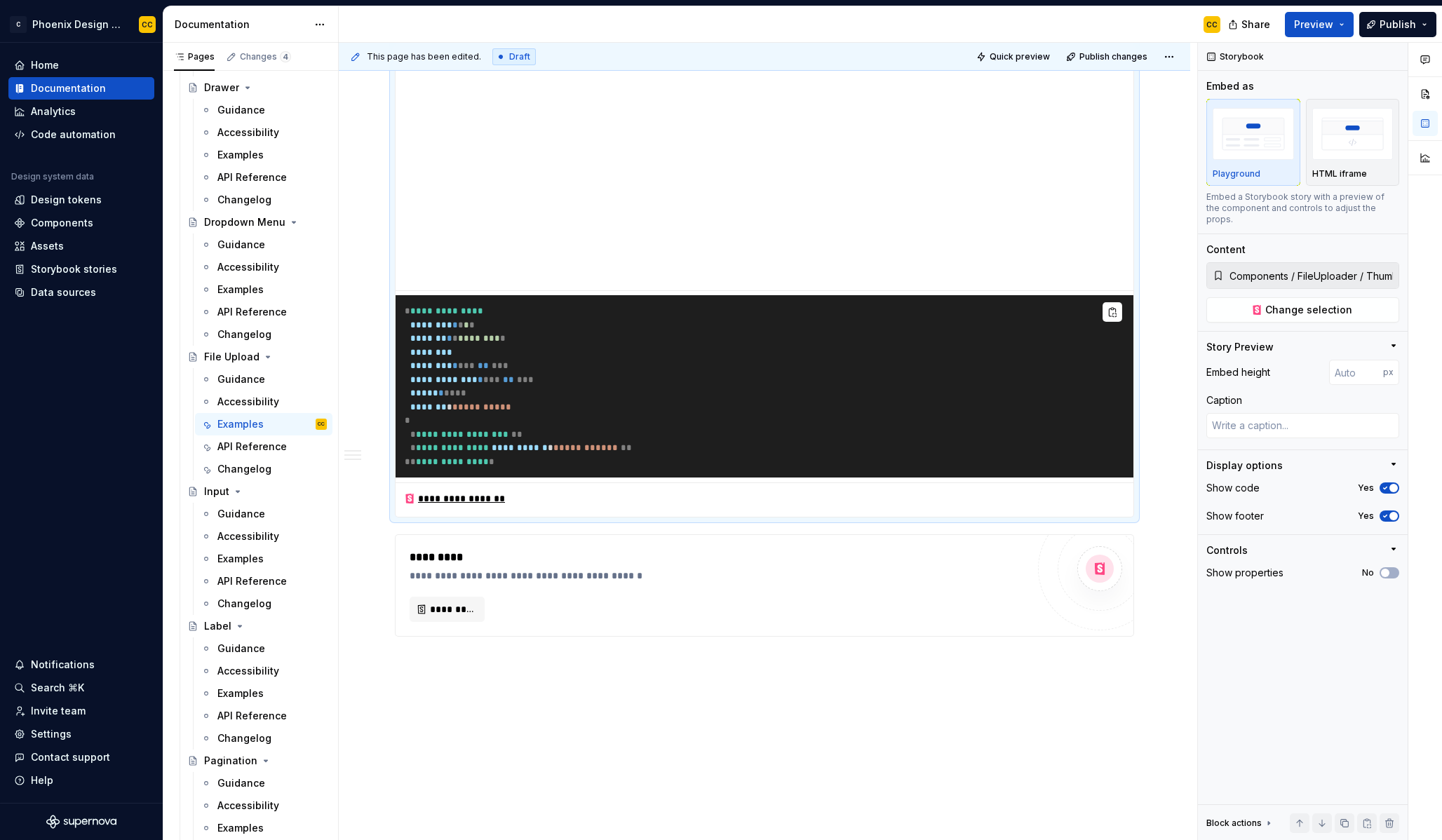
scroll to position [1153, 0]
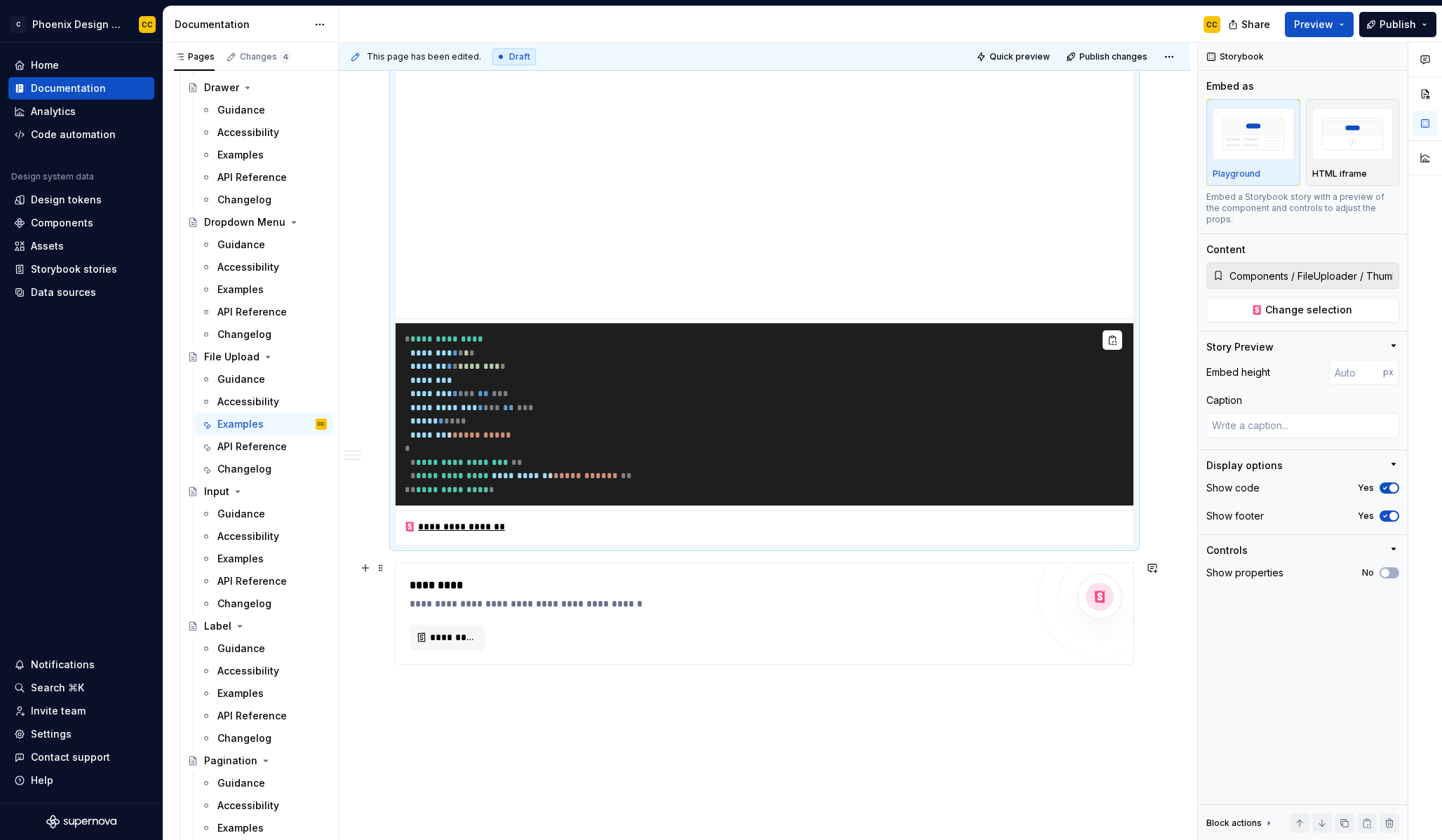
click at [1152, 647] on div "**********" at bounding box center [764, 37] width 852 height 1793
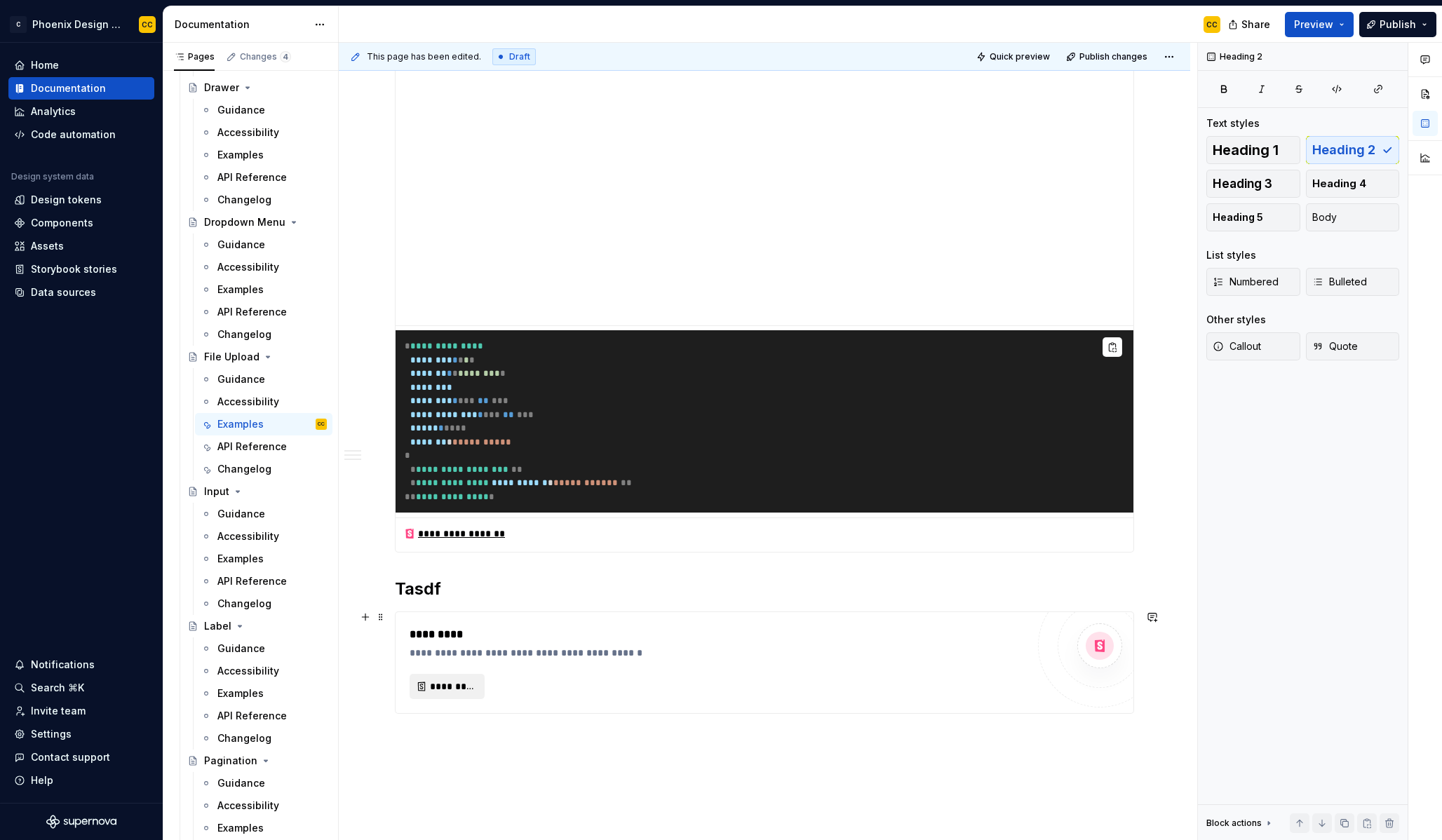
click at [452, 684] on span "*********" at bounding box center [453, 686] width 45 height 14
type textarea "*"
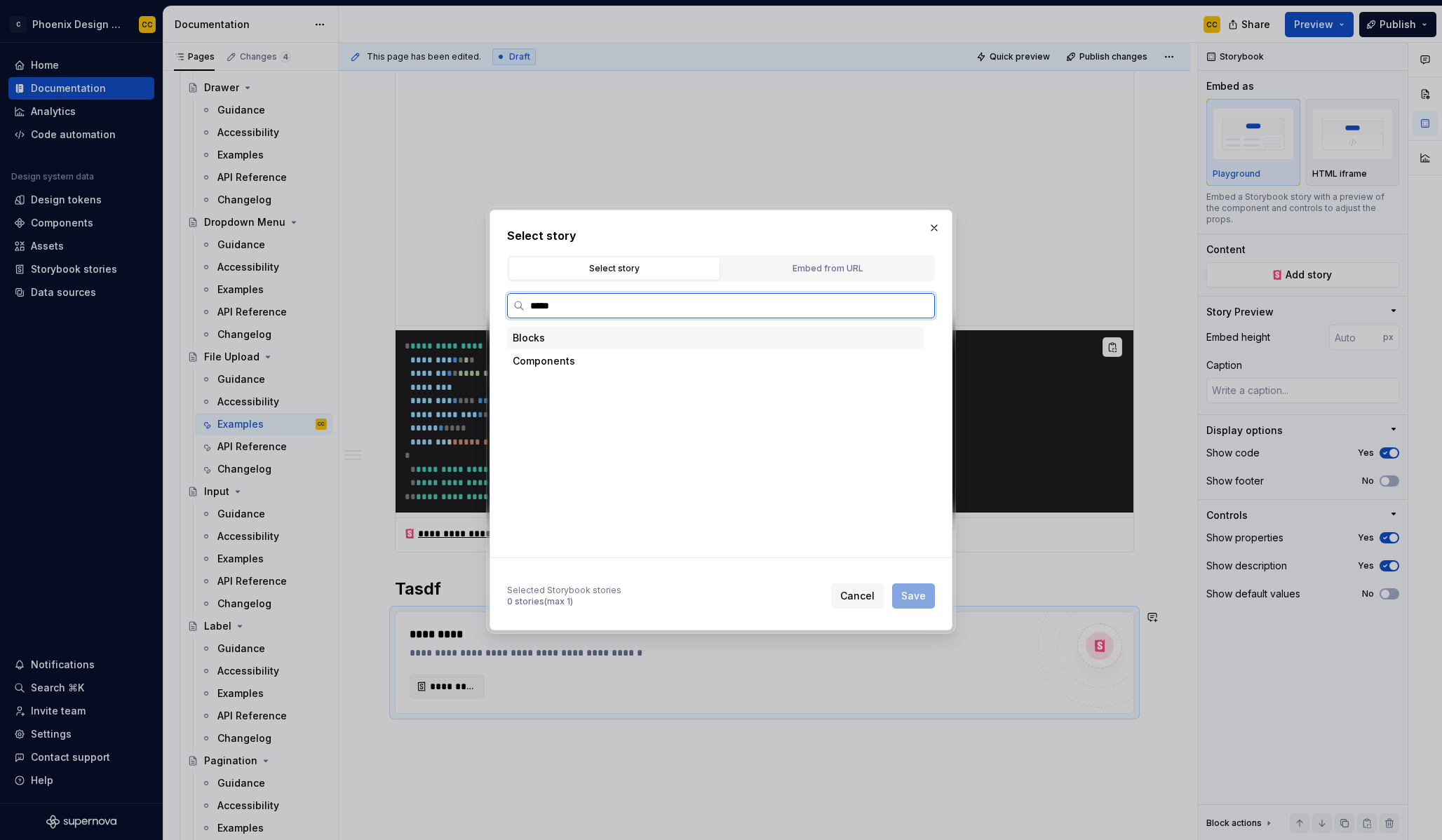
type input "******"
click at [643, 452] on div "Doc Type Small" at bounding box center [728, 454] width 390 height 23
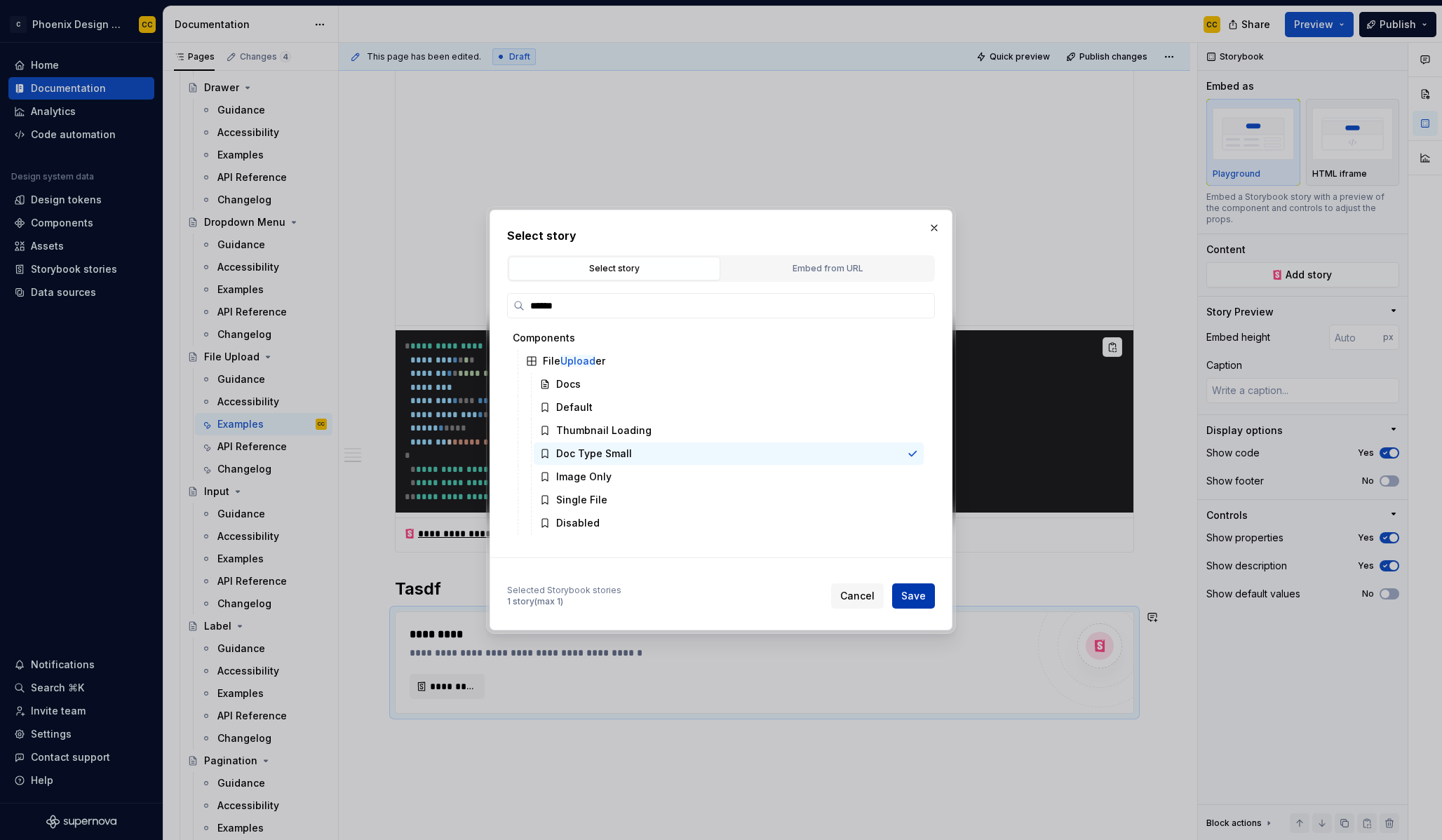
click at [898, 594] on button "Save" at bounding box center [913, 596] width 43 height 25
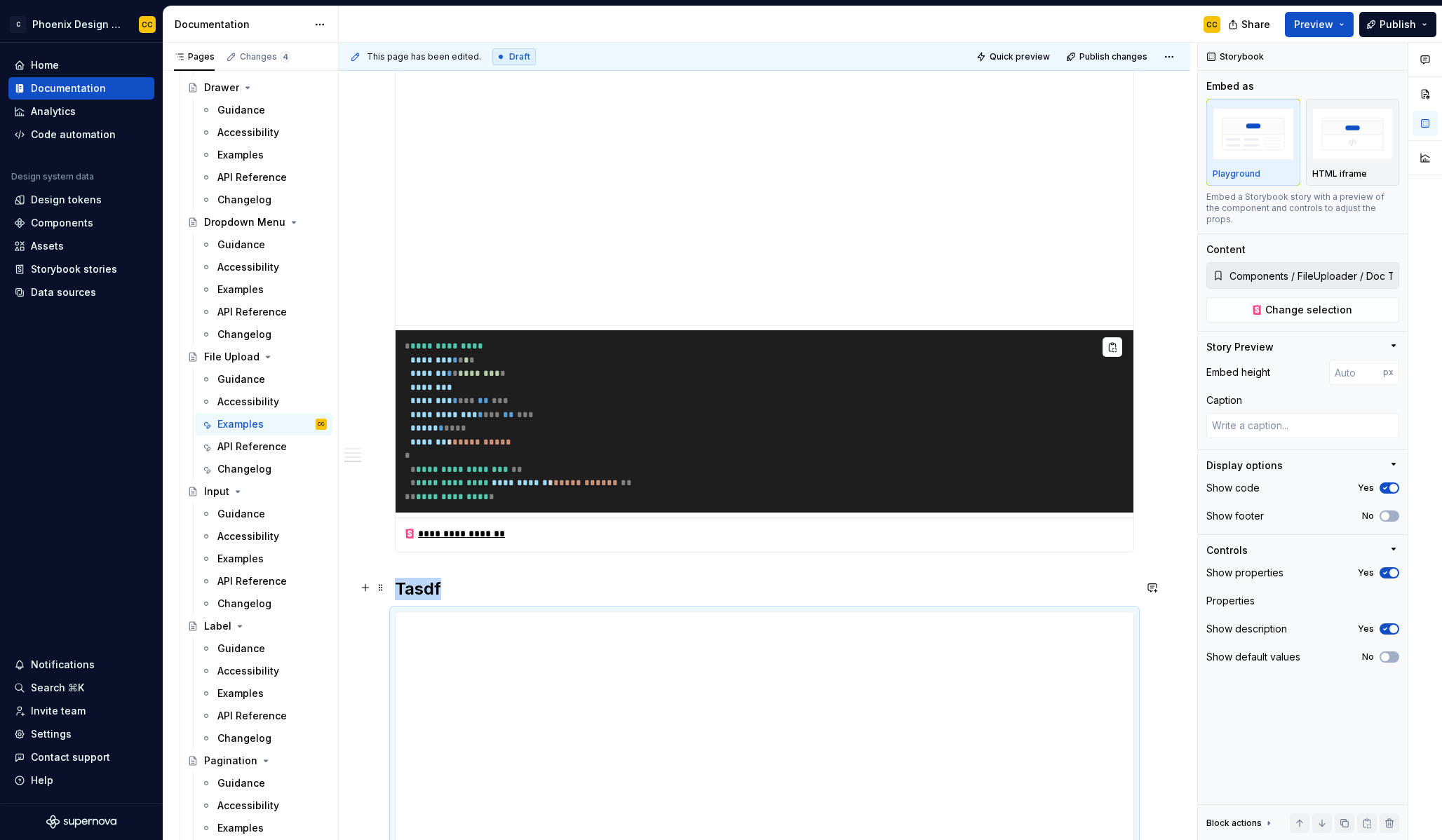
scroll to position [1197, 0]
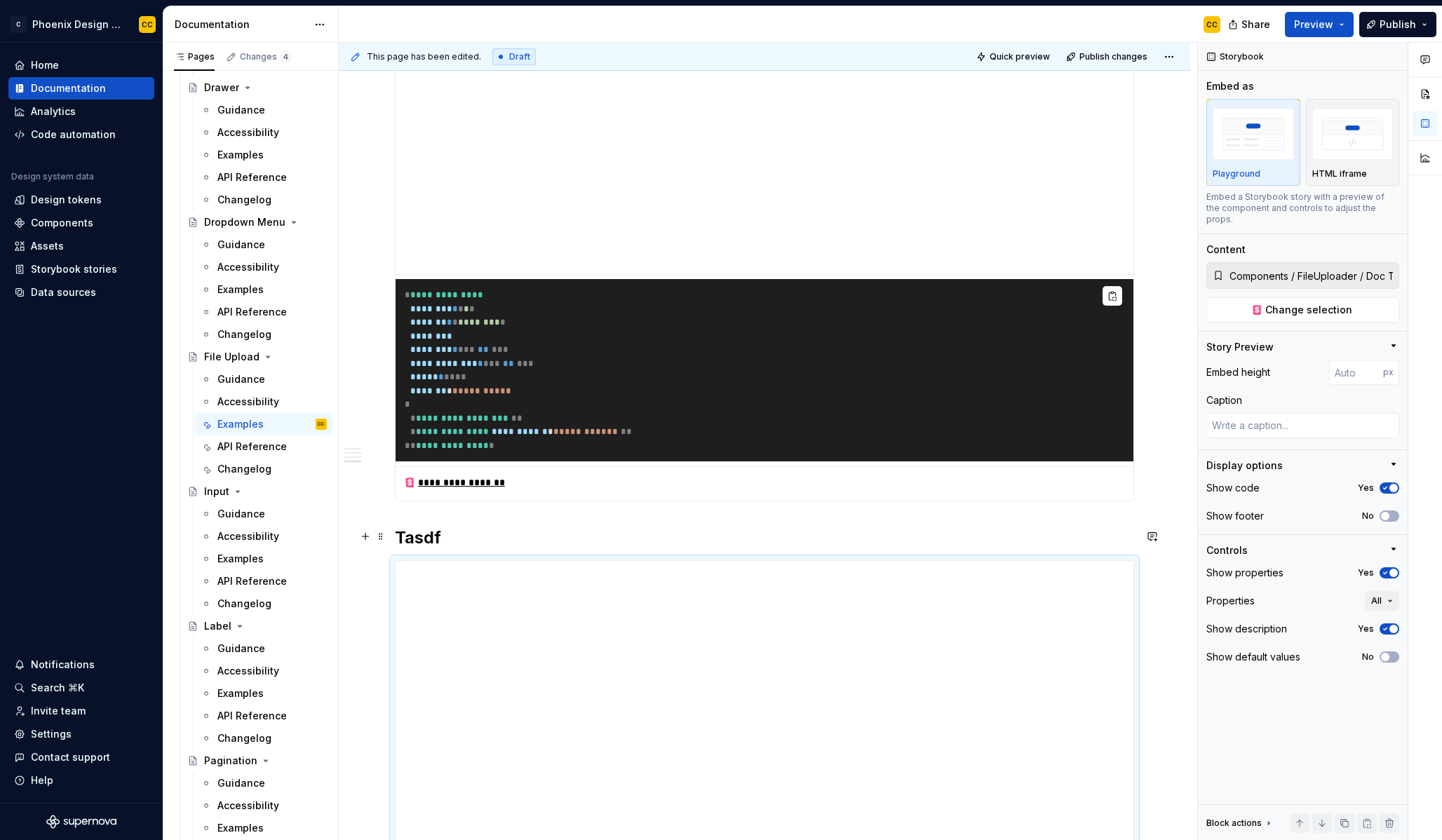
click at [428, 527] on h2 "Tasdf" at bounding box center [764, 538] width 739 height 23
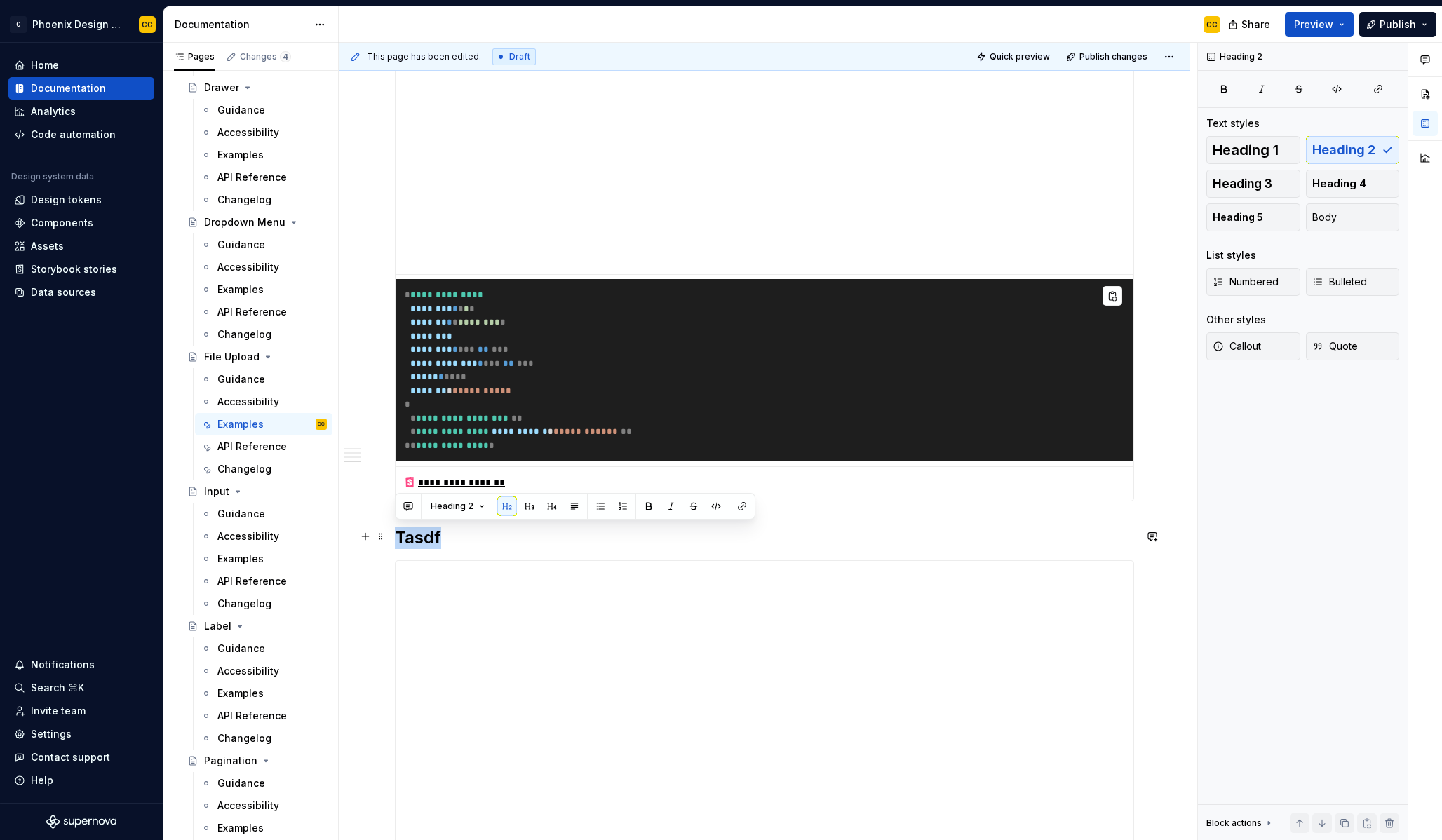
click at [428, 527] on h2 "Tasdf" at bounding box center [764, 538] width 739 height 23
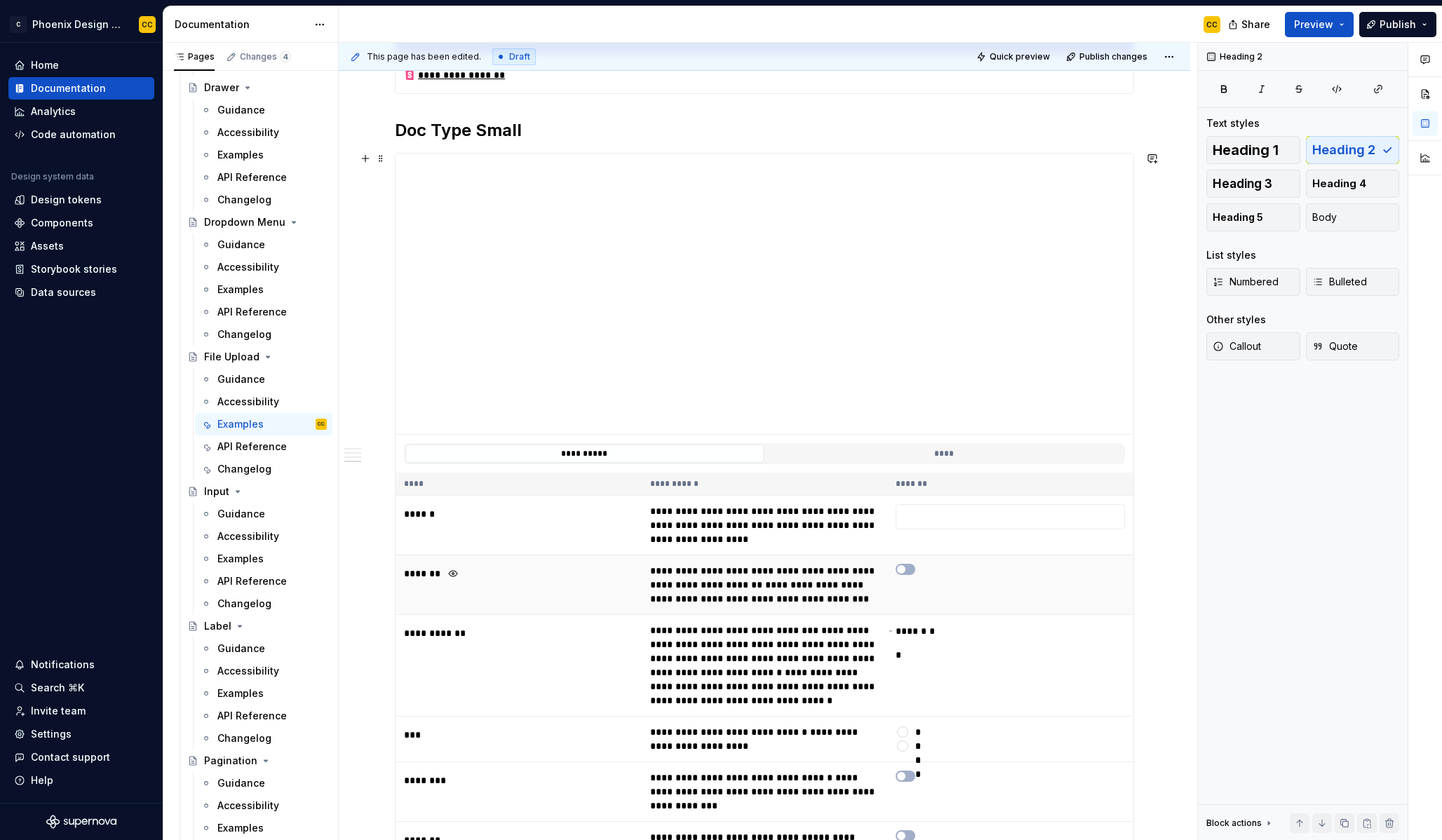
scroll to position [1672, 0]
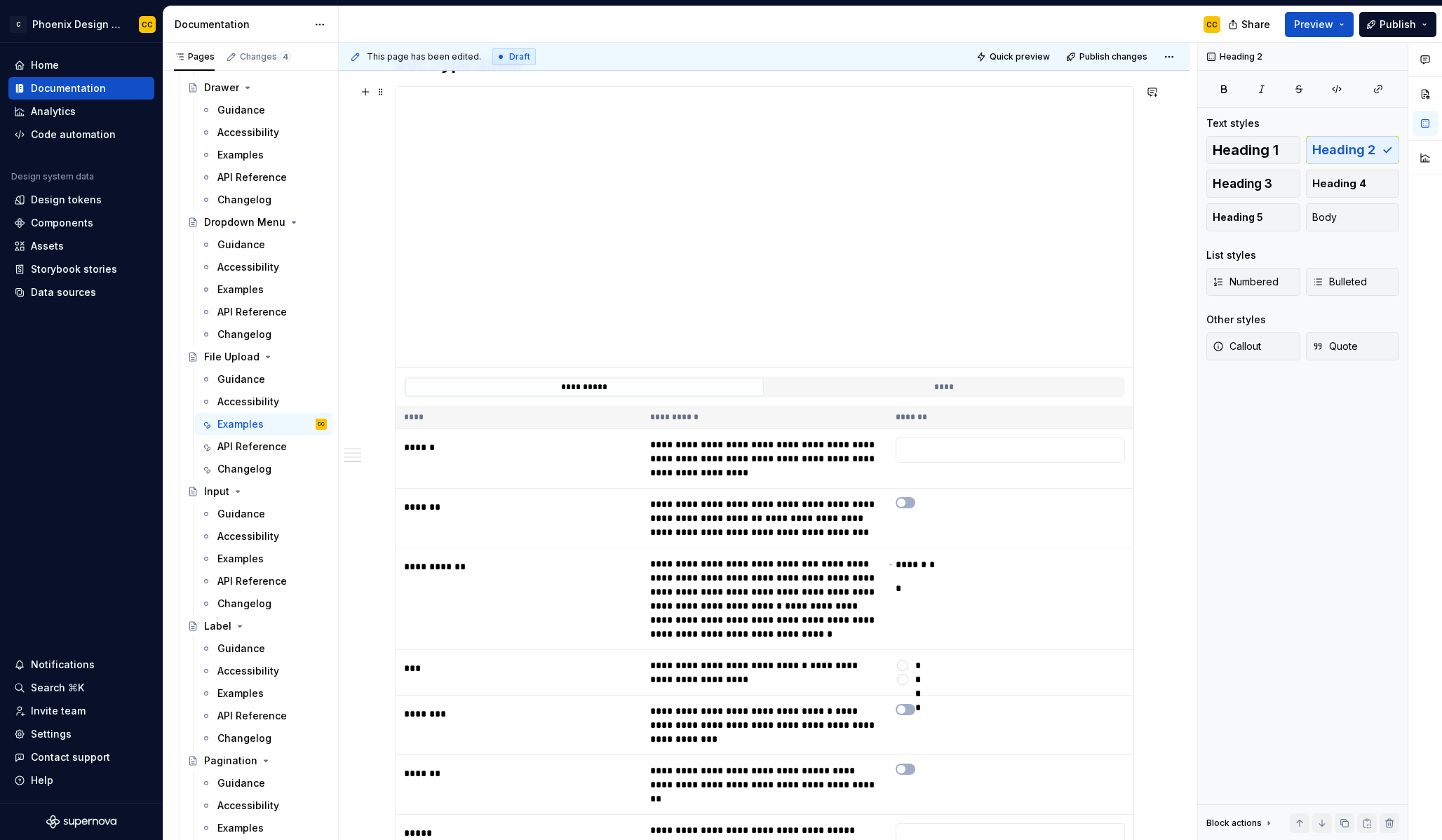
click at [859, 398] on div "**********" at bounding box center [764, 386] width 738 height 38
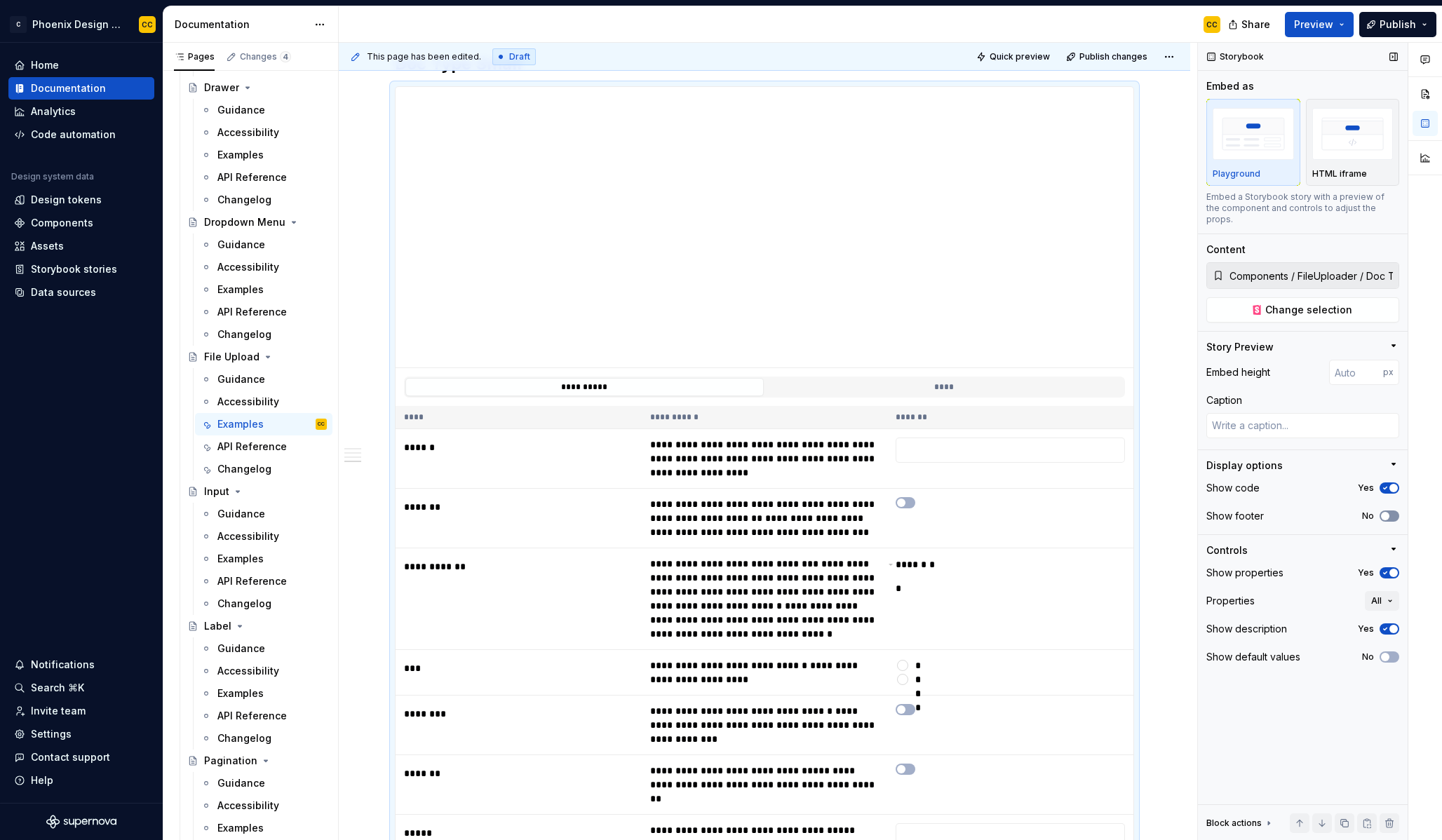
click at [1386, 512] on span "button" at bounding box center [1386, 516] width 8 height 8
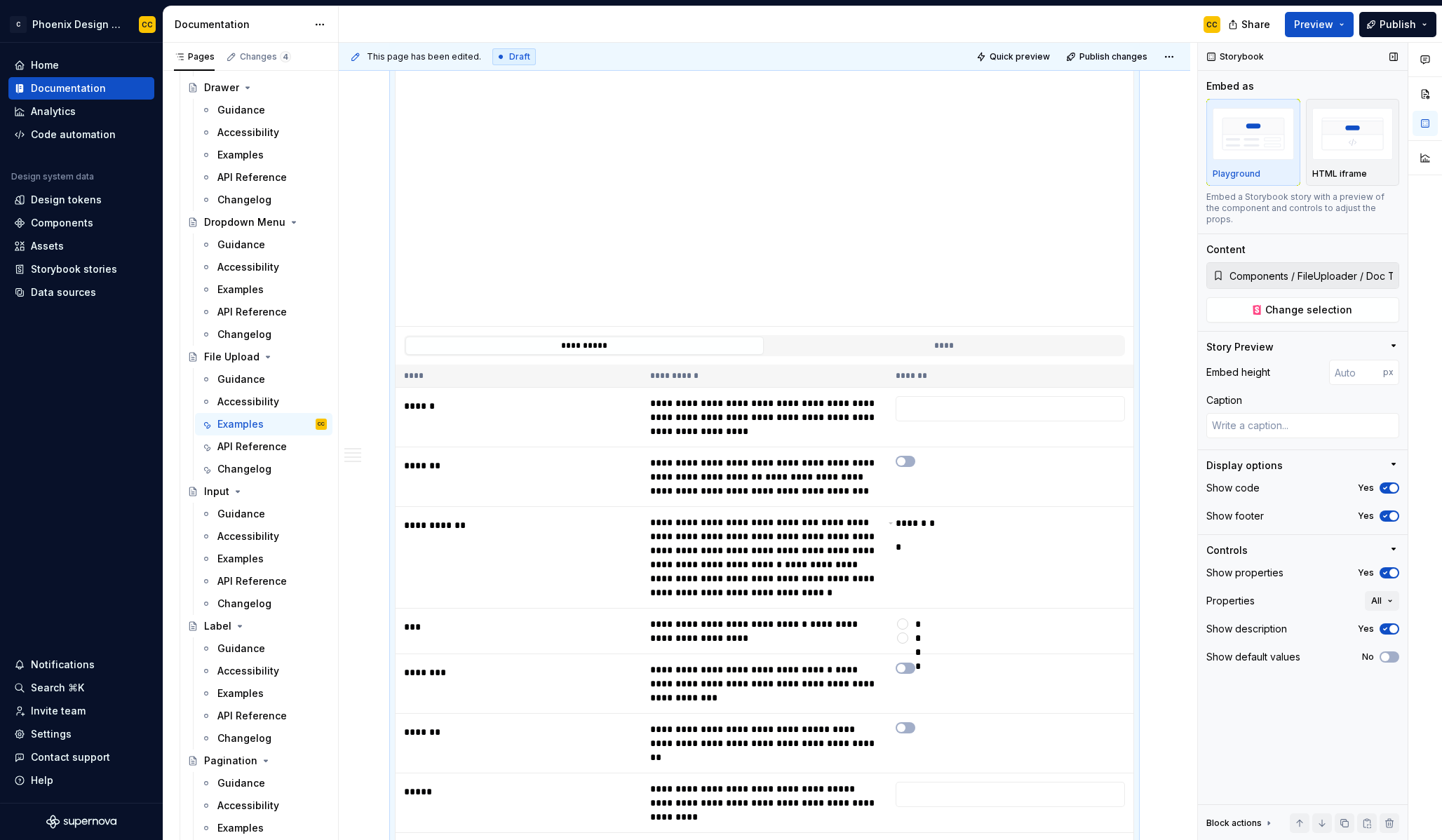
click at [1389, 570] on div "Show properties Yes" at bounding box center [1302, 572] width 193 height 19
click at [1390, 569] on icon "button" at bounding box center [1385, 573] width 11 height 8
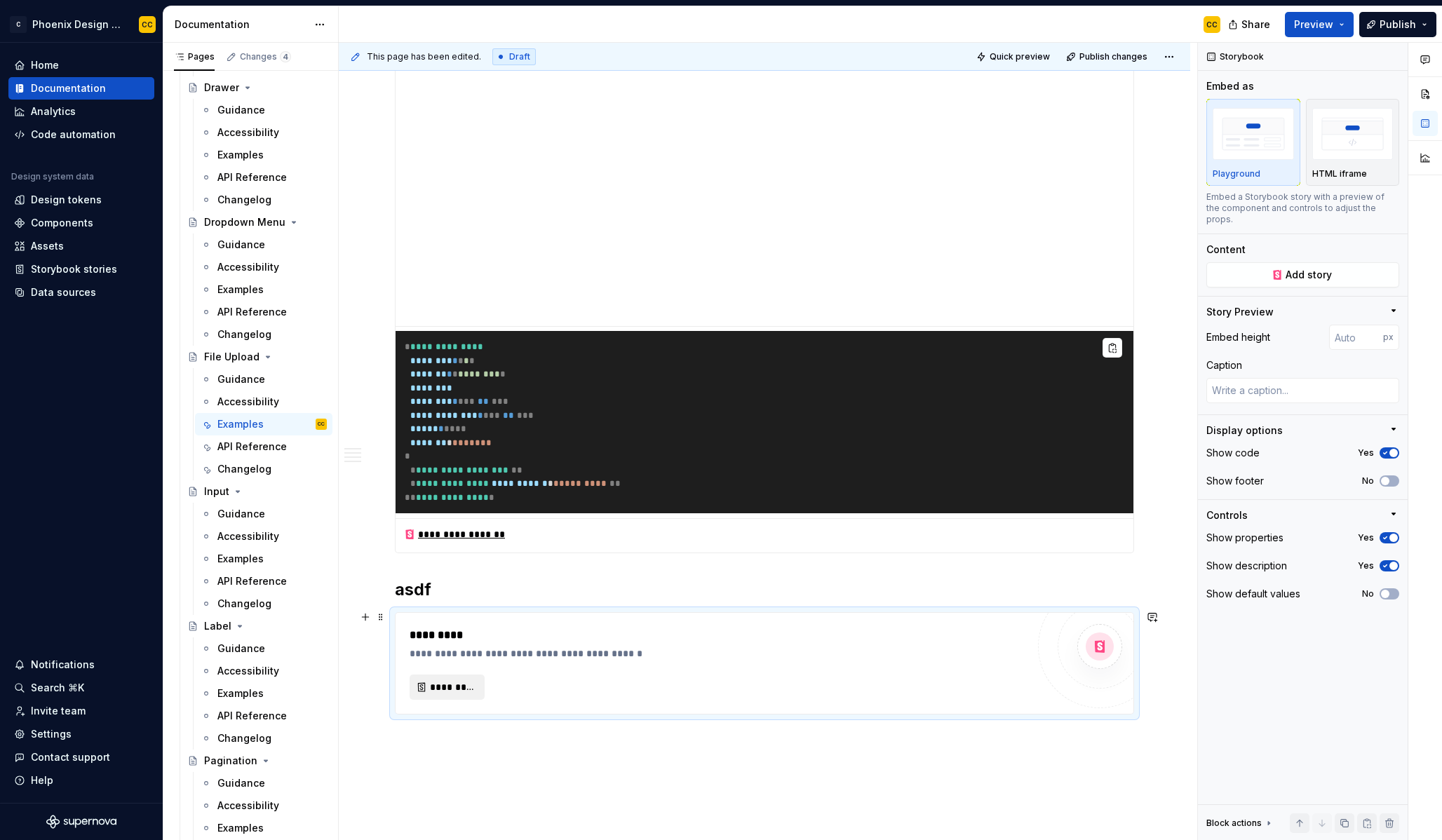
click at [439, 688] on span "*********" at bounding box center [453, 687] width 45 height 14
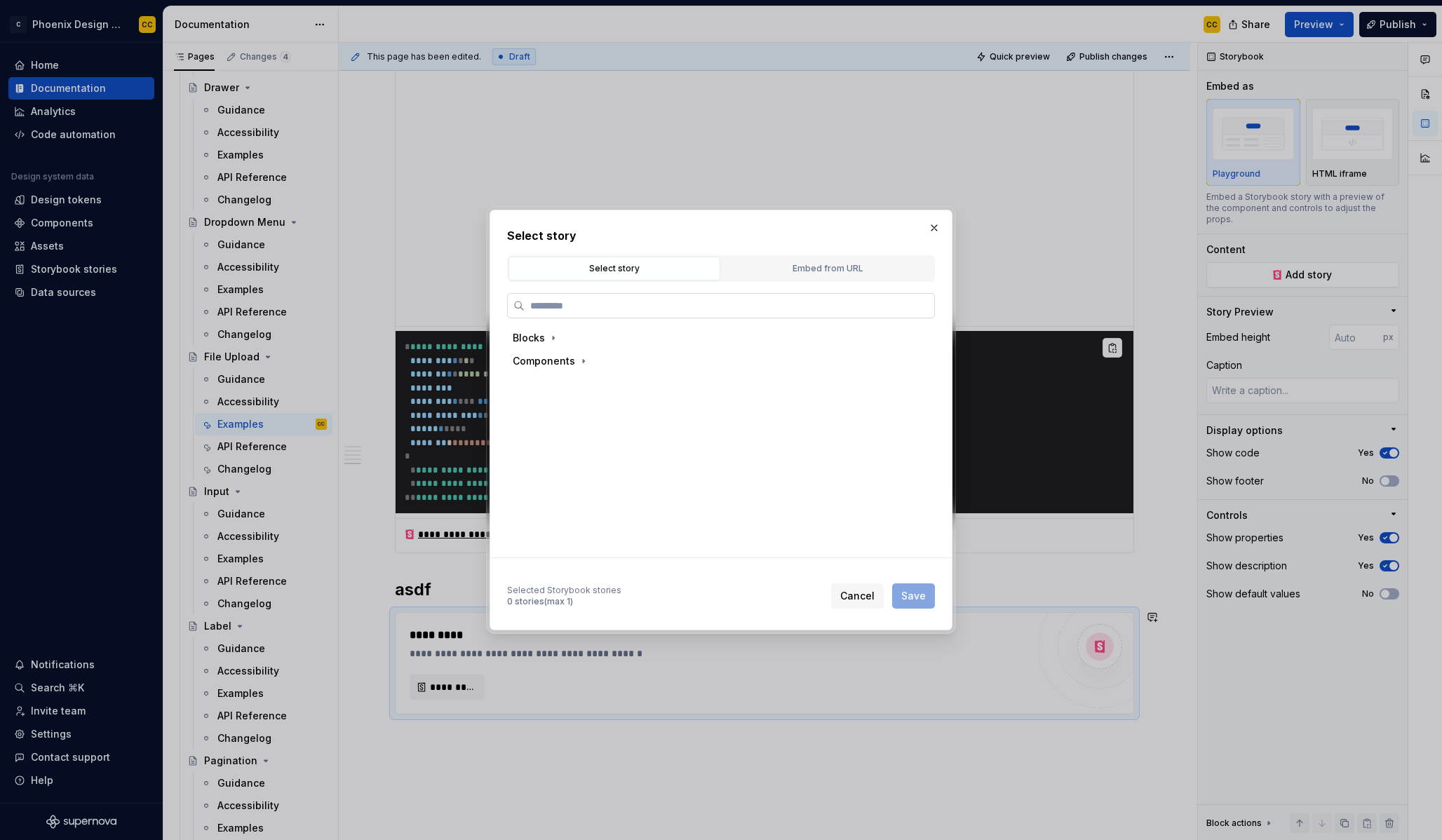
type textarea "*"
click at [615, 301] on input "search" at bounding box center [729, 306] width 410 height 14
type input "********"
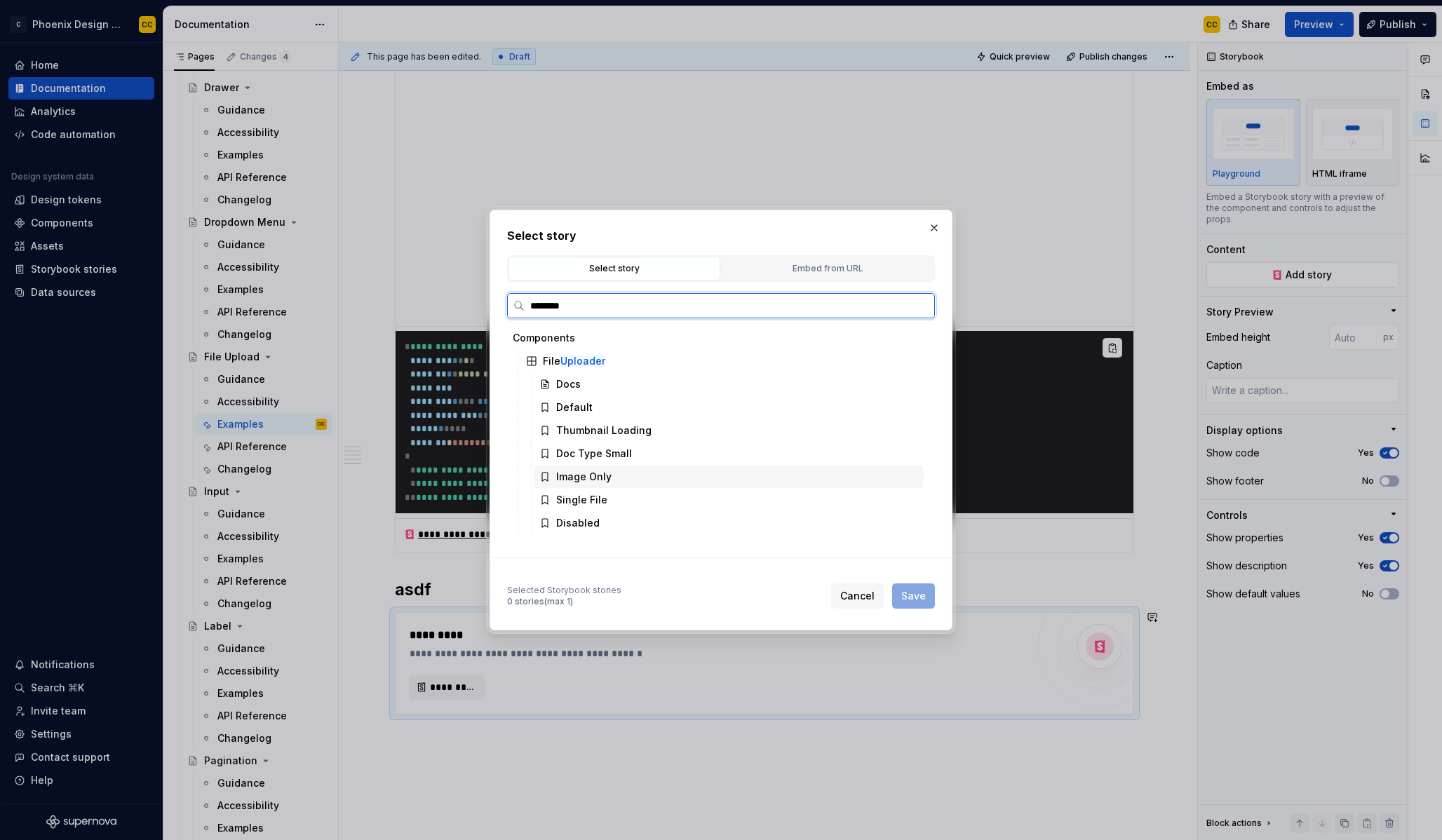
click at [616, 477] on div "Image Only" at bounding box center [728, 476] width 390 height 23
click at [923, 599] on span "Save" at bounding box center [913, 596] width 24 height 14
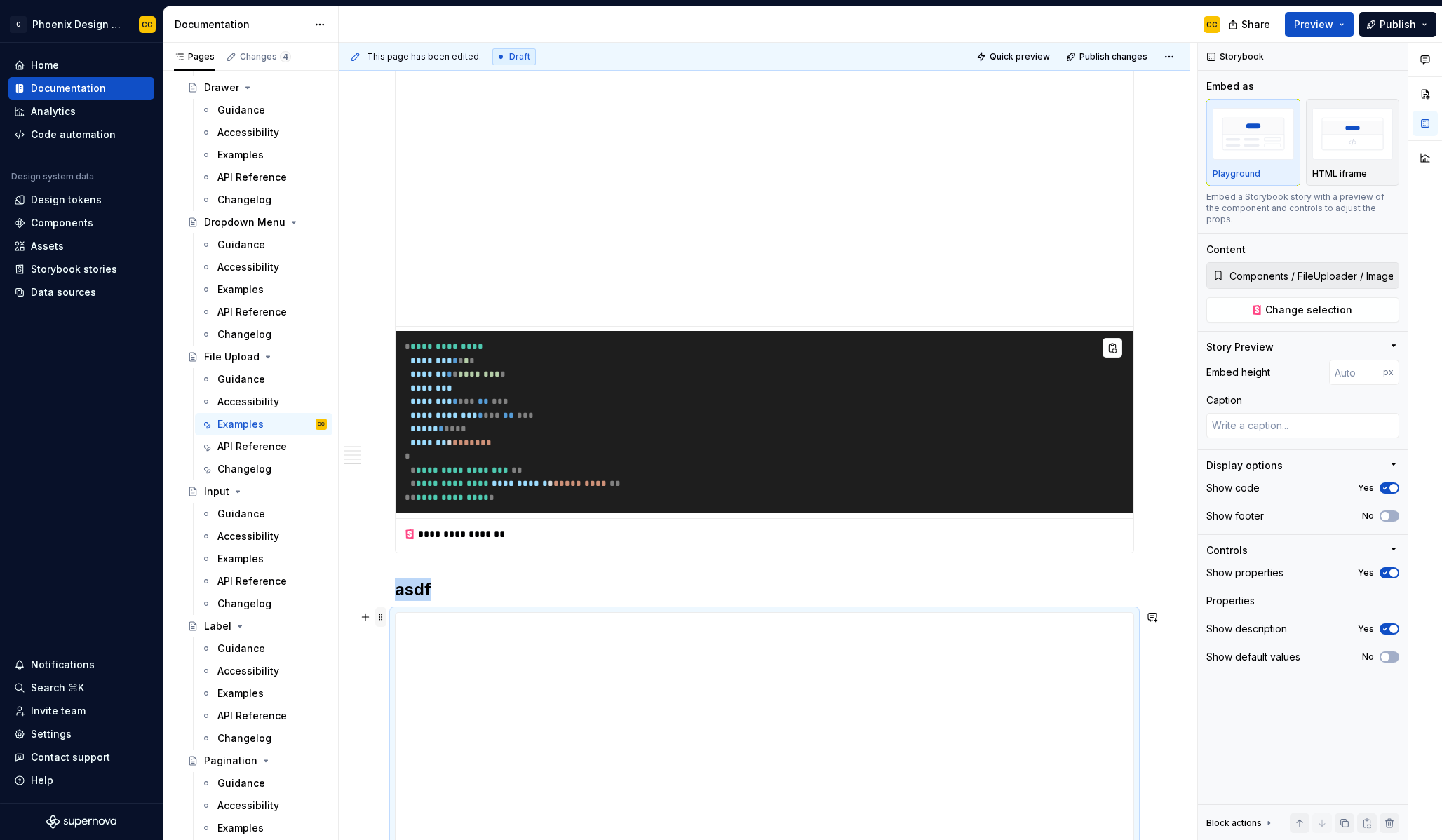
scroll to position [1764, 0]
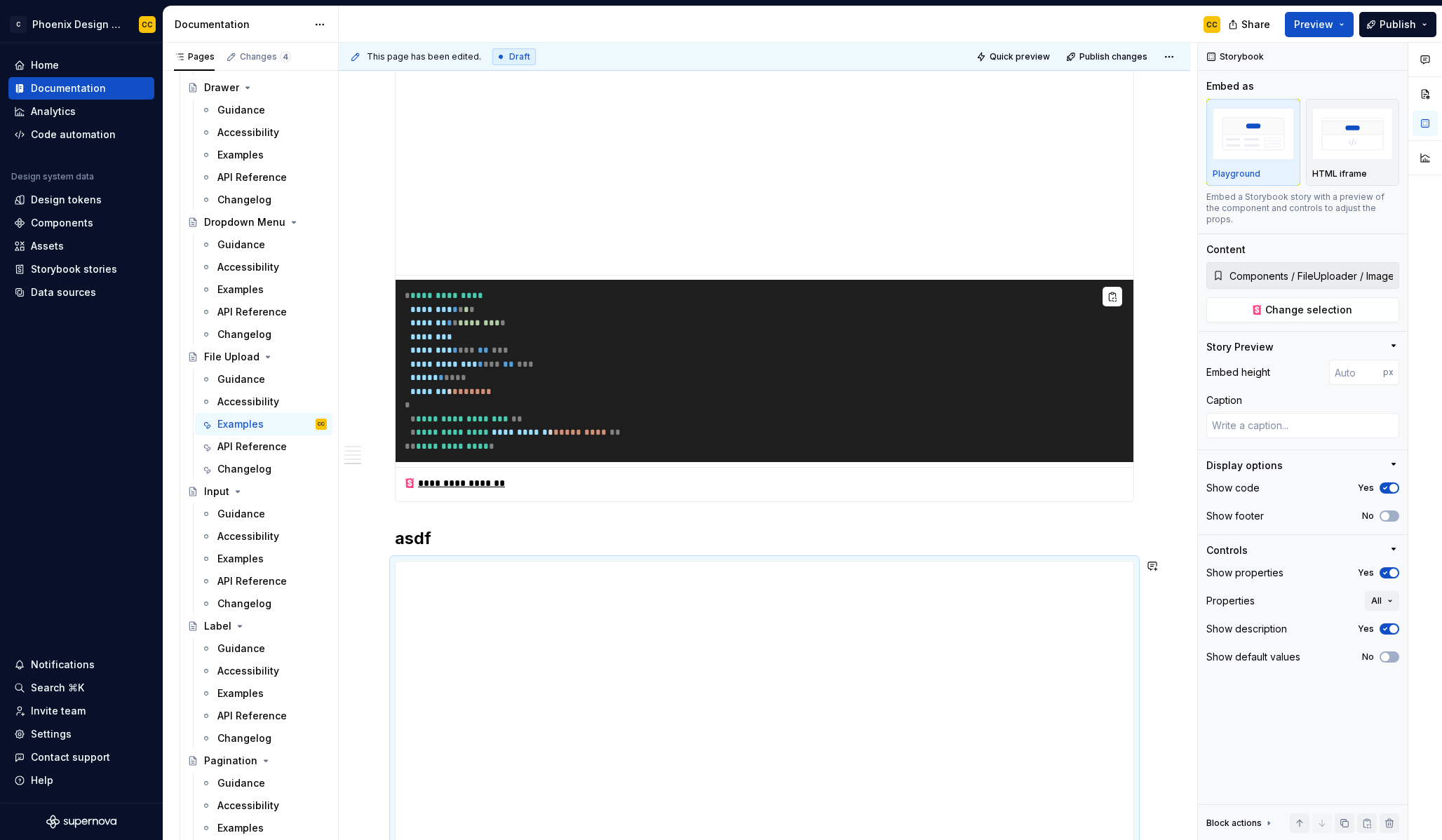
click at [408, 540] on h2 "asdf" at bounding box center [764, 539] width 739 height 23
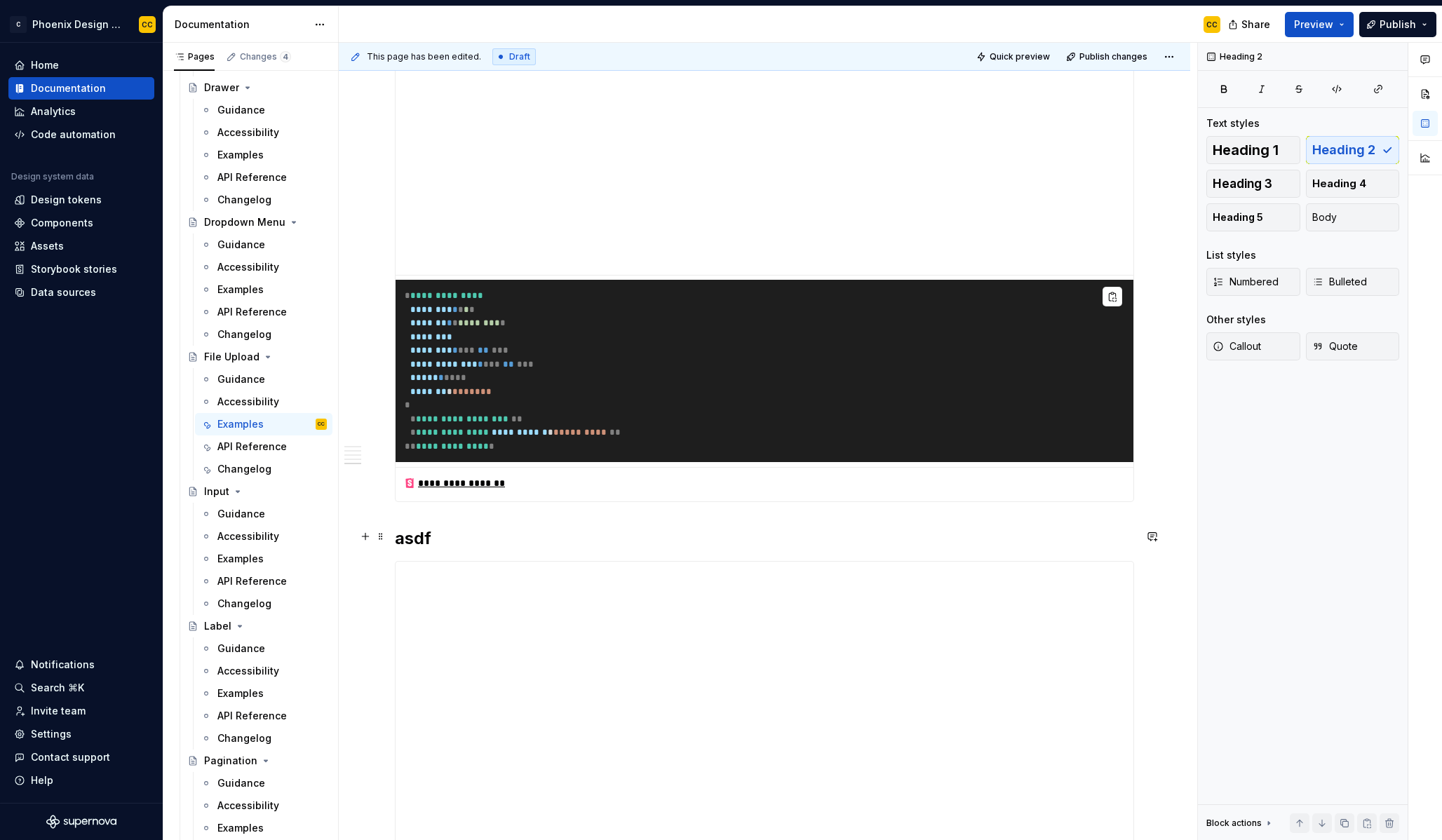
click at [408, 540] on h2 "asdf" at bounding box center [764, 539] width 739 height 23
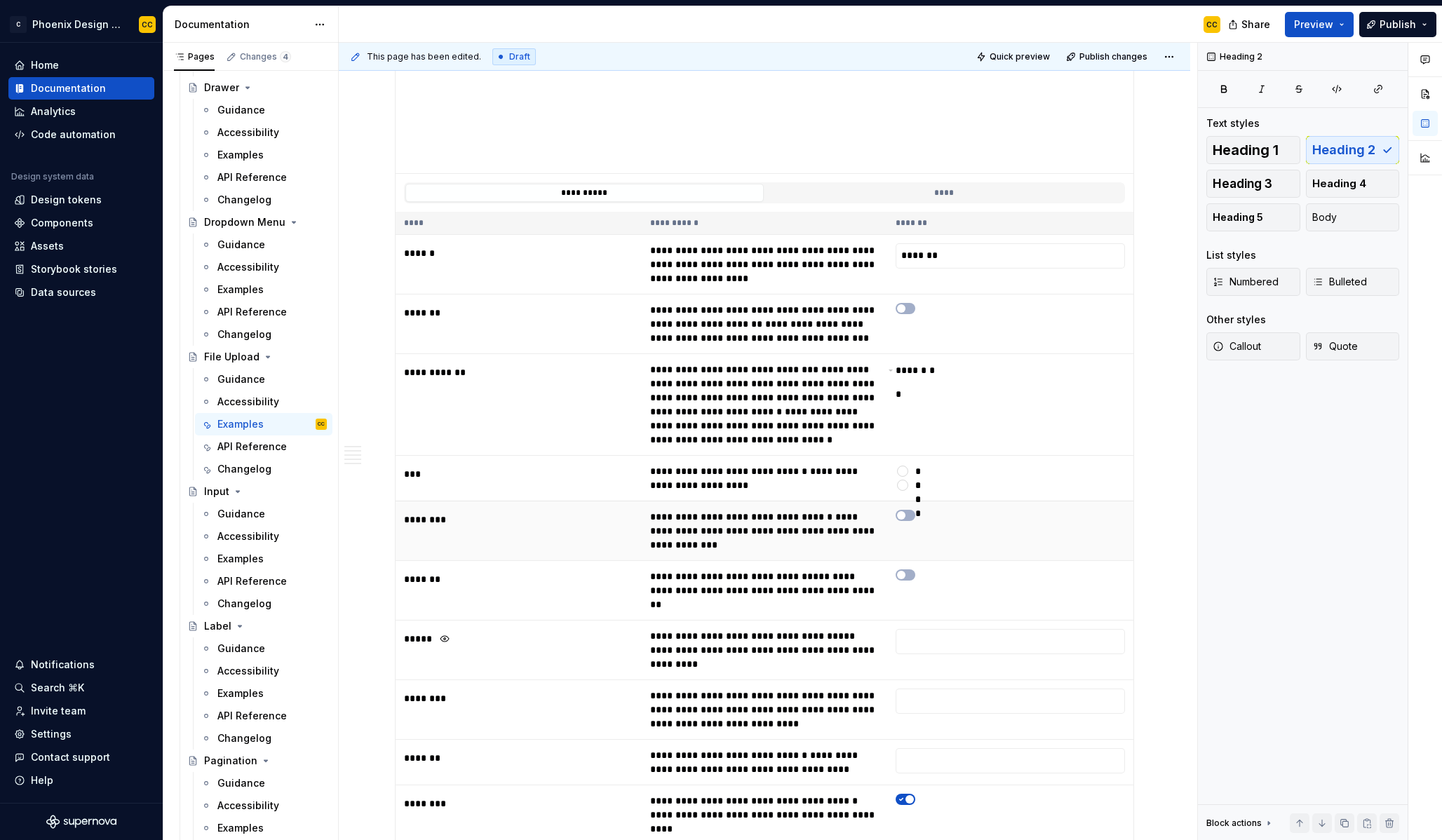
scroll to position [2447, 0]
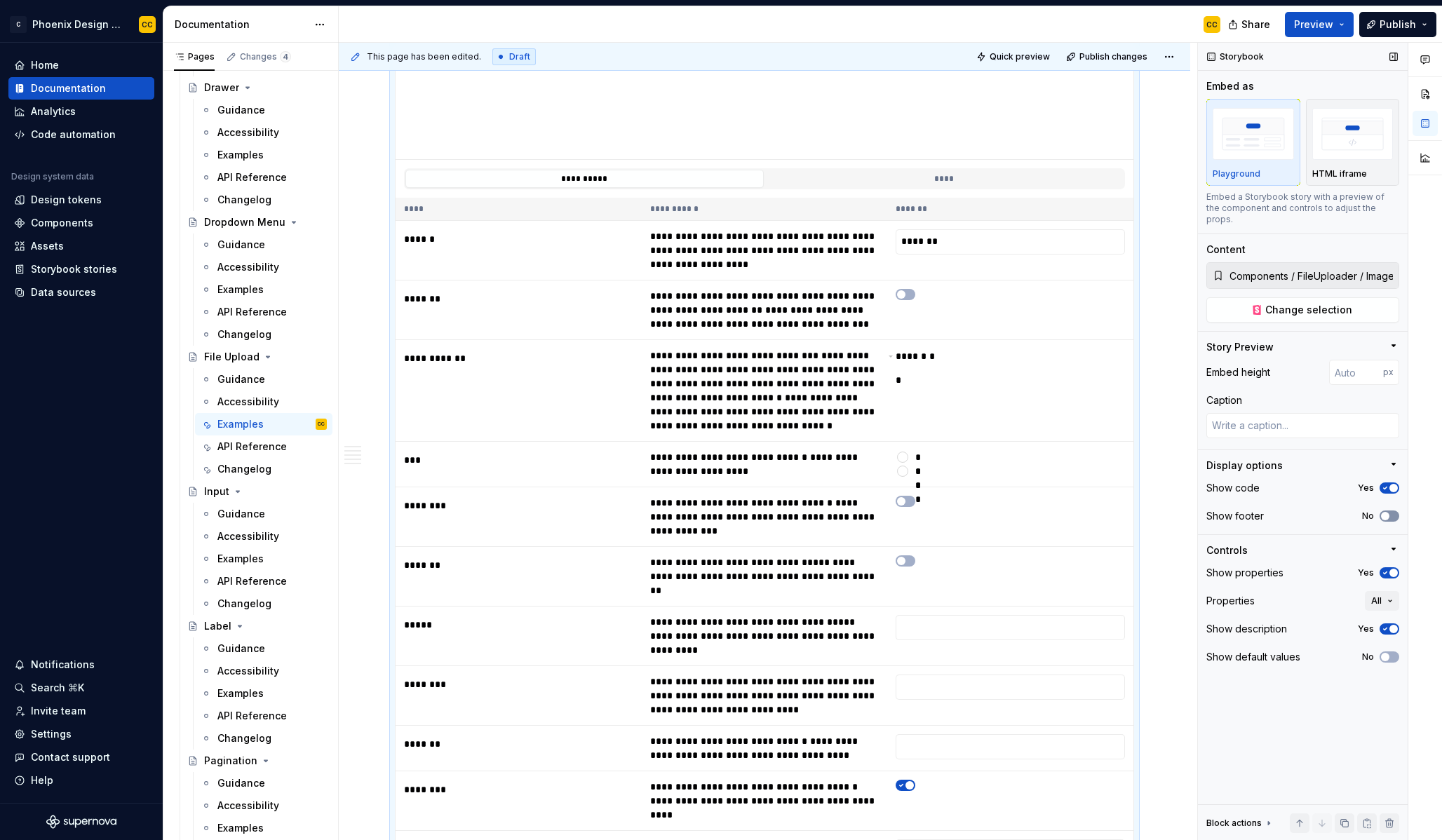
click at [1394, 511] on button "No" at bounding box center [1389, 516] width 19 height 11
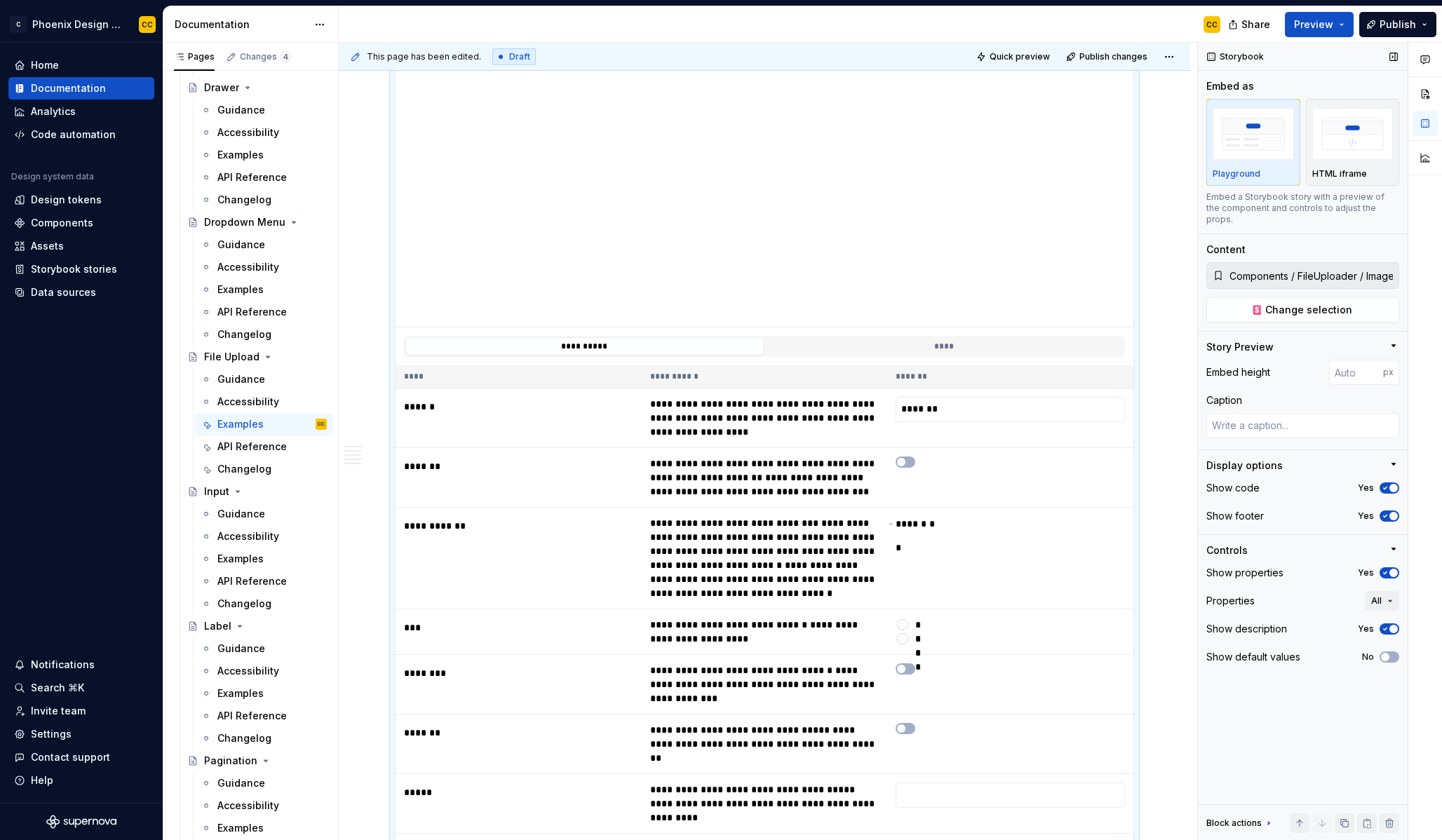
click at [1390, 569] on icon "button" at bounding box center [1385, 573] width 11 height 8
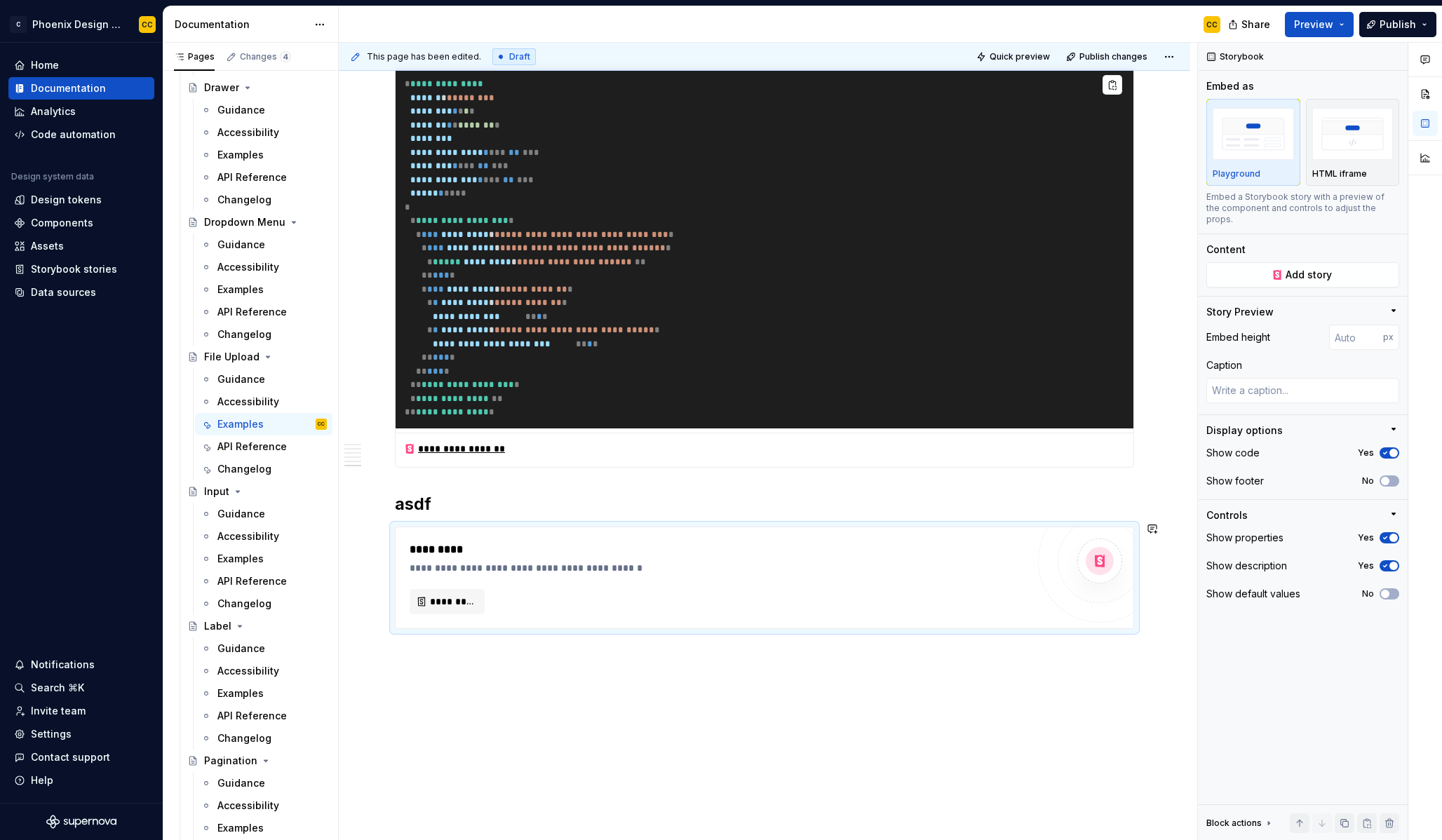
scroll to position [2624, 0]
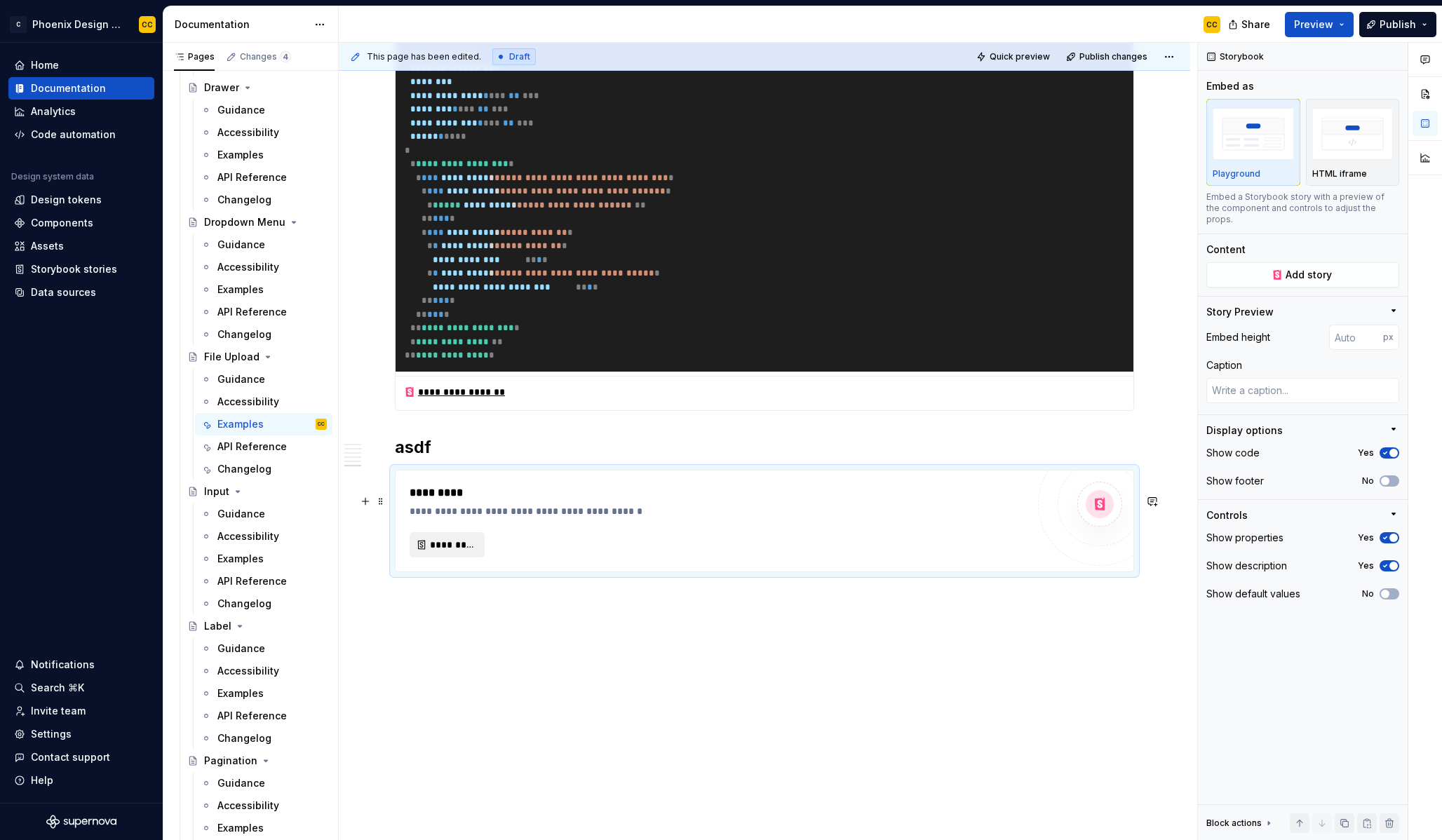
click at [439, 547] on span "*********" at bounding box center [453, 545] width 45 height 14
type textarea "*"
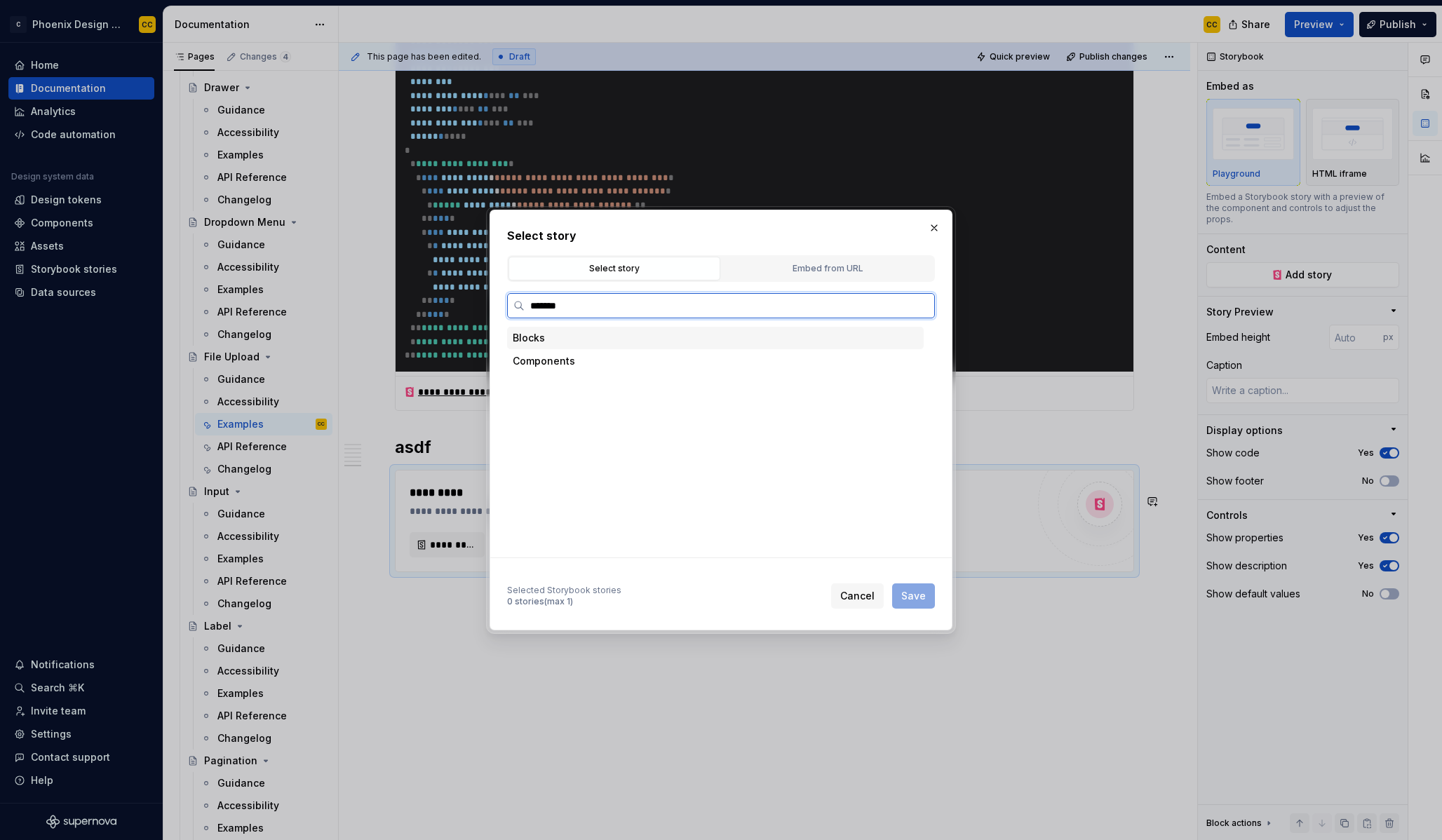
type input "********"
click at [604, 501] on div "Single File" at bounding box center [728, 500] width 390 height 23
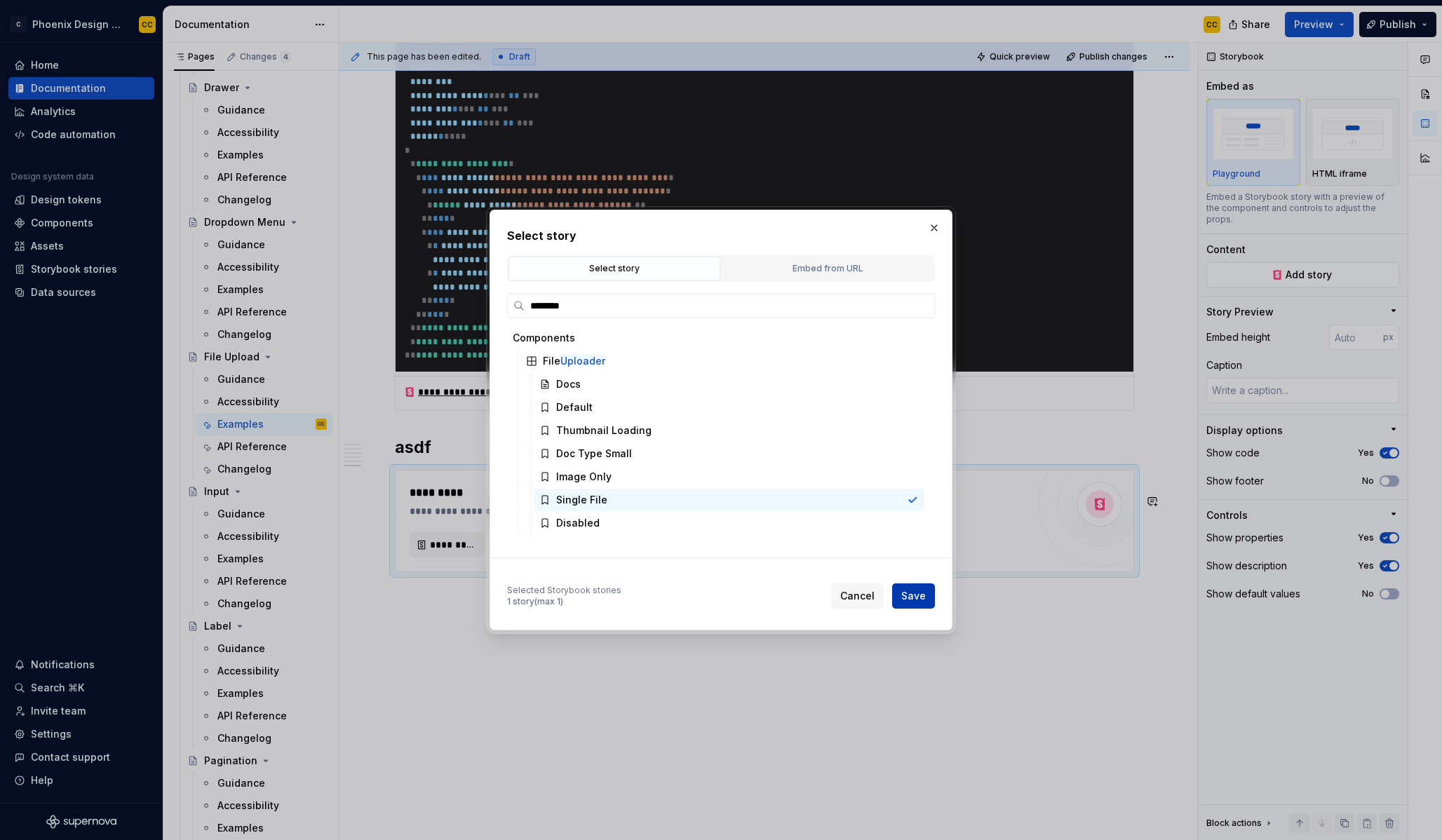
click at [913, 595] on span "Save" at bounding box center [913, 596] width 24 height 14
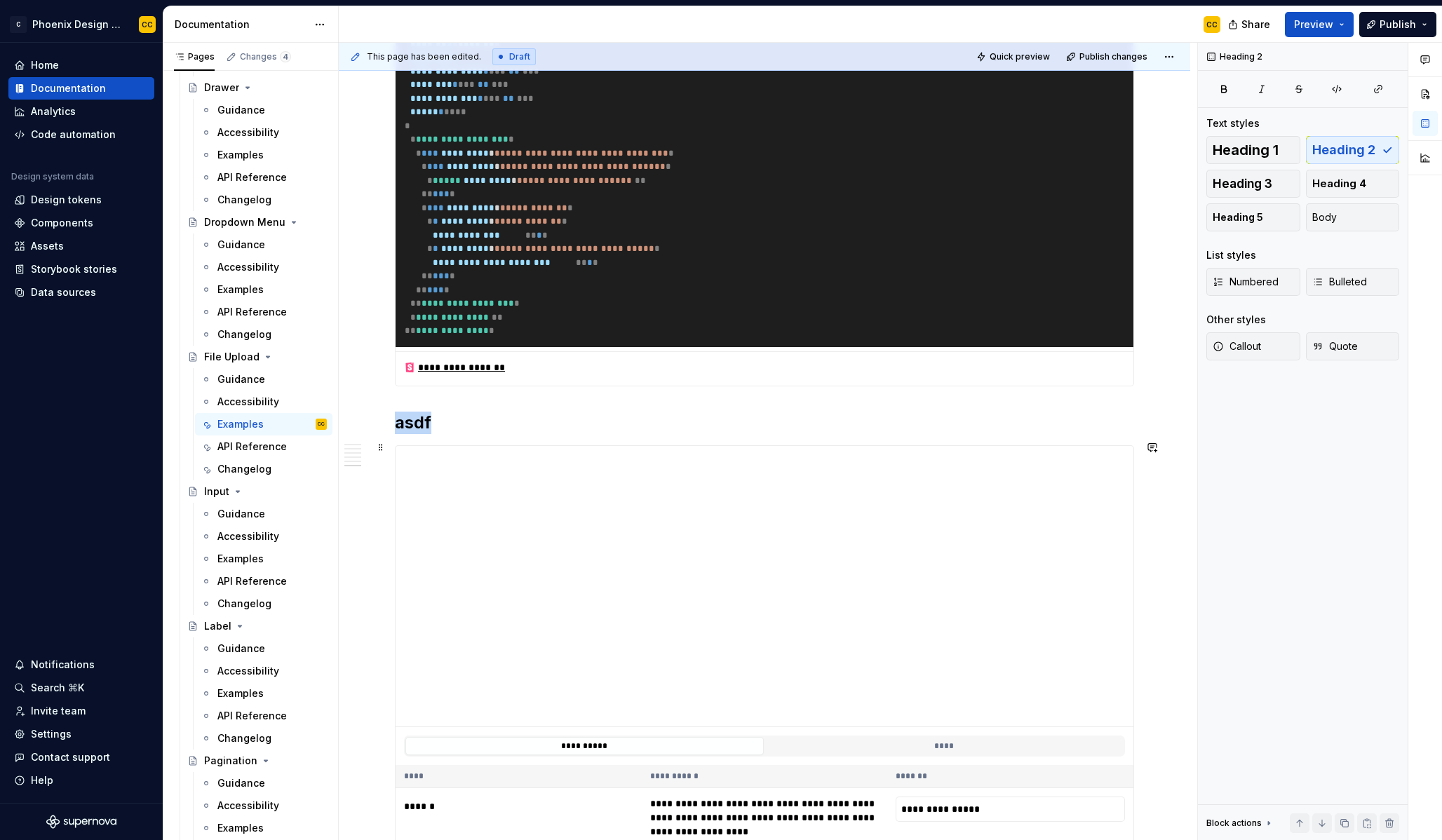
click at [411, 434] on h2 "asdf" at bounding box center [764, 423] width 739 height 23
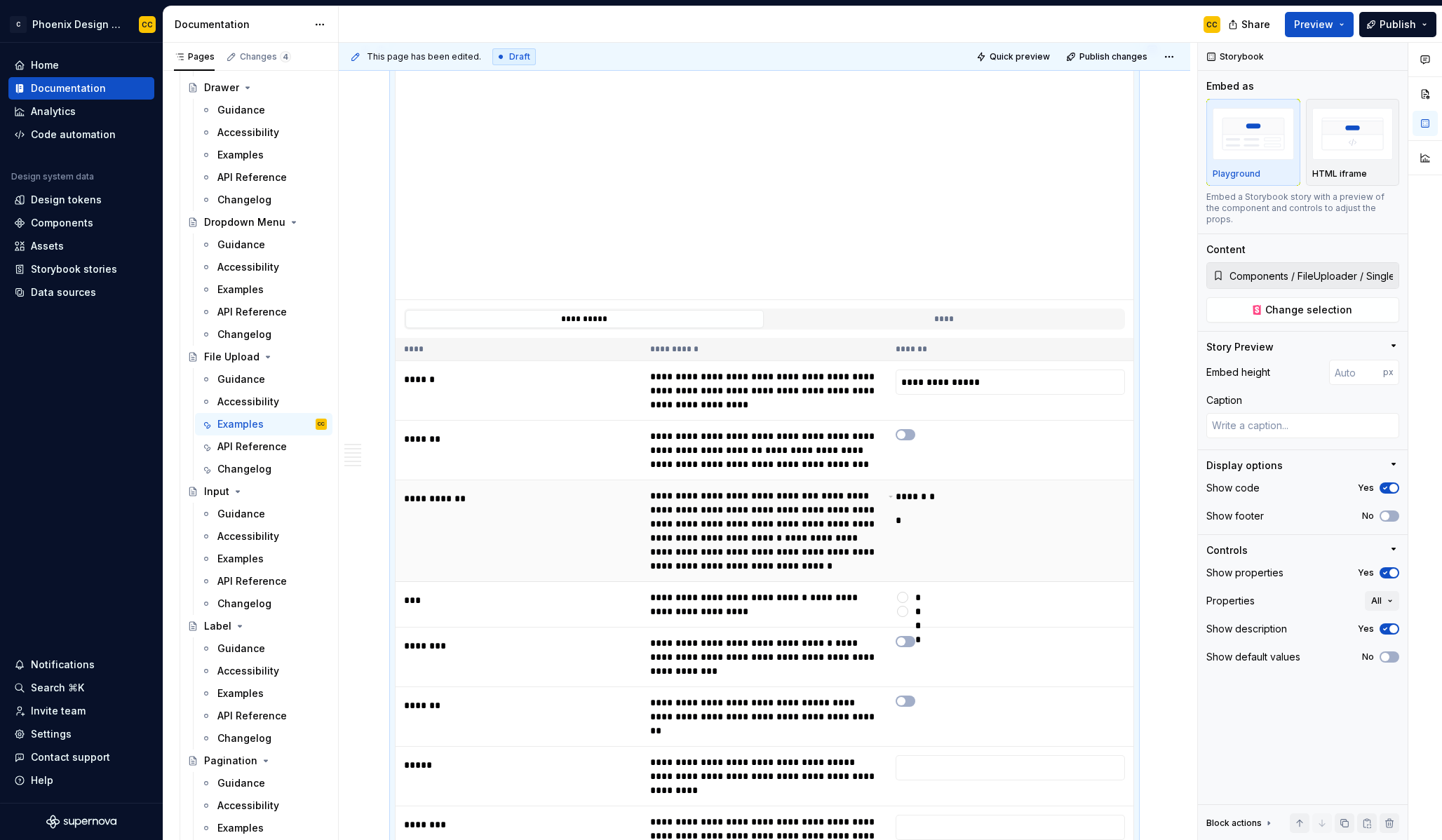
click at [1088, 574] on td "**** * * *" at bounding box center [1010, 531] width 246 height 102
click at [1397, 511] on button "No" at bounding box center [1389, 516] width 19 height 11
click at [1395, 569] on span "button" at bounding box center [1394, 573] width 8 height 8
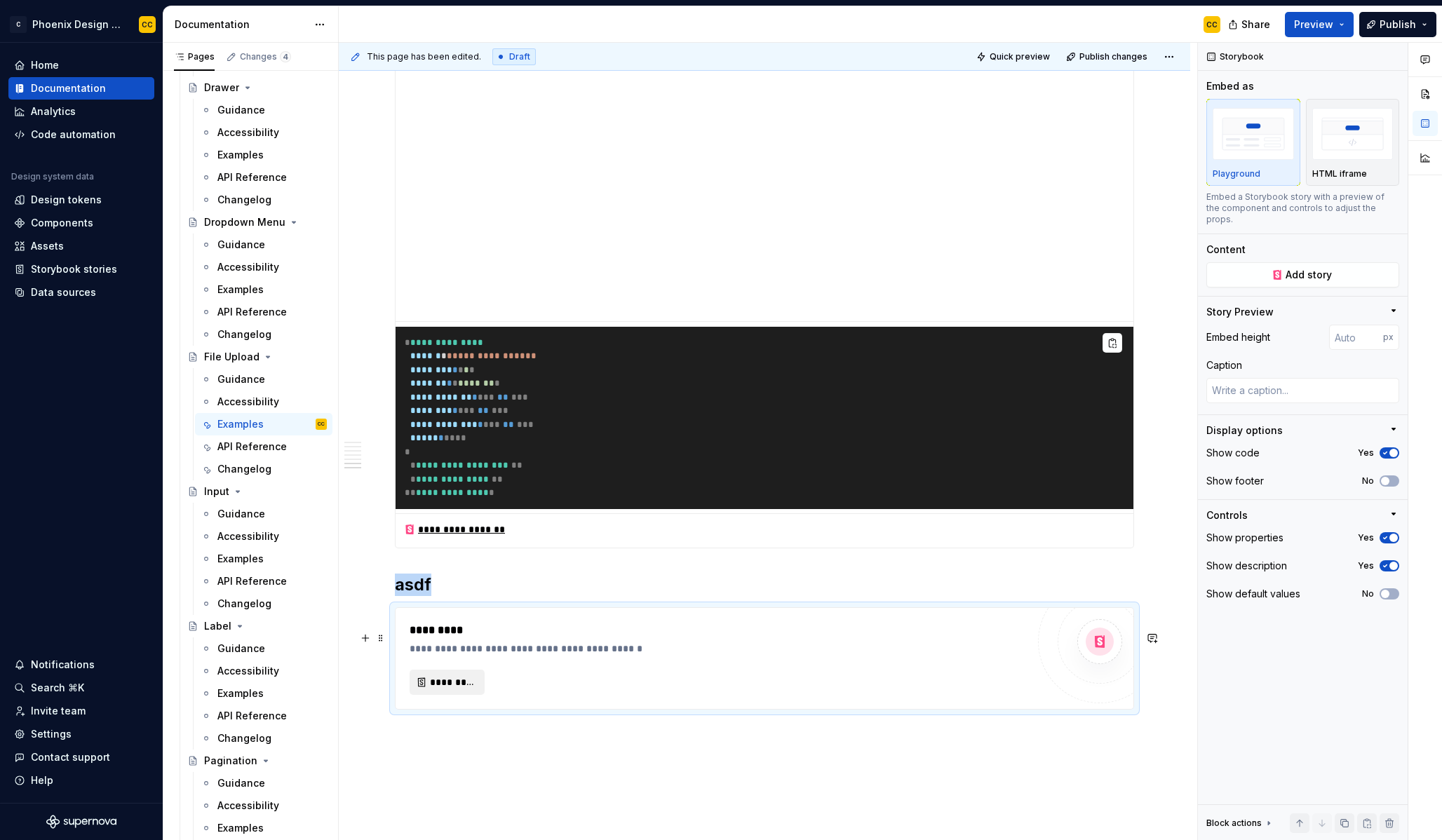
click at [450, 689] on span "*********" at bounding box center [453, 682] width 45 height 14
type textarea "*"
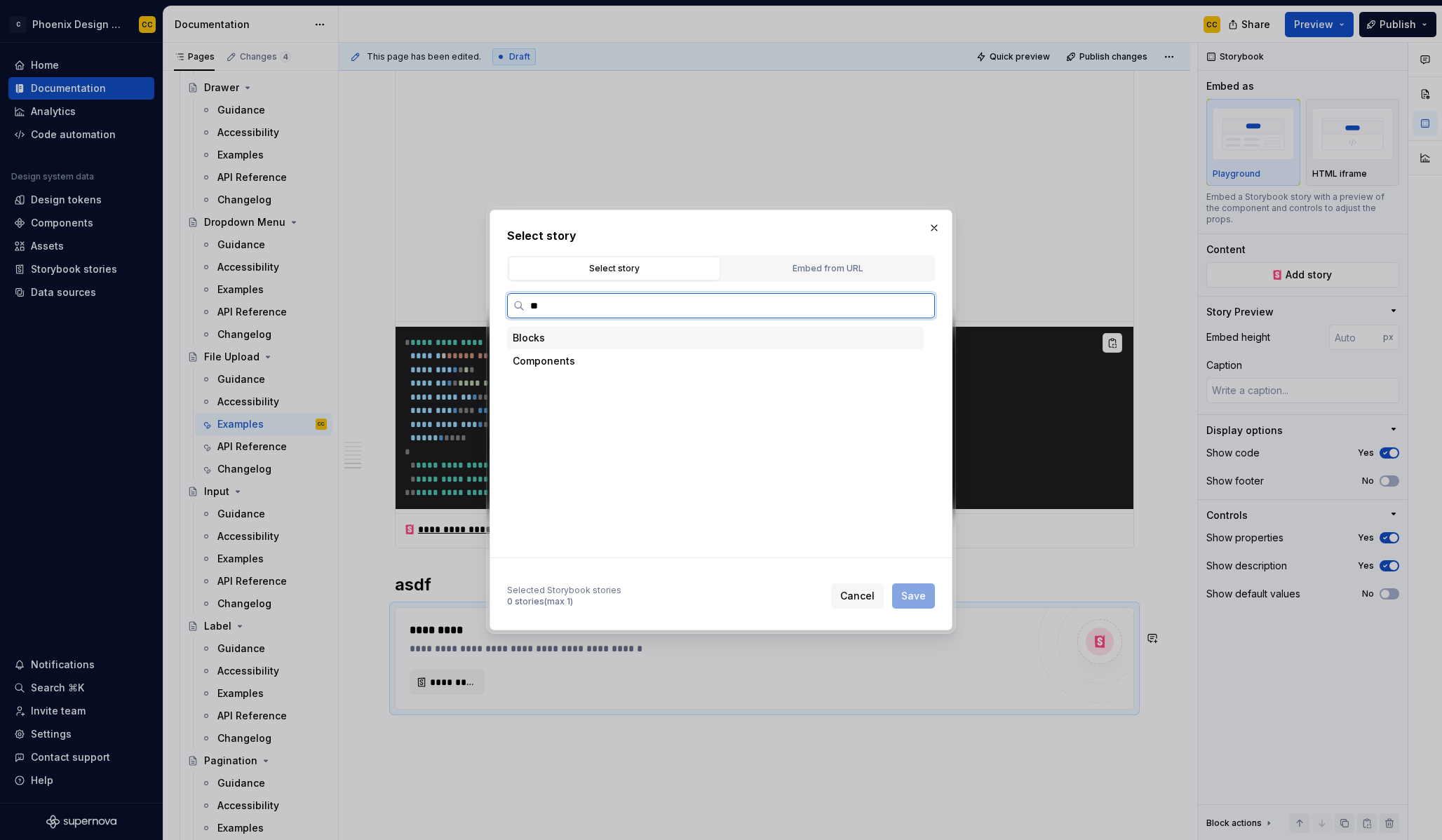
type input "*"
type input "*******"
click at [604, 519] on div "Disabled" at bounding box center [728, 523] width 390 height 23
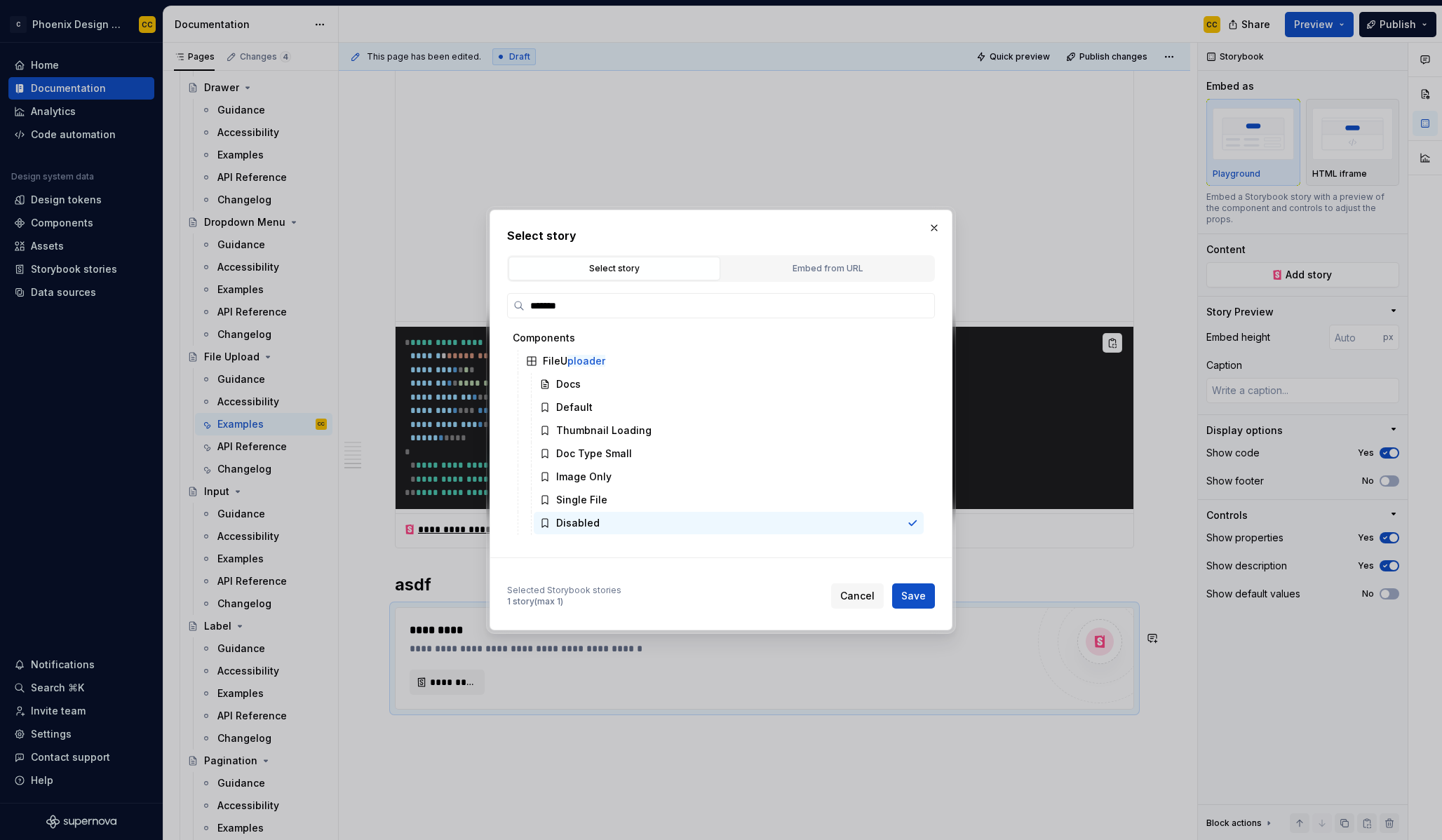
click at [922, 595] on span "Save" at bounding box center [913, 596] width 24 height 14
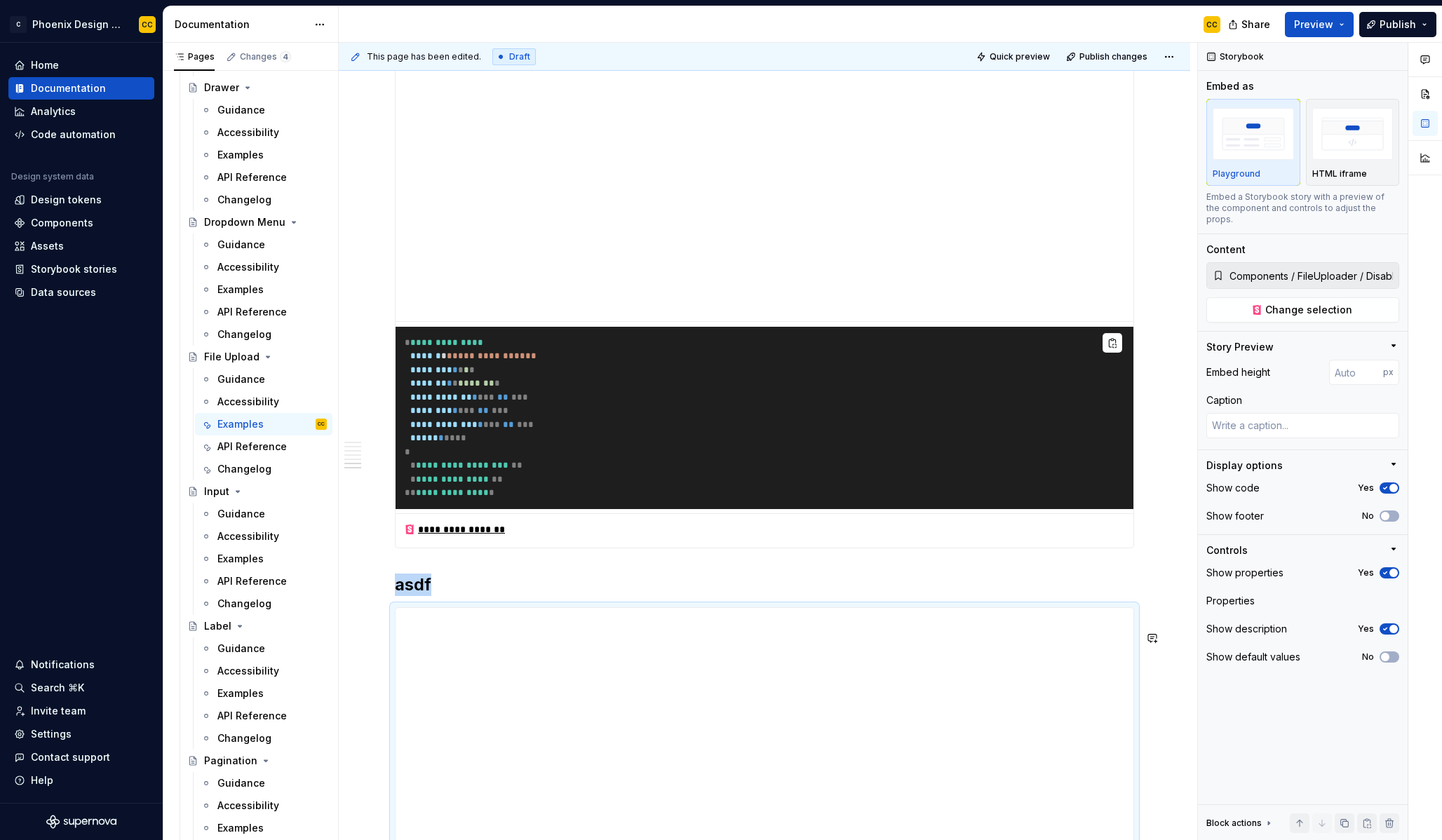
scroll to position [3102, 0]
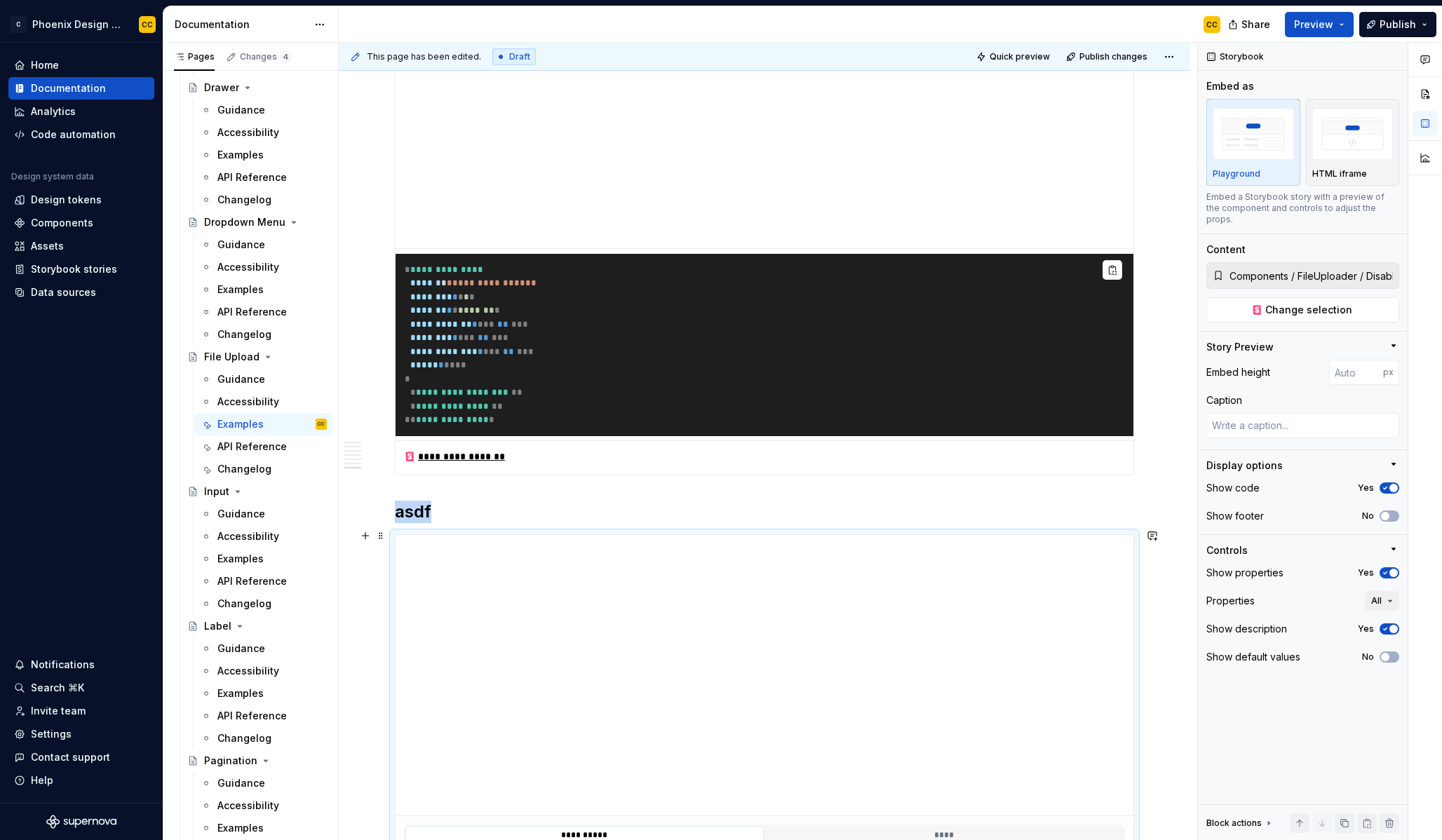
click at [421, 524] on h2 "asdf" at bounding box center [764, 512] width 739 height 23
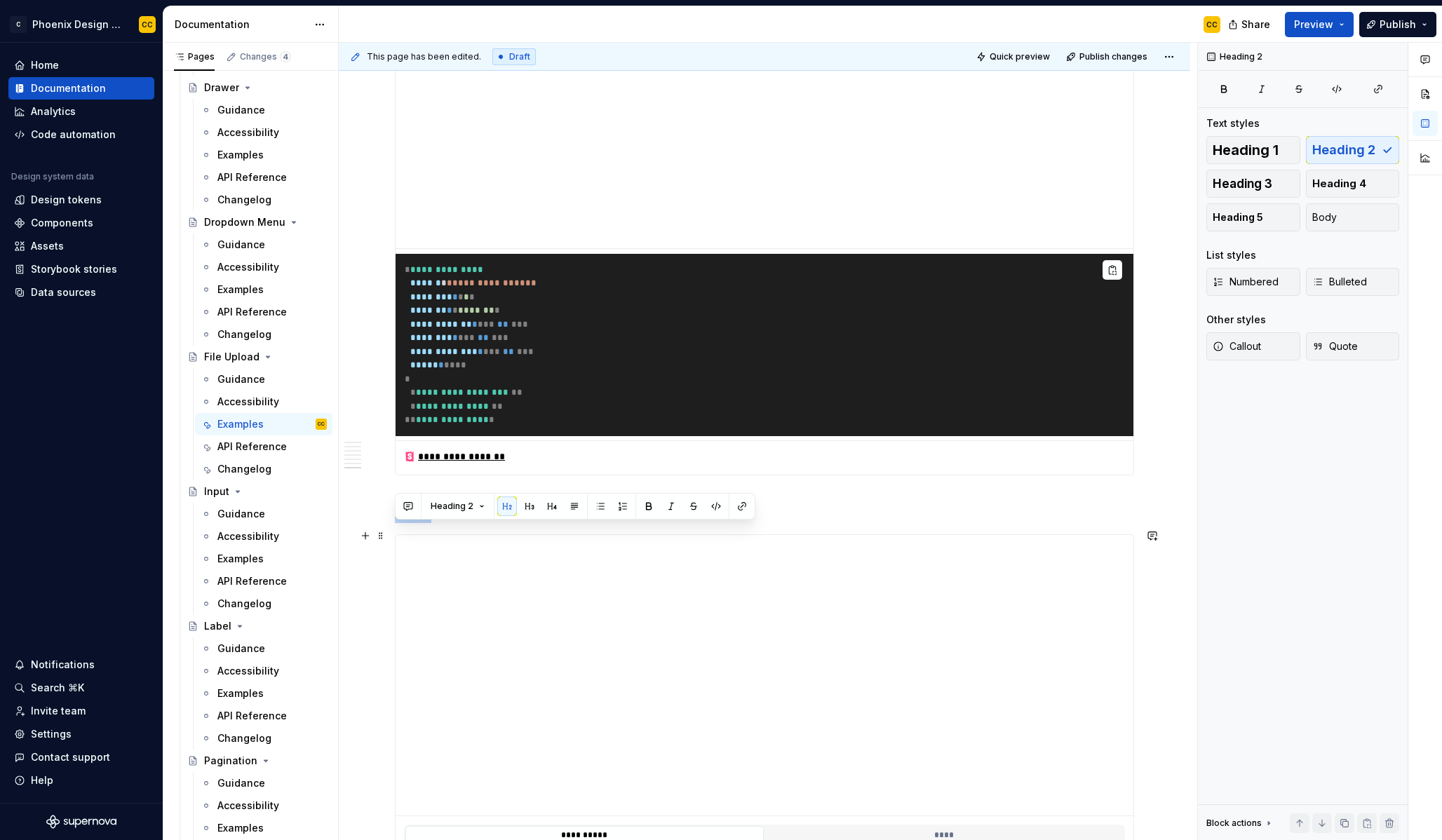
click at [421, 524] on h2 "asdf" at bounding box center [764, 512] width 739 height 23
type textarea "*"
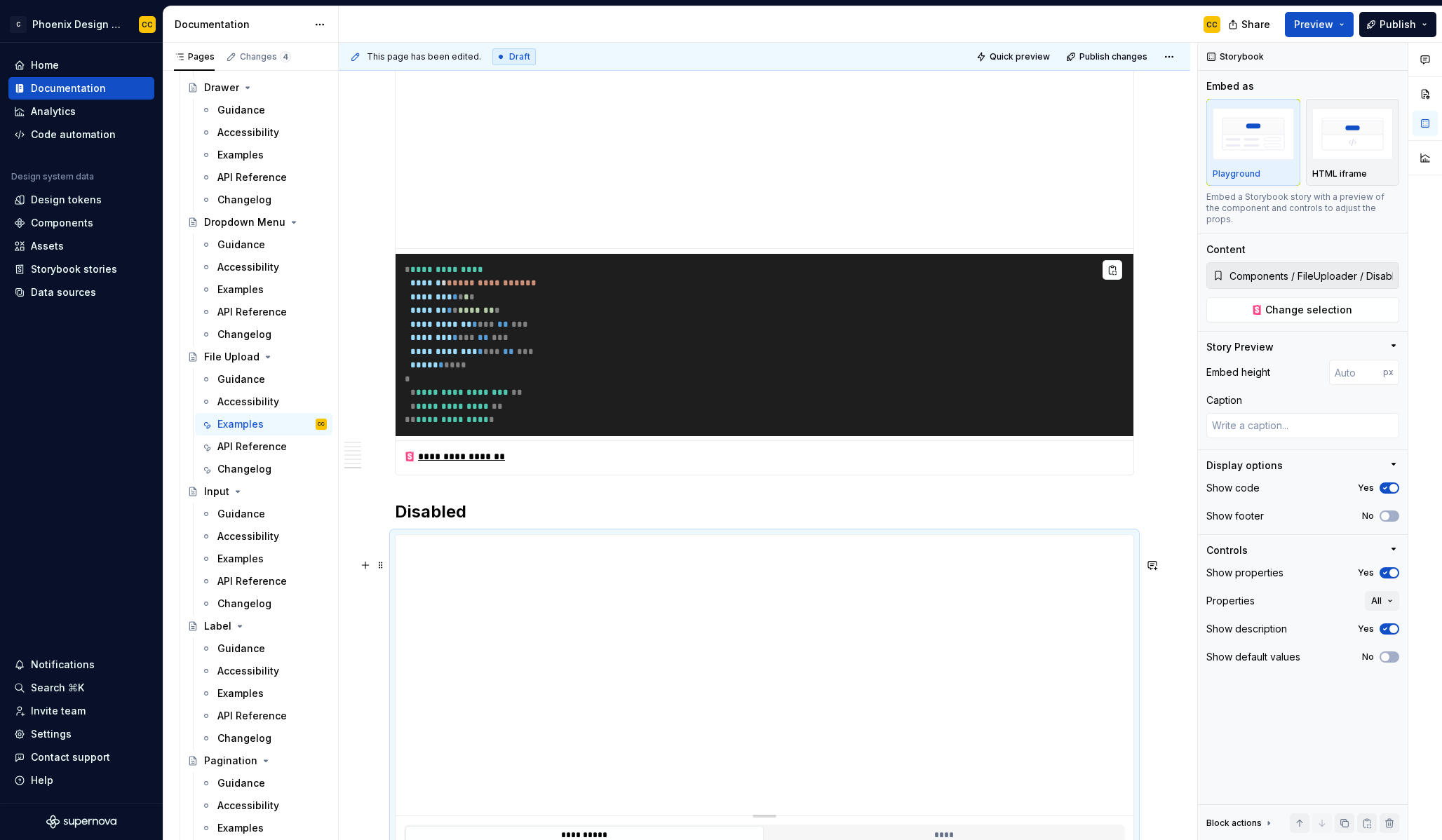
scroll to position [3393, 0]
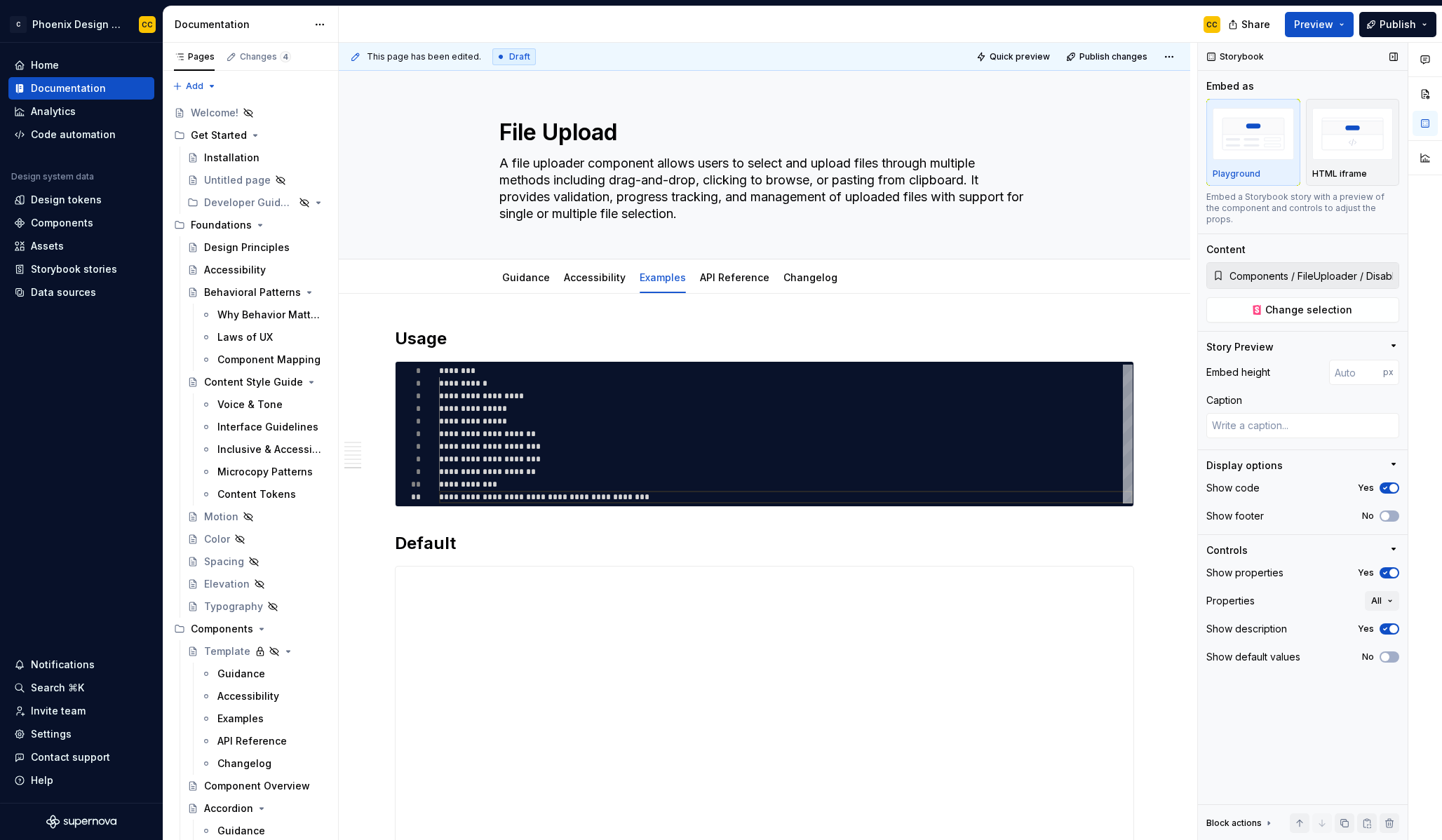
scroll to position [0, 242]
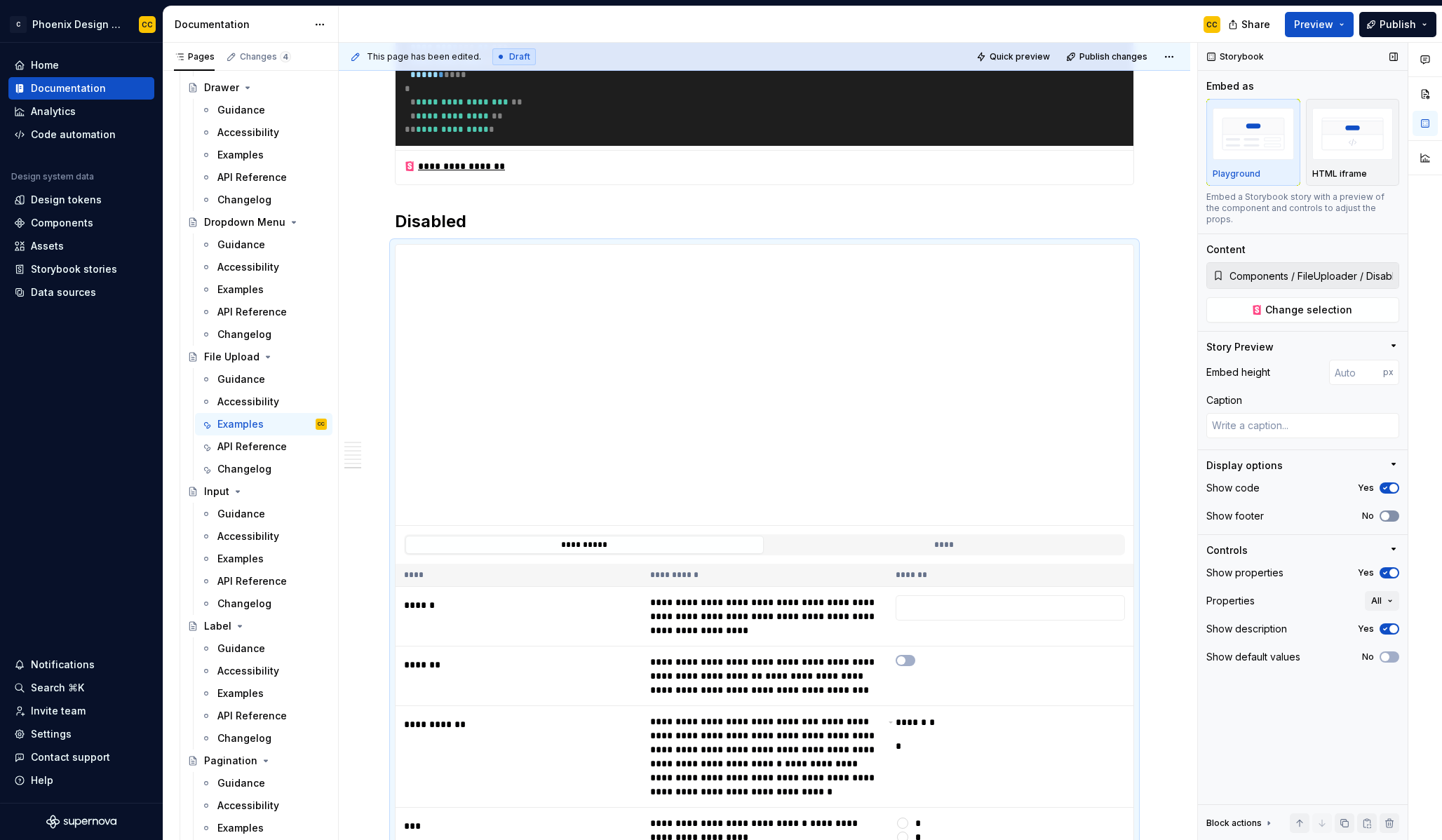
click at [1394, 511] on button "No" at bounding box center [1389, 516] width 19 height 11
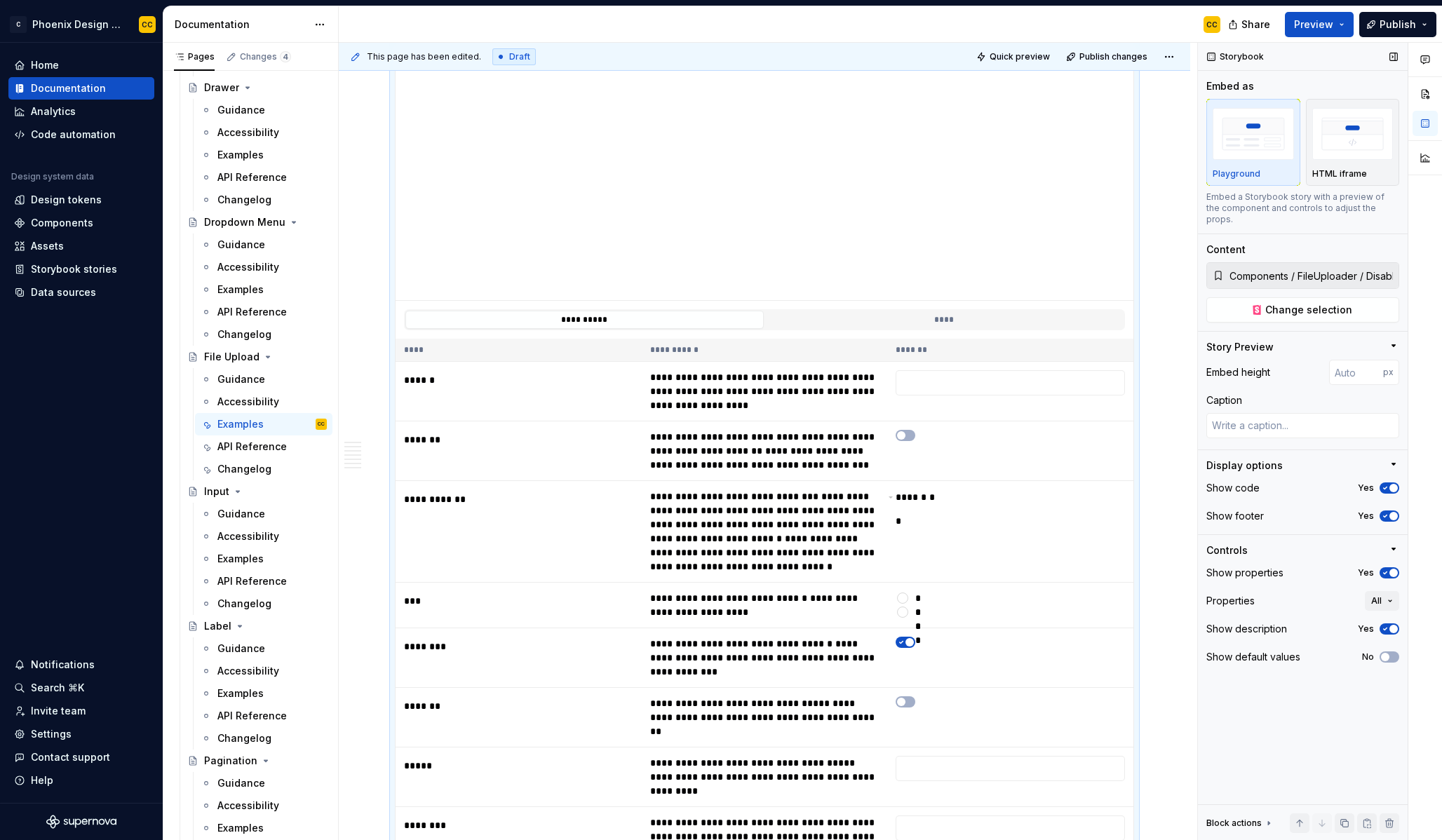
click at [1391, 569] on span "button" at bounding box center [1394, 573] width 8 height 8
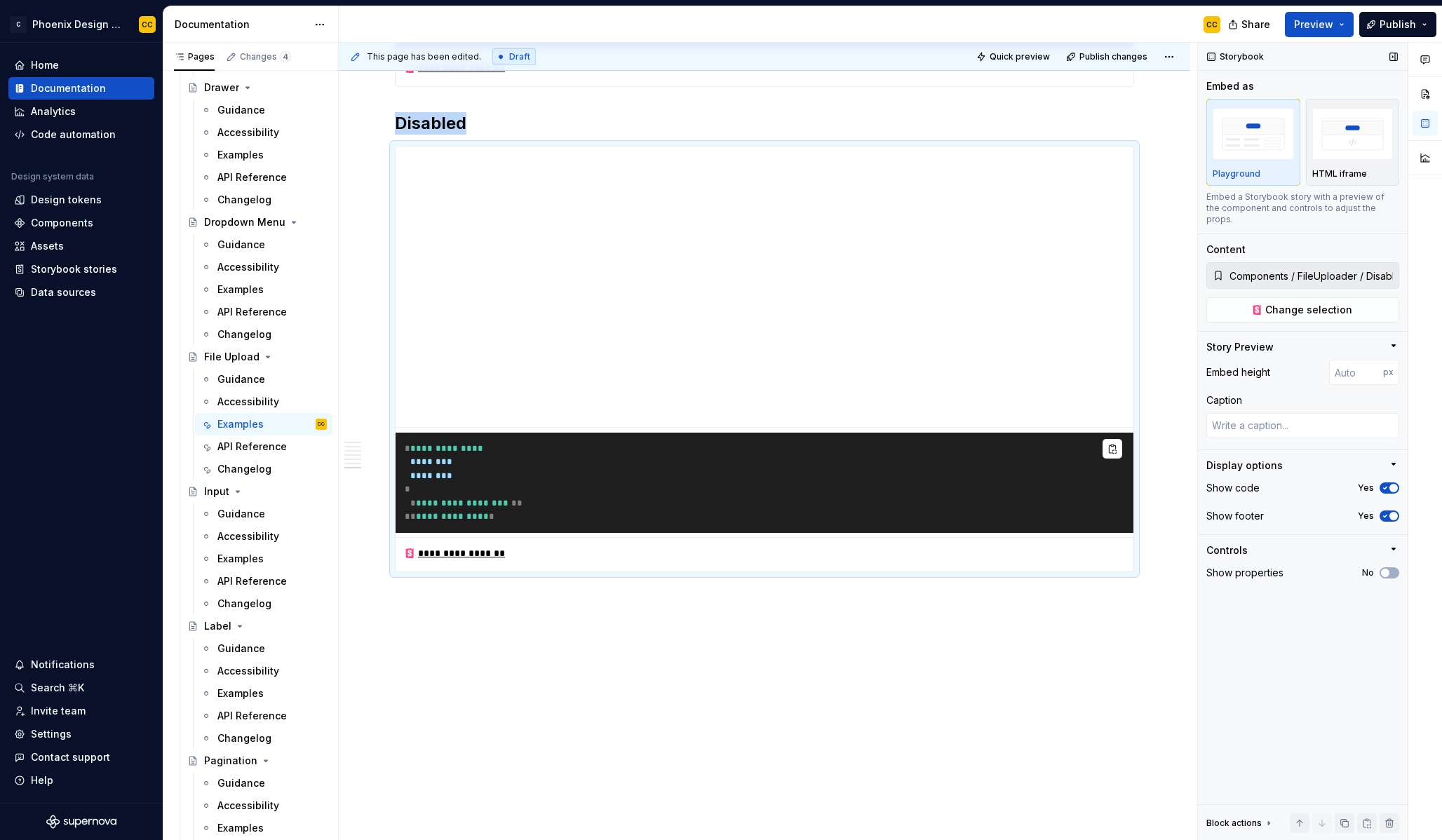
scroll to position [3514, 0]
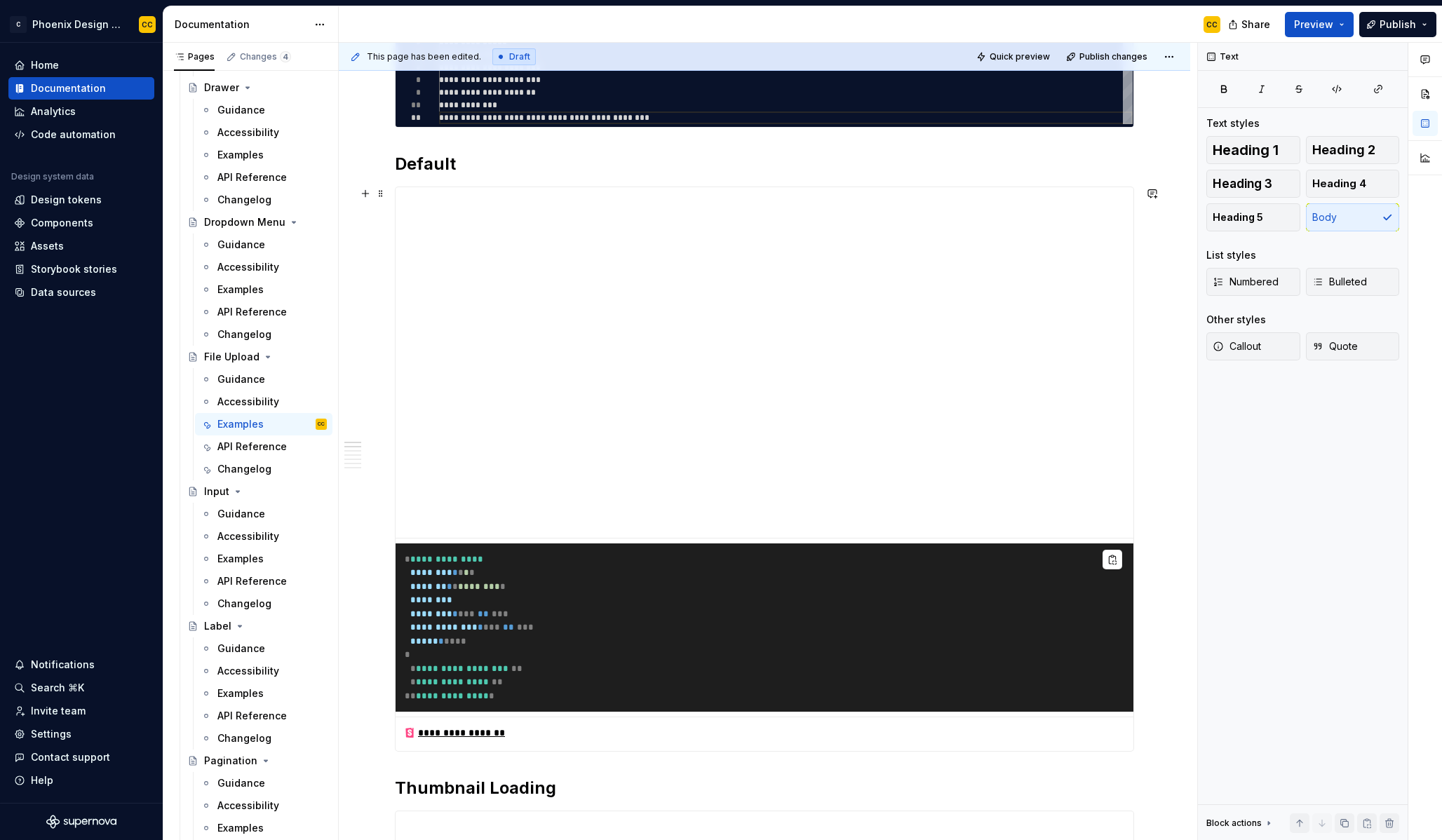
scroll to position [59, 0]
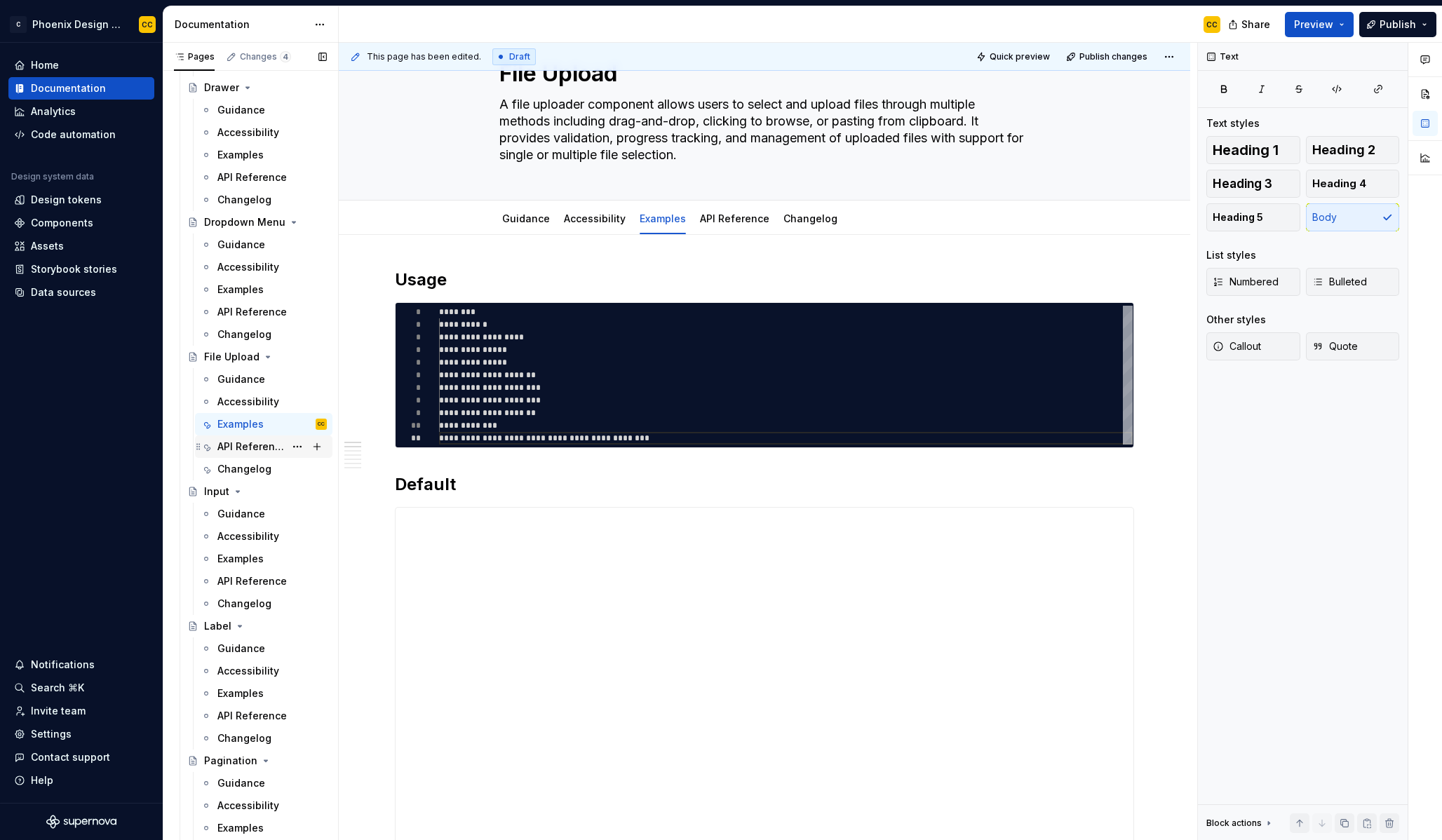
click at [266, 444] on div "API Reference" at bounding box center [251, 446] width 67 height 14
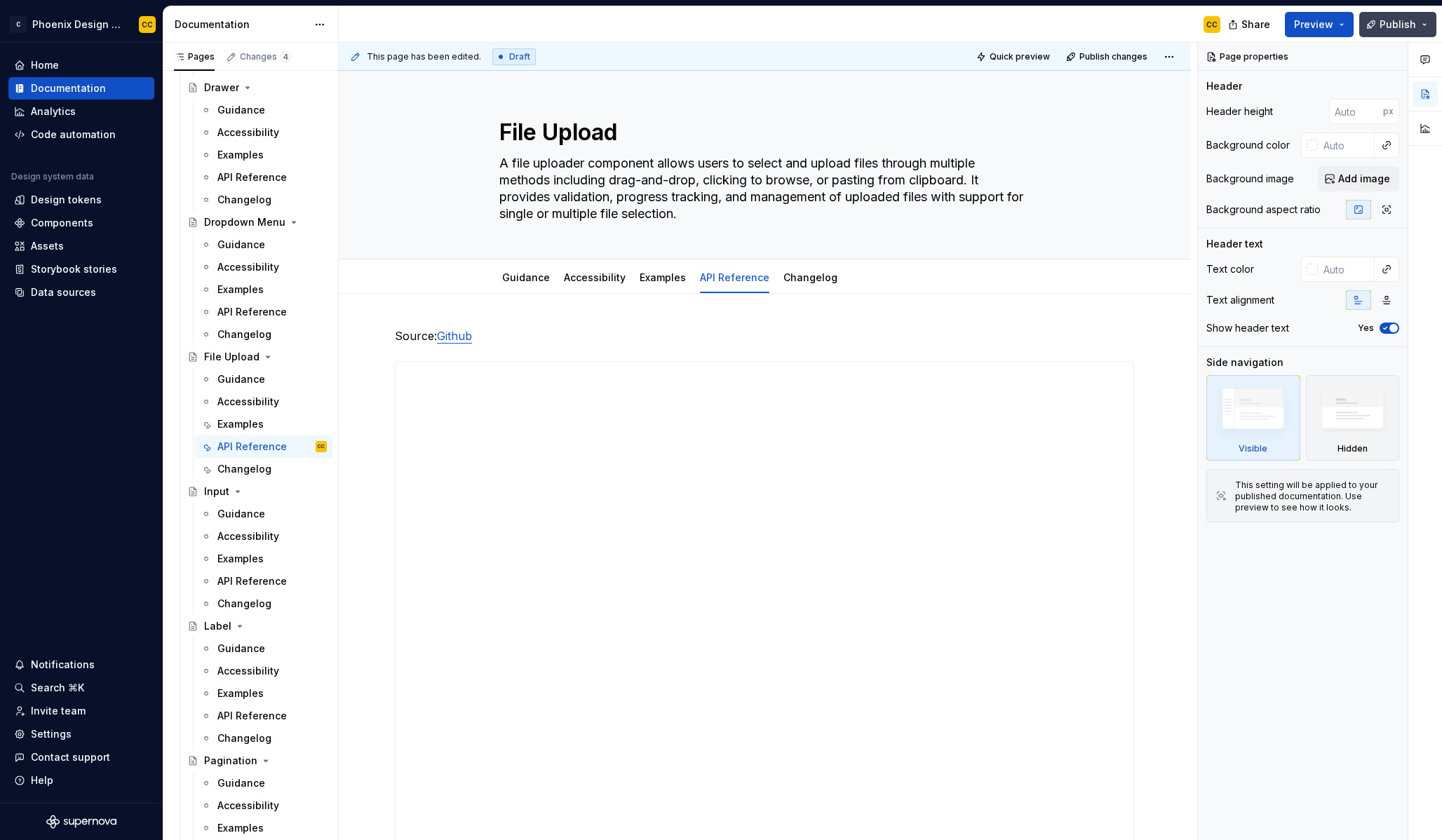
click at [1381, 30] on span "Publish" at bounding box center [1397, 24] width 36 height 14
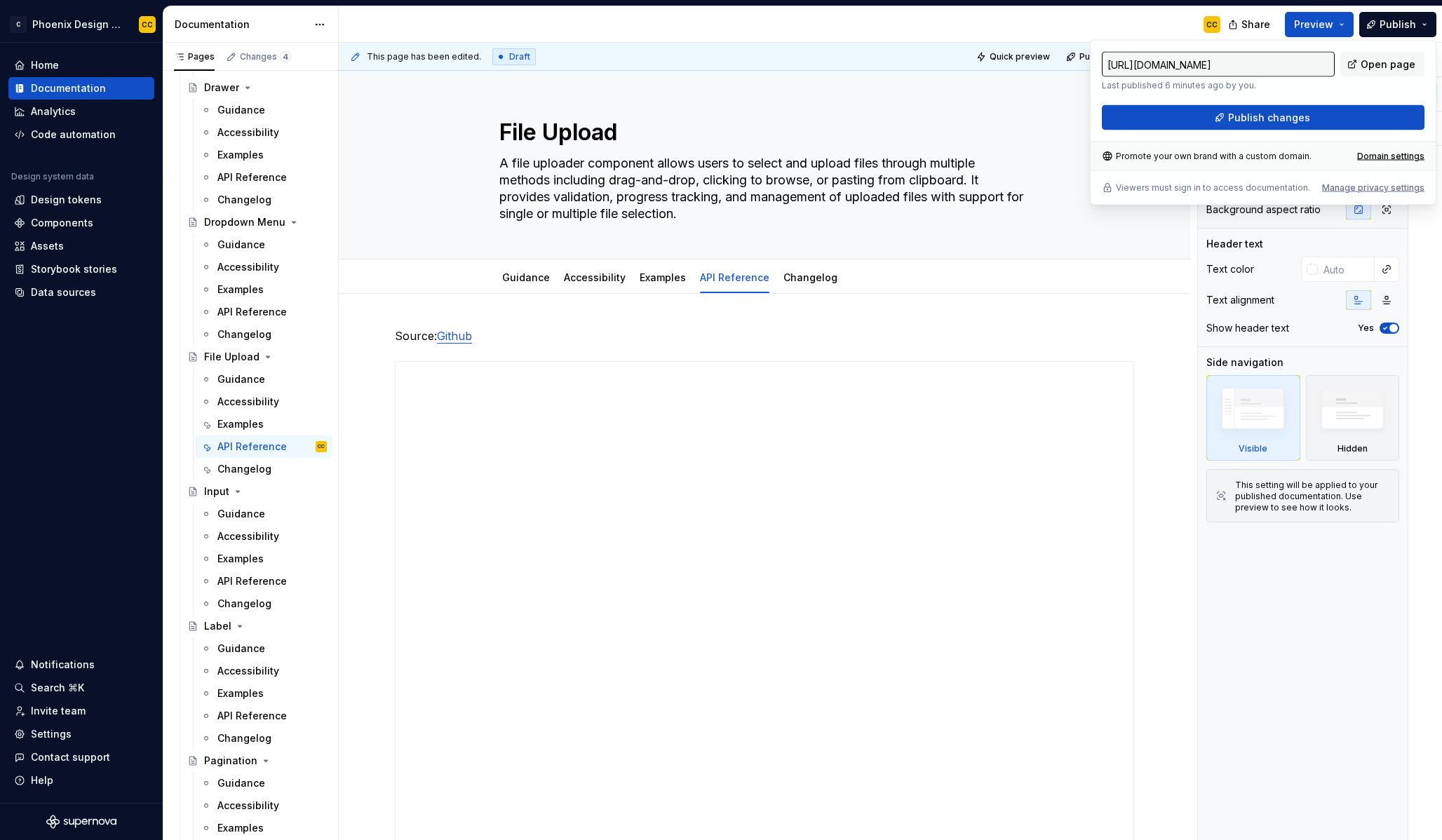
click at [1314, 98] on div "https://phoenix-design-system-v2.supernova-docs.io/latest/components/file-uploa…" at bounding box center [1263, 91] width 322 height 78
click at [1314, 114] on button "Publish changes" at bounding box center [1263, 118] width 322 height 25
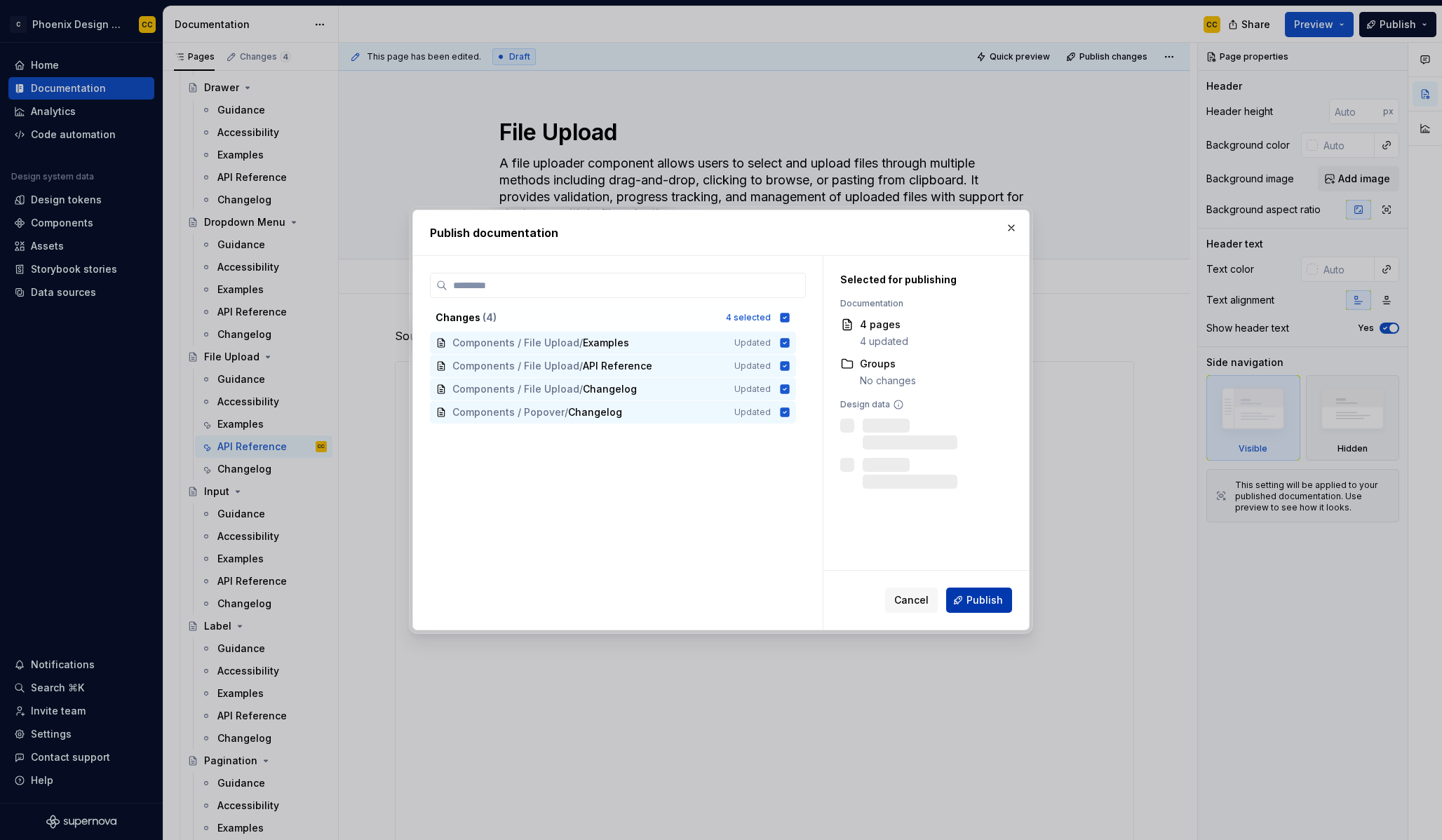
click at [982, 598] on span "Publish" at bounding box center [984, 600] width 36 height 14
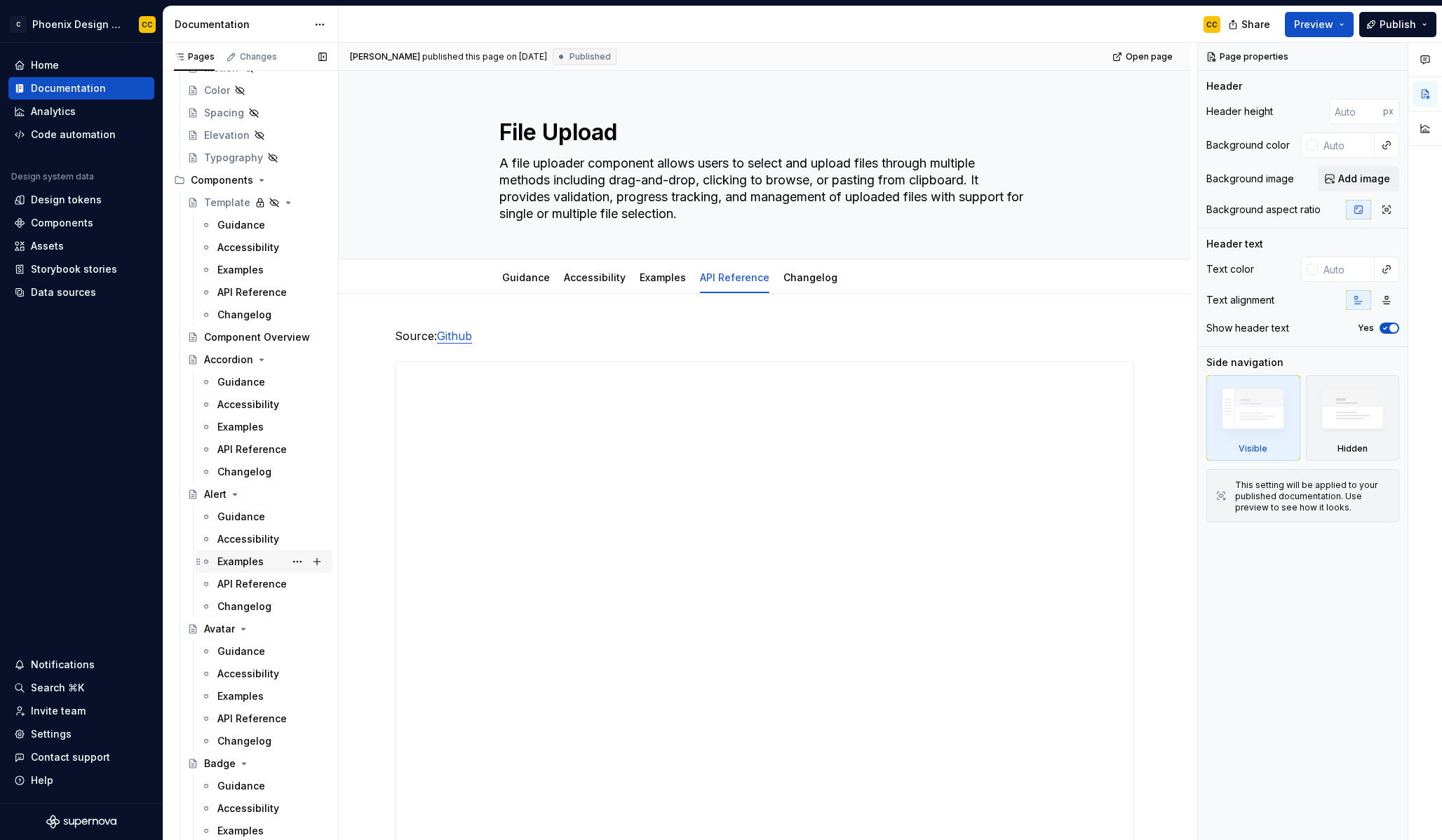
scroll to position [454, 0]
click at [290, 199] on button "Page tree" at bounding box center [297, 197] width 19 height 19
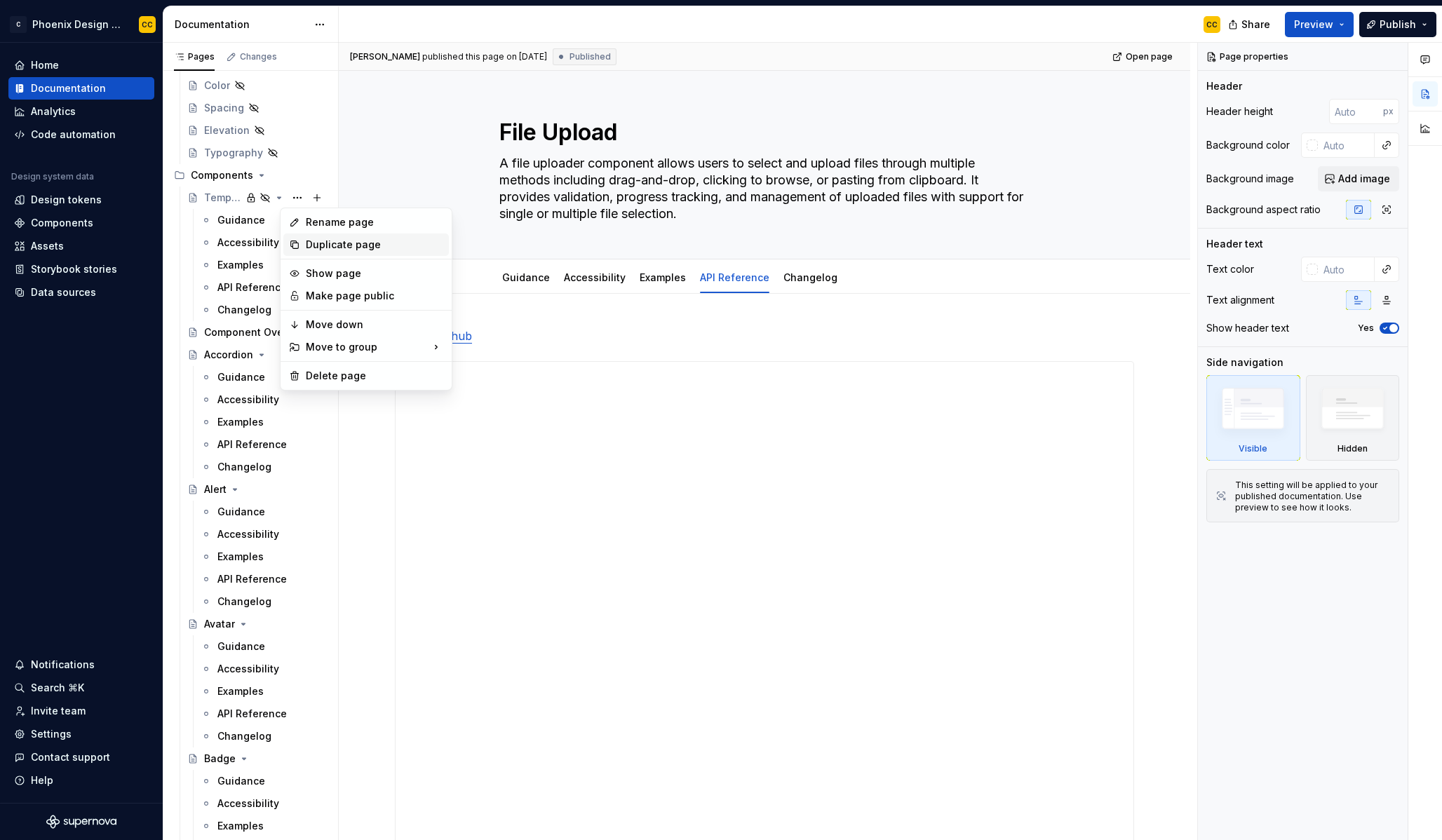
click at [324, 240] on div "Duplicate page" at bounding box center [374, 244] width 137 height 14
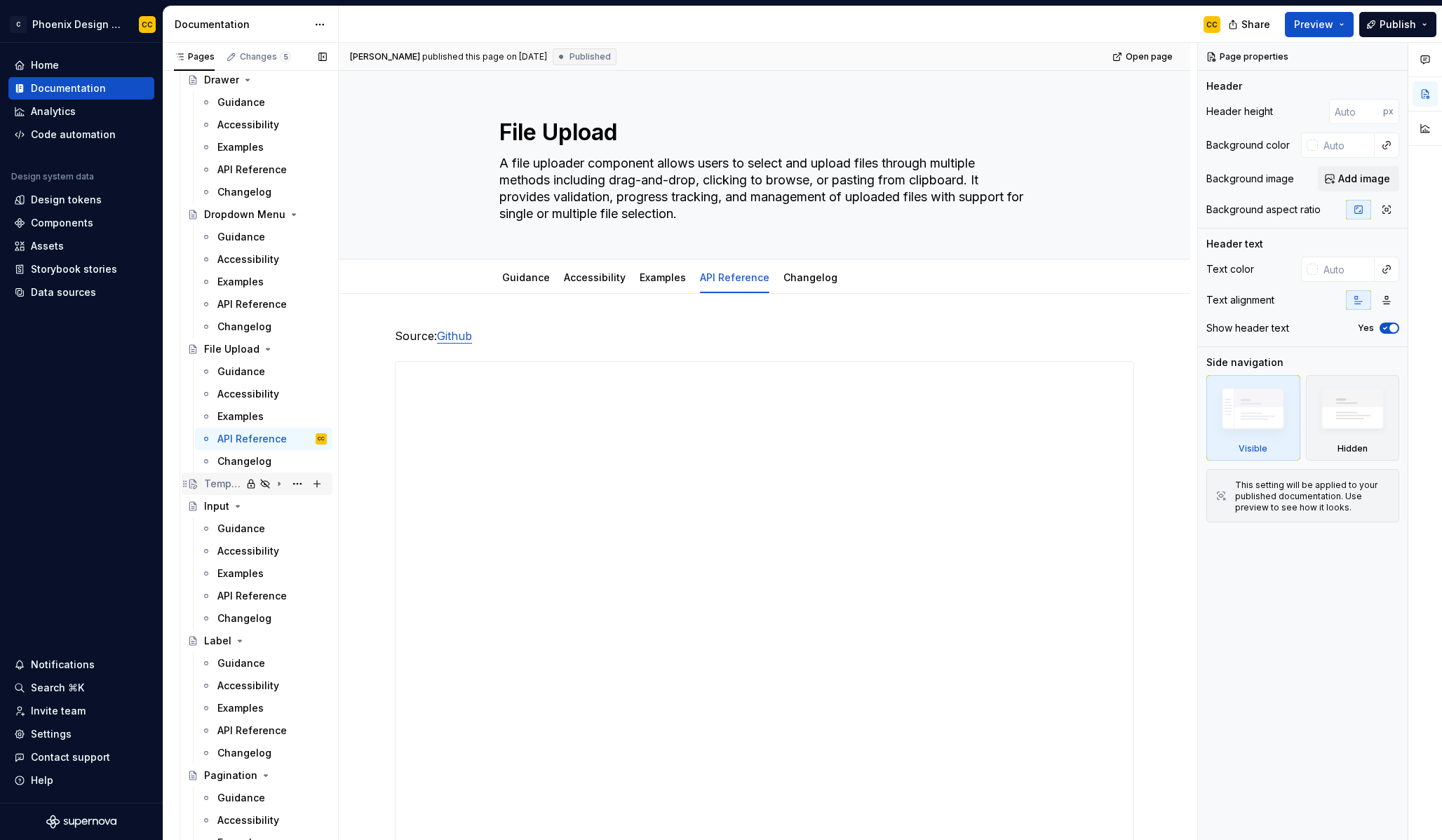
scroll to position [2367, 0]
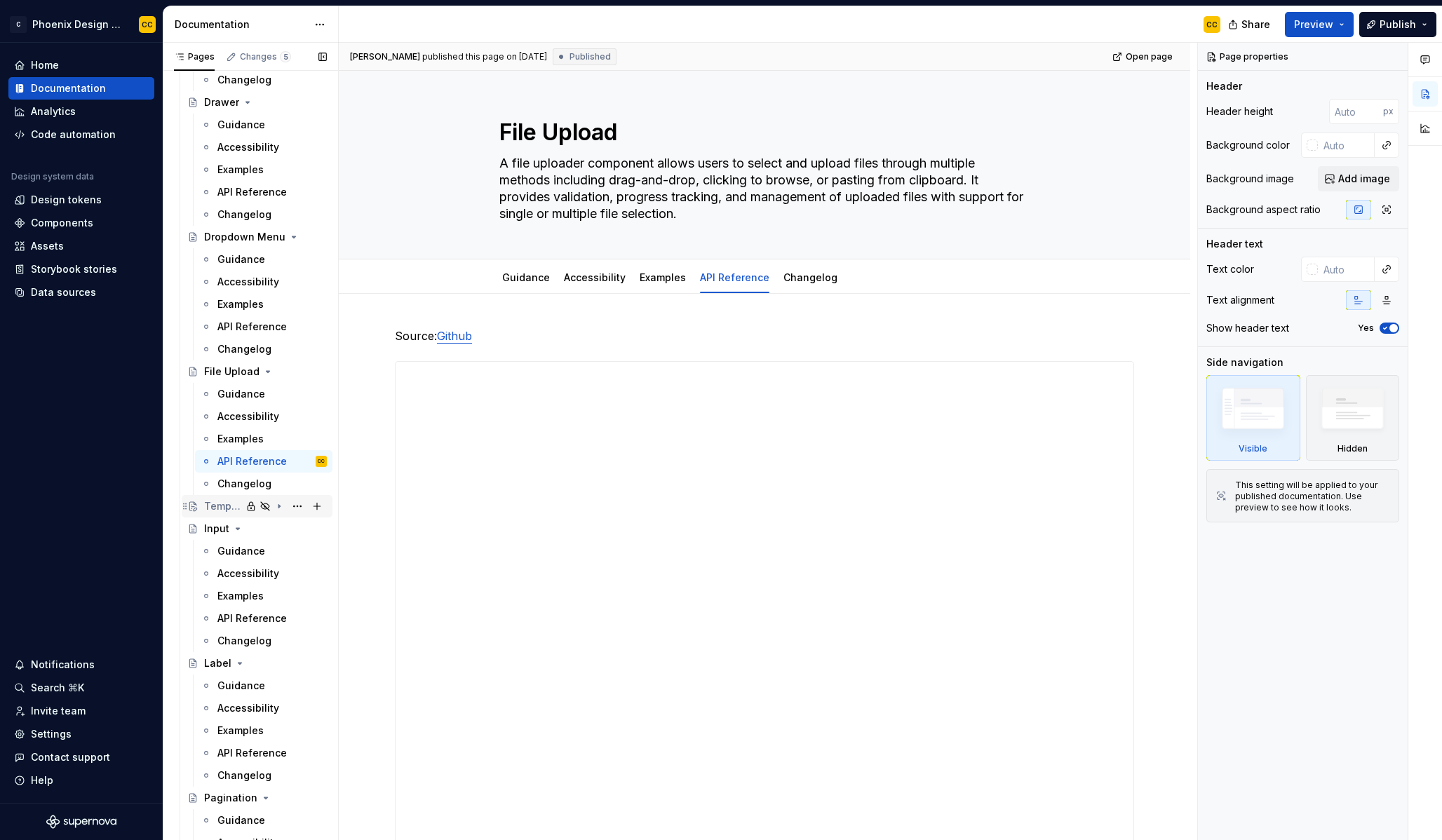
click at [216, 510] on div "Template" at bounding box center [222, 506] width 37 height 14
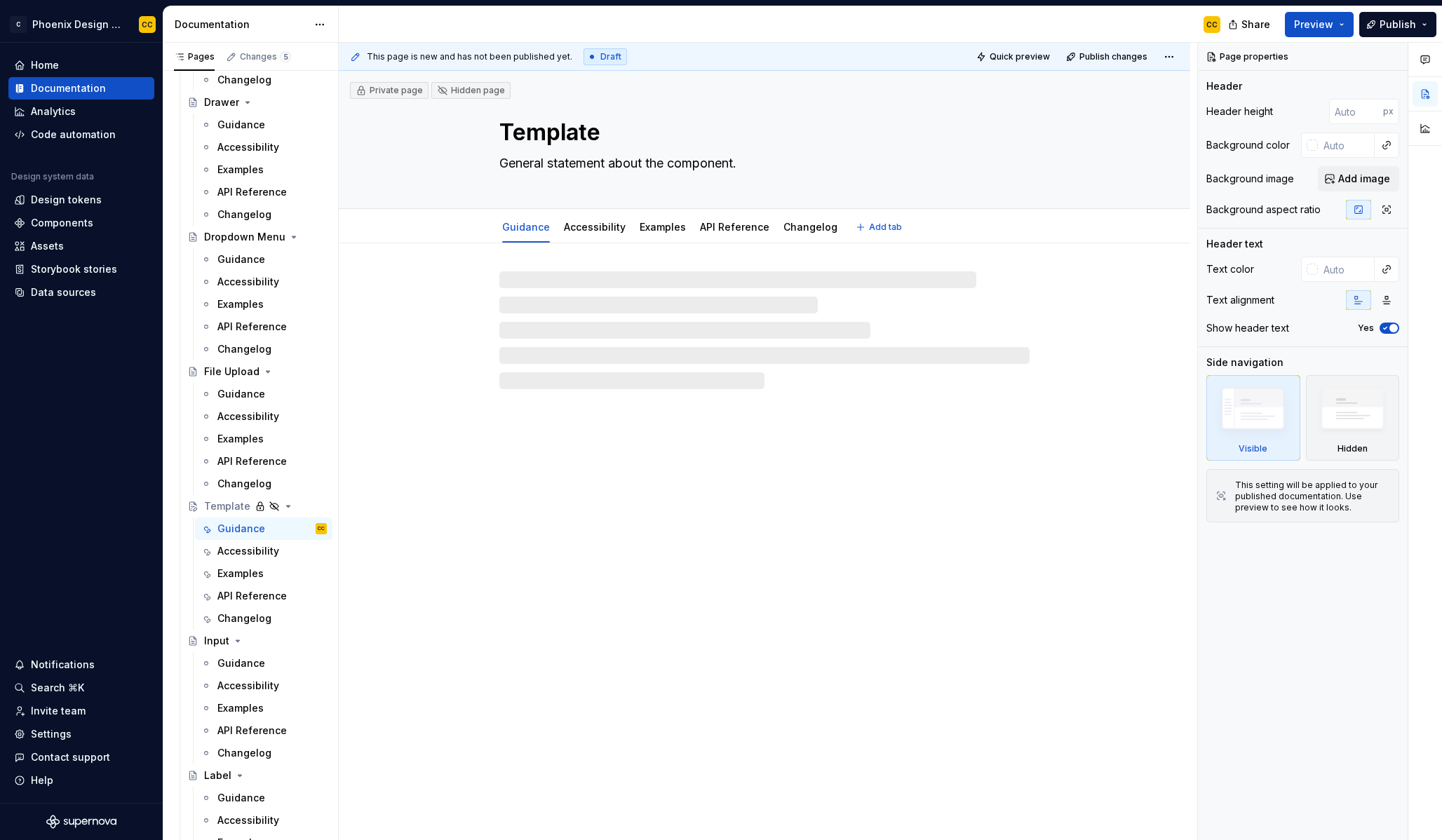
click at [537, 138] on textarea "Template" at bounding box center [762, 132] width 530 height 34
click at [539, 136] on textarea "Template" at bounding box center [762, 132] width 530 height 34
click at [538, 137] on textarea "Template" at bounding box center [762, 132] width 530 height 34
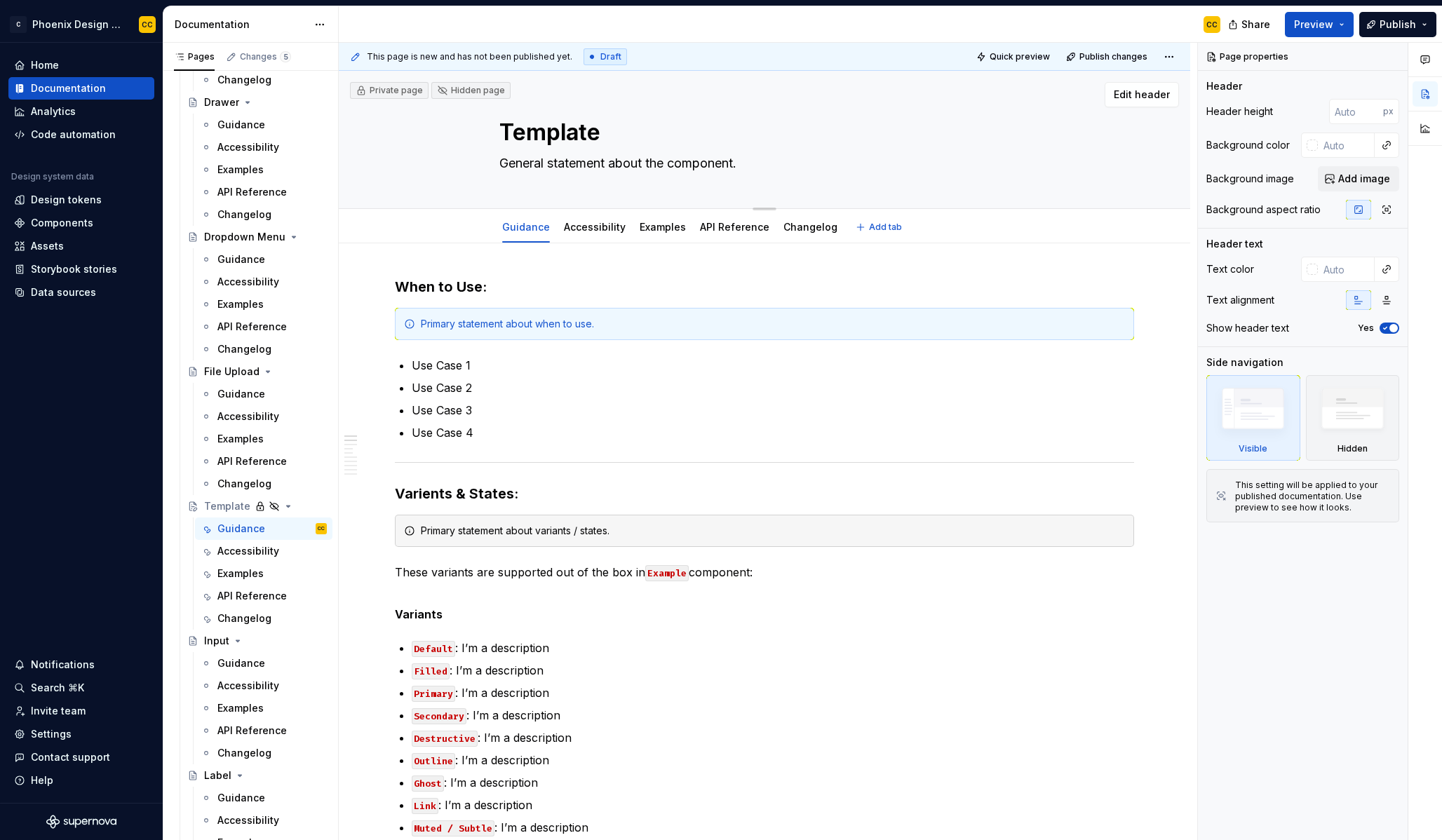
click at [568, 130] on textarea "Template" at bounding box center [762, 132] width 530 height 34
type textarea "*"
type textarea "F"
type textarea "*"
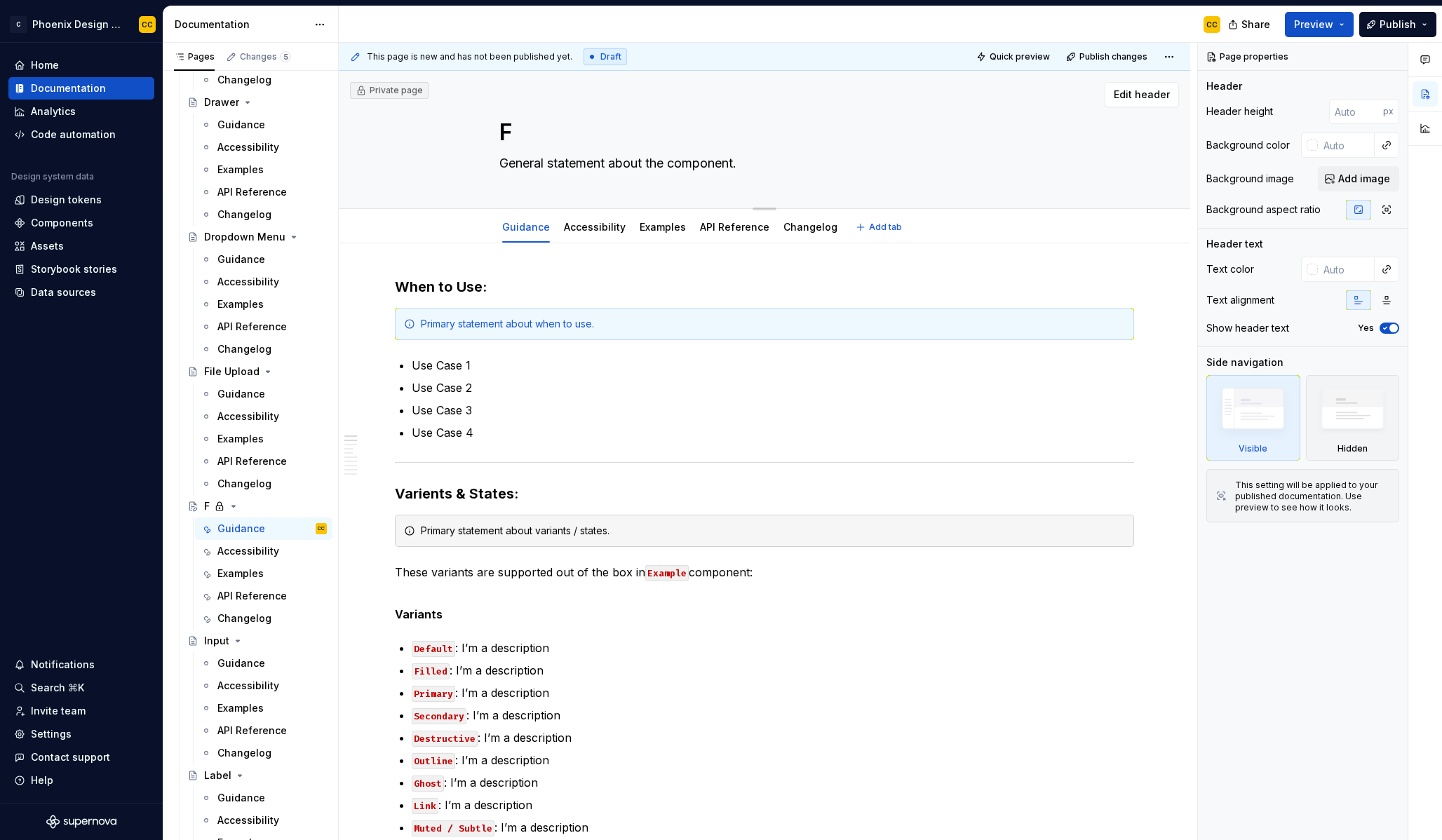
type textarea "Fo"
type textarea "*"
type textarea "For"
type textarea "*"
type textarea "Form"
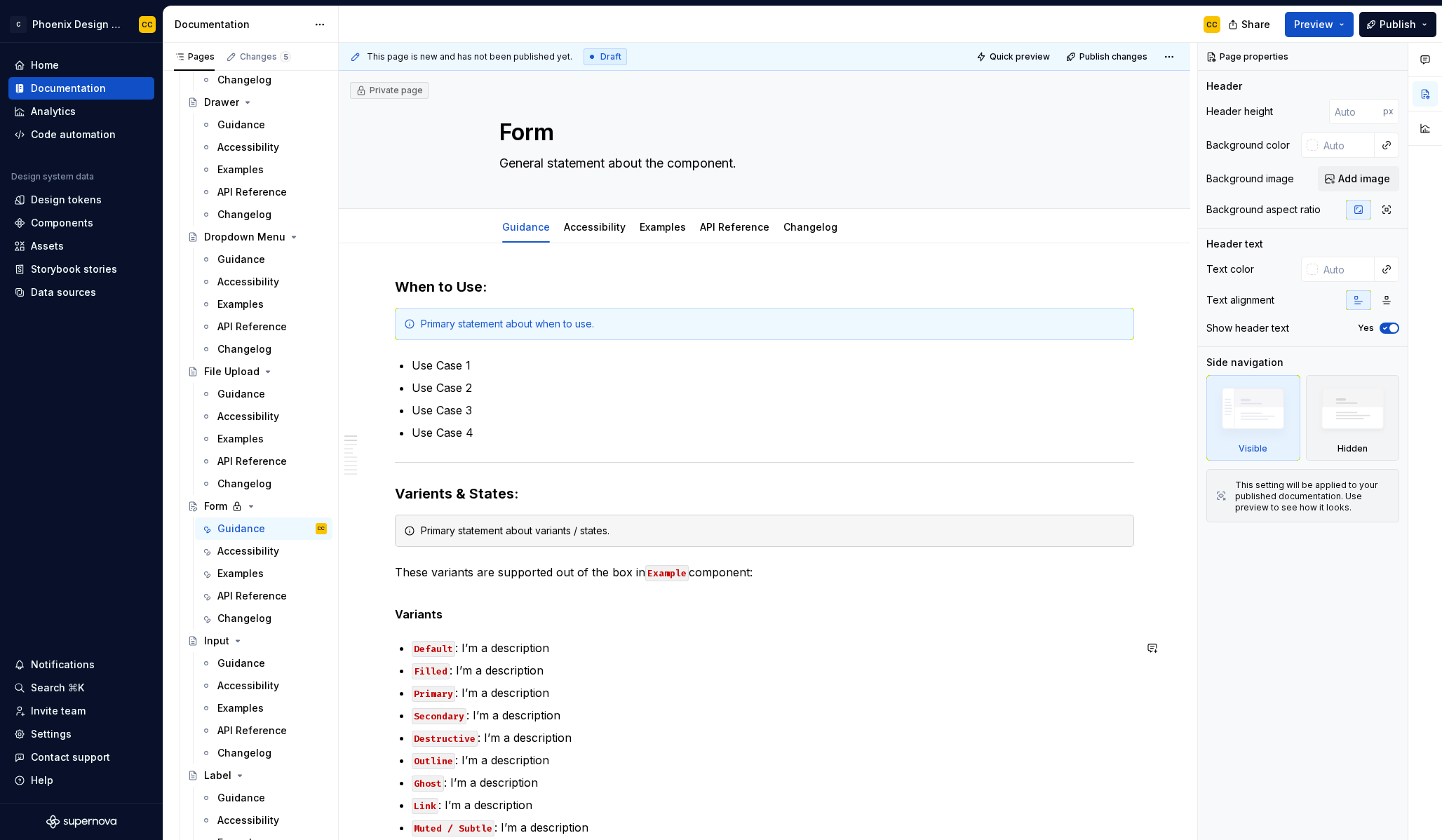
type textarea "*"
type textarea "Form"
click at [545, 157] on textarea "General statement about the component." at bounding box center [762, 163] width 530 height 23
paste textarea "A structured collection of input fields, dropdowns, checkboxes, buttons, and ot…"
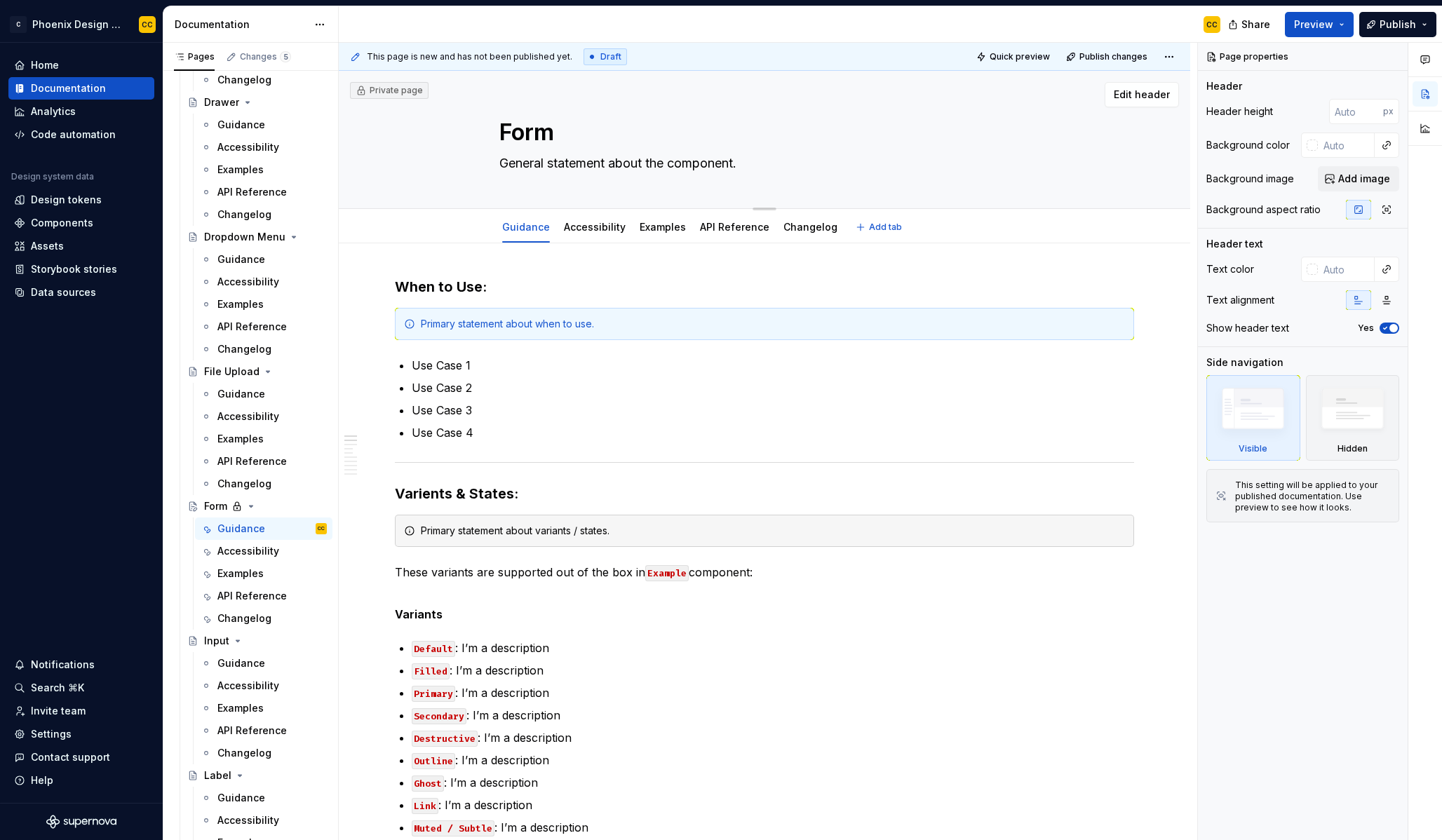
type textarea "*"
type textarea "A structured collection of input fields, dropdowns, checkboxes, buttons, and ot…"
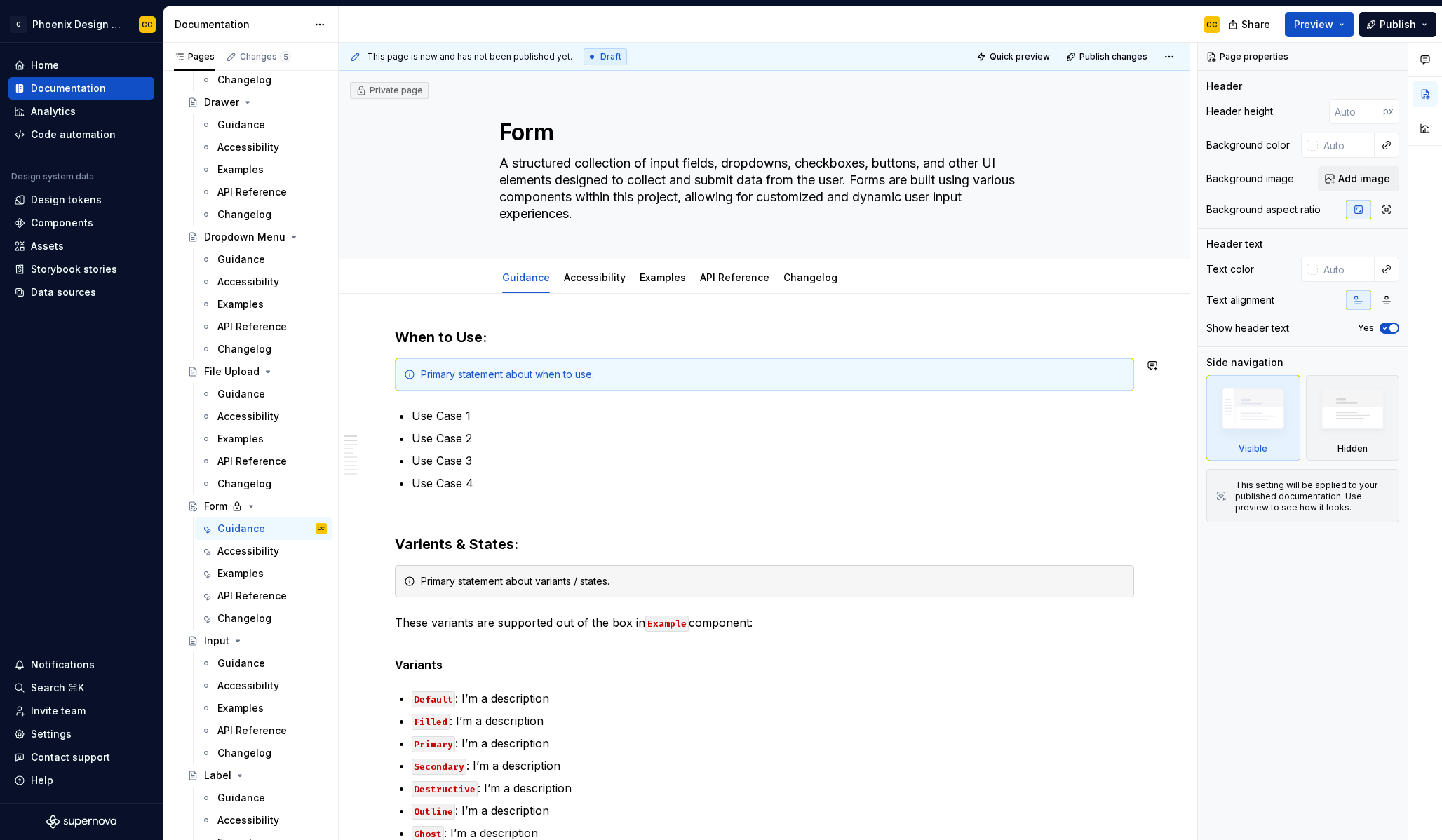
type textarea "*"
type textarea "A structured collection of input fields, dropdowns, checkboxes, buttons, and ot…"
click at [288, 529] on button "Page tree" at bounding box center [297, 529] width 19 height 19
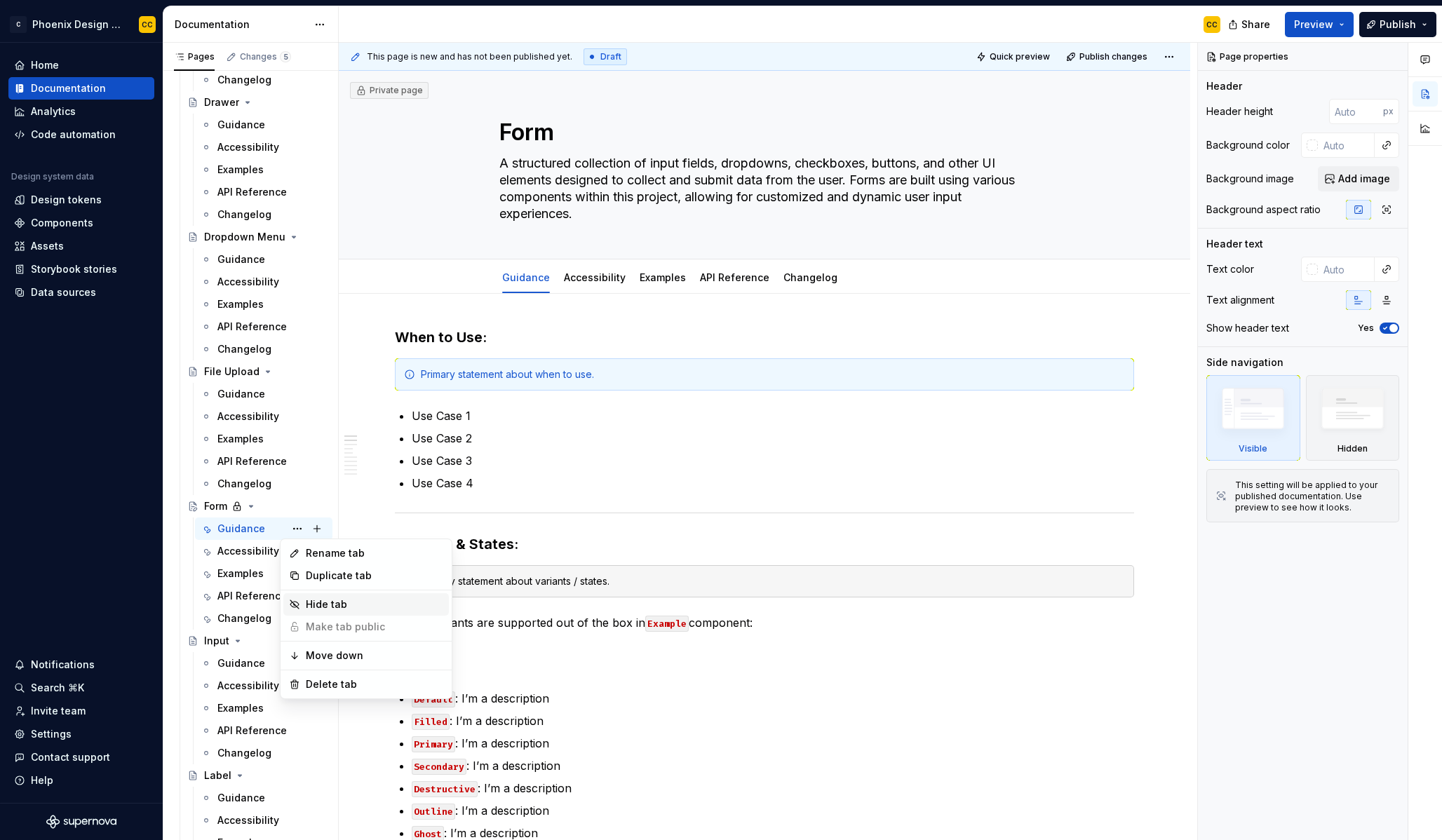
click at [315, 603] on div "Hide tab" at bounding box center [374, 604] width 137 height 14
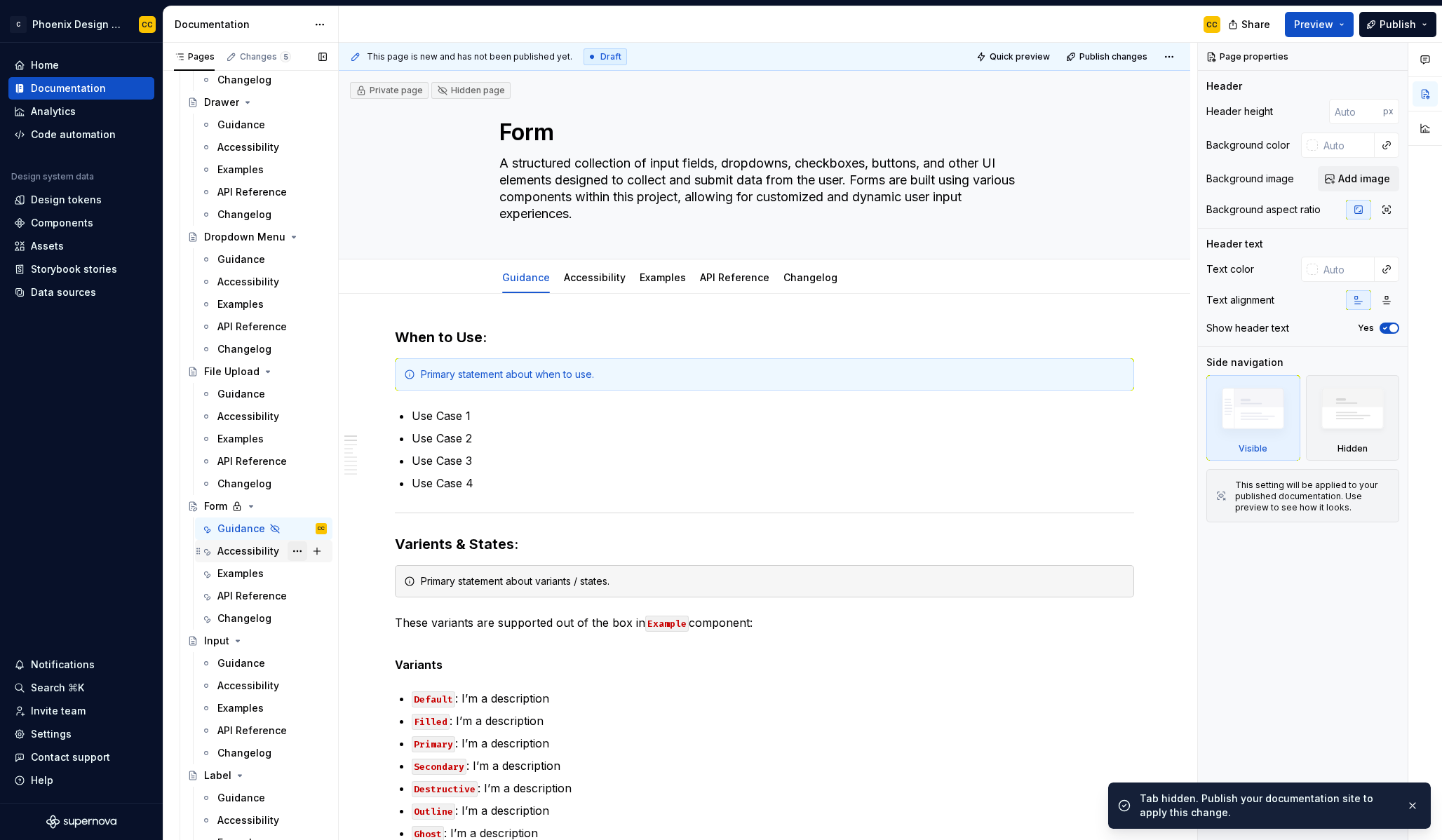
click at [290, 550] on button "Page tree" at bounding box center [297, 550] width 19 height 19
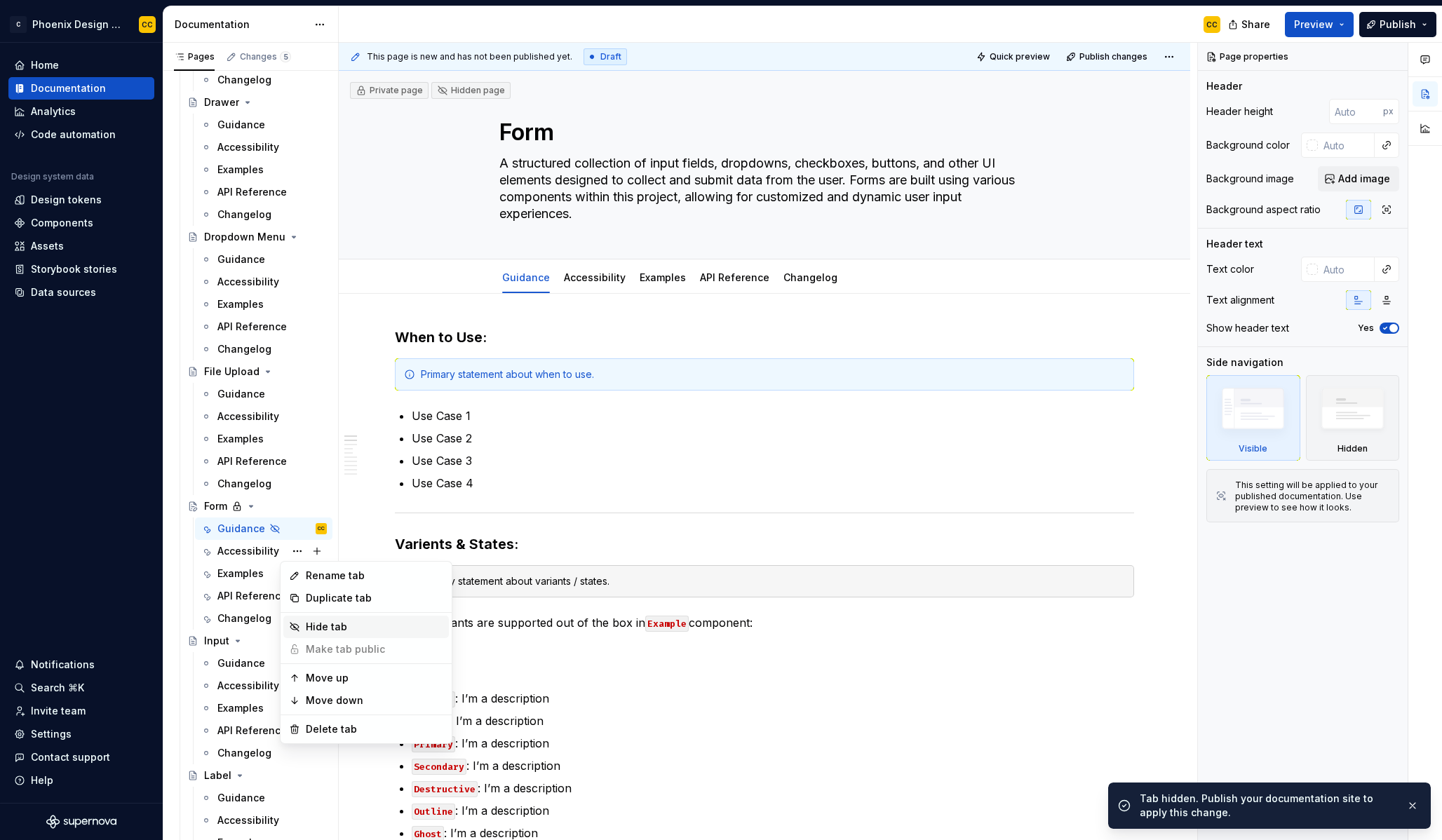
click at [322, 625] on div "Hide tab" at bounding box center [374, 627] width 137 height 14
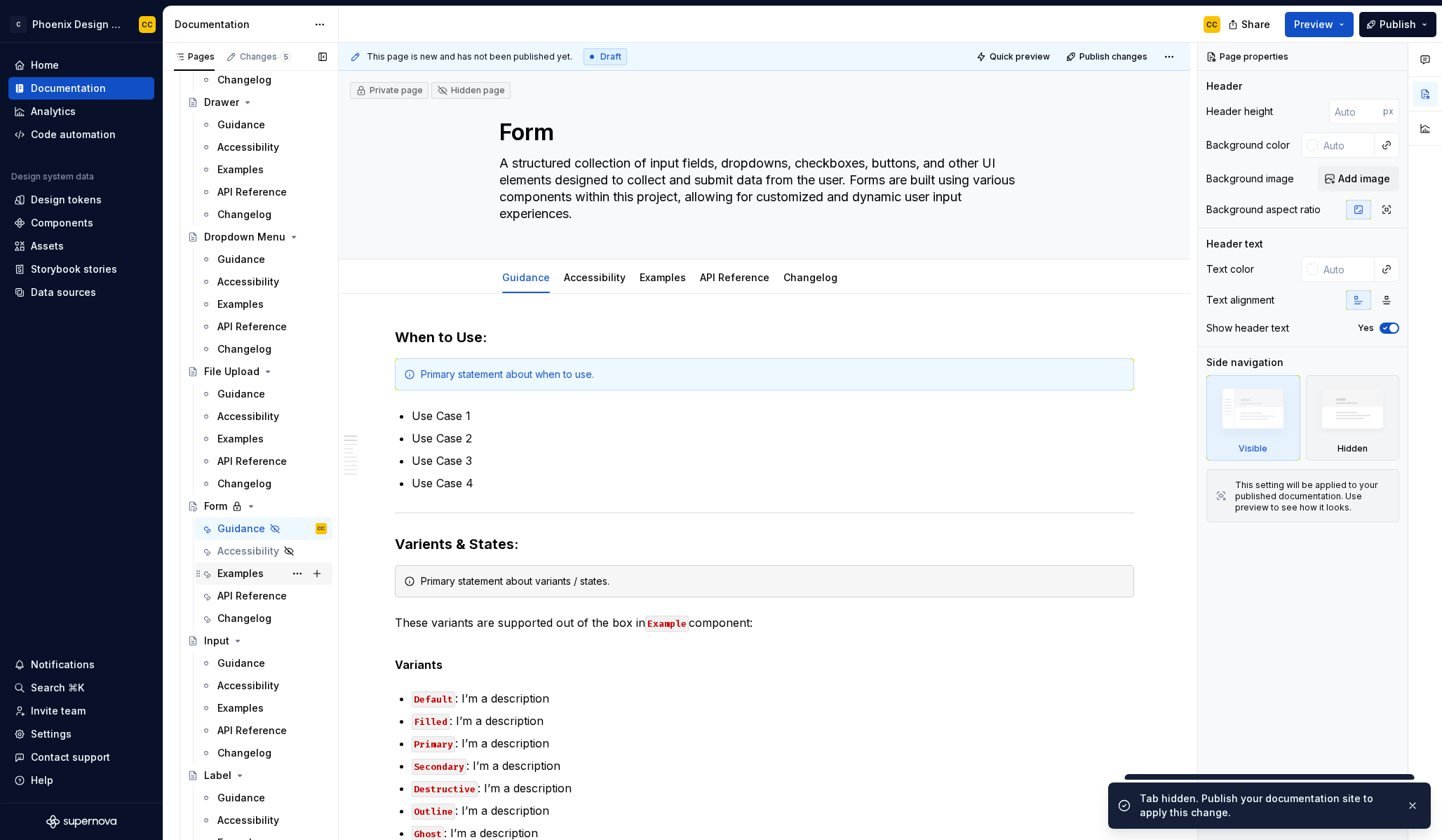
click at [254, 573] on div "Examples" at bounding box center [240, 573] width 46 height 14
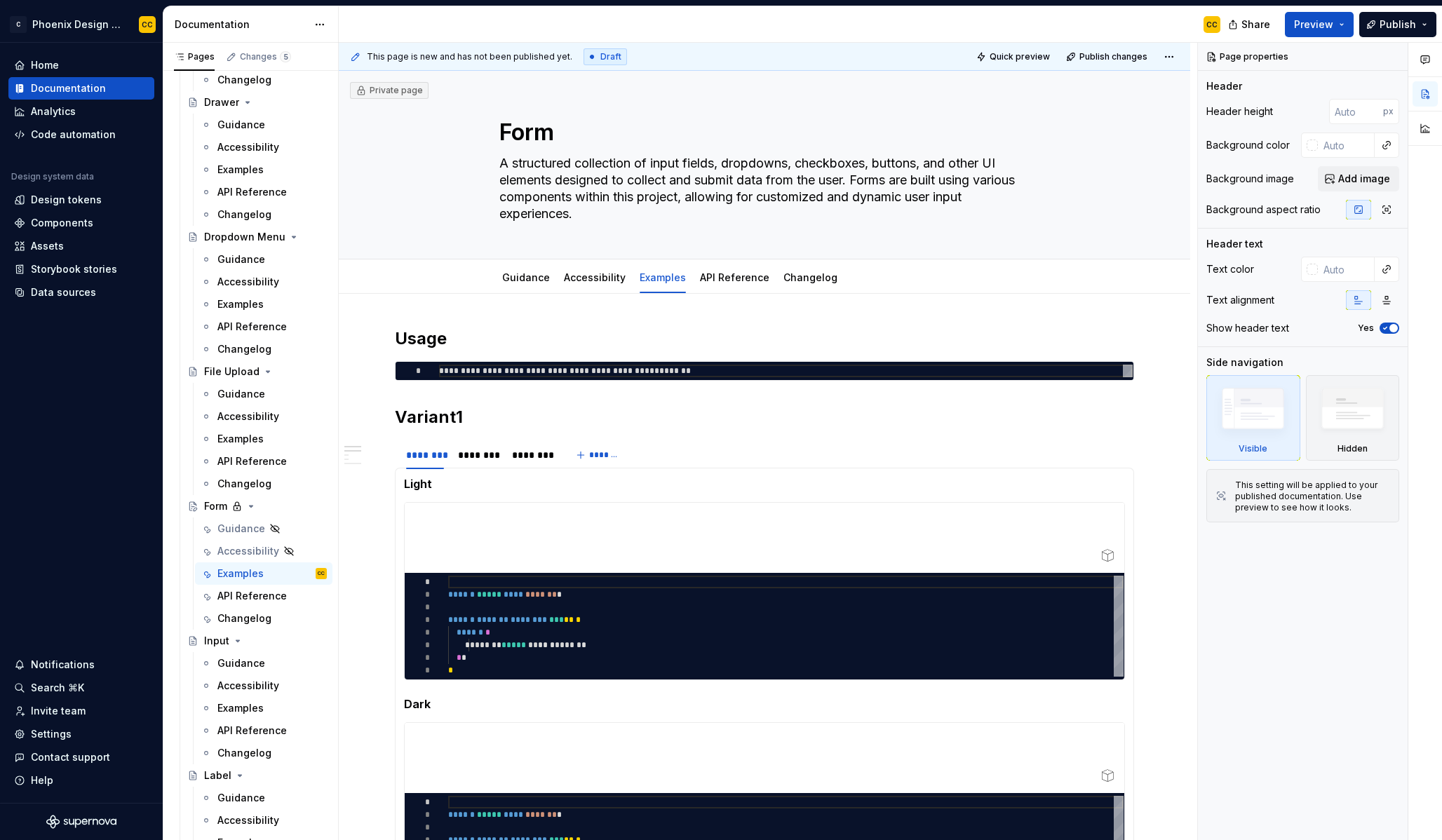
type textarea "*"
